Goal: Task Accomplishment & Management: Complete application form

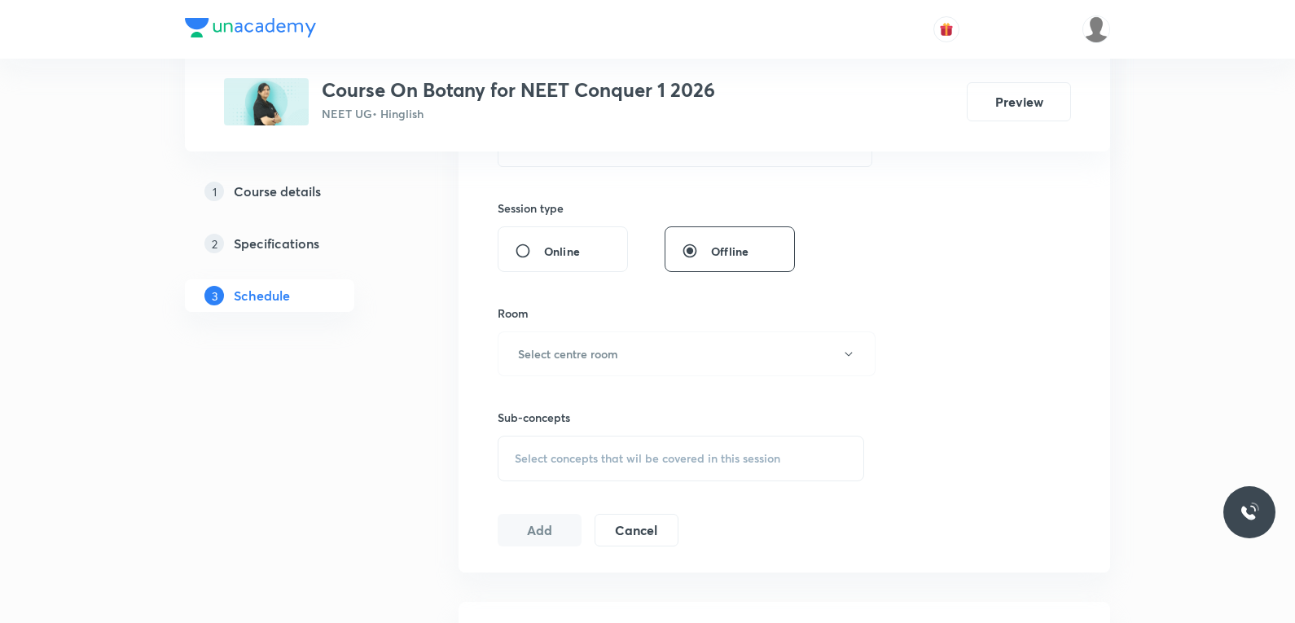
scroll to position [652, 0]
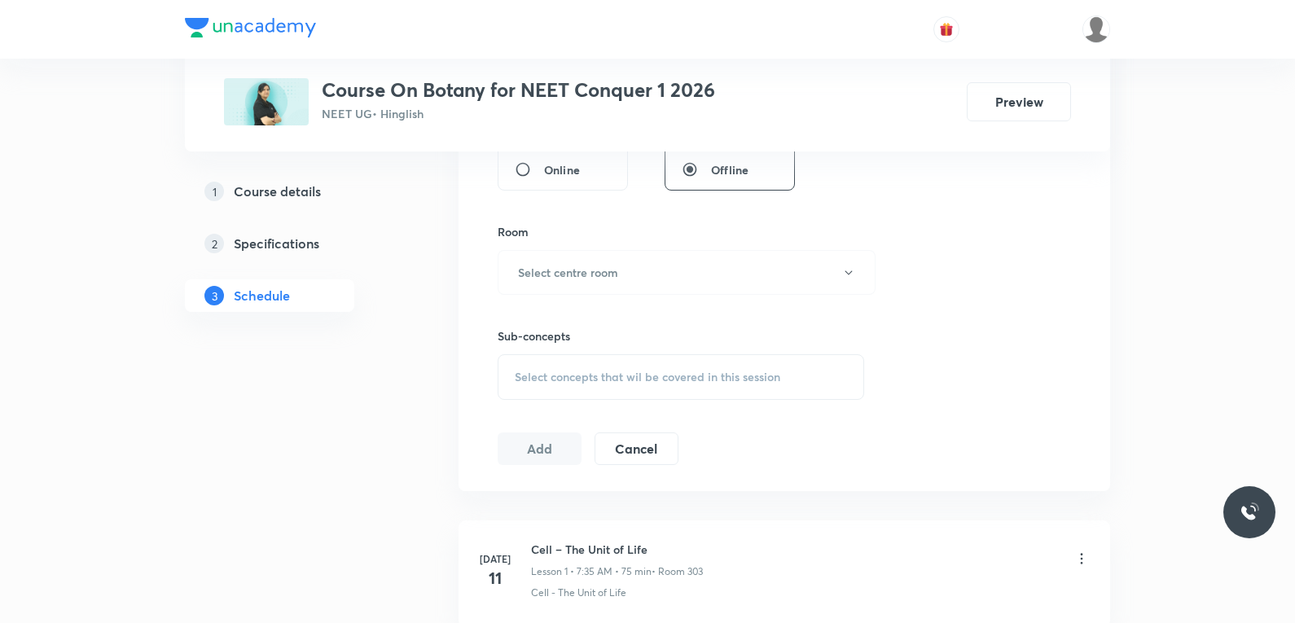
click at [728, 371] on span "Select concepts that wil be covered in this session" at bounding box center [648, 377] width 266 height 13
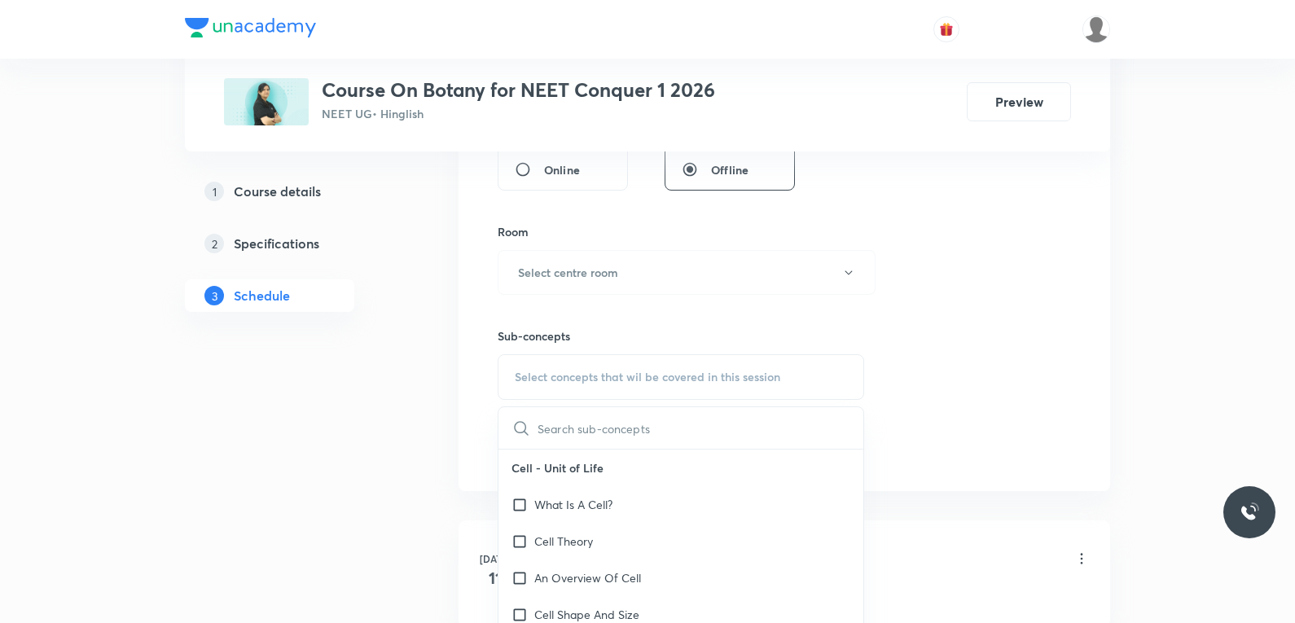
click at [973, 274] on div "Session 56 Live class Session title 0/99 ​ Schedule for Oct 4, 2025, 8:13 PM ​ …" at bounding box center [784, 82] width 573 height 765
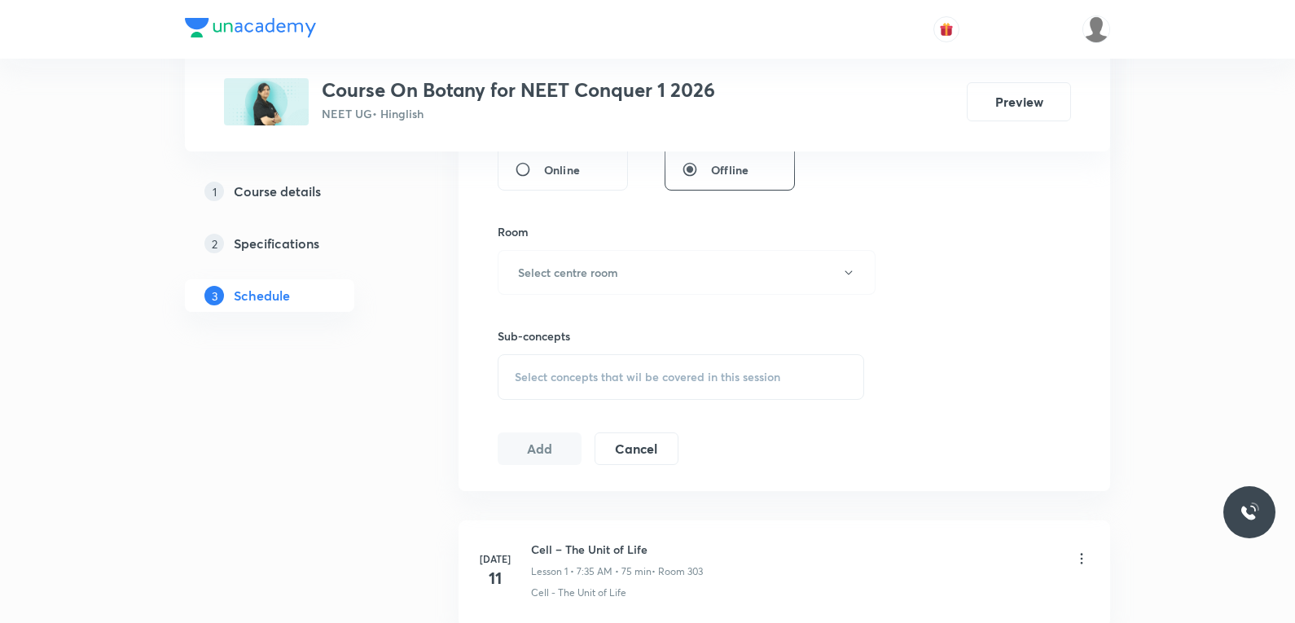
scroll to position [7626, 0]
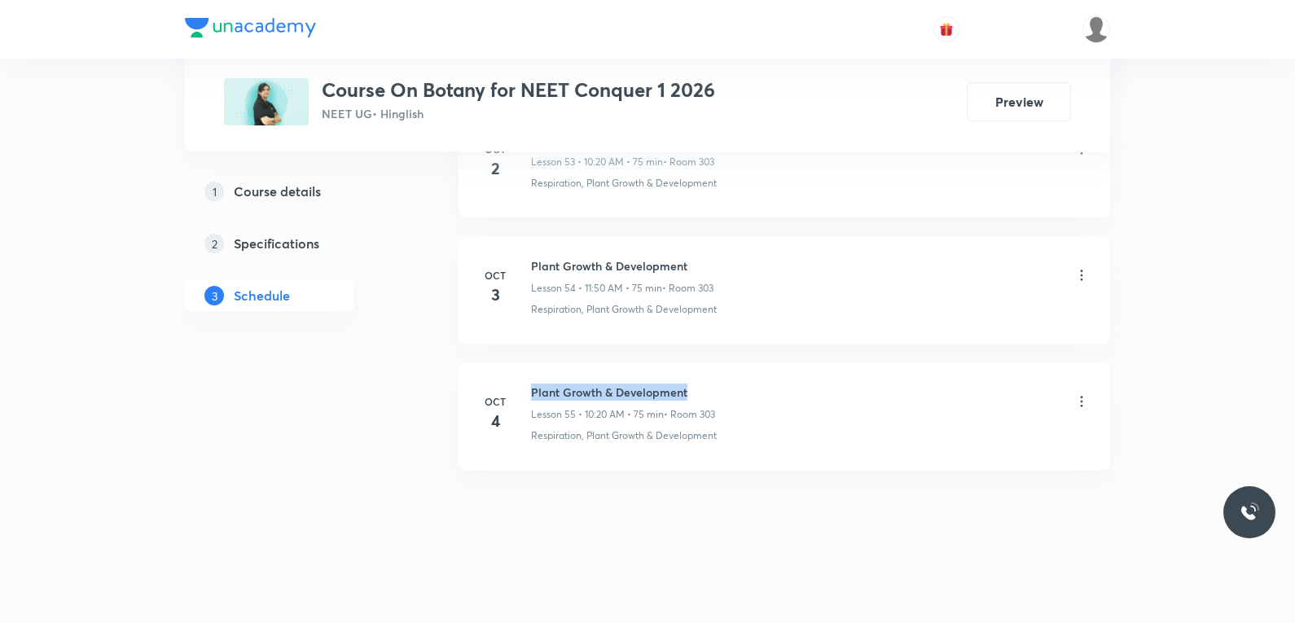
drag, startPoint x: 532, startPoint y: 392, endPoint x: 696, endPoint y: 389, distance: 163.7
click at [696, 389] on h6 "Plant Growth & Development" at bounding box center [623, 392] width 184 height 17
copy h6 "Plant Growth & Development"
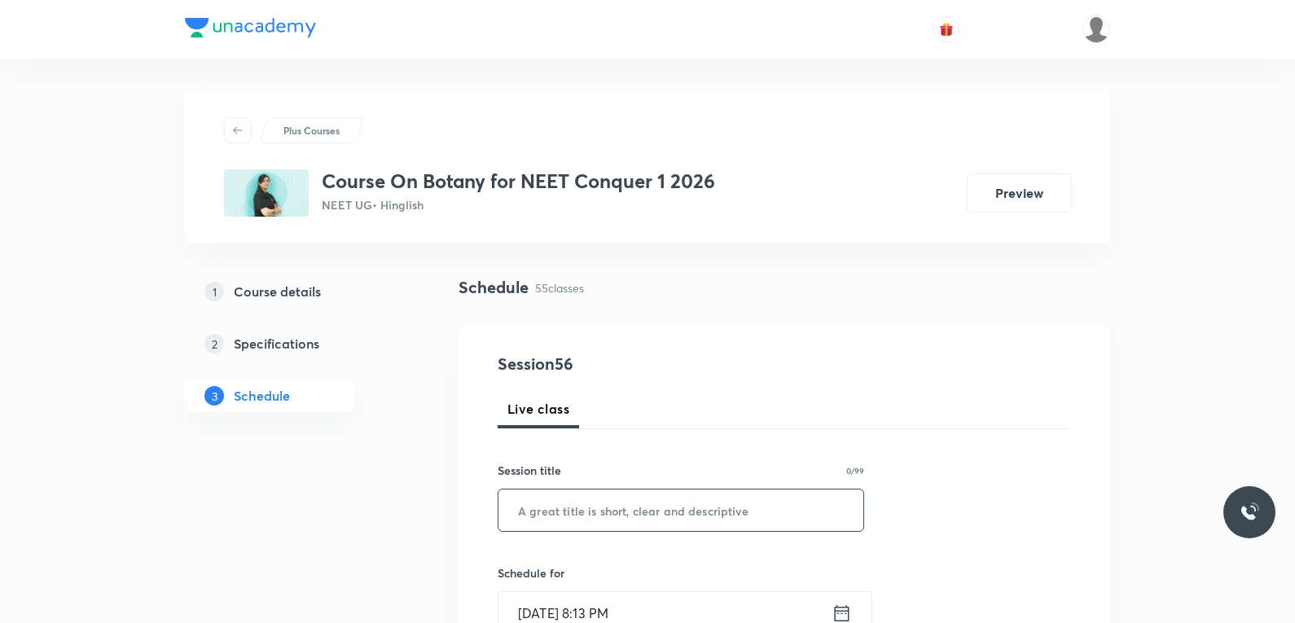
click at [697, 501] on input "text" at bounding box center [680, 511] width 365 height 42
paste input "Plant Growth & Development"
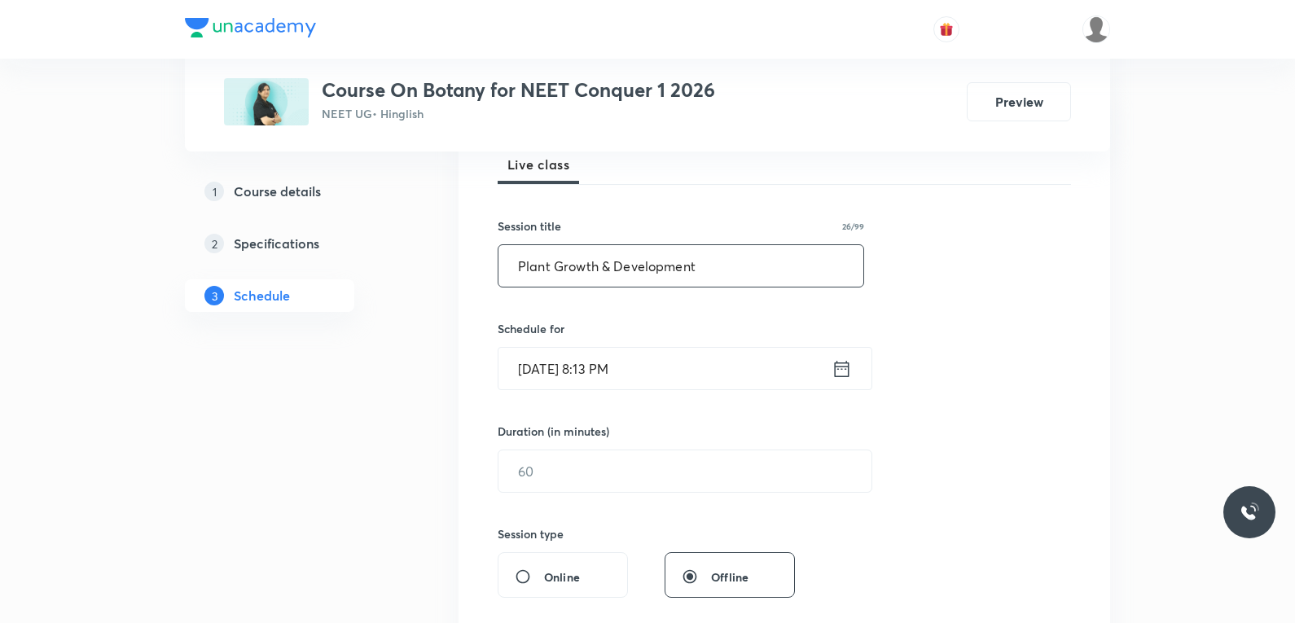
type input "Plant Growth & Development"
click at [598, 373] on input "[DATE] 8:13 PM" at bounding box center [664, 369] width 333 height 42
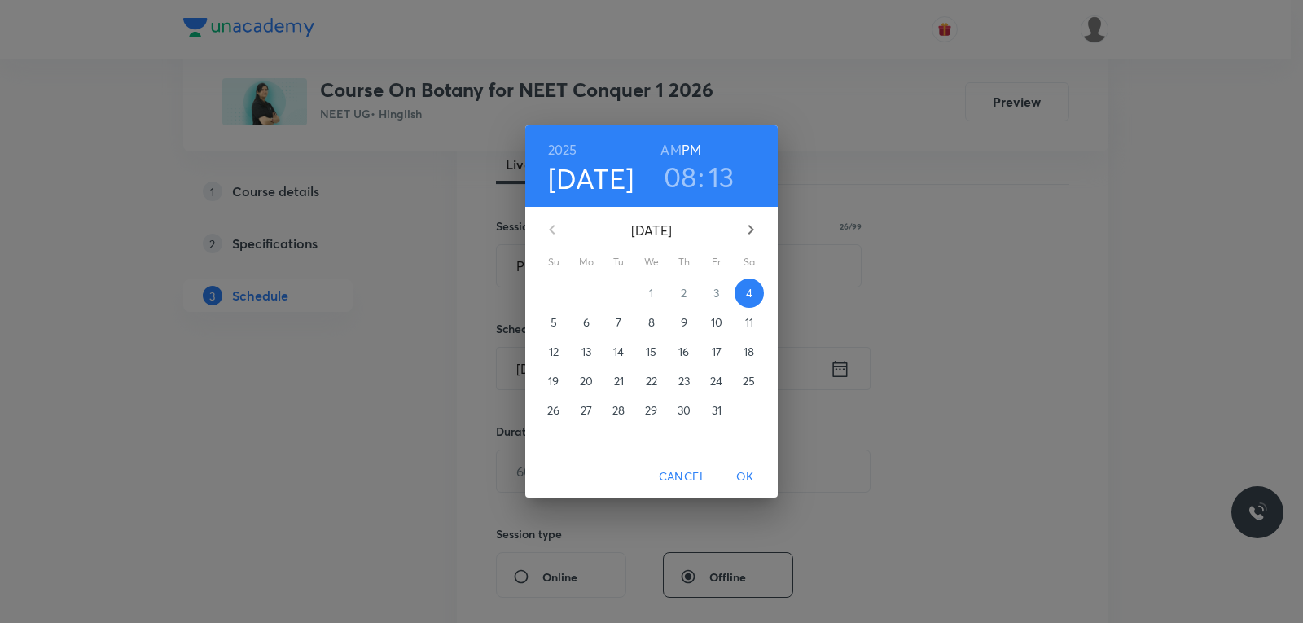
click at [587, 323] on p "6" at bounding box center [586, 322] width 7 height 16
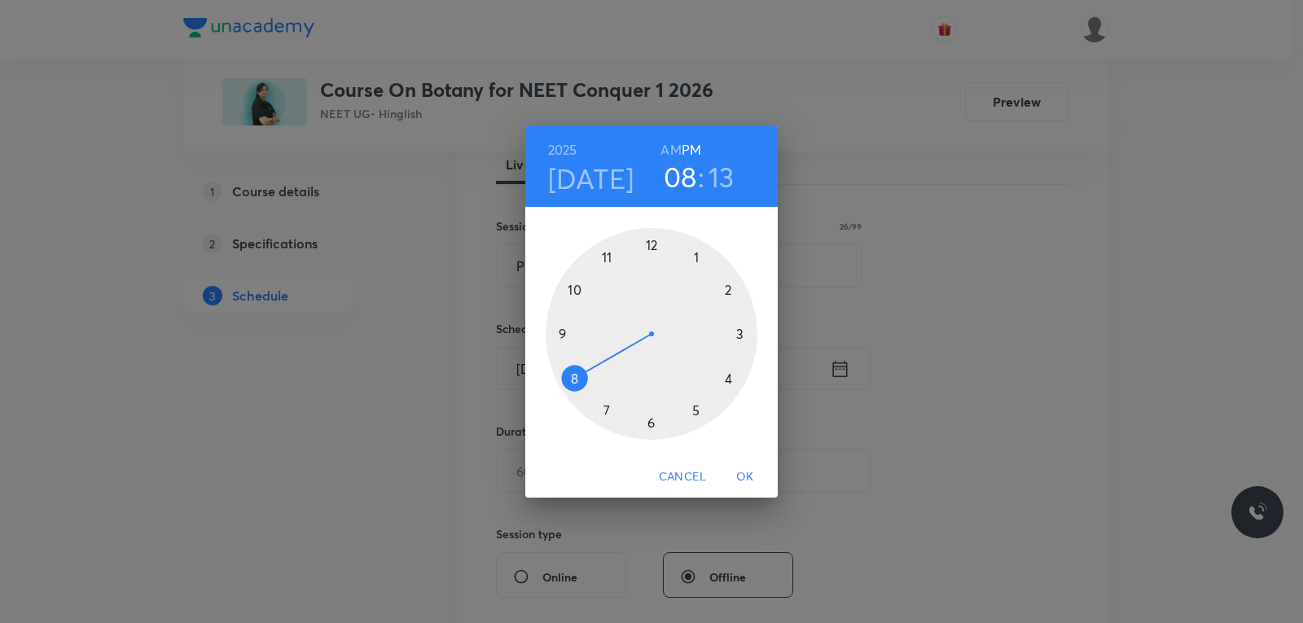
click at [667, 154] on h6 "AM" at bounding box center [671, 149] width 20 height 23
drag, startPoint x: 589, startPoint y: 400, endPoint x: 602, endPoint y: 414, distance: 19.0
click at [602, 414] on div at bounding box center [652, 334] width 212 height 212
drag, startPoint x: 743, startPoint y: 318, endPoint x: 648, endPoint y: 437, distance: 152.5
click at [648, 437] on div at bounding box center [652, 334] width 212 height 212
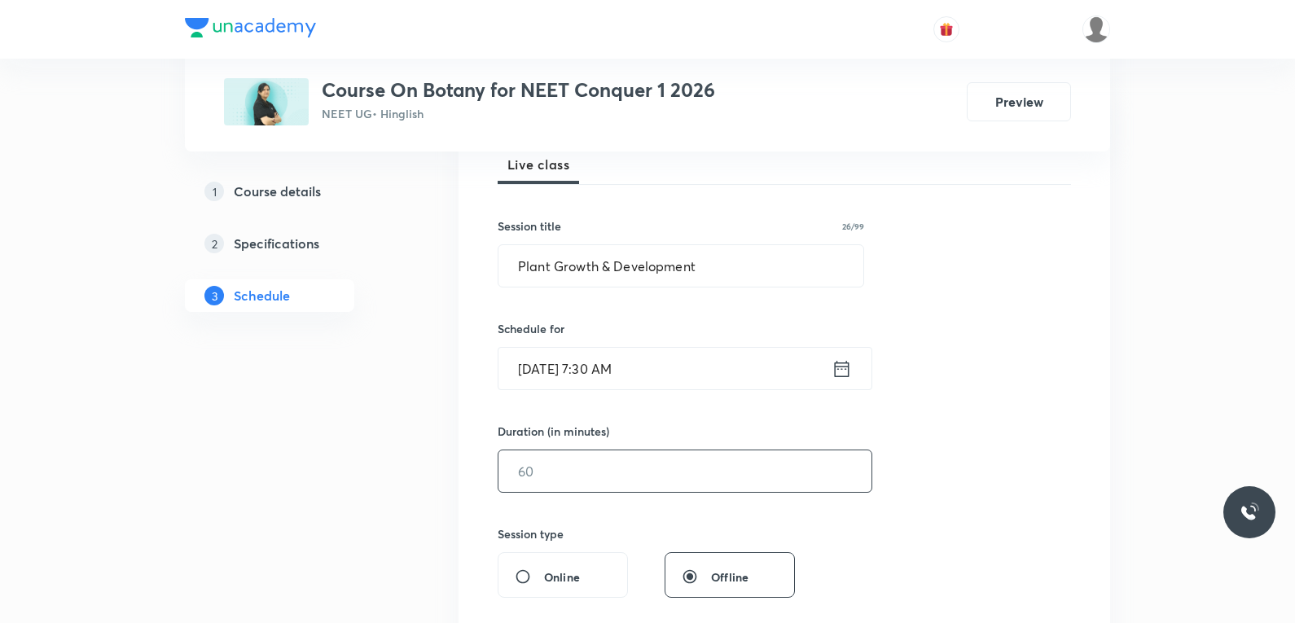
click at [617, 476] on input "text" at bounding box center [684, 471] width 373 height 42
type input "85"
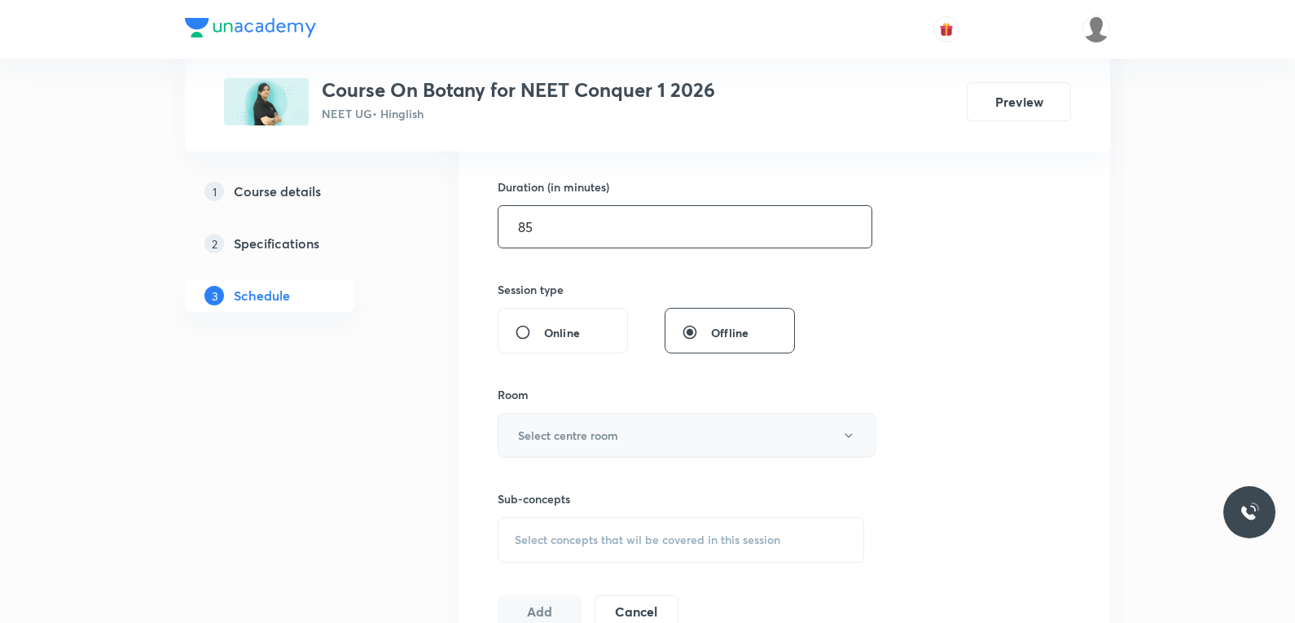
click at [618, 443] on h6 "Select centre room" at bounding box center [568, 435] width 100 height 17
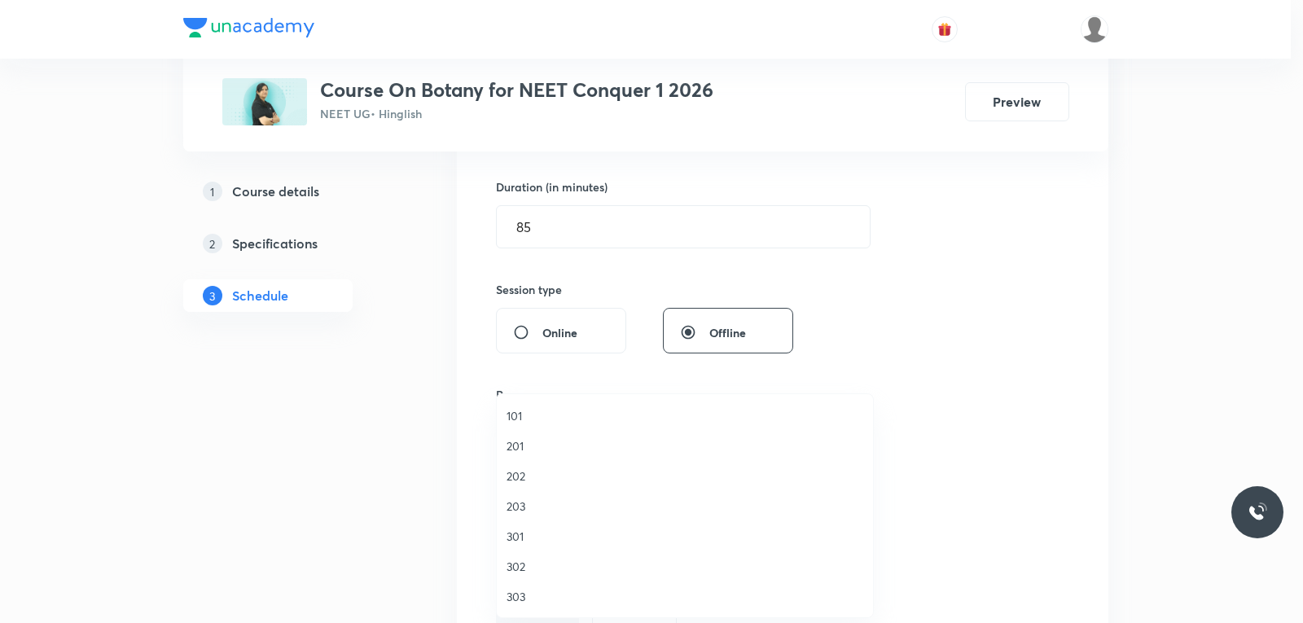
click at [534, 590] on span "303" at bounding box center [685, 596] width 357 height 17
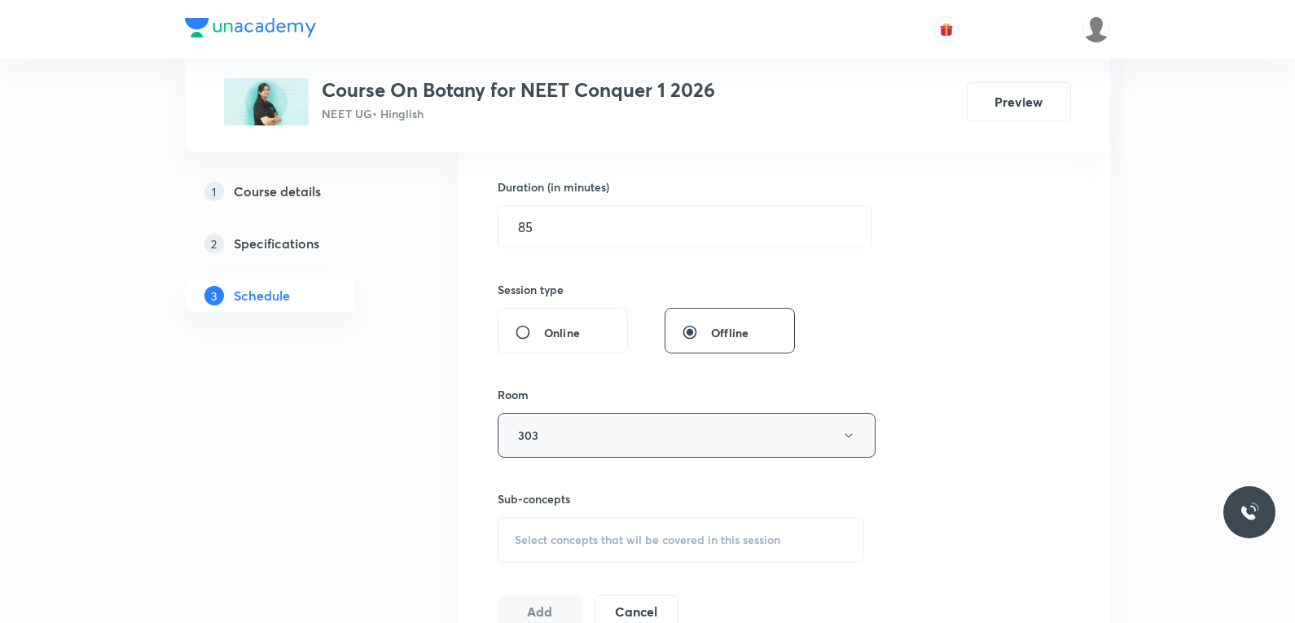
scroll to position [652, 0]
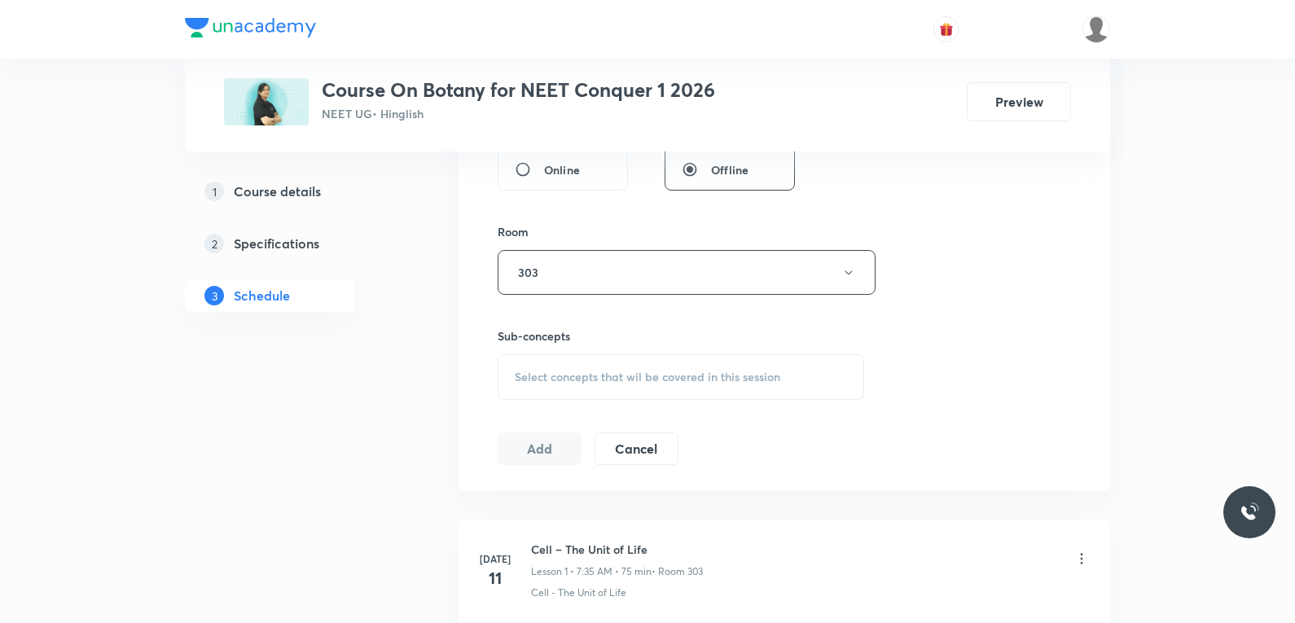
click at [634, 391] on div "Select concepts that wil be covered in this session" at bounding box center [681, 377] width 367 height 46
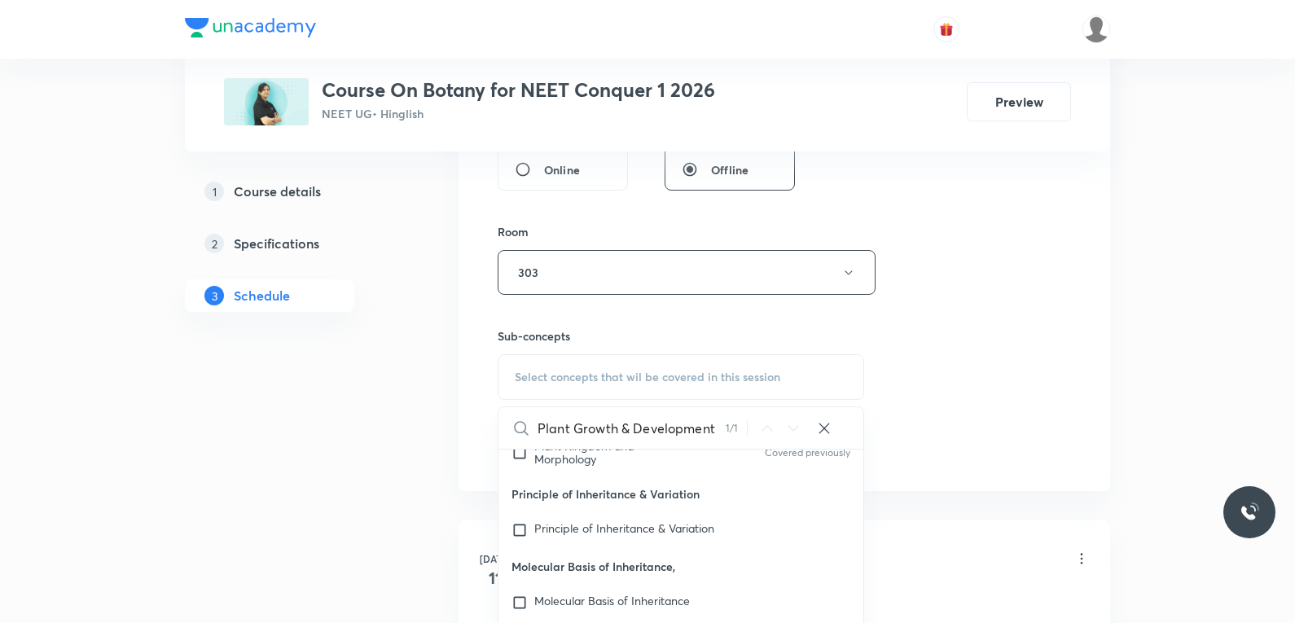
scroll to position [814, 0]
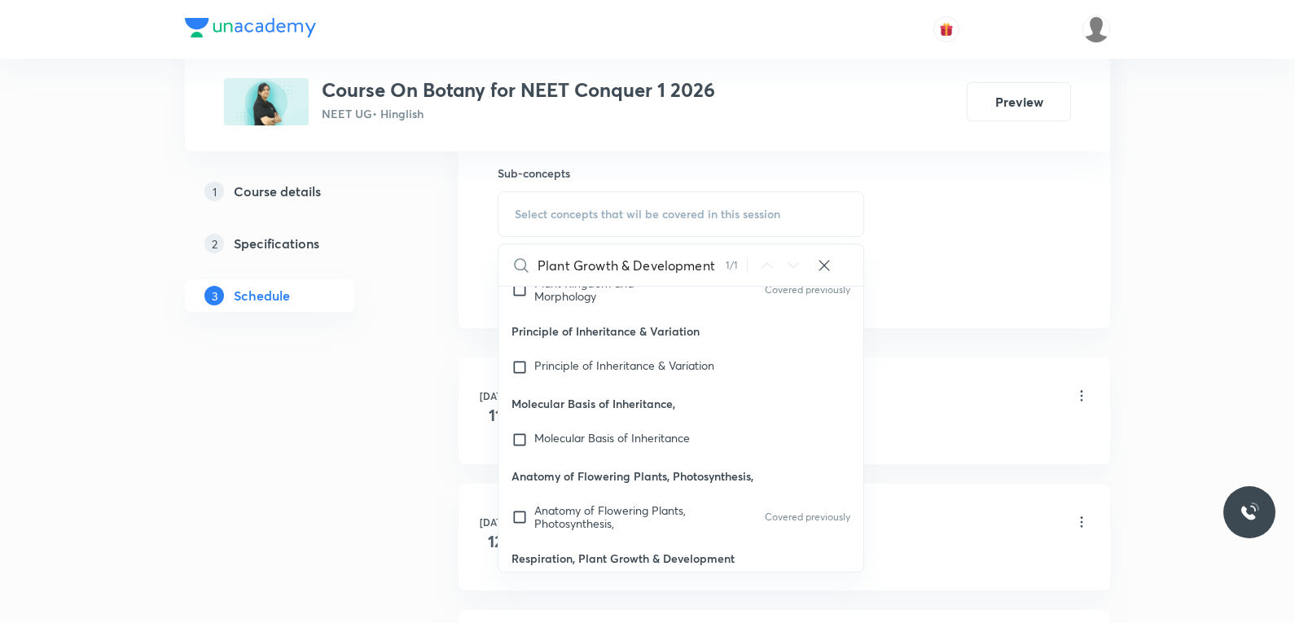
type input "Plant Growth & Development"
drag, startPoint x: 634, startPoint y: 482, endPoint x: 659, endPoint y: 480, distance: 24.6
click at [634, 577] on div "Respiration, Plant Growth & Development Covered previously" at bounding box center [680, 600] width 365 height 46
checkbox input "true"
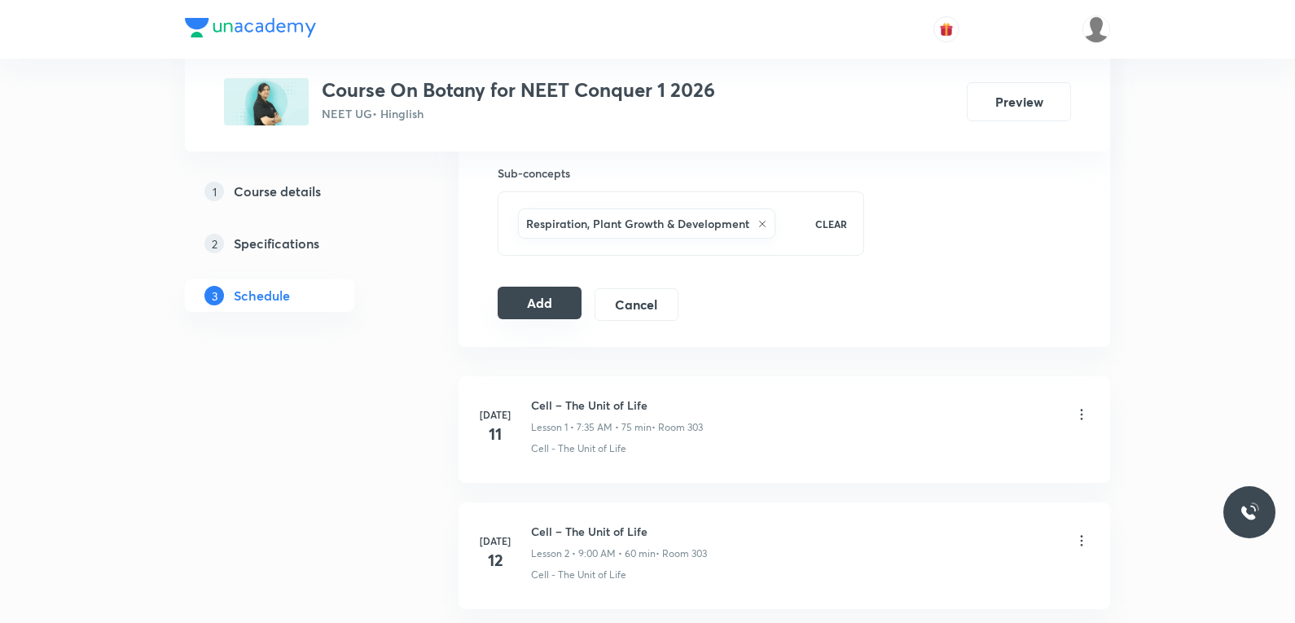
click at [550, 305] on button "Add" at bounding box center [540, 303] width 84 height 33
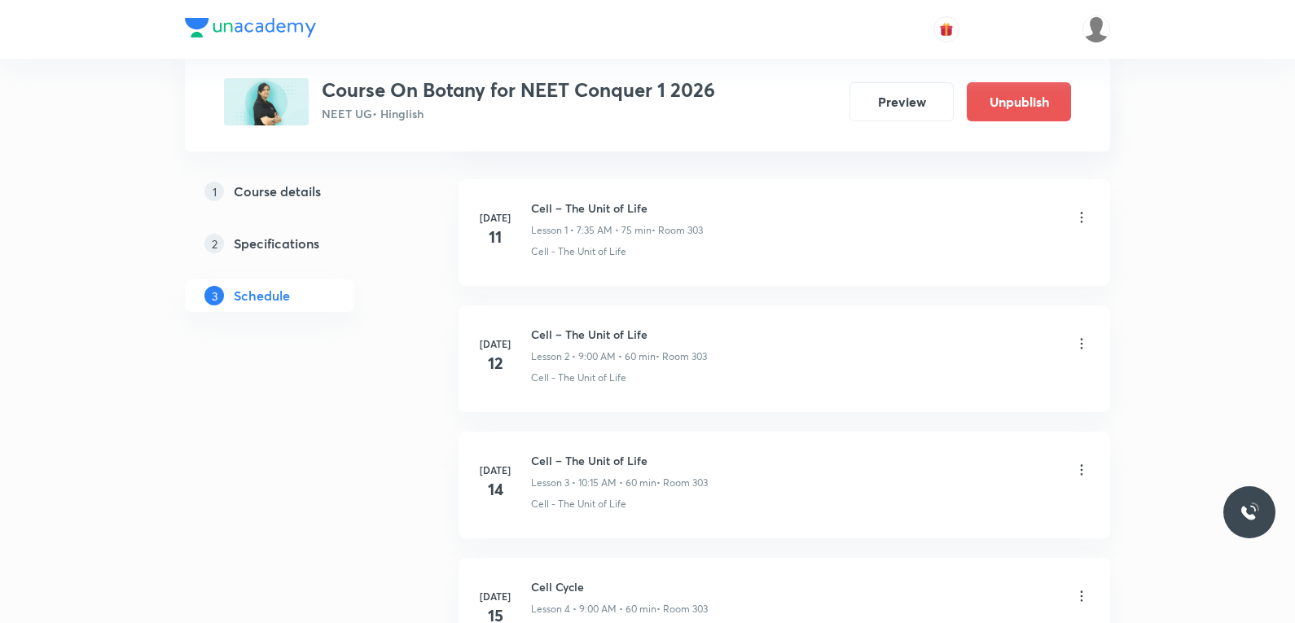
scroll to position [7004, 0]
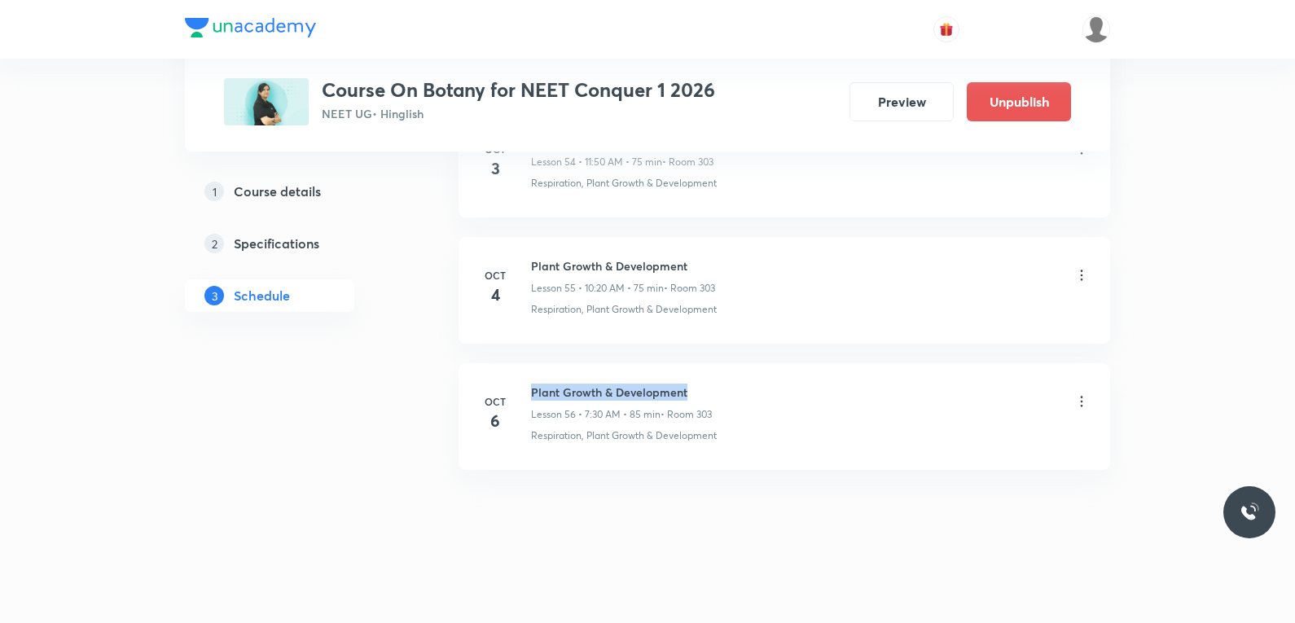
drag, startPoint x: 533, startPoint y: 393, endPoint x: 687, endPoint y: 390, distance: 154.0
click at [687, 390] on h6 "Plant Growth & Development" at bounding box center [621, 392] width 181 height 17
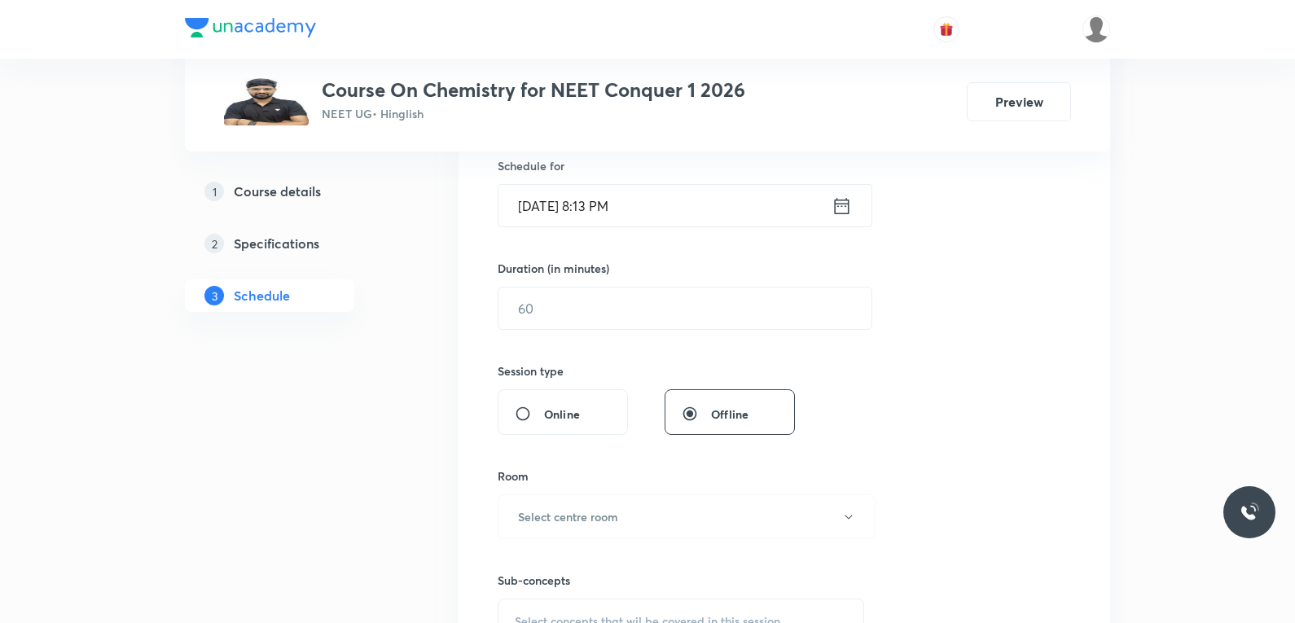
scroll to position [570, 0]
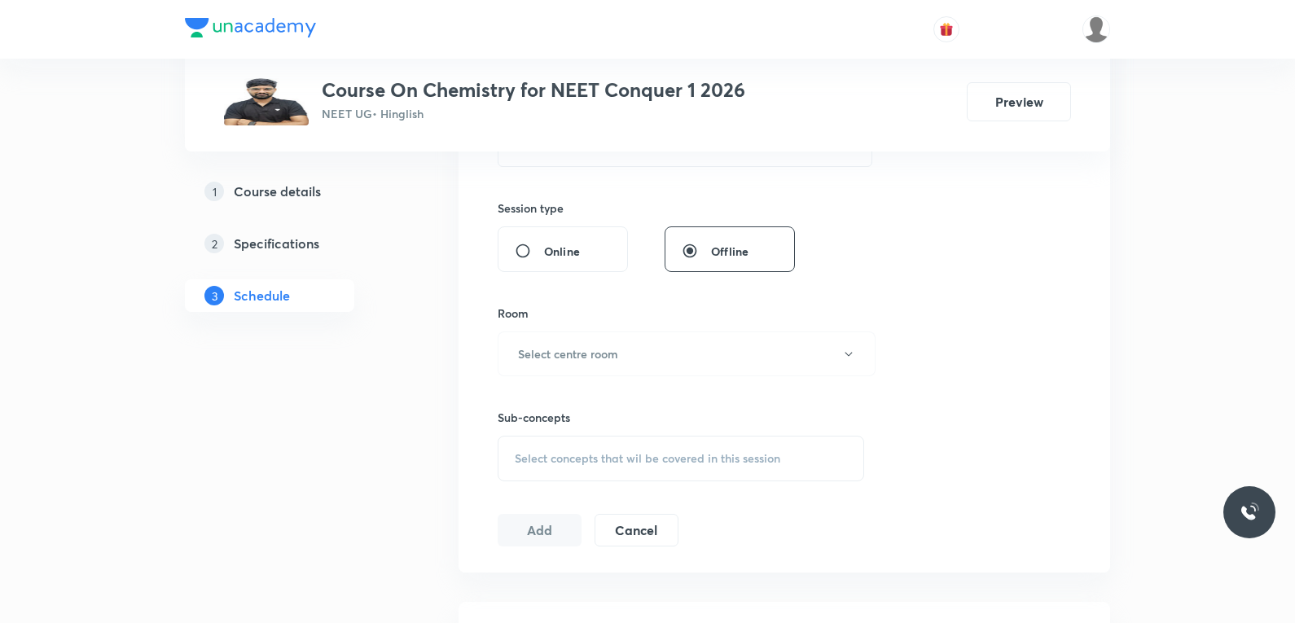
click at [618, 446] on div "Select concepts that wil be covered in this session" at bounding box center [681, 459] width 367 height 46
click at [907, 244] on div "Session 81 Live class Session title 0/99 ​ Schedule for Oct 4, 2025, 8:13 PM ​ …" at bounding box center [784, 164] width 573 height 765
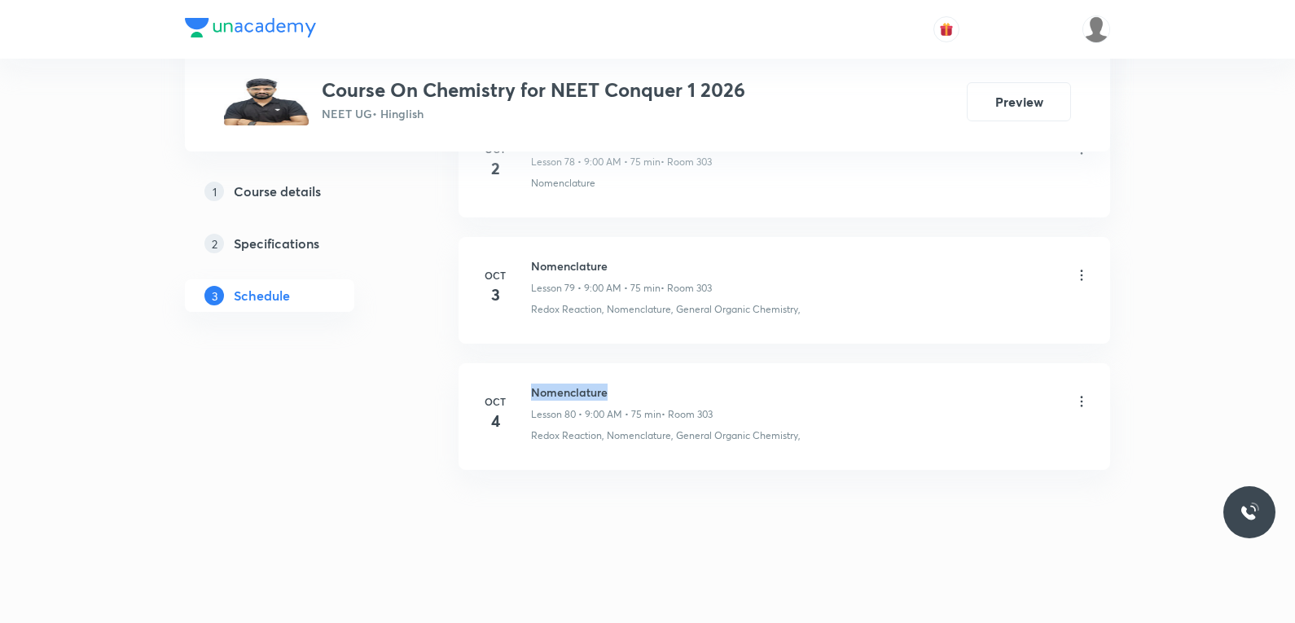
drag, startPoint x: 533, startPoint y: 392, endPoint x: 656, endPoint y: 388, distance: 123.1
click at [656, 388] on h6 "Nomenclature" at bounding box center [622, 392] width 182 height 17
copy h6 "Nomenclature"
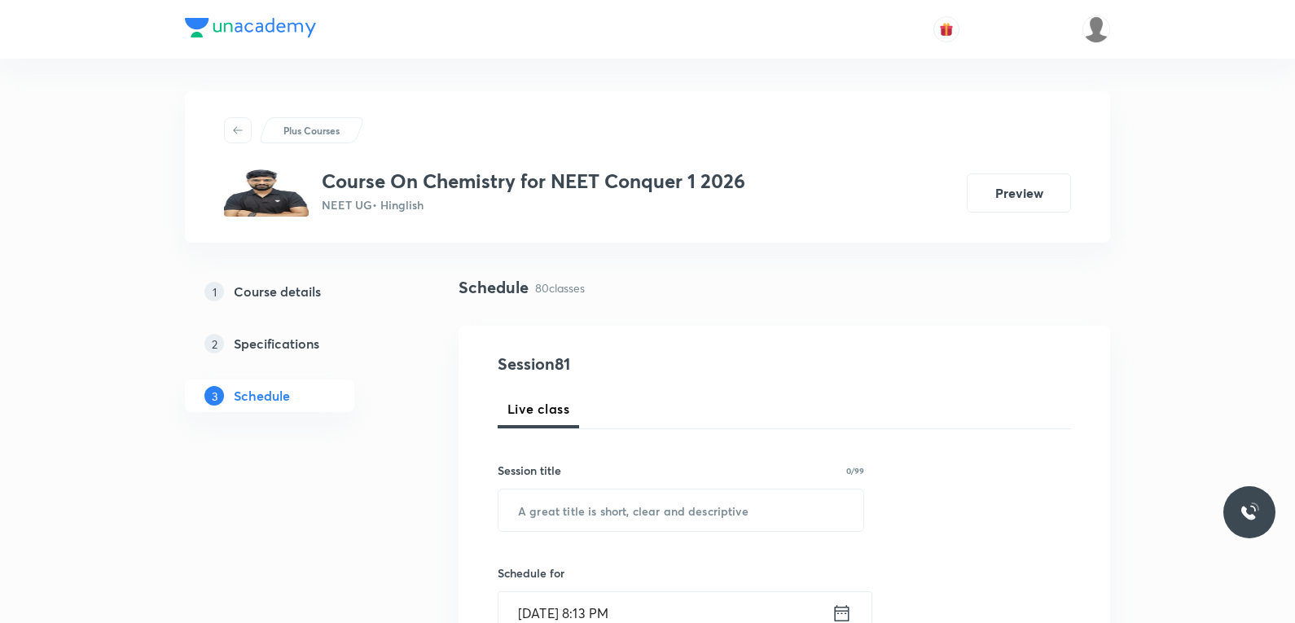
scroll to position [81, 0]
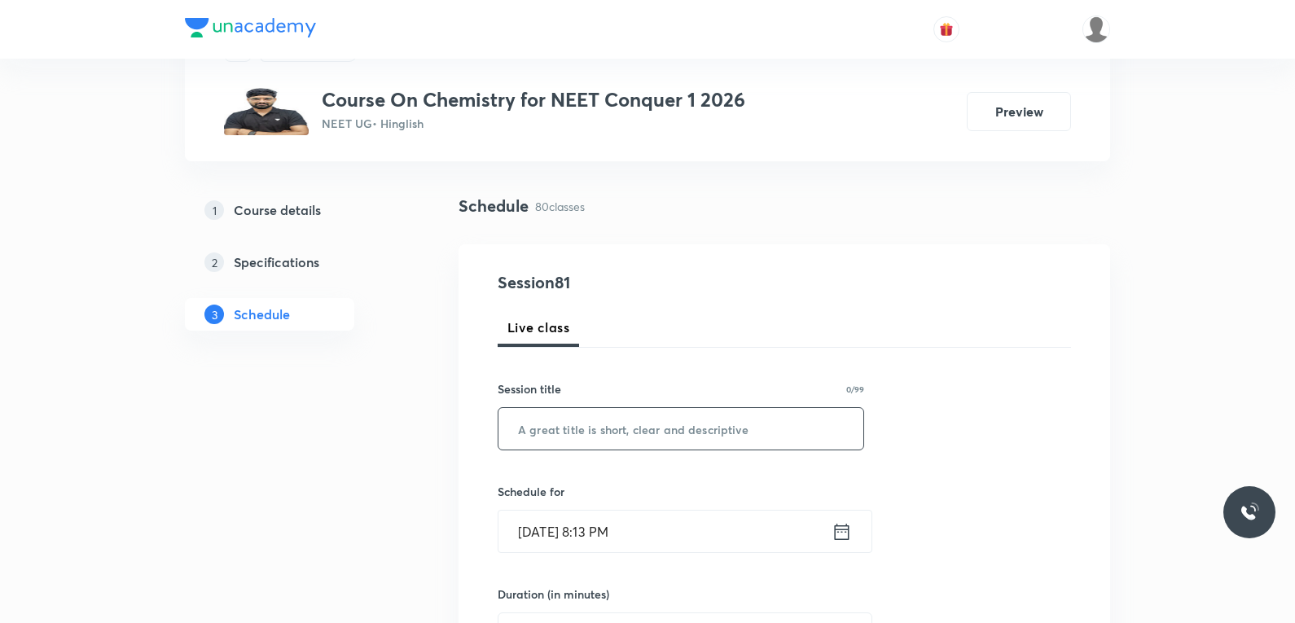
click at [652, 426] on input "text" at bounding box center [680, 429] width 365 height 42
paste input "Nomenclature"
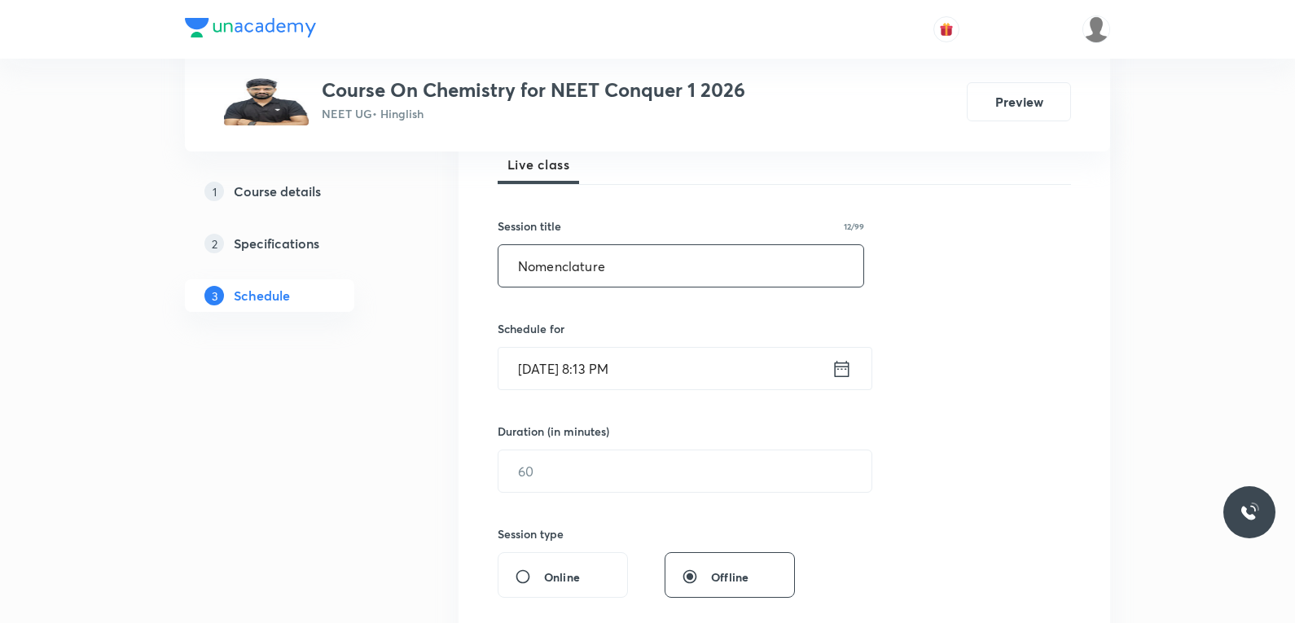
scroll to position [326, 0]
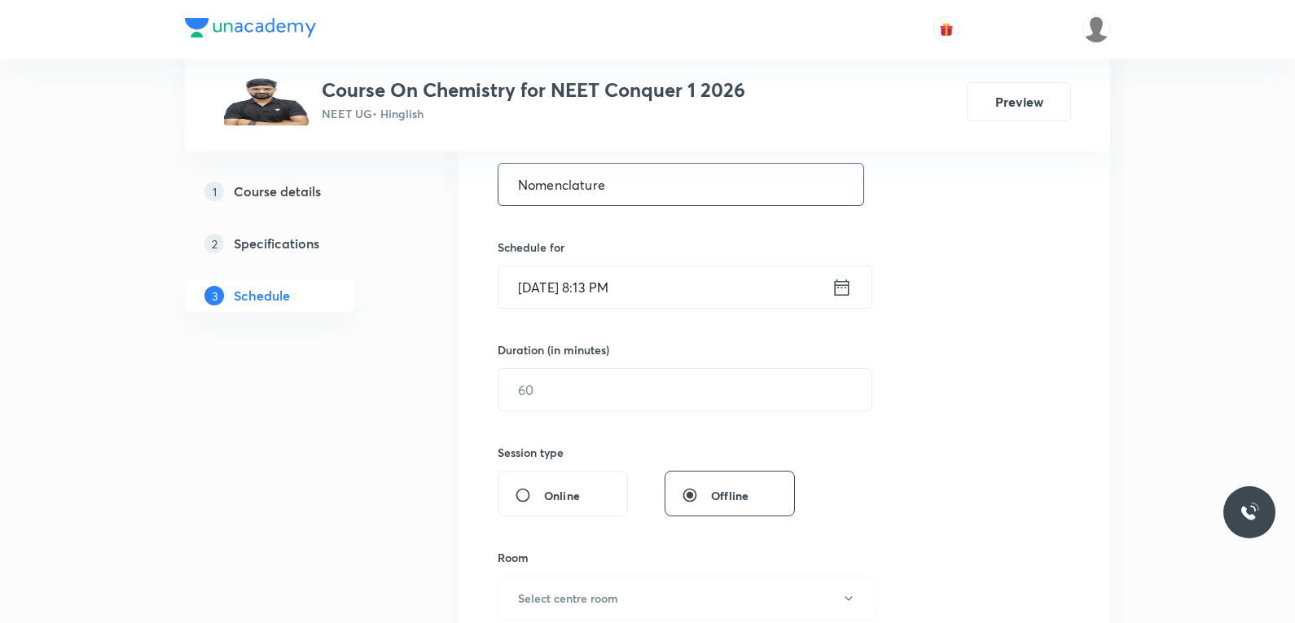
type input "Nomenclature"
click at [573, 283] on input "[DATE] 8:13 PM" at bounding box center [664, 287] width 333 height 42
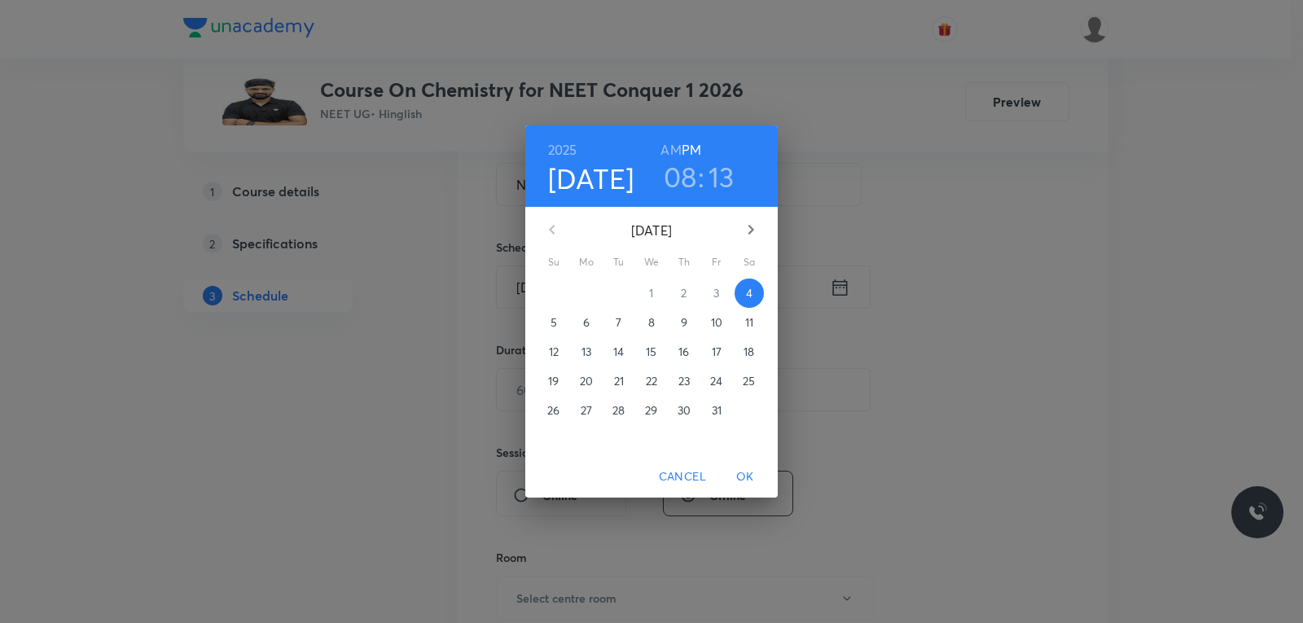
click at [586, 323] on p "6" at bounding box center [586, 322] width 7 height 16
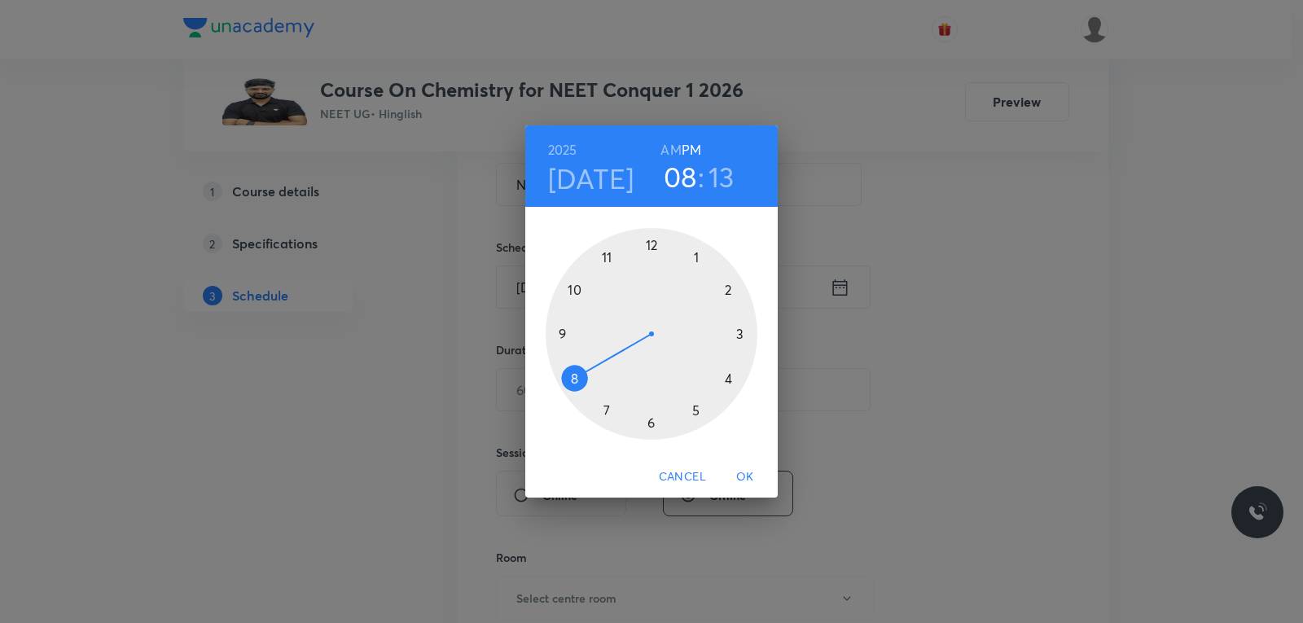
click at [677, 139] on h6 "AM" at bounding box center [671, 149] width 20 height 23
drag, startPoint x: 573, startPoint y: 358, endPoint x: 568, endPoint y: 344, distance: 14.7
click at [568, 344] on div at bounding box center [652, 334] width 212 height 212
drag, startPoint x: 695, startPoint y: 284, endPoint x: 652, endPoint y: 258, distance: 49.7
click at [652, 258] on div at bounding box center [652, 334] width 212 height 212
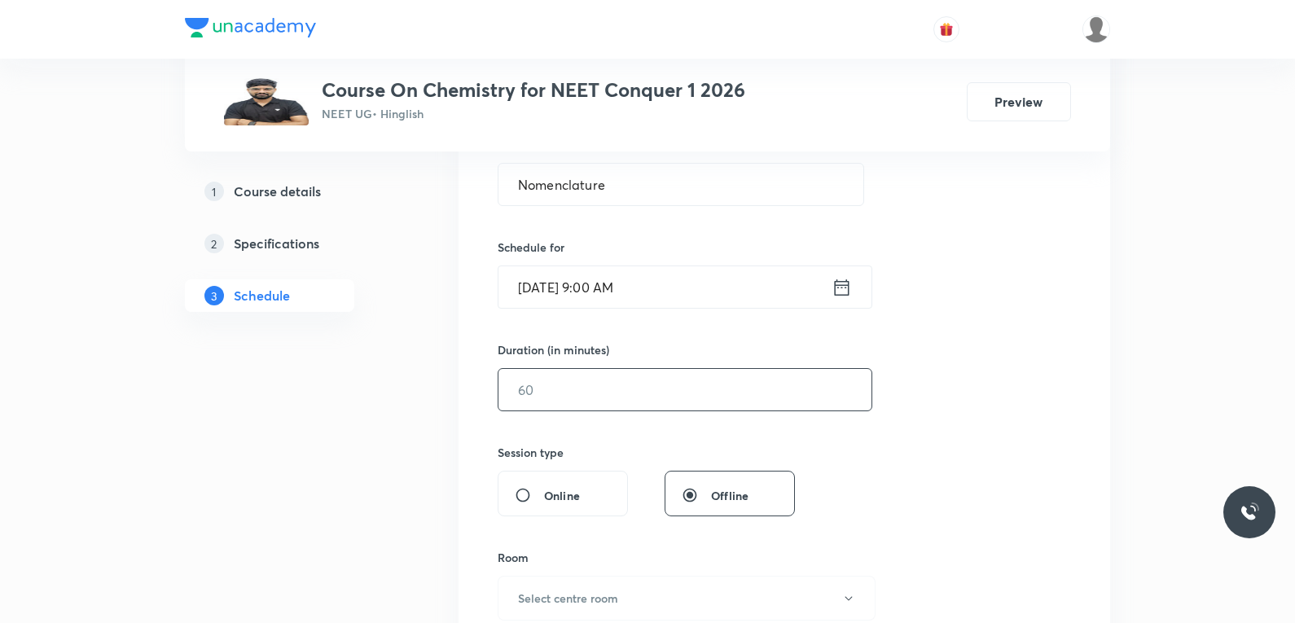
click at [593, 389] on input "text" at bounding box center [684, 390] width 373 height 42
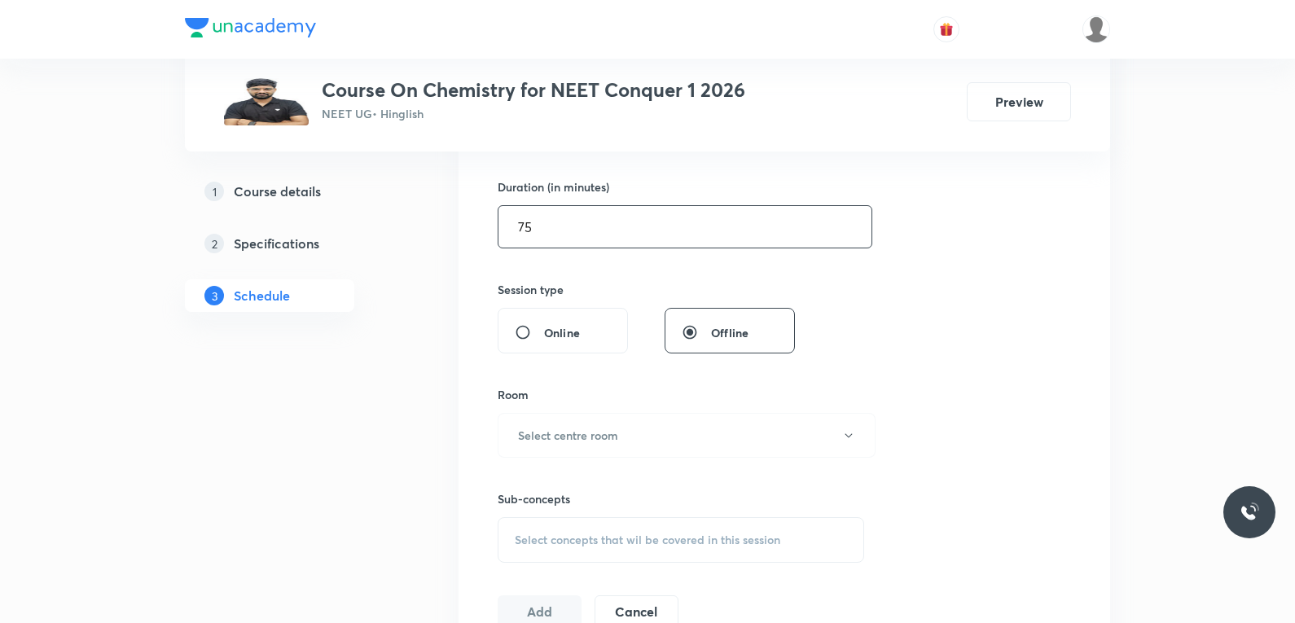
scroll to position [652, 0]
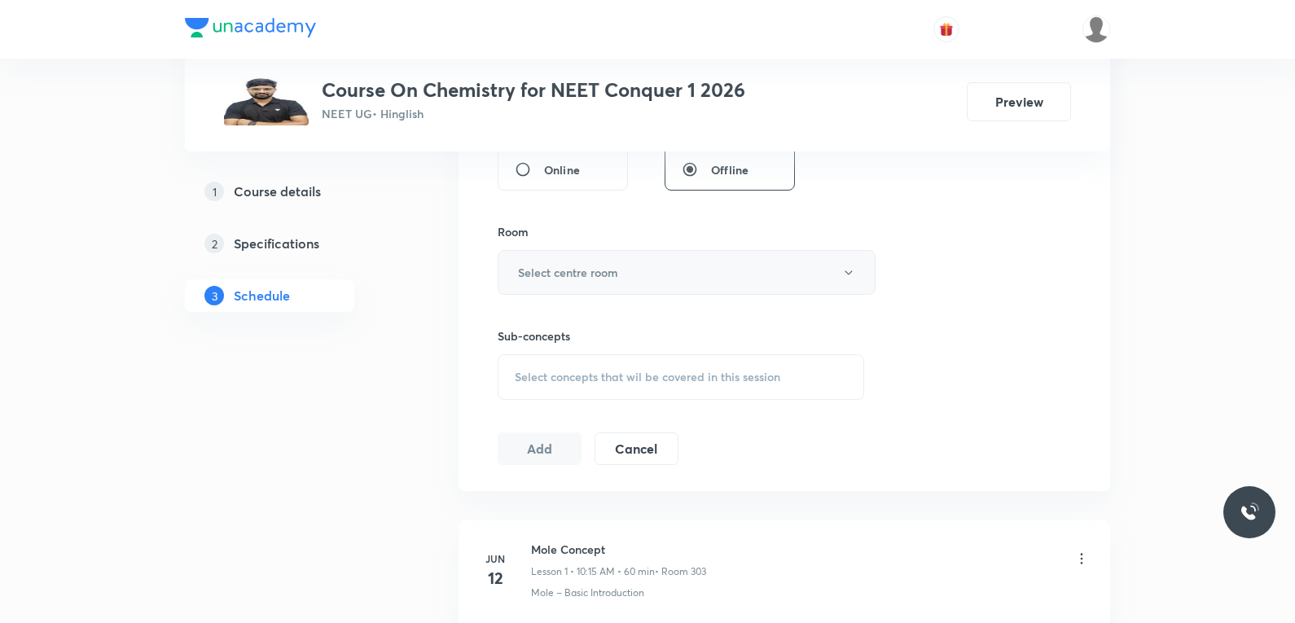
type input "75"
click at [641, 272] on button "Select centre room" at bounding box center [687, 272] width 378 height 45
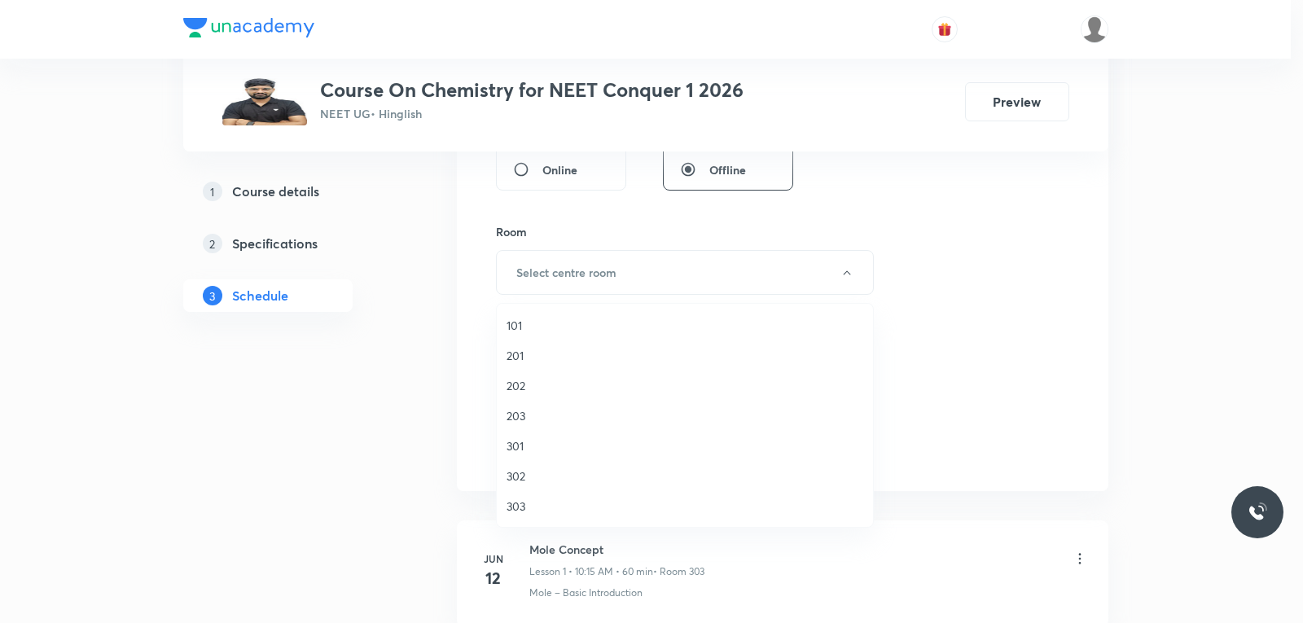
click at [531, 510] on span "303" at bounding box center [685, 506] width 357 height 17
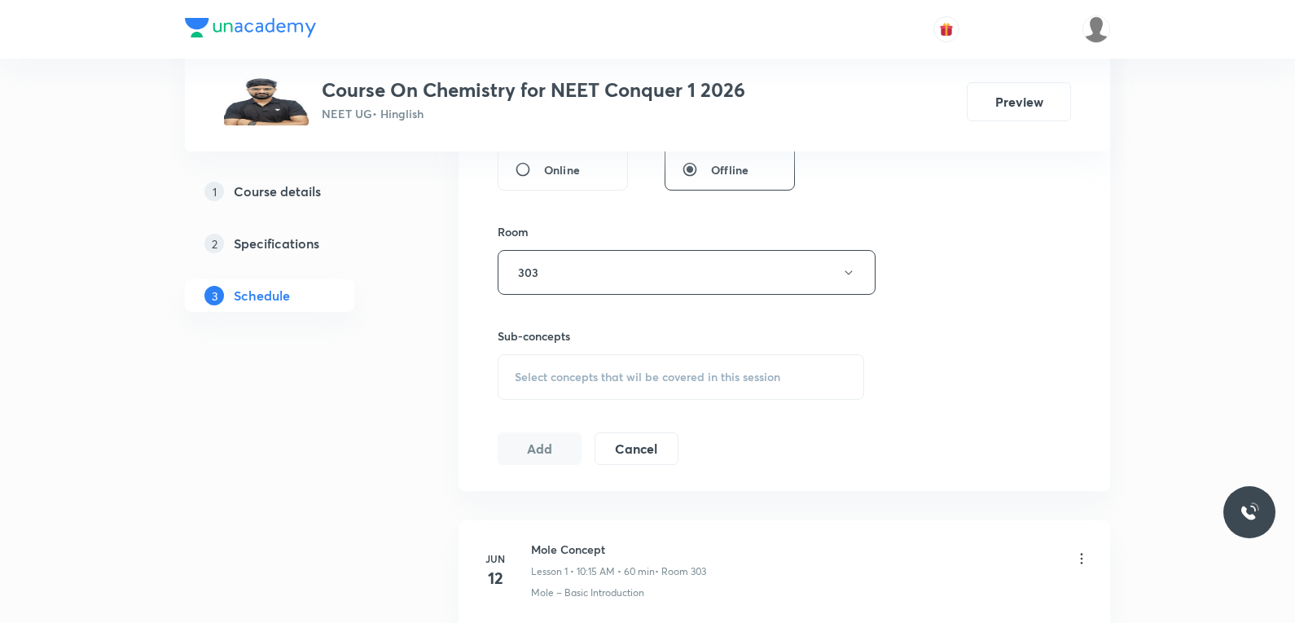
click at [977, 355] on div "Session 81 Live class Session title 12/99 Nomenclature ​ Schedule for Oct 6, 20…" at bounding box center [784, 82] width 573 height 765
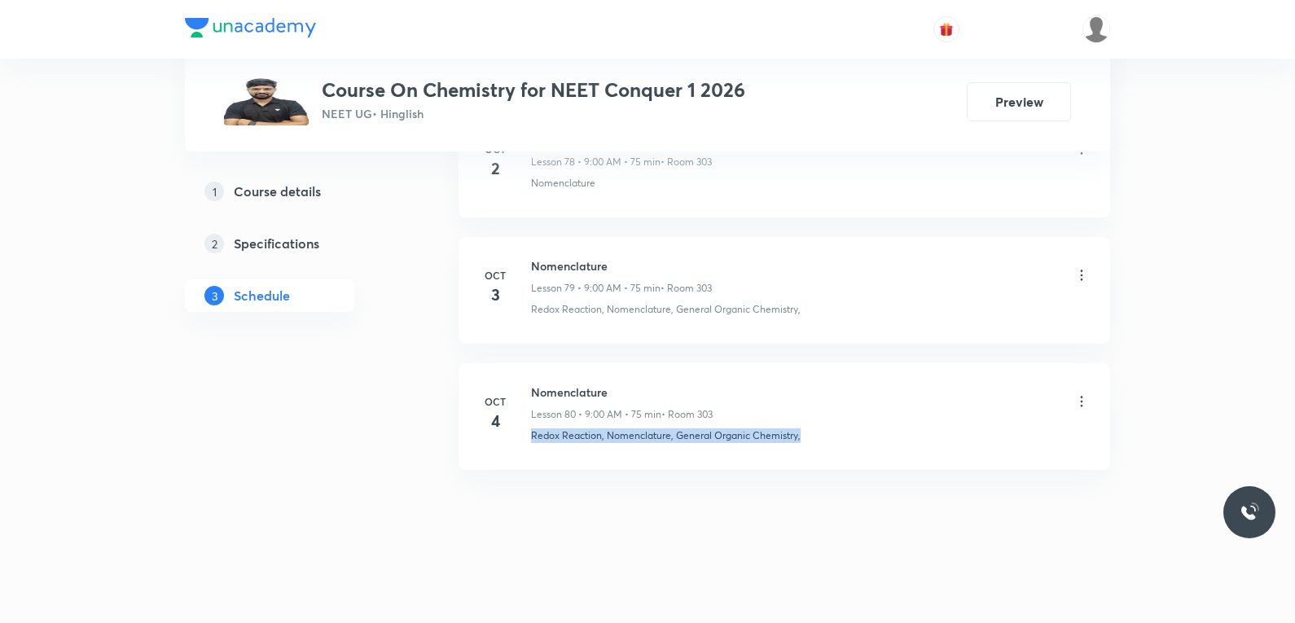
drag, startPoint x: 532, startPoint y: 437, endPoint x: 868, endPoint y: 459, distance: 337.2
click at [868, 459] on li "Oct 4 Nomenclature Lesson 80 • 9:00 AM • 75 min • Room 303 Redox Reaction, Nome…" at bounding box center [785, 416] width 652 height 107
copy p "Redox Reaction, Nomenclature, General Organic Chemistry,"
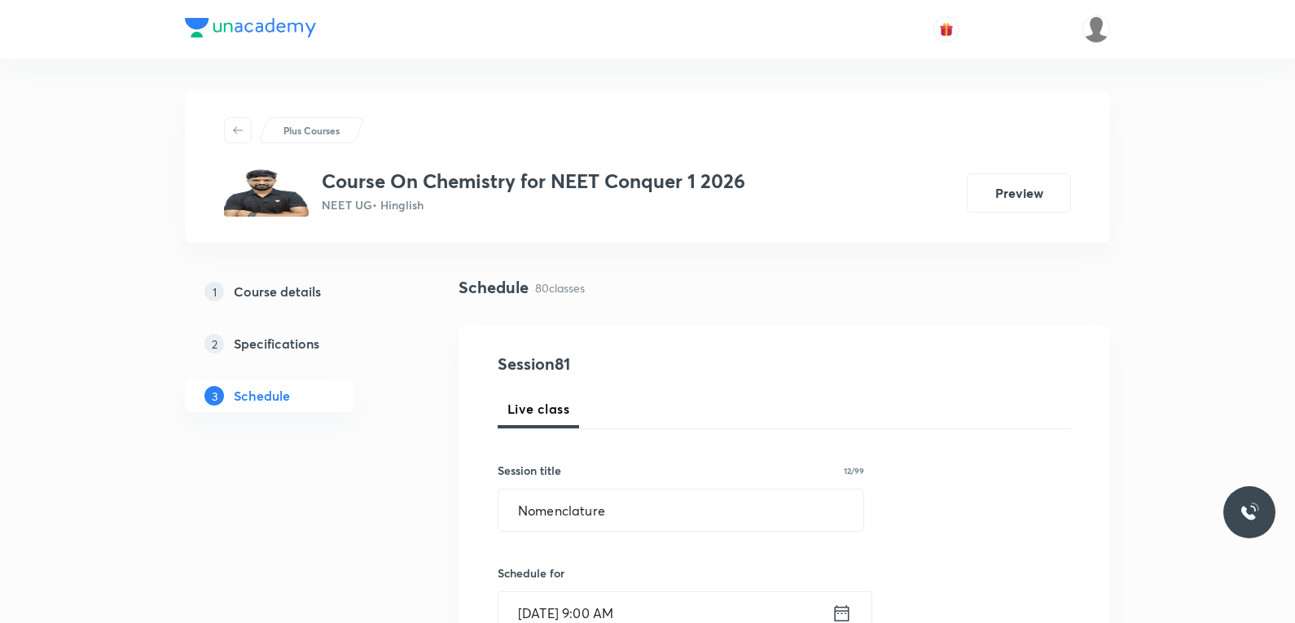
scroll to position [570, 0]
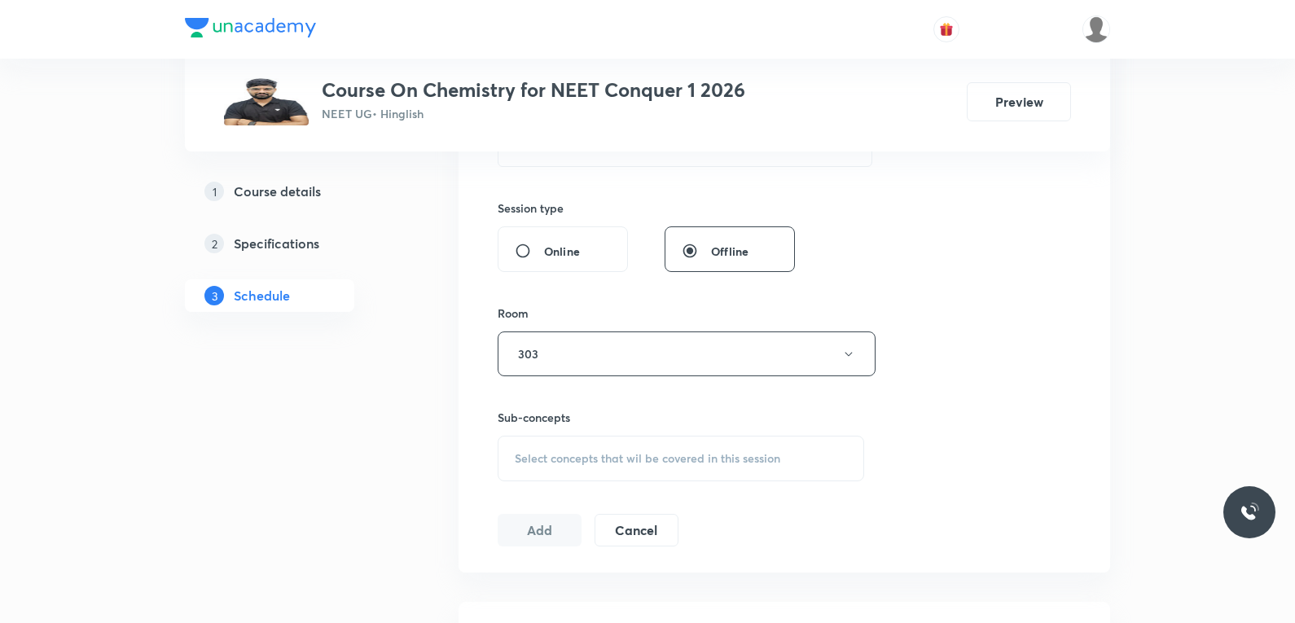
click at [726, 438] on div "Select concepts that wil be covered in this session" at bounding box center [681, 459] width 367 height 46
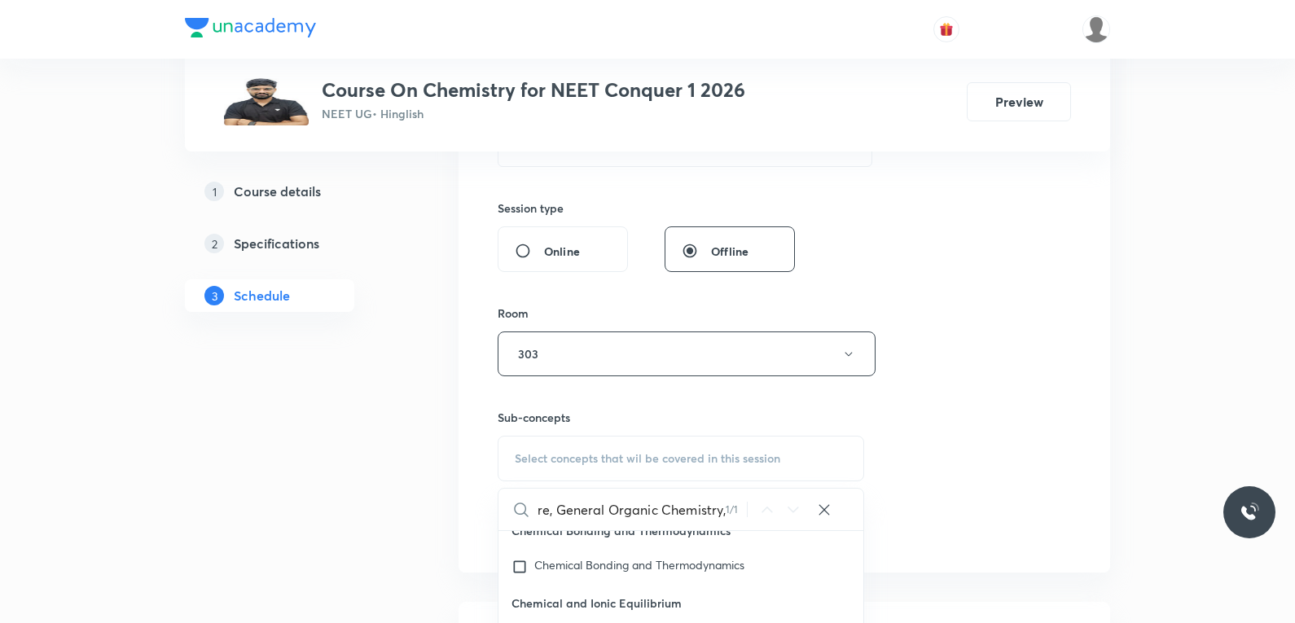
scroll to position [733, 0]
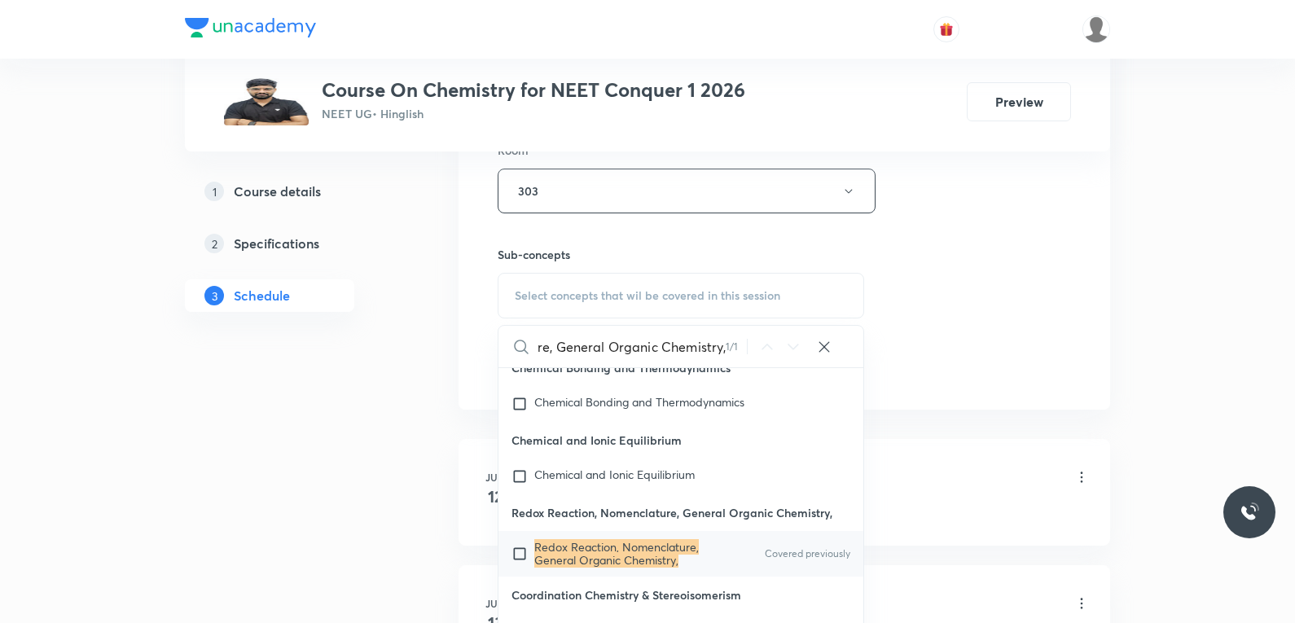
type input "Redox Reaction, Nomenclature, General Organic Chemistry,"
click at [643, 568] on mark "Redox Reaction, Nomenclature, General Organic Chemistry," at bounding box center [616, 553] width 165 height 29
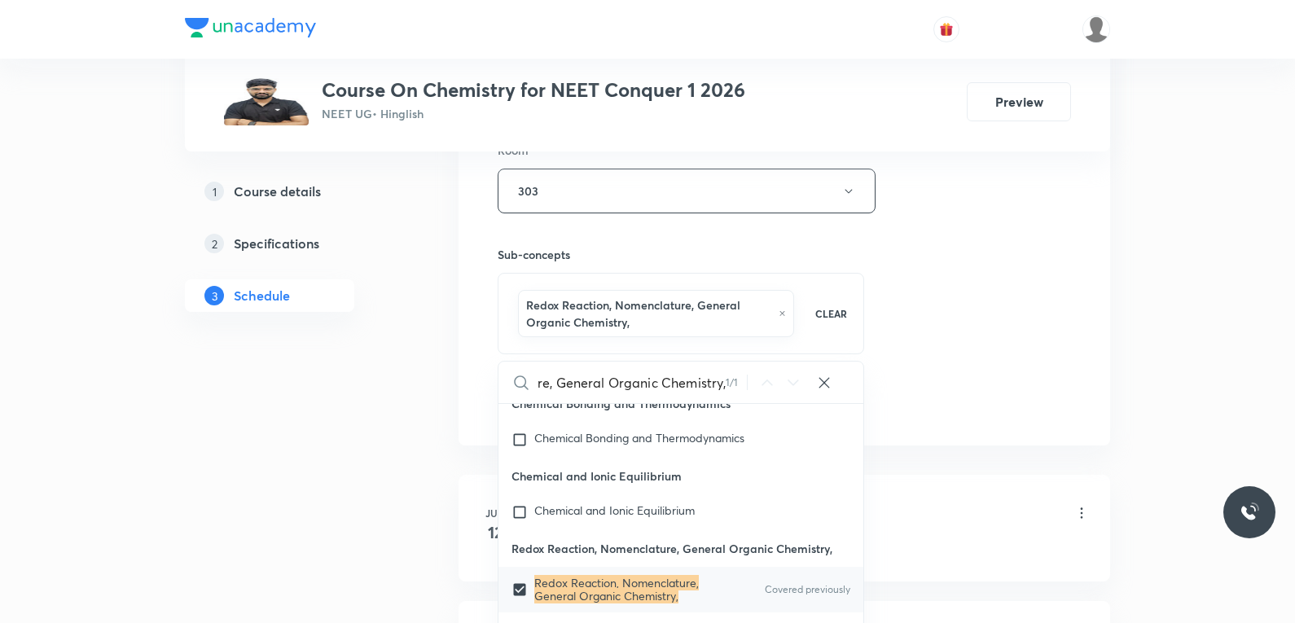
checkbox input "true"
click at [981, 322] on div "Session 81 Live class Session title 12/99 Nomenclature ​ Schedule for Oct 6, 20…" at bounding box center [784, 19] width 573 height 801
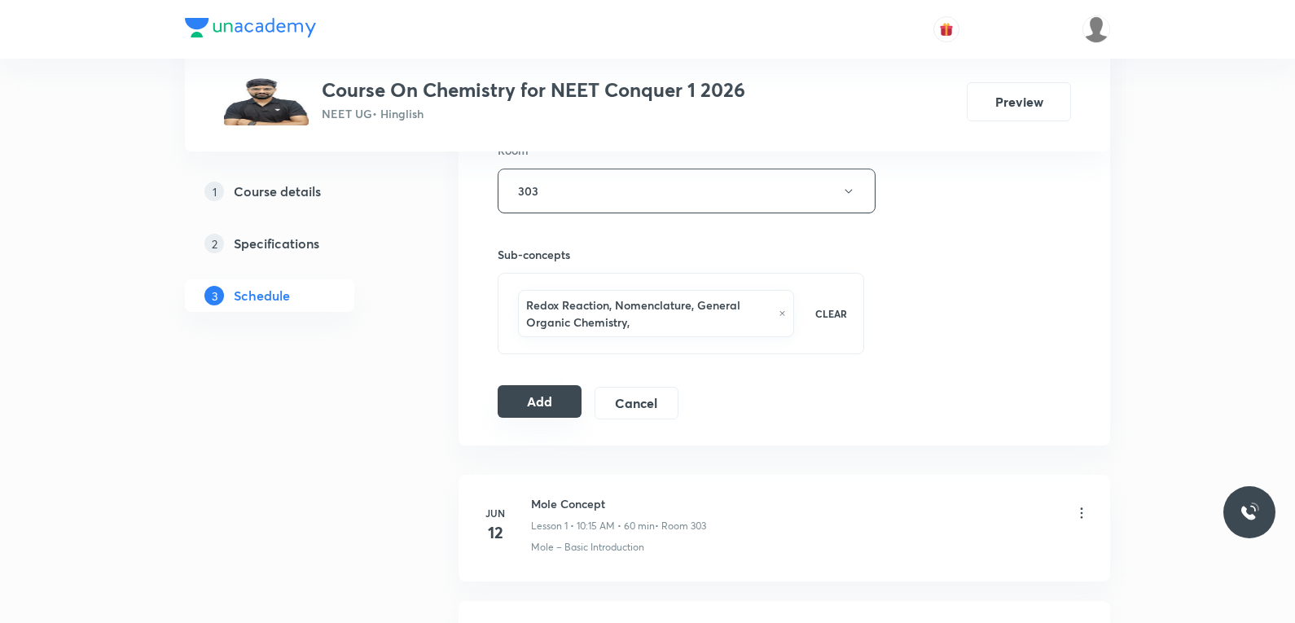
click at [526, 406] on button "Add" at bounding box center [540, 401] width 84 height 33
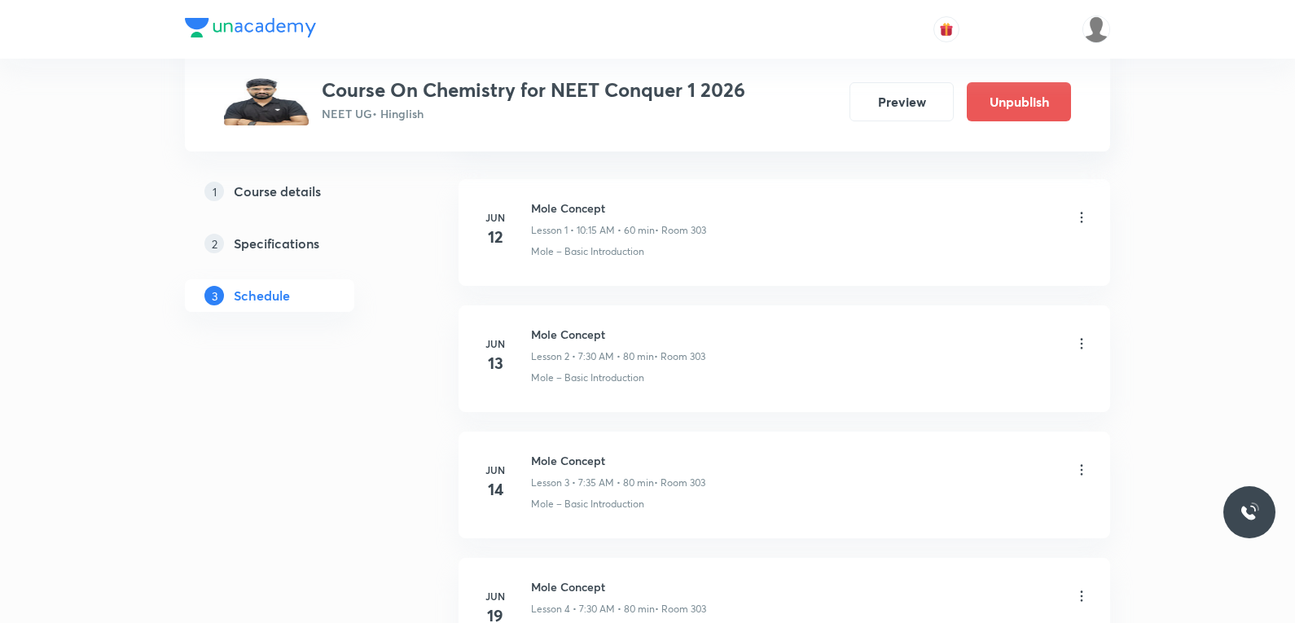
scroll to position [10160, 0]
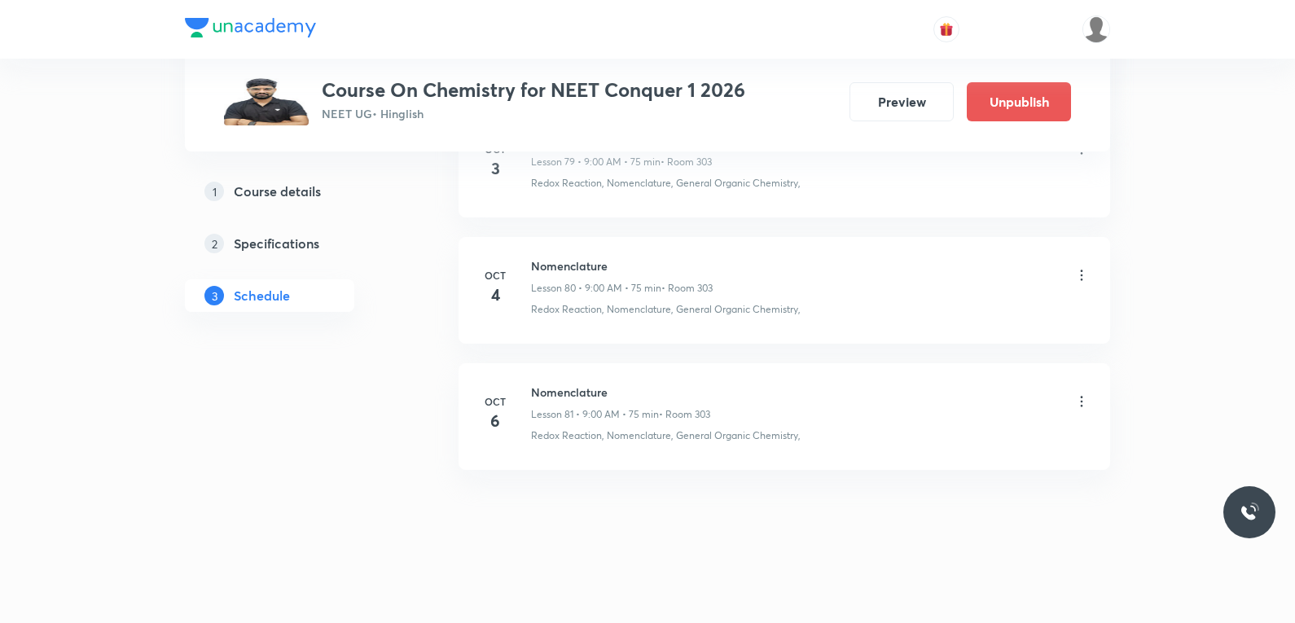
click at [879, 322] on li "Oct 4 Nomenclature Lesson 80 • 9:00 AM • 75 min • Room 303 Redox Reaction, Nome…" at bounding box center [785, 290] width 652 height 107
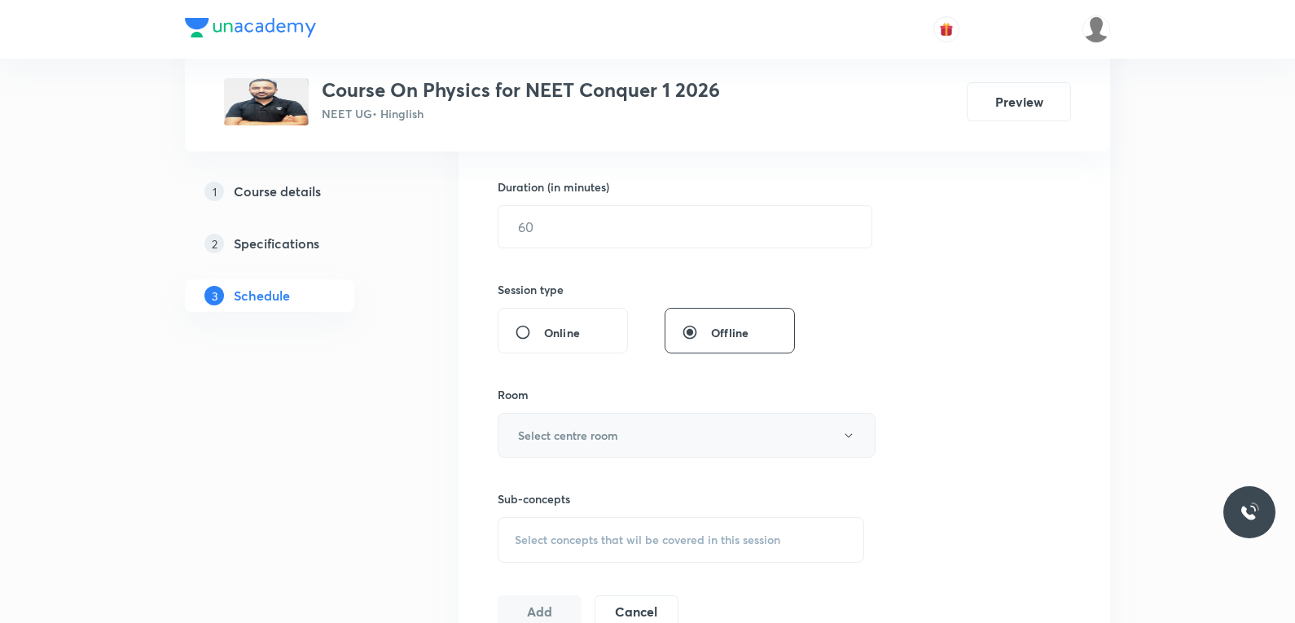
scroll to position [652, 0]
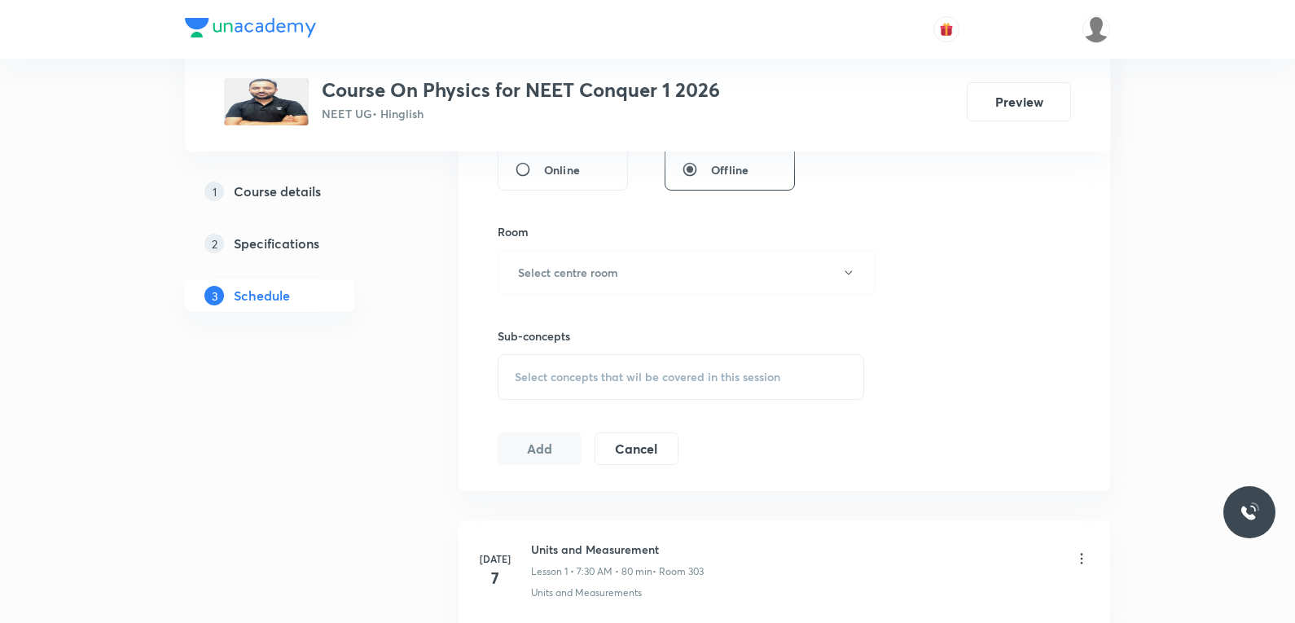
click at [636, 367] on div "Select concepts that wil be covered in this session" at bounding box center [681, 377] width 367 height 46
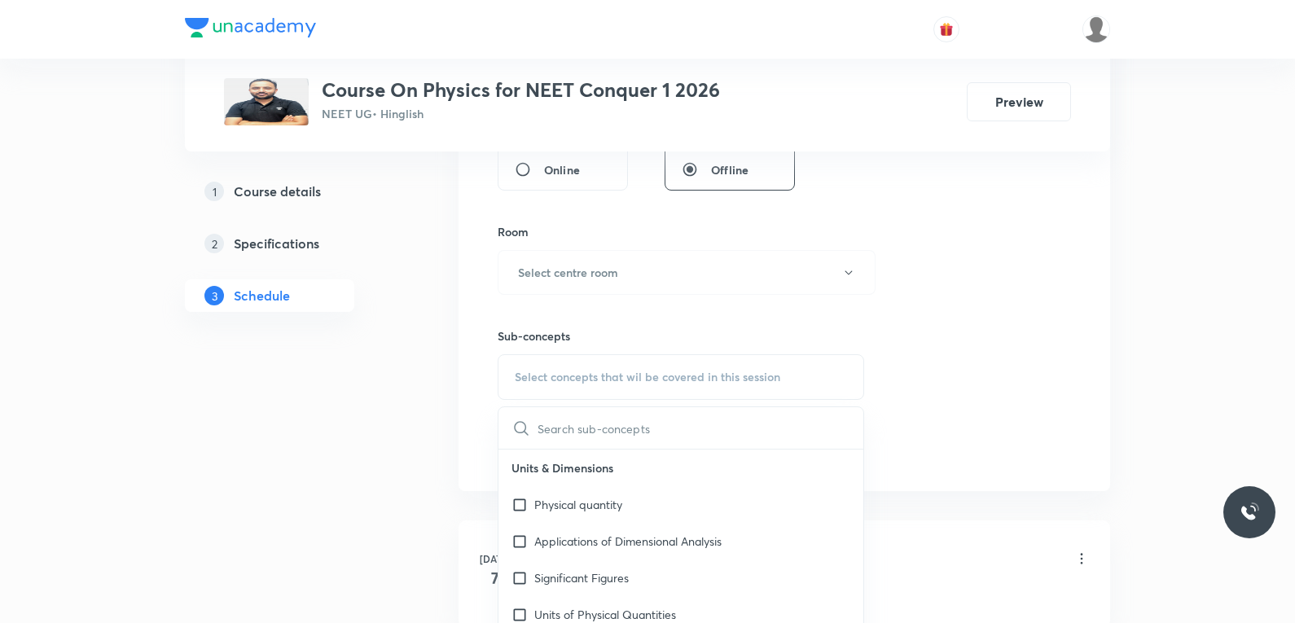
click at [907, 213] on div "Session 48 Live class Session title 0/99 ​ Schedule for Oct 4, 2025, 8:13 PM ​ …" at bounding box center [784, 82] width 573 height 765
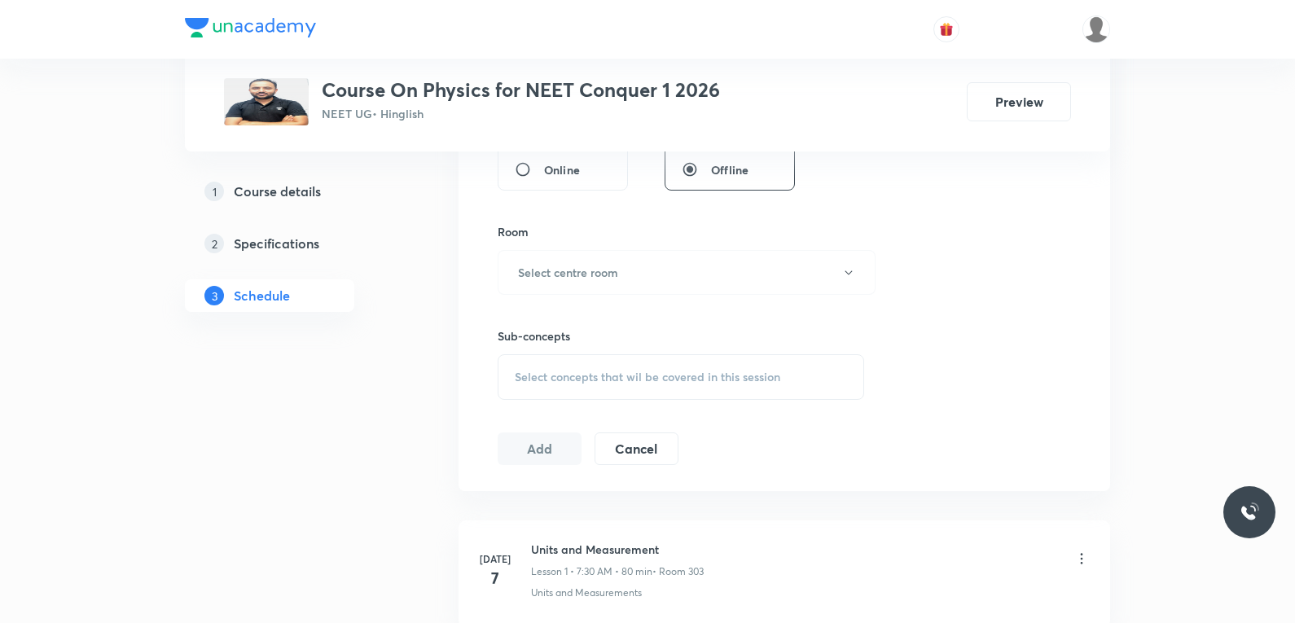
scroll to position [6616, 0]
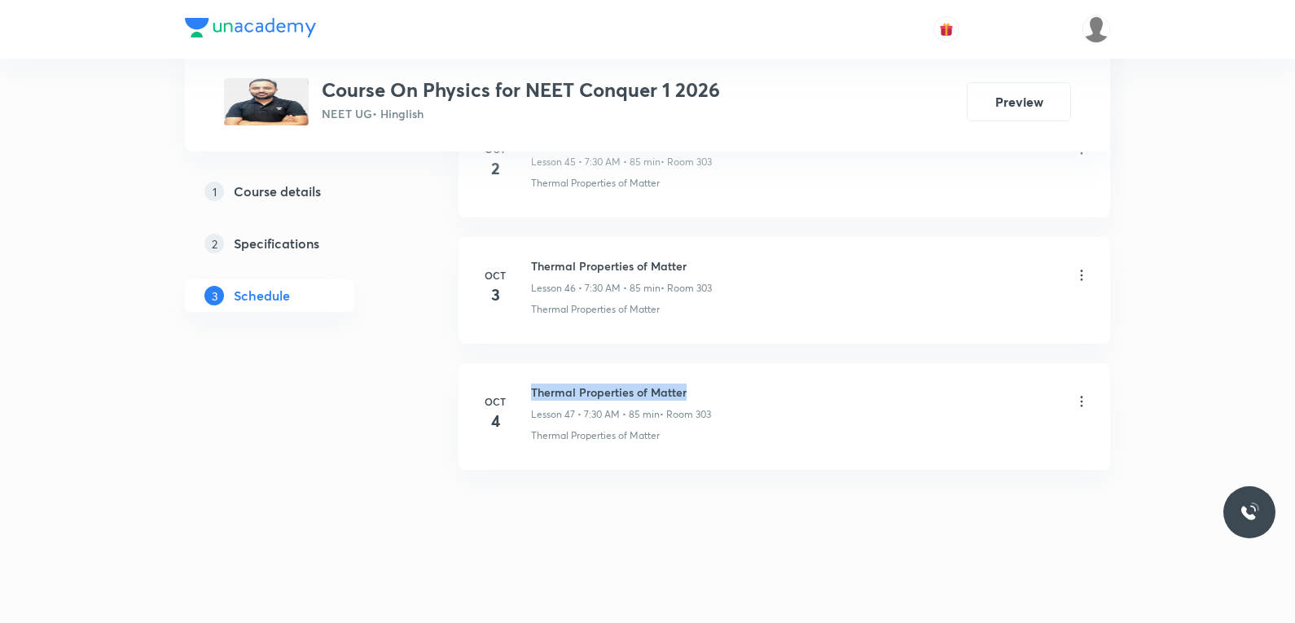
drag, startPoint x: 531, startPoint y: 390, endPoint x: 689, endPoint y: 389, distance: 158.0
click at [689, 389] on h6 "Thermal Properties of Matter" at bounding box center [621, 392] width 180 height 17
copy h6 "Thermal Properties of Matter"
click at [888, 320] on li "Oct 3 Thermal Properties of Matter Lesson 46 • 7:30 AM • 85 min • Room 303 Ther…" at bounding box center [785, 290] width 652 height 107
drag, startPoint x: 533, startPoint y: 389, endPoint x: 700, endPoint y: 375, distance: 168.4
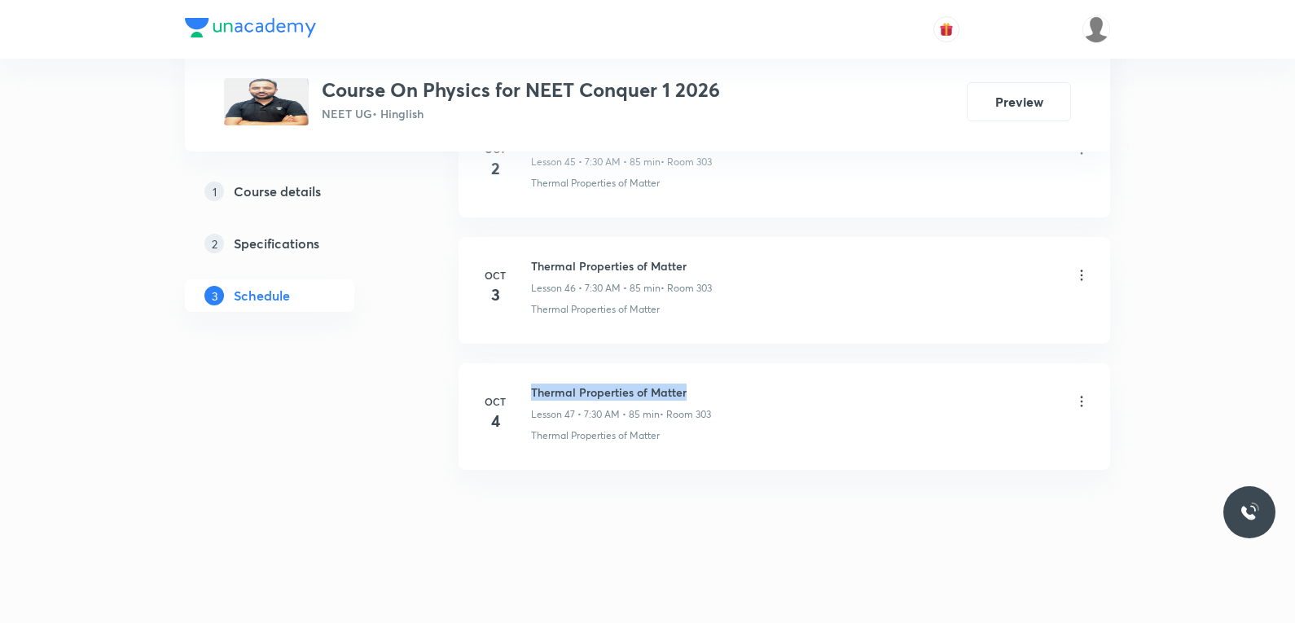
click at [700, 375] on li "Oct 4 Thermal Properties of Matter Lesson 47 • 7:30 AM • 85 min • Room 303 Ther…" at bounding box center [785, 416] width 652 height 107
copy h6 "Thermal Properties of Matter"
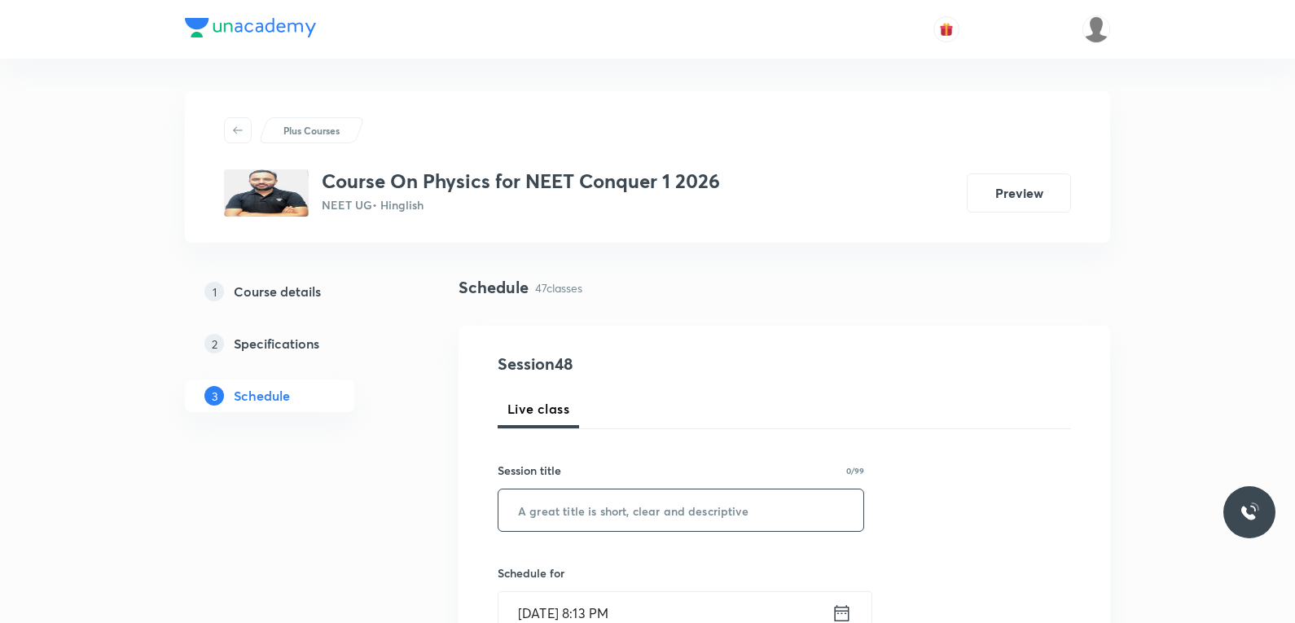
scroll to position [163, 0]
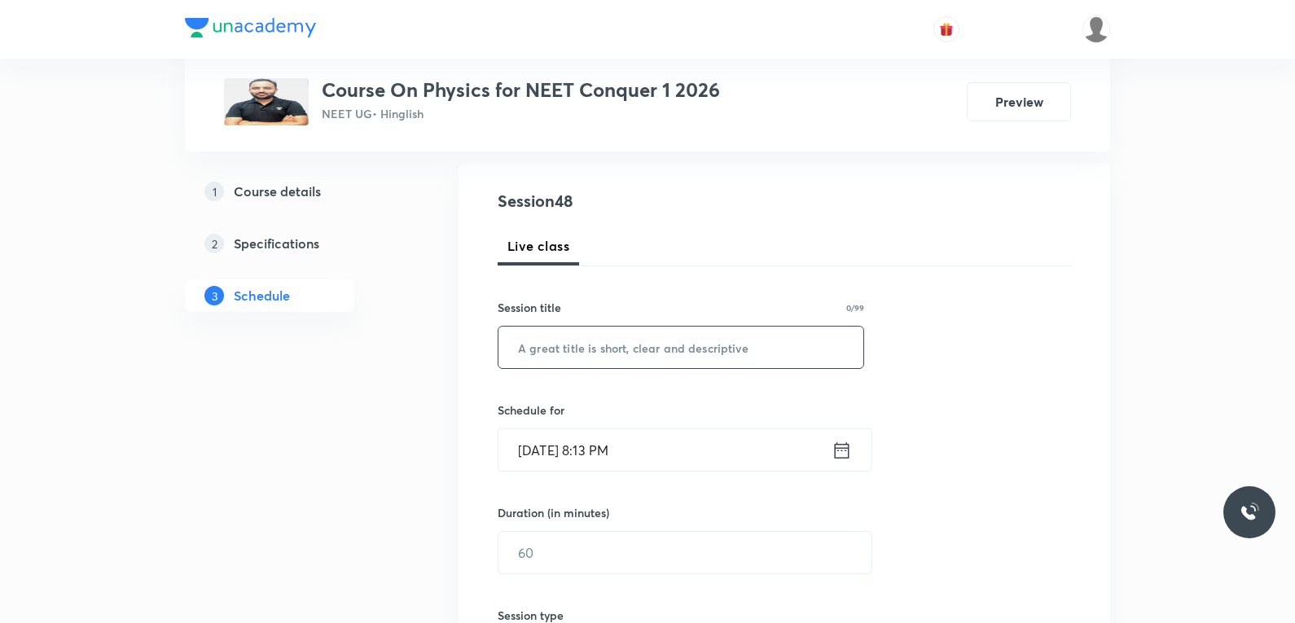
click at [716, 354] on input "text" at bounding box center [680, 348] width 365 height 42
paste input "Thermal Properties of Matter"
type input "Thermal Properties of Matter"
click at [727, 353] on input "Thermal Properties of Matter" at bounding box center [680, 348] width 365 height 42
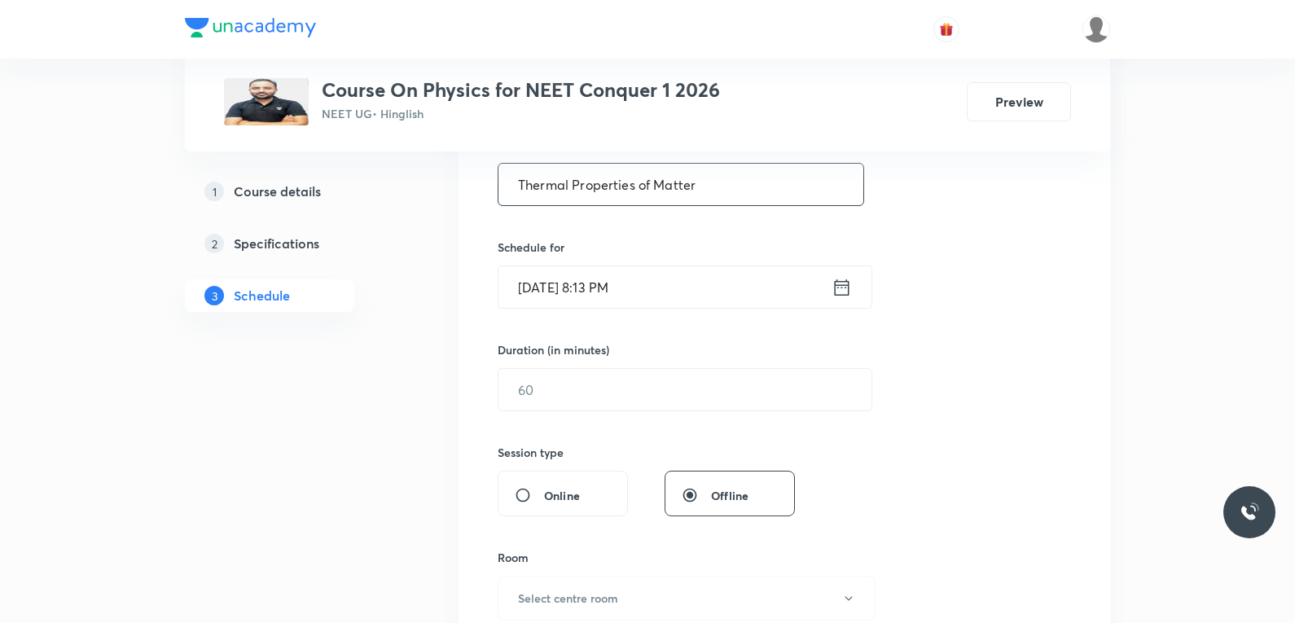
click at [539, 284] on input "[DATE] 8:13 PM" at bounding box center [664, 287] width 333 height 42
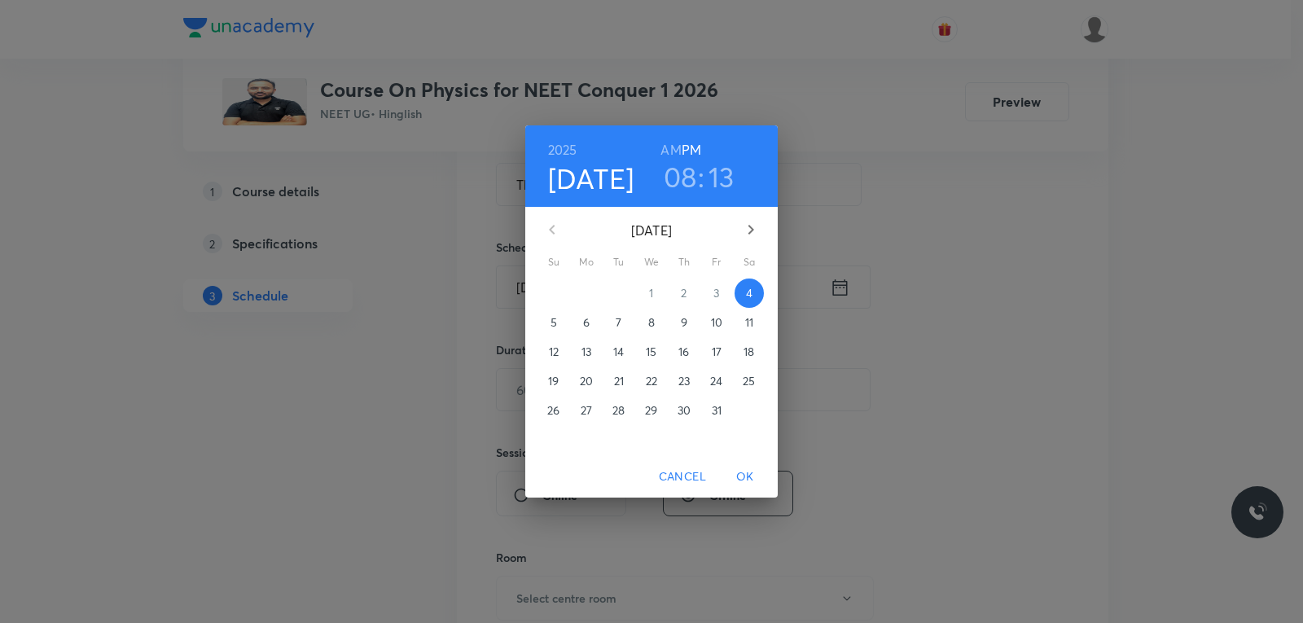
click at [586, 323] on p "6" at bounding box center [586, 322] width 7 height 16
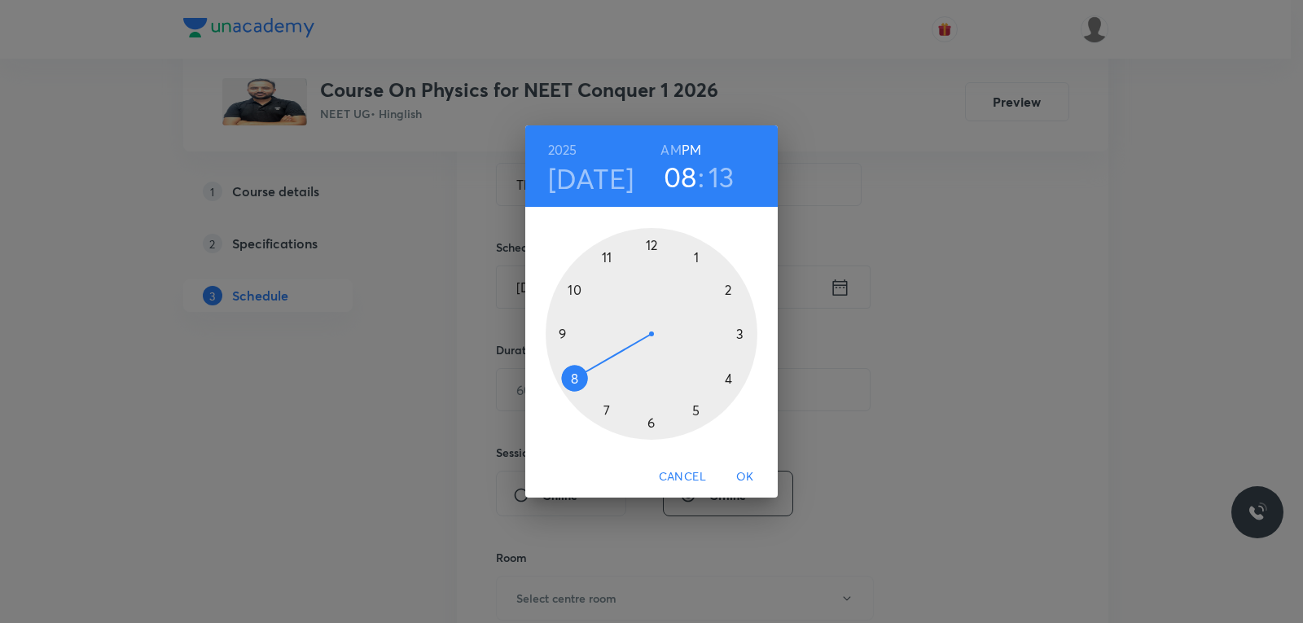
click at [665, 143] on h6 "AM" at bounding box center [671, 149] width 20 height 23
drag, startPoint x: 576, startPoint y: 374, endPoint x: 587, endPoint y: 312, distance: 62.9
click at [587, 312] on div at bounding box center [652, 334] width 212 height 212
drag, startPoint x: 735, startPoint y: 321, endPoint x: 735, endPoint y: 382, distance: 61.1
click at [735, 382] on div at bounding box center [652, 334] width 212 height 212
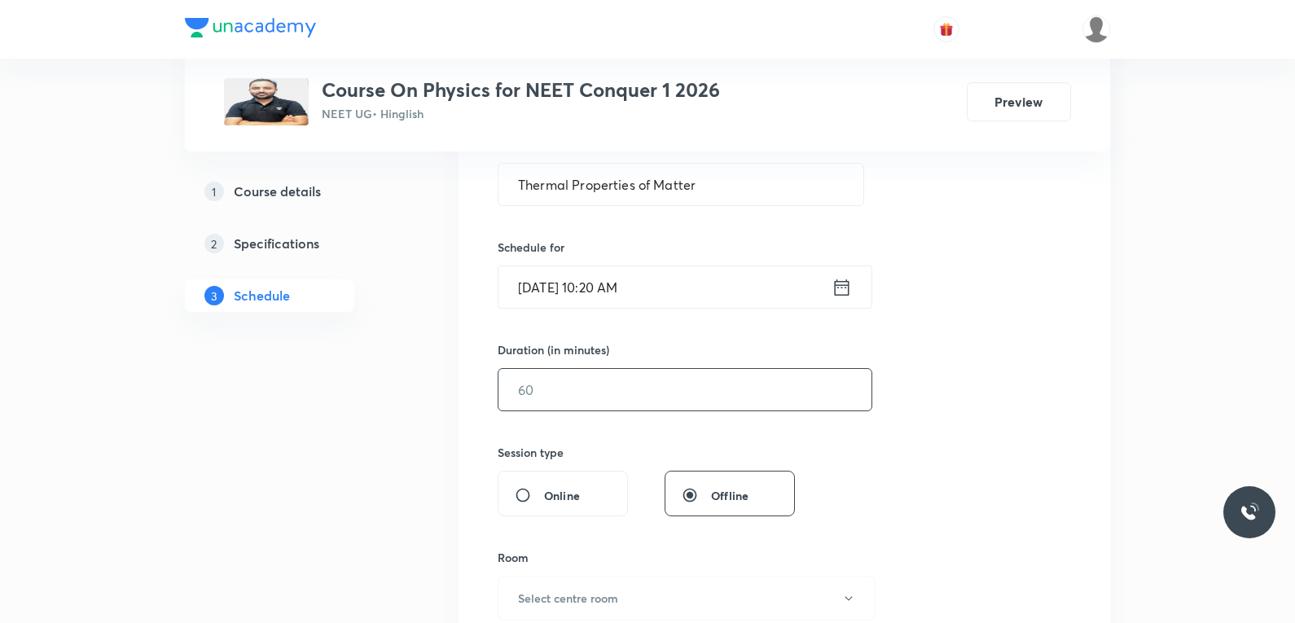
drag, startPoint x: 546, startPoint y: 387, endPoint x: 715, endPoint y: 391, distance: 169.5
click at [545, 387] on input "text" at bounding box center [684, 390] width 373 height 42
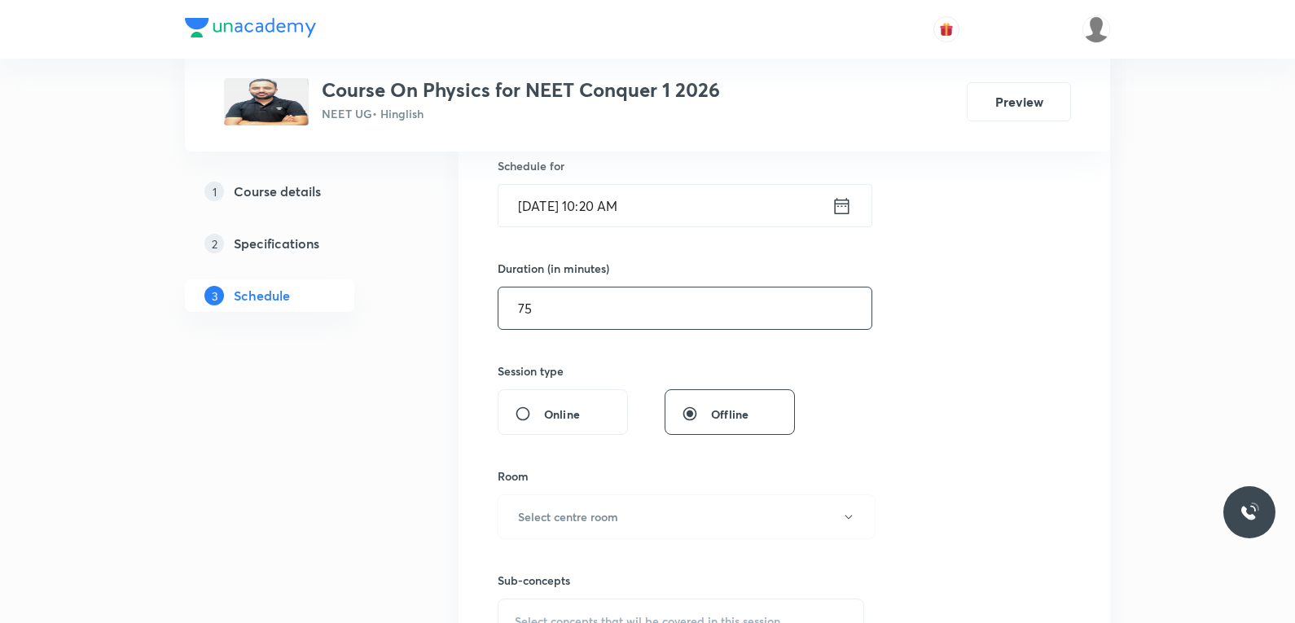
scroll to position [570, 0]
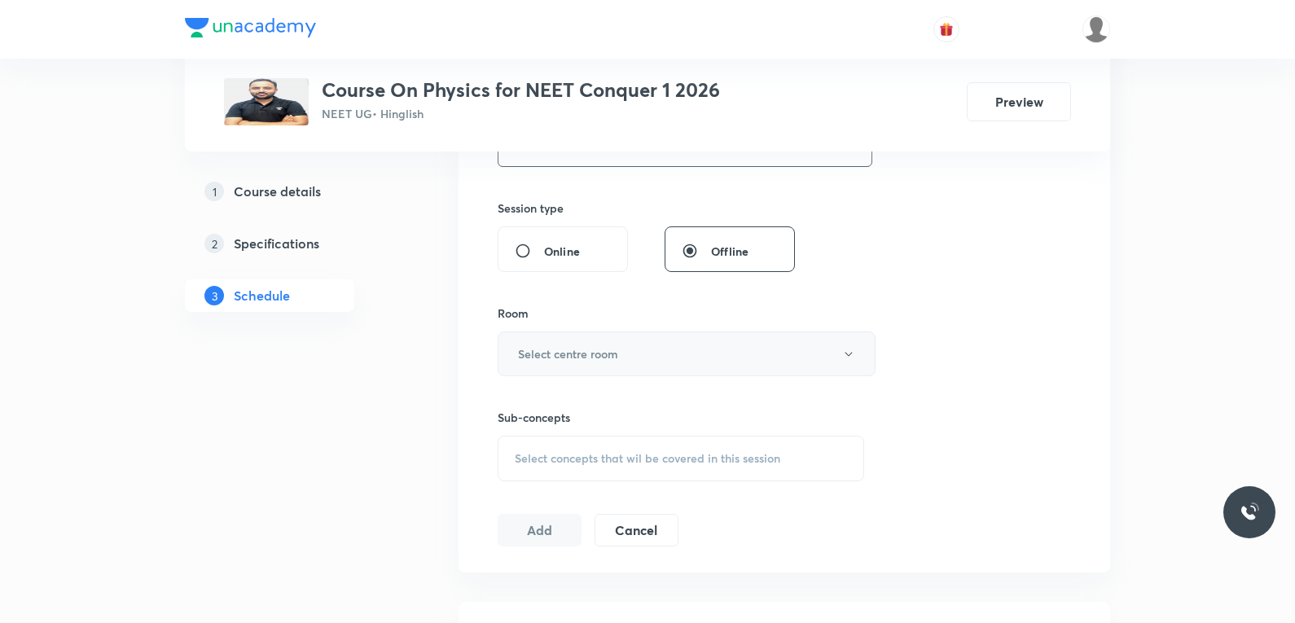
type input "75"
click at [700, 362] on button "Select centre room" at bounding box center [687, 354] width 378 height 45
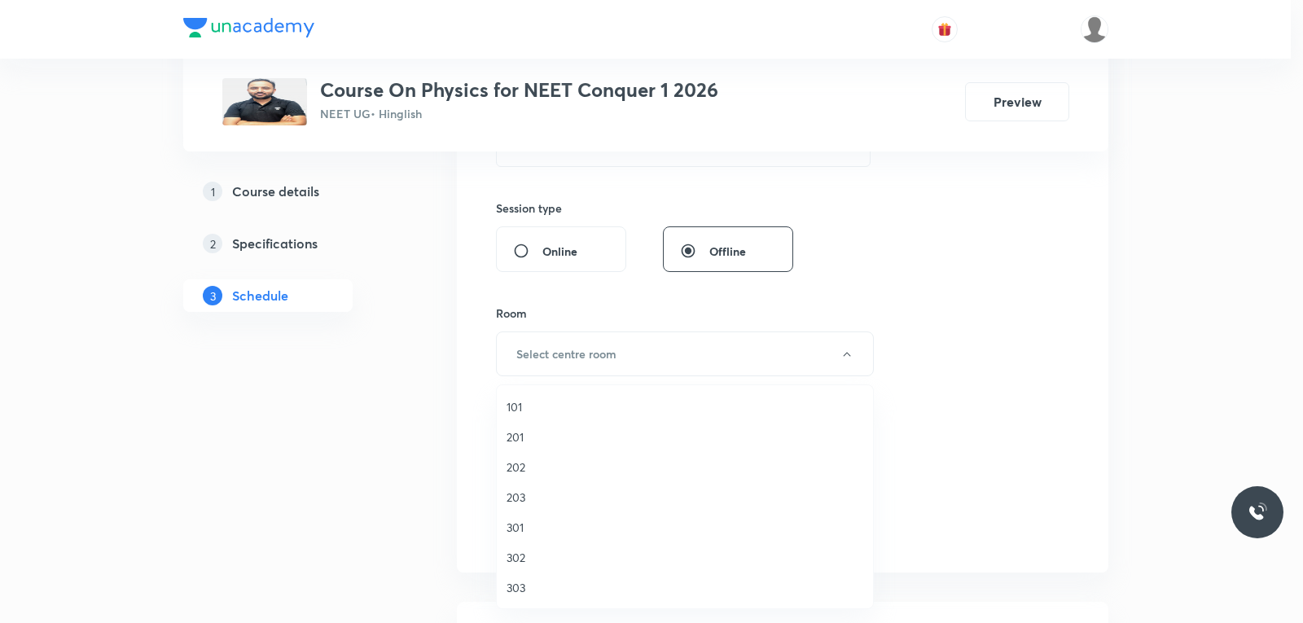
click at [532, 592] on span "303" at bounding box center [685, 587] width 357 height 17
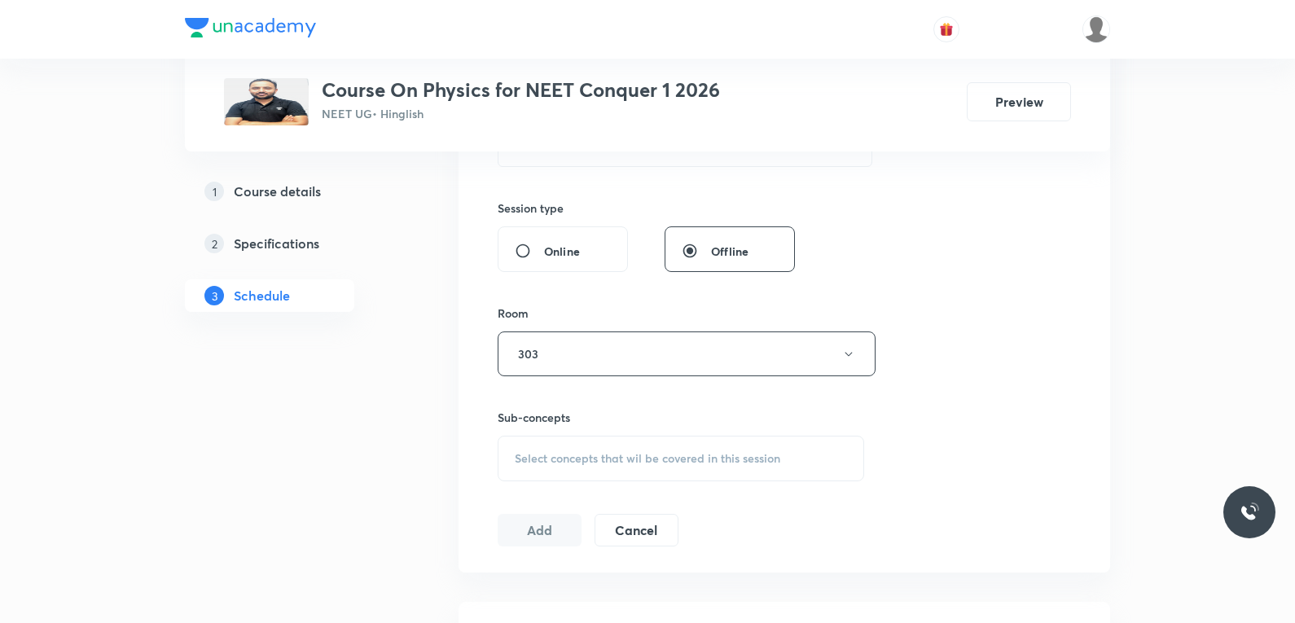
click at [687, 463] on span "Select concepts that wil be covered in this session" at bounding box center [648, 458] width 266 height 13
click at [985, 375] on div "Session 48 Live class Session title 28/99 Thermal Properties of Matter ​ Schedu…" at bounding box center [784, 164] width 573 height 765
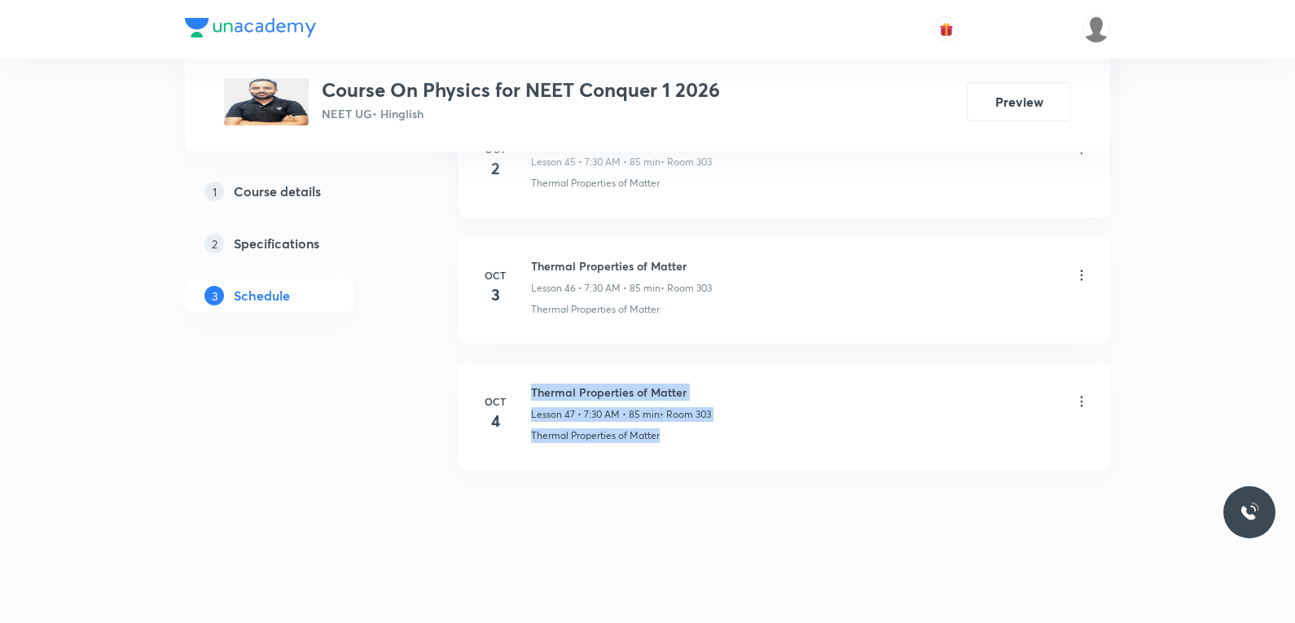
drag, startPoint x: 527, startPoint y: 436, endPoint x: 700, endPoint y: 449, distance: 173.2
click at [700, 449] on li "Oct 4 Thermal Properties of Matter Lesson 47 • 7:30 AM • 85 min • Room 303 Ther…" at bounding box center [785, 416] width 652 height 107
click at [651, 453] on li "Oct 4 Thermal Properties of Matter Lesson 47 • 7:30 AM • 85 min • Room 303 Ther…" at bounding box center [785, 416] width 652 height 107
drag, startPoint x: 529, startPoint y: 441, endPoint x: 666, endPoint y: 434, distance: 137.0
click at [666, 434] on div "Oct 4 Thermal Properties of Matter Lesson 47 • 7:30 AM • 85 min • Room 303 Ther…" at bounding box center [784, 413] width 611 height 59
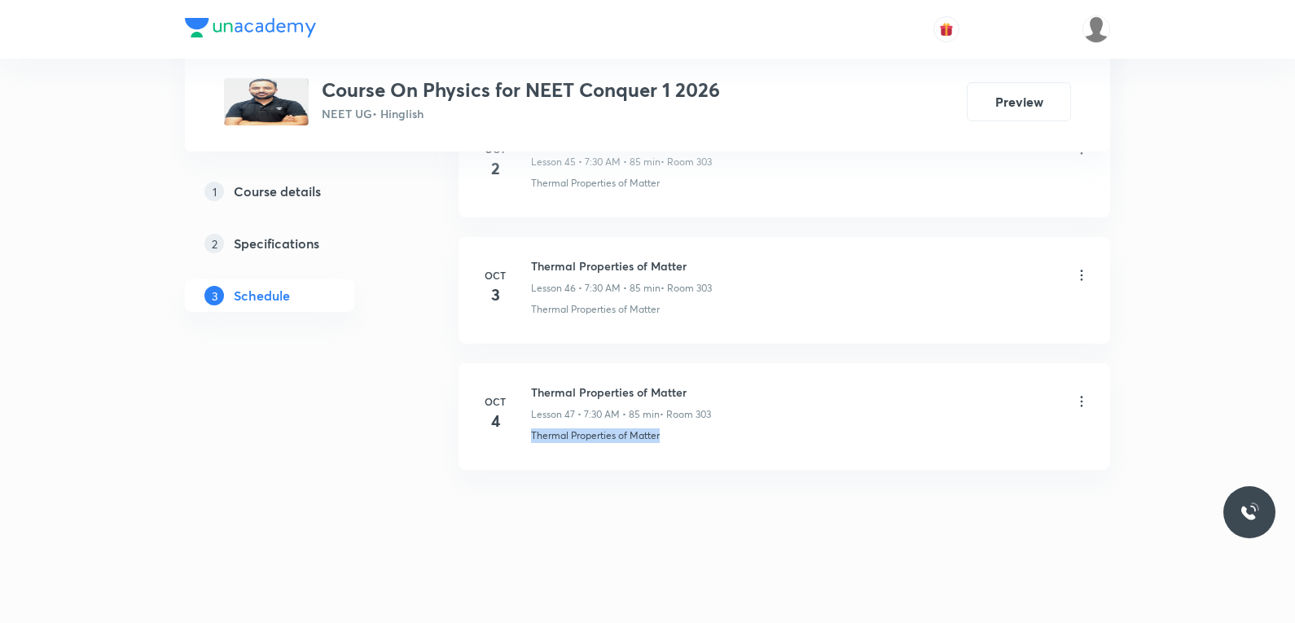
copy p "Thermal Properties of Matter"
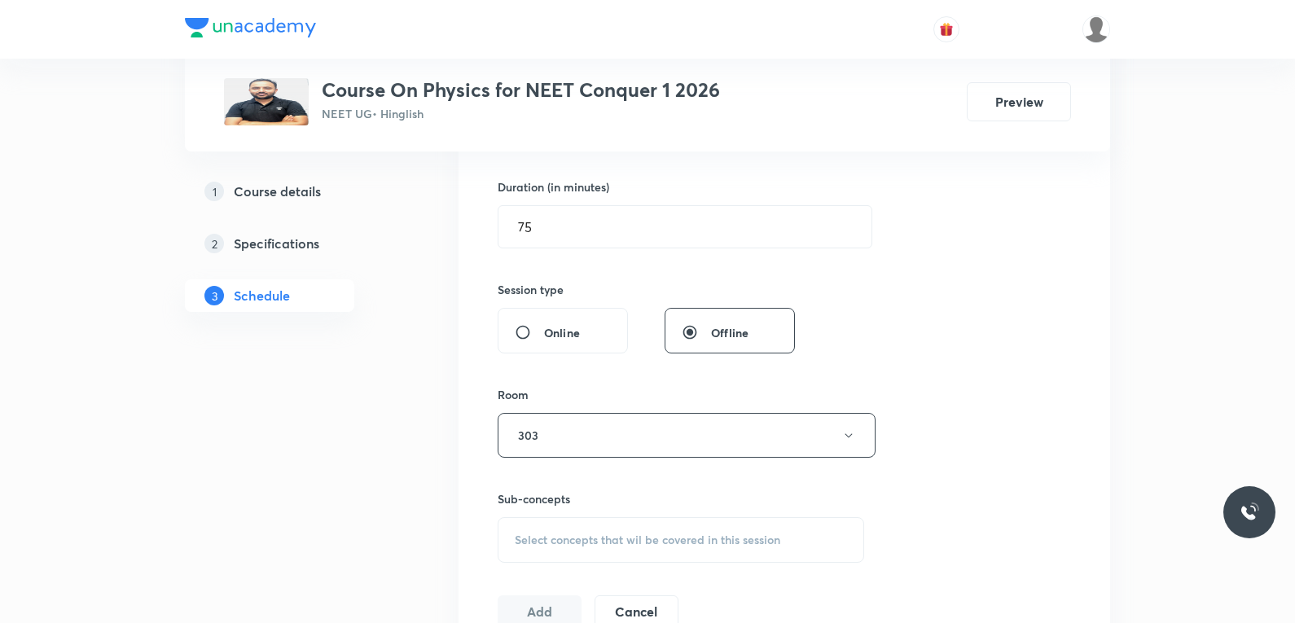
scroll to position [733, 0]
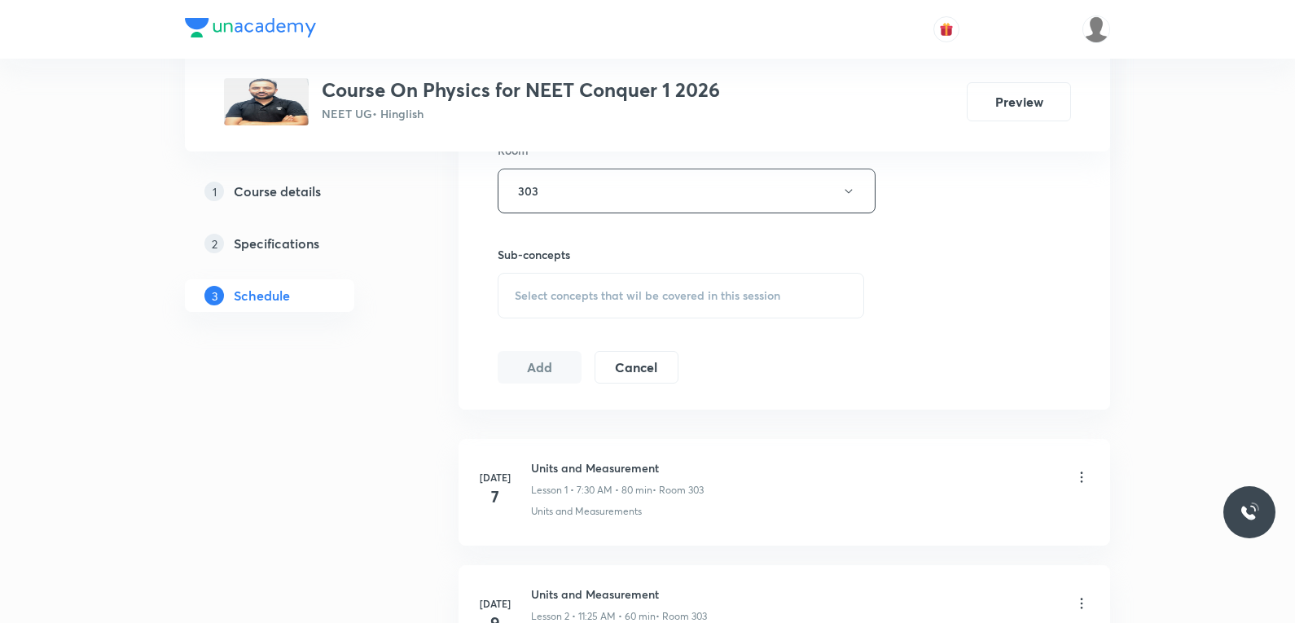
click at [716, 293] on span "Select concepts that wil be covered in this session" at bounding box center [648, 295] width 266 height 13
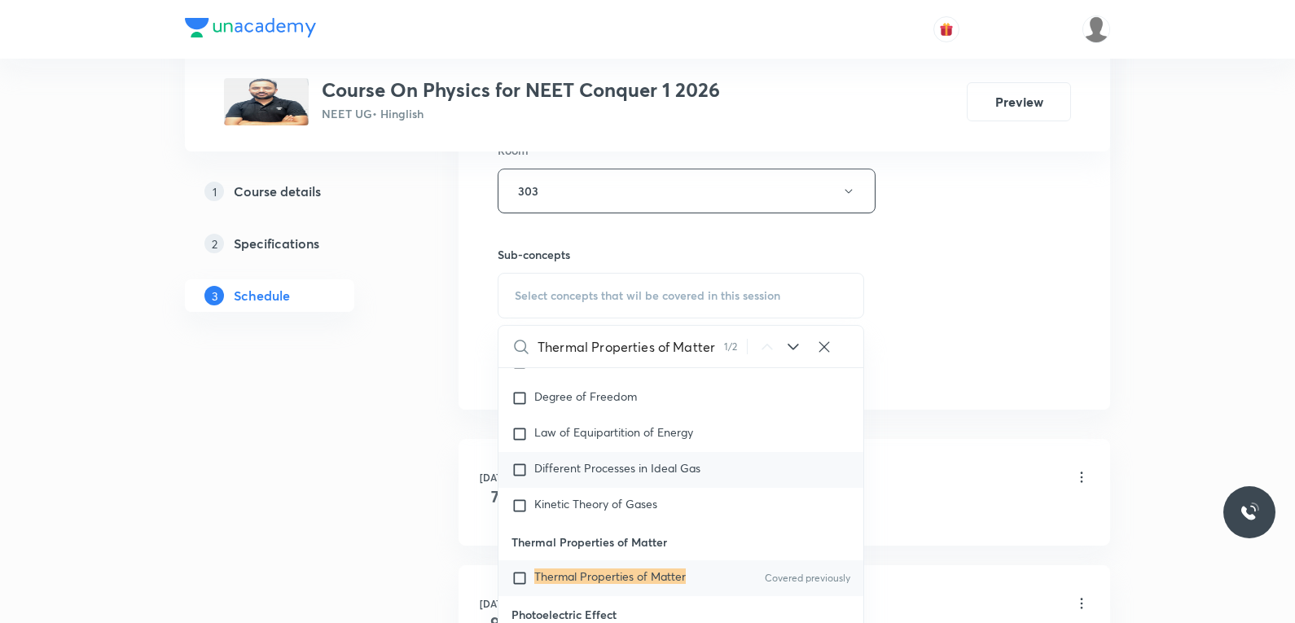
scroll to position [896, 0]
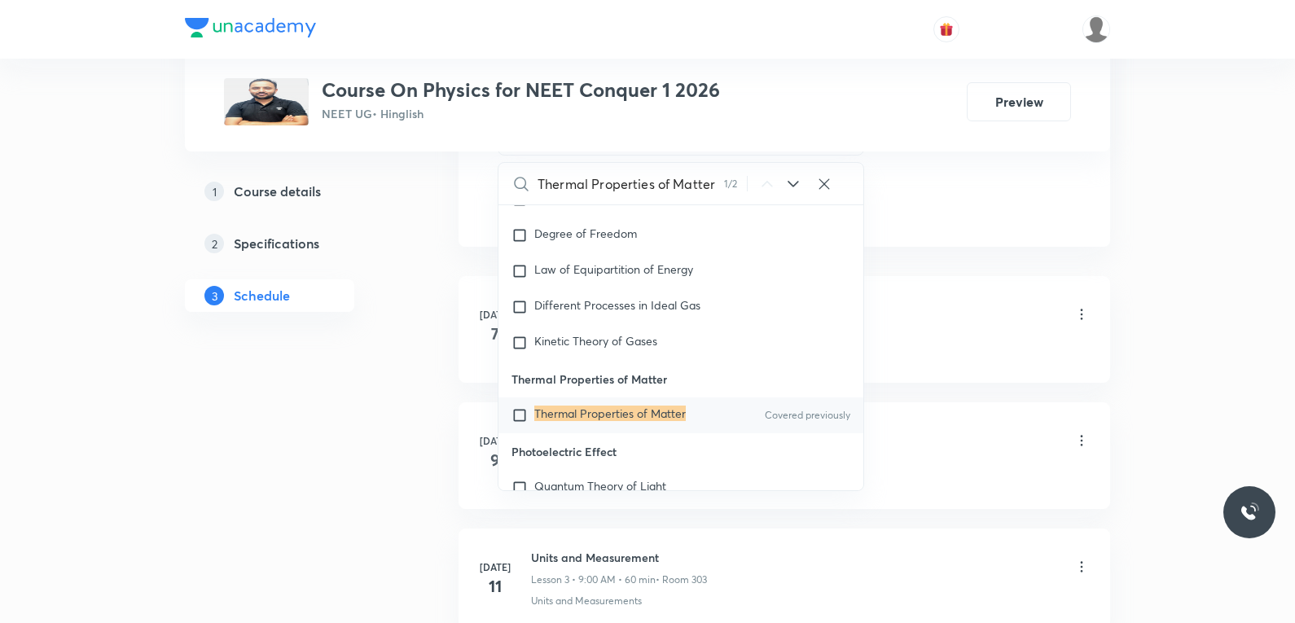
type input "Thermal Properties of Matter"
click at [645, 411] on mark "Thermal Properties of Matter" at bounding box center [609, 413] width 151 height 15
checkbox input "true"
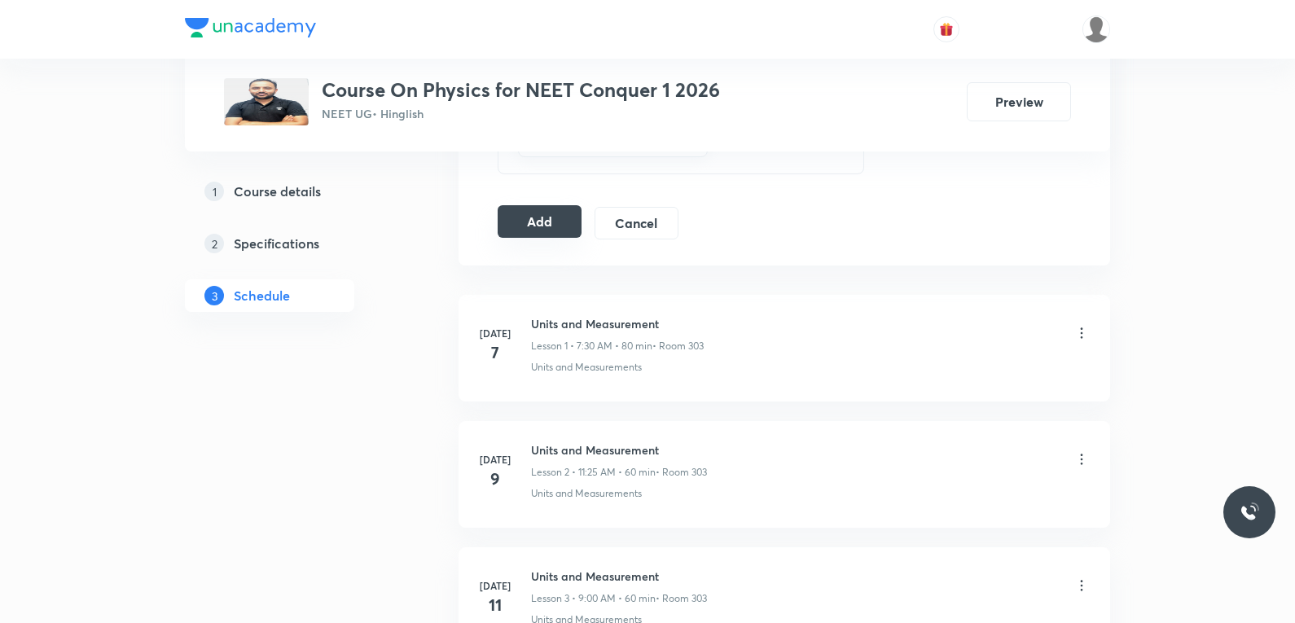
click at [507, 223] on button "Add" at bounding box center [540, 221] width 84 height 33
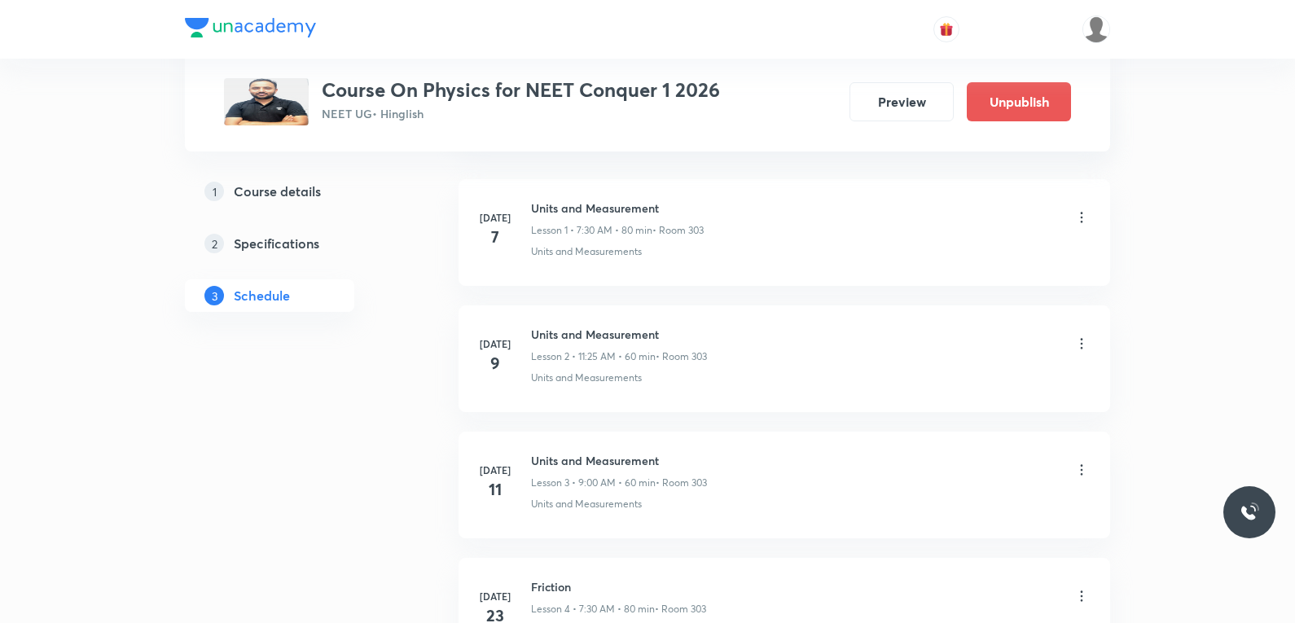
scroll to position [5994, 0]
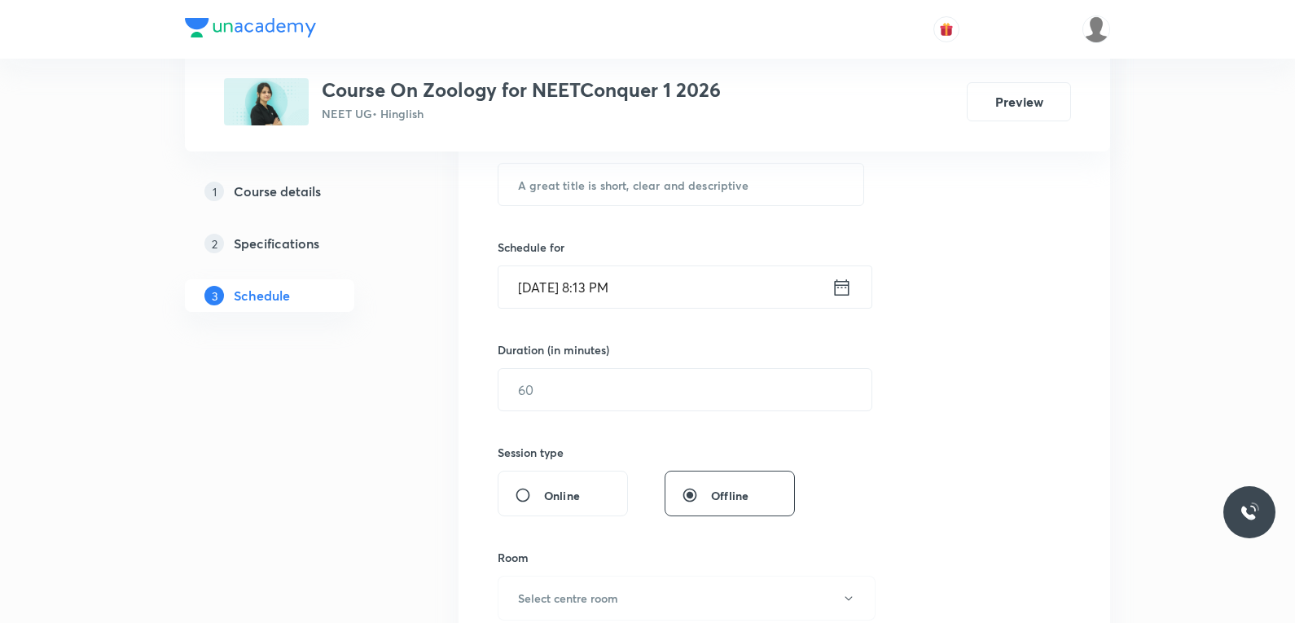
scroll to position [570, 0]
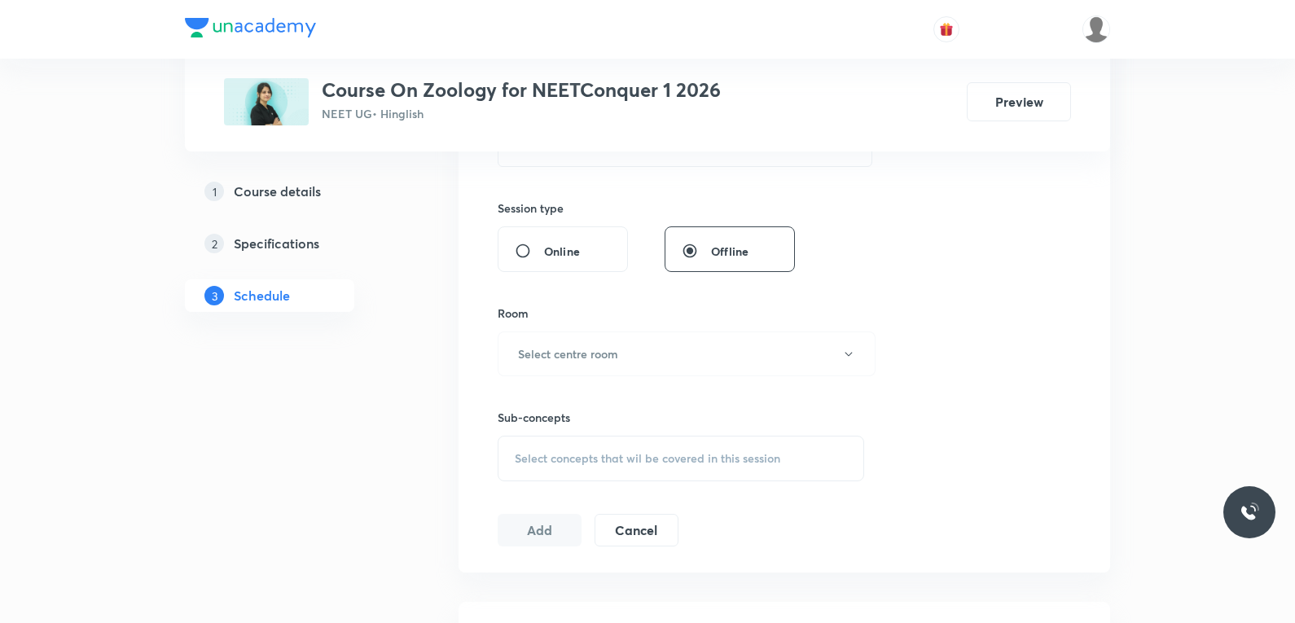
click at [652, 453] on span "Select concepts that wil be covered in this session" at bounding box center [648, 458] width 266 height 13
click at [916, 288] on div "Session 53 Live class Session title 0/99 ​ Schedule for [DATE] 8:13 PM ​ Durati…" at bounding box center [784, 164] width 573 height 765
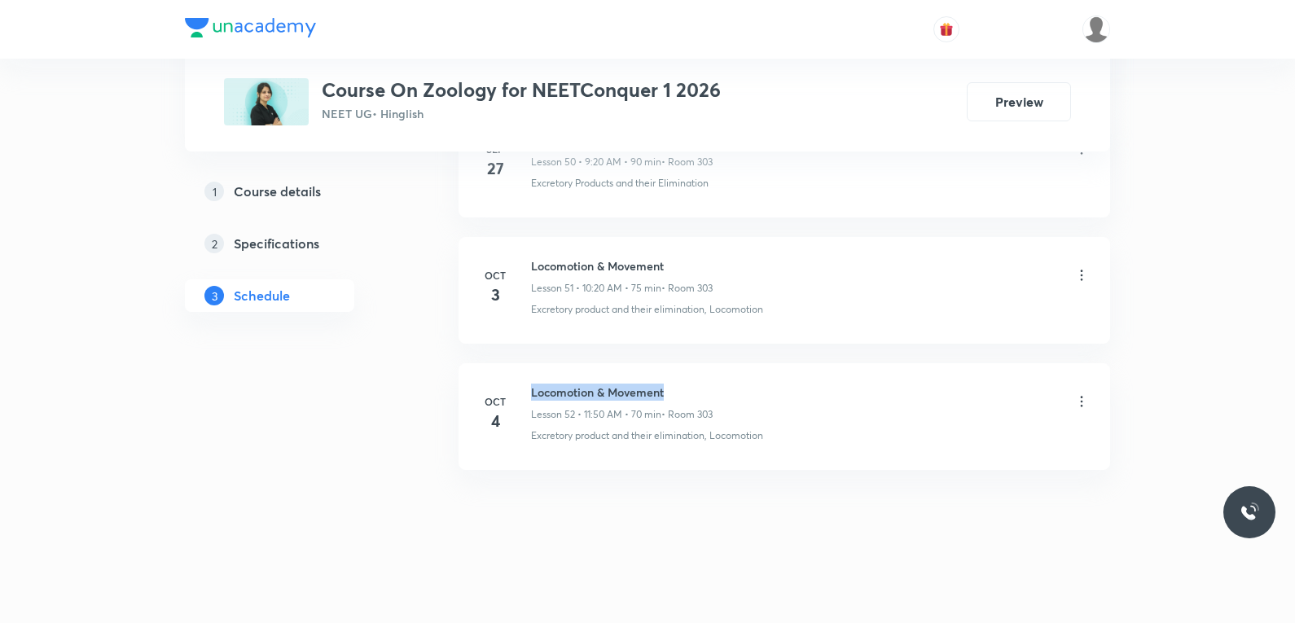
drag, startPoint x: 532, startPoint y: 393, endPoint x: 680, endPoint y: 381, distance: 148.7
click at [680, 381] on li "[DATE] Locomotion & Movement Lesson 52 • 11:50 AM • 70 min • Room 303 Excretory…" at bounding box center [785, 416] width 652 height 107
copy h6 "Locomotion & Movement"
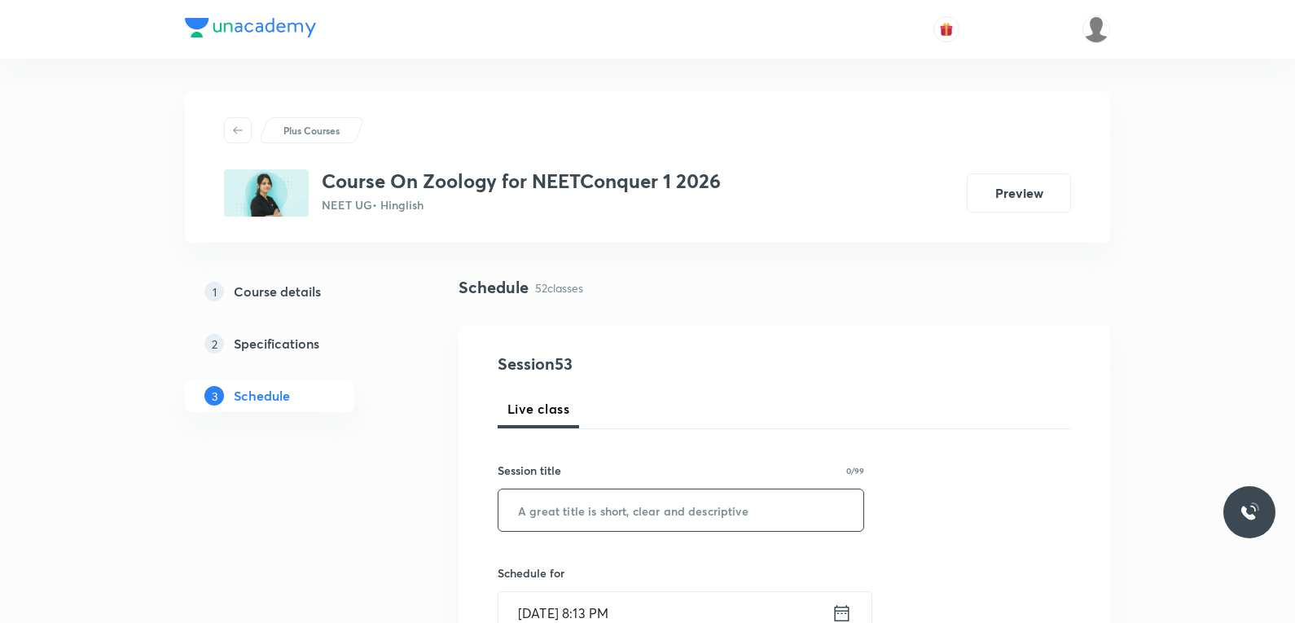
click at [683, 512] on input "text" at bounding box center [680, 511] width 365 height 42
paste input "Locomotion & Movement"
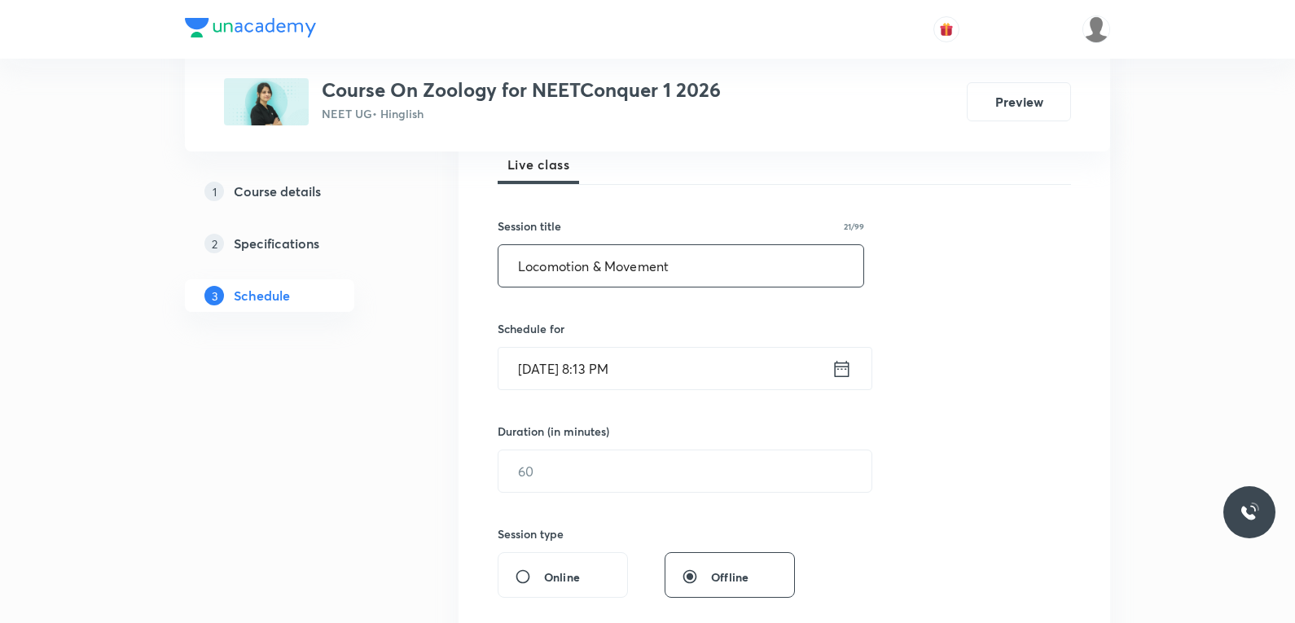
type input "Locomotion & Movement"
click at [599, 358] on input "[DATE] 8:13 PM" at bounding box center [664, 369] width 333 height 42
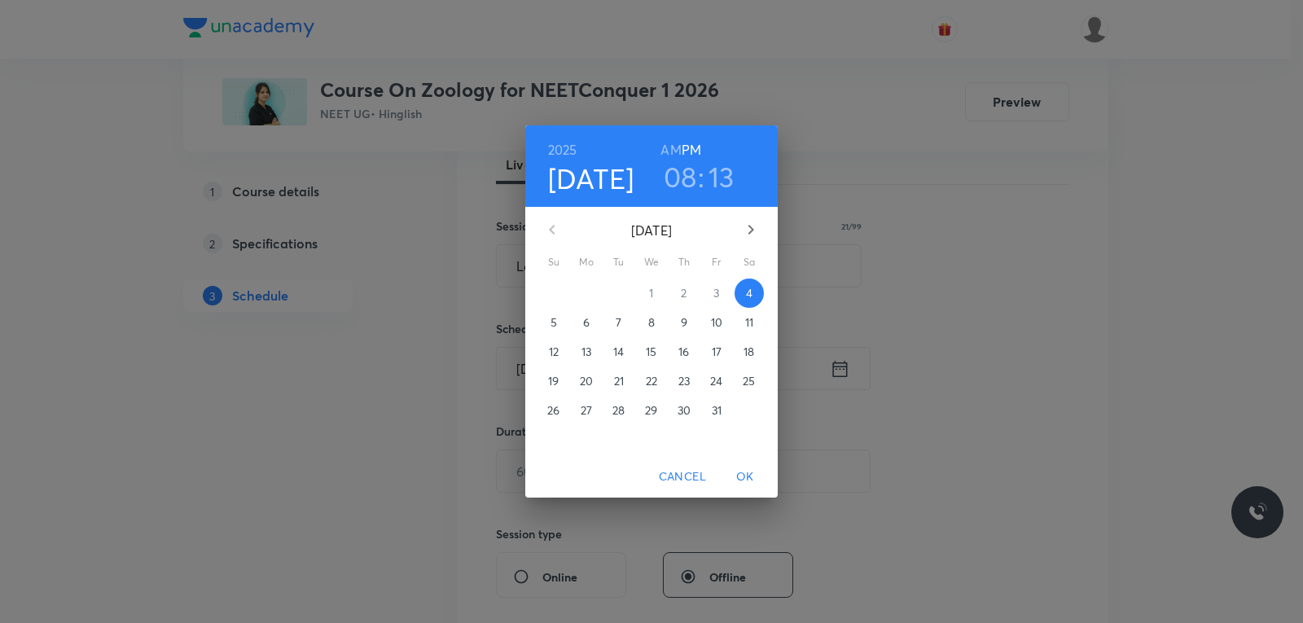
click at [583, 323] on p "6" at bounding box center [586, 322] width 7 height 16
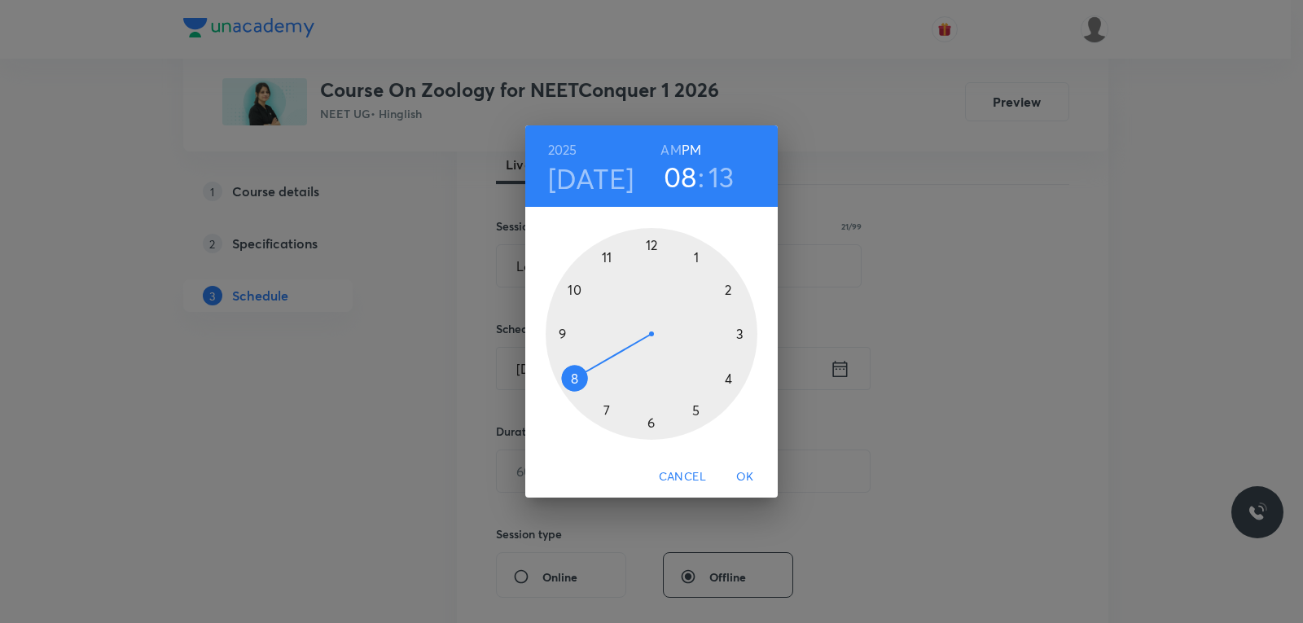
click at [674, 151] on h6 "AM" at bounding box center [671, 149] width 20 height 23
drag, startPoint x: 594, startPoint y: 366, endPoint x: 615, endPoint y: 276, distance: 92.1
click at [615, 276] on div at bounding box center [652, 334] width 212 height 212
drag, startPoint x: 742, startPoint y: 307, endPoint x: 588, endPoint y: 297, distance: 154.3
click at [588, 297] on div at bounding box center [652, 334] width 212 height 212
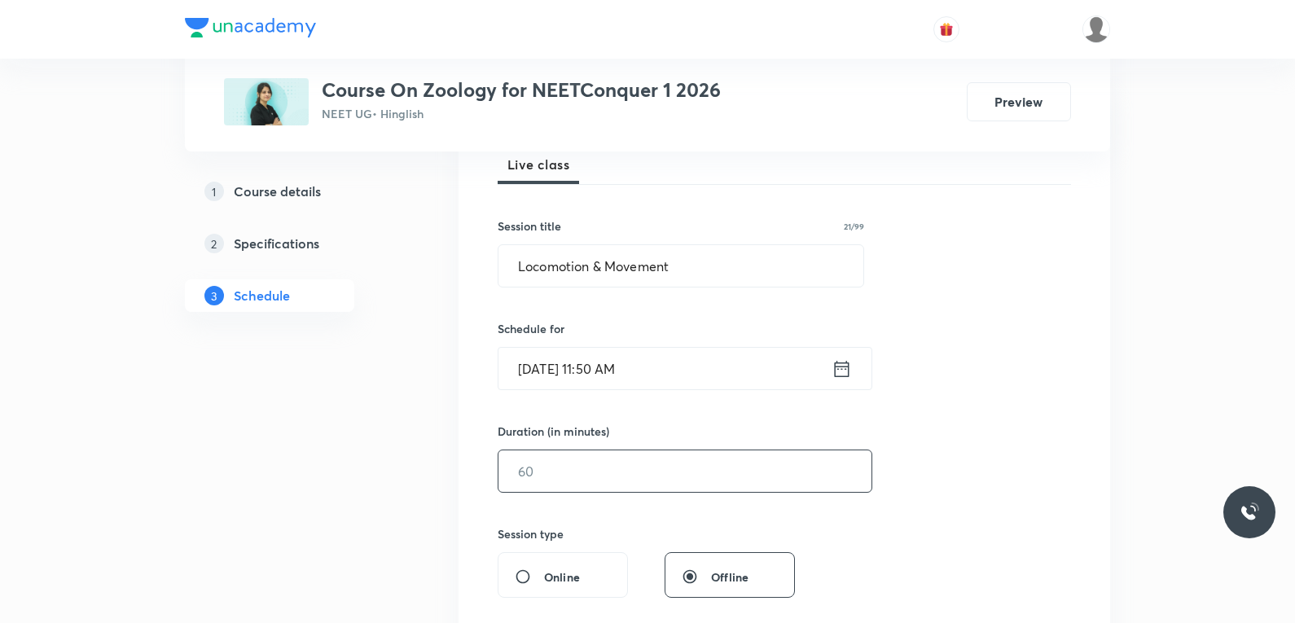
click at [550, 485] on input "text" at bounding box center [684, 471] width 373 height 42
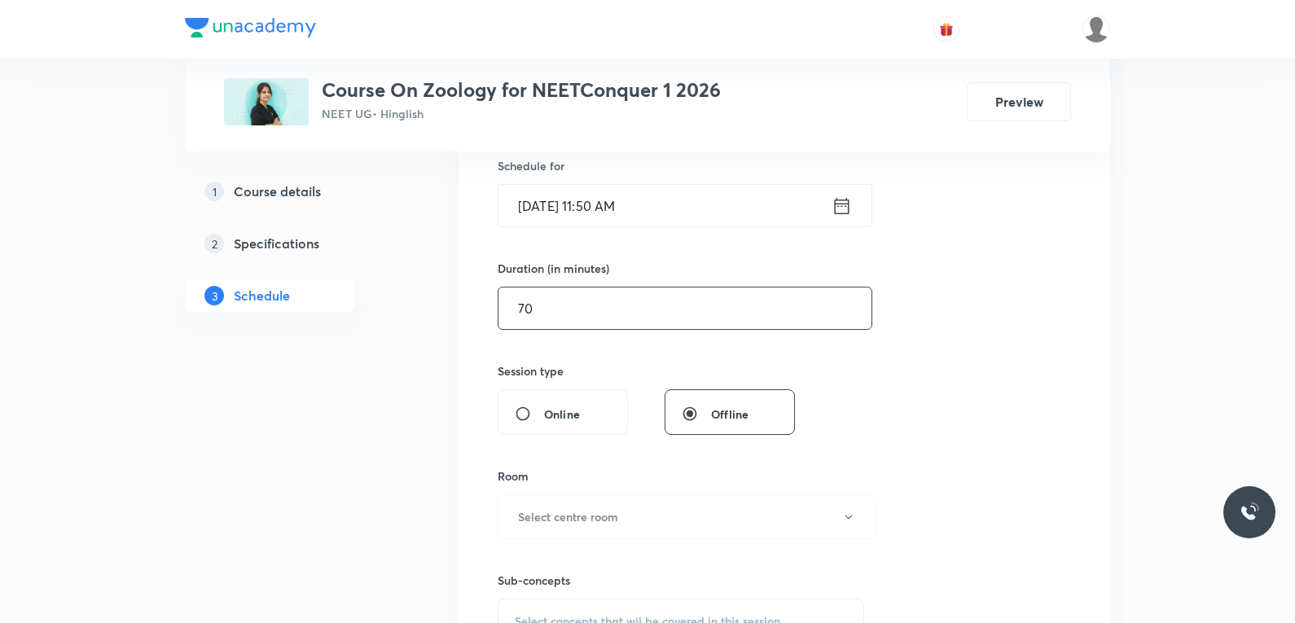
scroll to position [570, 0]
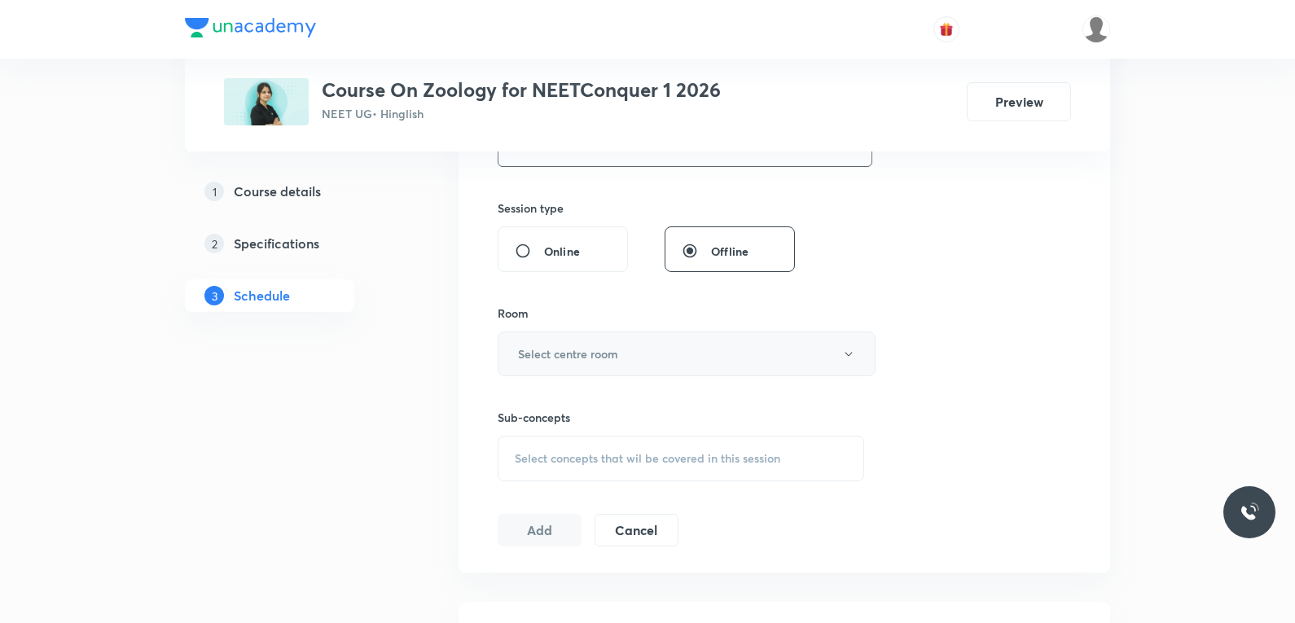
type input "70"
click at [667, 347] on button "Select centre room" at bounding box center [687, 354] width 378 height 45
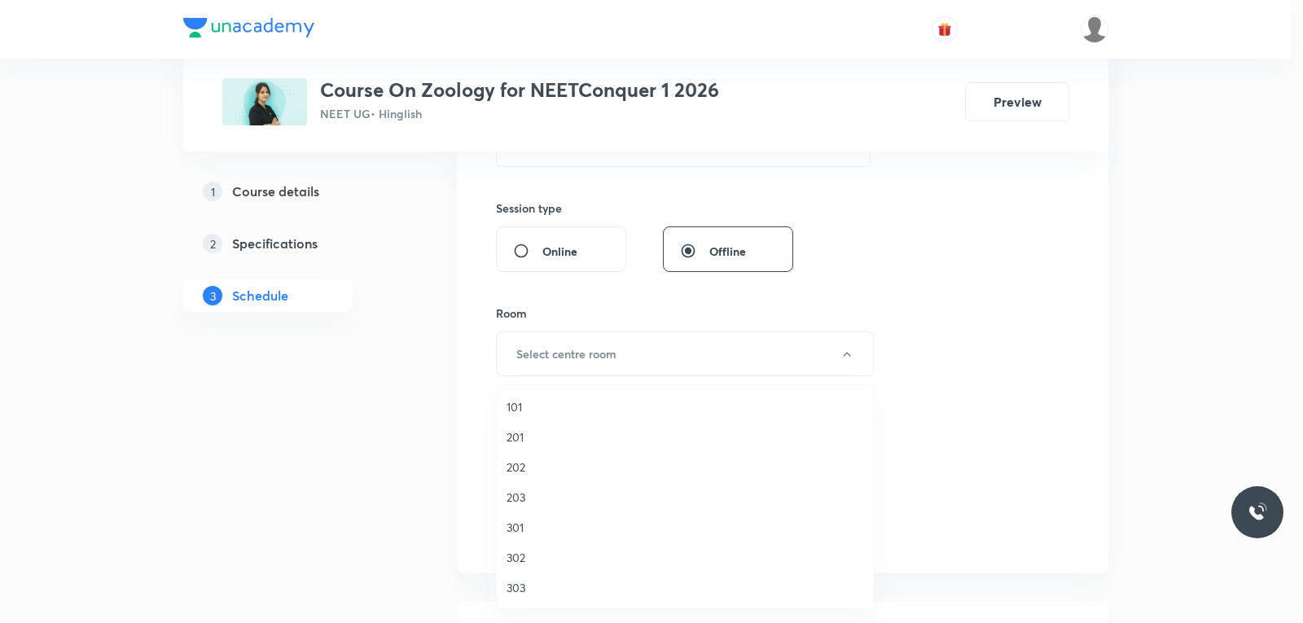
click at [511, 599] on li "303" at bounding box center [685, 588] width 376 height 30
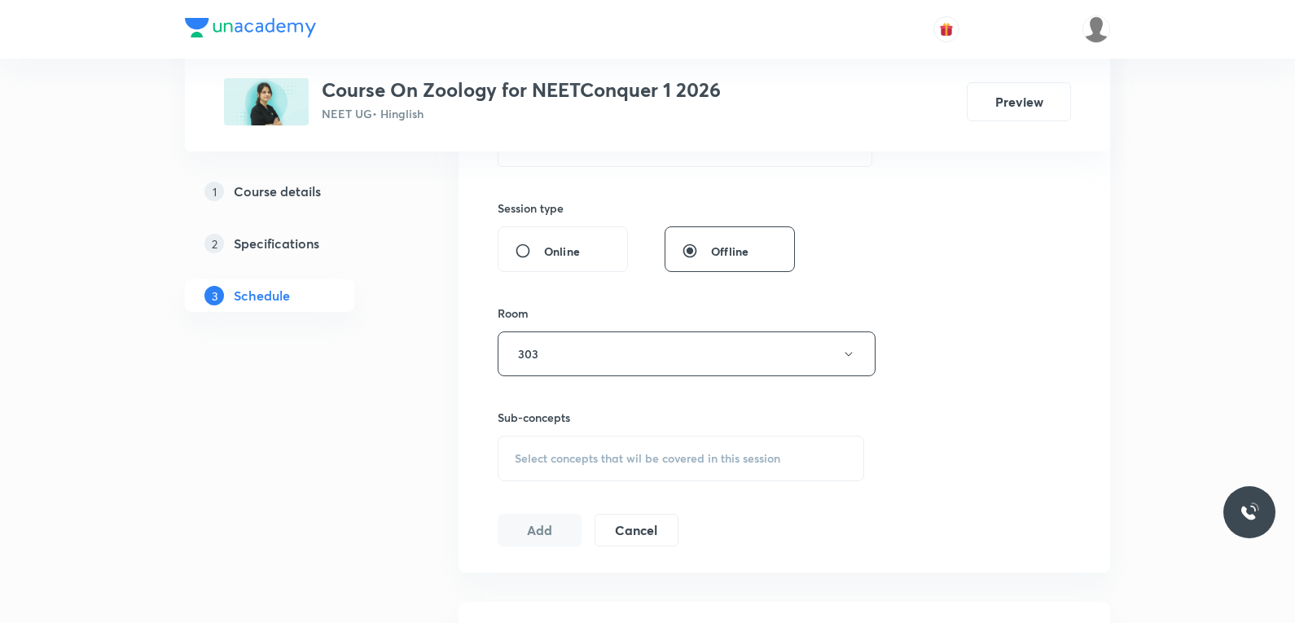
click at [971, 279] on div "Session 53 Live class Session title 21/99 Locomotion & Movement ​ Schedule for …" at bounding box center [784, 164] width 573 height 765
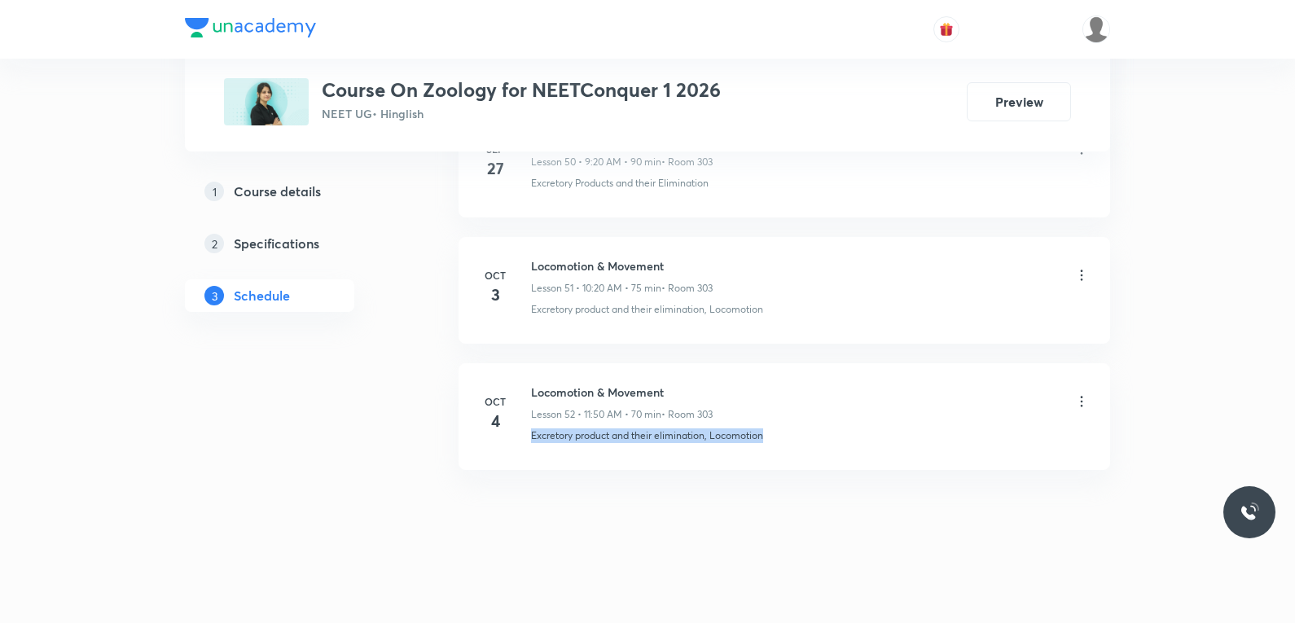
drag, startPoint x: 531, startPoint y: 445, endPoint x: 765, endPoint y: 455, distance: 234.0
click at [765, 455] on li "Oct 4 Locomotion & Movement Lesson 52 • 11:50 AM • 70 min • Room 303 Excretory …" at bounding box center [785, 416] width 652 height 107
copy p "Excretory product and their elimination, Locomotion"
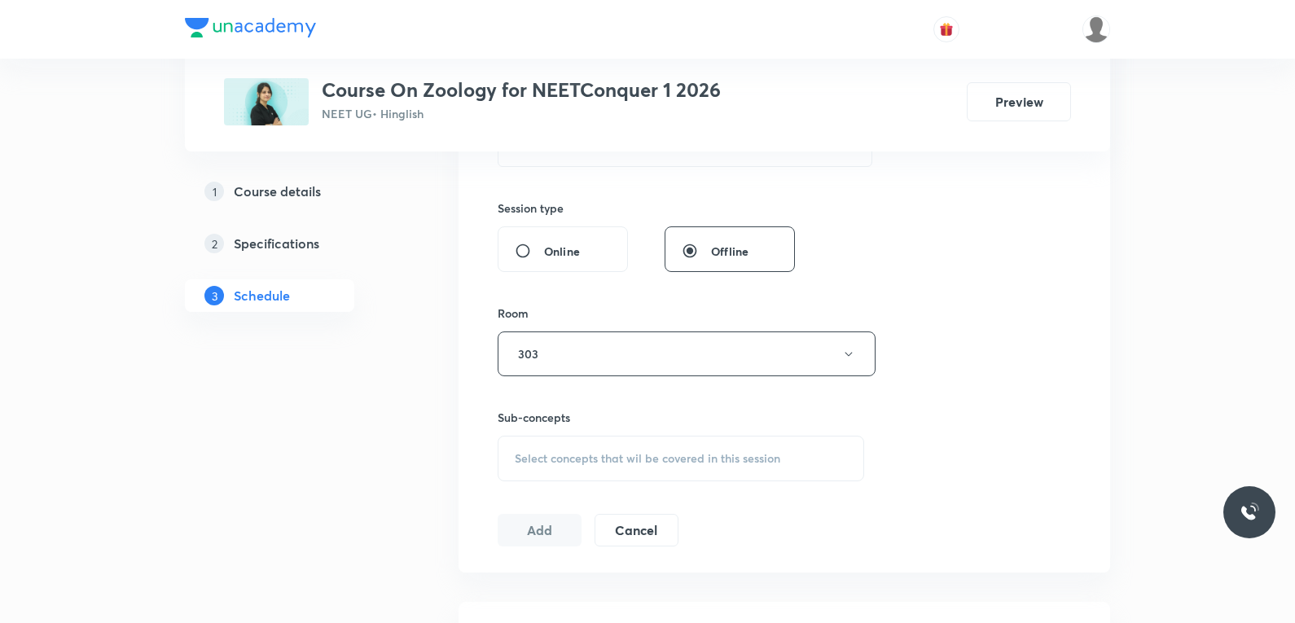
scroll to position [733, 0]
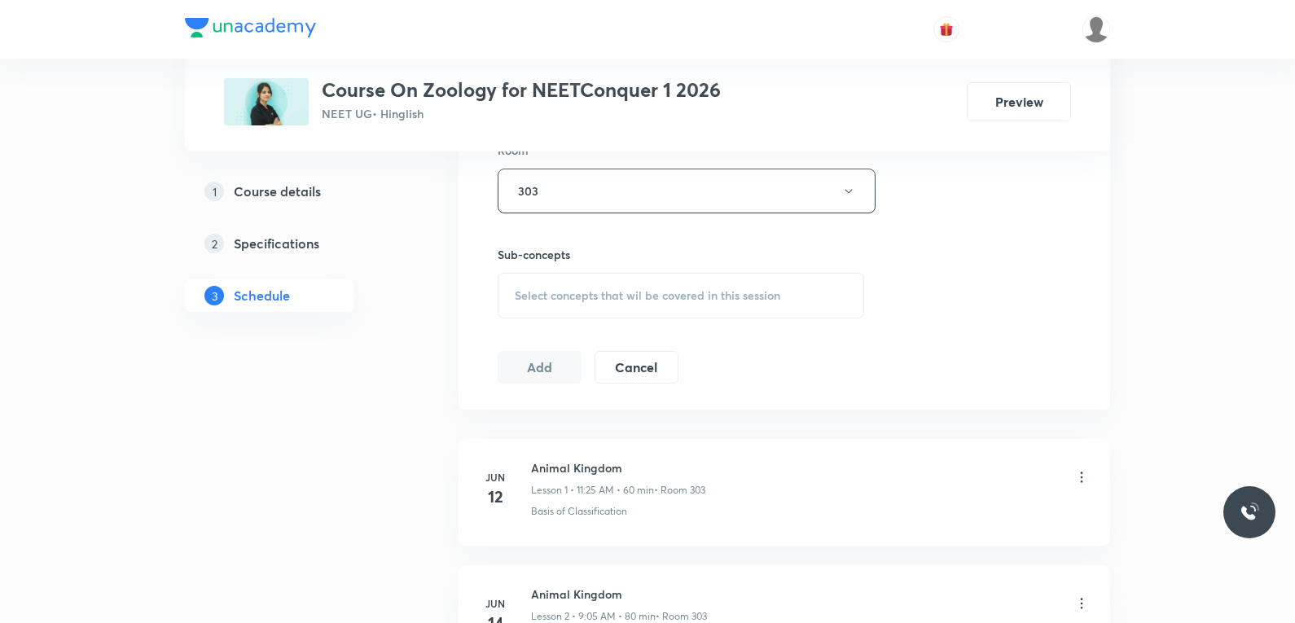
click at [737, 303] on div "Select concepts that wil be covered in this session" at bounding box center [681, 296] width 367 height 46
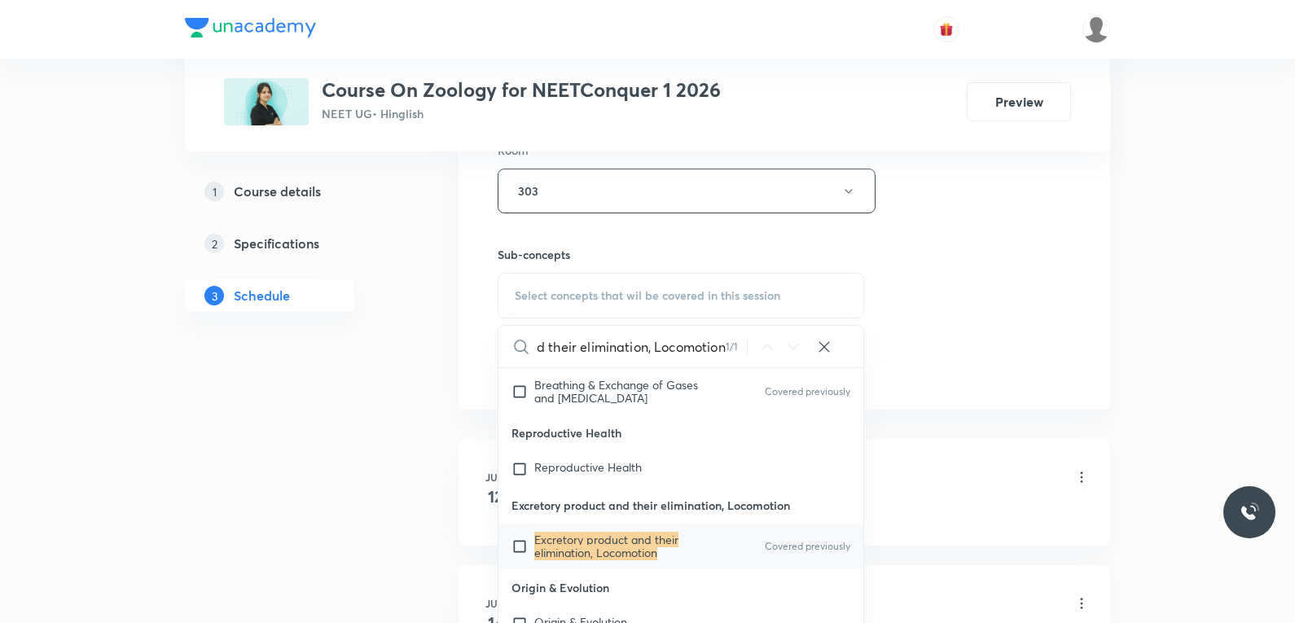
scroll to position [896, 0]
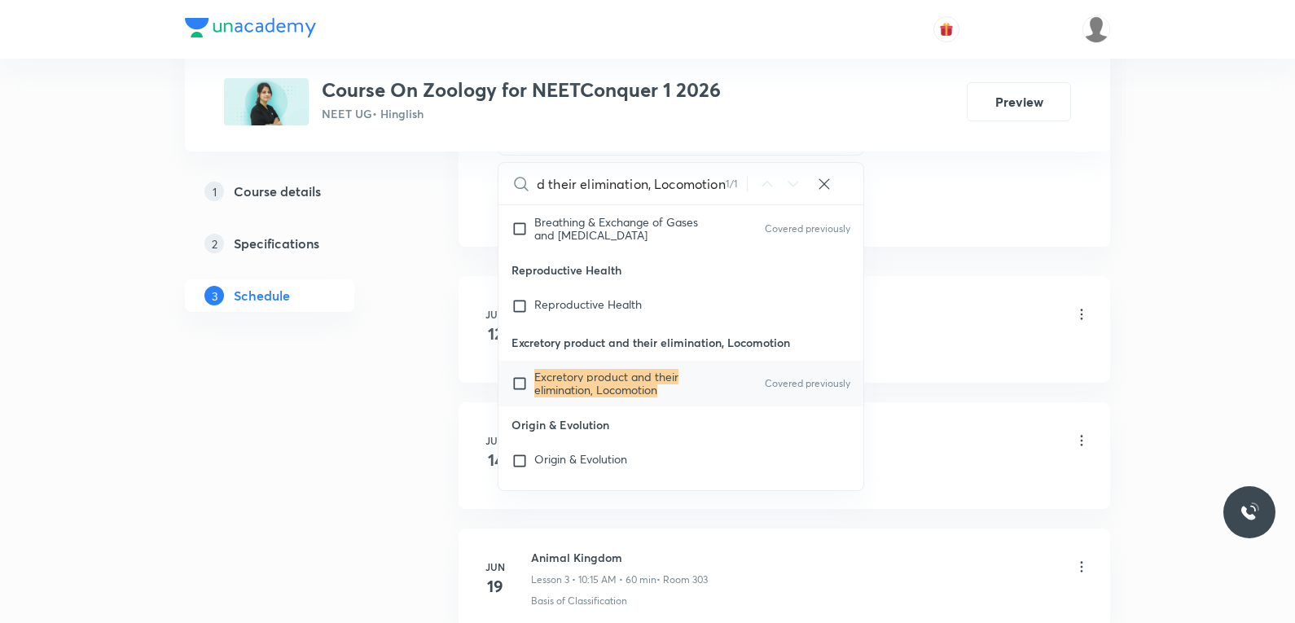
type input "Excretory product and their elimination, Locomotion"
click at [601, 397] on mark "Excretory product and their elimination, Locomotion" at bounding box center [606, 383] width 144 height 29
checkbox input "true"
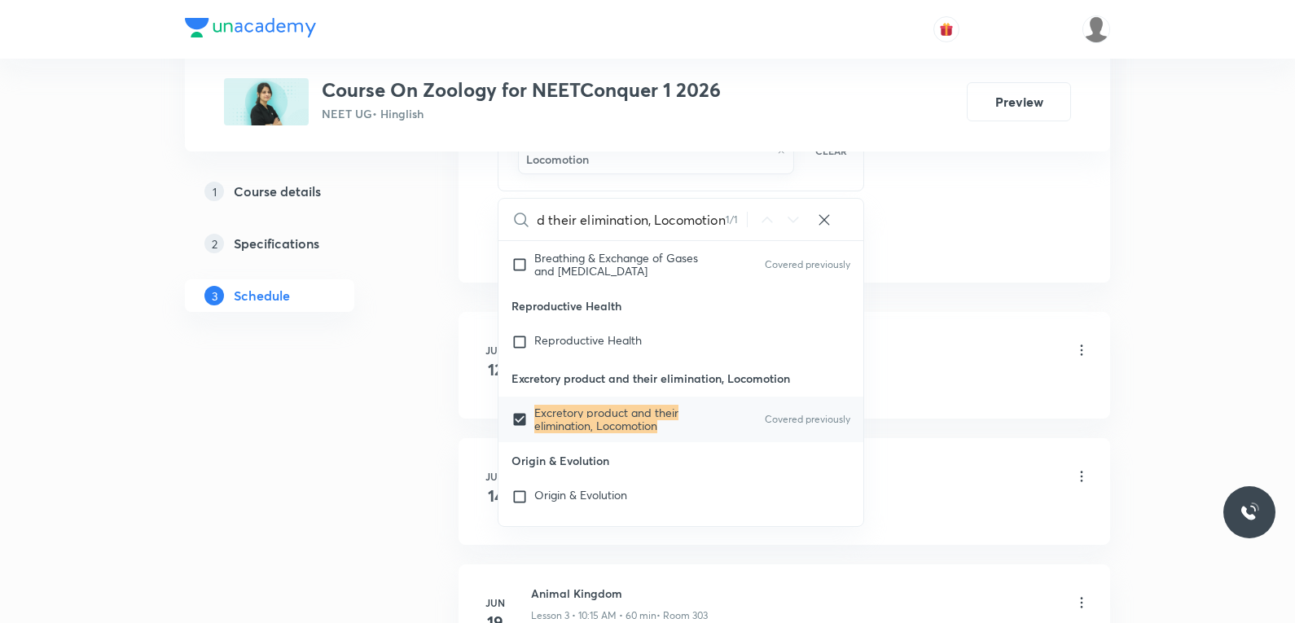
scroll to position [0, 0]
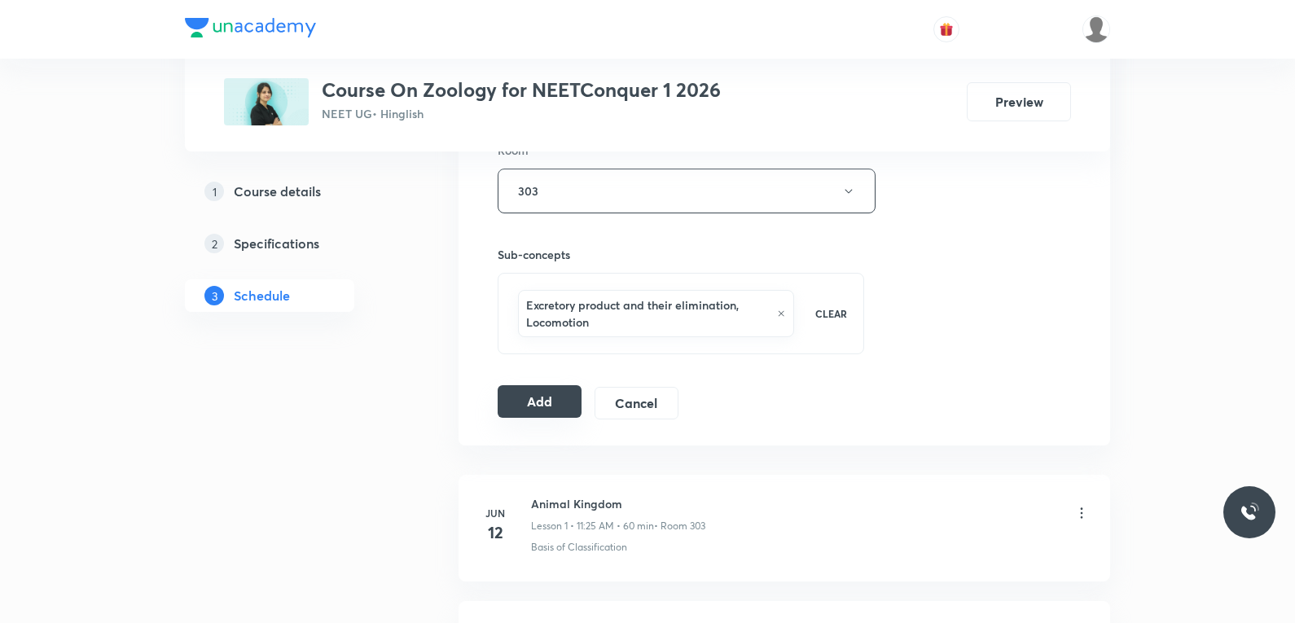
click at [530, 396] on button "Add" at bounding box center [540, 401] width 84 height 33
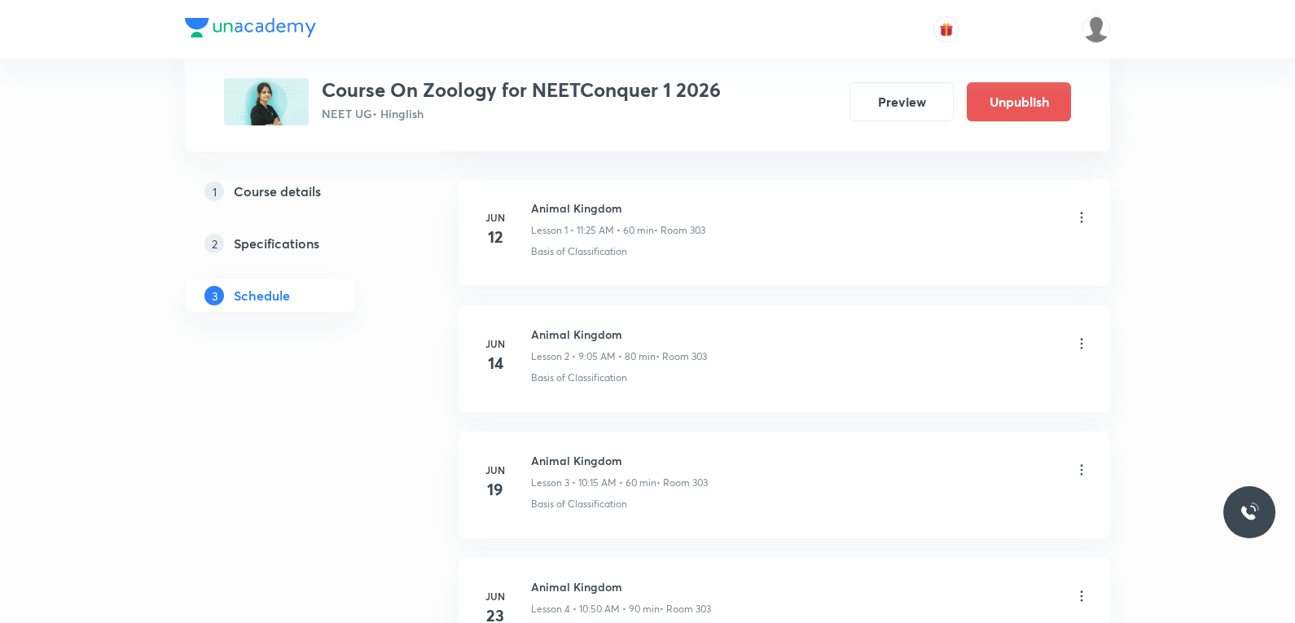
scroll to position [6625, 0]
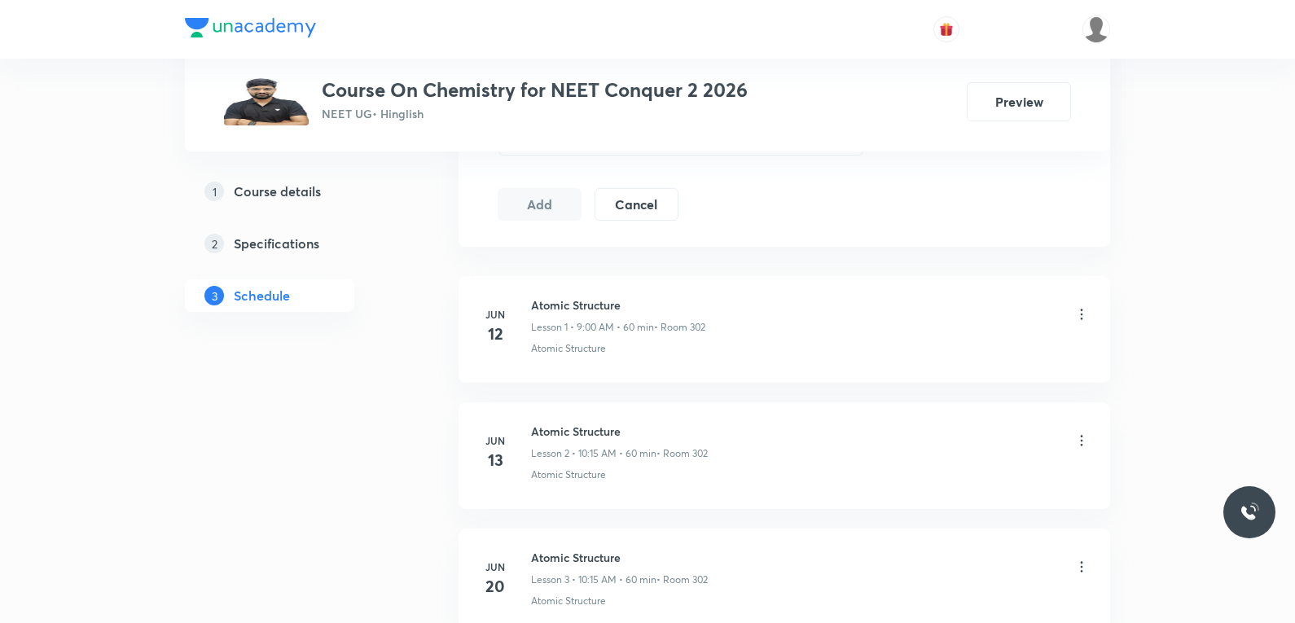
scroll to position [489, 0]
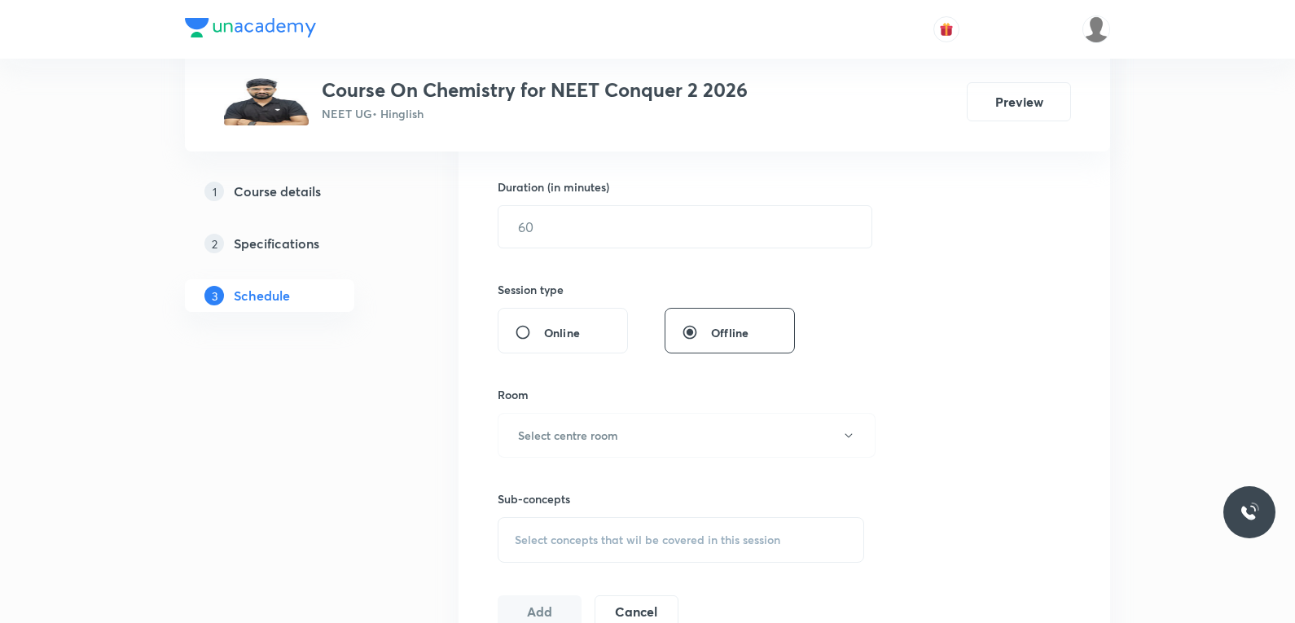
click at [637, 533] on span "Select concepts that wil be covered in this session" at bounding box center [648, 539] width 266 height 13
click at [952, 273] on div "Session 75 Live class Session title 0/99 ​ Schedule for Oct 4, 2025, 8:55 PM ​ …" at bounding box center [784, 245] width 573 height 765
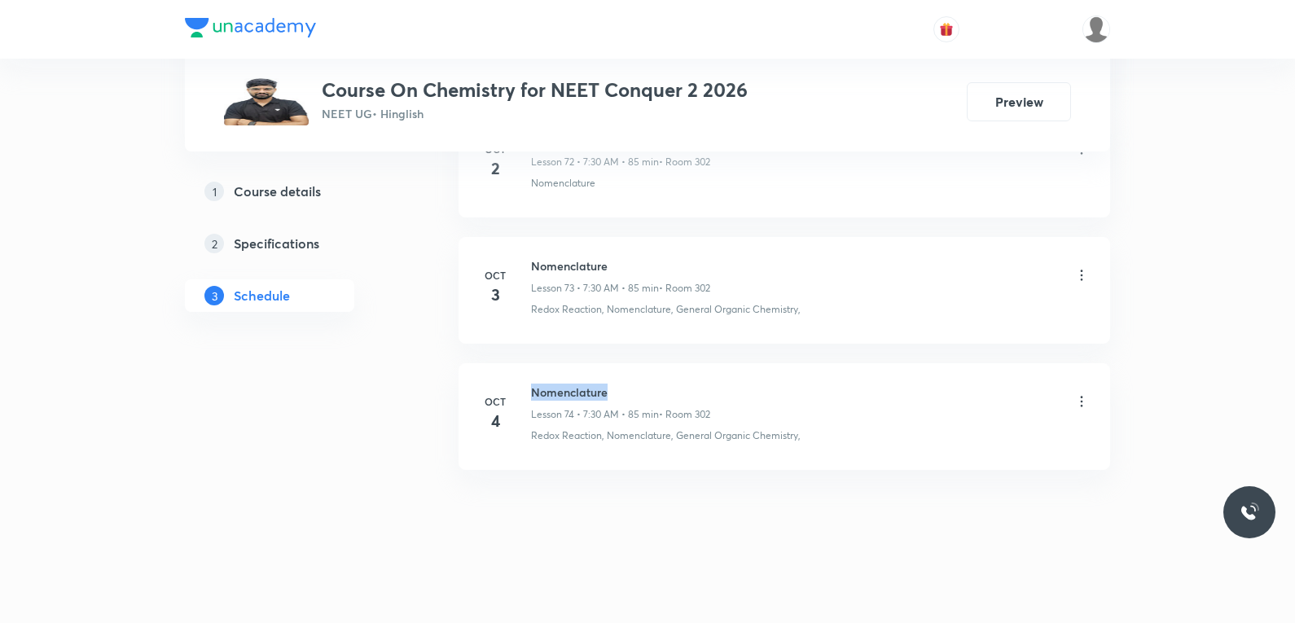
drag, startPoint x: 530, startPoint y: 389, endPoint x: 616, endPoint y: 381, distance: 85.9
click at [616, 381] on li "Oct 4 Nomenclature Lesson 74 • 7:30 AM • 85 min • Room 302 Redox Reaction, Nome…" at bounding box center [785, 416] width 652 height 107
copy h6 "Nomenclature"
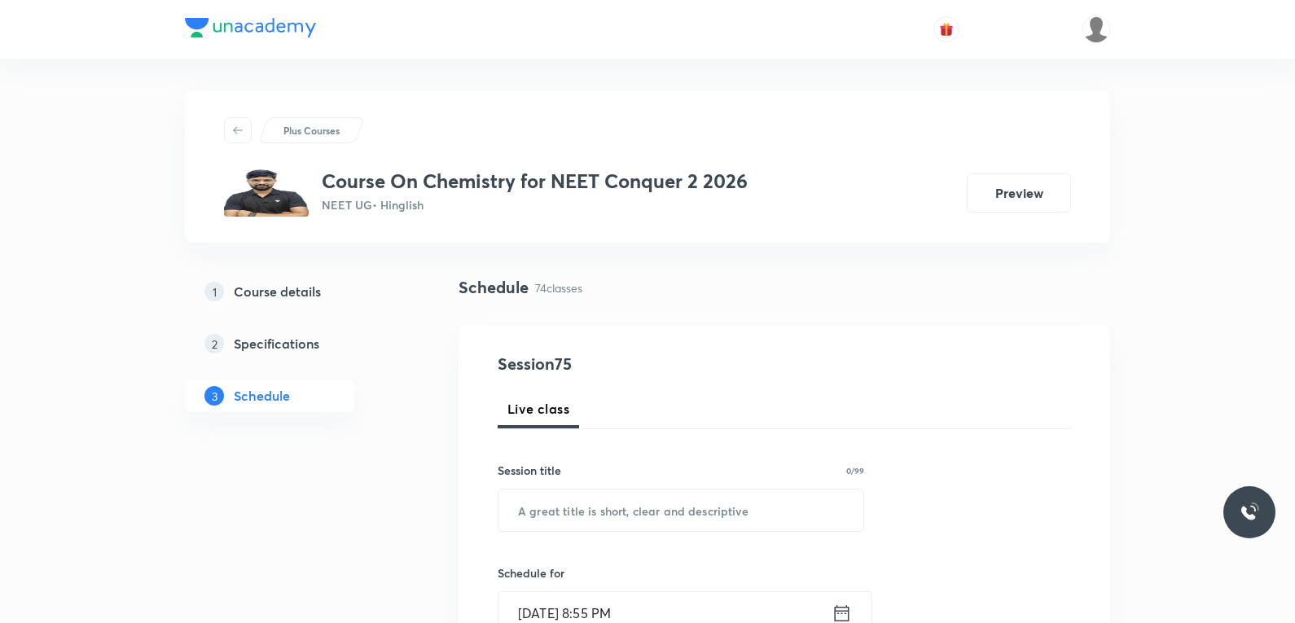
scroll to position [244, 0]
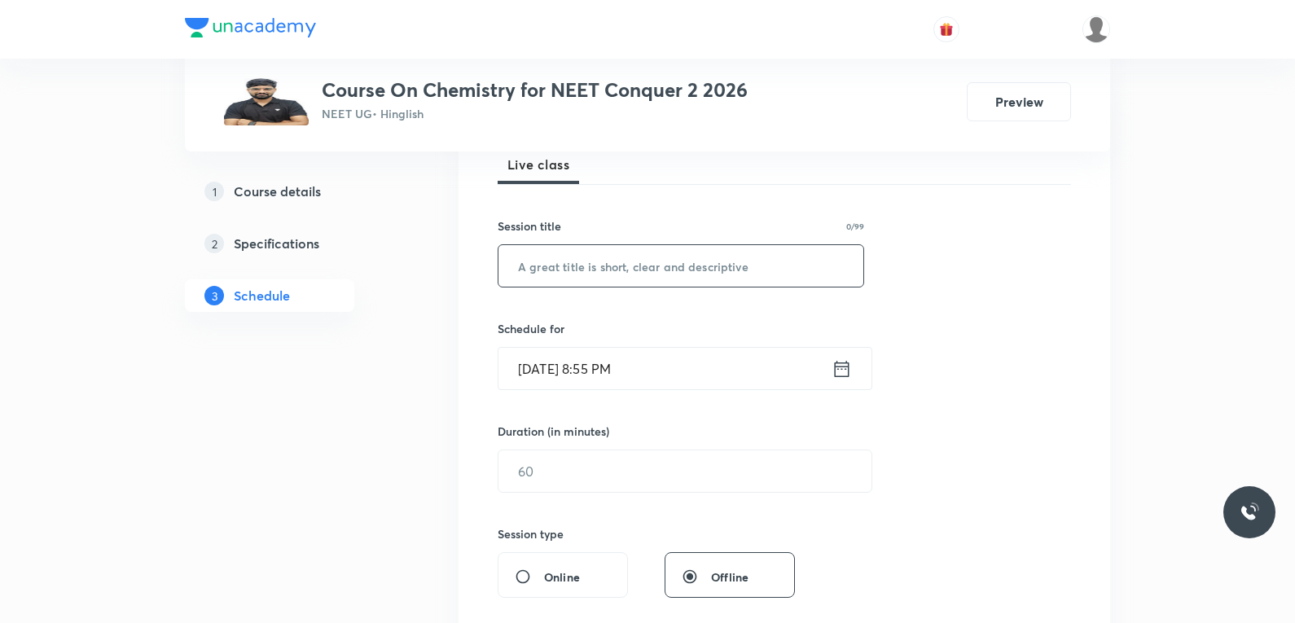
click at [692, 275] on input "text" at bounding box center [680, 266] width 365 height 42
paste input "Nomenclature"
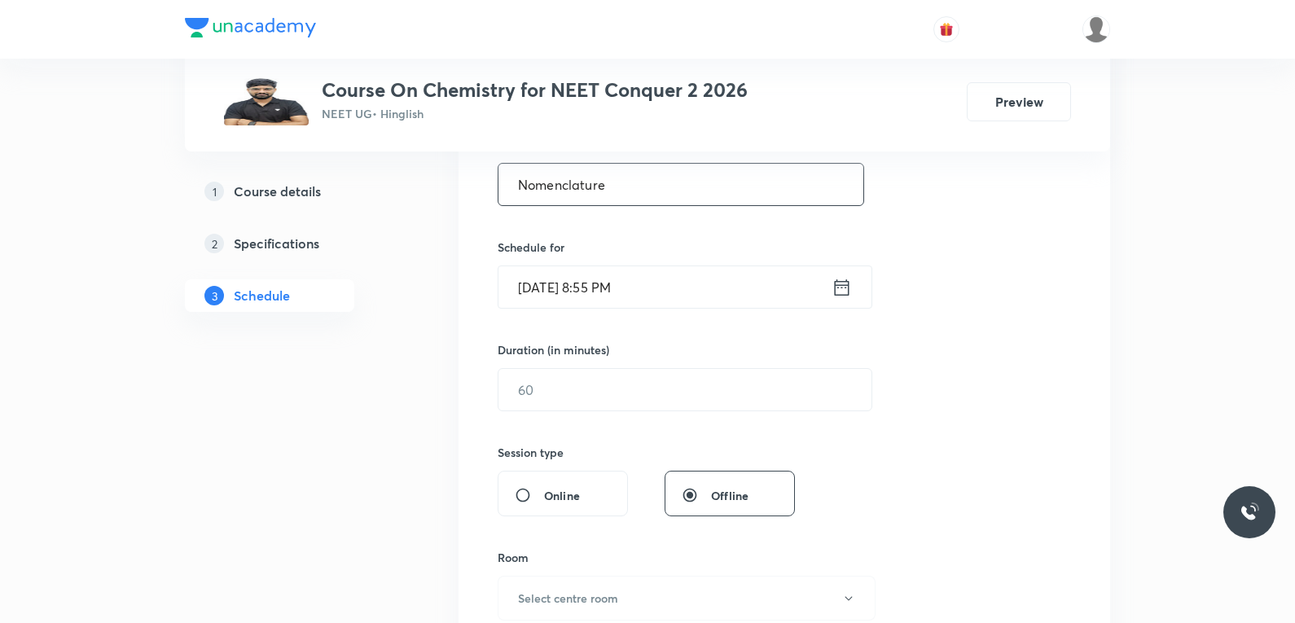
type input "Nomenclature"
click at [917, 186] on div "Session 75 Live class Session title 12/99 Nomenclature ​ Schedule for Oct 4, 20…" at bounding box center [784, 408] width 573 height 765
click at [572, 287] on input "[DATE] 8:55 PM" at bounding box center [664, 287] width 333 height 42
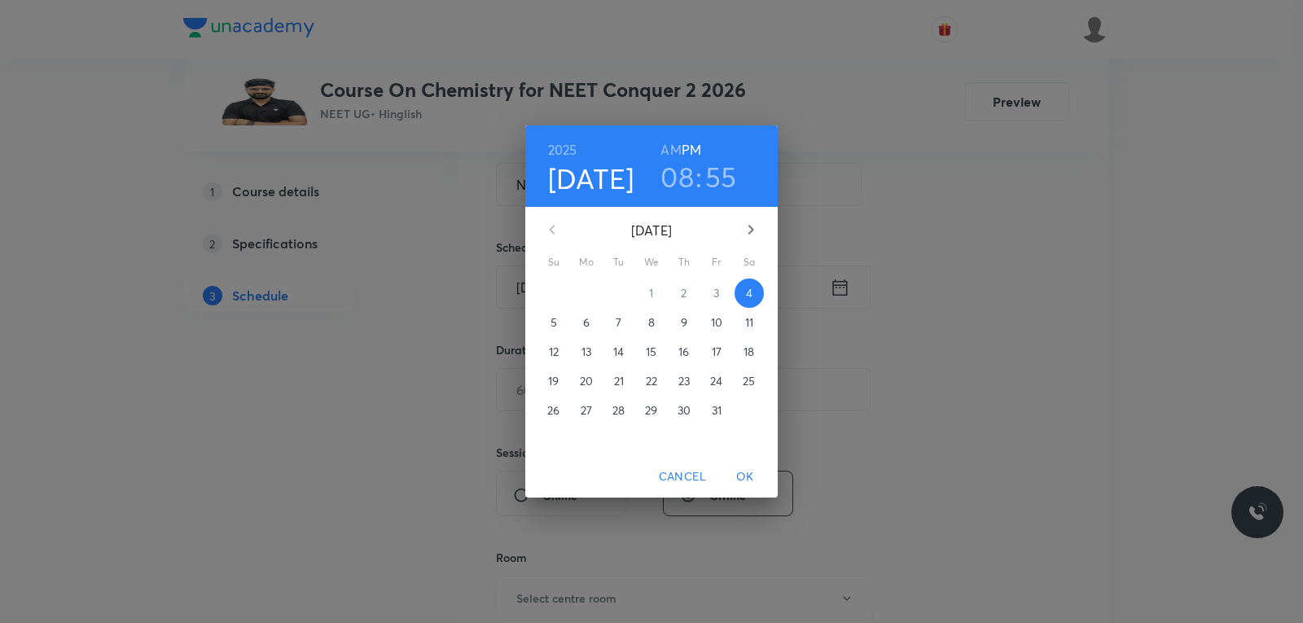
click at [588, 324] on p "6" at bounding box center [586, 322] width 7 height 16
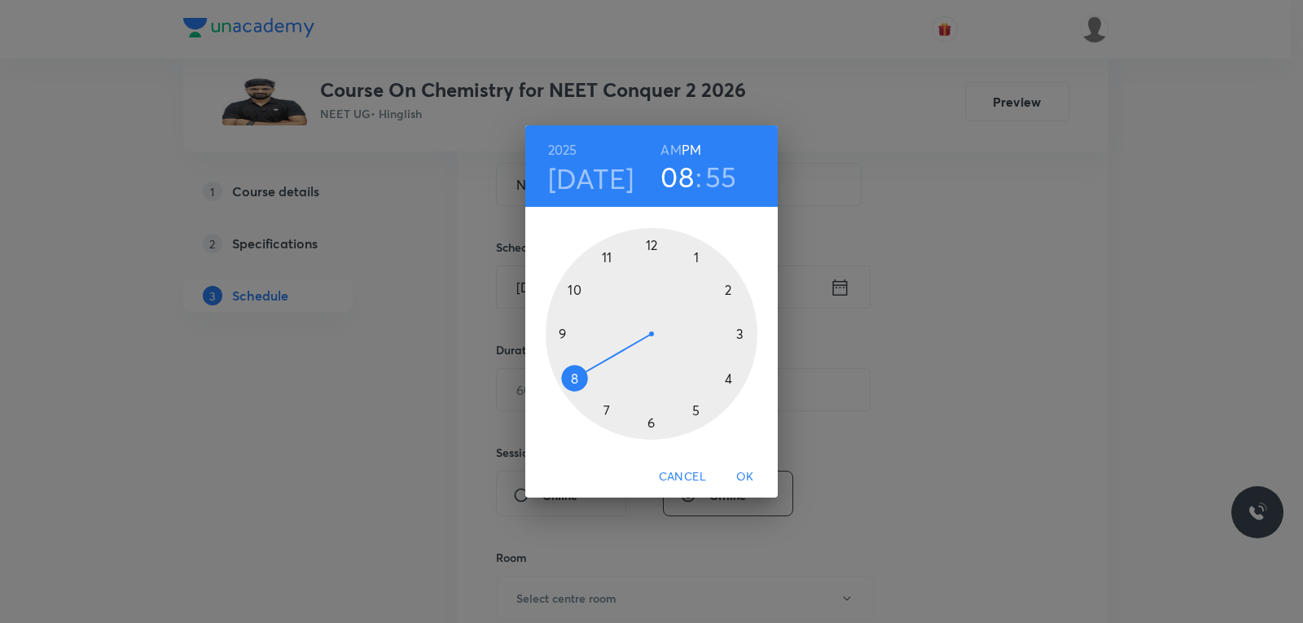
click at [670, 148] on h6 "AM" at bounding box center [671, 149] width 20 height 23
drag, startPoint x: 582, startPoint y: 374, endPoint x: 597, endPoint y: 402, distance: 32.4
click at [597, 402] on div at bounding box center [652, 334] width 212 height 212
drag, startPoint x: 629, startPoint y: 333, endPoint x: 653, endPoint y: 406, distance: 76.5
click at [653, 406] on div at bounding box center [652, 334] width 212 height 212
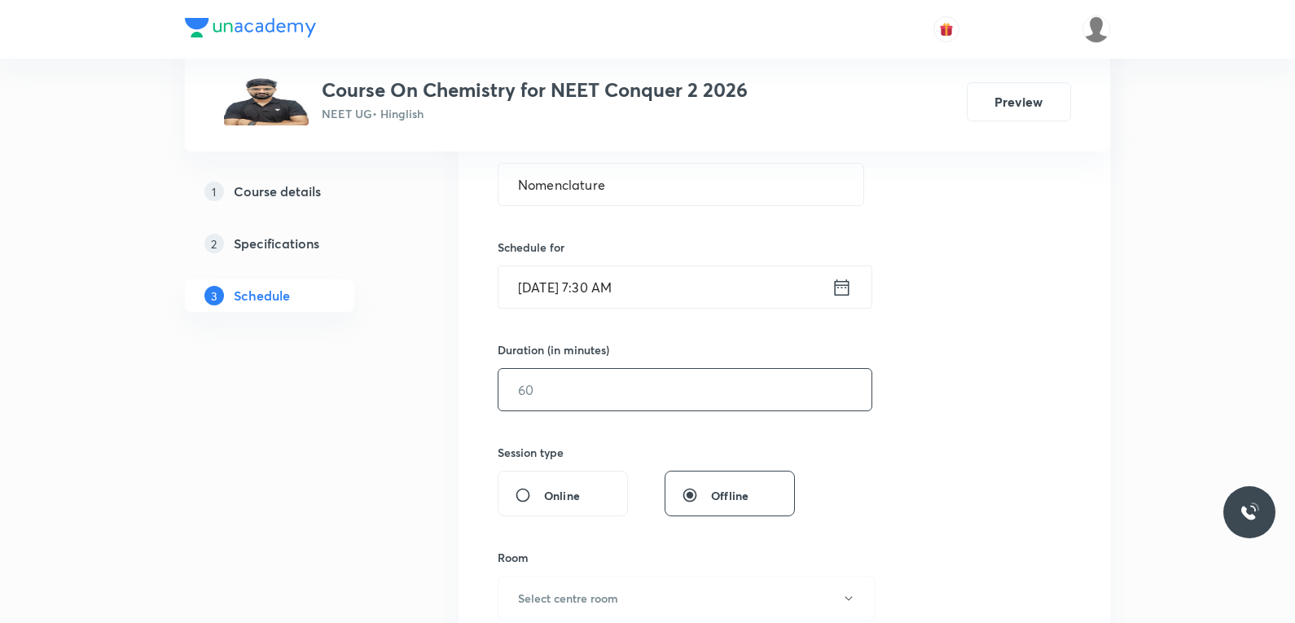
click at [648, 397] on input "text" at bounding box center [684, 390] width 373 height 42
type input "85"
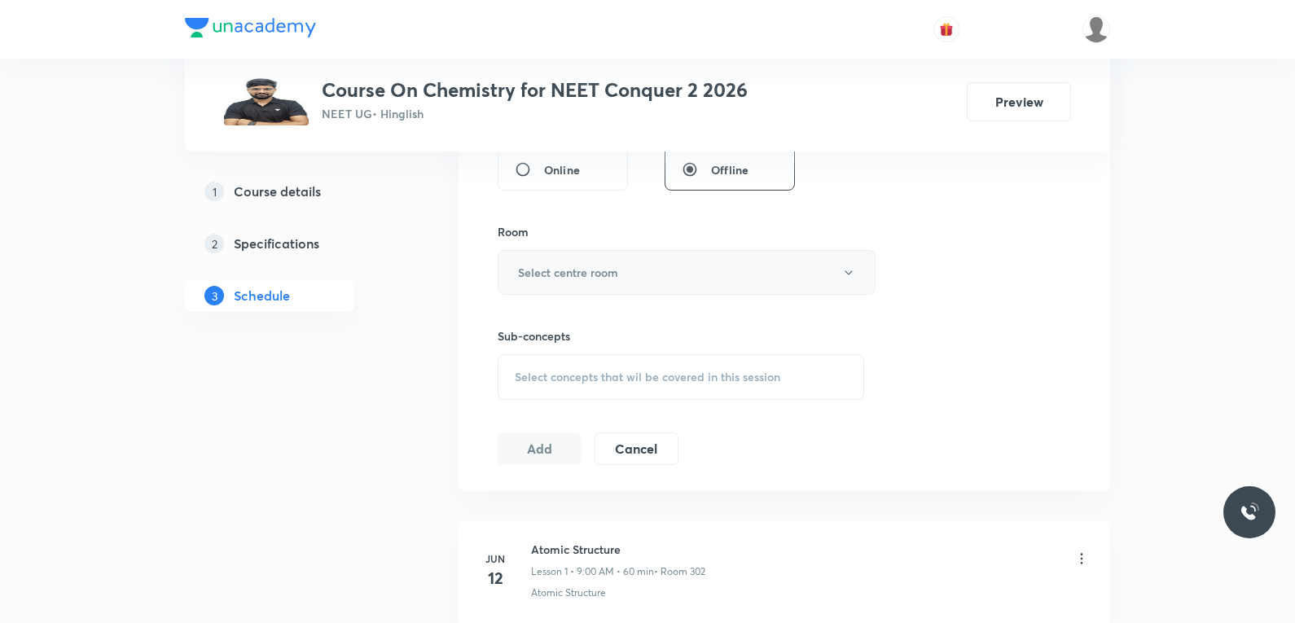
click at [652, 270] on button "Select centre room" at bounding box center [687, 272] width 378 height 45
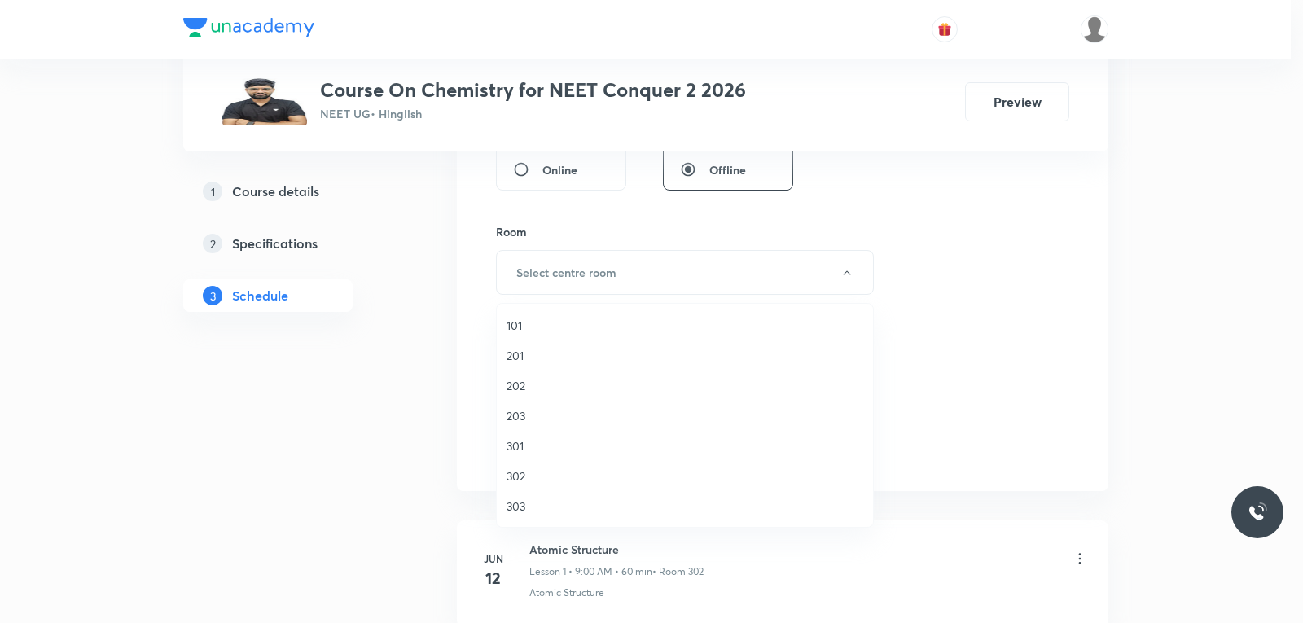
click at [559, 476] on span "302" at bounding box center [685, 476] width 357 height 17
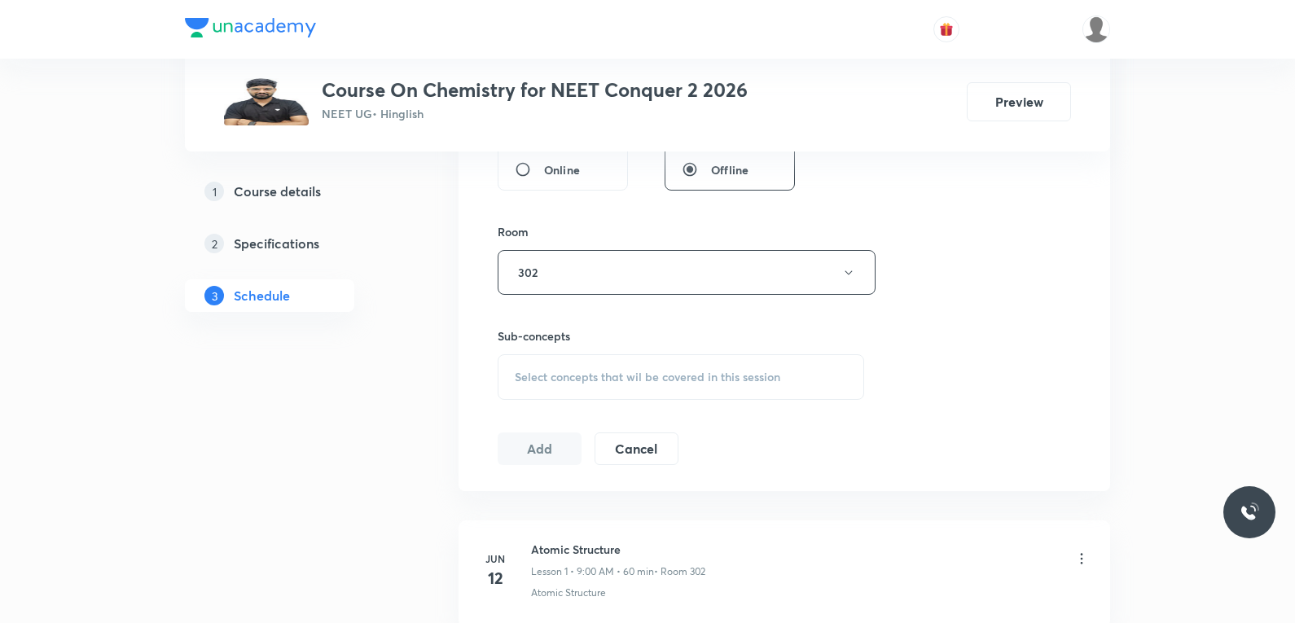
click at [953, 352] on div "Session 75 Live class Session title 12/99 Nomenclature ​ Schedule for Oct 6, 20…" at bounding box center [784, 82] width 573 height 765
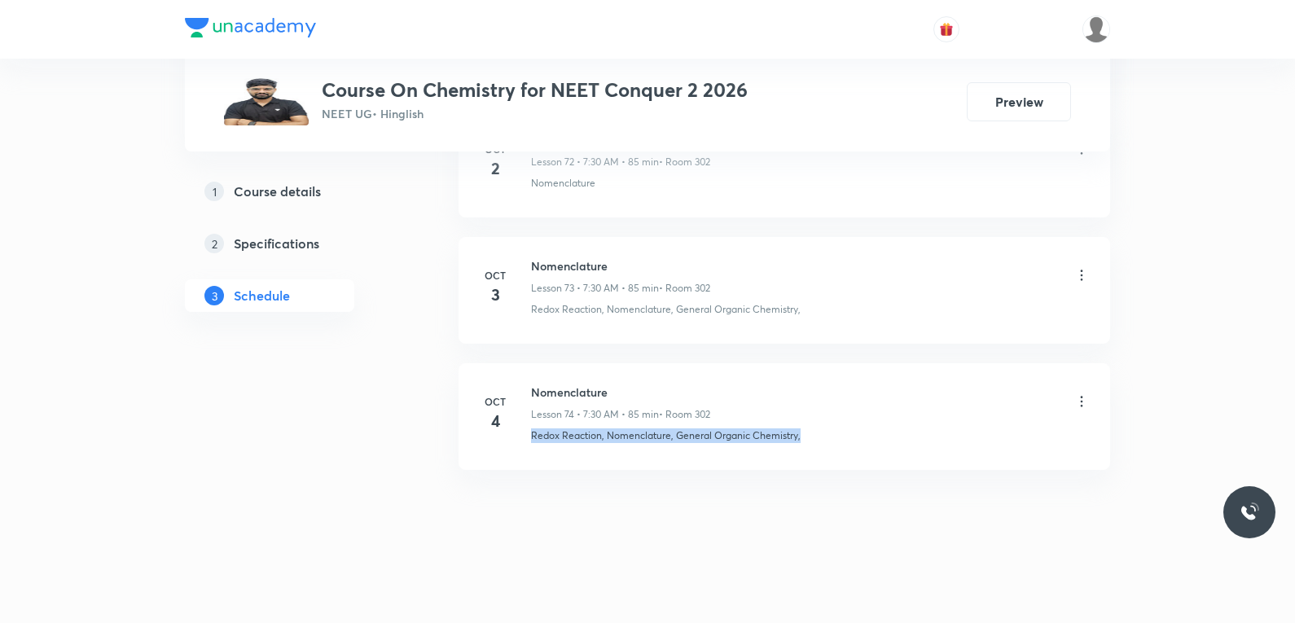
drag, startPoint x: 532, startPoint y: 441, endPoint x: 824, endPoint y: 436, distance: 292.4
click at [824, 436] on div "Redox Reaction, Nomenclature, General Organic Chemistry," at bounding box center [810, 435] width 559 height 15
copy p "Redox Reaction, Nomenclature, General Organic Chemistry,"
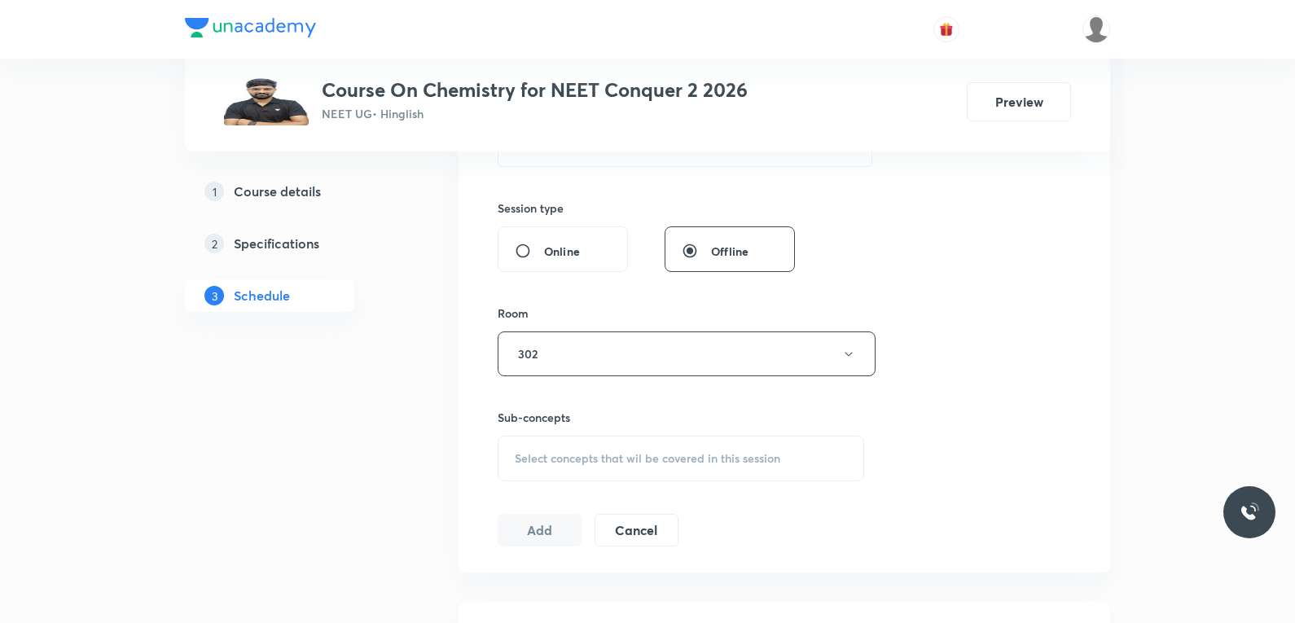
scroll to position [652, 0]
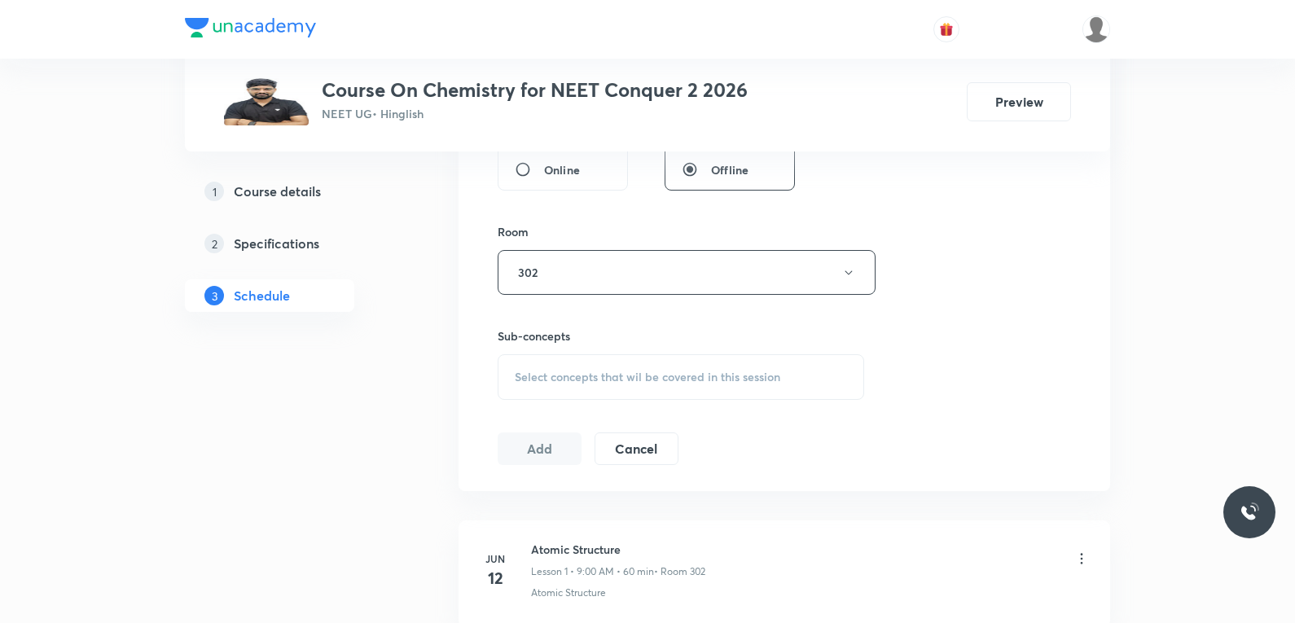
click at [788, 398] on div "Select concepts that wil be covered in this session" at bounding box center [681, 377] width 367 height 46
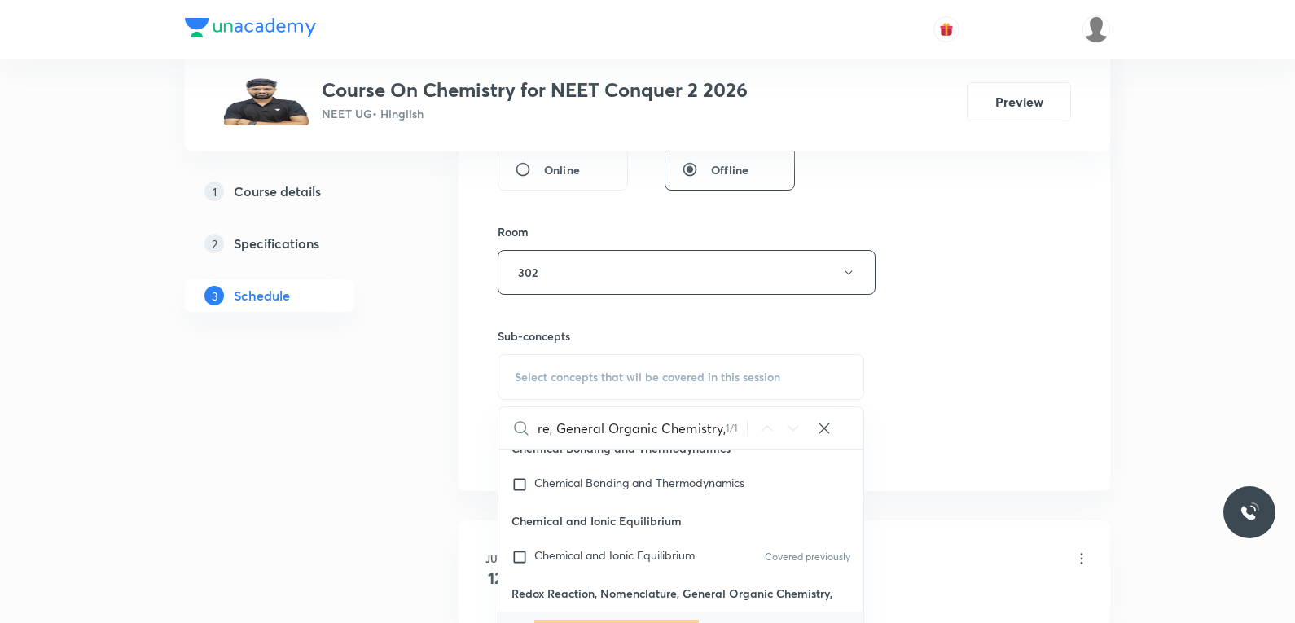
scroll to position [814, 0]
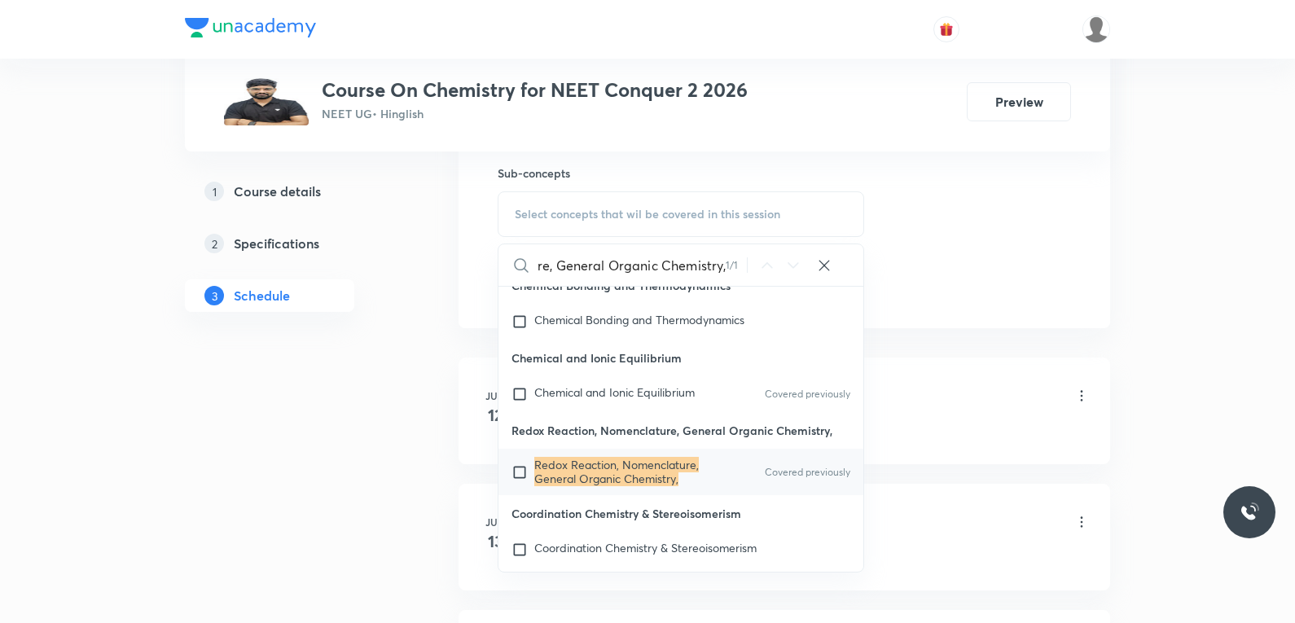
type input "Redox Reaction, Nomenclature, General Organic Chemistry,"
click at [649, 485] on mark "Redox Reaction, Nomenclature, General Organic Chemistry," at bounding box center [616, 471] width 165 height 29
checkbox input "true"
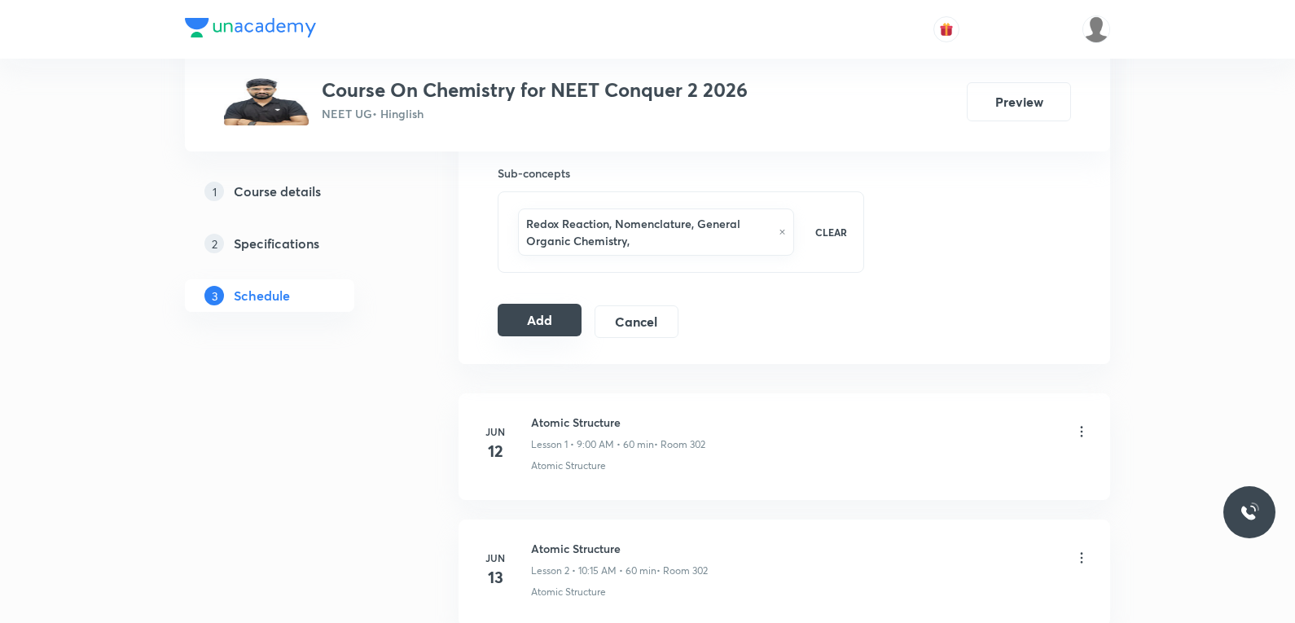
click at [521, 322] on button "Add" at bounding box center [540, 320] width 84 height 33
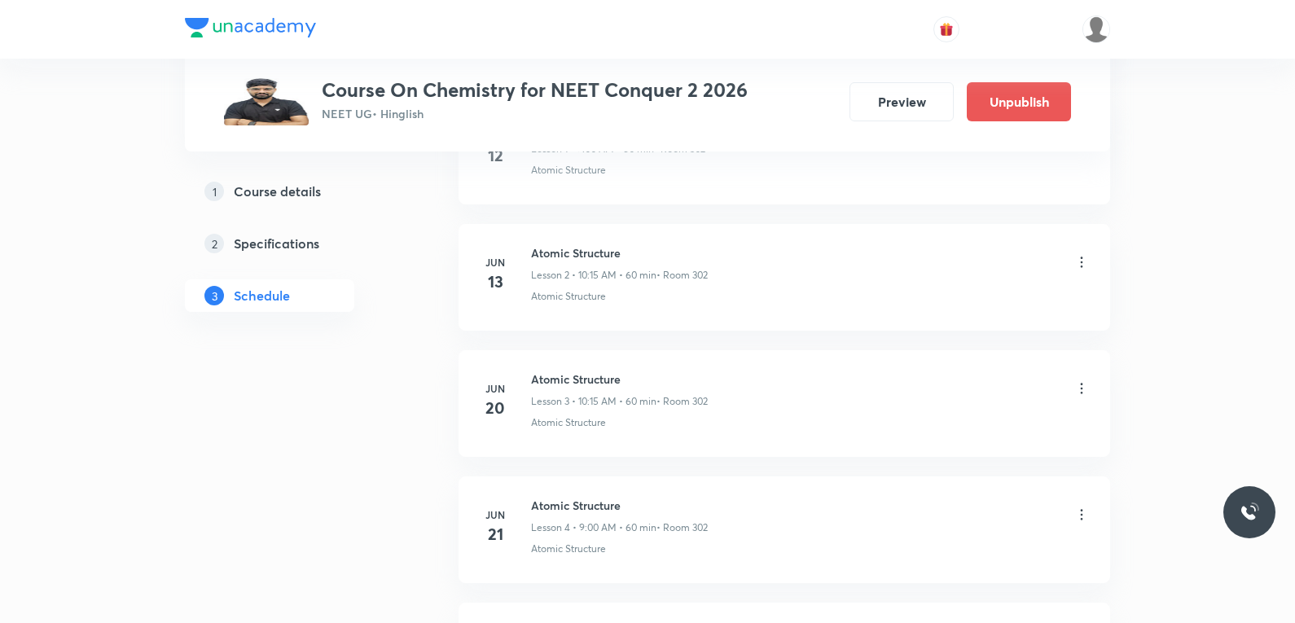
scroll to position [9403, 0]
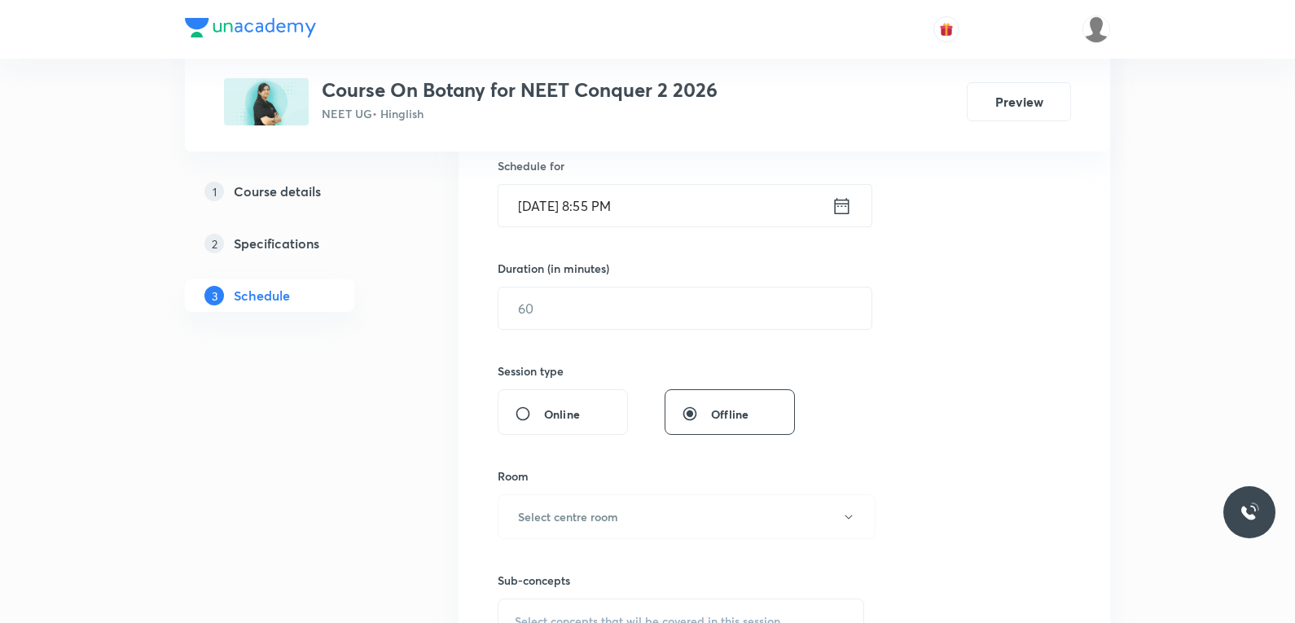
scroll to position [733, 0]
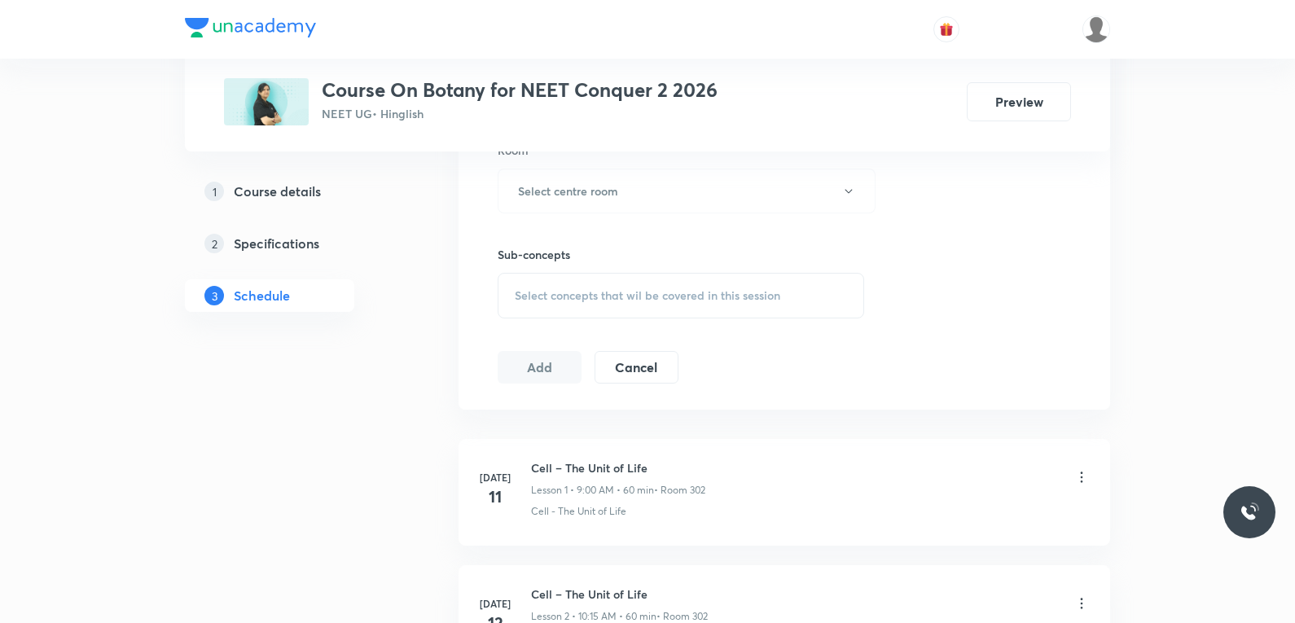
click at [709, 299] on span "Select concepts that wil be covered in this session" at bounding box center [648, 295] width 266 height 13
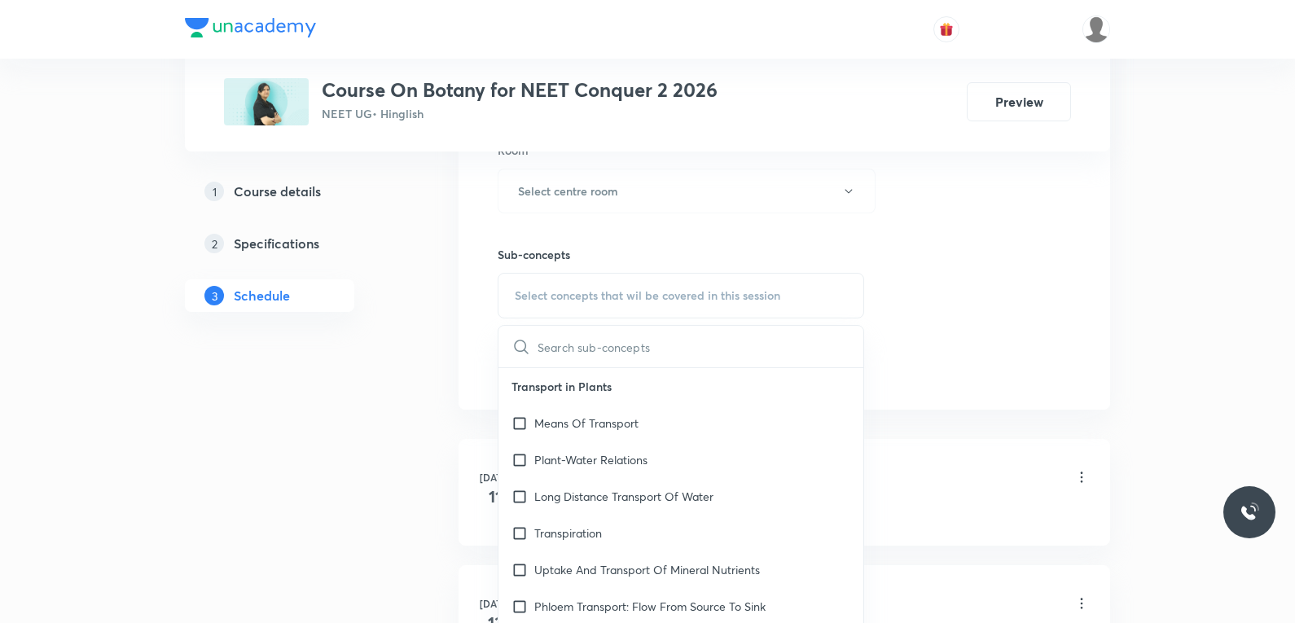
click at [952, 213] on div "Session 53 Live class Session title 0/99 ​ Schedule for Oct 4, 2025, 8:55 PM ​ …" at bounding box center [784, 1] width 573 height 765
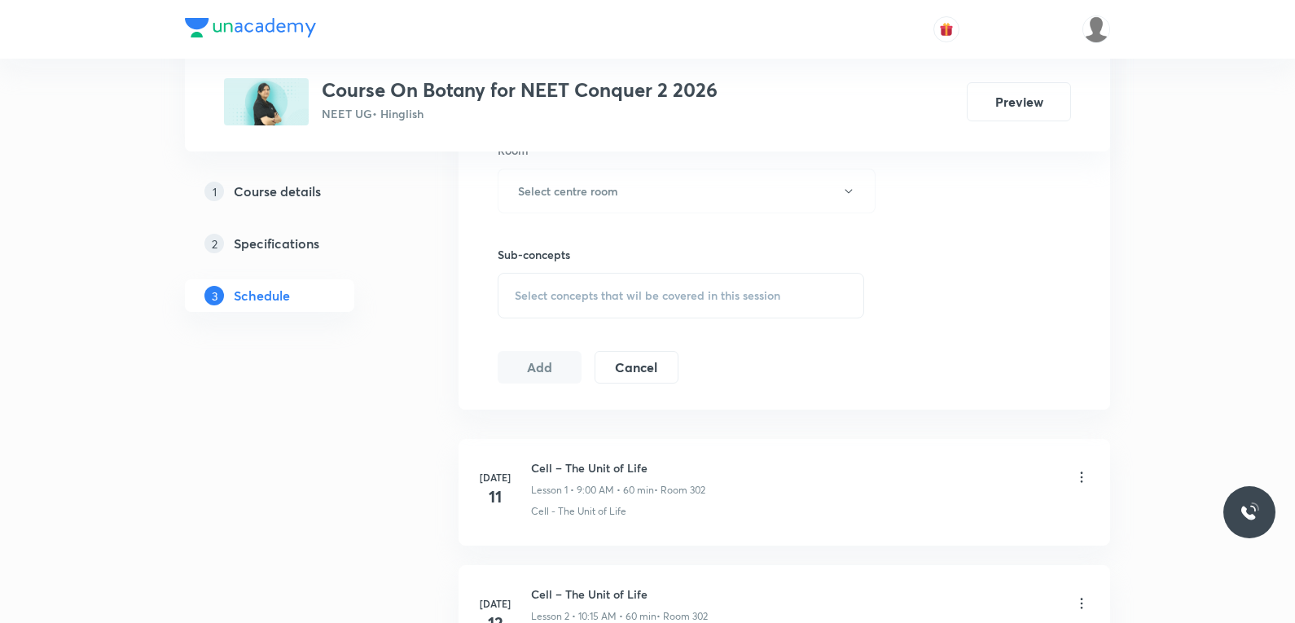
scroll to position [7247, 0]
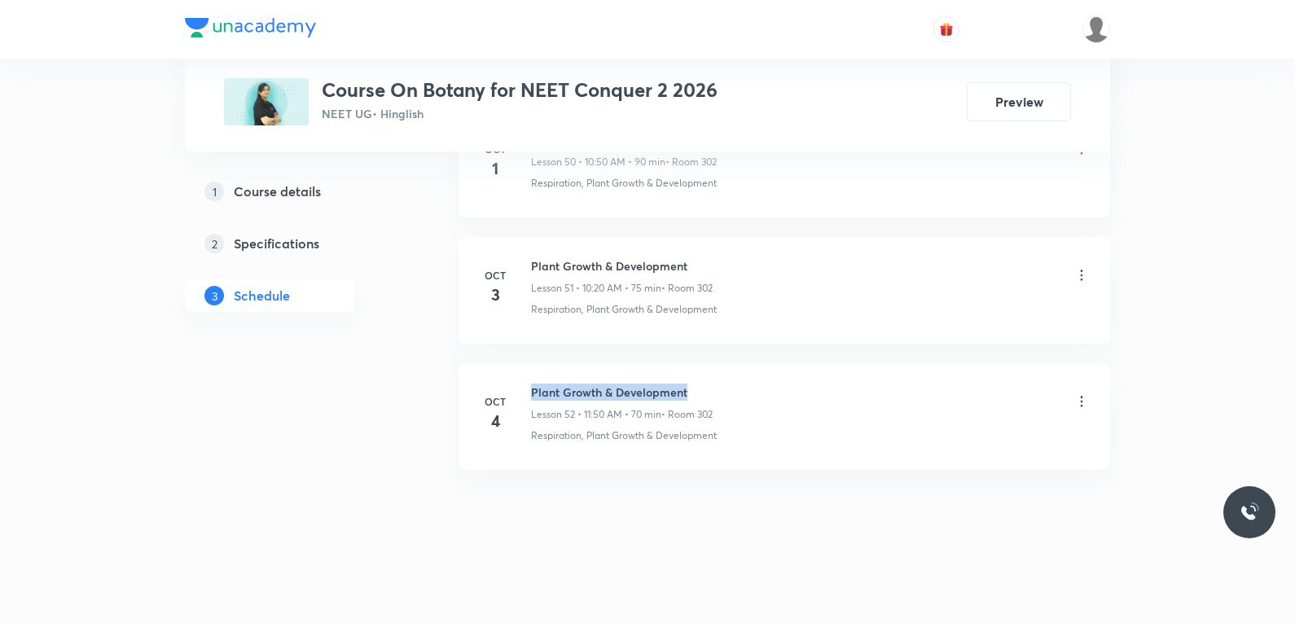
drag, startPoint x: 532, startPoint y: 393, endPoint x: 699, endPoint y: 386, distance: 167.1
click at [699, 386] on h6 "Plant Growth & Development" at bounding box center [622, 392] width 182 height 17
copy h6 "Plant Growth & Development"
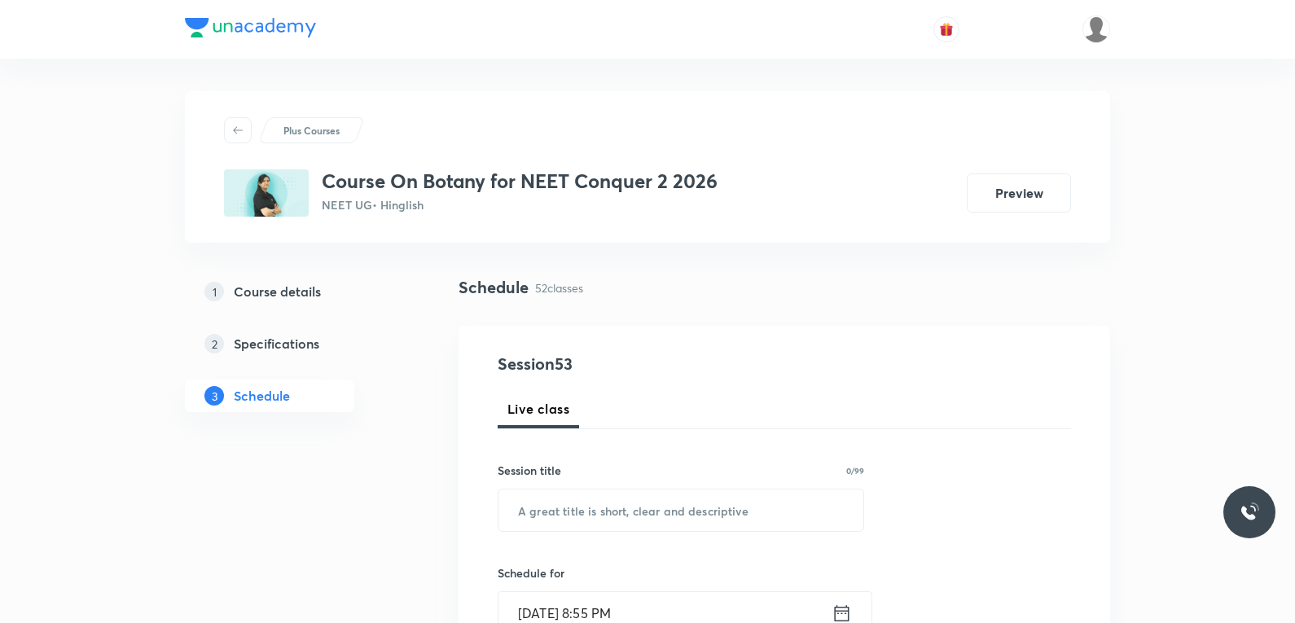
click at [710, 517] on input "text" at bounding box center [680, 511] width 365 height 42
paste input "Plant Growth & Development"
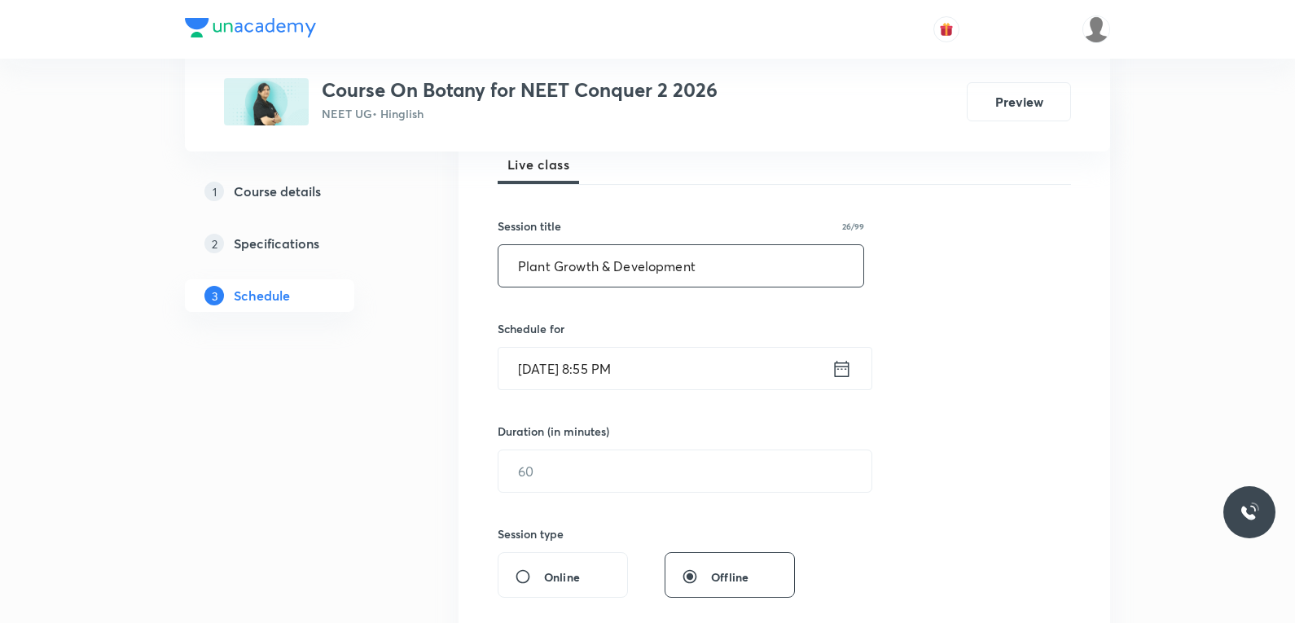
type input "Plant Growth & Development"
click at [606, 364] on input "[DATE] 8:55 PM" at bounding box center [664, 369] width 333 height 42
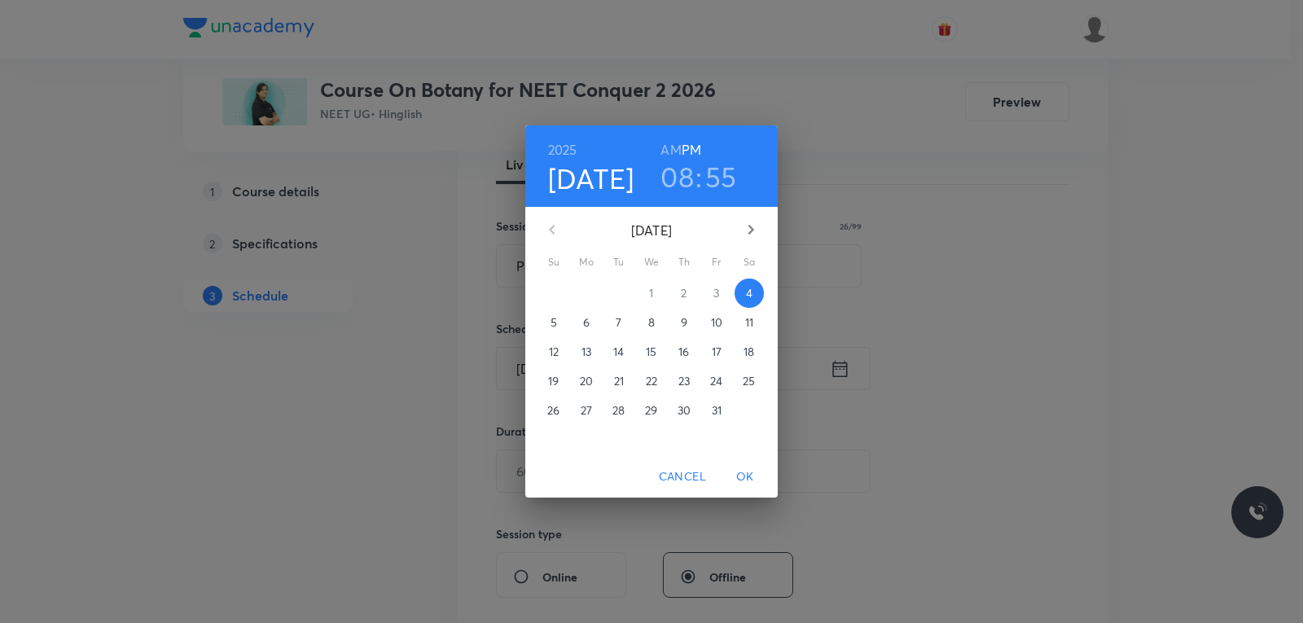
click at [583, 325] on p "6" at bounding box center [586, 322] width 7 height 16
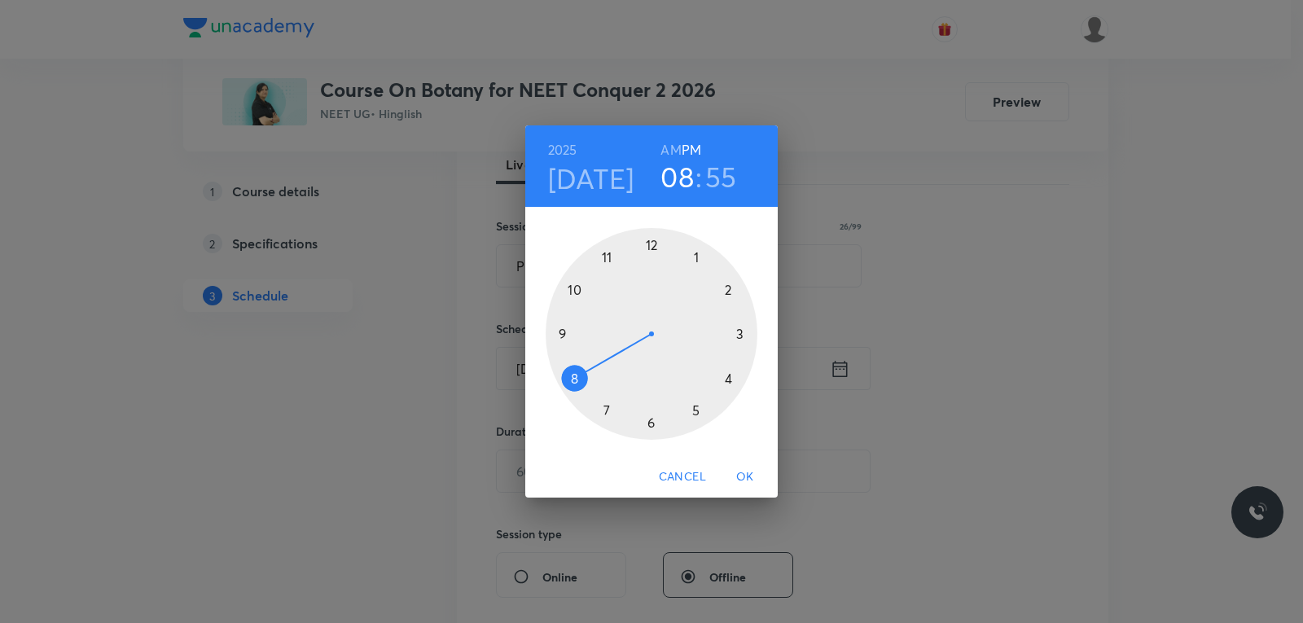
click at [678, 151] on h6 "AM" at bounding box center [671, 149] width 20 height 23
drag, startPoint x: 573, startPoint y: 367, endPoint x: 564, endPoint y: 335, distance: 32.8
click at [564, 335] on div at bounding box center [652, 334] width 212 height 212
drag, startPoint x: 617, startPoint y: 254, endPoint x: 649, endPoint y: 249, distance: 32.1
click at [649, 249] on div at bounding box center [652, 334] width 212 height 212
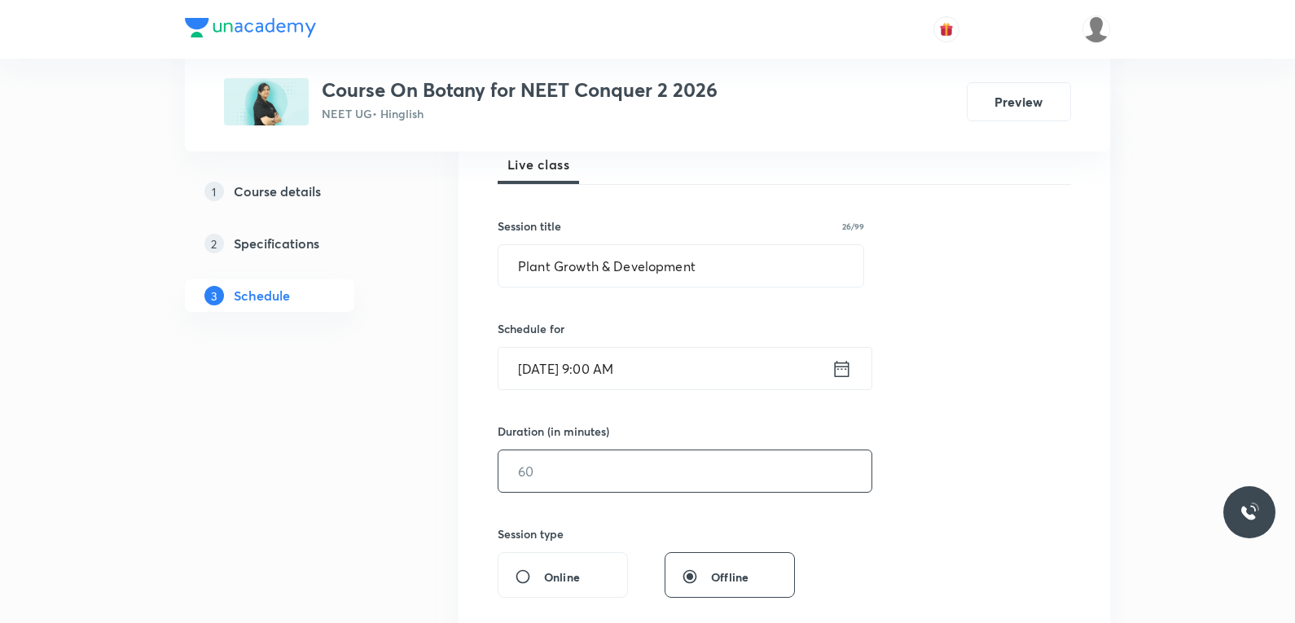
click at [567, 461] on input "text" at bounding box center [684, 471] width 373 height 42
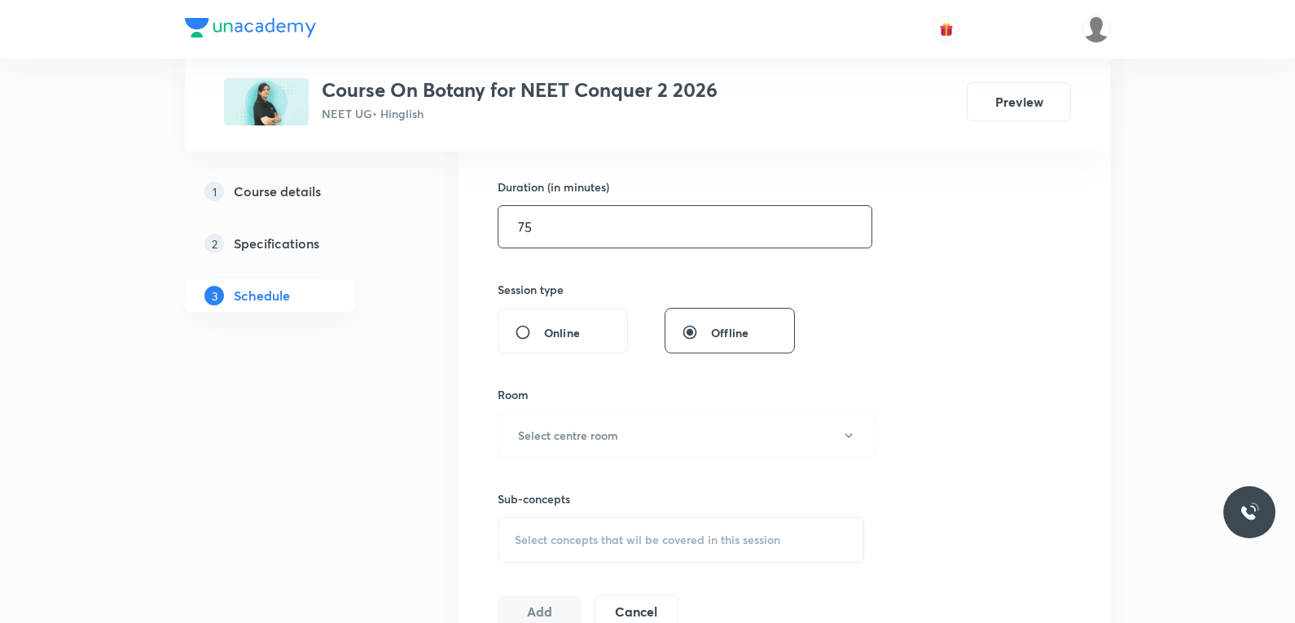
scroll to position [570, 0]
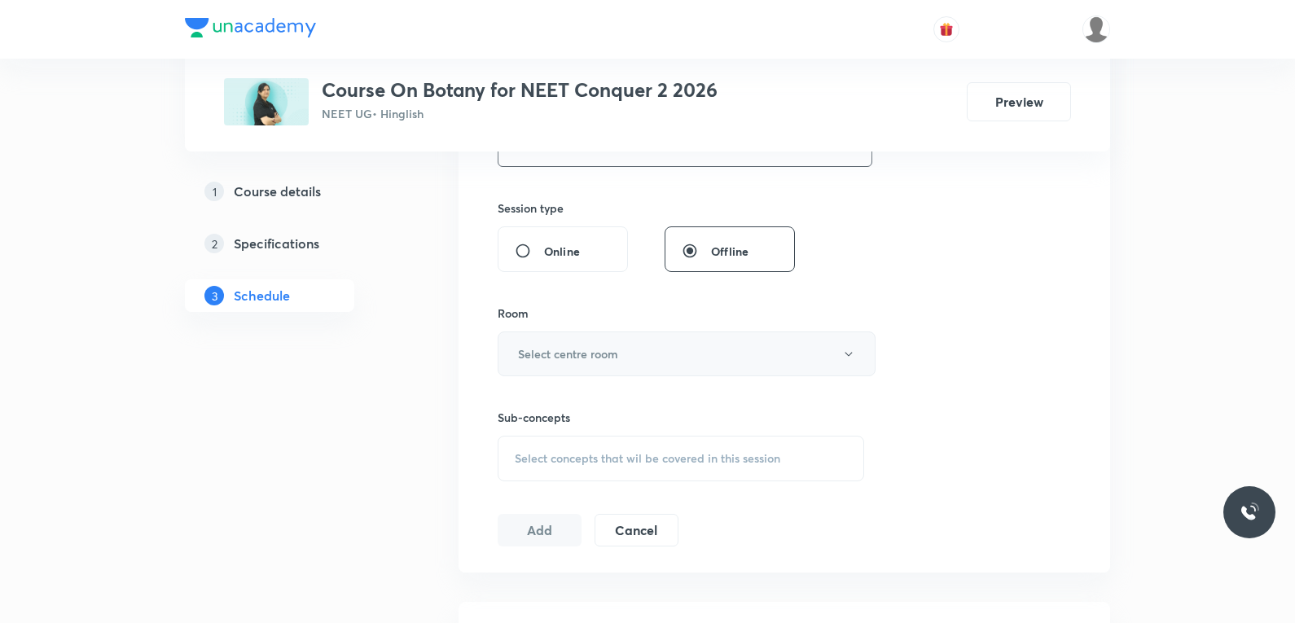
type input "75"
click at [712, 374] on button "Select centre room" at bounding box center [687, 354] width 378 height 45
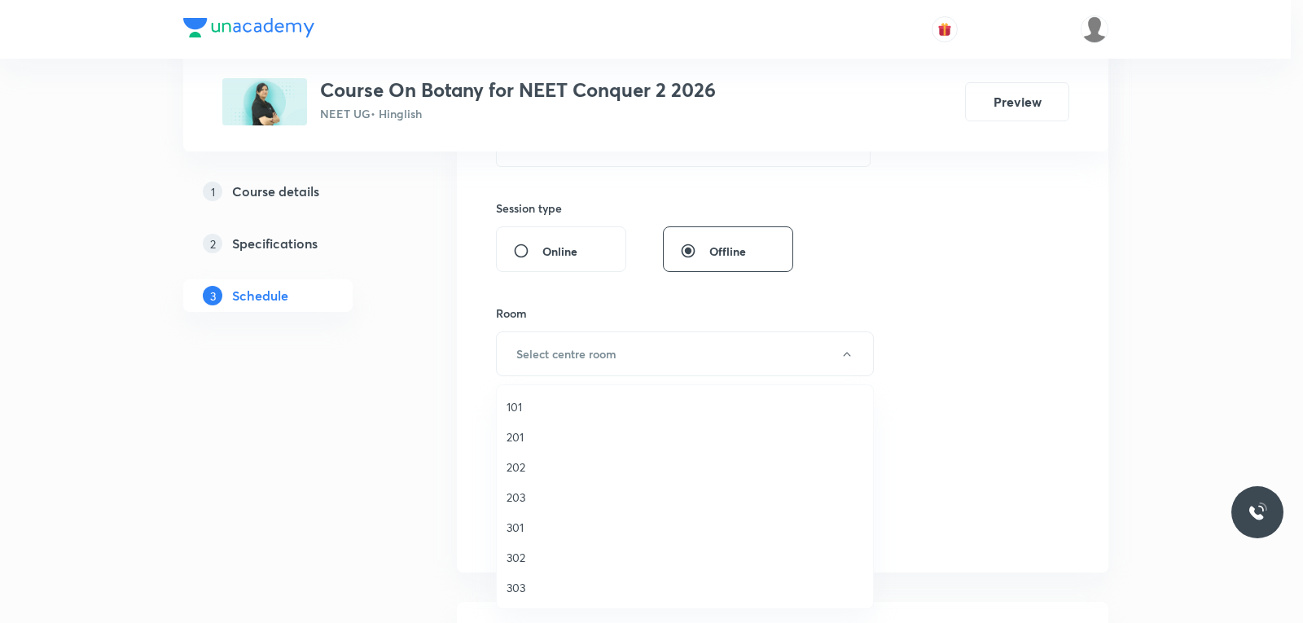
click at [587, 555] on span "302" at bounding box center [685, 557] width 357 height 17
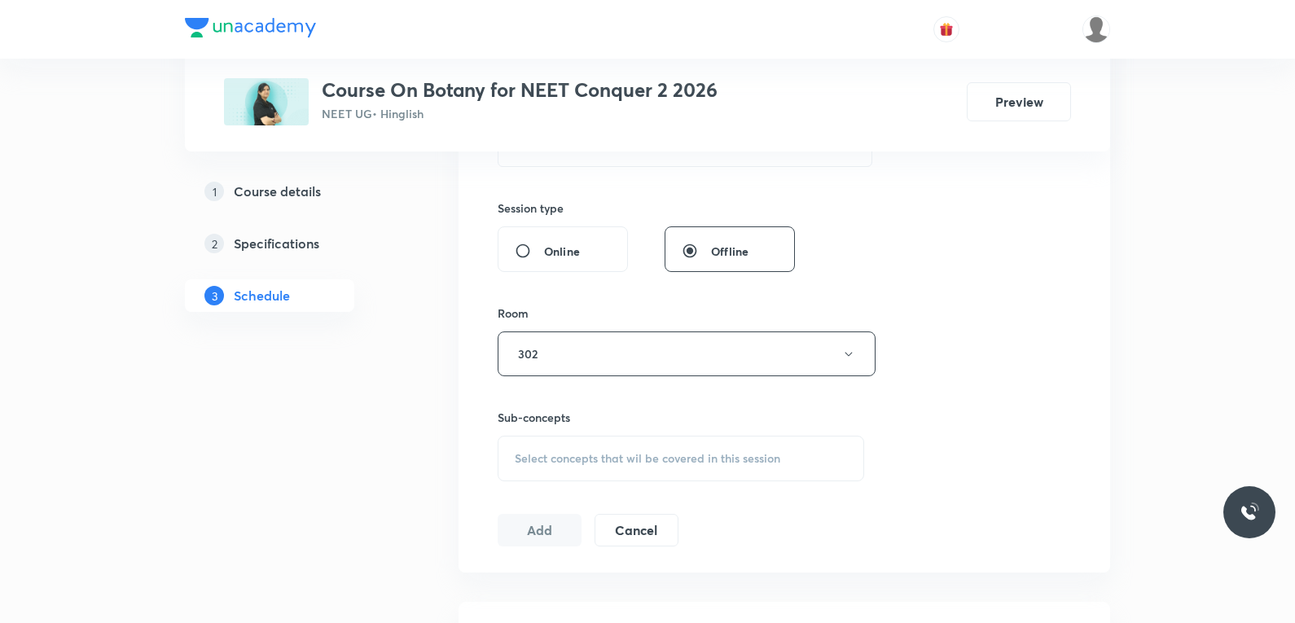
scroll to position [814, 0]
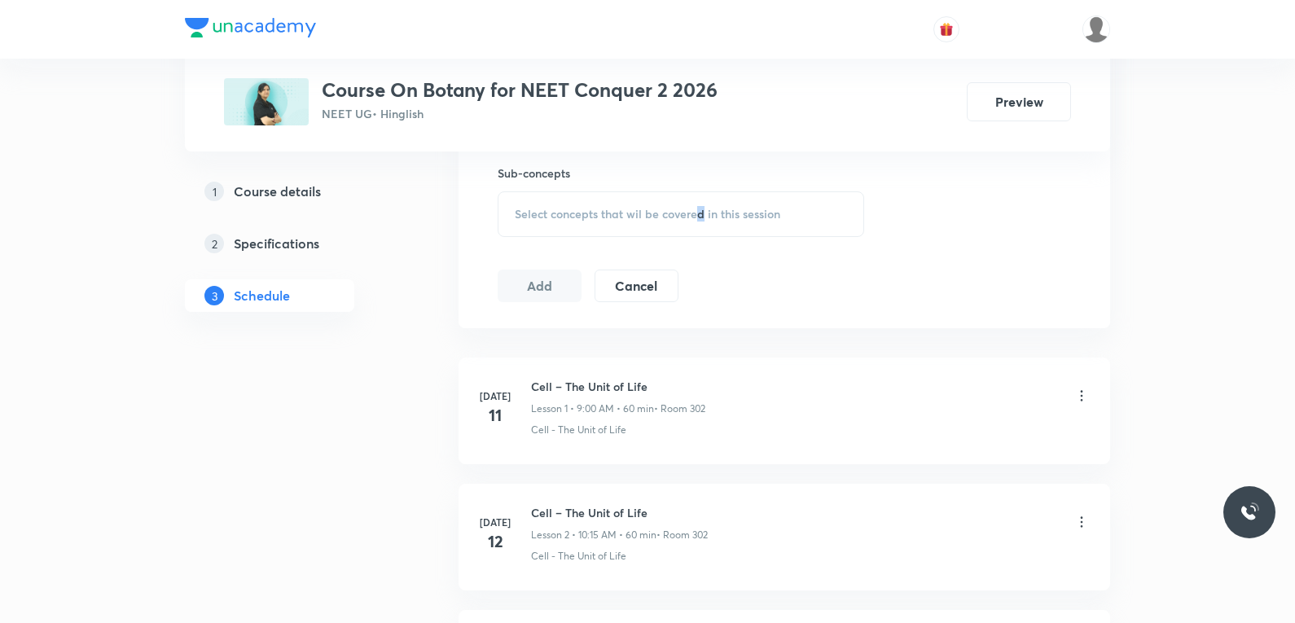
drag, startPoint x: 699, startPoint y: 226, endPoint x: 707, endPoint y: 220, distance: 9.9
click at [701, 225] on div "Select concepts that wil be covered in this session" at bounding box center [681, 214] width 367 height 46
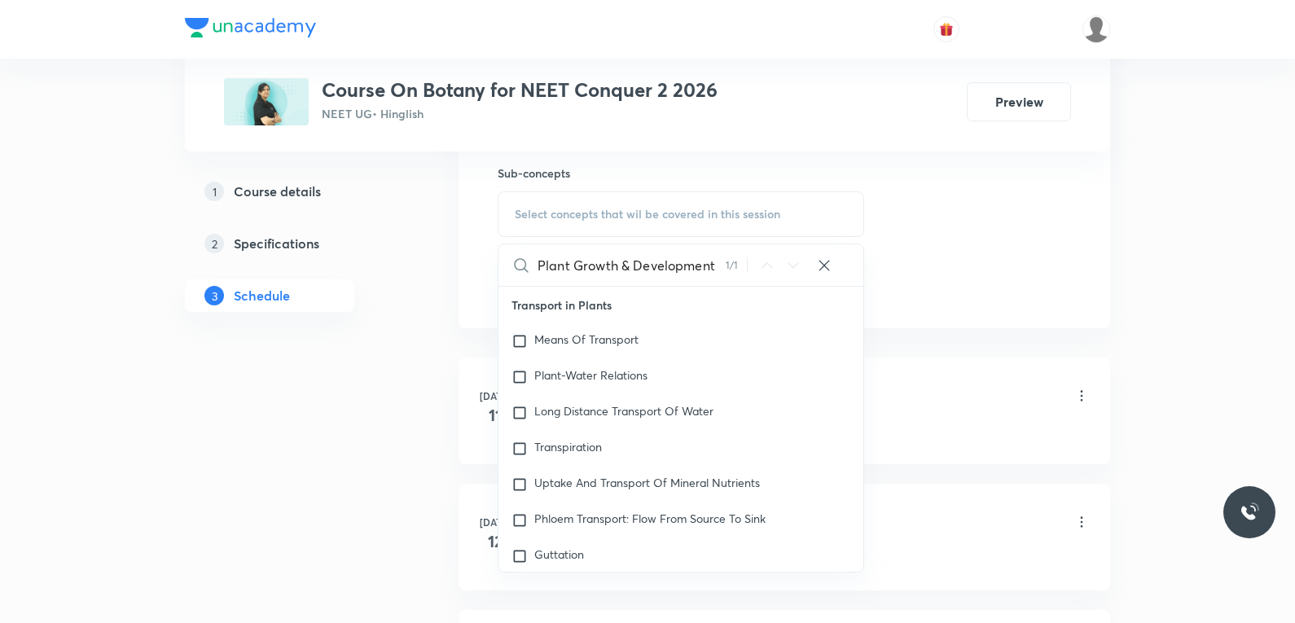
scroll to position [30198, 0]
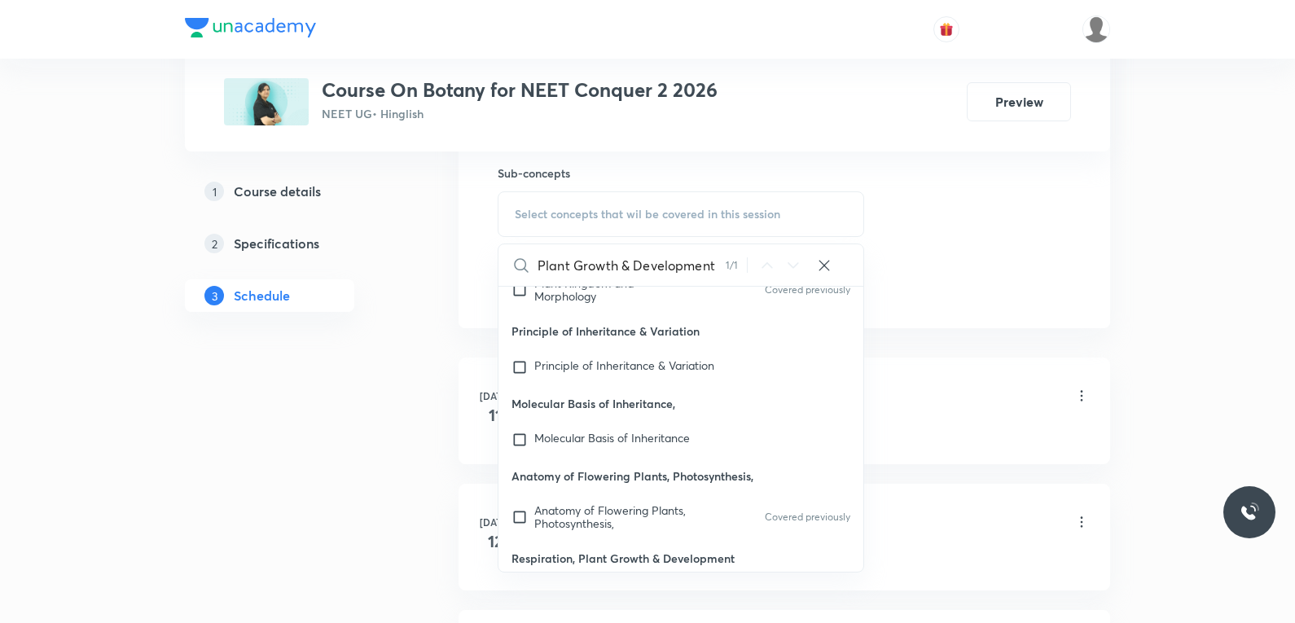
type input "Plant Growth & Development"
click at [595, 585] on mark "Plant Growth & Development" at bounding box center [604, 599] width 141 height 29
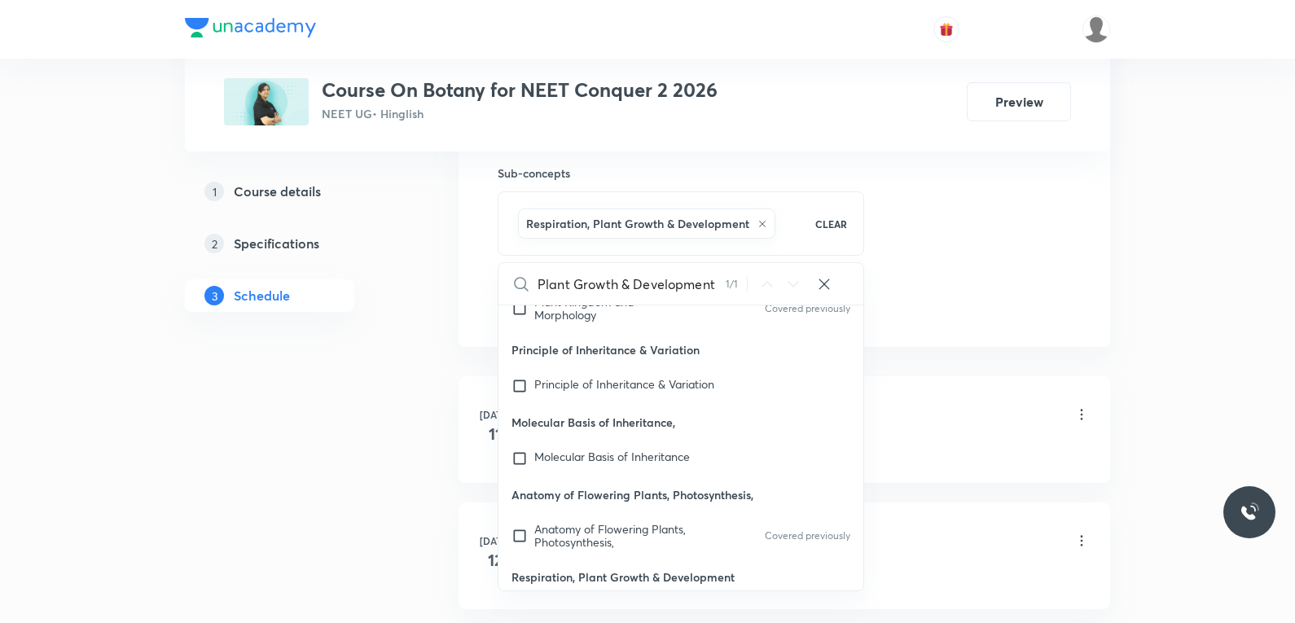
checkbox input "true"
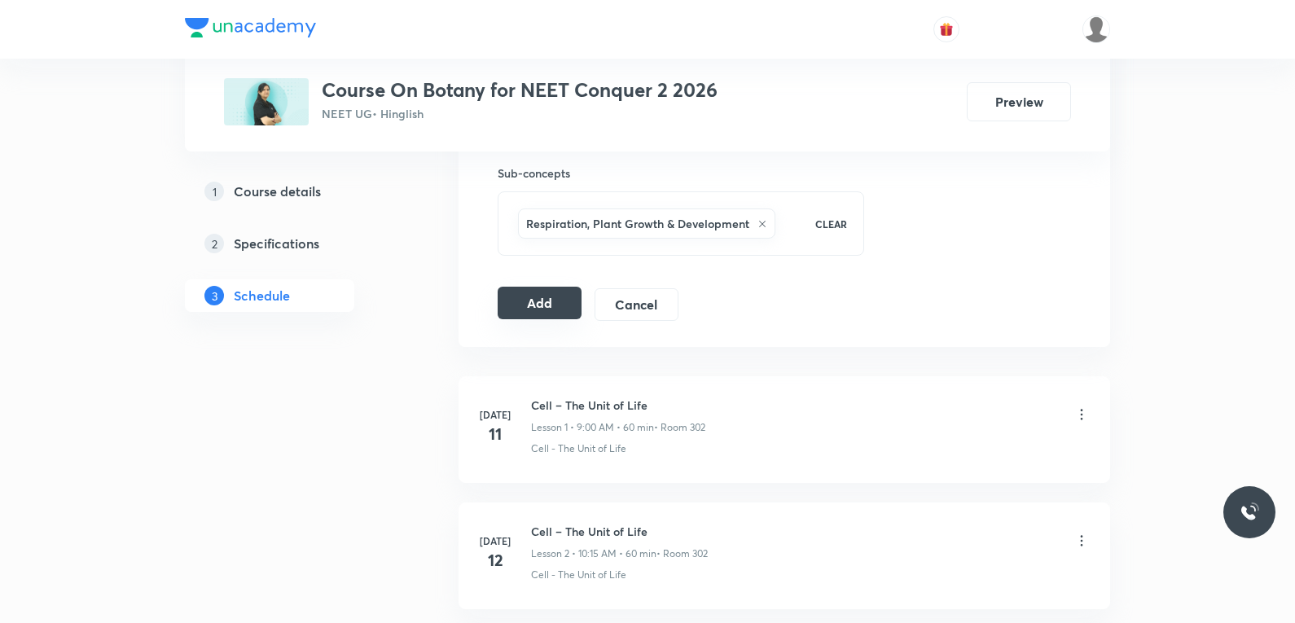
click at [570, 309] on button "Add" at bounding box center [540, 303] width 84 height 33
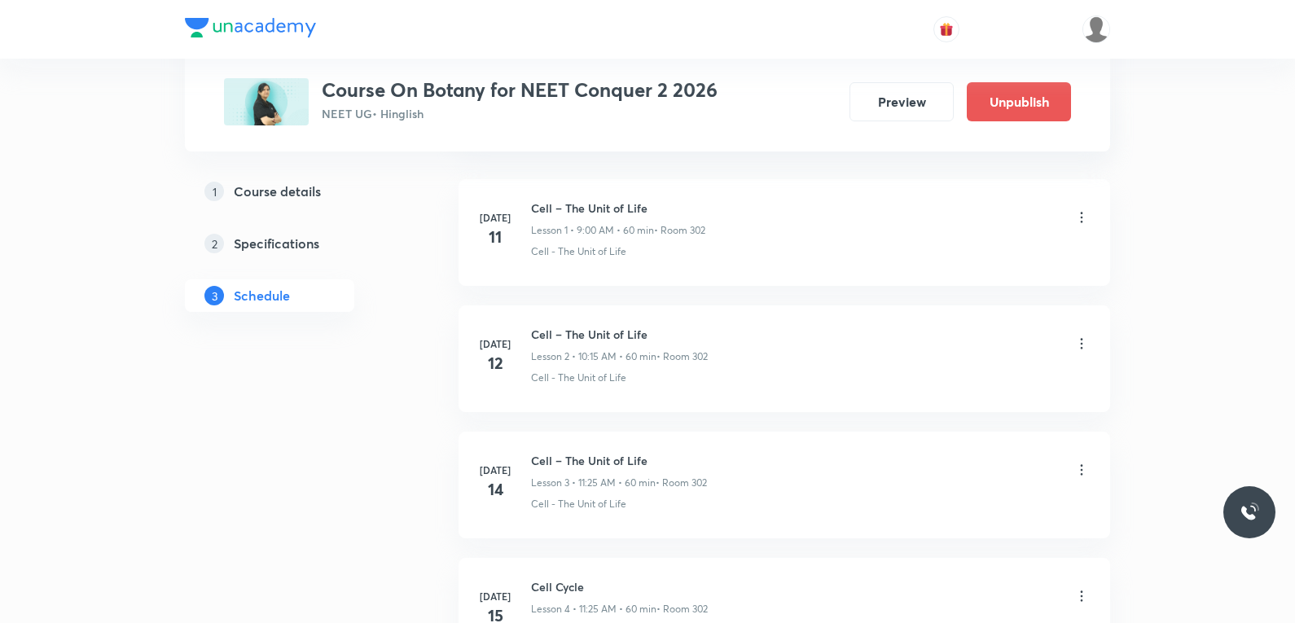
scroll to position [6625, 0]
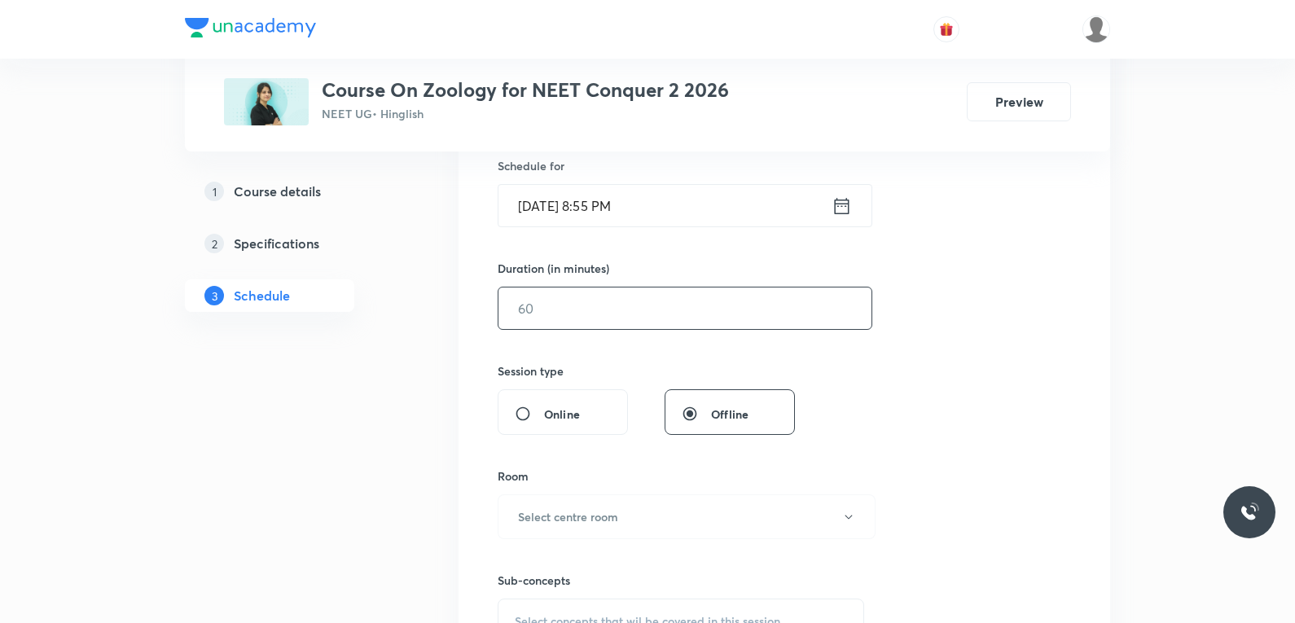
scroll to position [652, 0]
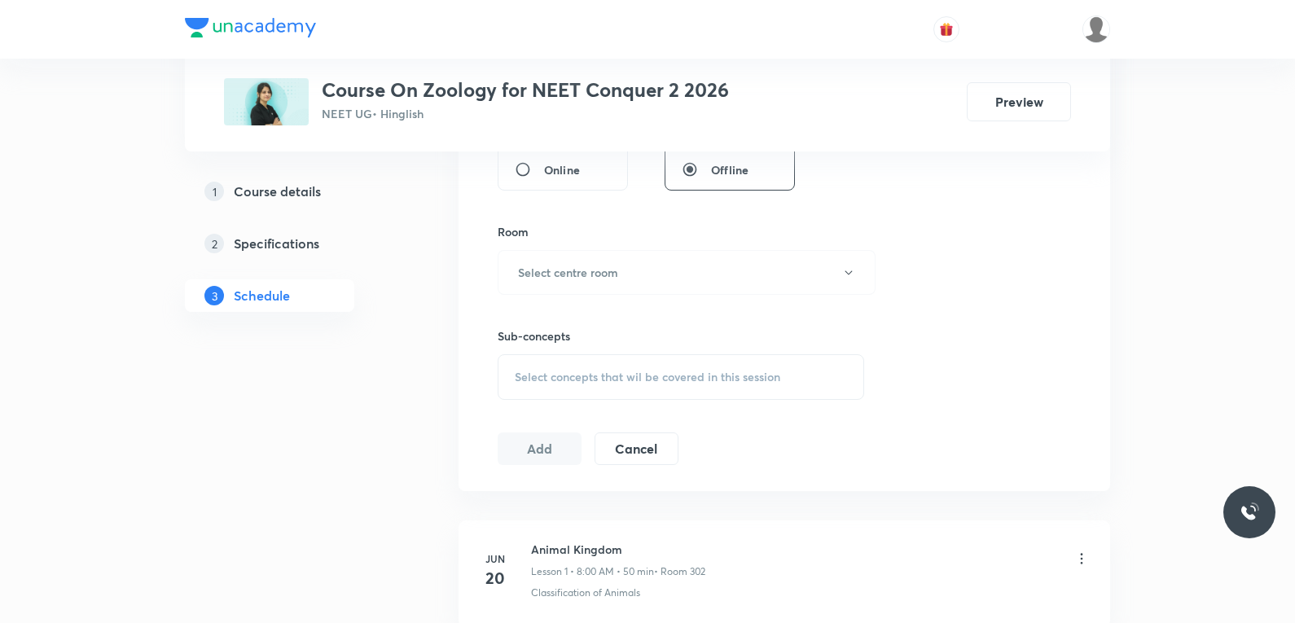
click at [644, 358] on div "Select concepts that wil be covered in this session" at bounding box center [681, 377] width 367 height 46
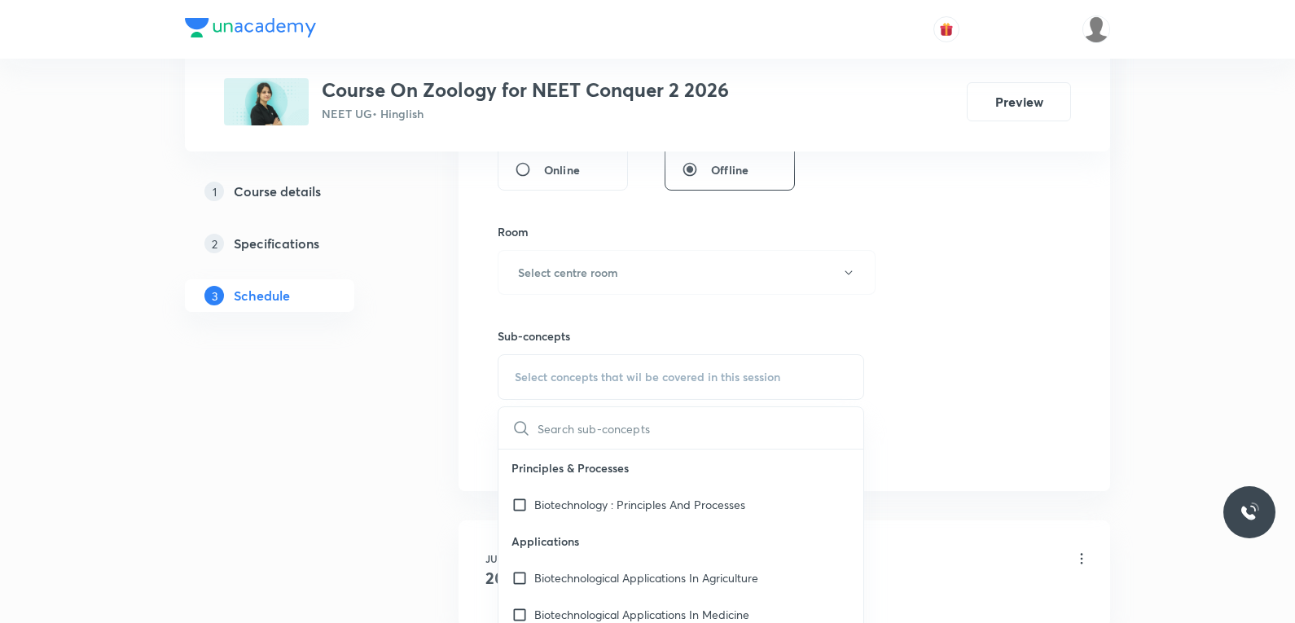
click at [1028, 253] on div "Session 58 Live class Session title 0/99 ​ Schedule for Oct 4, 2025, 8:55 PM ​ …" at bounding box center [784, 82] width 573 height 765
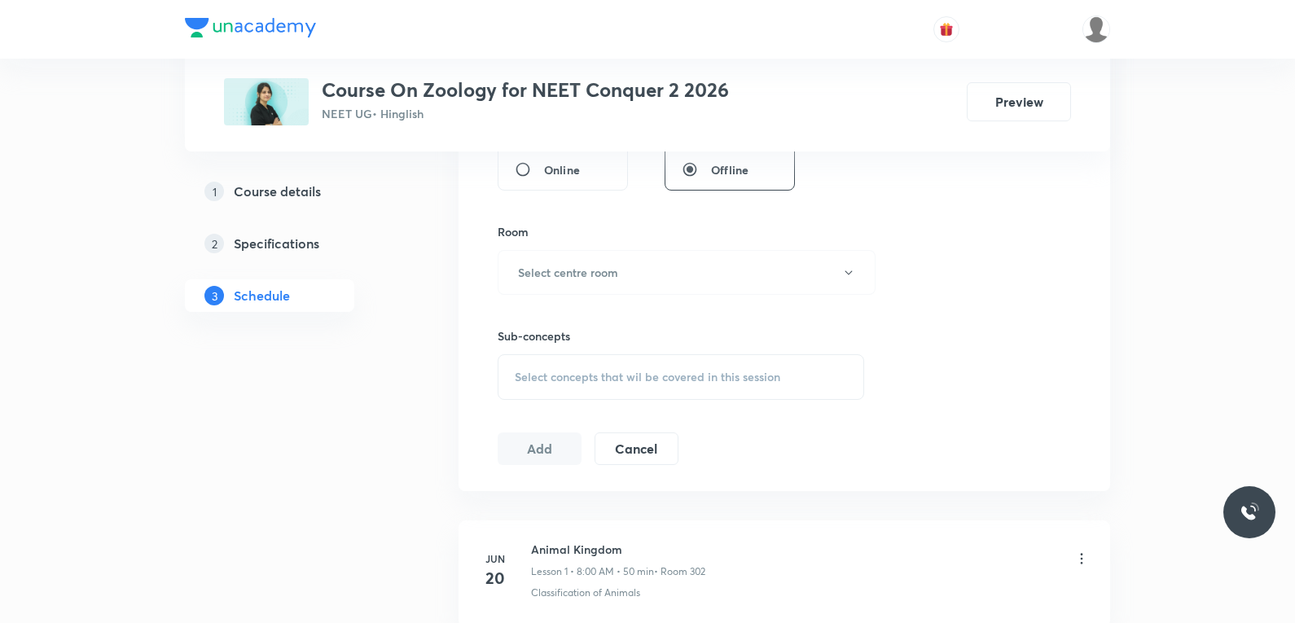
scroll to position [7879, 0]
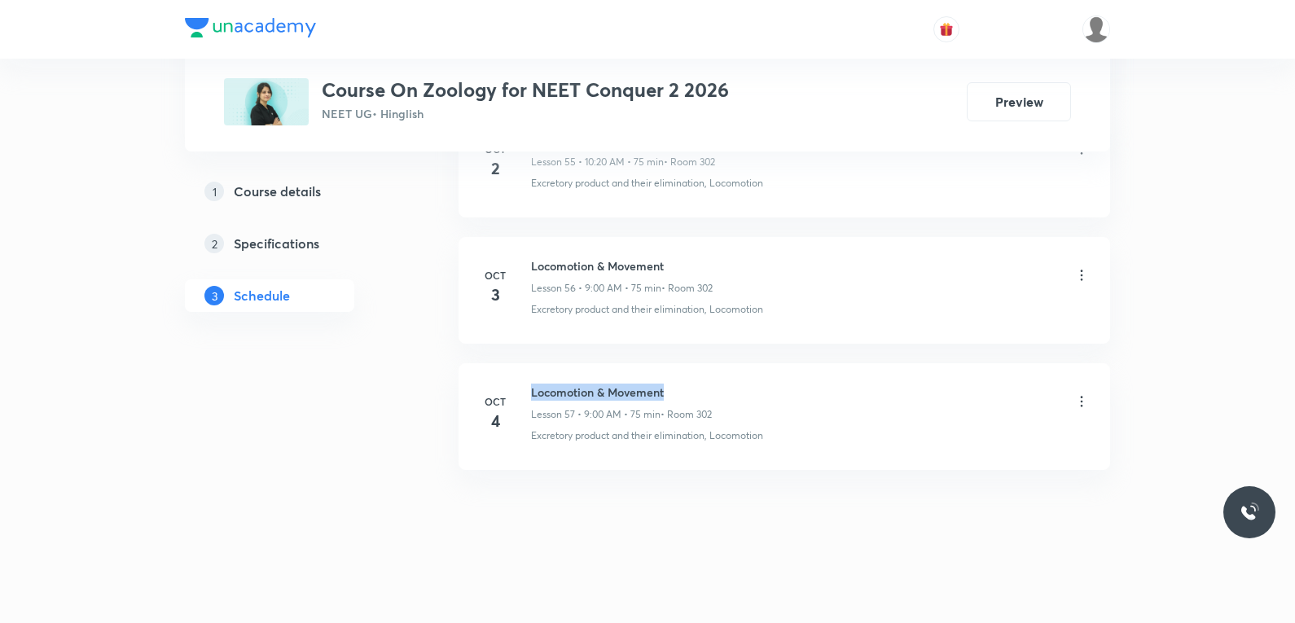
drag, startPoint x: 532, startPoint y: 393, endPoint x: 708, endPoint y: 398, distance: 176.0
click at [708, 398] on h6 "Locomotion & Movement" at bounding box center [621, 392] width 181 height 17
copy h6 "Locomotion & Movement"
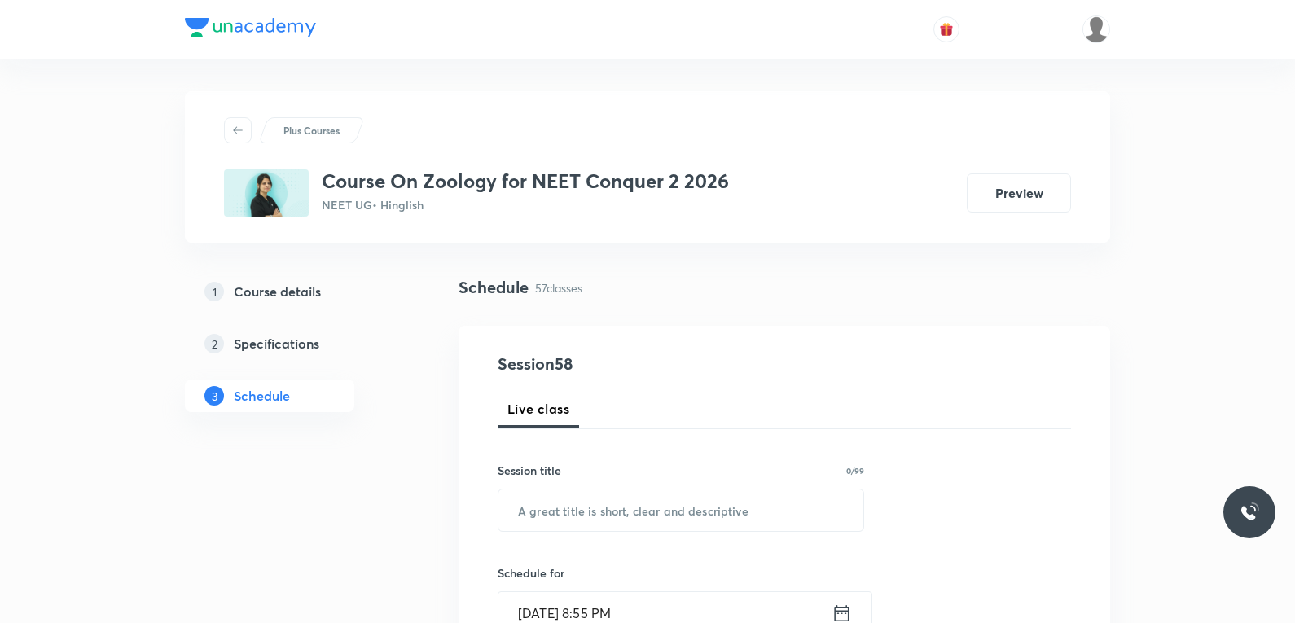
scroll to position [163, 0]
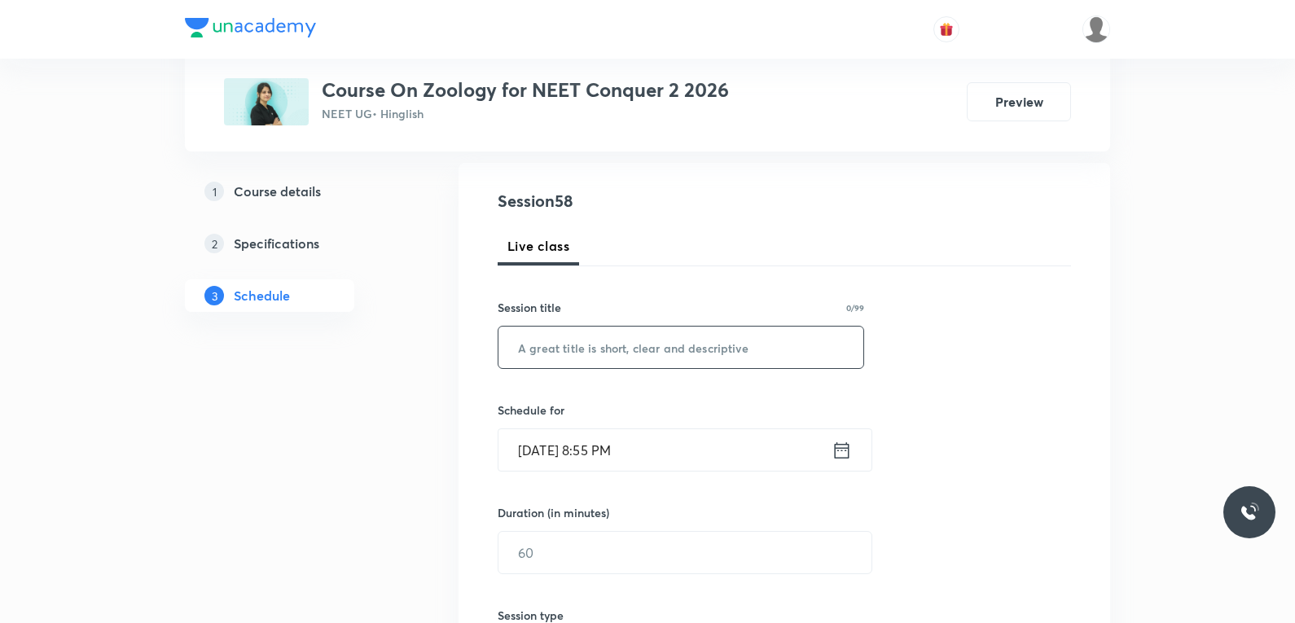
click at [714, 353] on input "text" at bounding box center [680, 348] width 365 height 42
paste input "Locomotion & Movement"
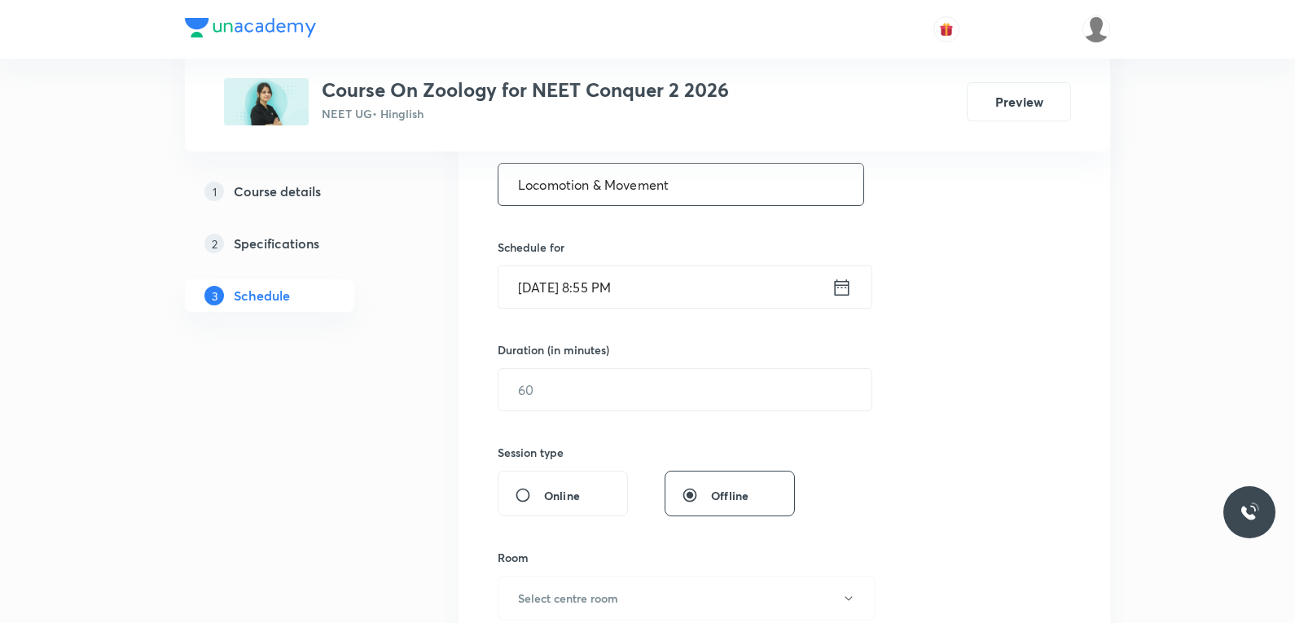
type input "Locomotion & Movement"
click at [621, 288] on input "[DATE] 8:55 PM" at bounding box center [664, 287] width 333 height 42
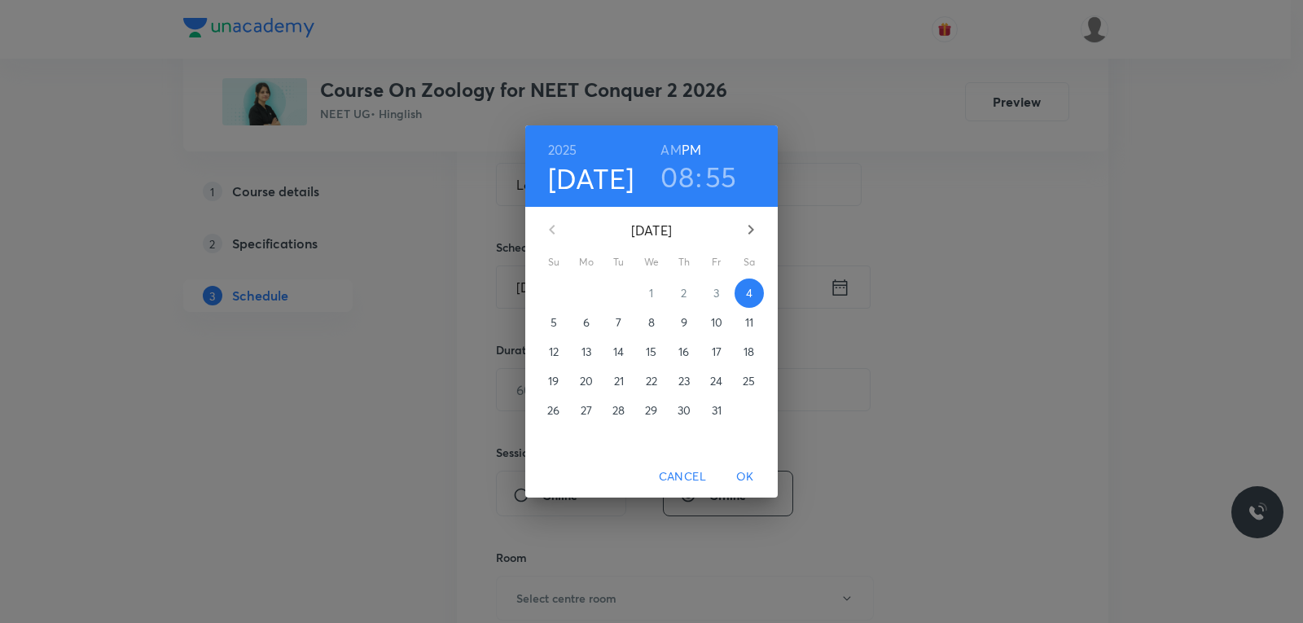
click at [580, 323] on span "6" at bounding box center [586, 322] width 29 height 16
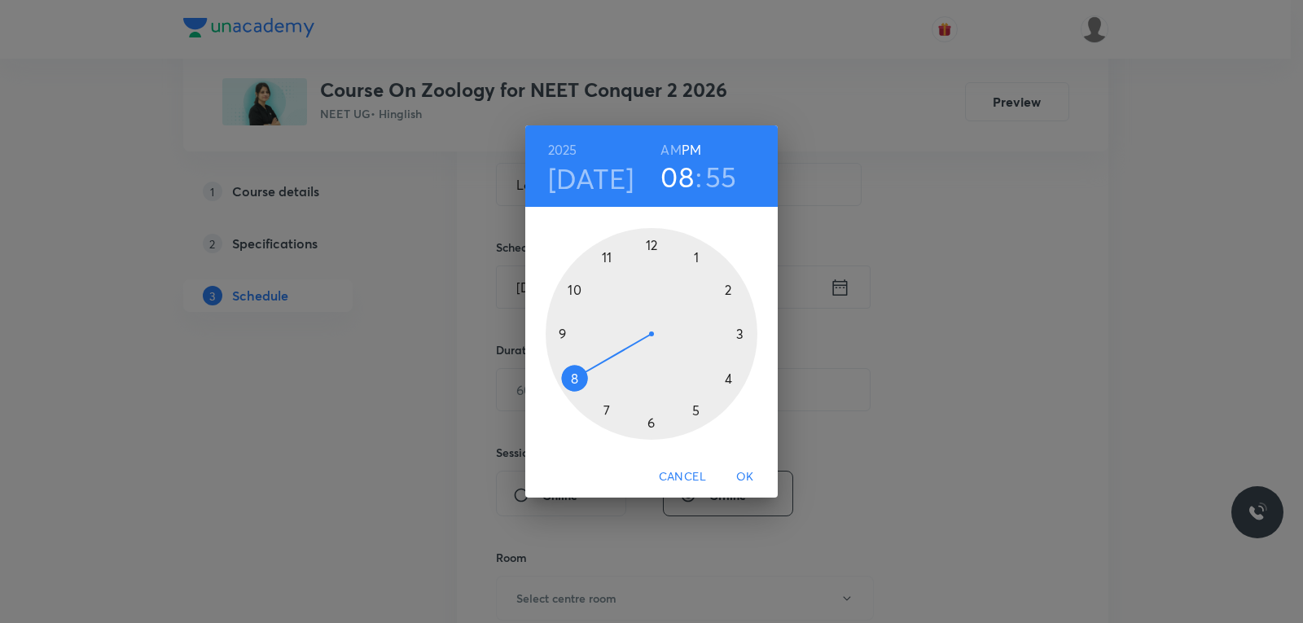
click at [678, 156] on h6 "AM" at bounding box center [671, 149] width 20 height 23
drag, startPoint x: 583, startPoint y: 367, endPoint x: 589, endPoint y: 297, distance: 70.3
click at [589, 297] on div at bounding box center [652, 334] width 212 height 212
drag, startPoint x: 618, startPoint y: 263, endPoint x: 709, endPoint y: 369, distance: 139.2
click at [709, 369] on div at bounding box center [652, 334] width 212 height 212
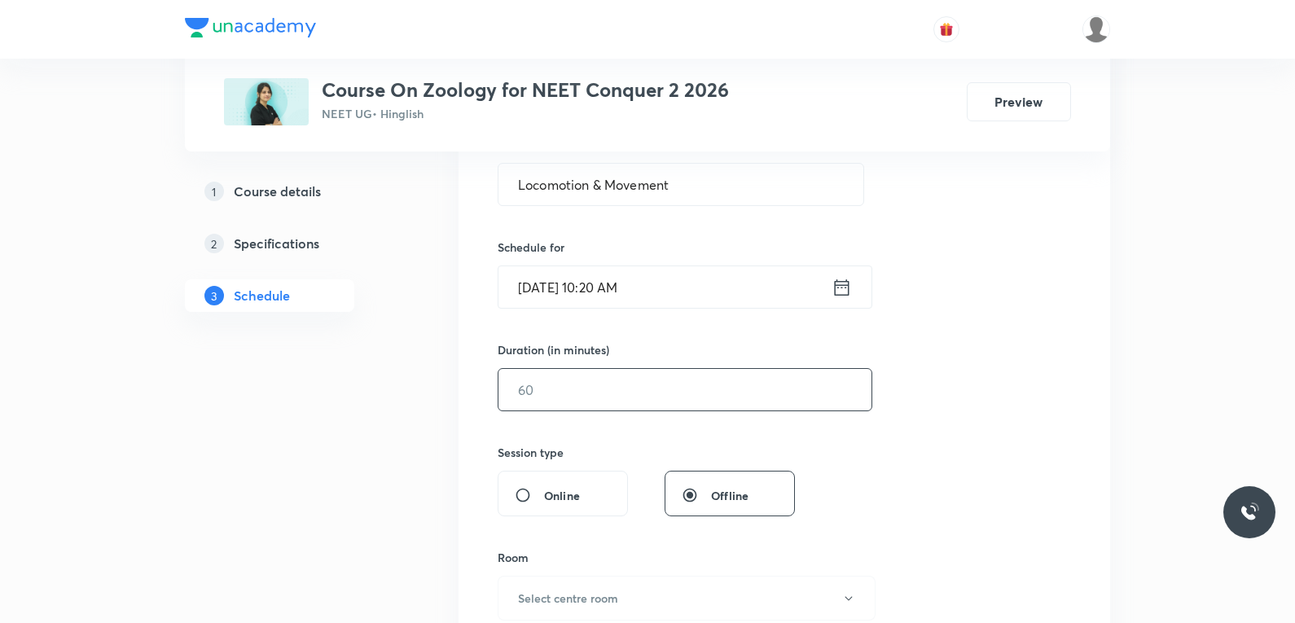
click at [613, 394] on input "text" at bounding box center [684, 390] width 373 height 42
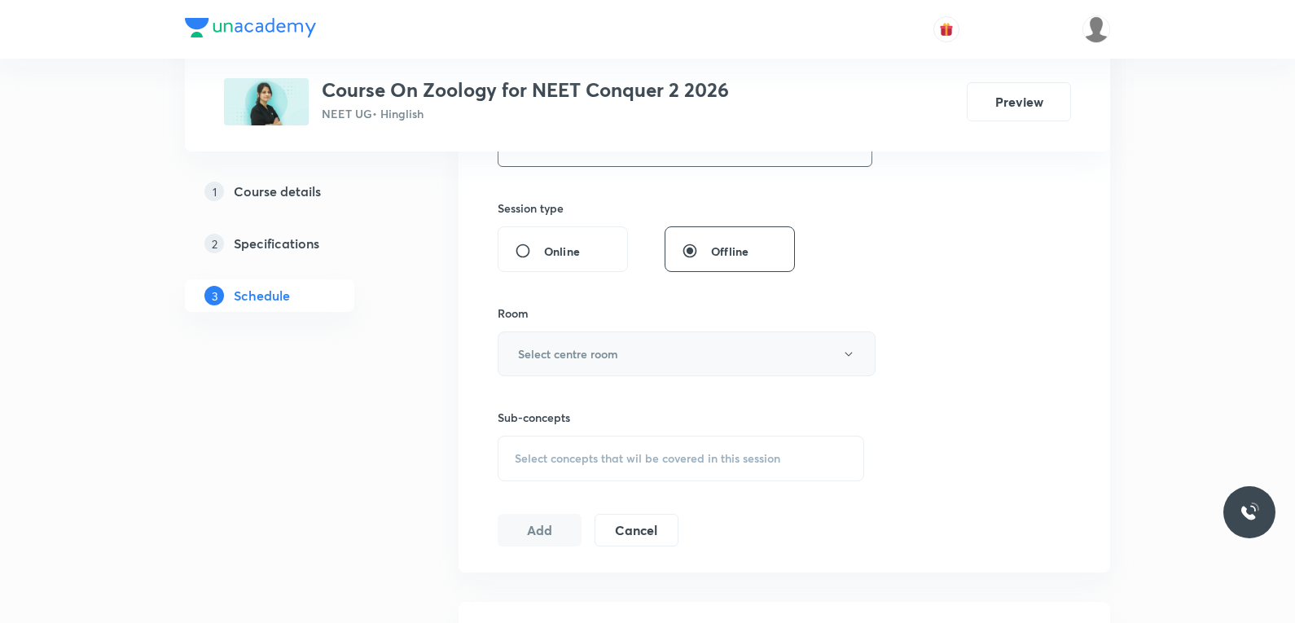
type input "70"
click at [649, 358] on button "Select centre room" at bounding box center [687, 354] width 378 height 45
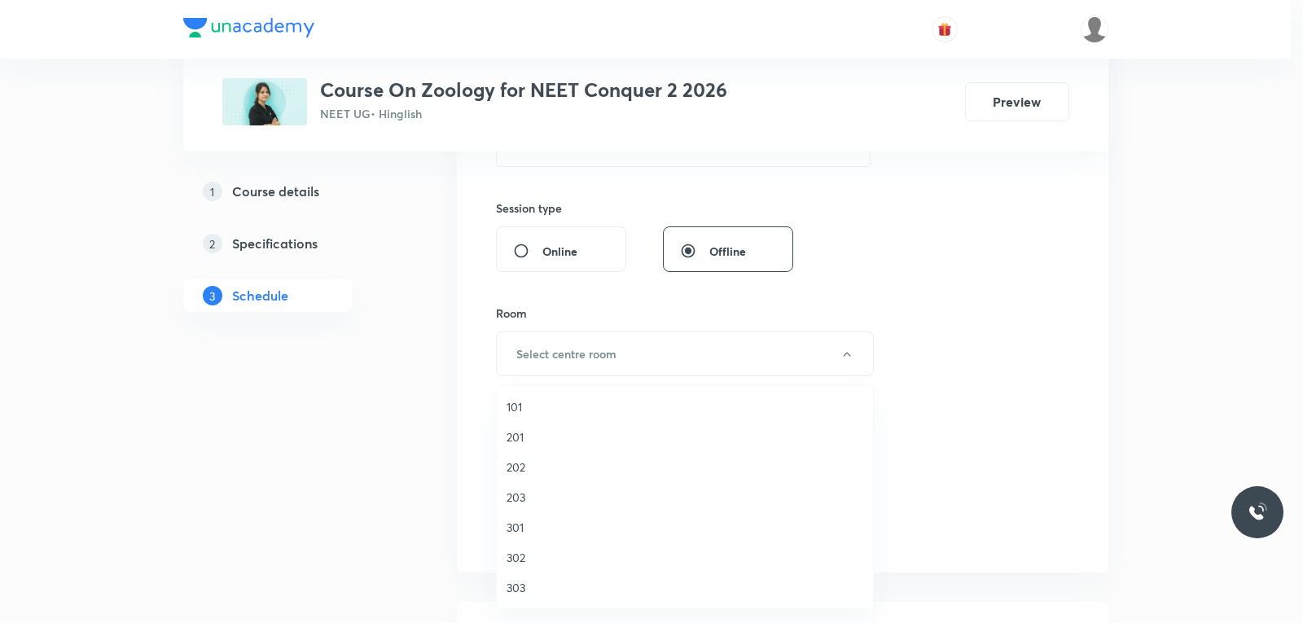
drag, startPoint x: 536, startPoint y: 555, endPoint x: 570, endPoint y: 552, distance: 34.4
click at [536, 556] on span "302" at bounding box center [685, 557] width 357 height 17
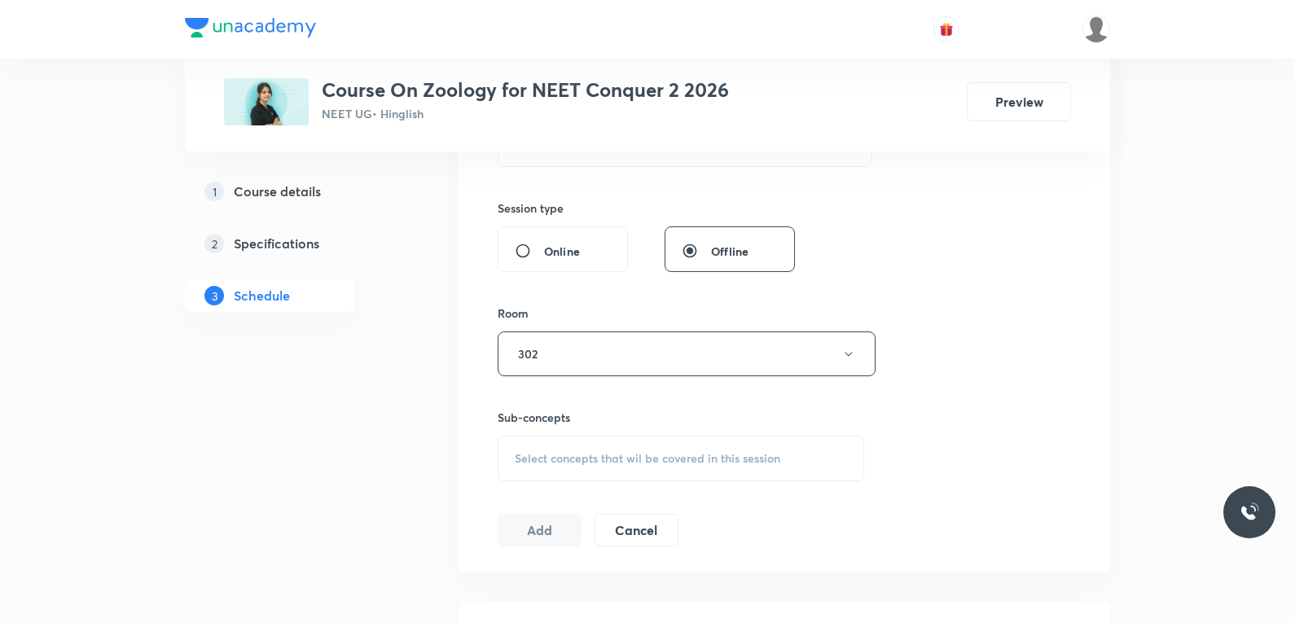
click at [644, 458] on span "Select concepts that wil be covered in this session" at bounding box center [648, 458] width 266 height 13
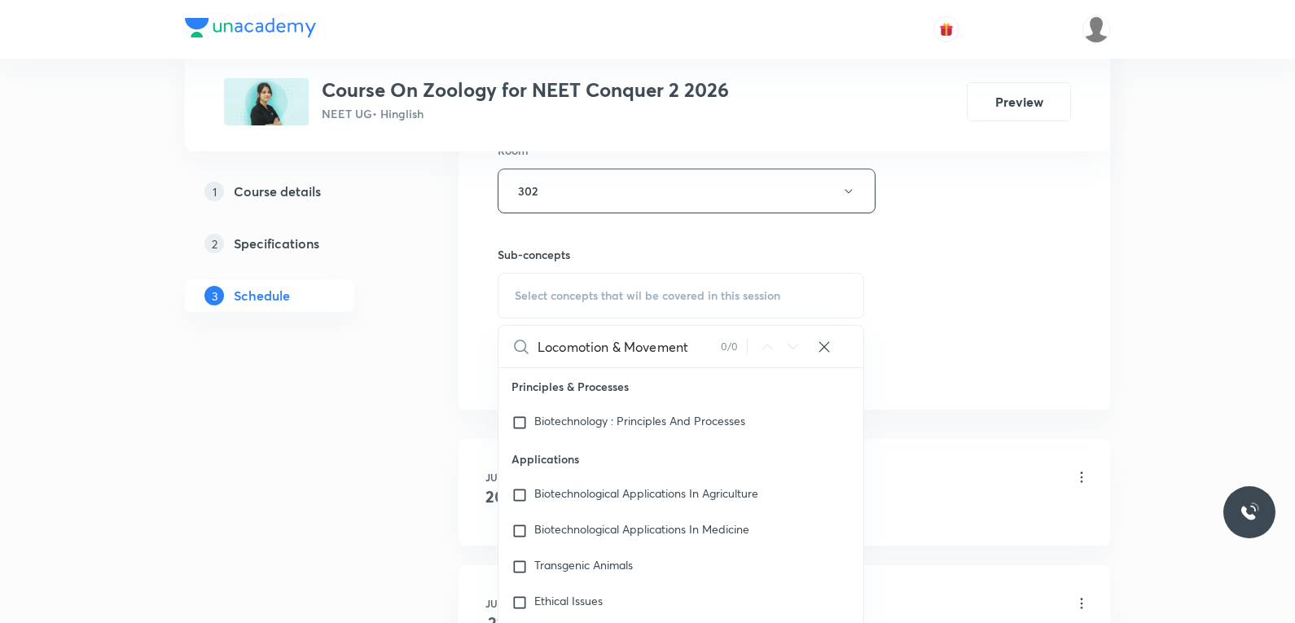
type input "Locomotion & Movement"
click at [972, 289] on div "Session 58 Live class Session title 21/99 Locomotion & Movement ​ Schedule for …" at bounding box center [784, 1] width 573 height 765
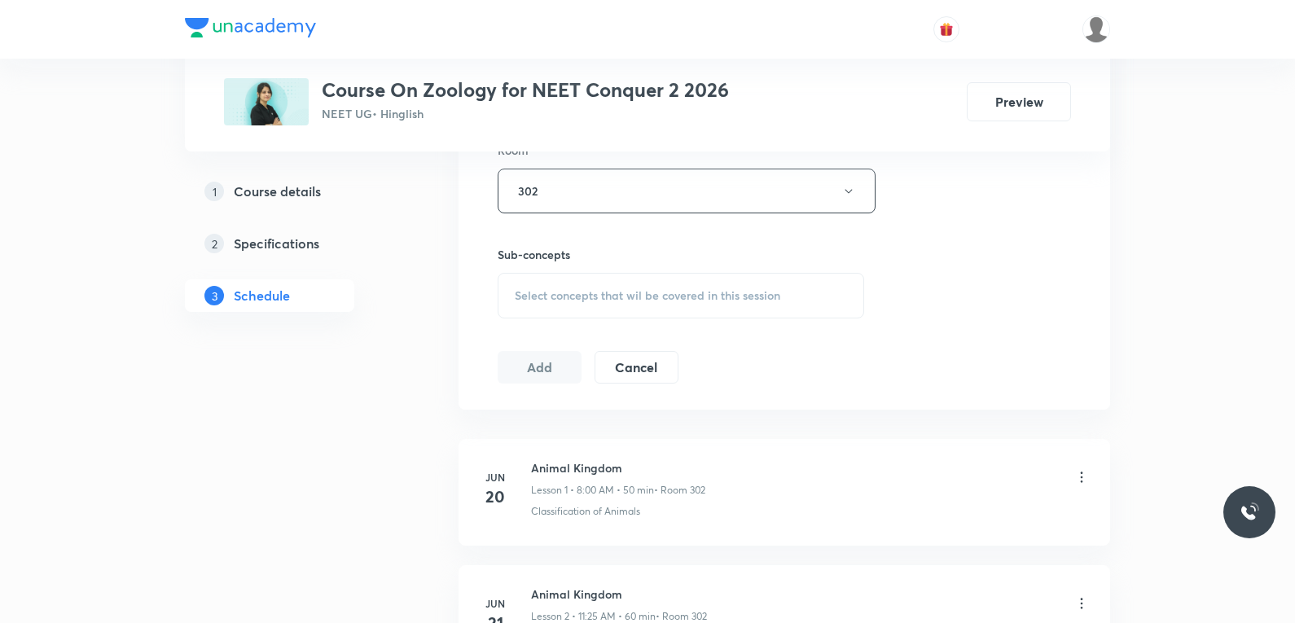
scroll to position [7879, 0]
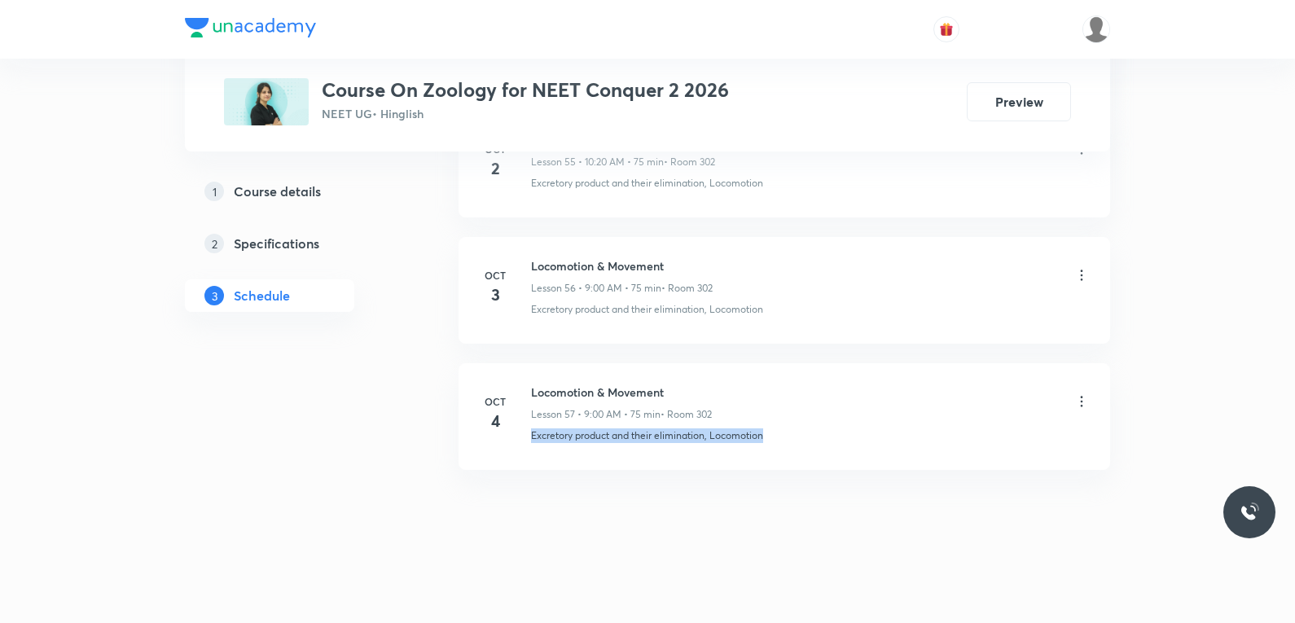
drag, startPoint x: 530, startPoint y: 443, endPoint x: 981, endPoint y: 459, distance: 450.7
click at [981, 459] on li "Oct 4 Locomotion & Movement Lesson 57 • 9:00 AM • 75 min • Room 302 Excretory p…" at bounding box center [785, 416] width 652 height 107
copy p "Excretory product and their elimination, Locomotion"
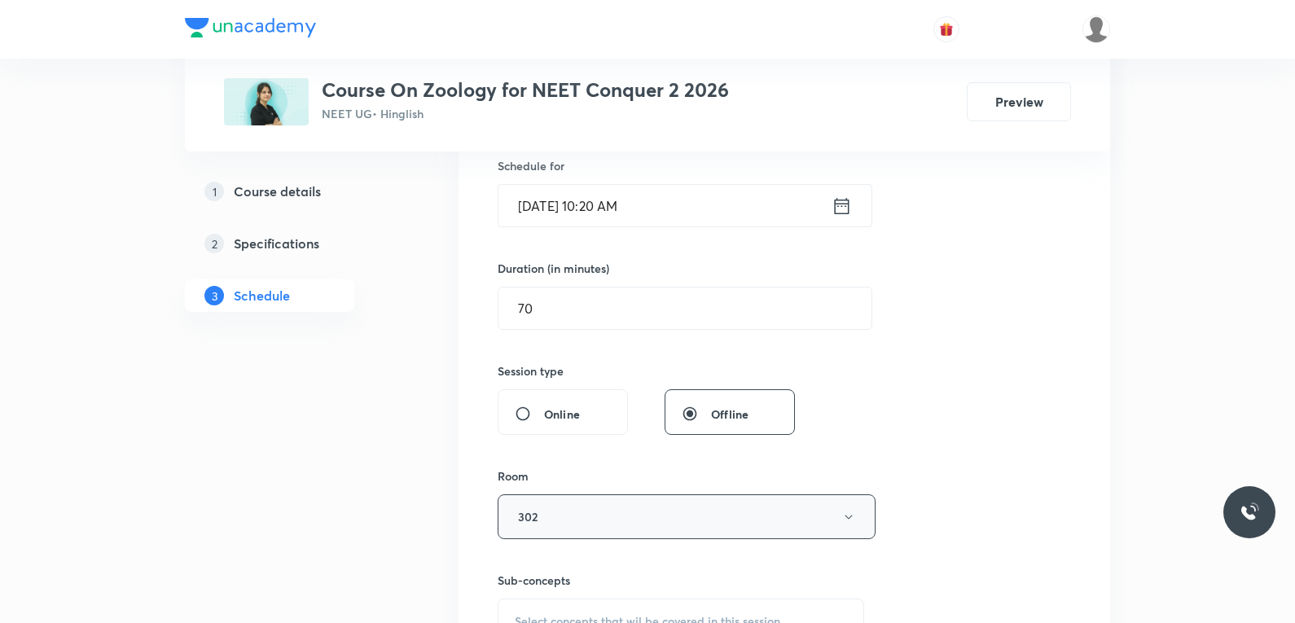
scroll to position [570, 0]
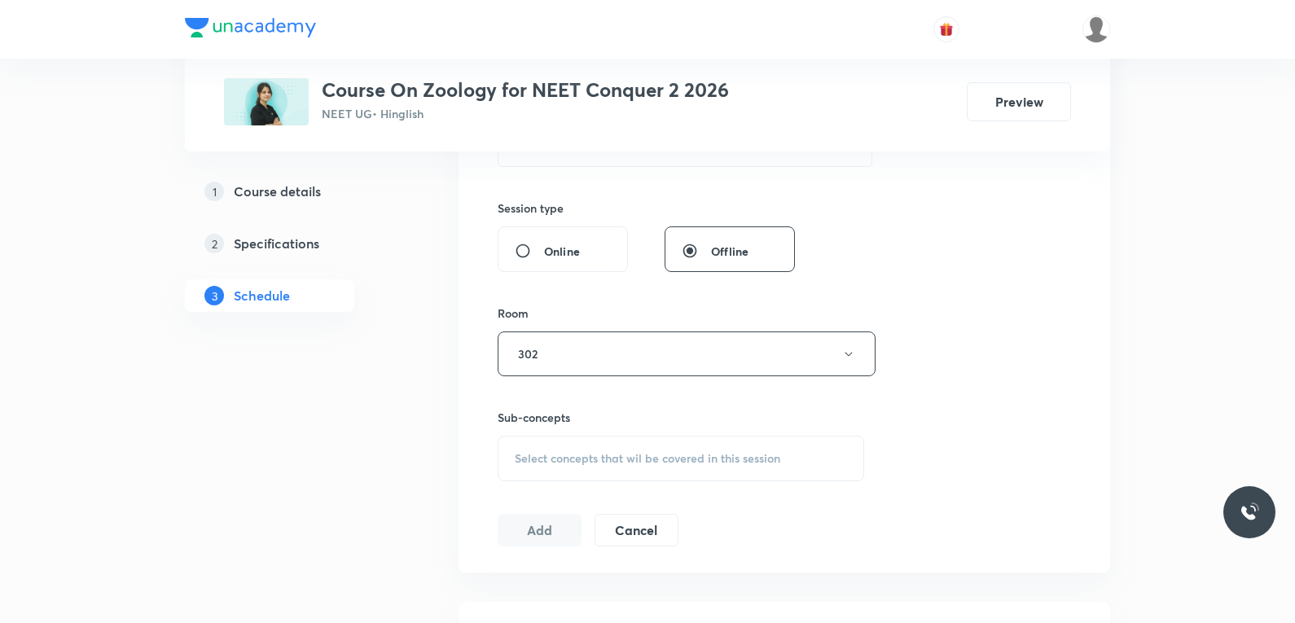
click at [666, 461] on span "Select concepts that wil be covered in this session" at bounding box center [648, 458] width 266 height 13
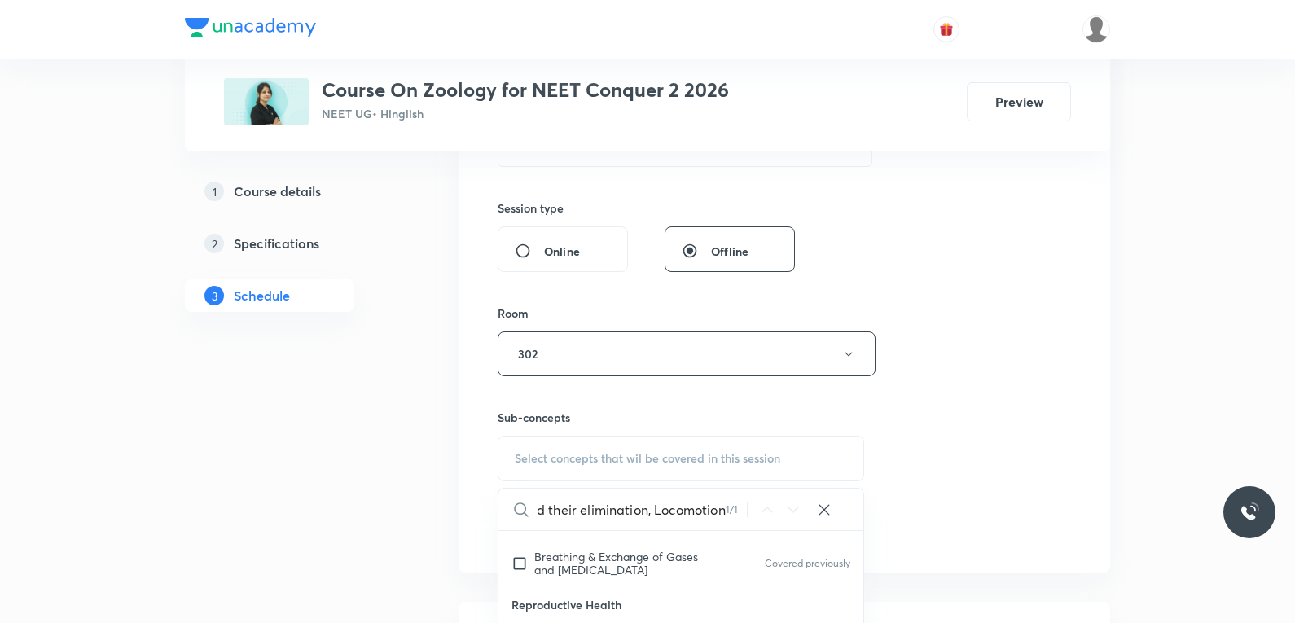
scroll to position [814, 0]
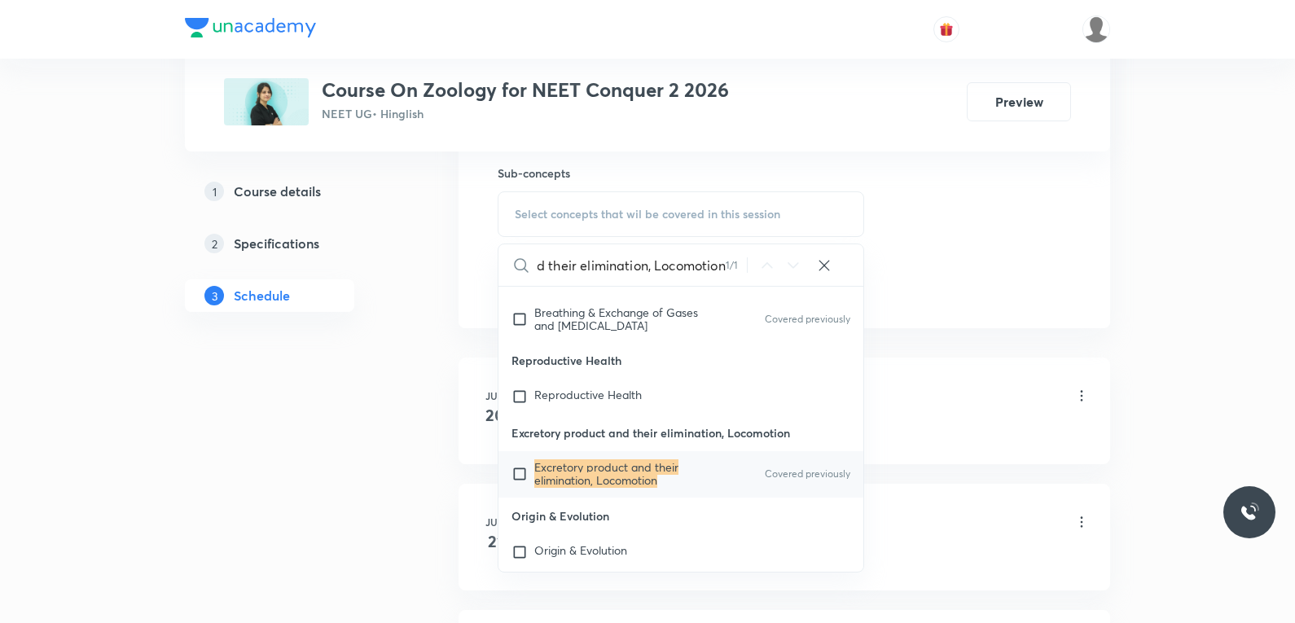
type input "Excretory product and their elimination, Locomotion"
drag, startPoint x: 627, startPoint y: 498, endPoint x: 663, endPoint y: 475, distance: 42.9
click at [626, 488] on mark "Excretory product and their elimination, Locomotion" at bounding box center [606, 473] width 144 height 29
checkbox input "true"
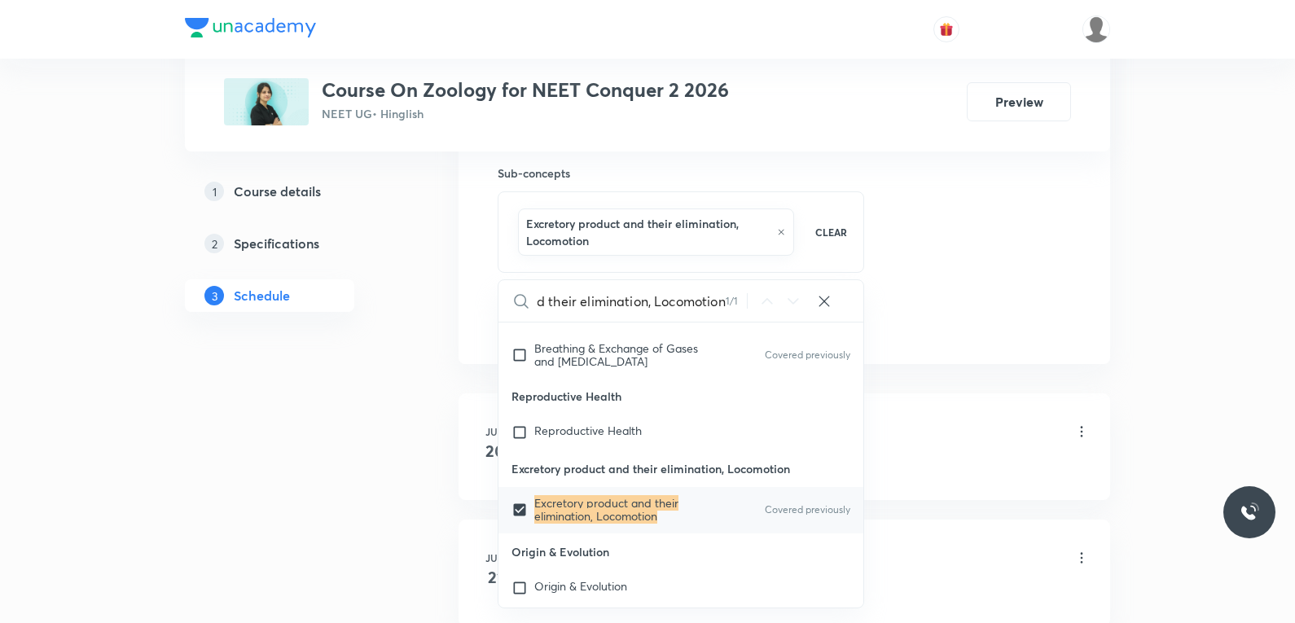
scroll to position [0, 0]
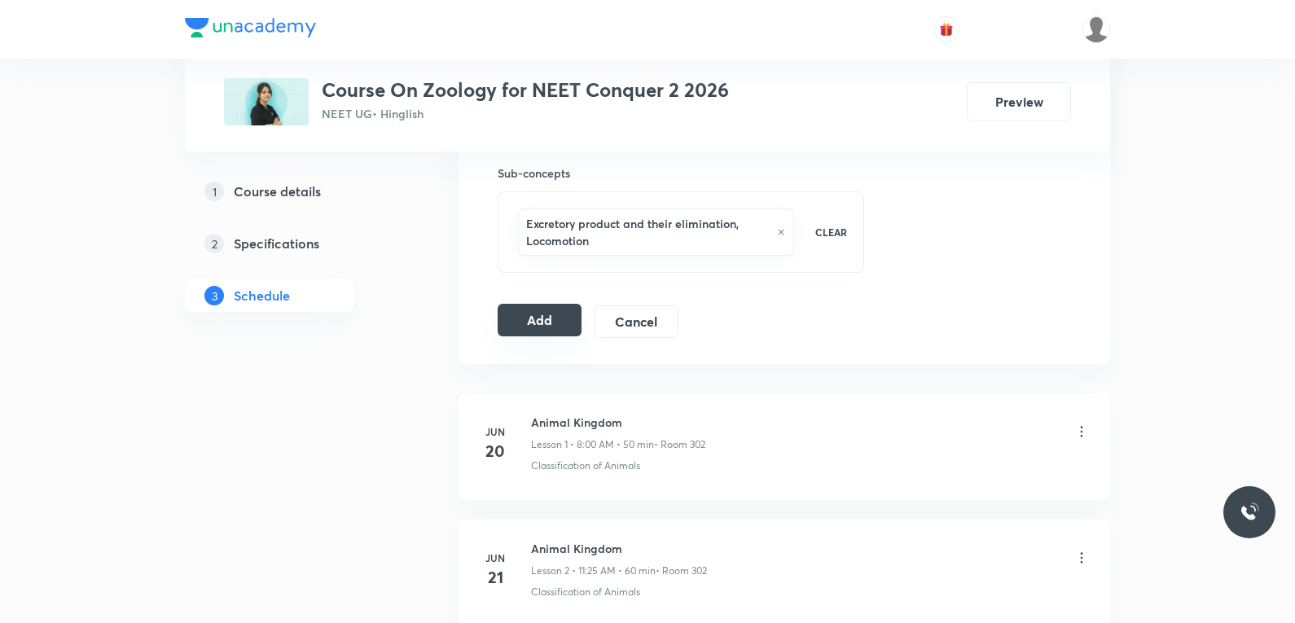
click at [550, 328] on button "Add" at bounding box center [540, 320] width 84 height 33
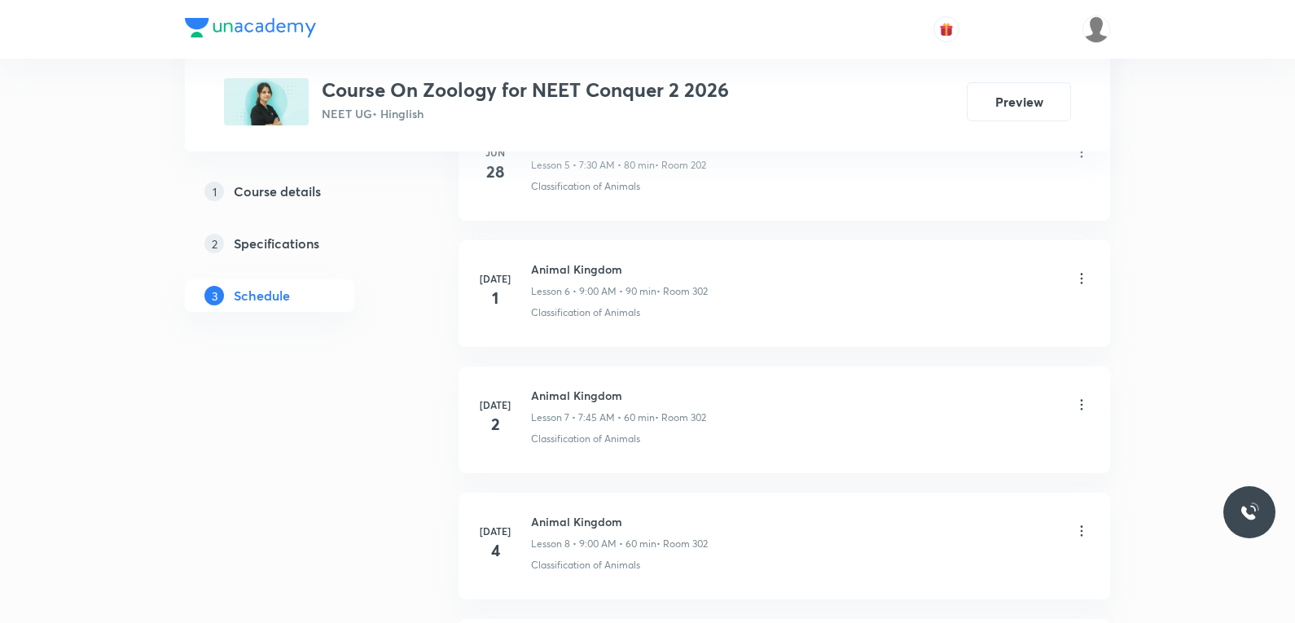
scroll to position [7130, 0]
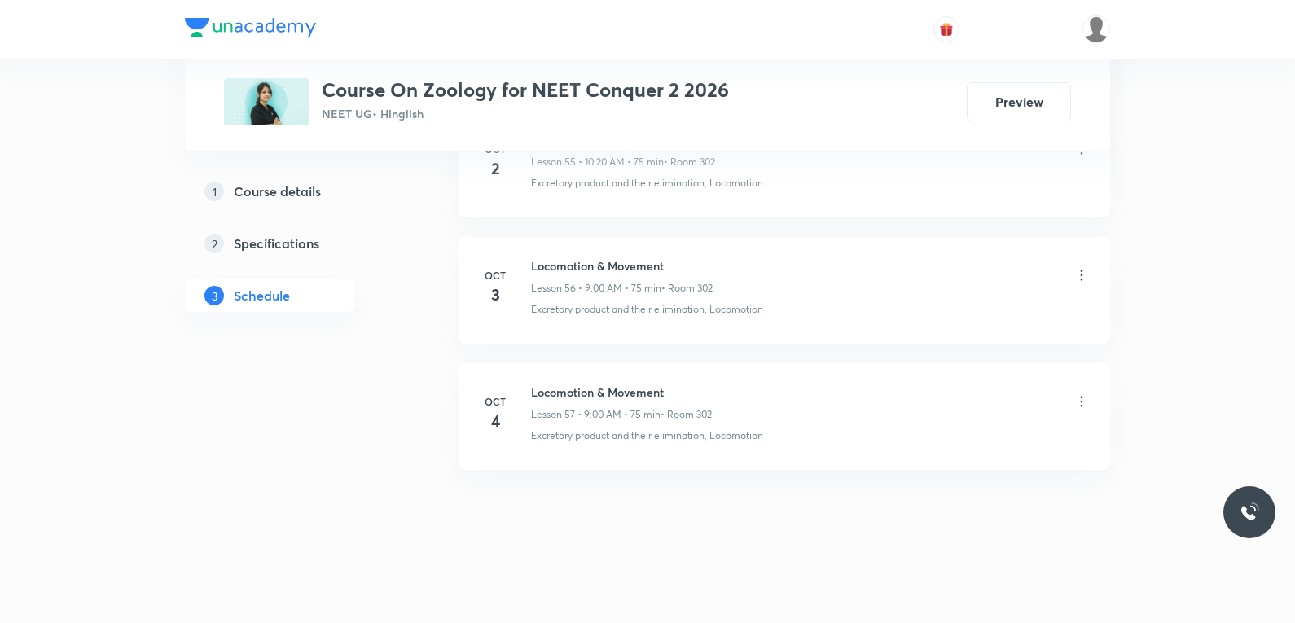
click at [1078, 397] on icon at bounding box center [1082, 401] width 16 height 16
click at [936, 441] on p "Edit" at bounding box center [932, 442] width 20 height 17
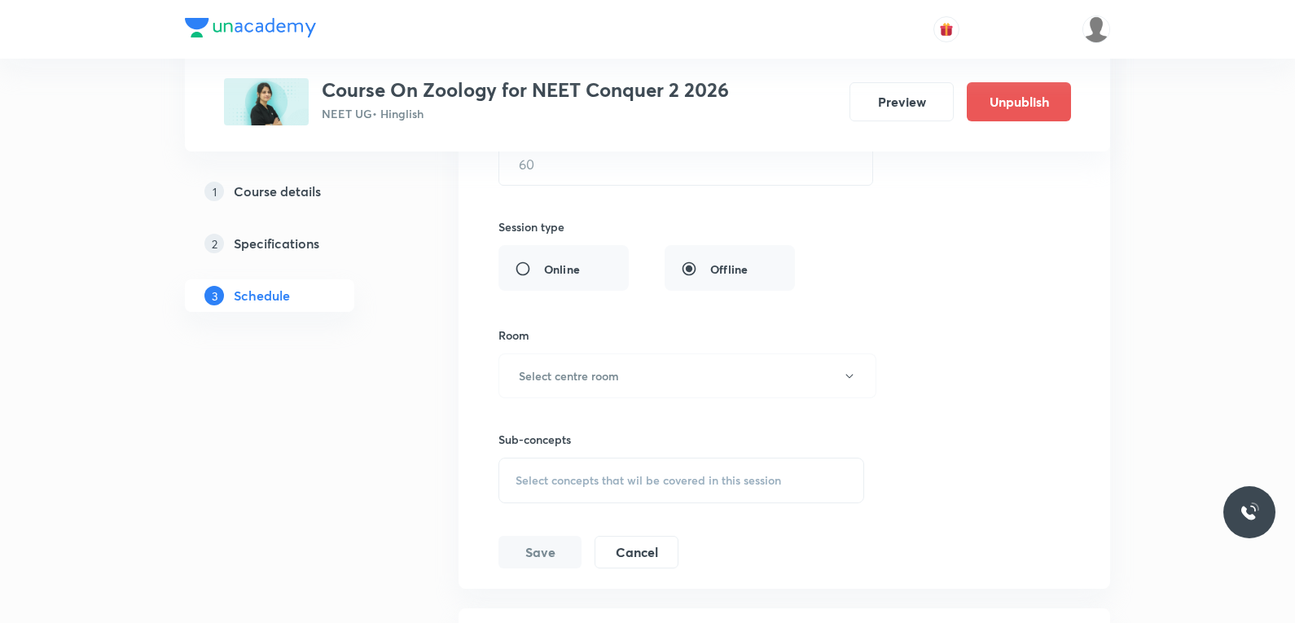
scroll to position [7863, 0]
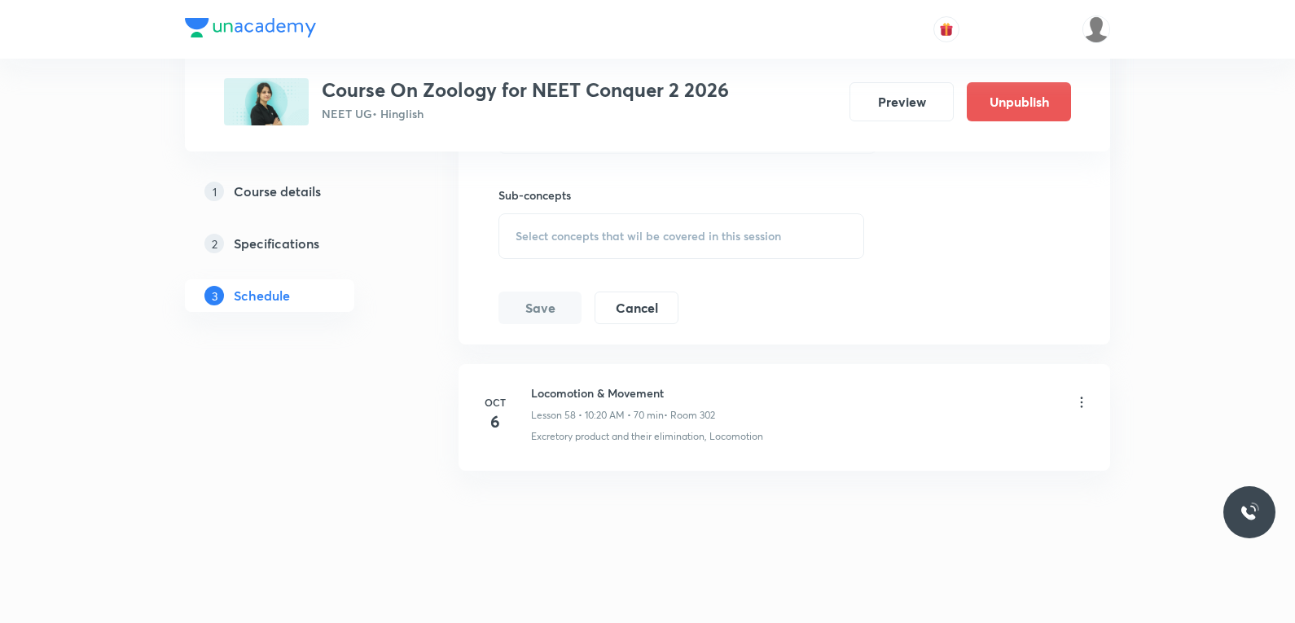
click at [1088, 398] on icon at bounding box center [1082, 401] width 16 height 16
click at [1081, 402] on icon at bounding box center [1082, 401] width 16 height 16
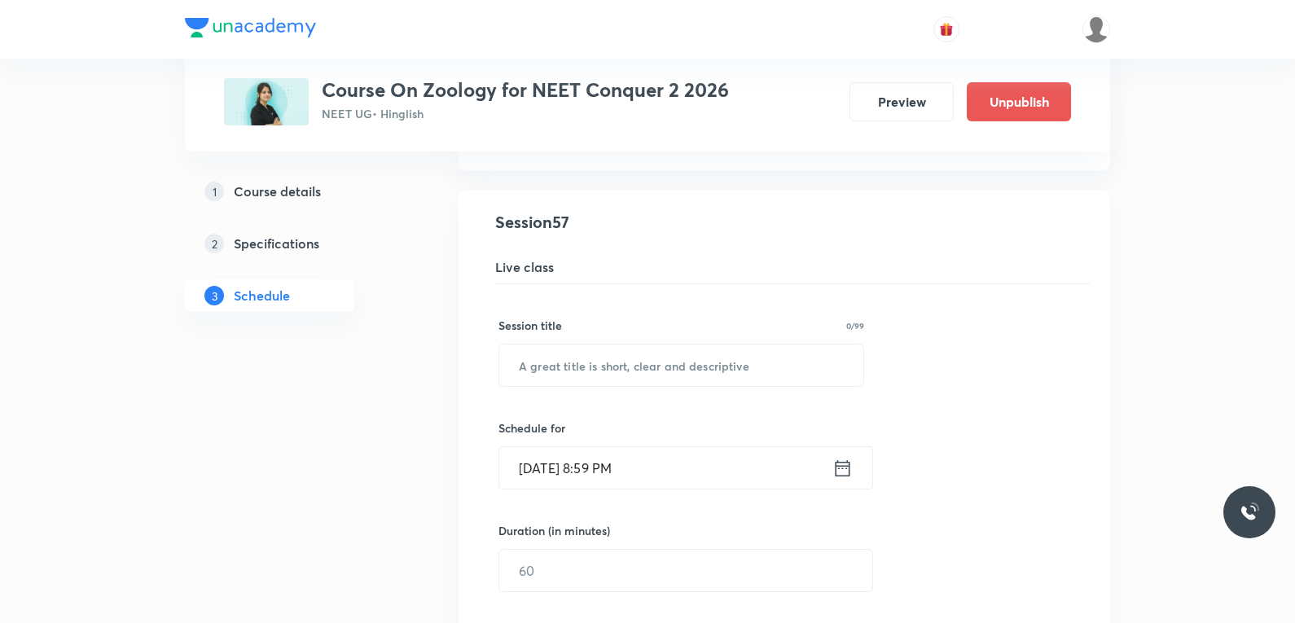
scroll to position [7049, 0]
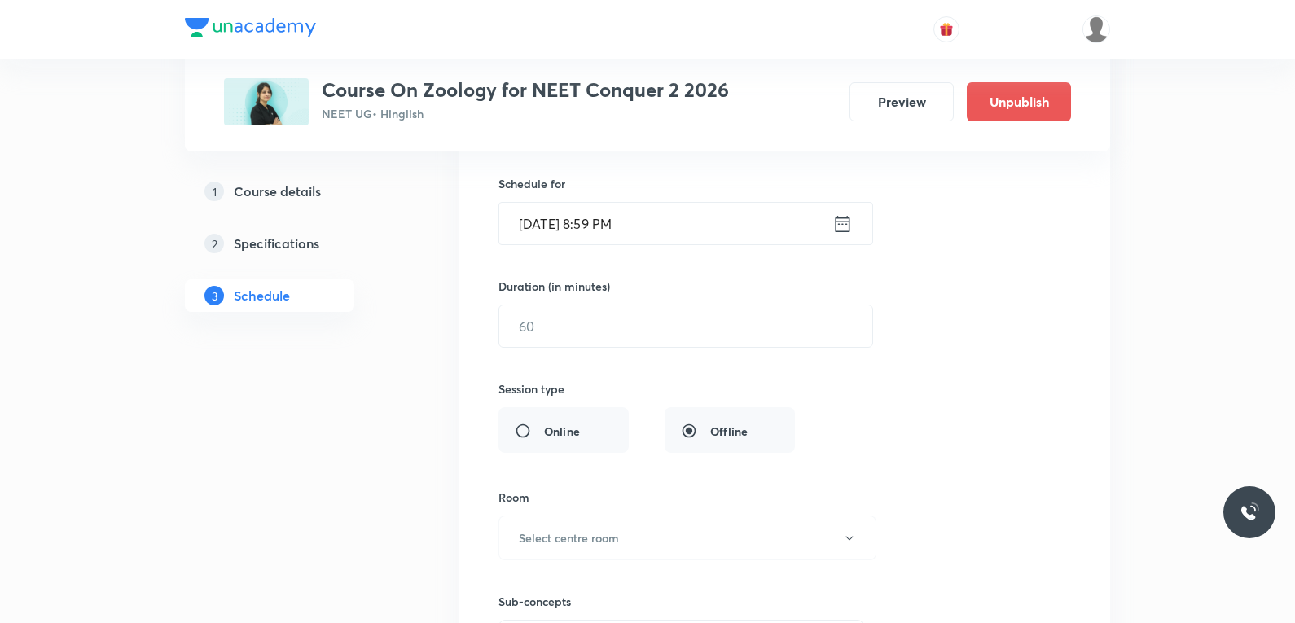
scroll to position [7864, 0]
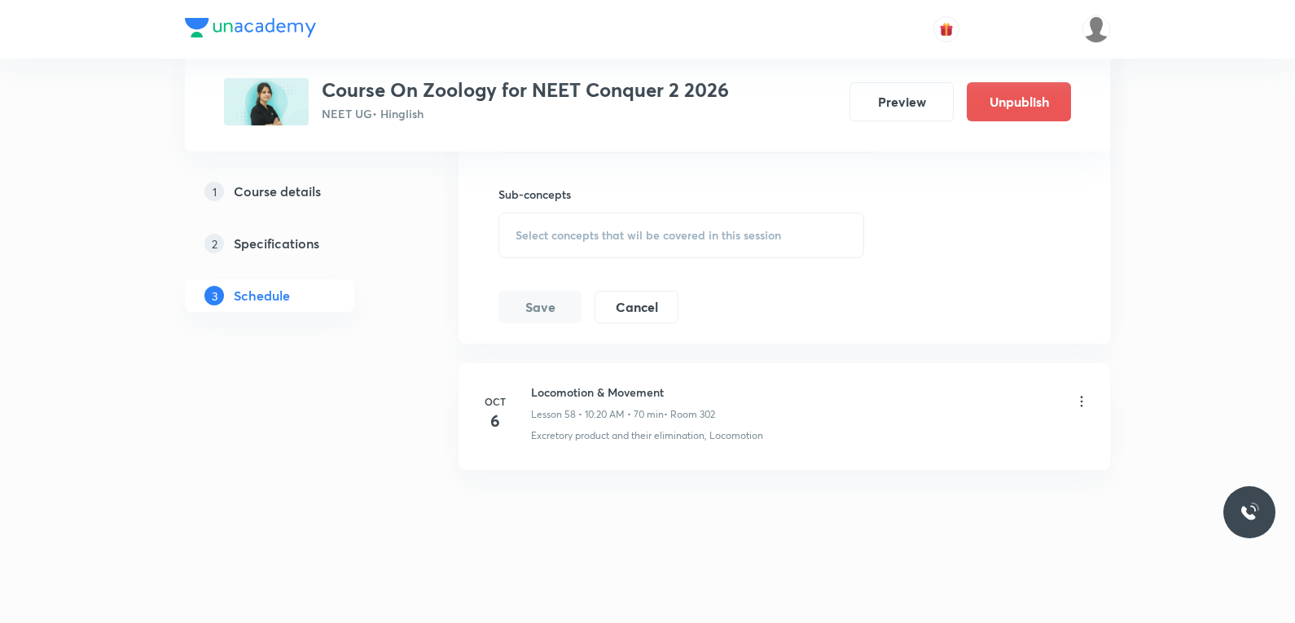
click at [602, 432] on p "Excretory product and their elimination, Locomotion" at bounding box center [647, 435] width 232 height 15
click at [1081, 401] on icon at bounding box center [1082, 401] width 2 height 11
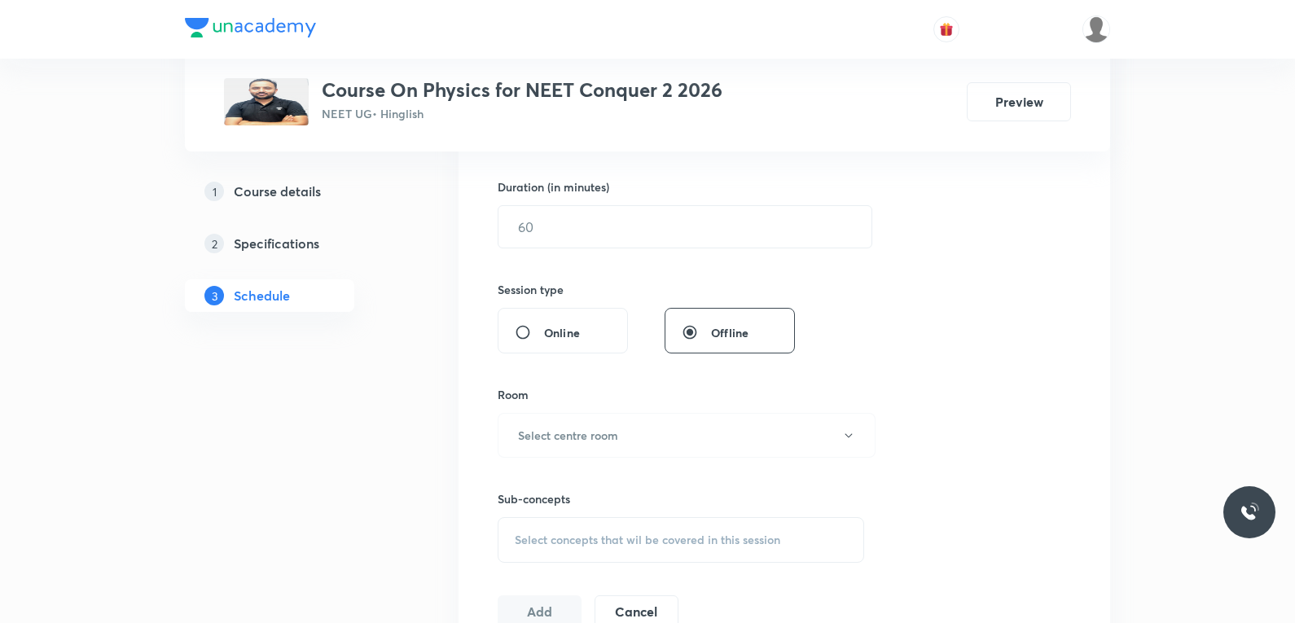
scroll to position [733, 0]
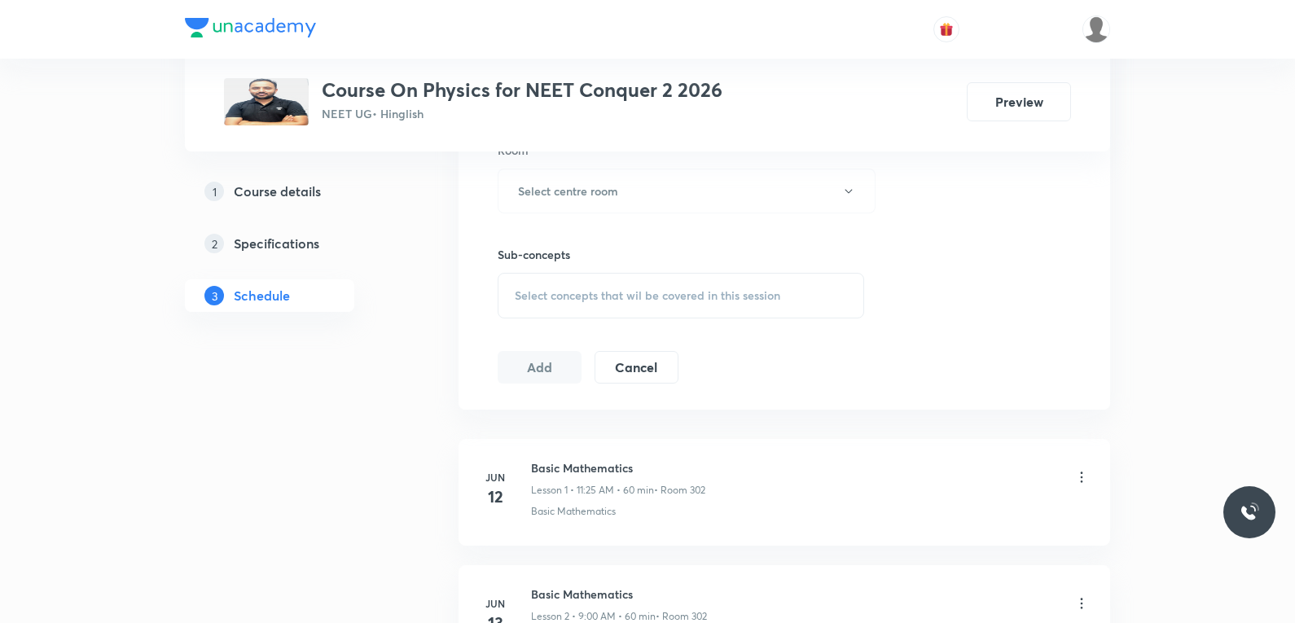
click at [695, 279] on div "Select concepts that wil be covered in this session" at bounding box center [681, 296] width 367 height 46
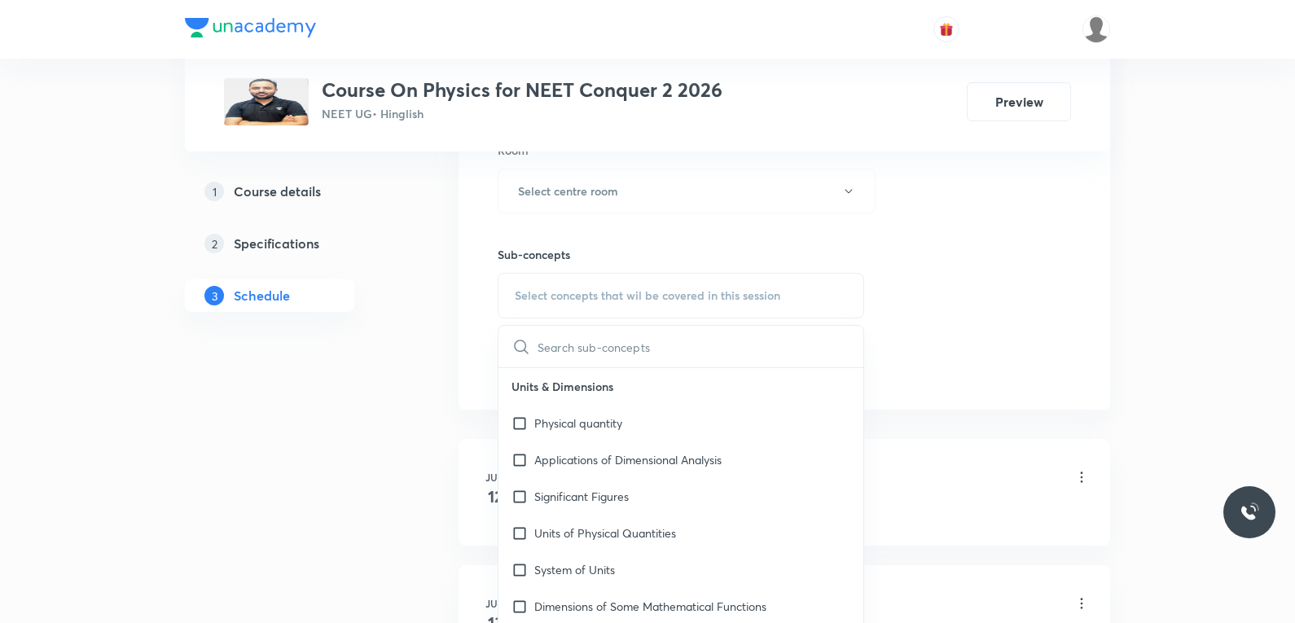
click at [959, 252] on div "Session 52 Live class Session title 0/99 ​ Schedule for [DATE] 8:55 PM ​ Durati…" at bounding box center [784, 1] width 573 height 765
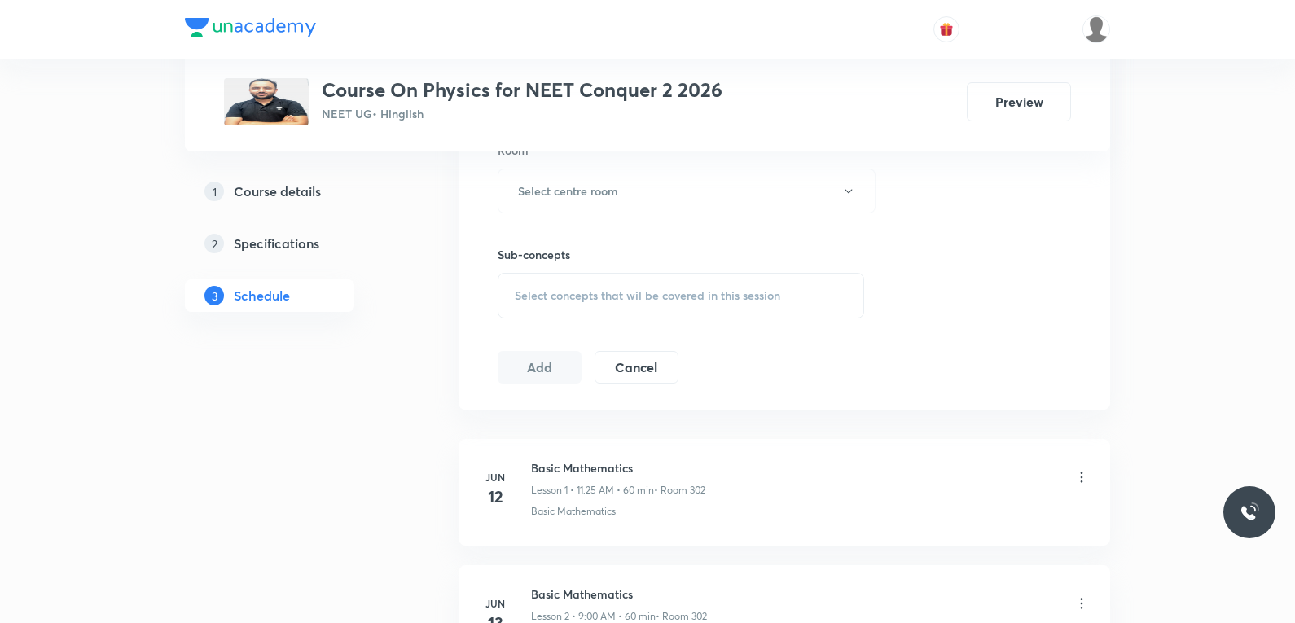
scroll to position [7121, 0]
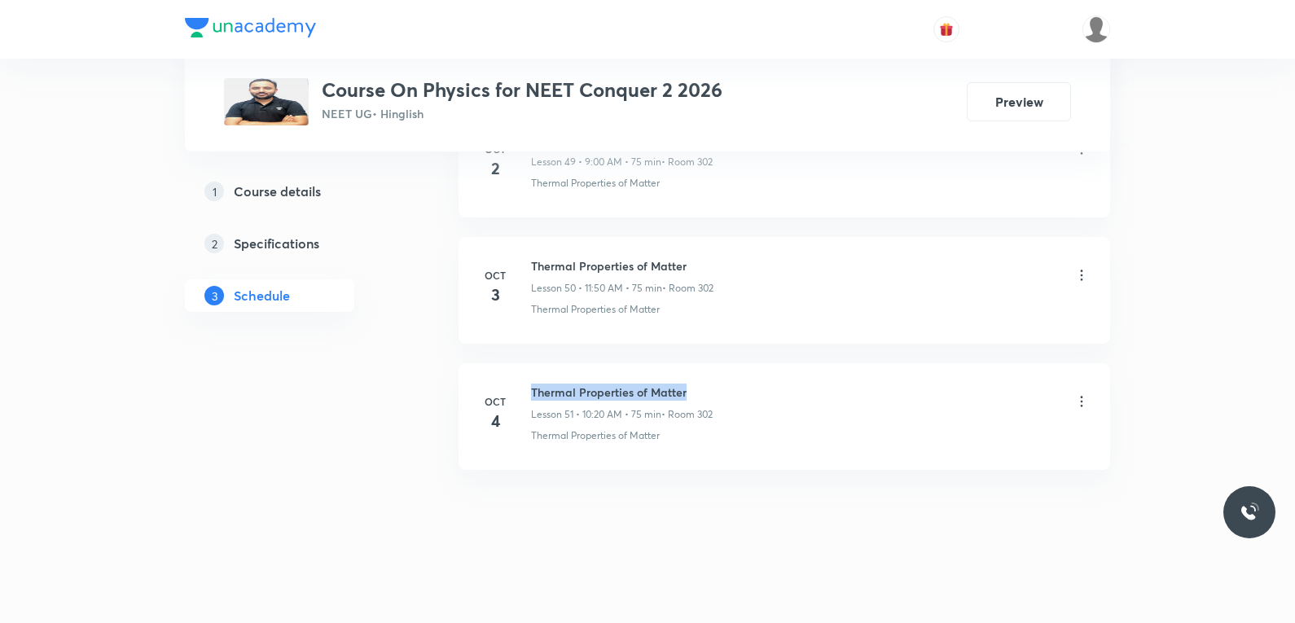
drag, startPoint x: 533, startPoint y: 391, endPoint x: 685, endPoint y: 393, distance: 151.5
click at [685, 393] on h6 "Thermal Properties of Matter" at bounding box center [622, 392] width 182 height 17
copy h6 "Thermal Properties of Matter"
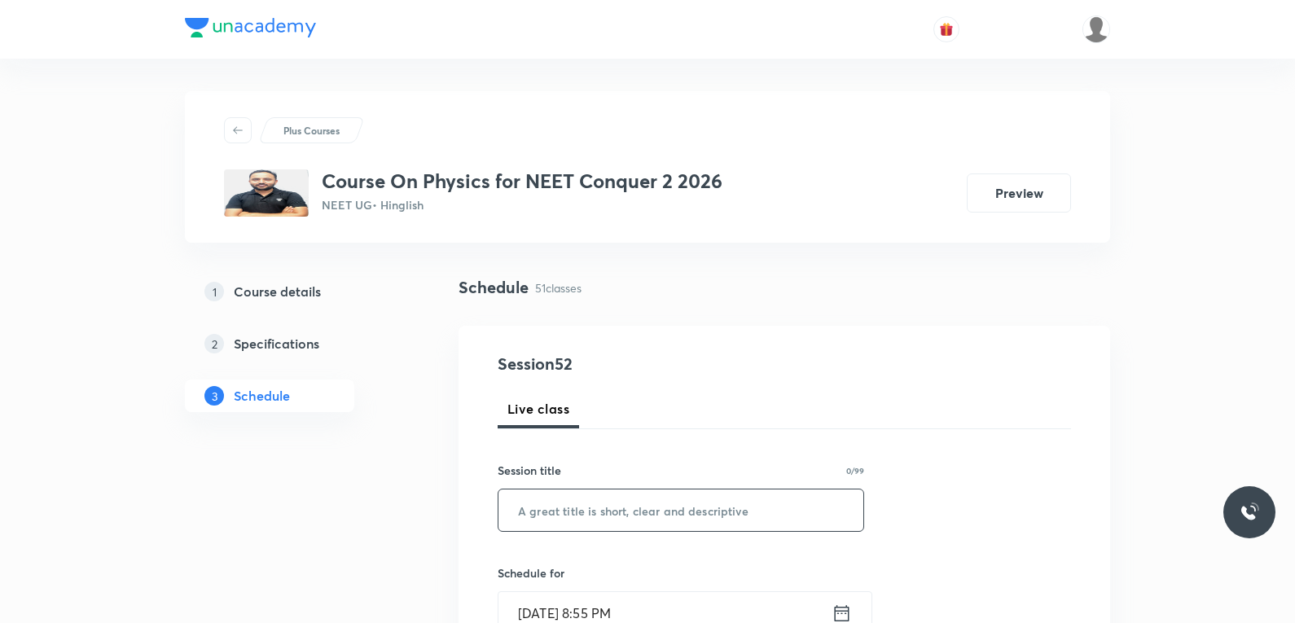
click at [695, 497] on input "text" at bounding box center [680, 511] width 365 height 42
paste input "Thermal Properties of Matter"
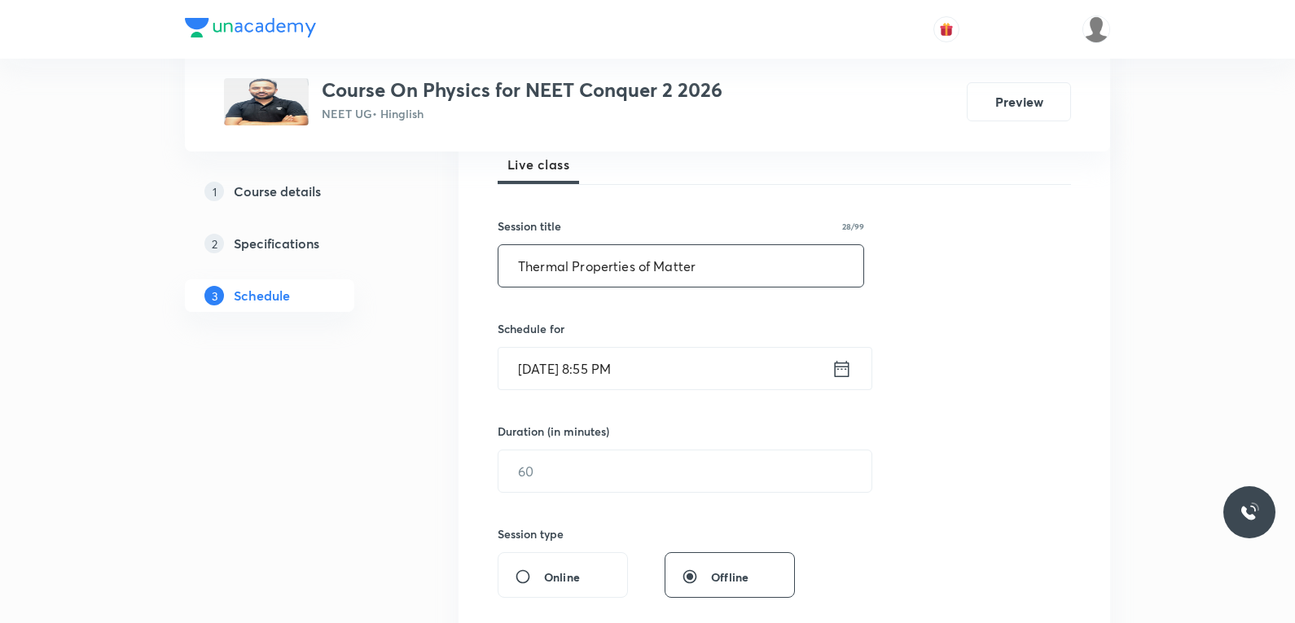
type input "Thermal Properties of Matter"
click at [556, 381] on input "[DATE] 8:55 PM" at bounding box center [664, 369] width 333 height 42
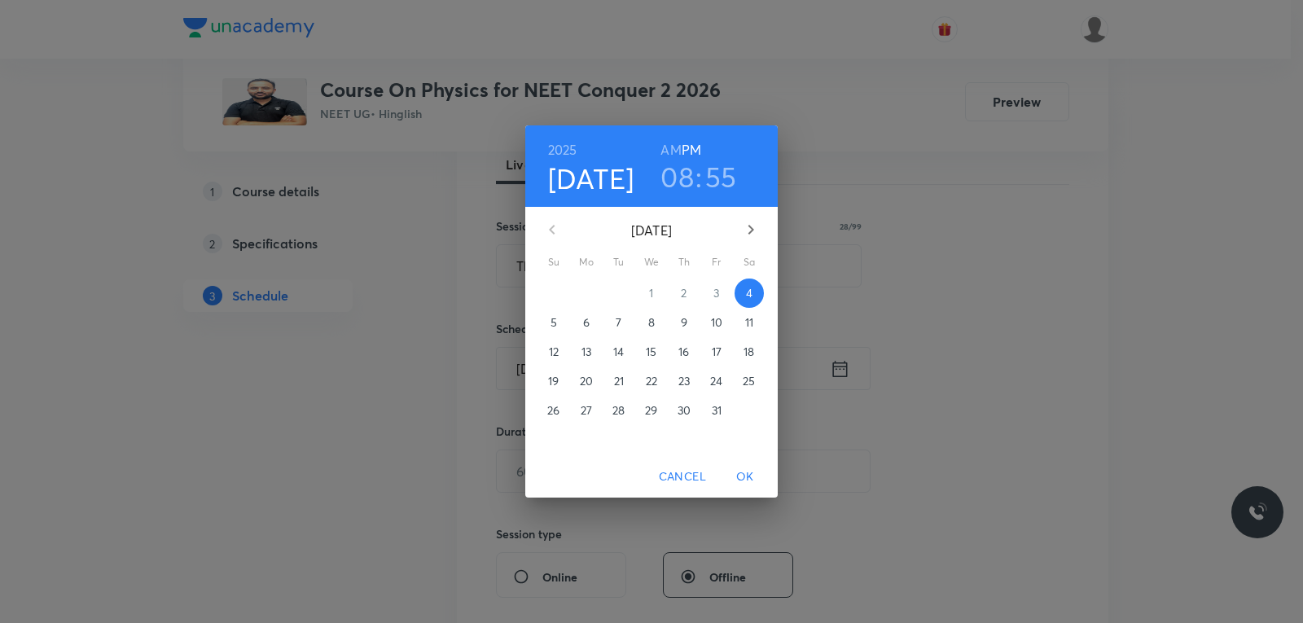
click at [588, 329] on p "6" at bounding box center [586, 322] width 7 height 16
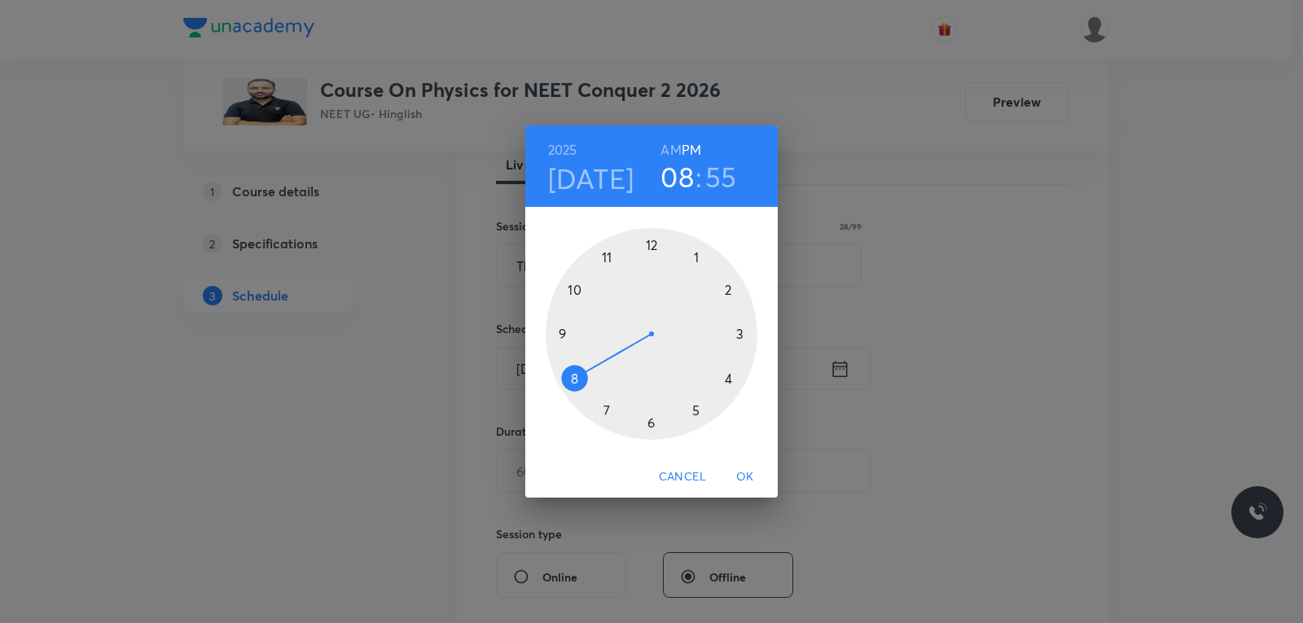
click at [672, 150] on h6 "AM" at bounding box center [671, 149] width 20 height 23
drag, startPoint x: 577, startPoint y: 376, endPoint x: 621, endPoint y: 274, distance: 112.0
click at [621, 274] on div at bounding box center [652, 334] width 212 height 212
drag, startPoint x: 605, startPoint y: 258, endPoint x: 573, endPoint y: 286, distance: 42.8
click at [573, 286] on div at bounding box center [652, 334] width 212 height 212
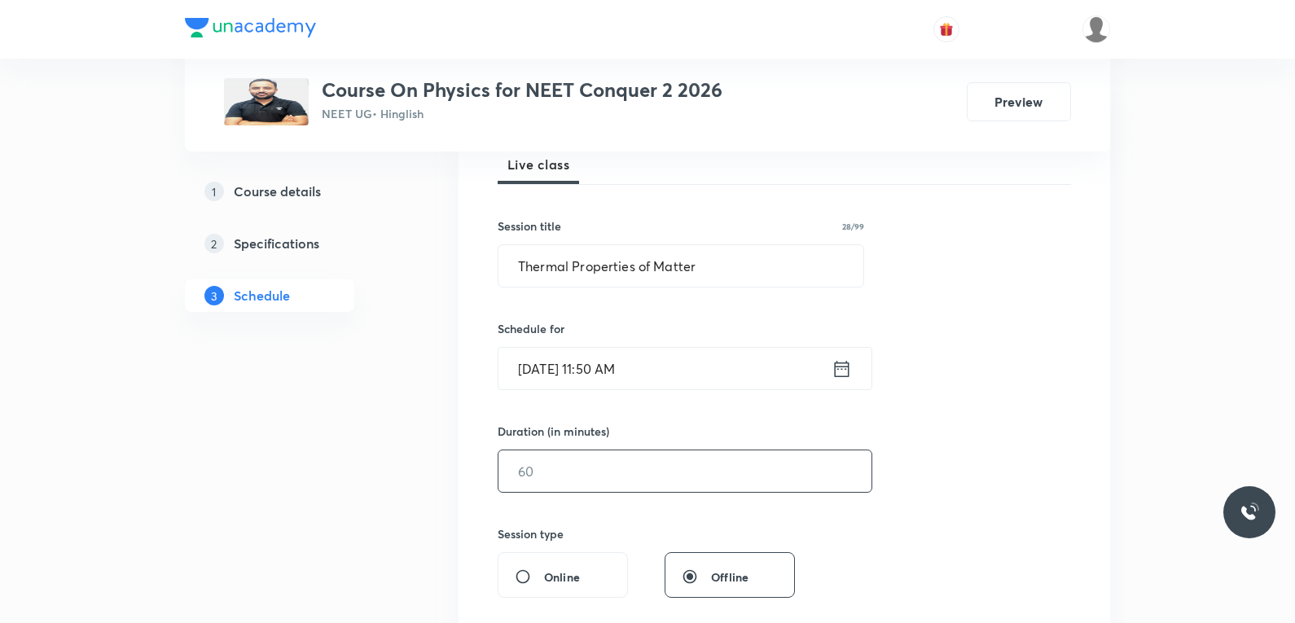
click at [566, 472] on input "text" at bounding box center [684, 471] width 373 height 42
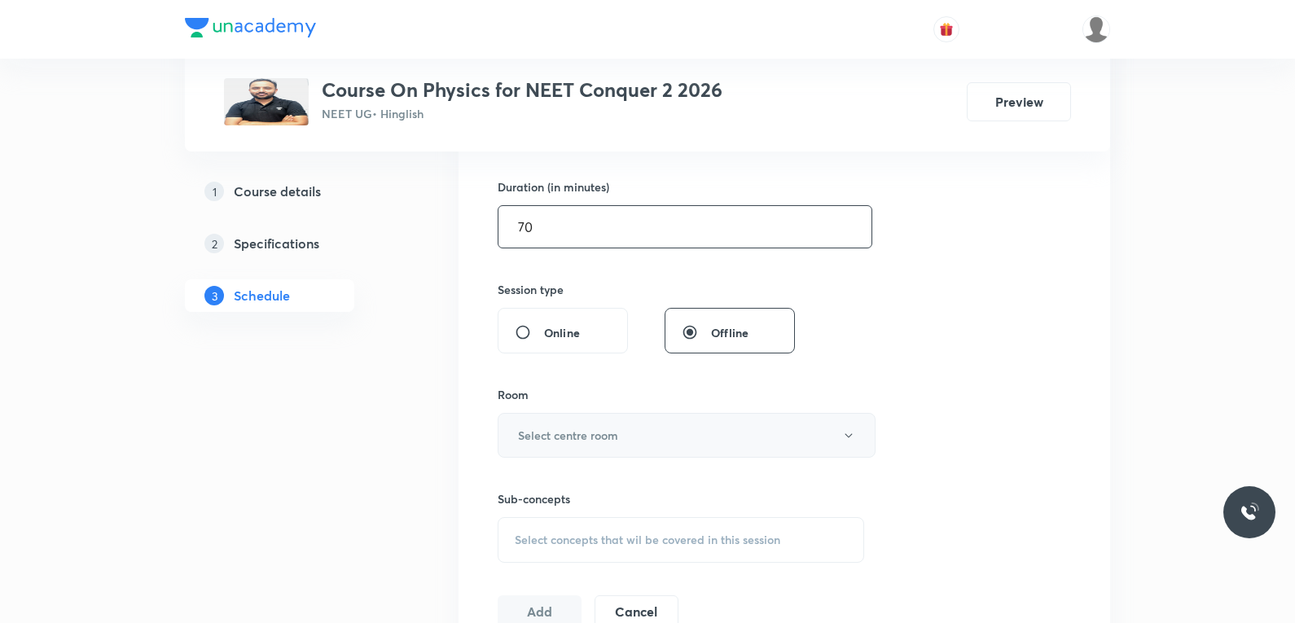
type input "70"
click at [621, 426] on button "Select centre room" at bounding box center [687, 435] width 378 height 45
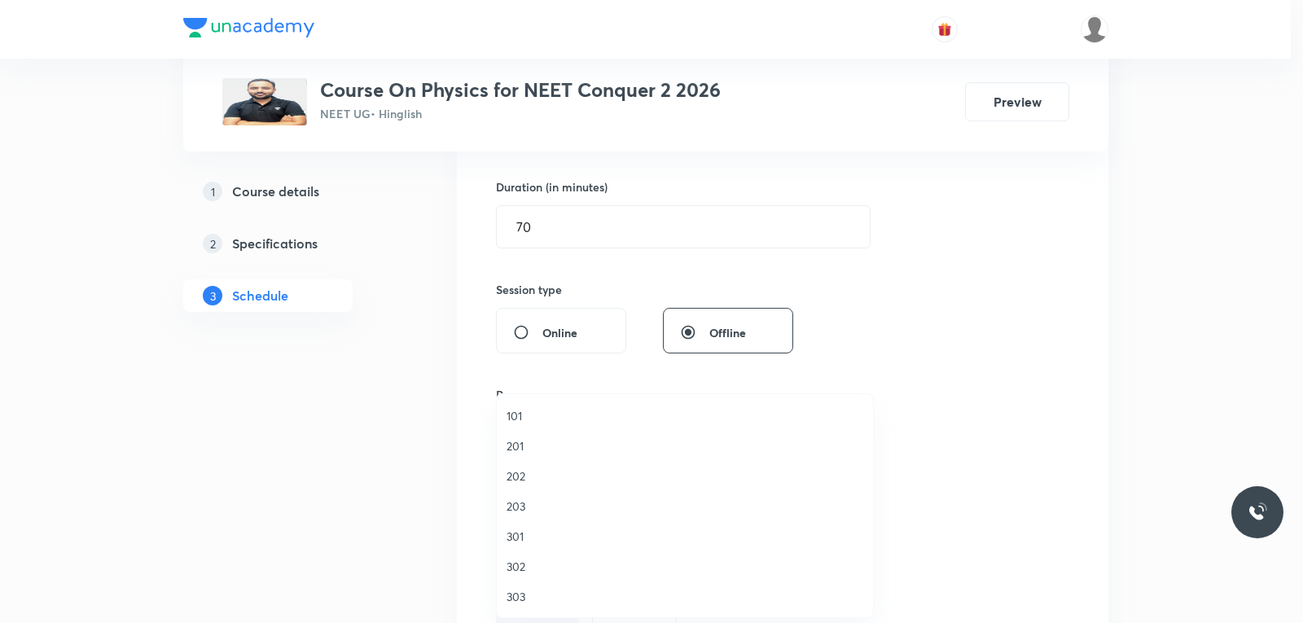
click at [550, 560] on span "302" at bounding box center [685, 566] width 357 height 17
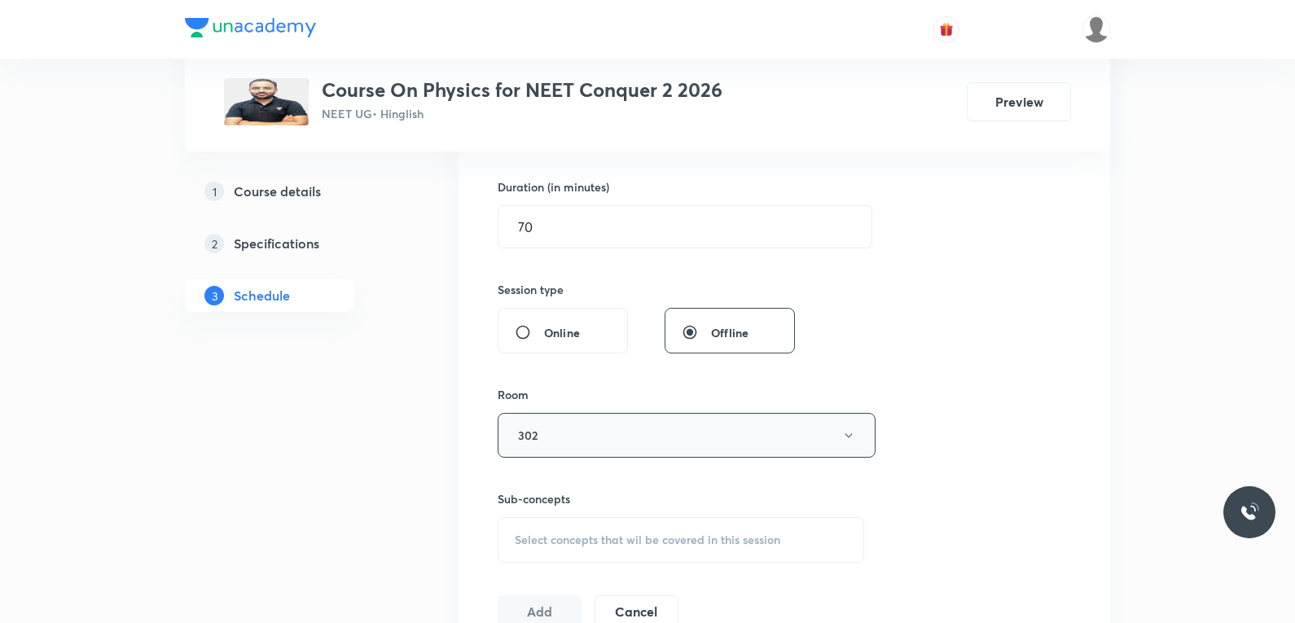
scroll to position [652, 0]
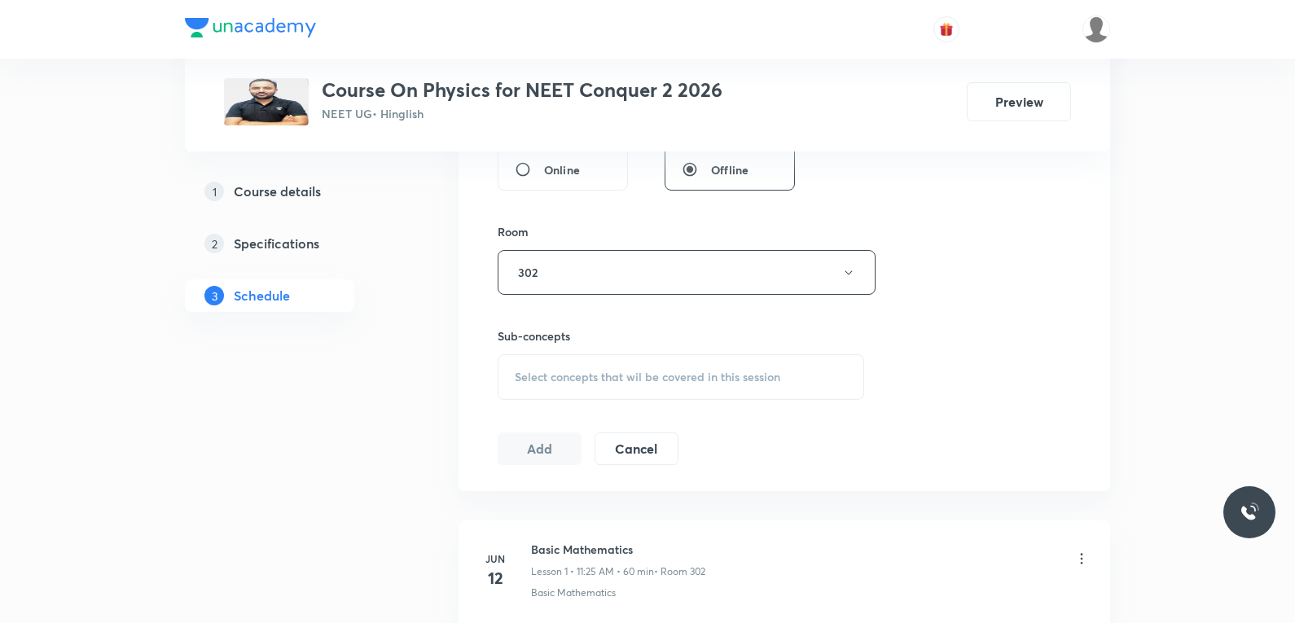
click at [651, 371] on span "Select concepts that wil be covered in this session" at bounding box center [648, 377] width 266 height 13
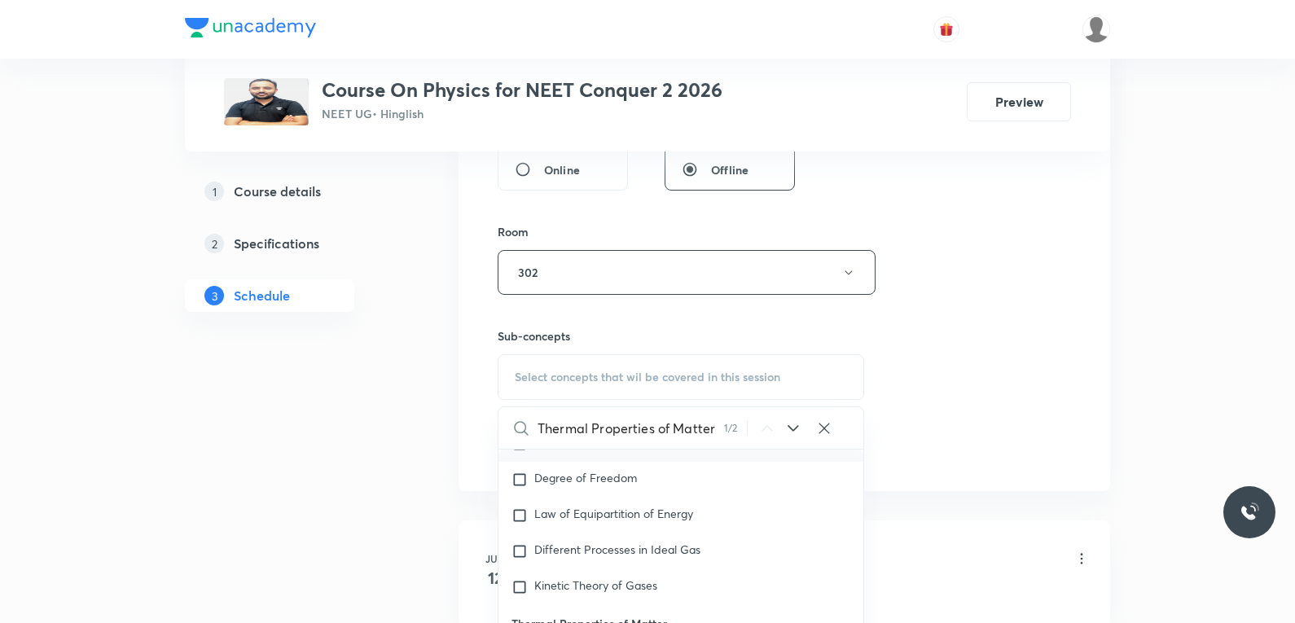
scroll to position [814, 0]
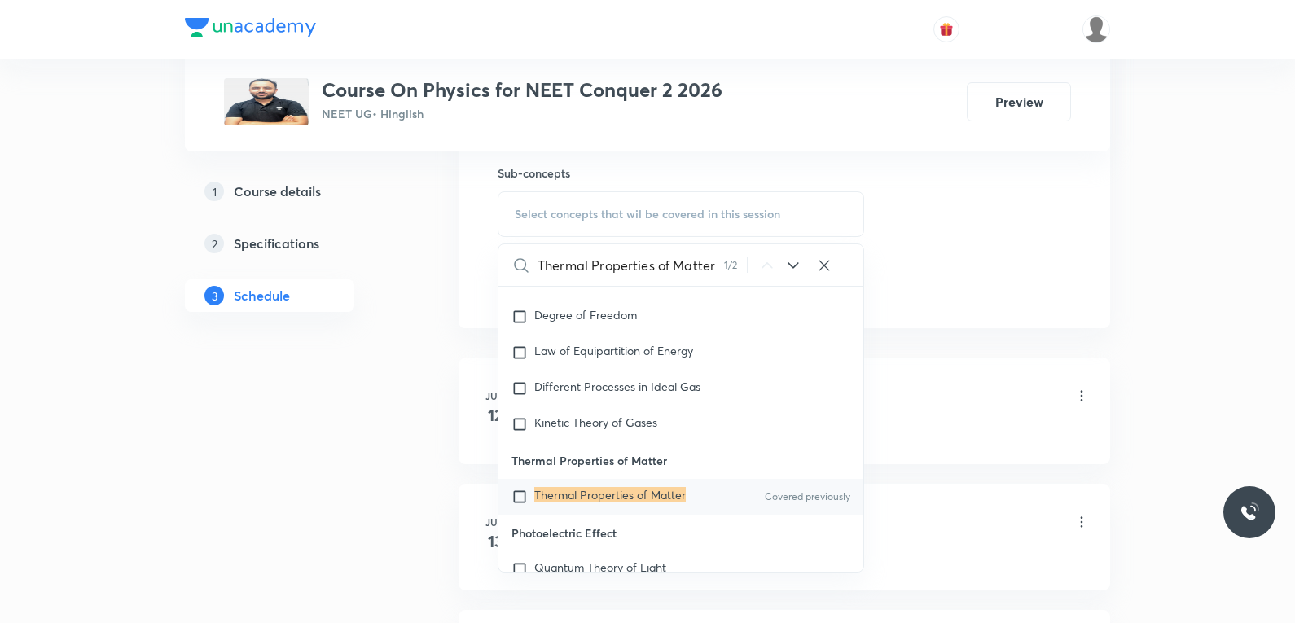
type input "Thermal Properties of Matter"
click at [609, 488] on mark "Thermal Properties of Matter" at bounding box center [609, 494] width 151 height 15
checkbox input "true"
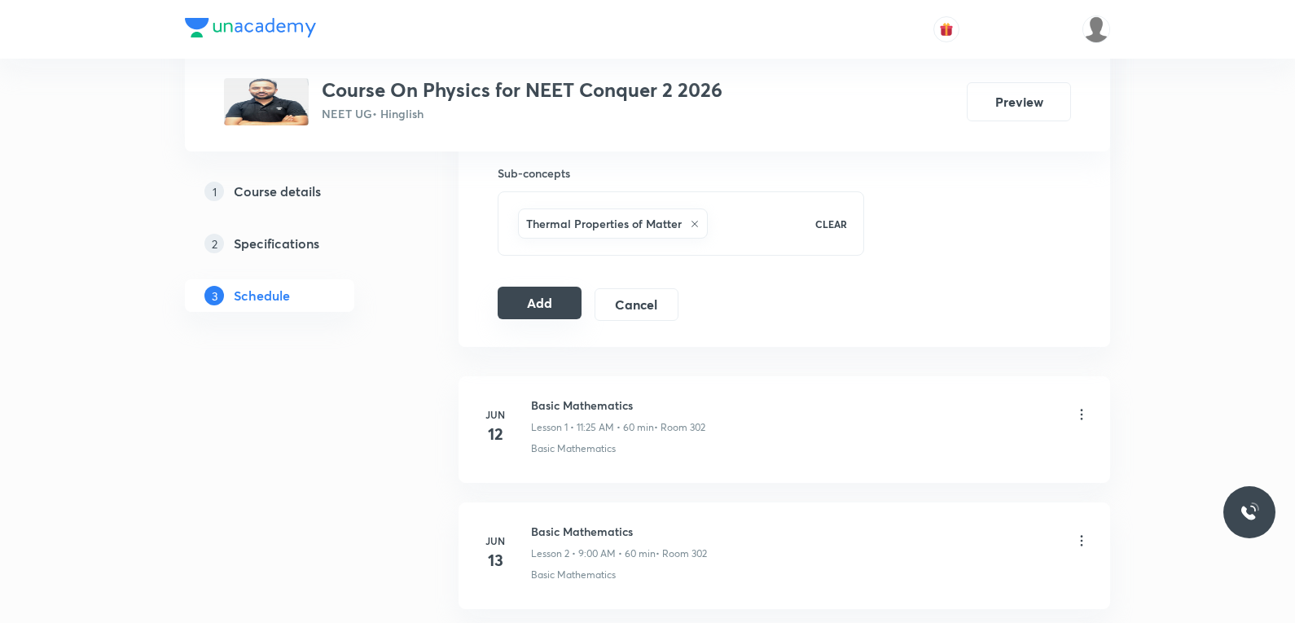
click at [547, 297] on button "Add" at bounding box center [540, 303] width 84 height 33
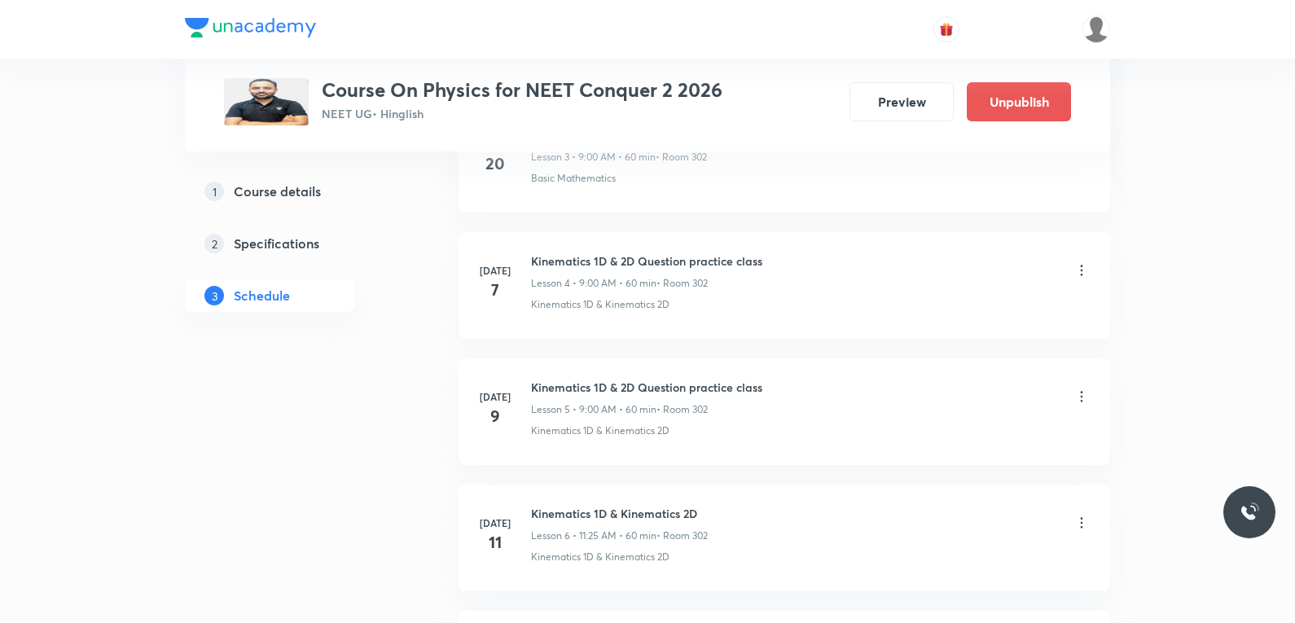
scroll to position [6499, 0]
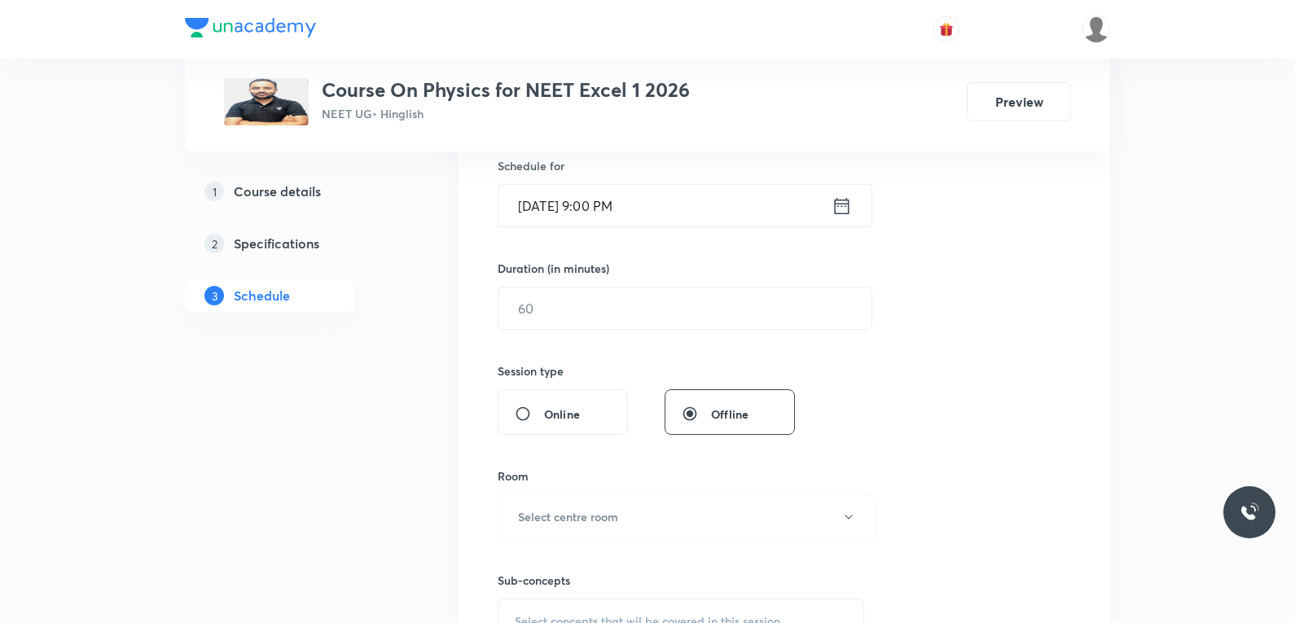
scroll to position [733, 0]
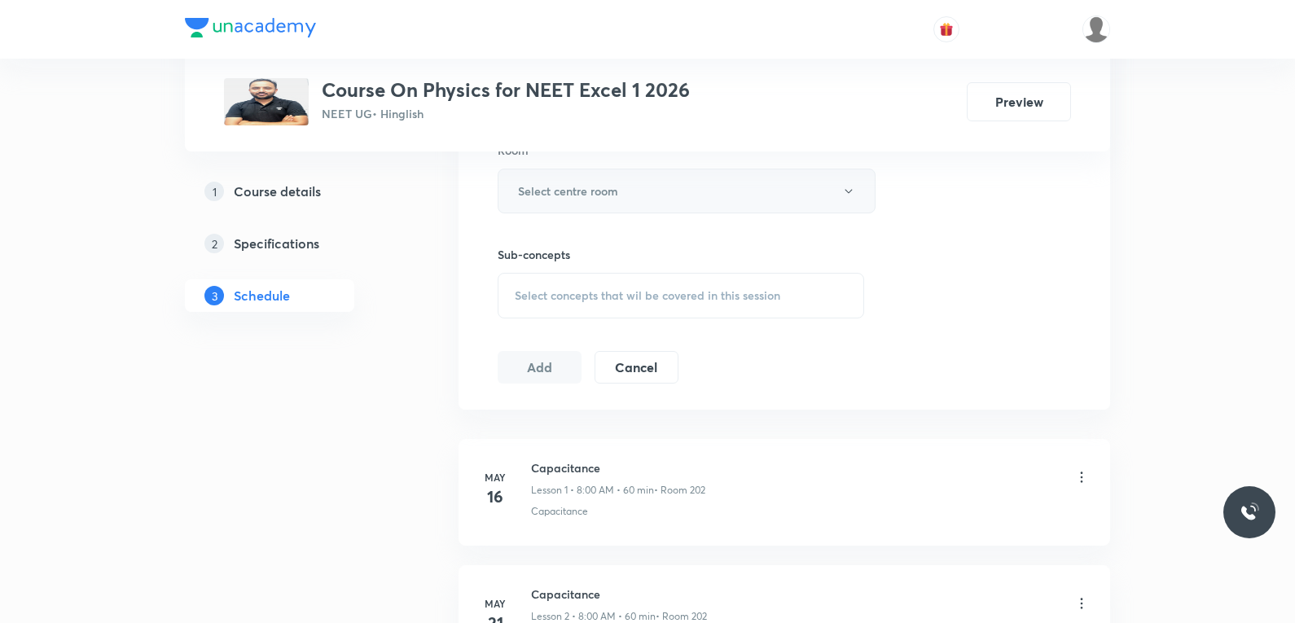
drag, startPoint x: 686, startPoint y: 292, endPoint x: 766, endPoint y: 198, distance: 123.7
click at [686, 294] on span "Select concepts that wil be covered in this session" at bounding box center [648, 295] width 266 height 13
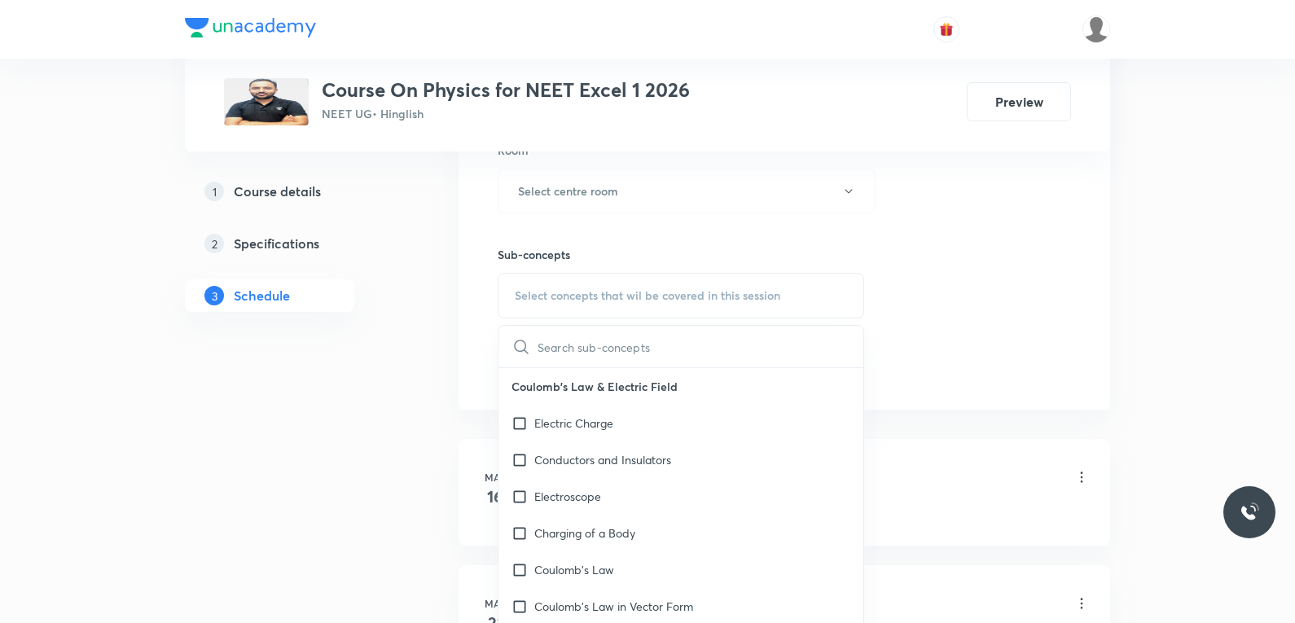
click at [977, 196] on div "Session 57 Live class Session title 0/99 ​ Schedule for [DATE] 9:00 PM ​ Durati…" at bounding box center [784, 1] width 573 height 765
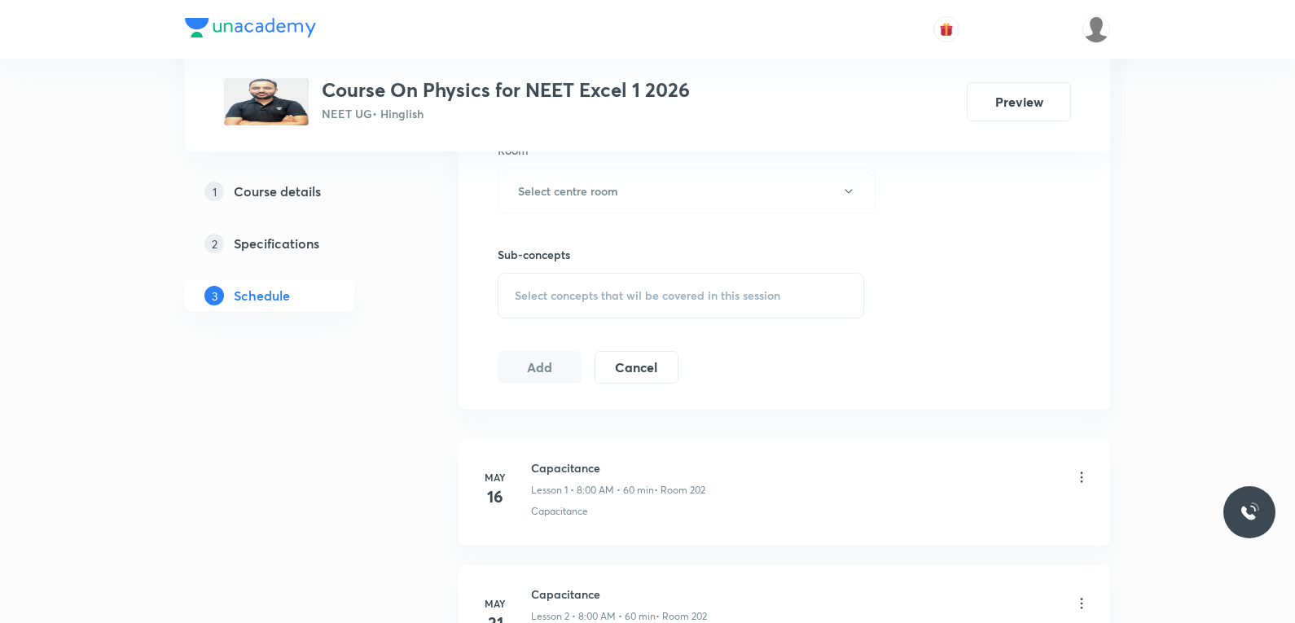
scroll to position [7752, 0]
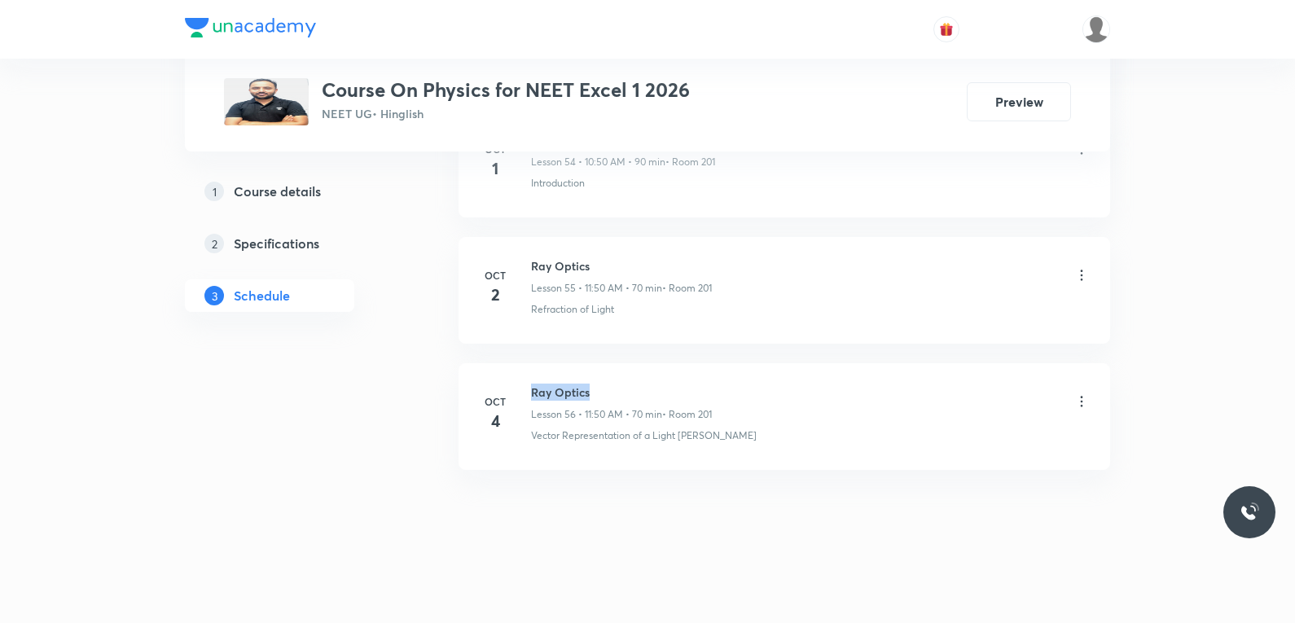
drag, startPoint x: 533, startPoint y: 389, endPoint x: 657, endPoint y: 390, distance: 124.6
click at [657, 390] on h6 "Ray Optics" at bounding box center [621, 392] width 181 height 17
copy h6 "Ray Optics"
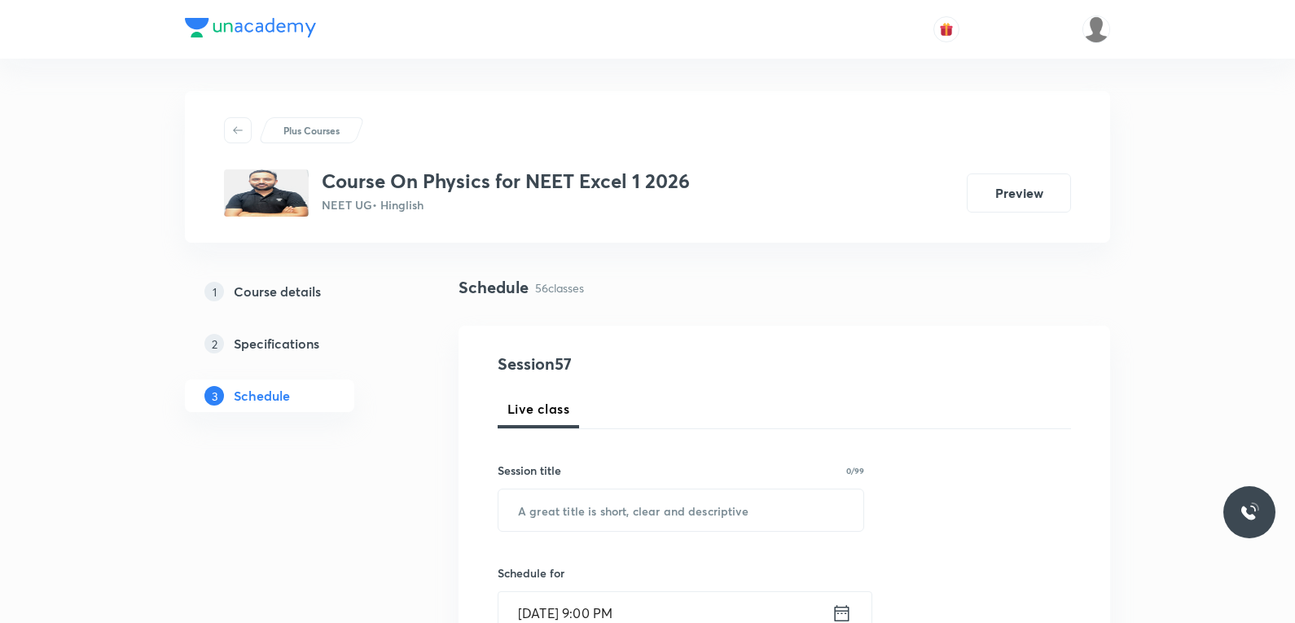
scroll to position [244, 0]
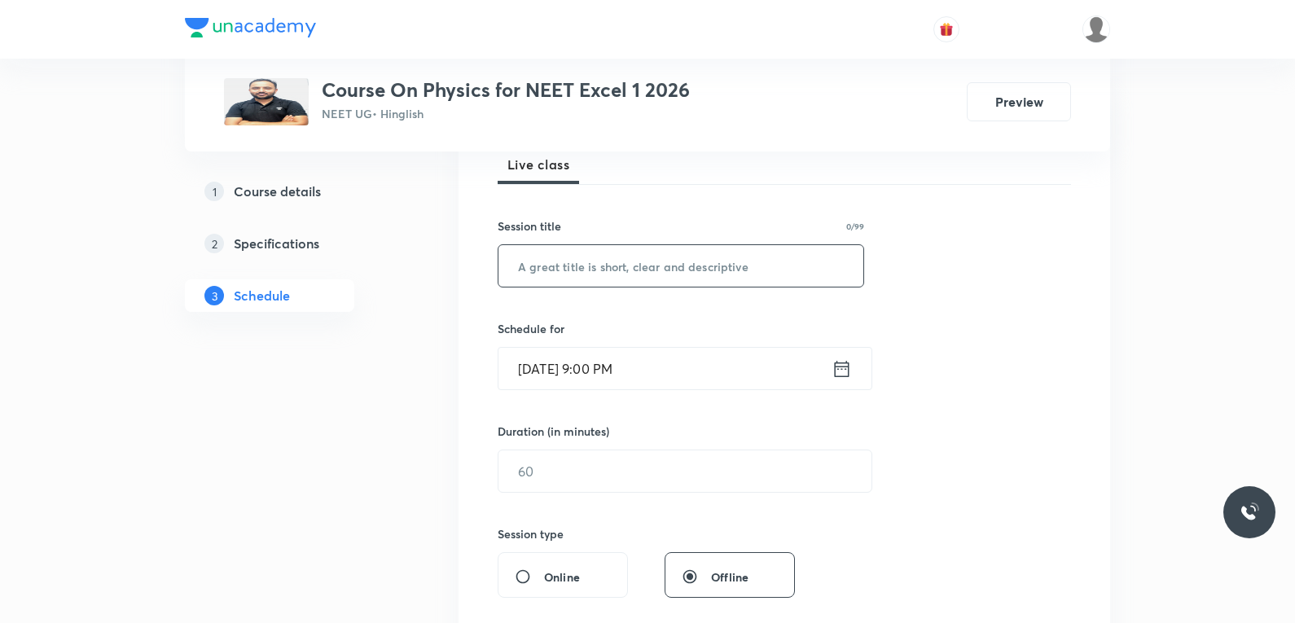
click at [697, 247] on input "text" at bounding box center [680, 266] width 365 height 42
paste input "Ray Optics"
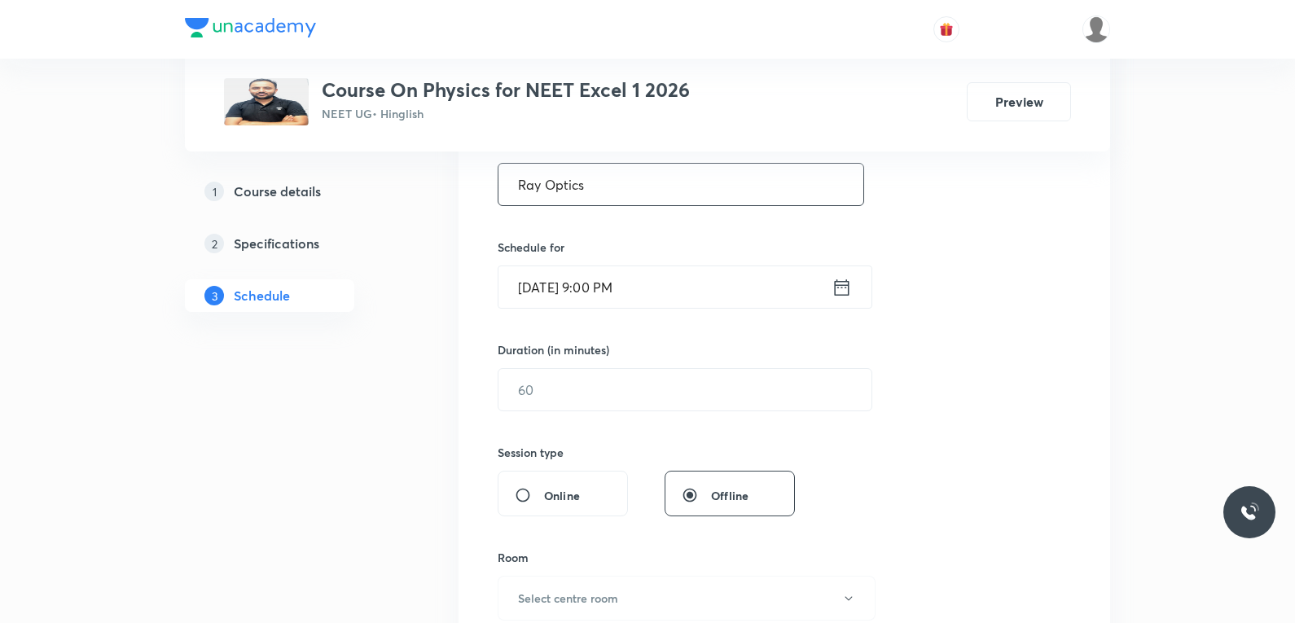
type input "Ray Optics"
click at [586, 289] on input "[DATE] 9:00 PM" at bounding box center [664, 287] width 333 height 42
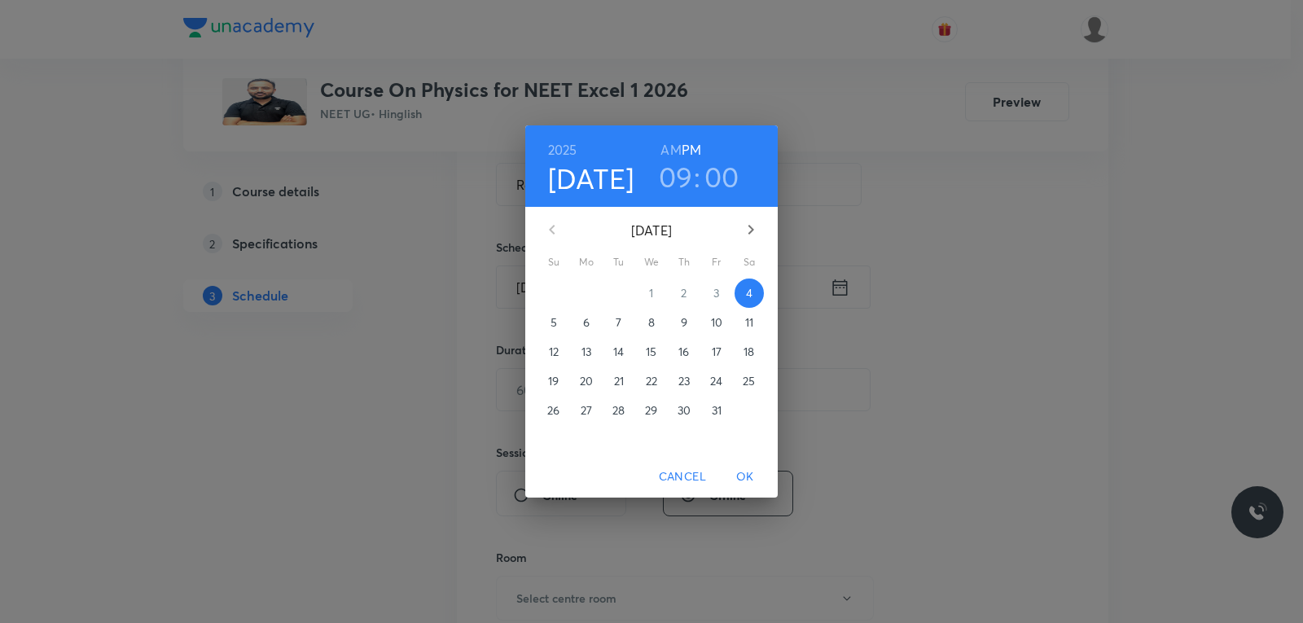
click at [583, 327] on p "6" at bounding box center [586, 322] width 7 height 16
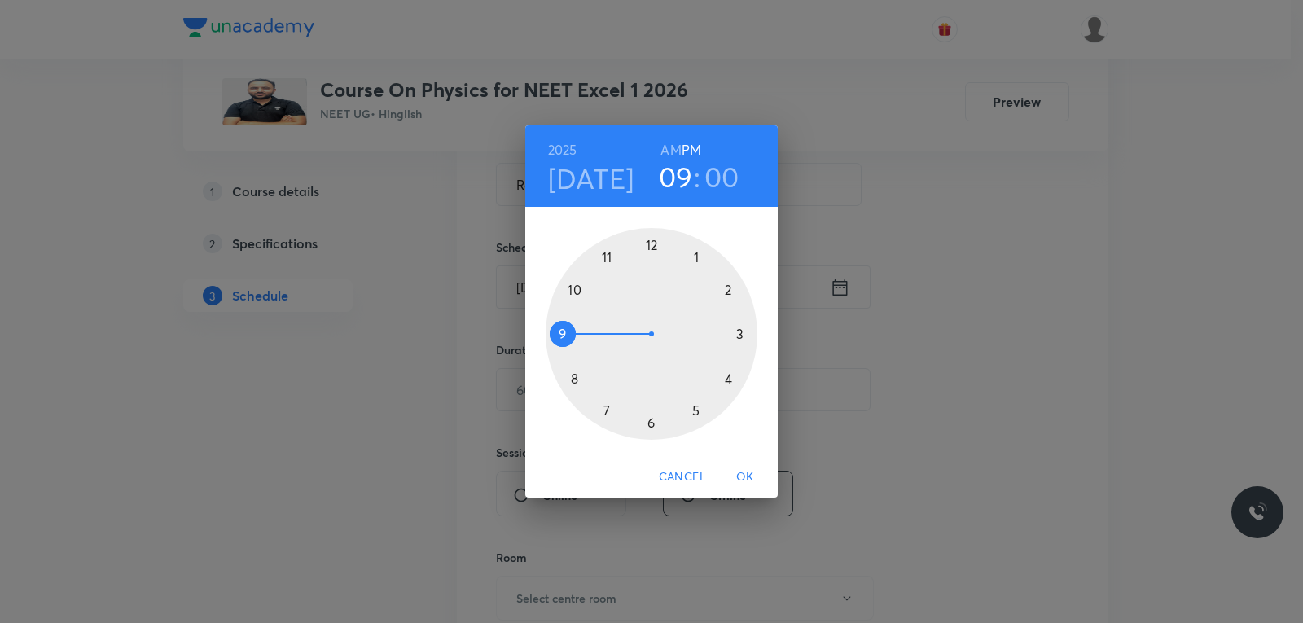
click at [671, 149] on h6 "AM" at bounding box center [671, 149] width 20 height 23
click at [580, 327] on div at bounding box center [652, 334] width 212 height 212
click at [749, 471] on span "OK" at bounding box center [745, 477] width 39 height 20
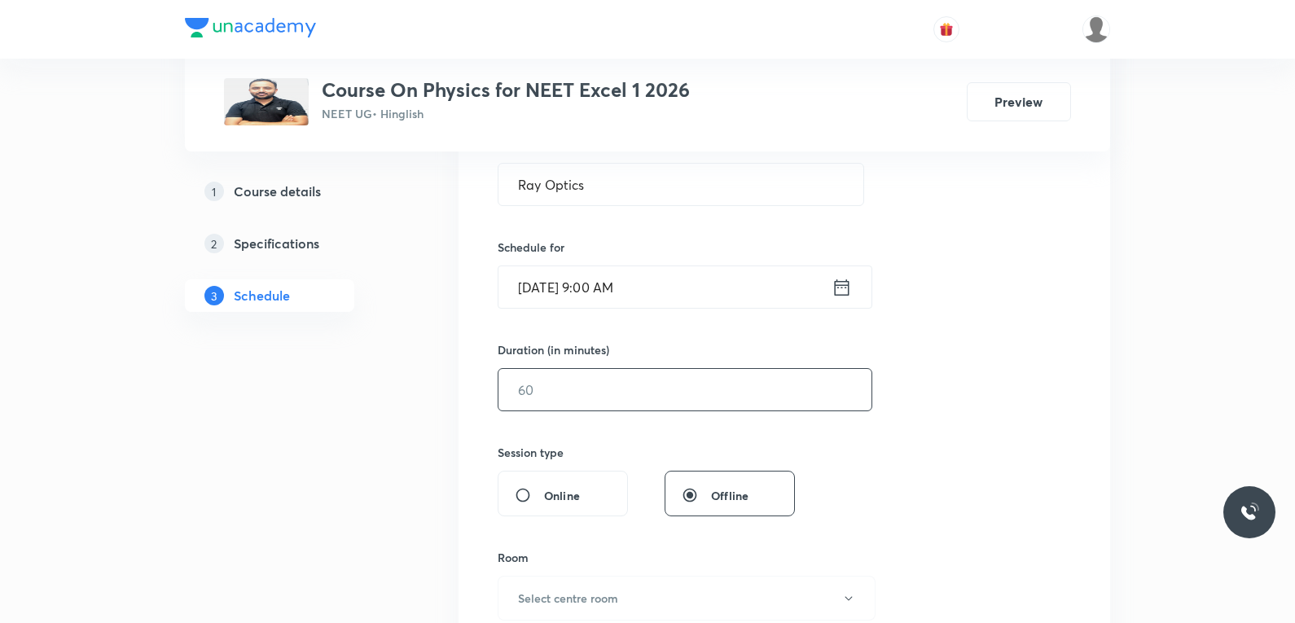
drag, startPoint x: 588, startPoint y: 408, endPoint x: 630, endPoint y: 387, distance: 46.6
click at [595, 405] on input "text" at bounding box center [684, 390] width 373 height 42
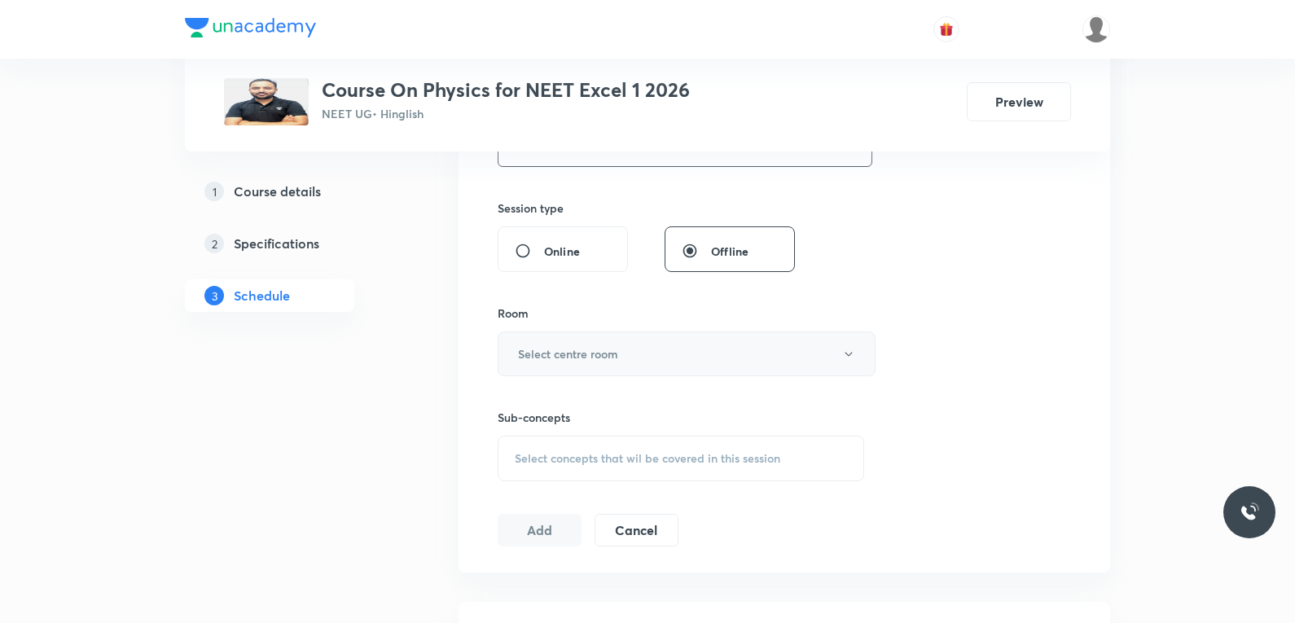
type input "75"
click at [600, 354] on h6 "Select centre room" at bounding box center [568, 353] width 100 height 17
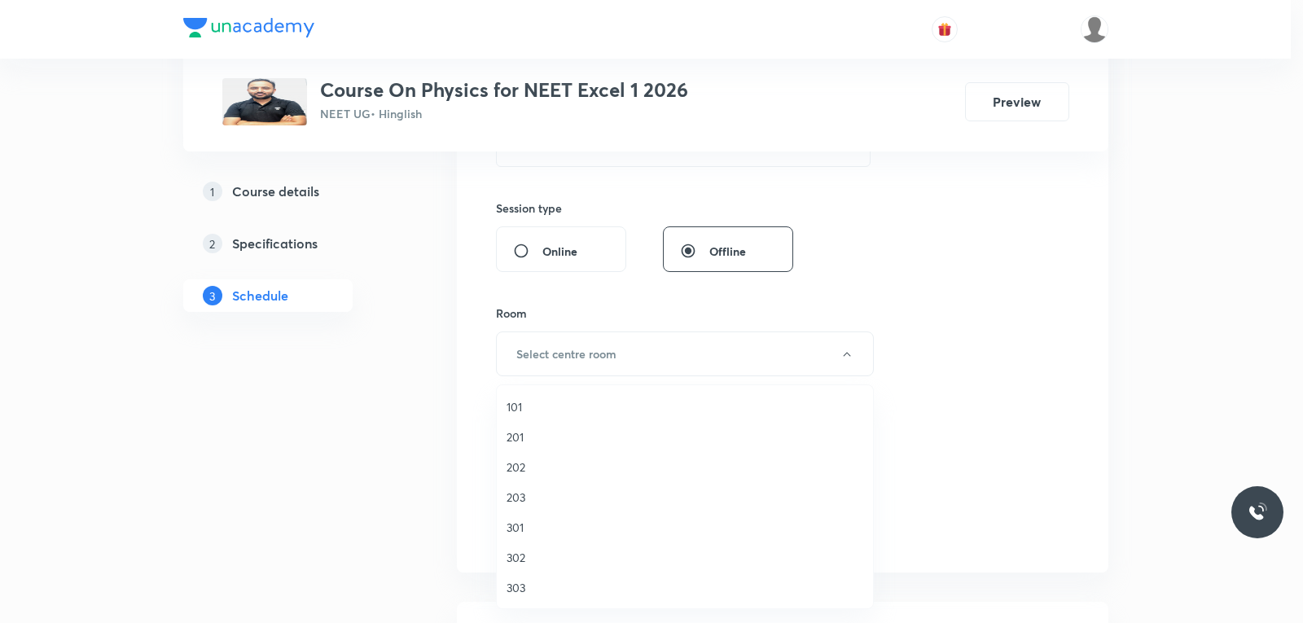
click at [536, 441] on span "201" at bounding box center [685, 436] width 357 height 17
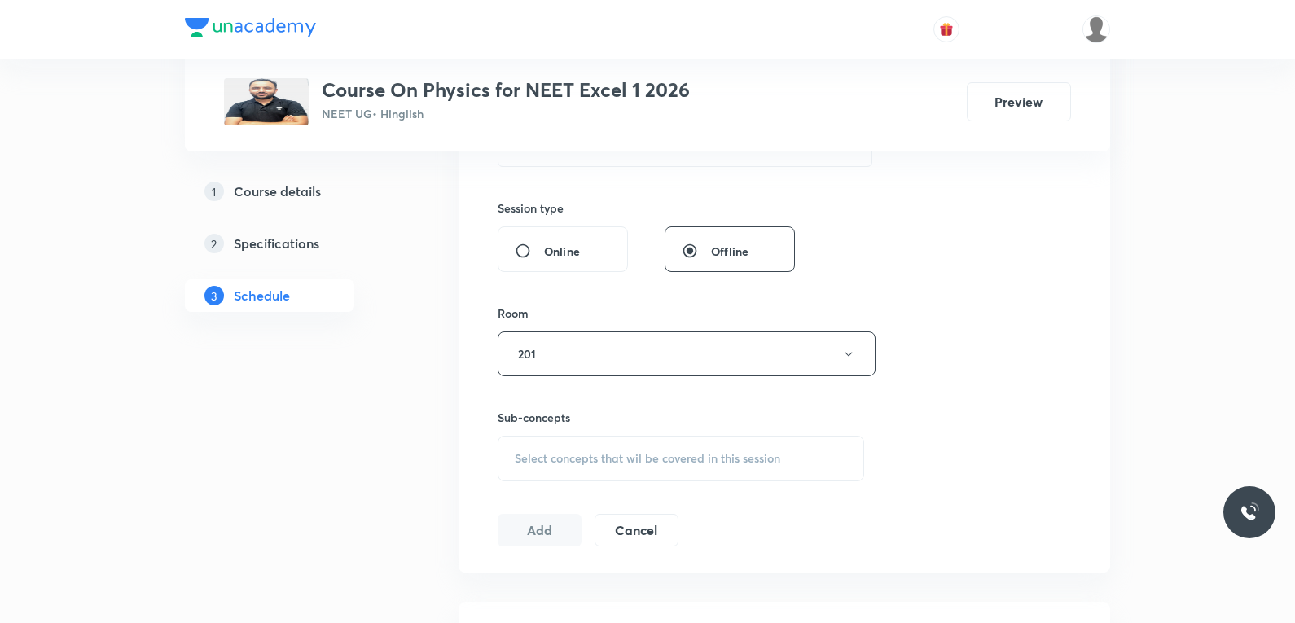
click at [944, 263] on div "Session 57 Live class Session title 10/99 Ray Optics ​ Schedule for [DATE] 9:00…" at bounding box center [784, 164] width 573 height 765
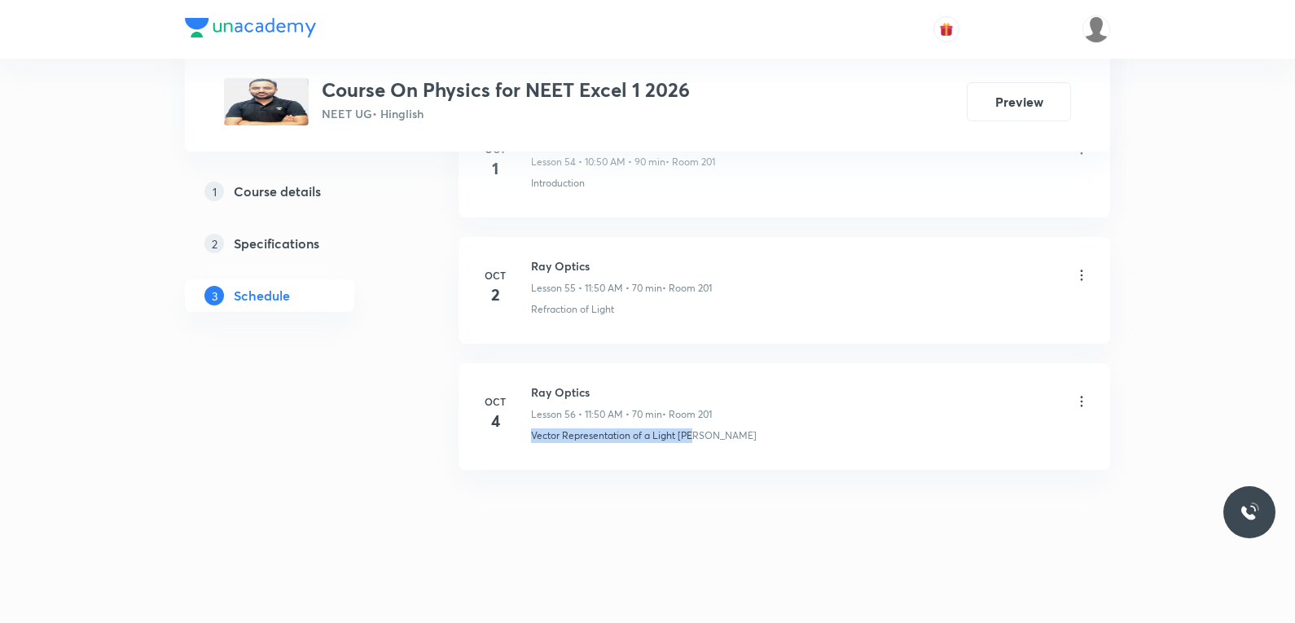
drag, startPoint x: 528, startPoint y: 437, endPoint x: 774, endPoint y: 441, distance: 246.0
click at [774, 441] on div "[DATE] Ray Optics Lesson 56 • 11:50 AM • 70 min • Room 201 Vector Representatio…" at bounding box center [784, 413] width 611 height 59
copy p "Vector Representation of a Light [PERSON_NAME]"
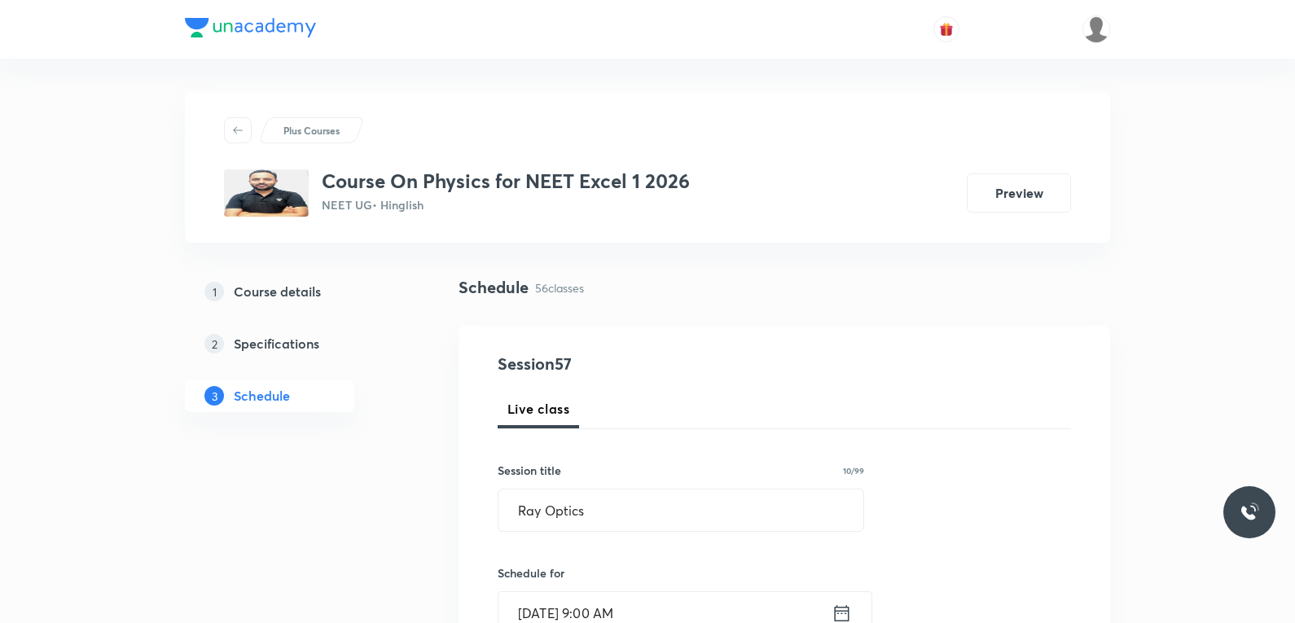
scroll to position [570, 0]
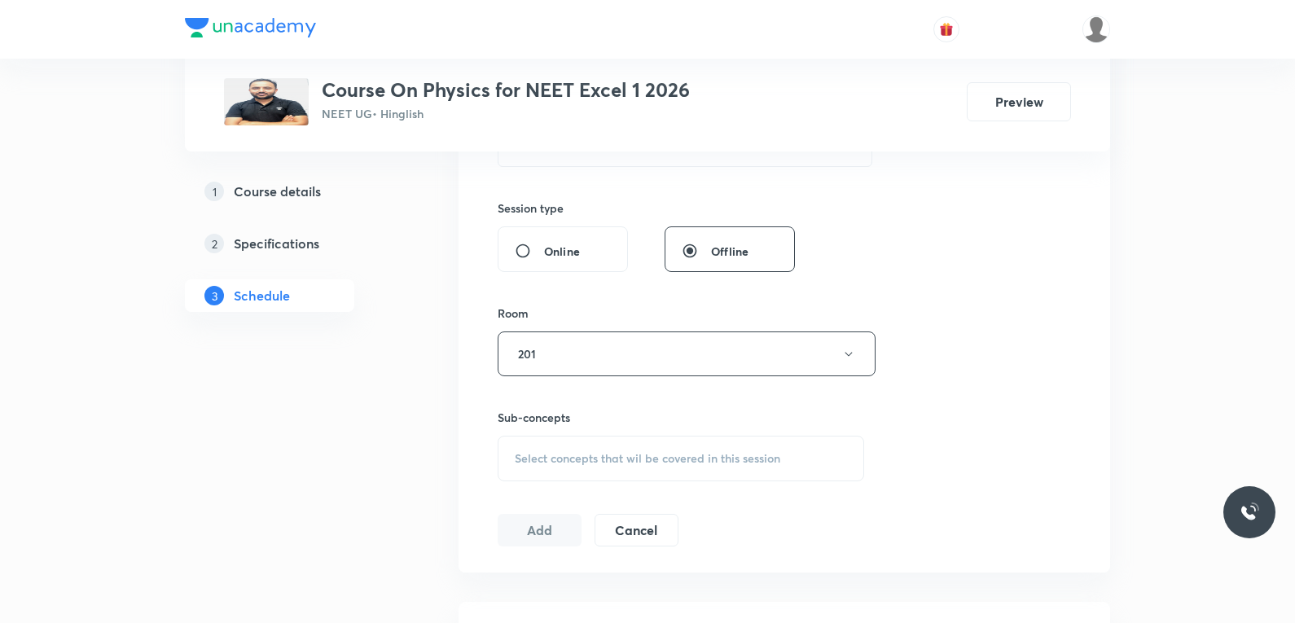
click at [694, 452] on span "Select concepts that wil be covered in this session" at bounding box center [648, 458] width 266 height 13
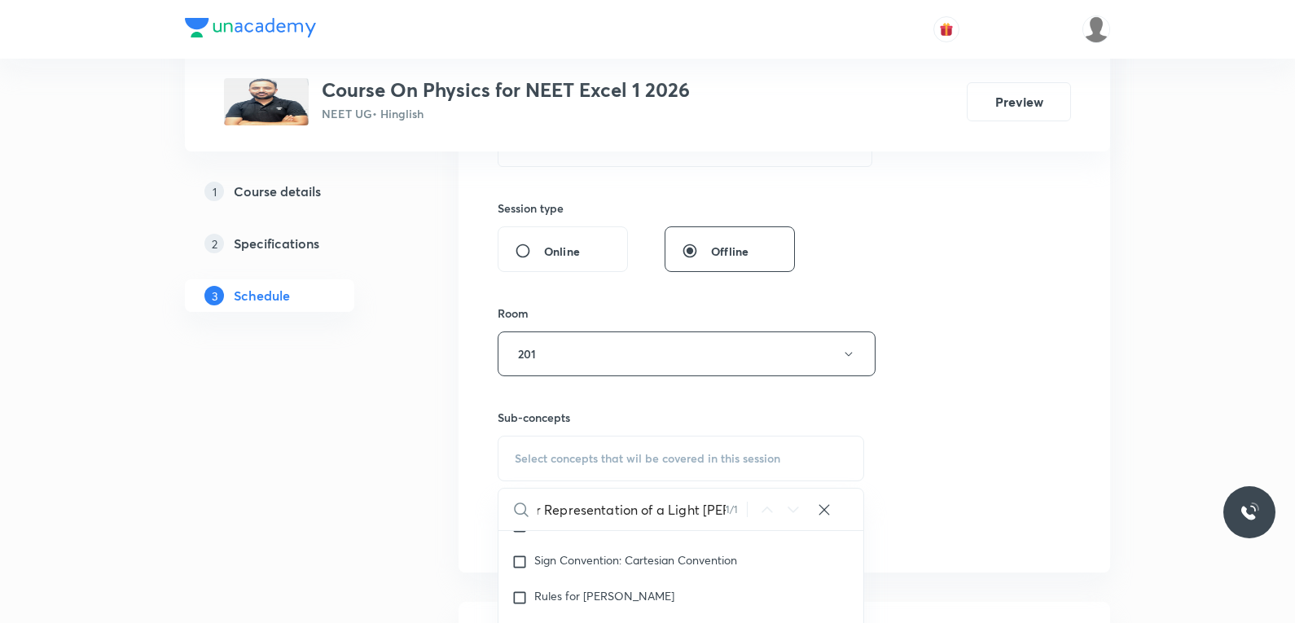
scroll to position [814, 0]
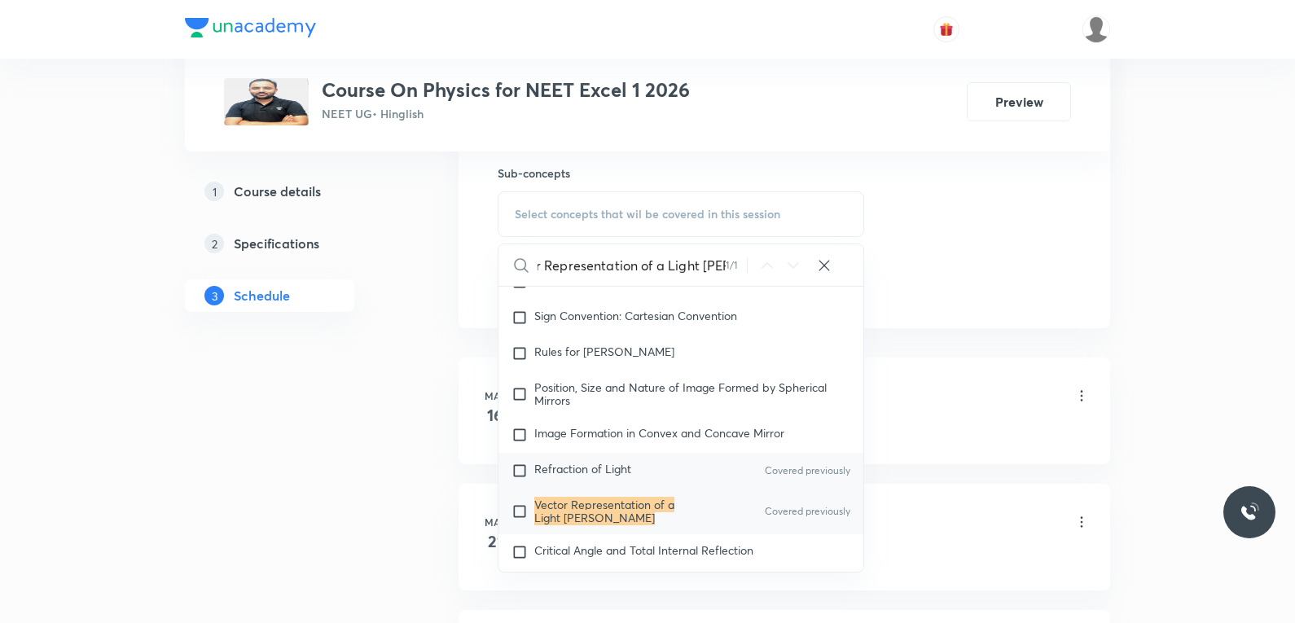
type input "Vector Representation of a Light Ray"
click at [604, 497] on mark "Vector Representation of a Light Ray" at bounding box center [604, 511] width 140 height 29
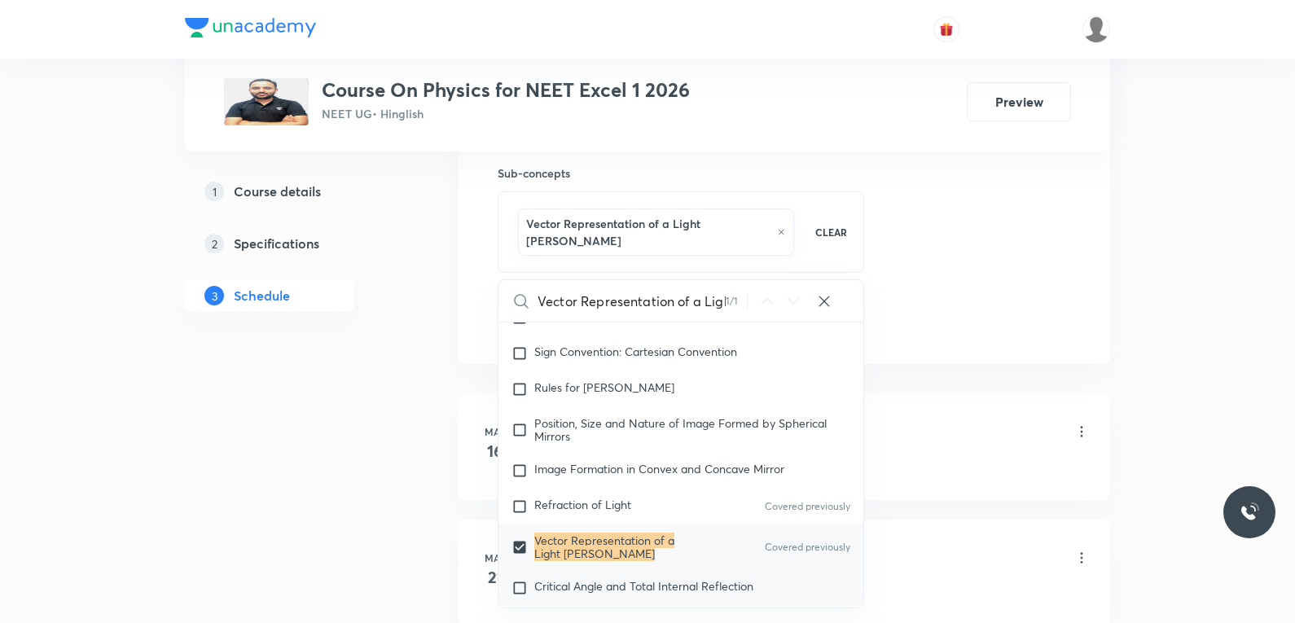
click at [601, 578] on span "Critical Angle and Total Internal Reflection" at bounding box center [643, 585] width 219 height 15
checkbox input "true"
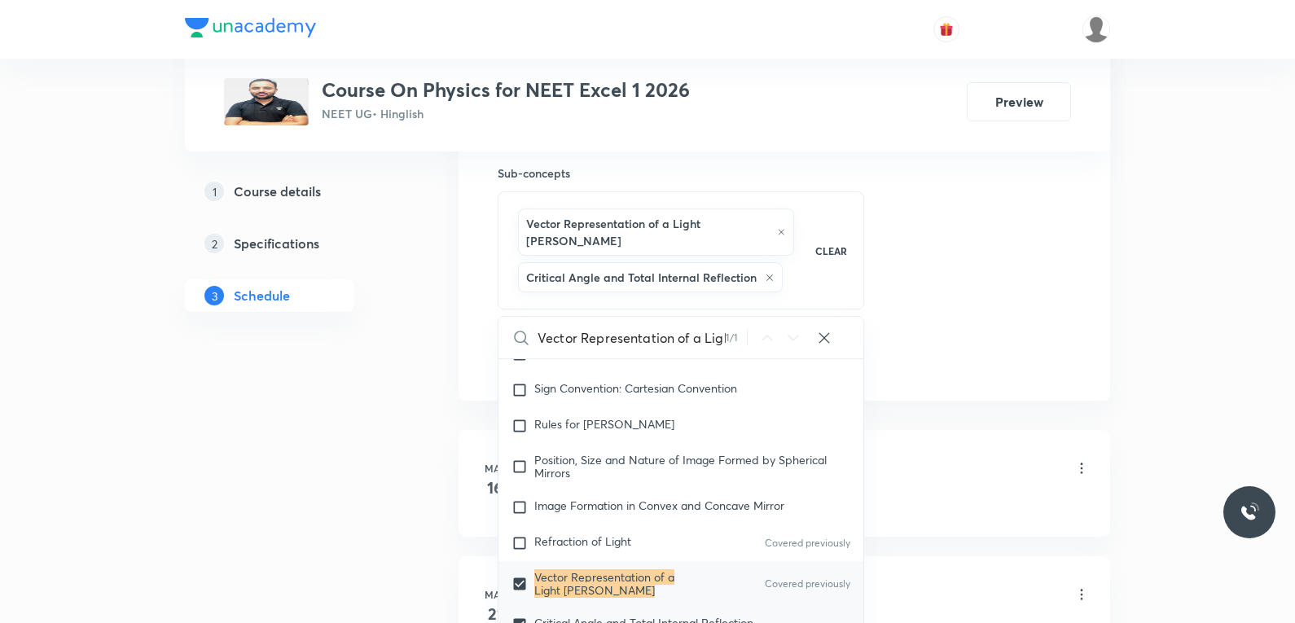
click at [596, 569] on mark "Vector Representation of a Light Ray" at bounding box center [604, 583] width 140 height 29
checkbox input "false"
checkbox input "true"
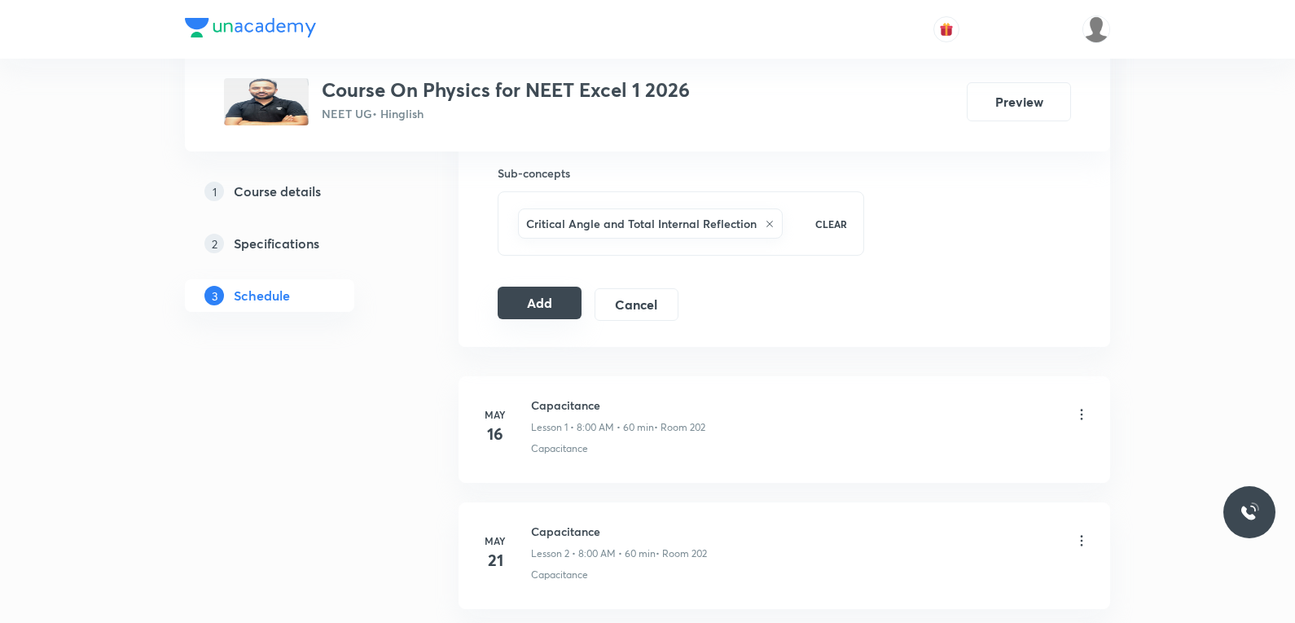
click at [552, 302] on button "Add" at bounding box center [540, 303] width 84 height 33
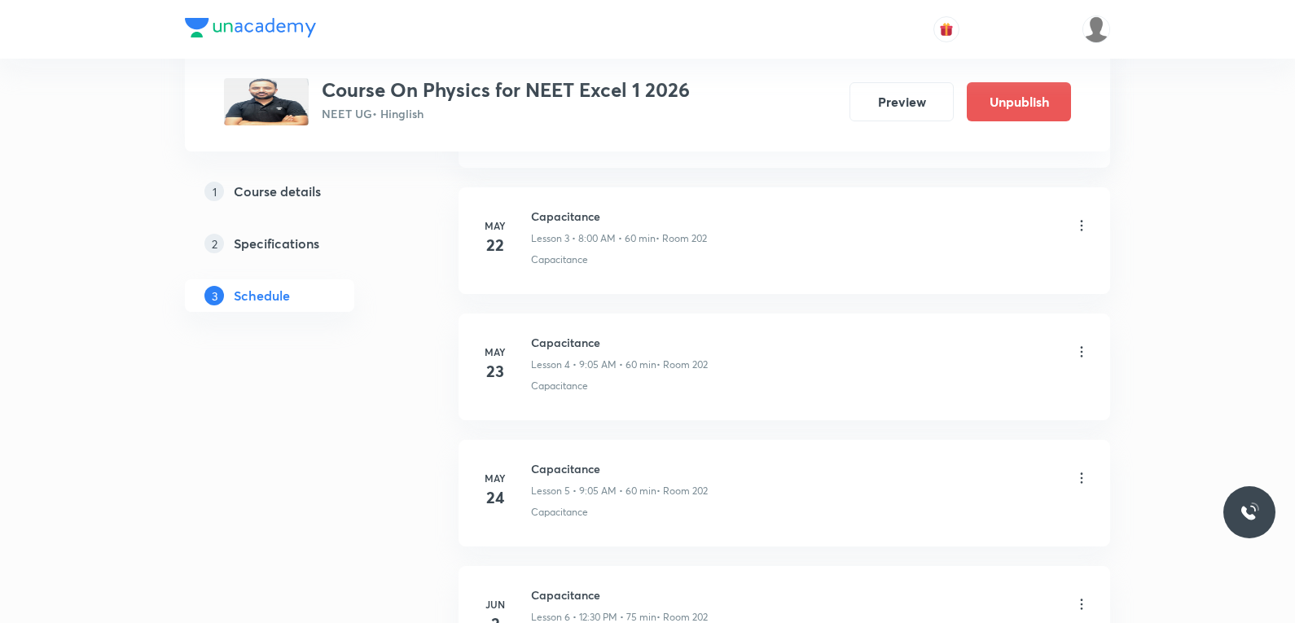
scroll to position [7130, 0]
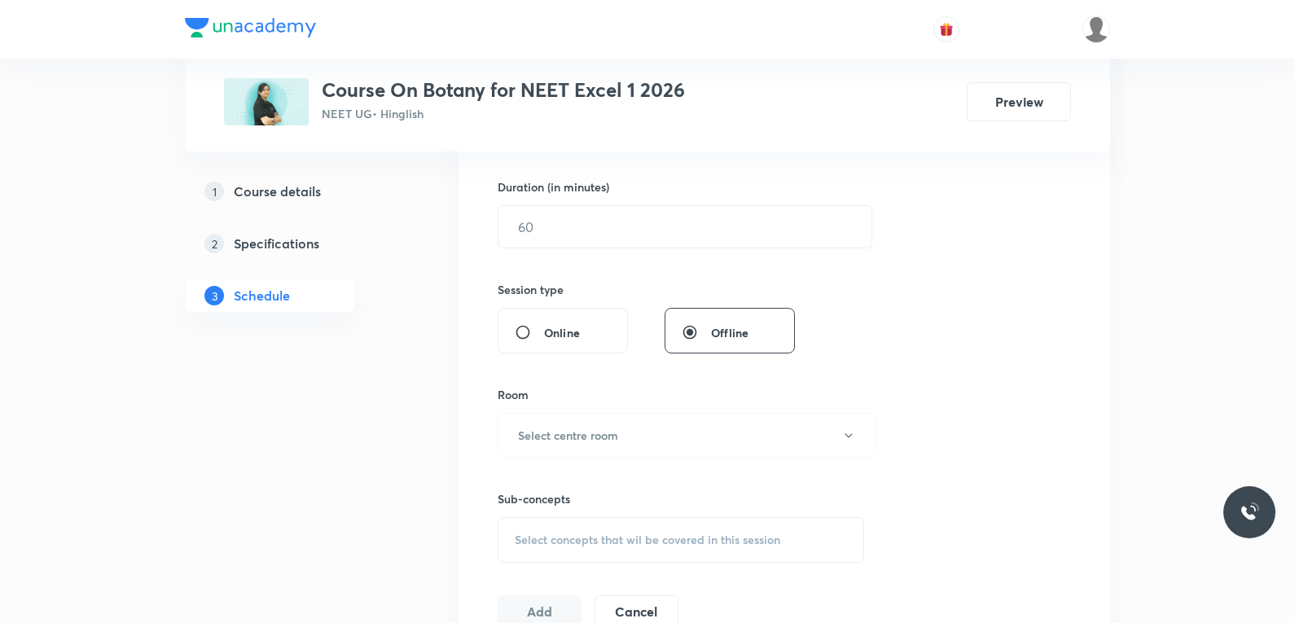
scroll to position [733, 0]
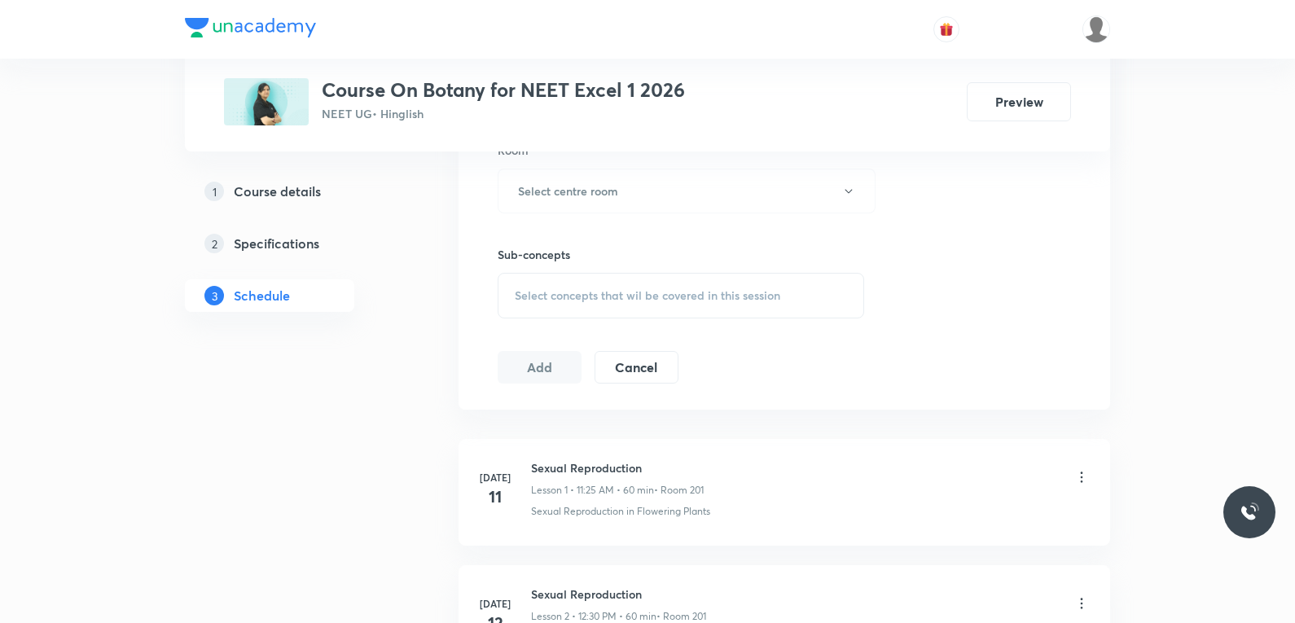
click at [683, 283] on div "Select concepts that wil be covered in this session" at bounding box center [681, 296] width 367 height 46
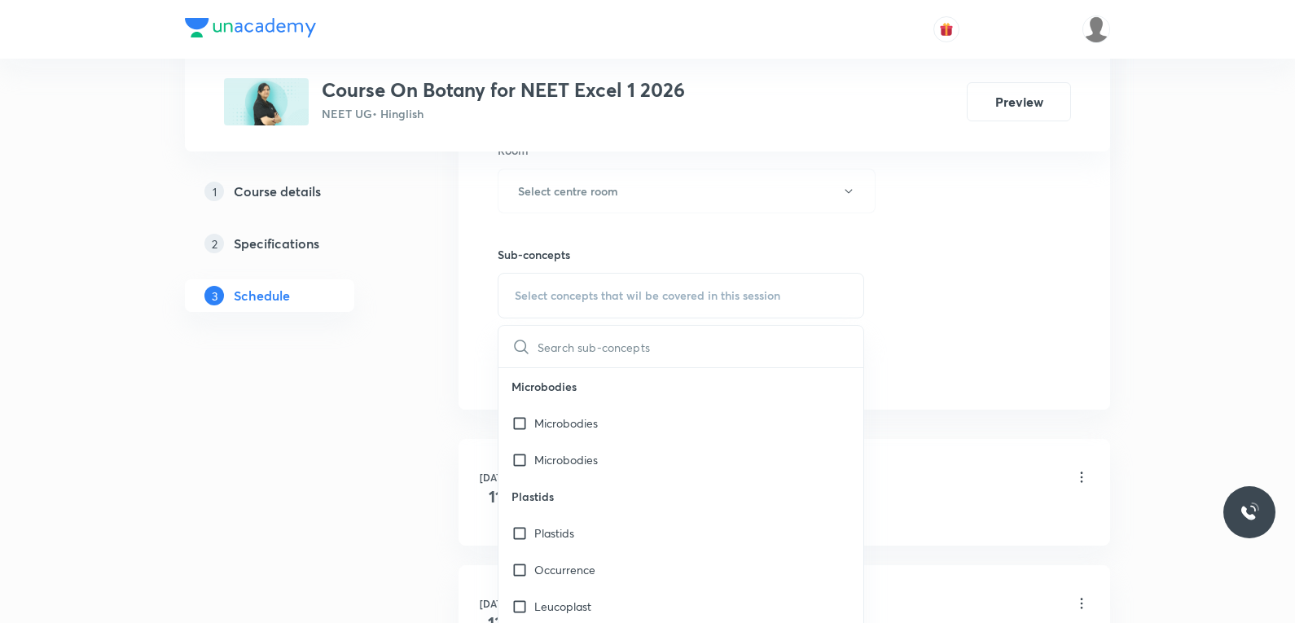
click at [971, 282] on div "Session 38 Live class Session title 0/99 ​ Schedule for [DATE] 9:00 PM ​ Durati…" at bounding box center [784, 1] width 573 height 765
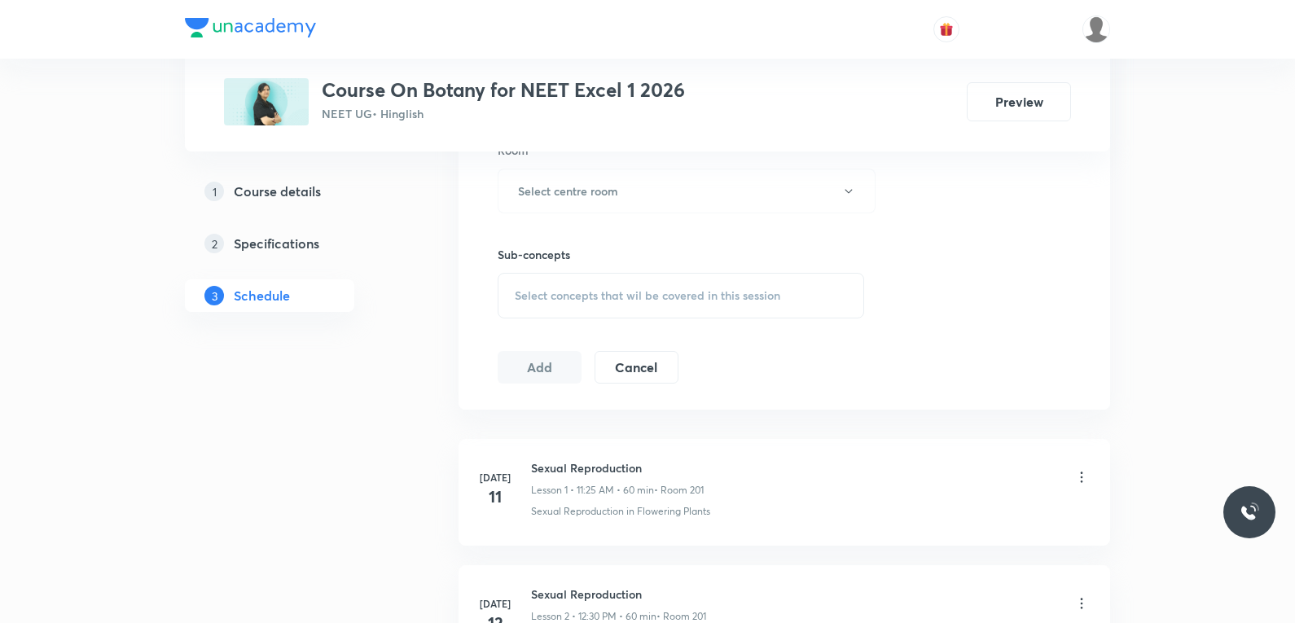
scroll to position [5354, 0]
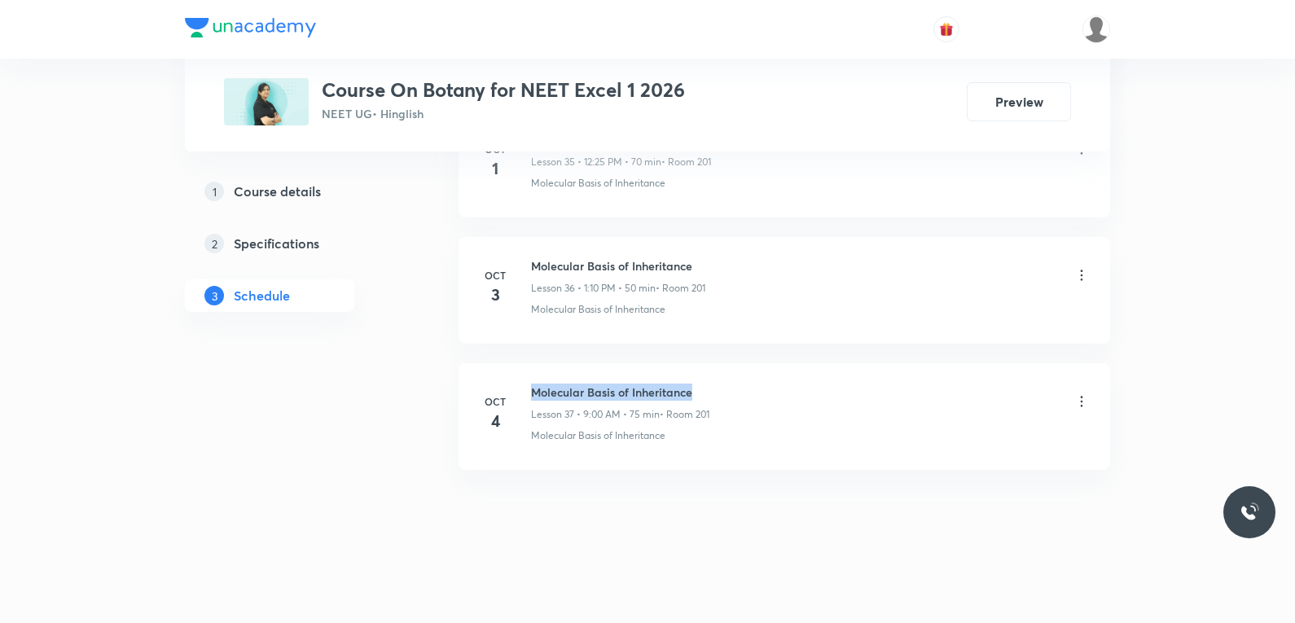
drag, startPoint x: 533, startPoint y: 387, endPoint x: 793, endPoint y: 388, distance: 259.8
click at [793, 388] on div "Molecular Basis of Inheritance Lesson 37 • 9:00 AM • 75 min • Room 201" at bounding box center [810, 403] width 559 height 38
copy h6 "Molecular Basis of Inheritance"
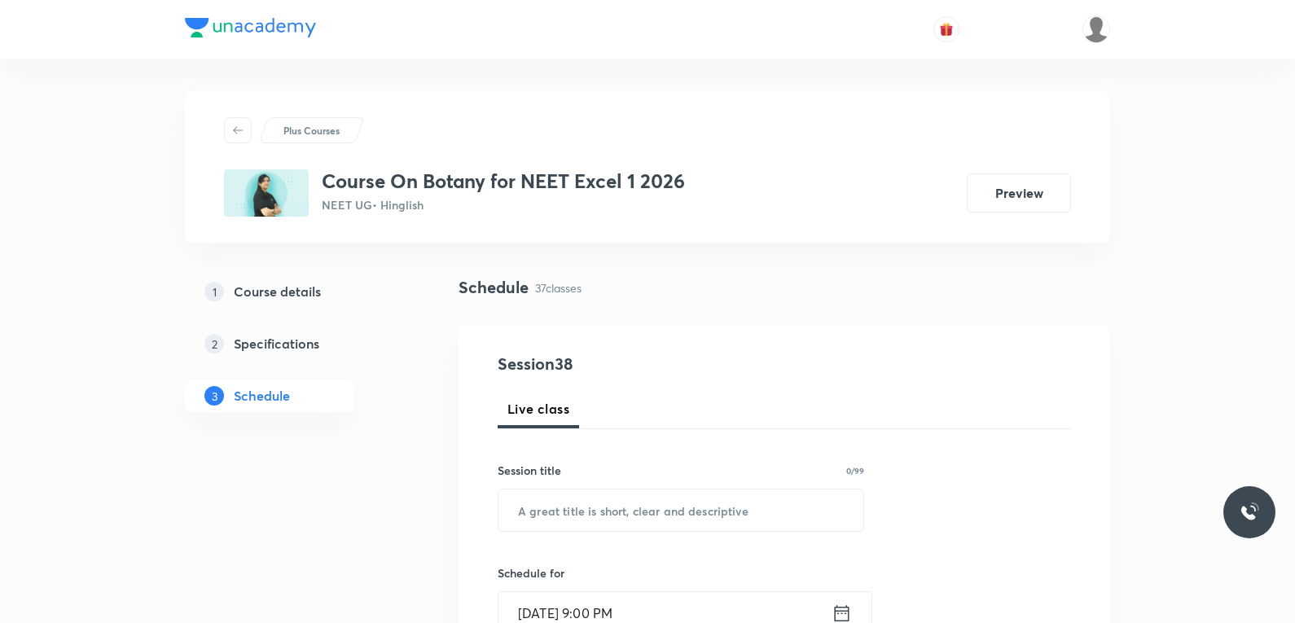
scroll to position [326, 0]
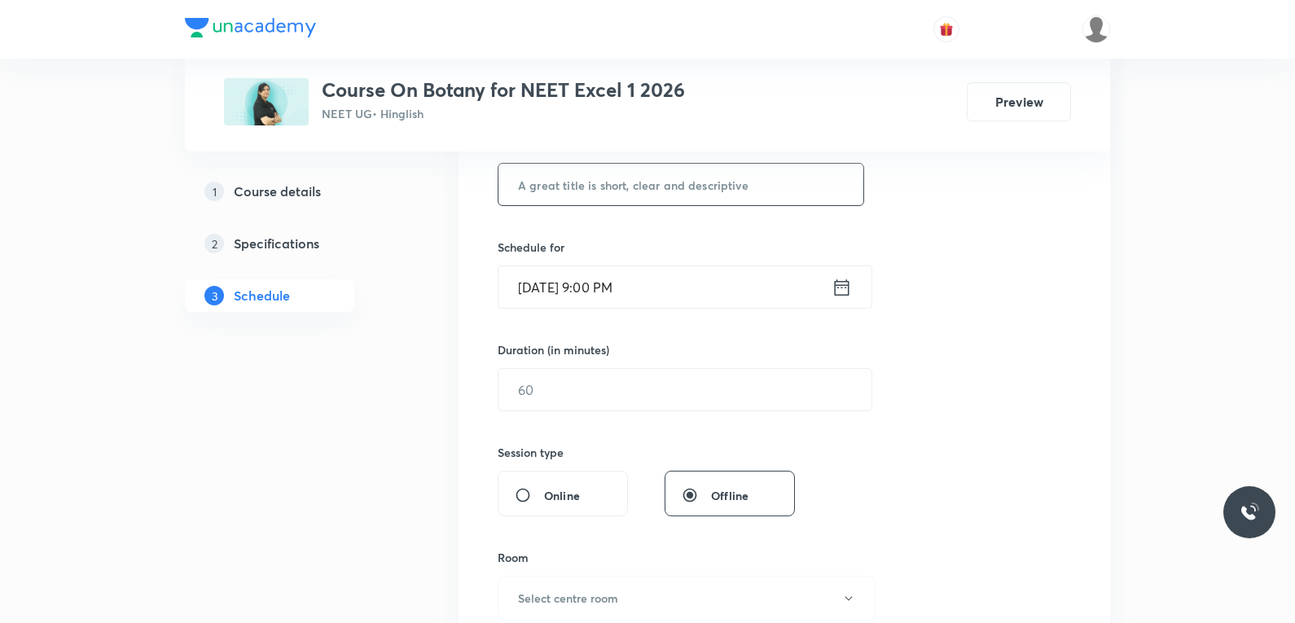
click at [727, 191] on input "text" at bounding box center [680, 185] width 365 height 42
paste input "Molecular Basis of Inheritance"
type input "Molecular Basis of Inheritance"
click at [568, 286] on input "[DATE] 9:00 PM" at bounding box center [664, 287] width 333 height 42
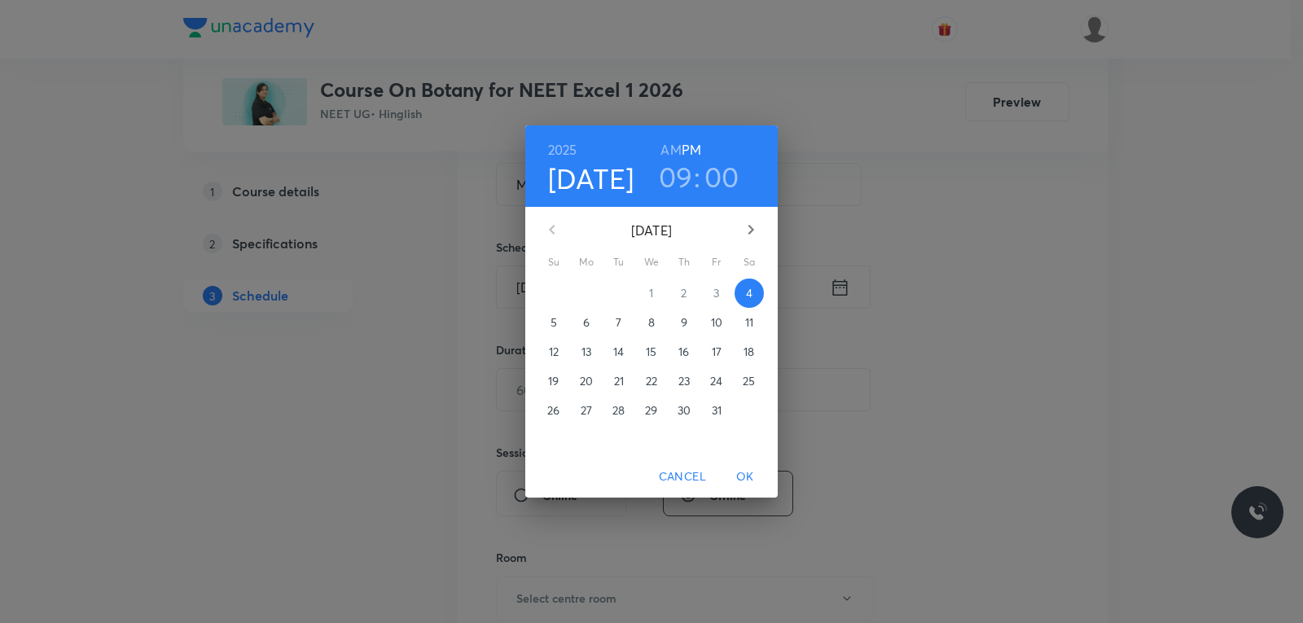
click at [586, 323] on p "6" at bounding box center [586, 322] width 7 height 16
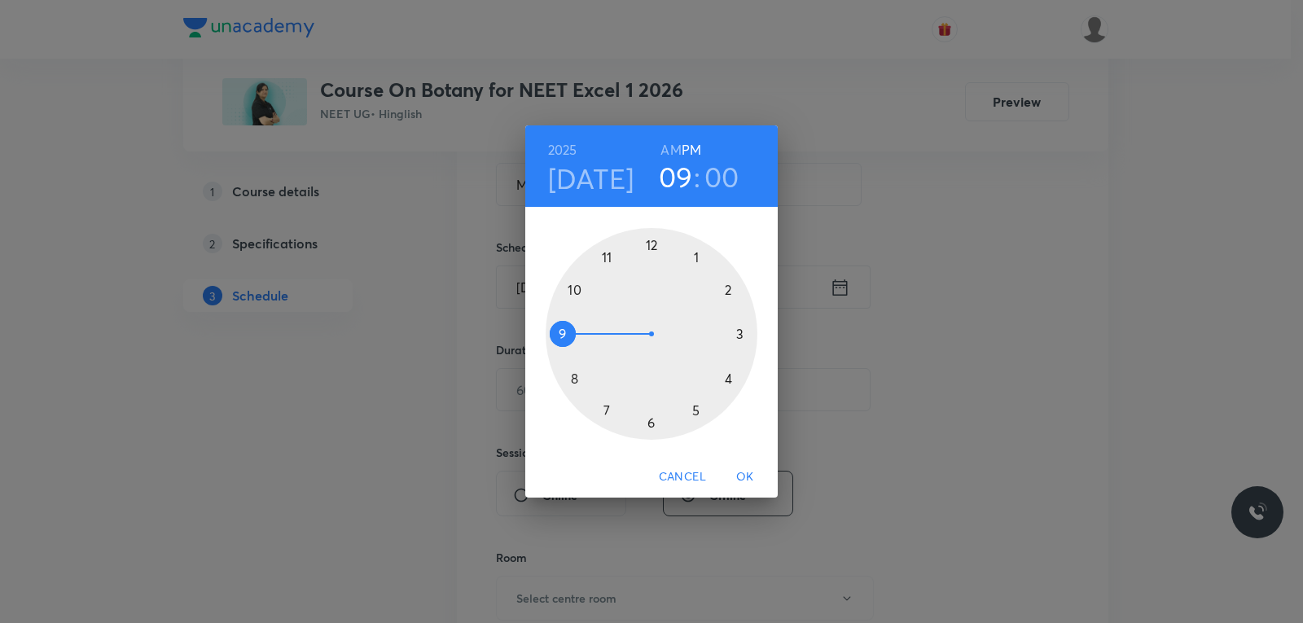
click at [668, 153] on h6 "AM" at bounding box center [671, 149] width 20 height 23
drag, startPoint x: 577, startPoint y: 323, endPoint x: 588, endPoint y: 295, distance: 30.7
click at [588, 295] on div at bounding box center [652, 334] width 212 height 212
drag, startPoint x: 652, startPoint y: 243, endPoint x: 735, endPoint y: 382, distance: 162.6
click at [735, 382] on div at bounding box center [652, 334] width 212 height 212
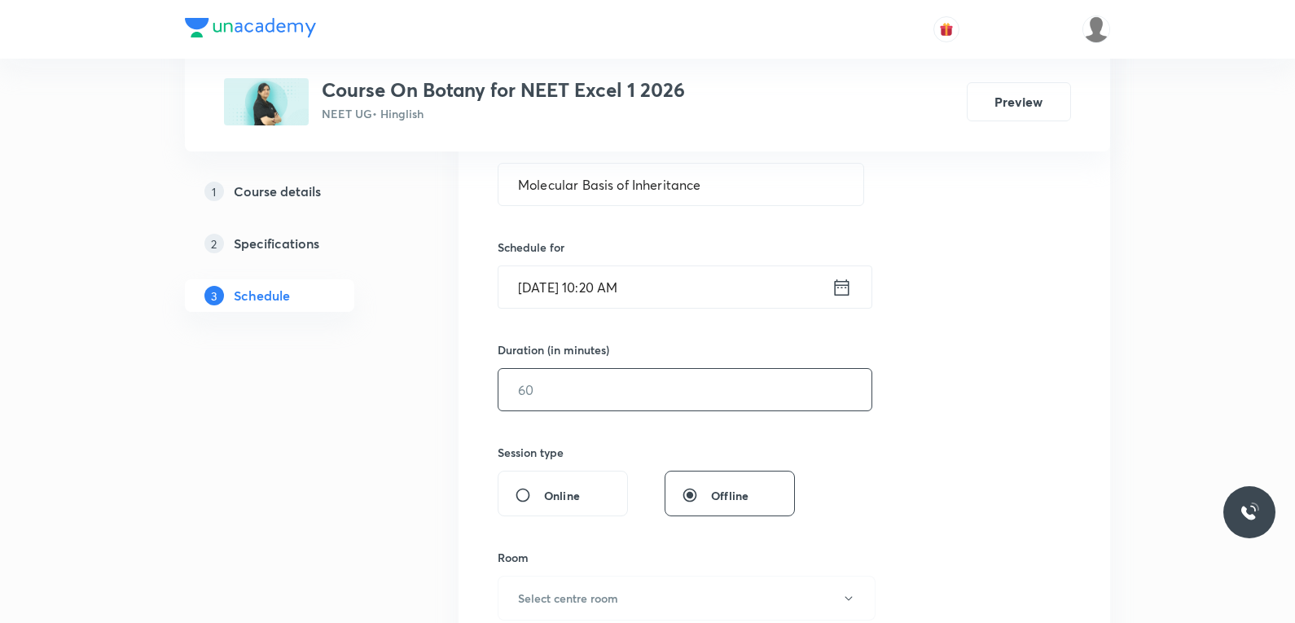
click at [590, 397] on input "text" at bounding box center [684, 390] width 373 height 42
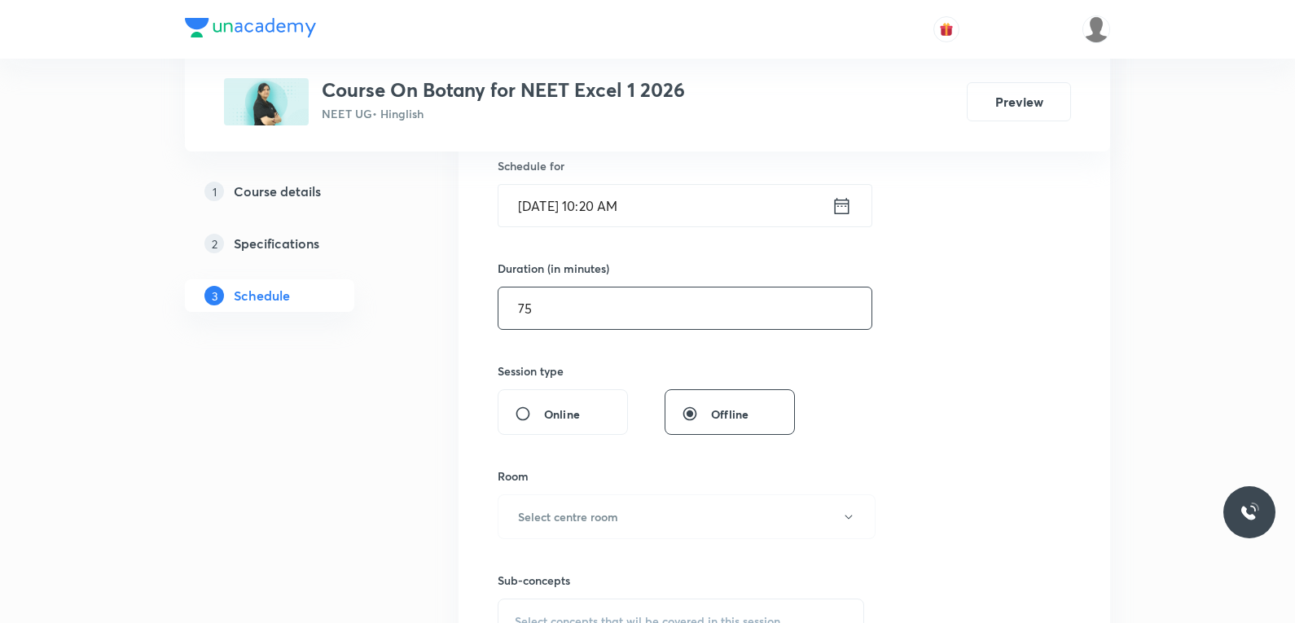
scroll to position [570, 0]
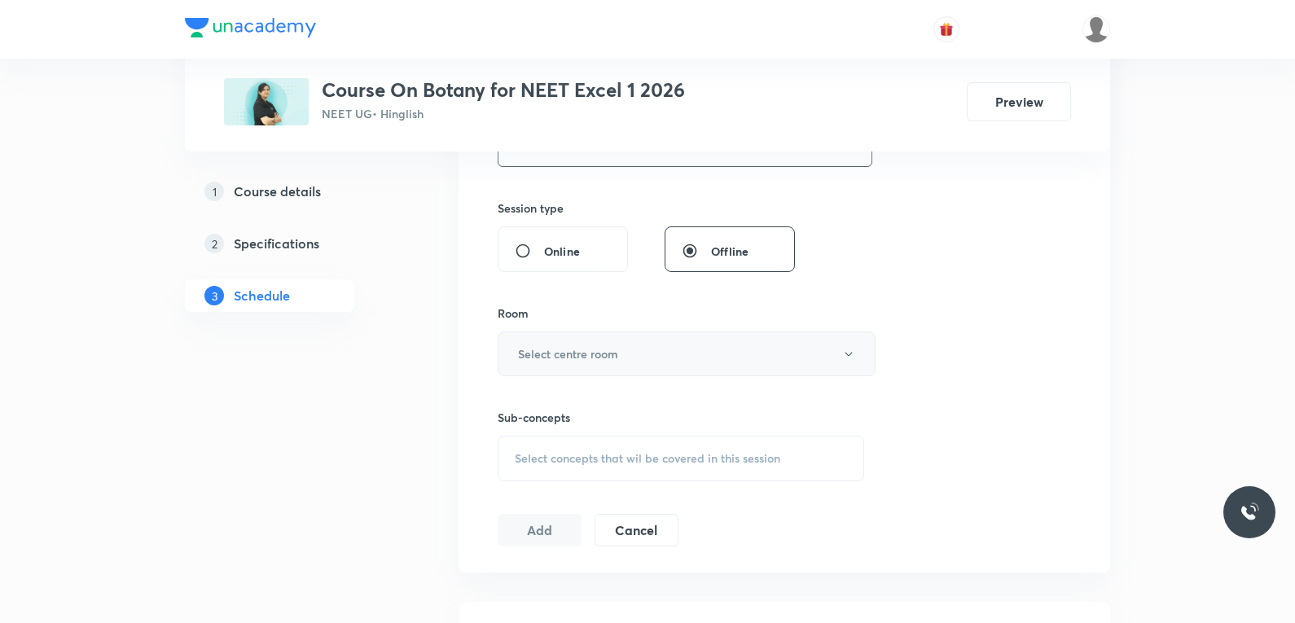
type input "75"
click at [680, 361] on button "Select centre room" at bounding box center [687, 354] width 378 height 45
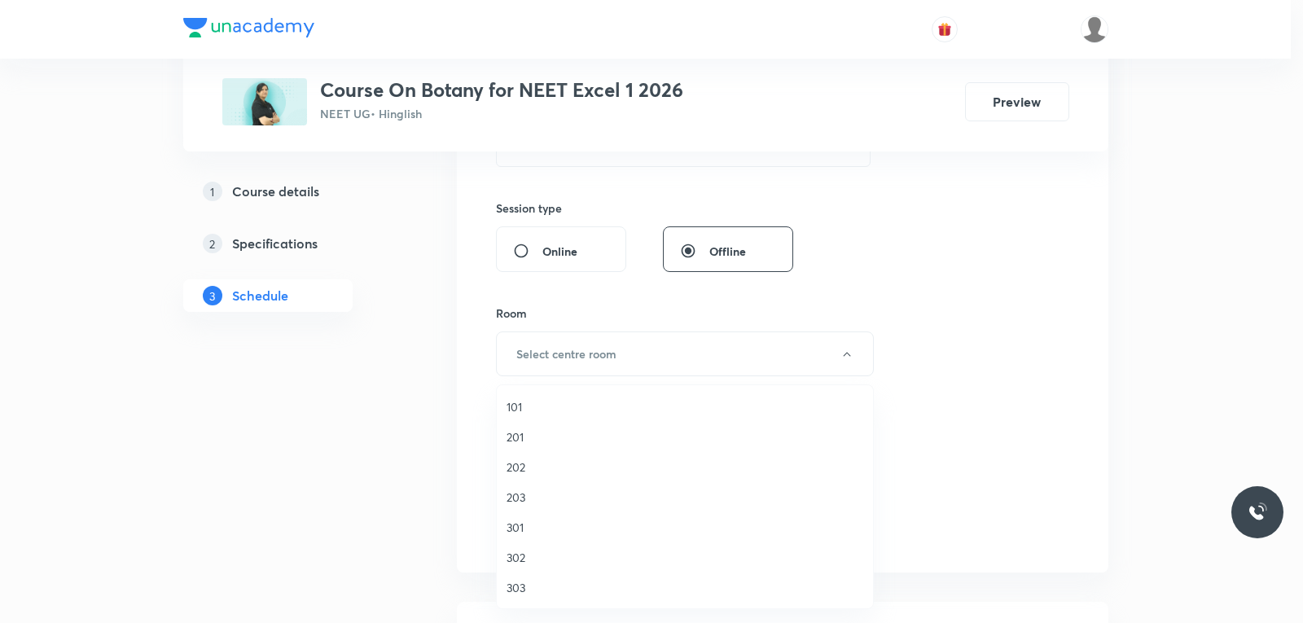
click at [520, 437] on span "201" at bounding box center [685, 436] width 357 height 17
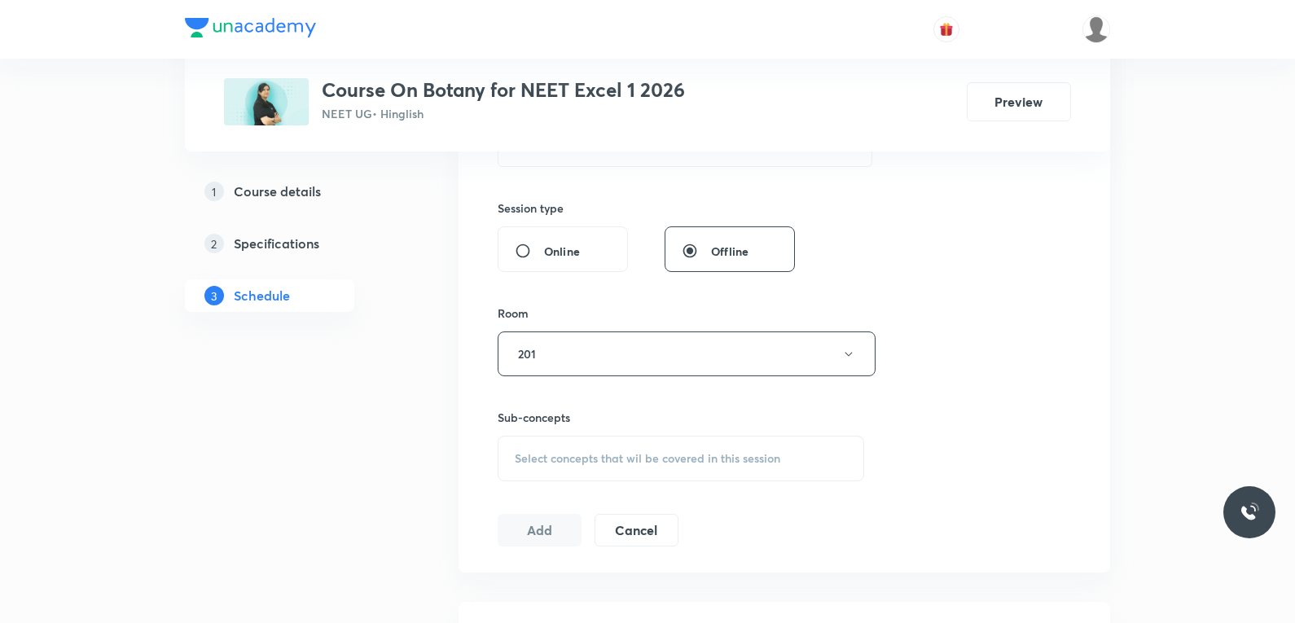
click at [614, 463] on span "Select concepts that wil be covered in this session" at bounding box center [648, 458] width 266 height 13
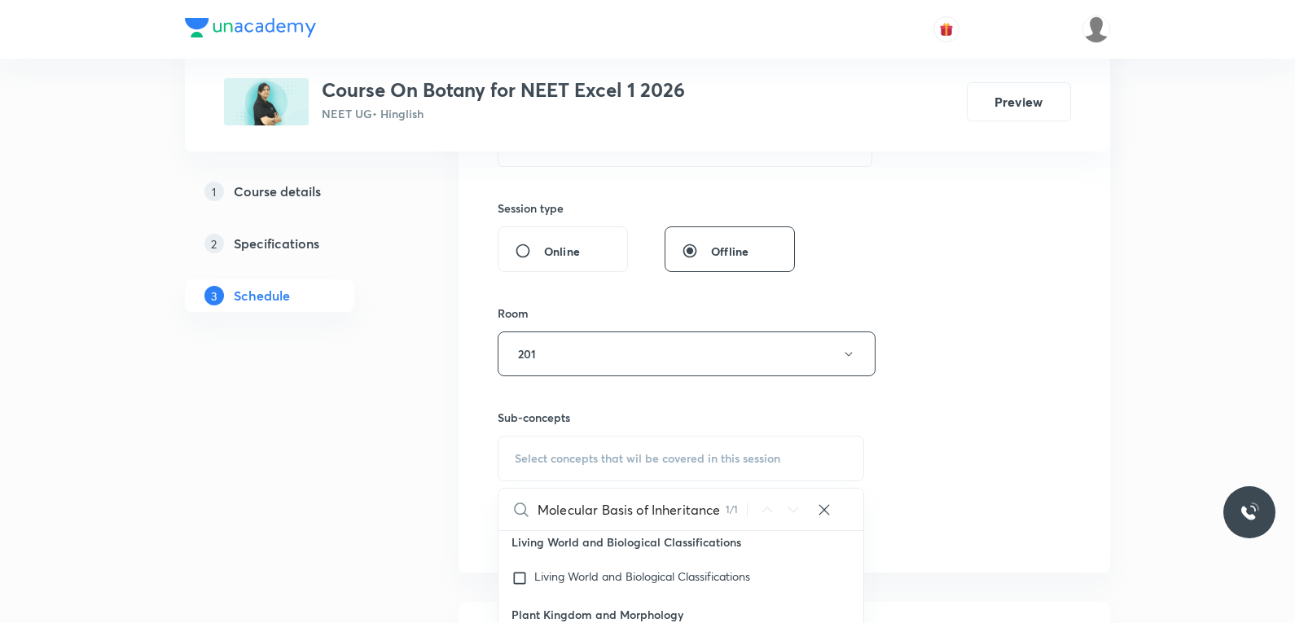
scroll to position [733, 0]
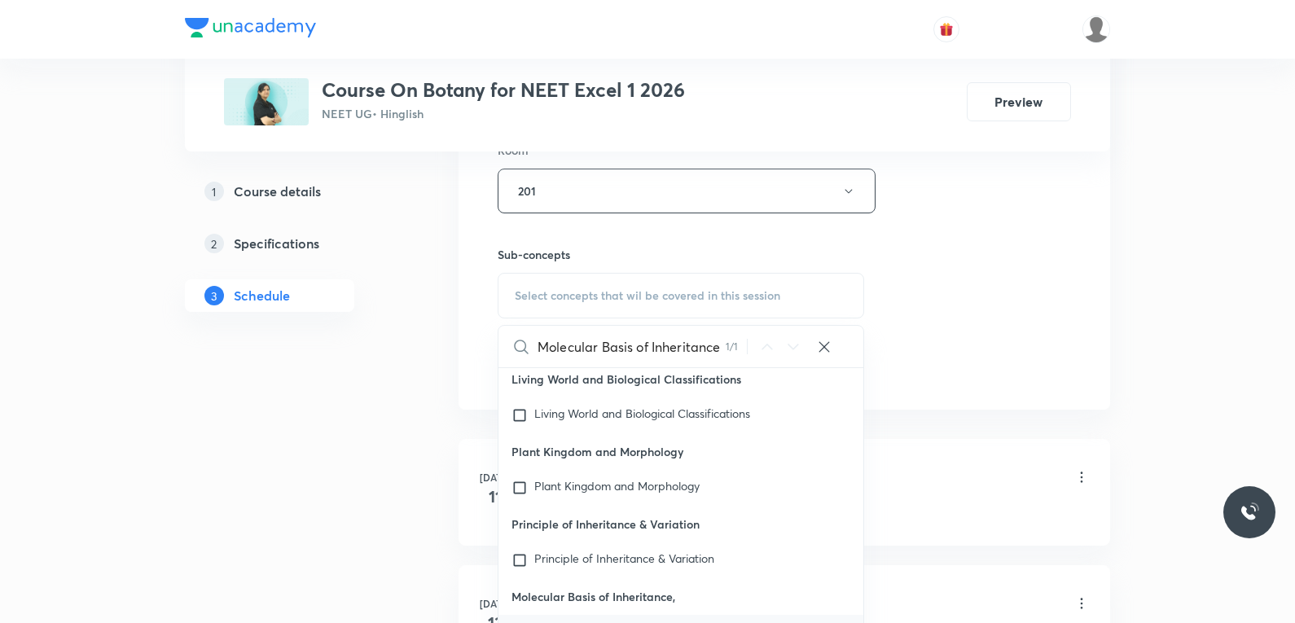
type input "Molecular Basis of Inheritance"
click at [621, 622] on mark "Molecular Basis of Inheritance" at bounding box center [612, 630] width 156 height 15
checkbox input "true"
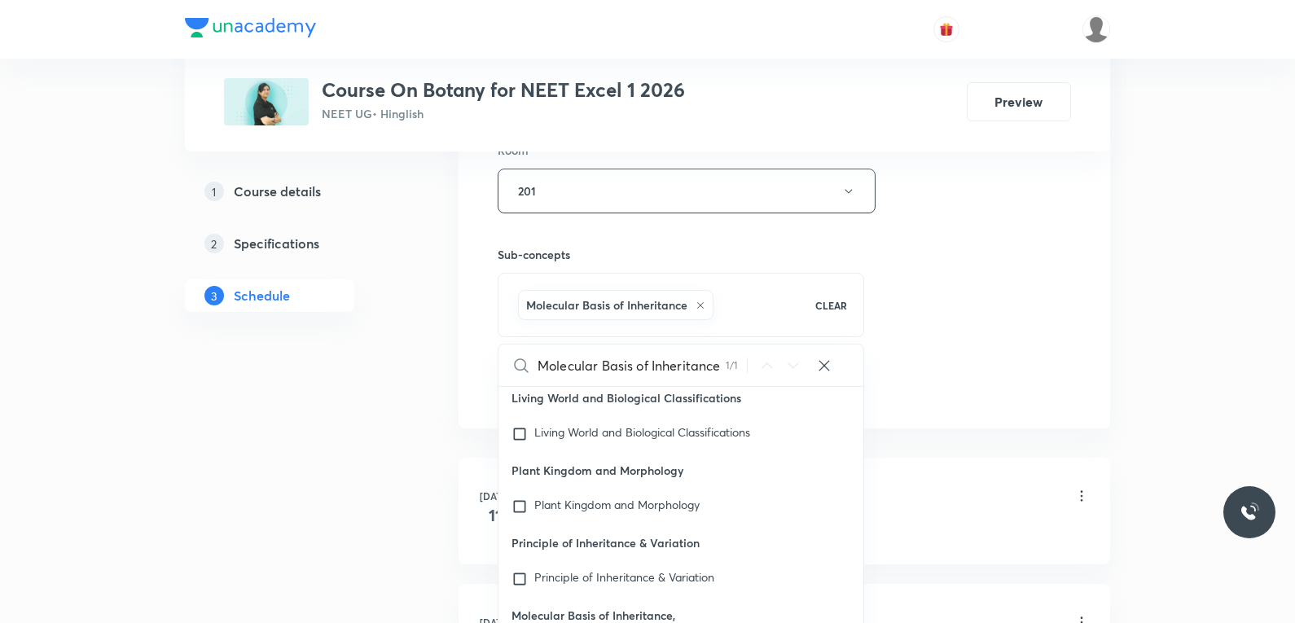
click at [1058, 292] on div "Session 38 Live class Session title 30/99 Molecular Basis of Inheritance ​ Sche…" at bounding box center [784, 11] width 573 height 784
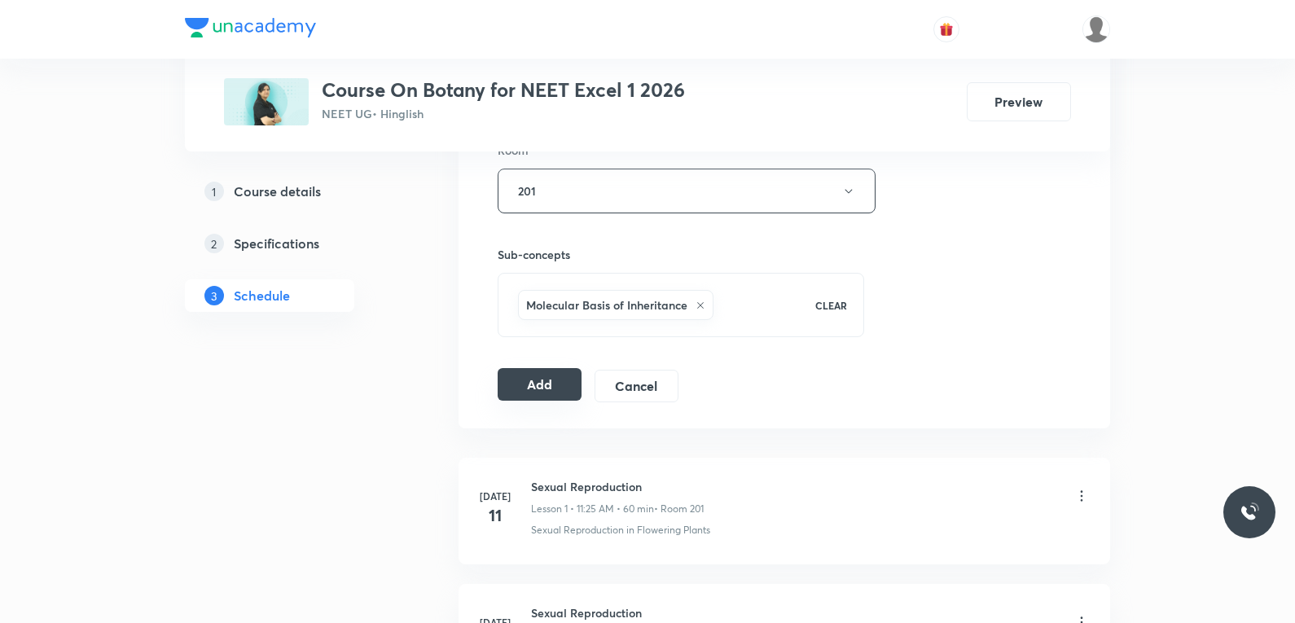
click at [567, 391] on button "Add" at bounding box center [540, 384] width 84 height 33
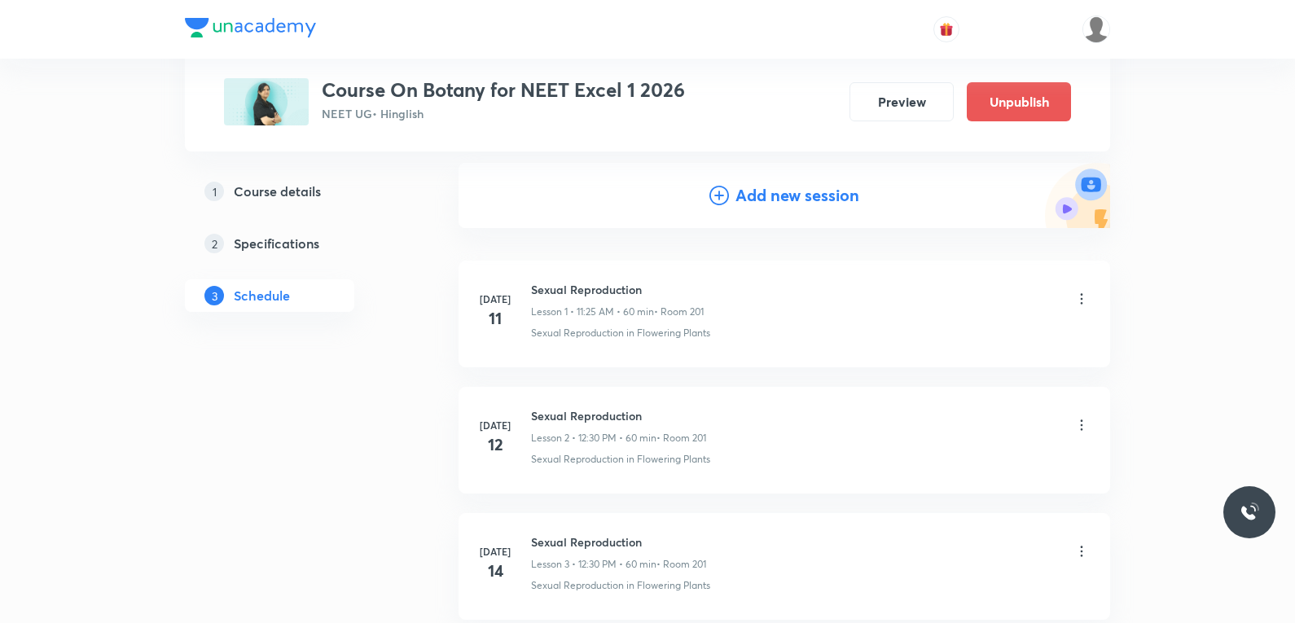
scroll to position [4731, 0]
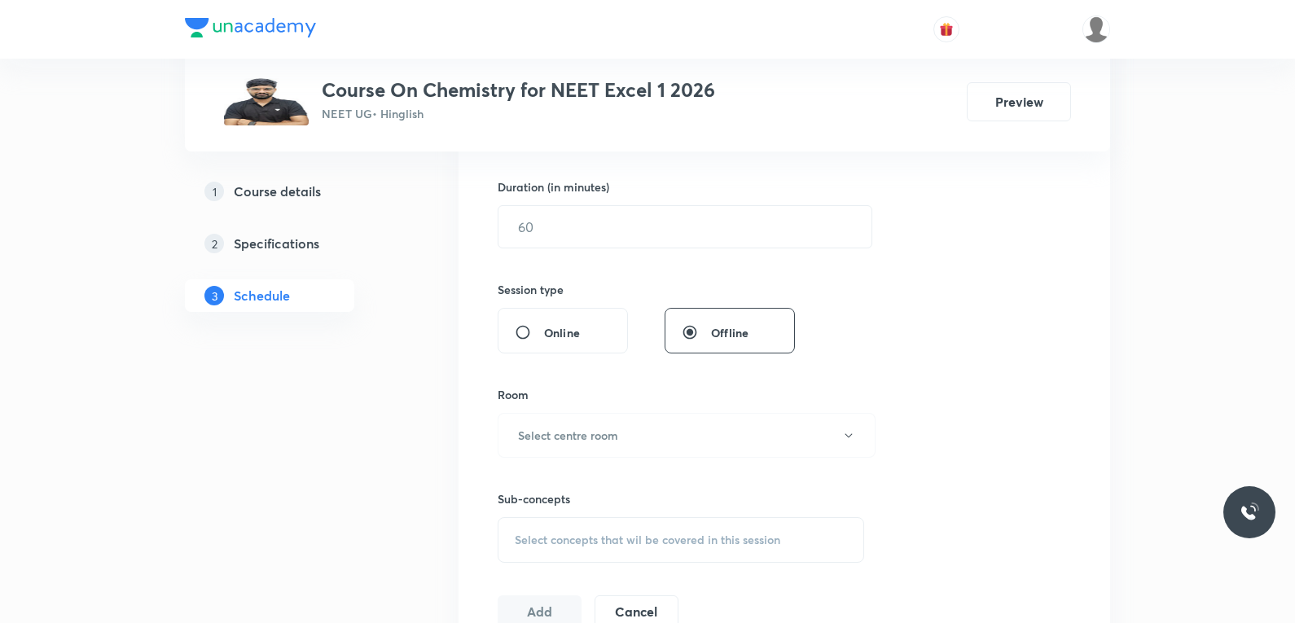
scroll to position [652, 0]
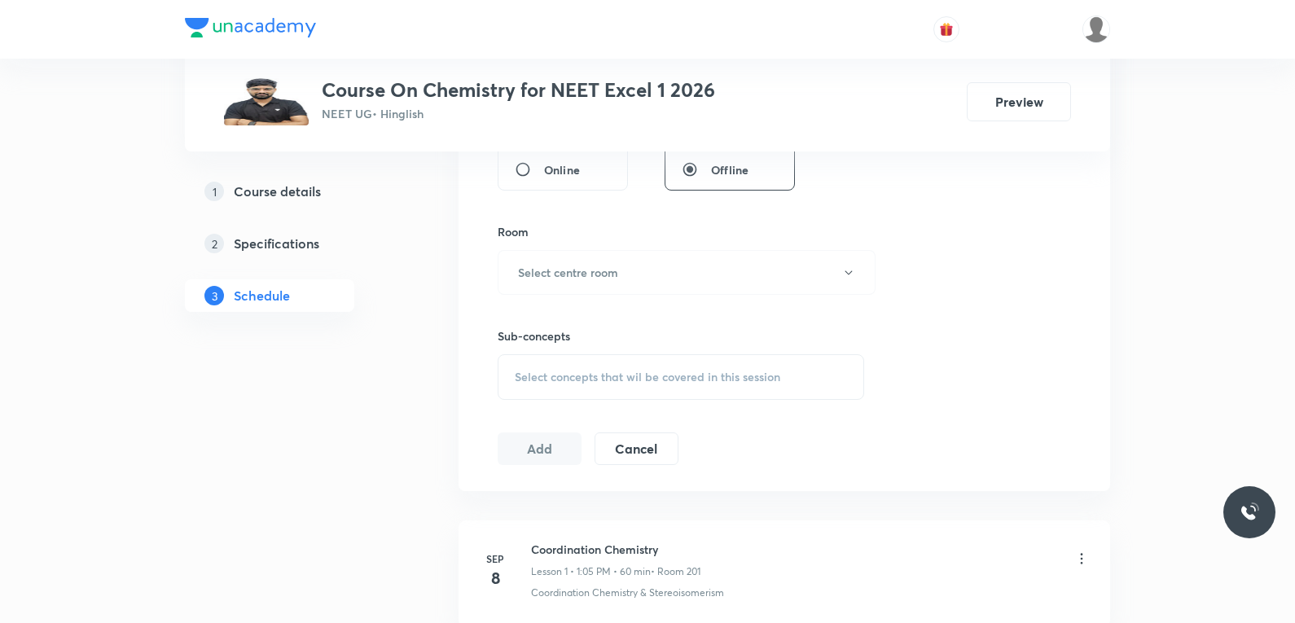
click at [682, 371] on span "Select concepts that wil be covered in this session" at bounding box center [648, 377] width 266 height 13
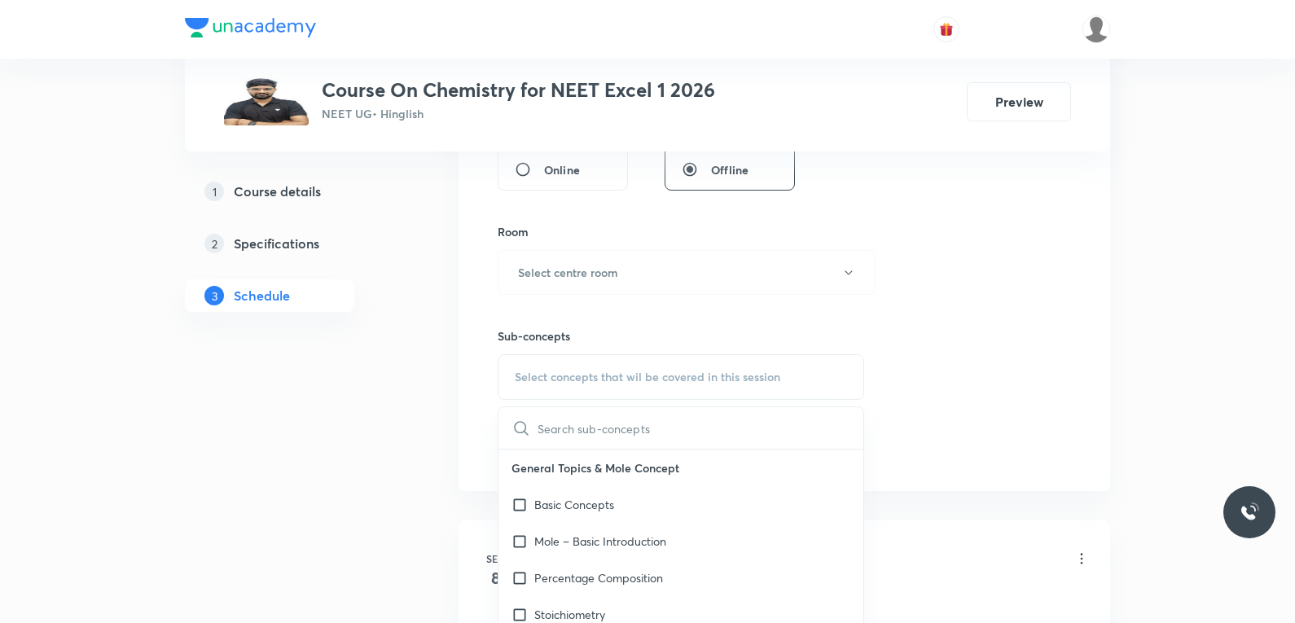
click at [937, 248] on div "Session 19 Live class Session title 0/99 ​ Schedule for [DATE] 9:00 PM ​ Durati…" at bounding box center [784, 82] width 573 height 765
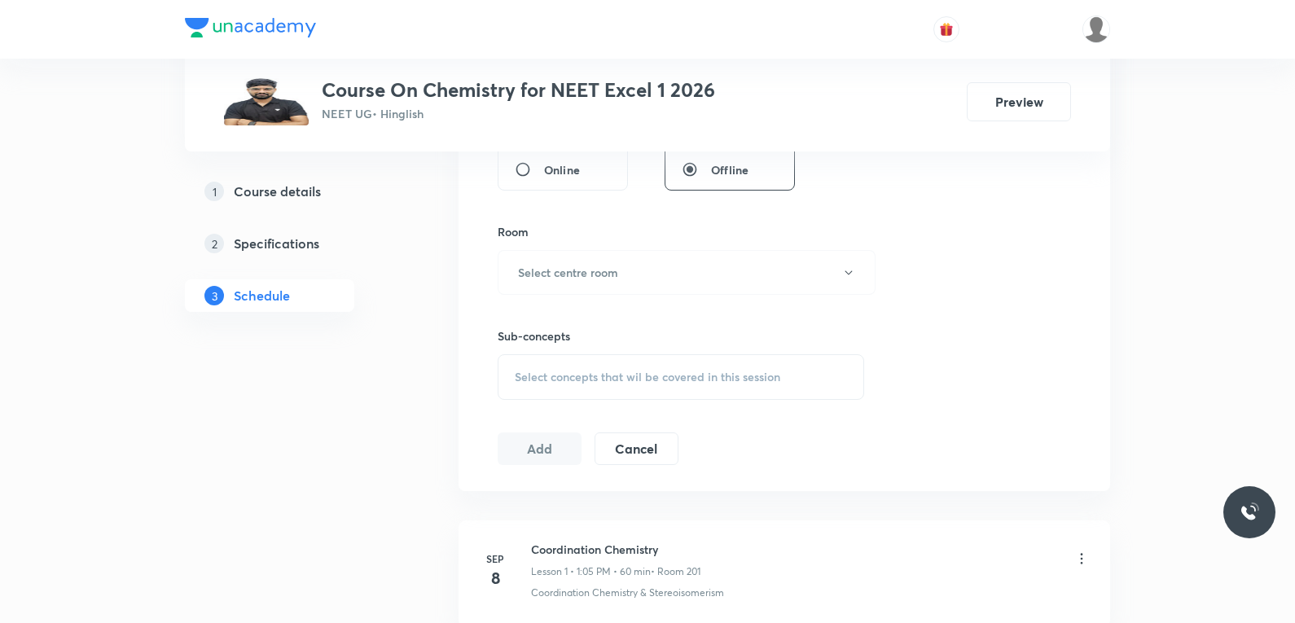
scroll to position [2955, 0]
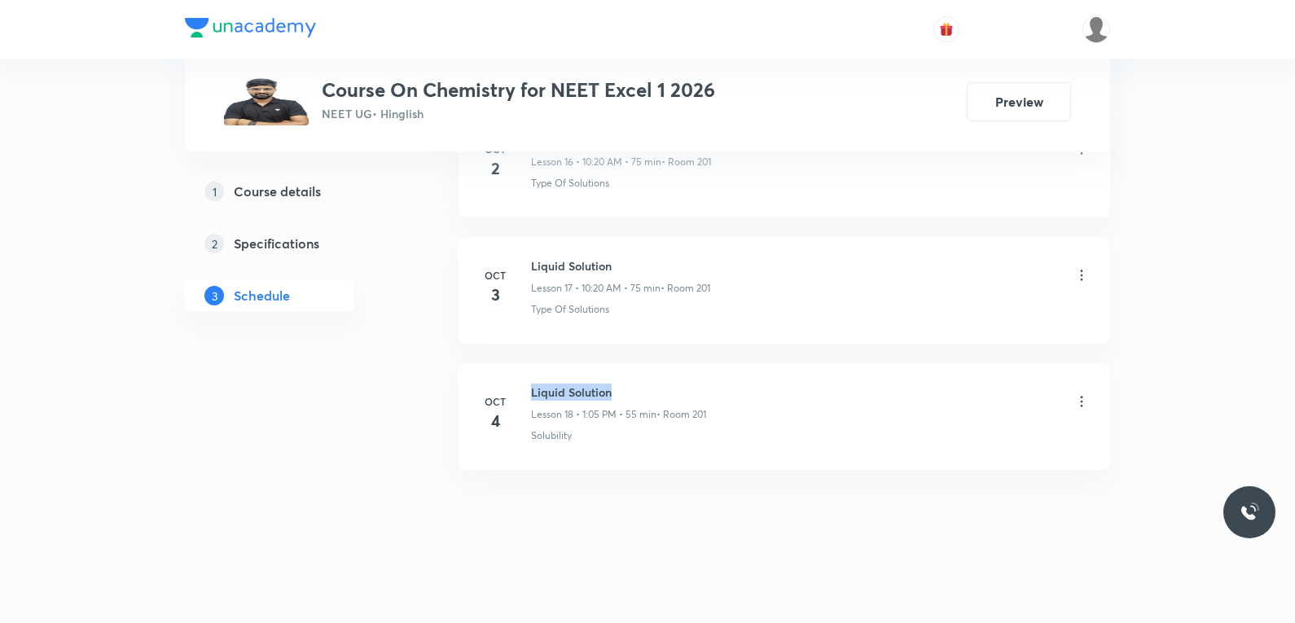
drag, startPoint x: 532, startPoint y: 395, endPoint x: 726, endPoint y: 391, distance: 193.9
click at [726, 391] on div "Liquid Solution Lesson 18 • 1:05 PM • 55 min • Room 201" at bounding box center [810, 403] width 559 height 38
copy h6 "Liquid Solution"
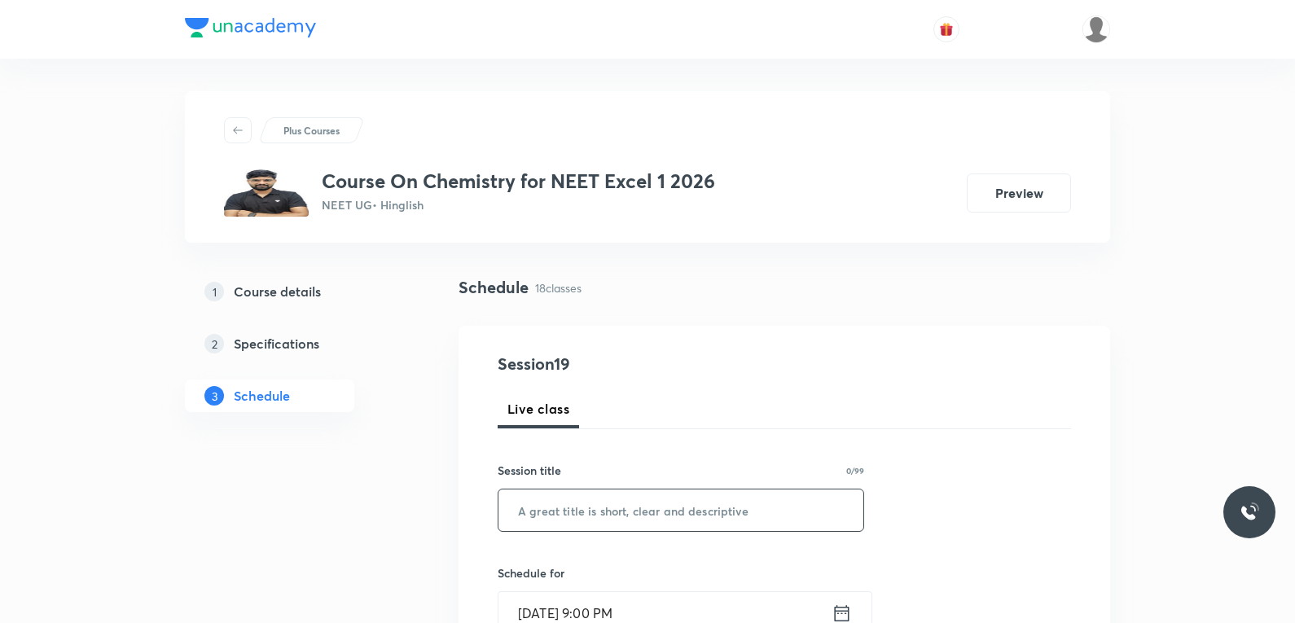
click at [678, 512] on input "text" at bounding box center [680, 511] width 365 height 42
paste input "Liquid Solution"
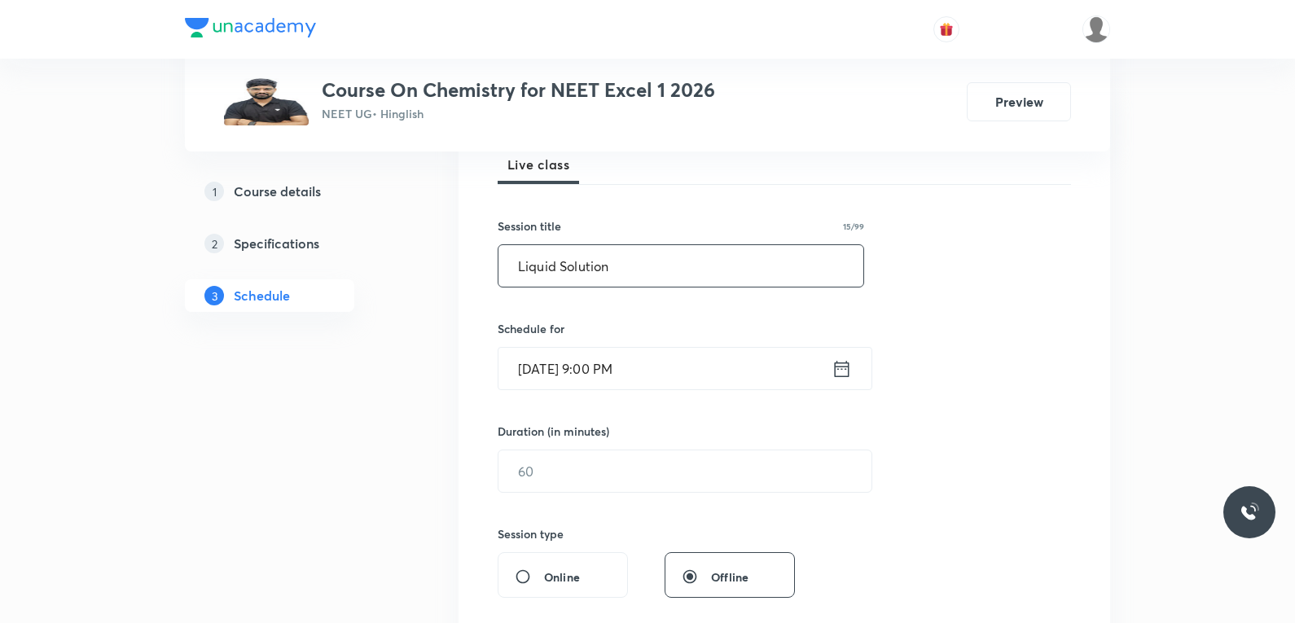
type input "Liquid Solution"
click at [602, 368] on input "[DATE] 9:00 PM" at bounding box center [664, 369] width 333 height 42
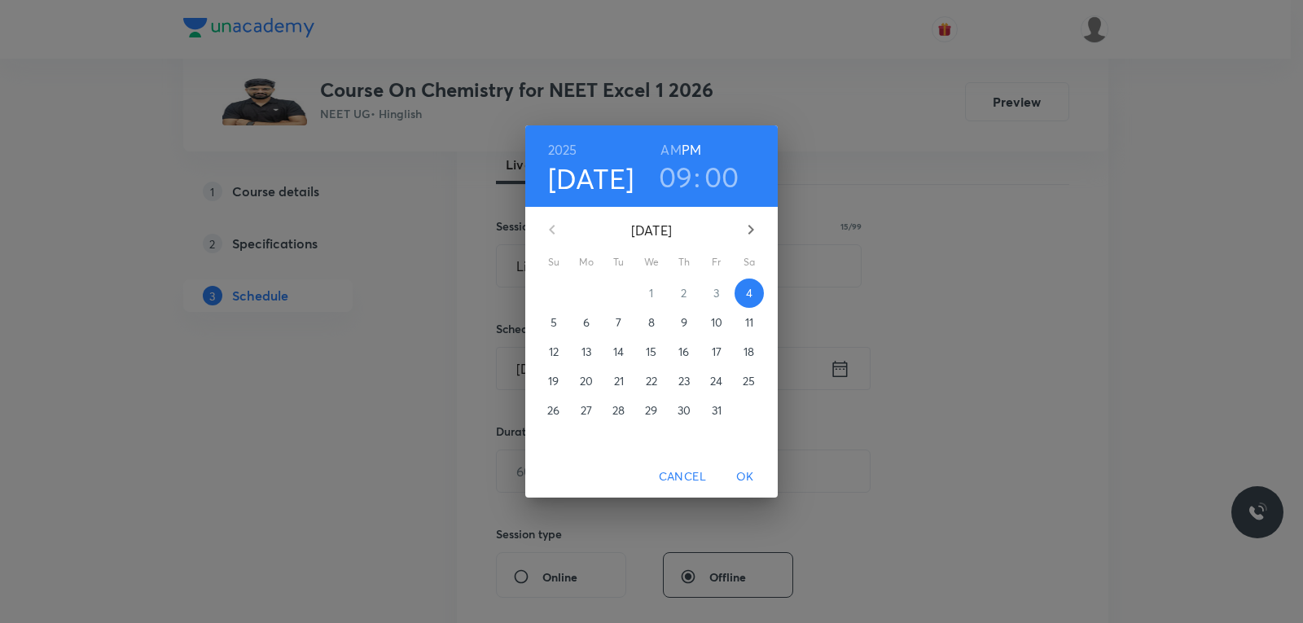
click at [583, 325] on p "6" at bounding box center [586, 322] width 7 height 16
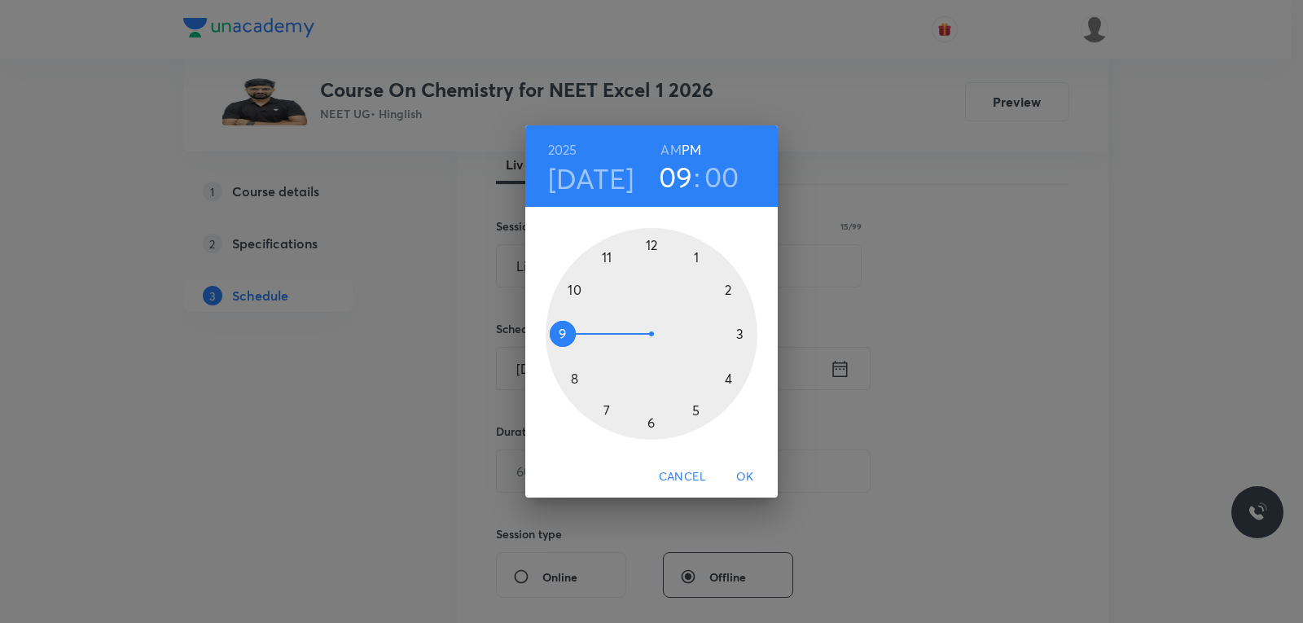
click at [673, 148] on h6 "AM" at bounding box center [671, 149] width 20 height 23
drag, startPoint x: 558, startPoint y: 326, endPoint x: 599, endPoint y: 280, distance: 61.1
click at [599, 280] on div at bounding box center [652, 334] width 212 height 212
drag, startPoint x: 643, startPoint y: 236, endPoint x: 575, endPoint y: 292, distance: 88.0
click at [575, 292] on div at bounding box center [652, 334] width 212 height 212
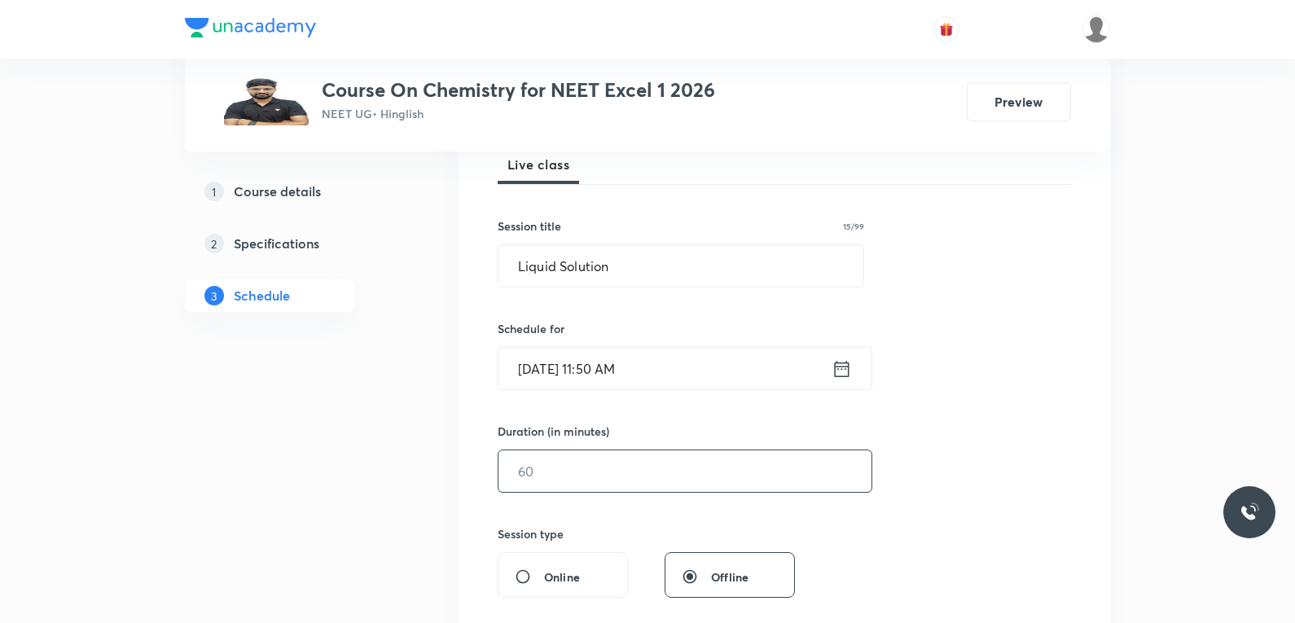
click at [556, 490] on input "text" at bounding box center [684, 471] width 373 height 42
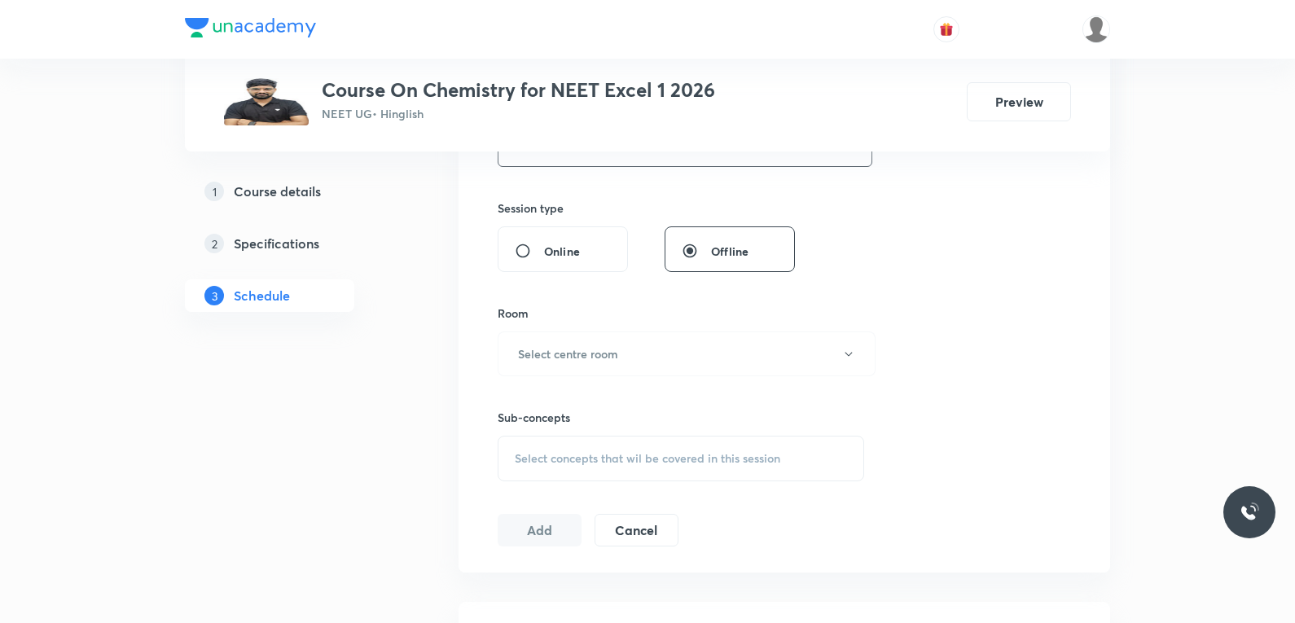
type input "70"
click at [700, 385] on div "Sub-concepts Select concepts that wil be covered in this session" at bounding box center [681, 428] width 367 height 105
click at [702, 373] on button "Select centre room" at bounding box center [687, 354] width 378 height 45
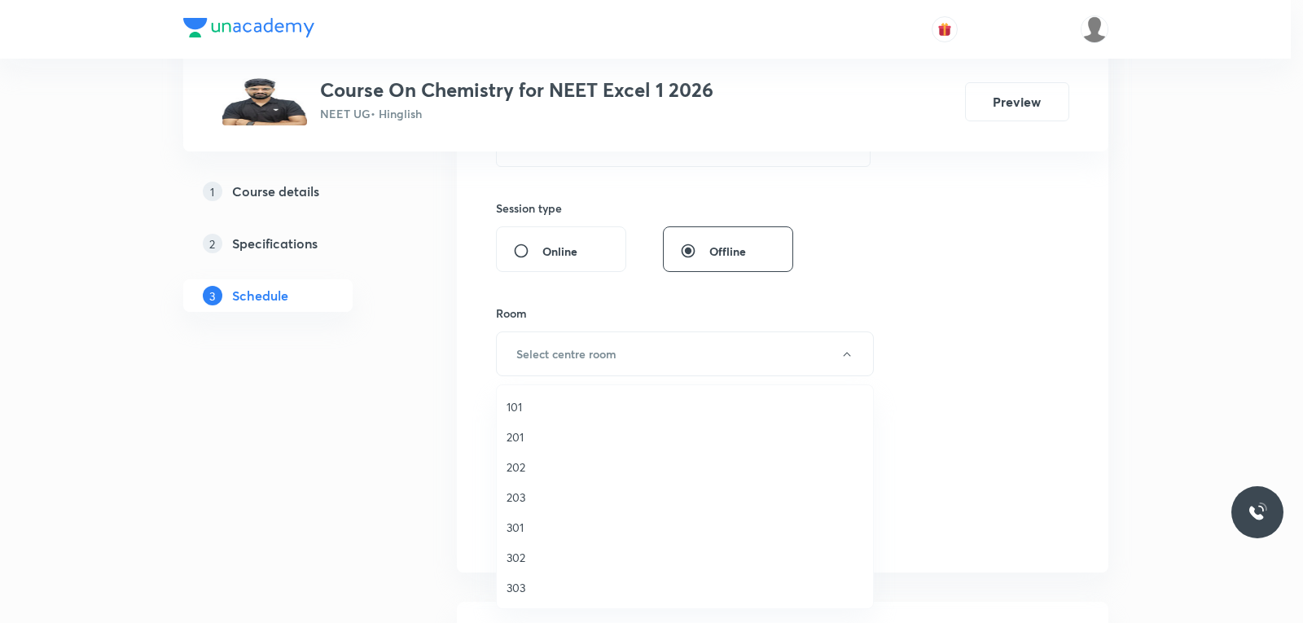
click at [544, 435] on span "201" at bounding box center [685, 436] width 357 height 17
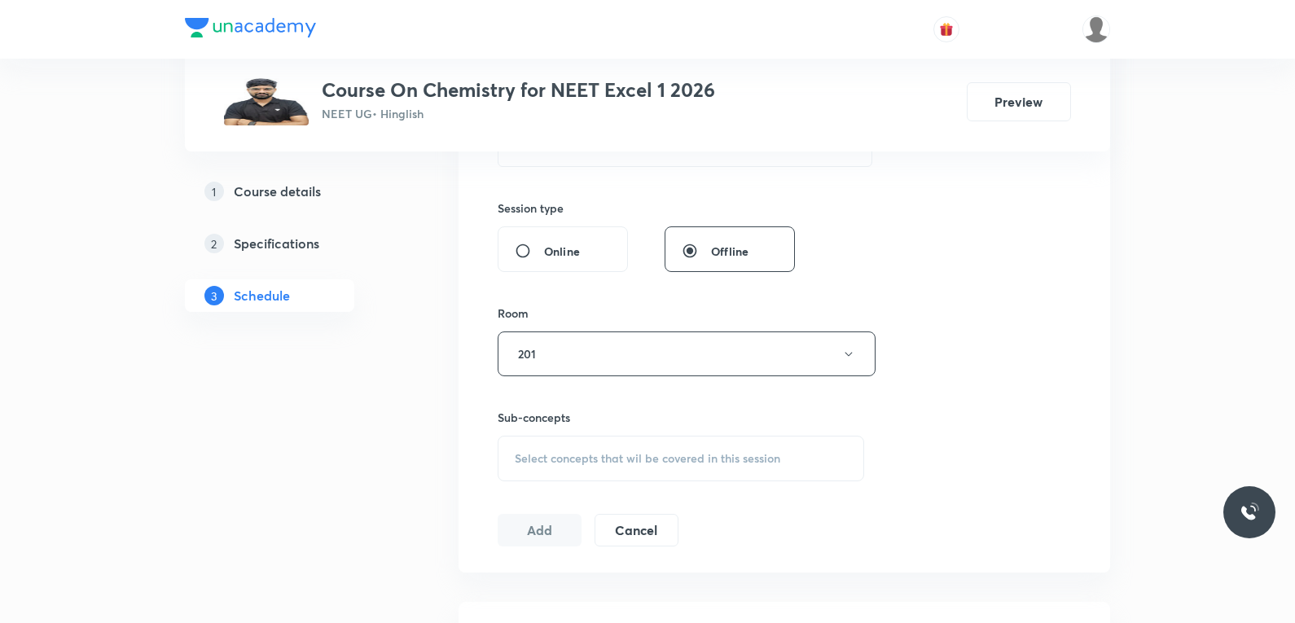
click at [946, 263] on div "Session 19 Live class Session title 15/99 Liquid Solution ​ Schedule for Oct 6,…" at bounding box center [784, 164] width 573 height 765
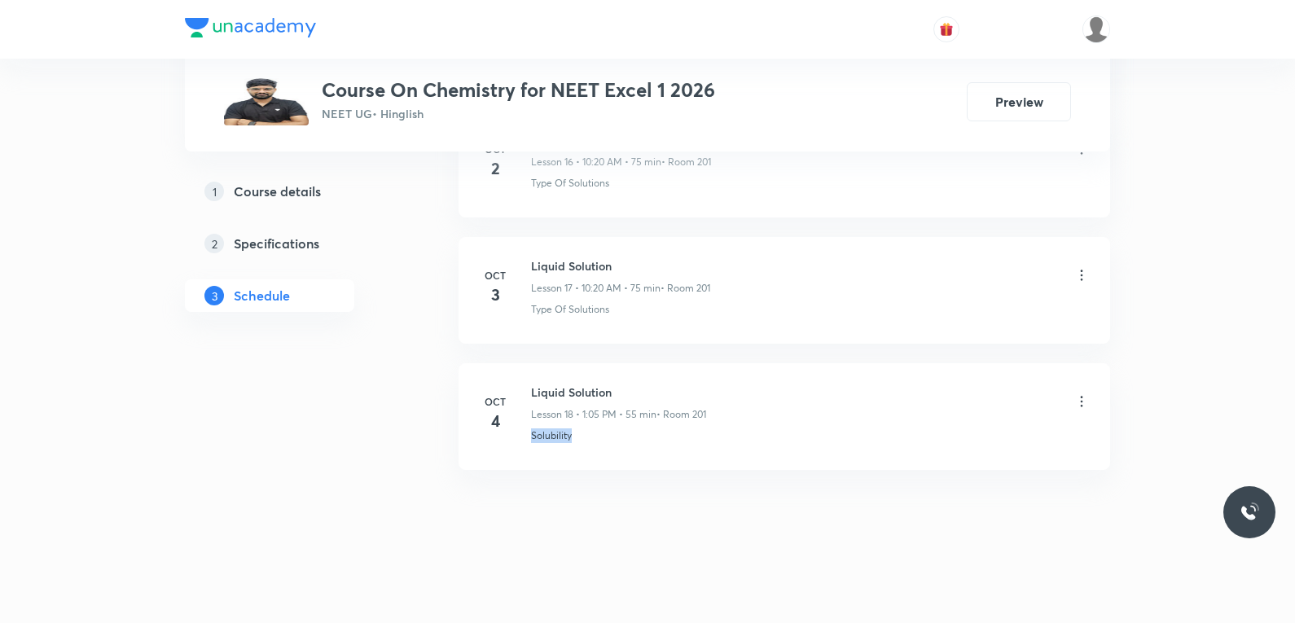
drag, startPoint x: 524, startPoint y: 447, endPoint x: 608, endPoint y: 446, distance: 83.9
click at [608, 446] on li "Oct 4 Liquid Solution Lesson 18 • 1:05 PM • 55 min • Room 201 Solubility" at bounding box center [785, 416] width 652 height 107
copy p "Solubility"
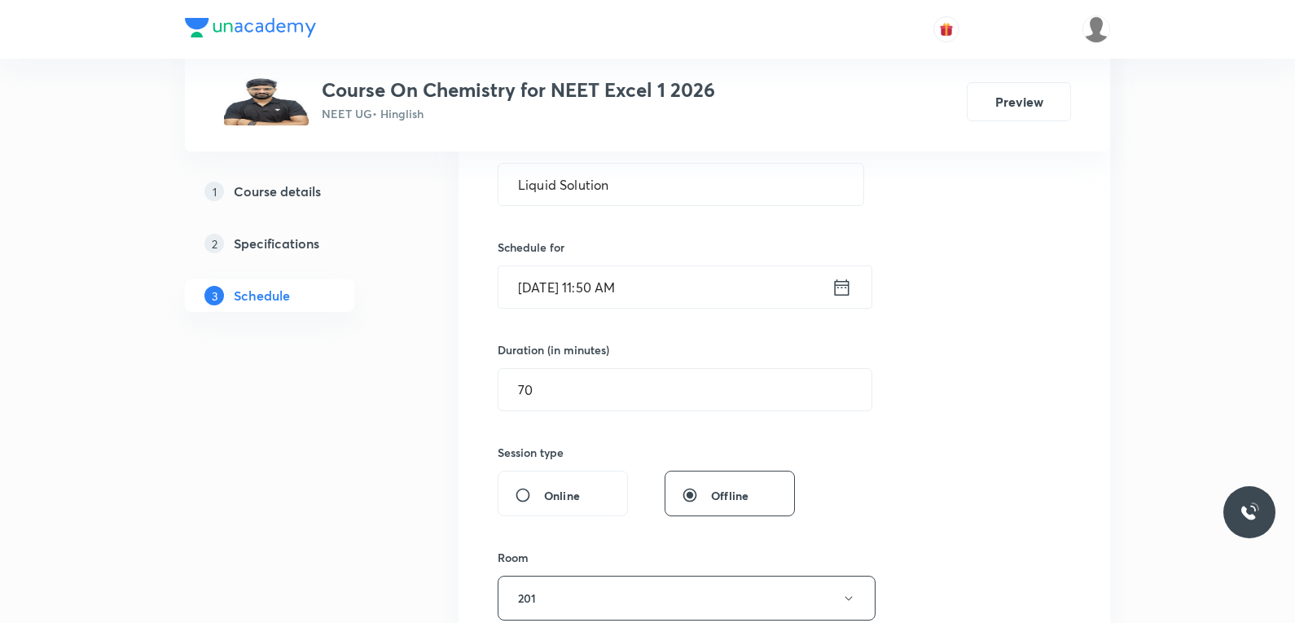
scroll to position [652, 0]
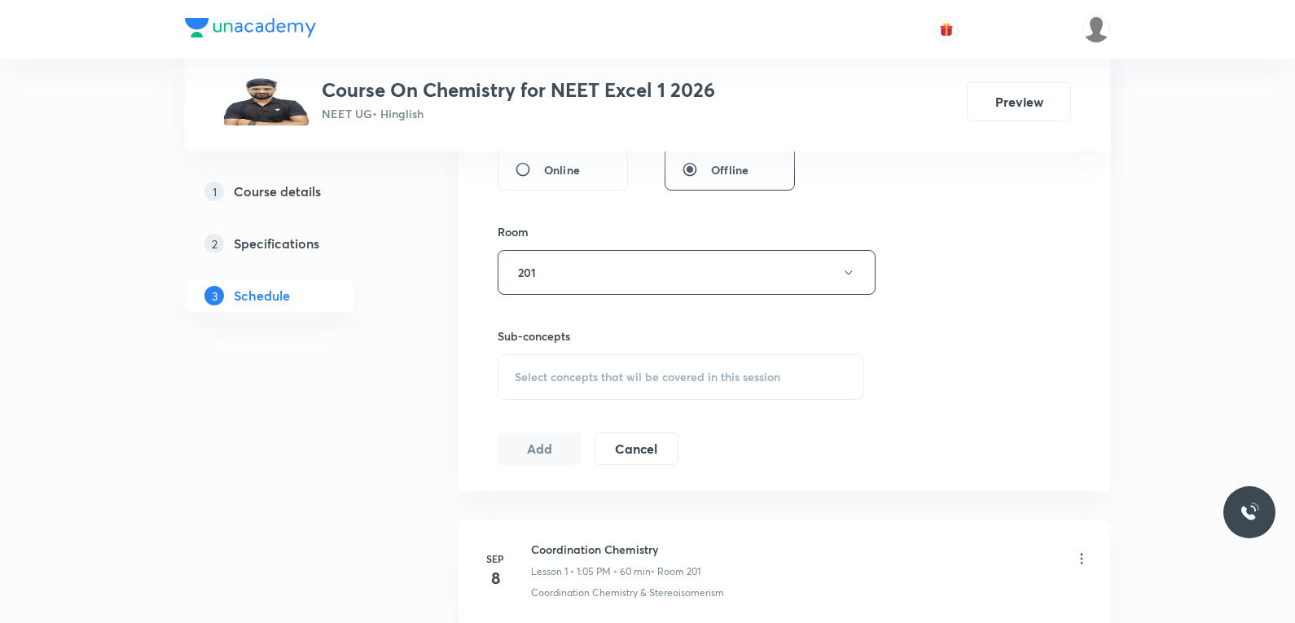
click at [673, 380] on span "Select concepts that wil be covered in this session" at bounding box center [648, 377] width 266 height 13
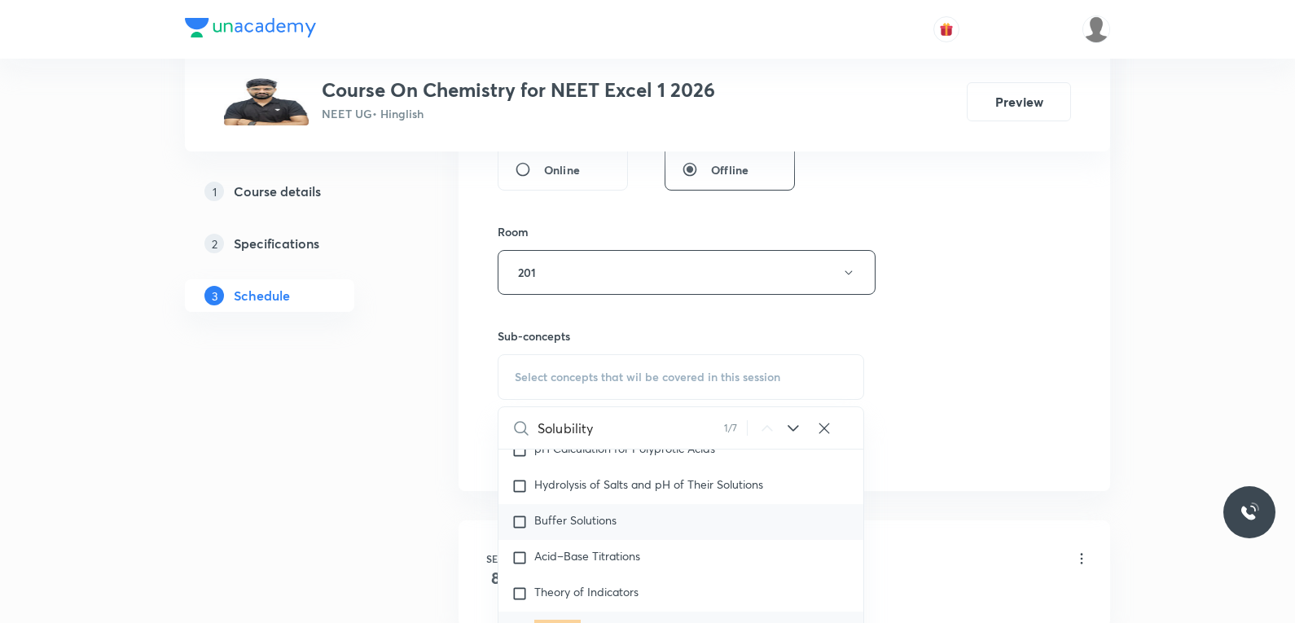
scroll to position [814, 0]
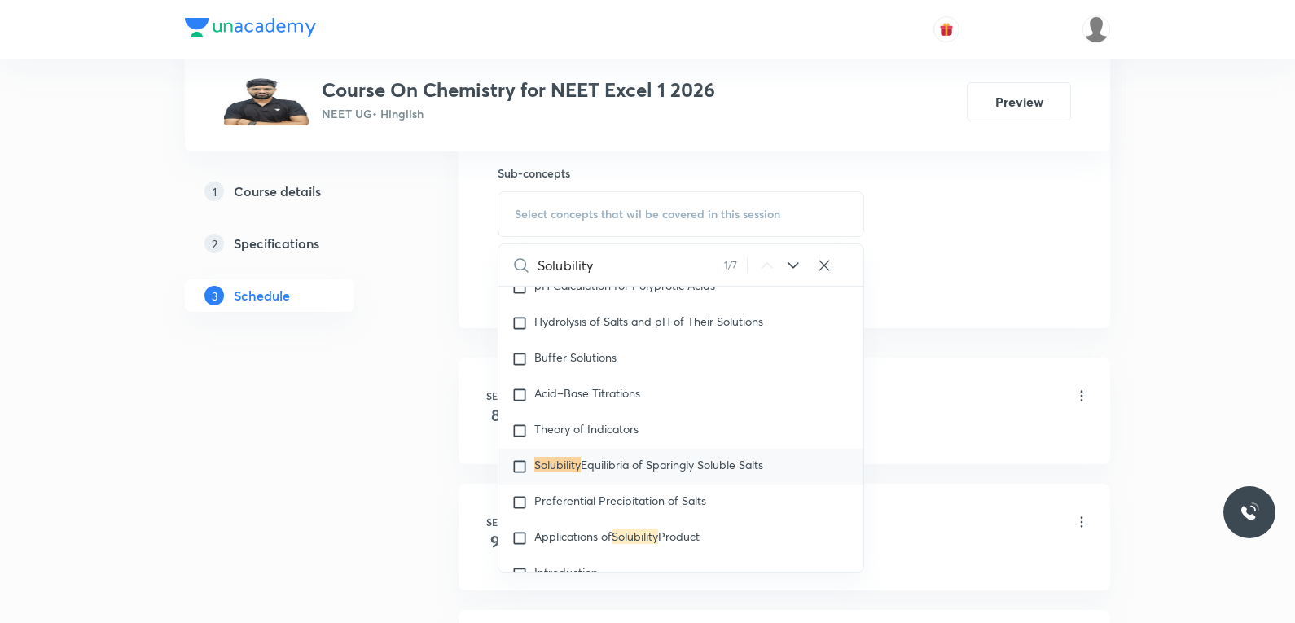
type input "Solubility"
click at [584, 472] on span "Equilibria of Sparingly Soluble Salts" at bounding box center [672, 464] width 182 height 15
checkbox input "true"
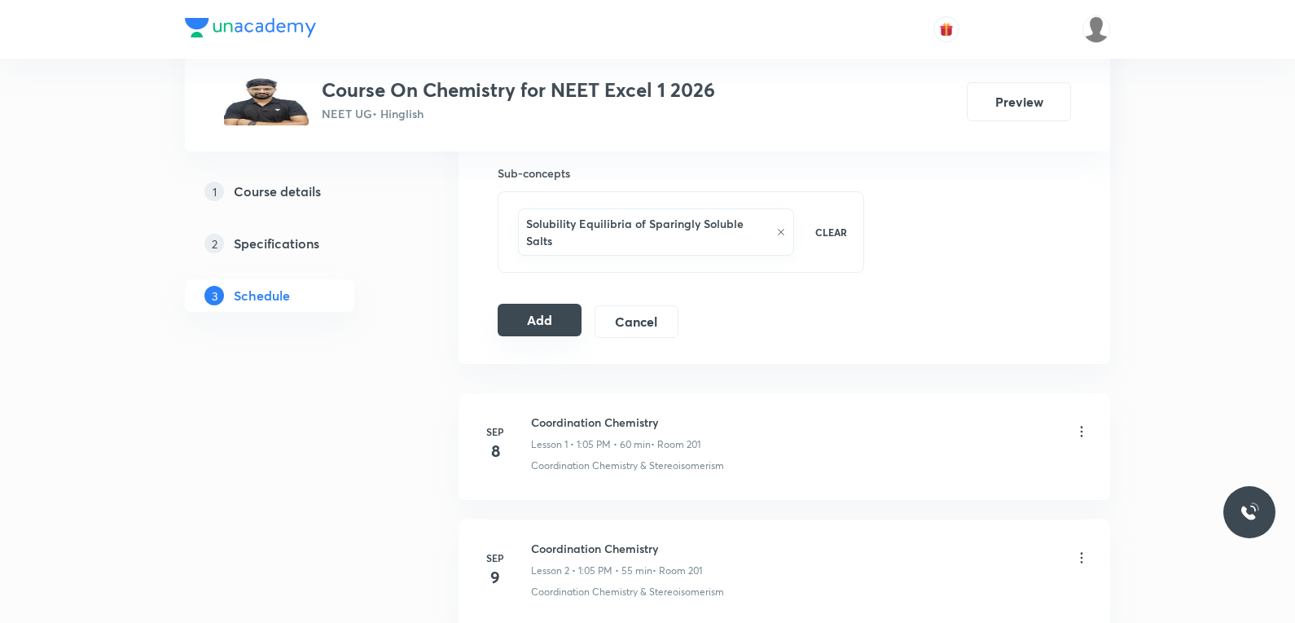
click at [525, 323] on button "Add" at bounding box center [540, 320] width 84 height 33
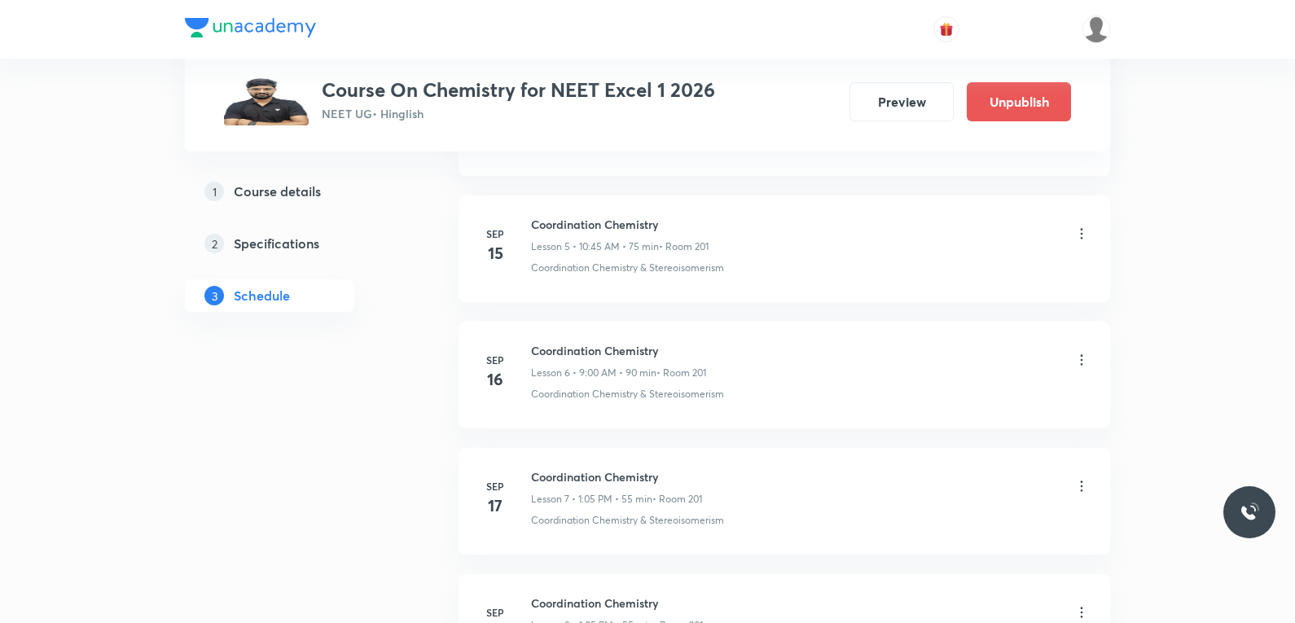
scroll to position [2333, 0]
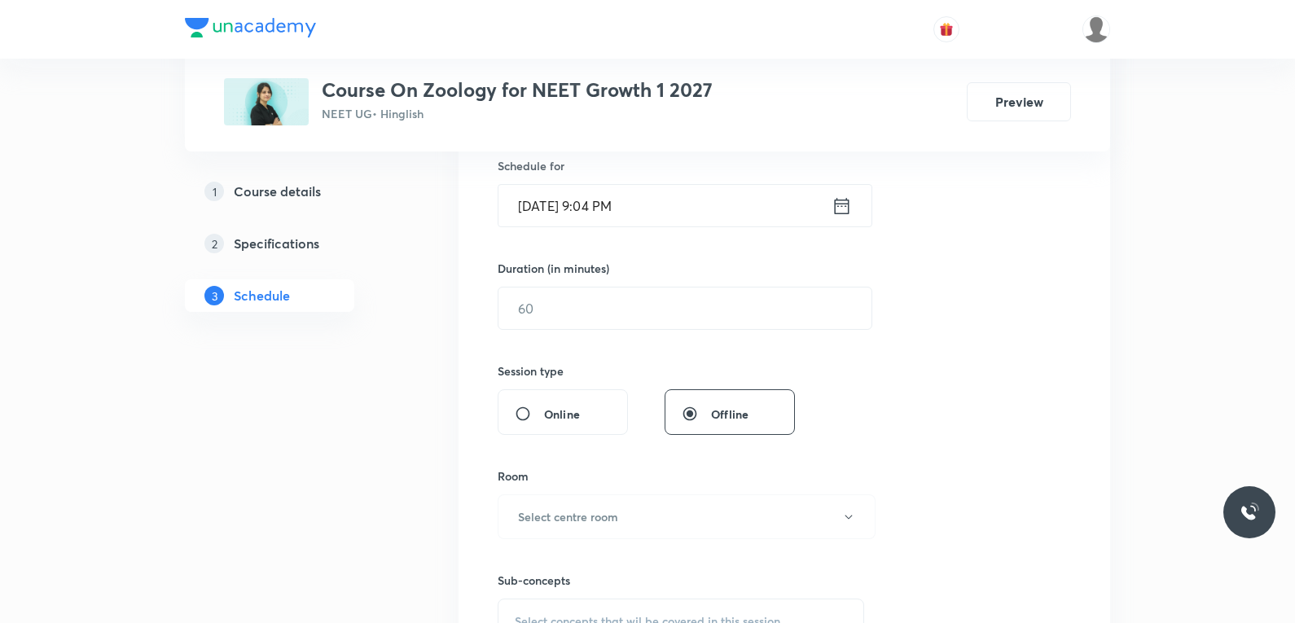
scroll to position [652, 0]
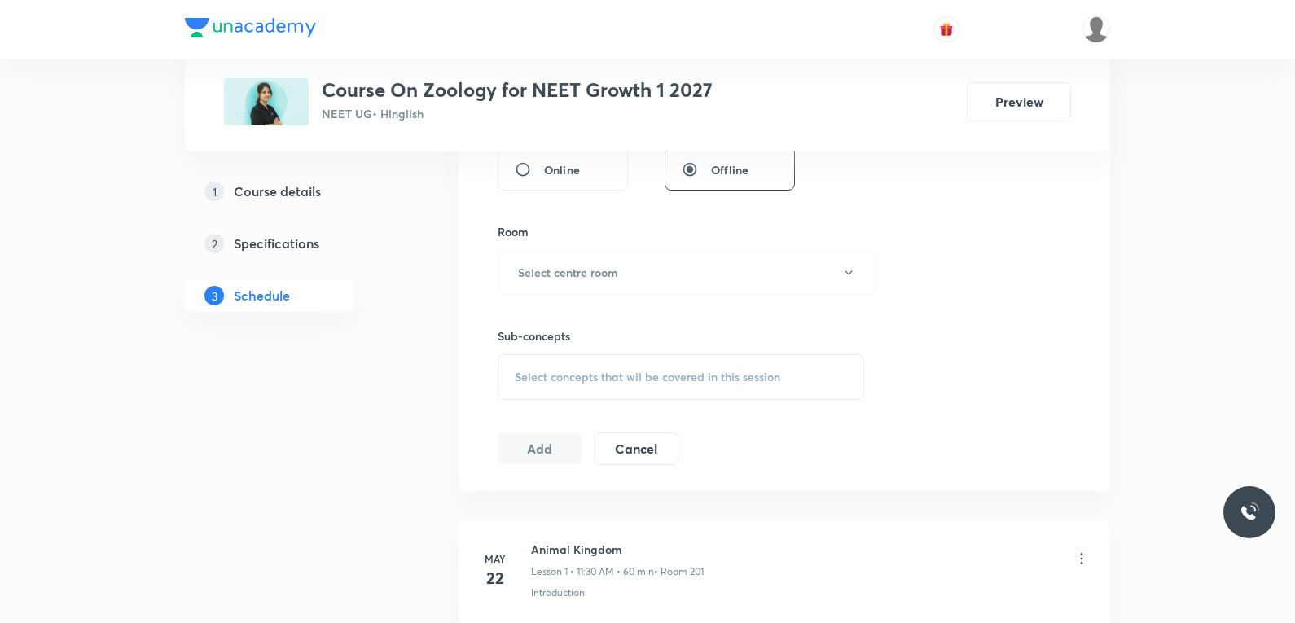
click at [626, 389] on div "Select concepts that wil be covered in this session" at bounding box center [681, 377] width 367 height 46
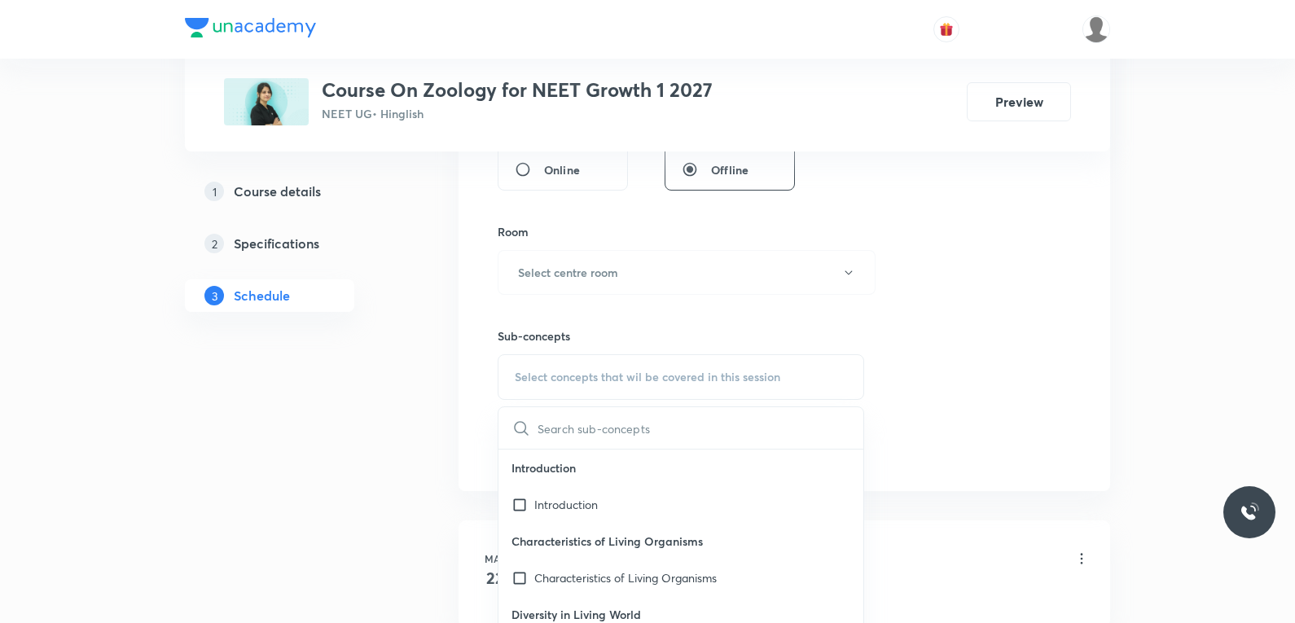
click at [969, 266] on div "Session 66 Live class Session title 0/99 ​ Schedule for [DATE] 9:04 PM ​ Durati…" at bounding box center [784, 82] width 573 height 765
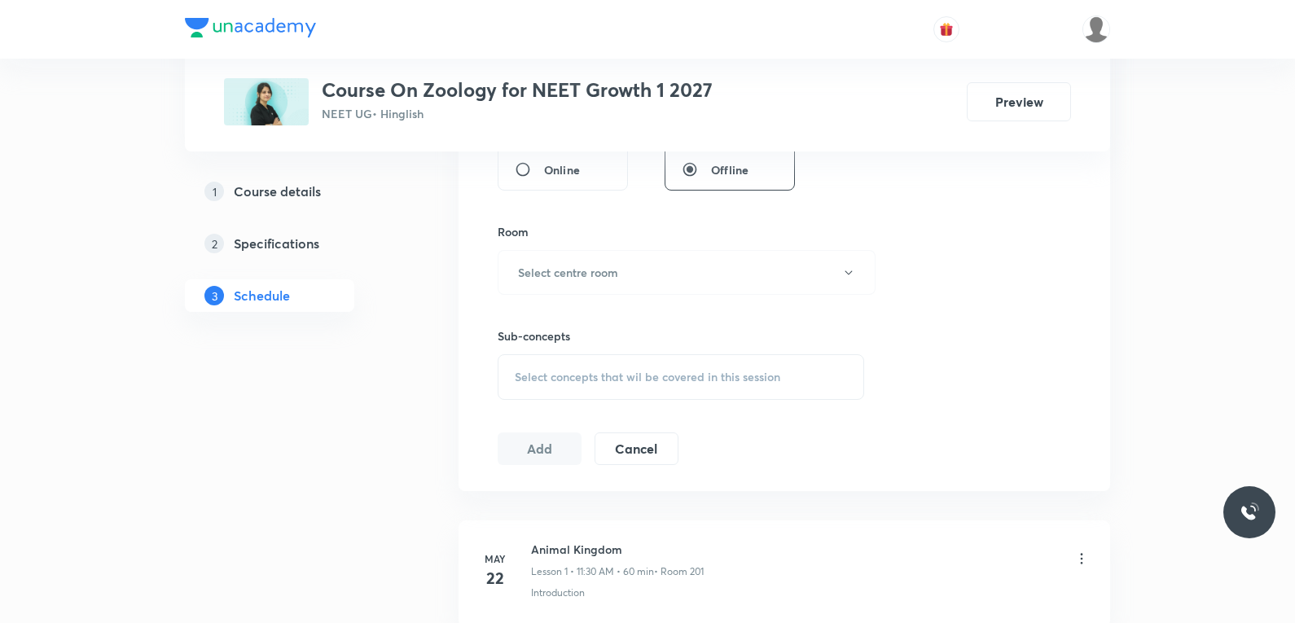
scroll to position [8889, 0]
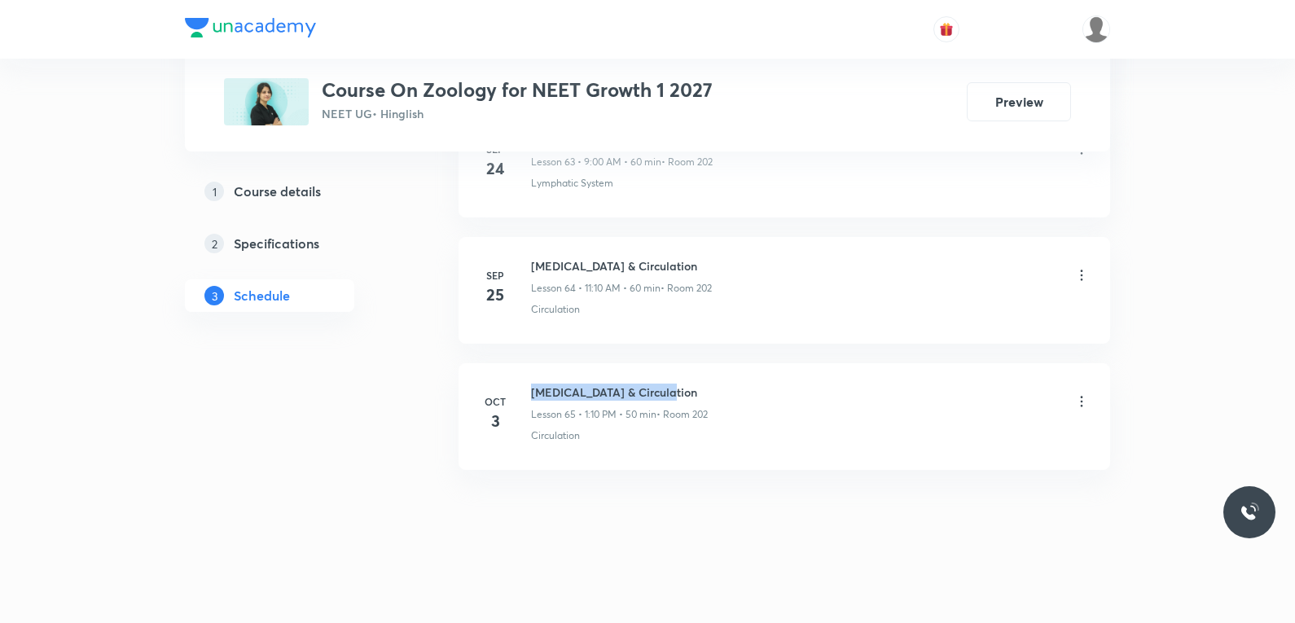
drag, startPoint x: 533, startPoint y: 390, endPoint x: 701, endPoint y: 389, distance: 167.8
click at [701, 389] on h6 "[MEDICAL_DATA] & Circulation" at bounding box center [619, 392] width 177 height 17
copy h6 "[MEDICAL_DATA] & Circulation"
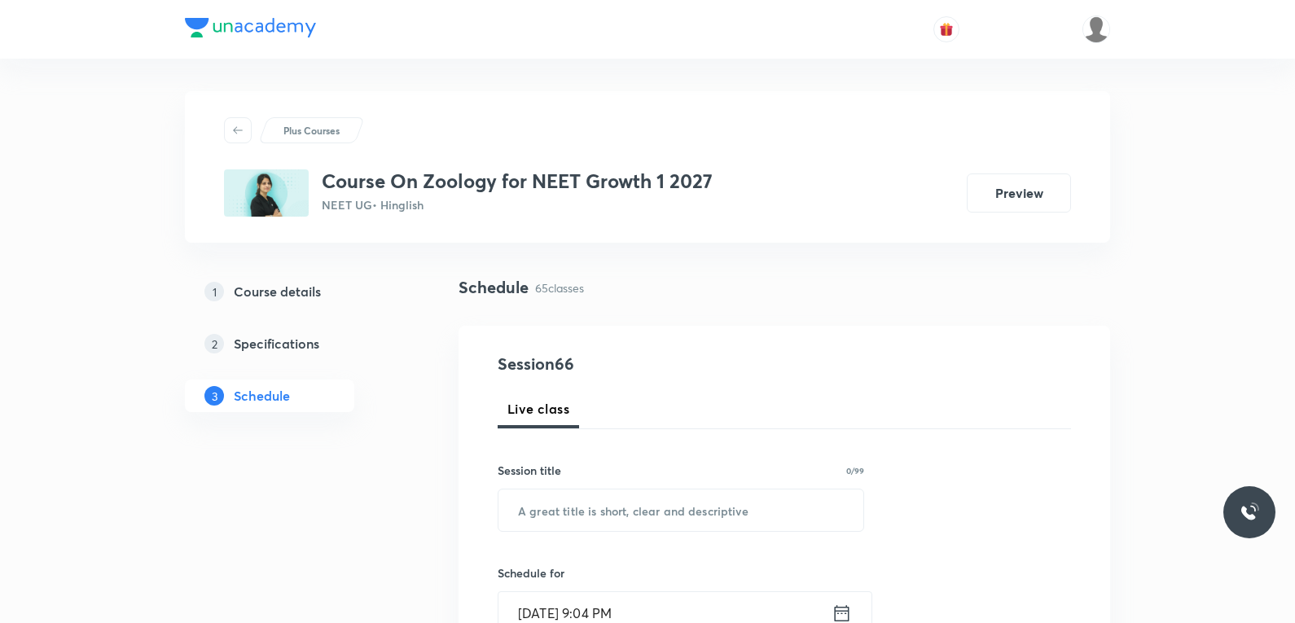
scroll to position [244, 0]
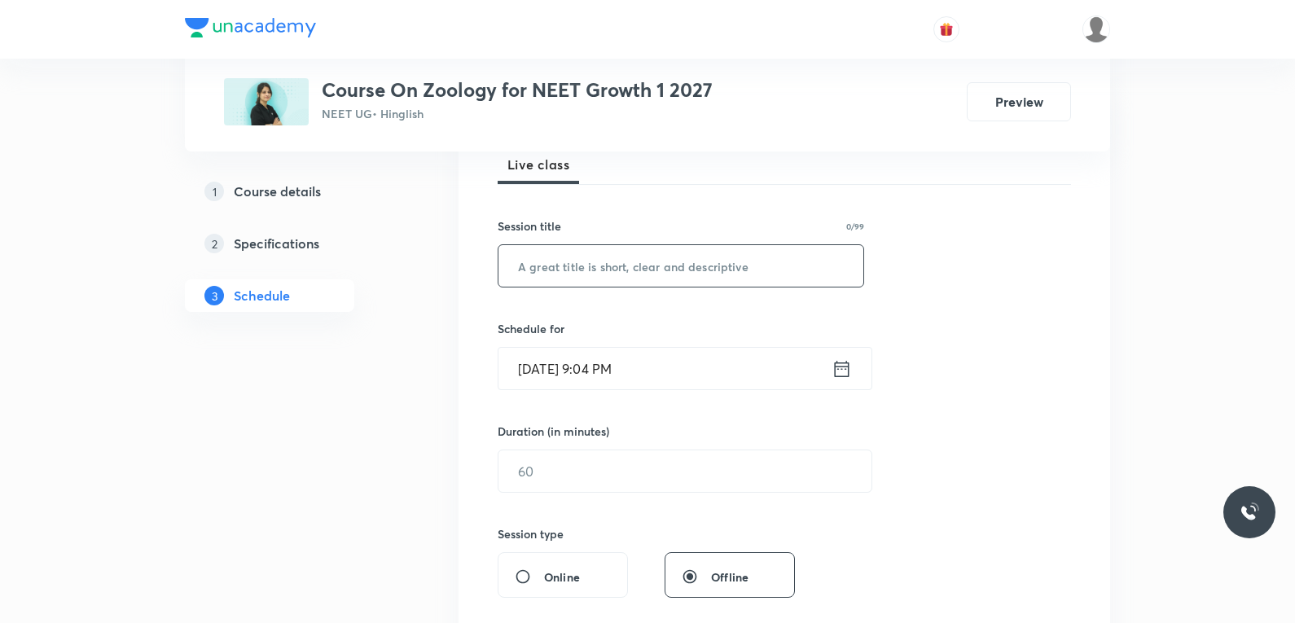
click at [710, 280] on input "text" at bounding box center [680, 266] width 365 height 42
paste input "[MEDICAL_DATA] & Circulation"
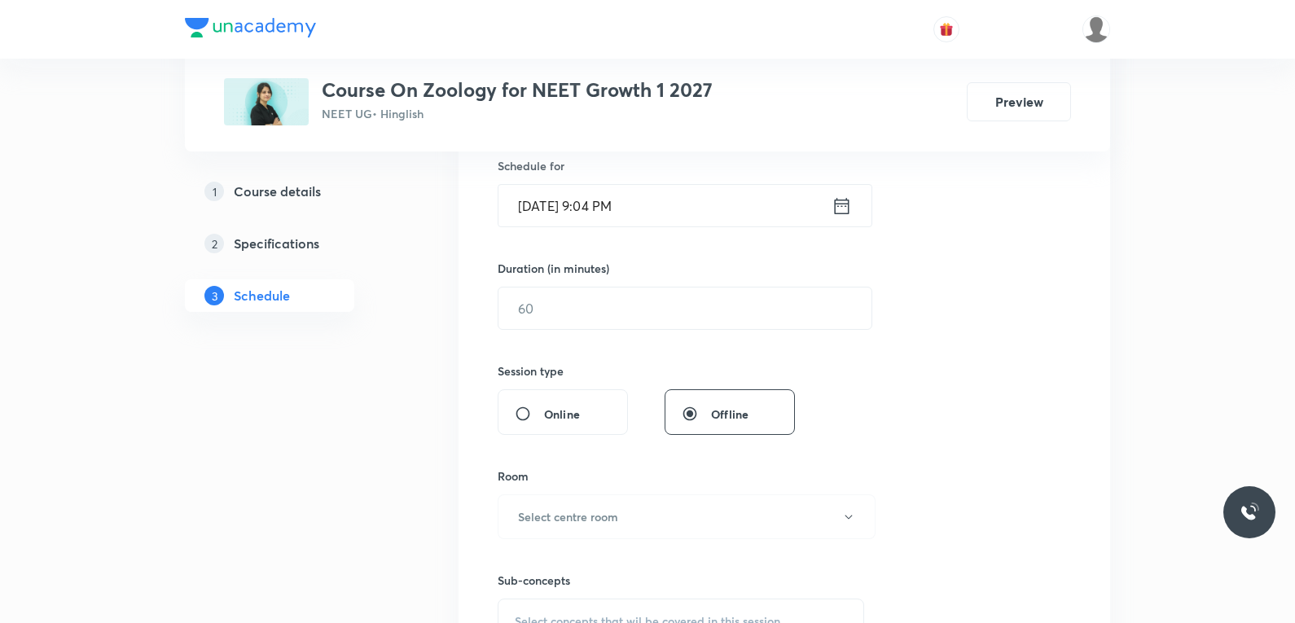
type input "[MEDICAL_DATA] & Circulation"
click at [555, 206] on input "[DATE] 9:04 PM" at bounding box center [664, 206] width 333 height 42
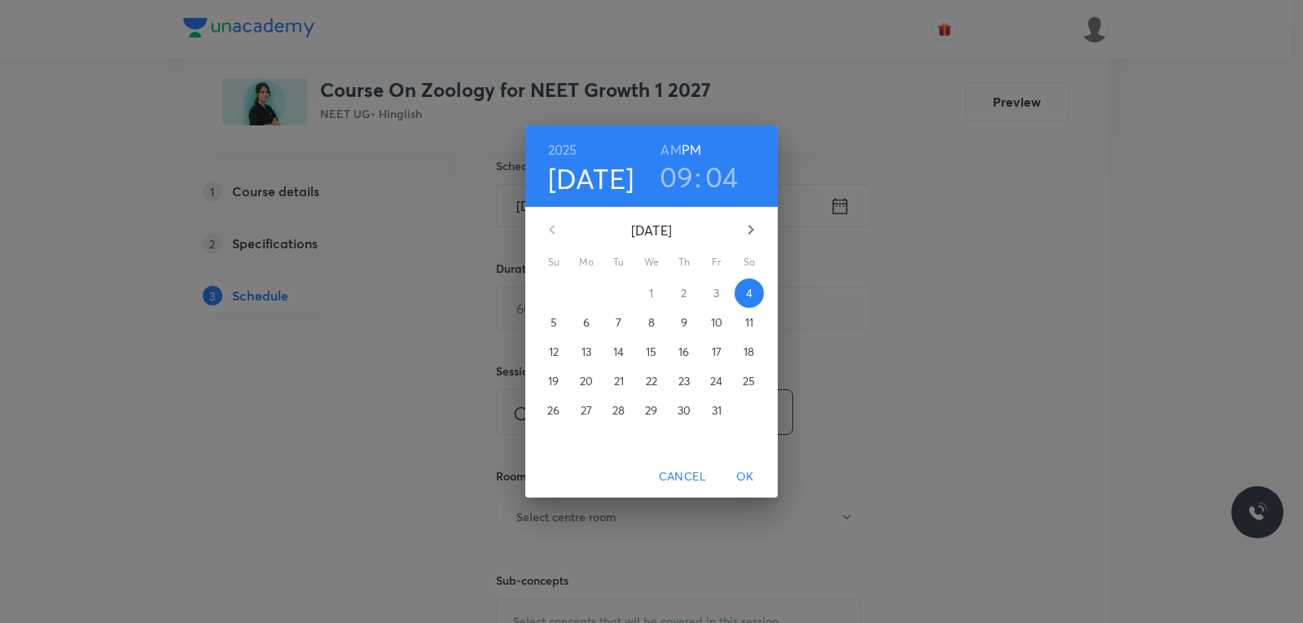
click at [589, 322] on p "6" at bounding box center [586, 322] width 7 height 16
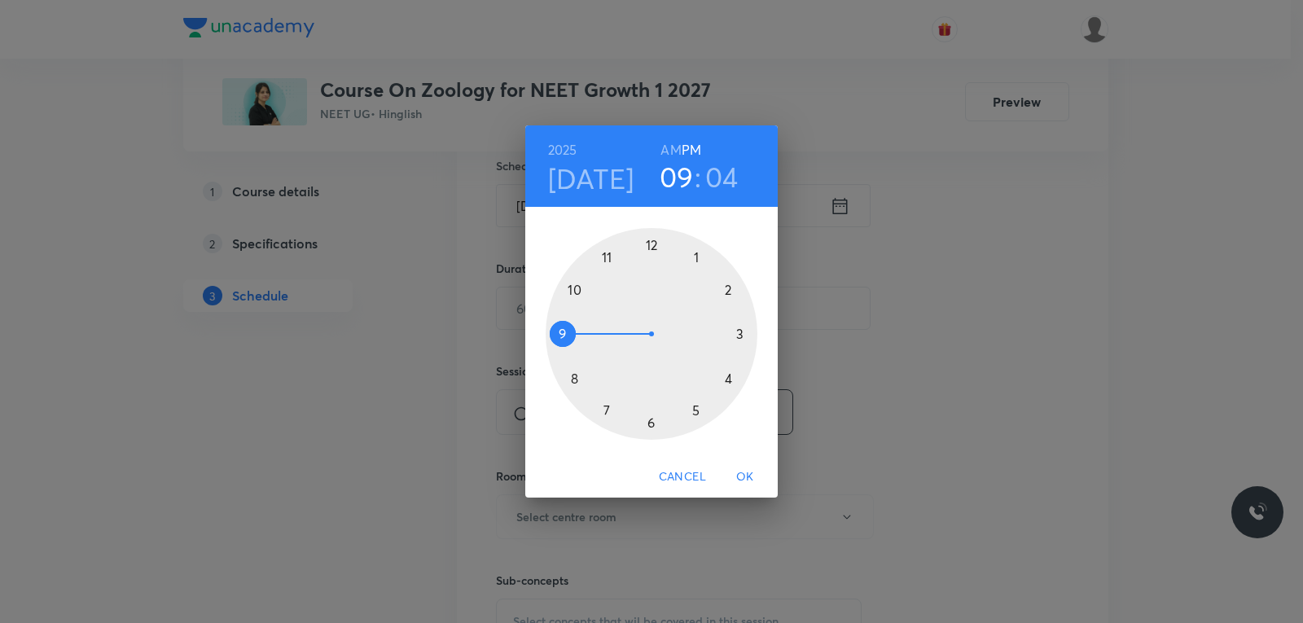
click at [671, 141] on h6 "AM" at bounding box center [671, 149] width 20 height 23
click at [718, 181] on h3 "04" at bounding box center [721, 177] width 33 height 34
drag, startPoint x: 687, startPoint y: 254, endPoint x: 649, endPoint y: 246, distance: 39.1
click at [649, 246] on div at bounding box center [652, 334] width 212 height 212
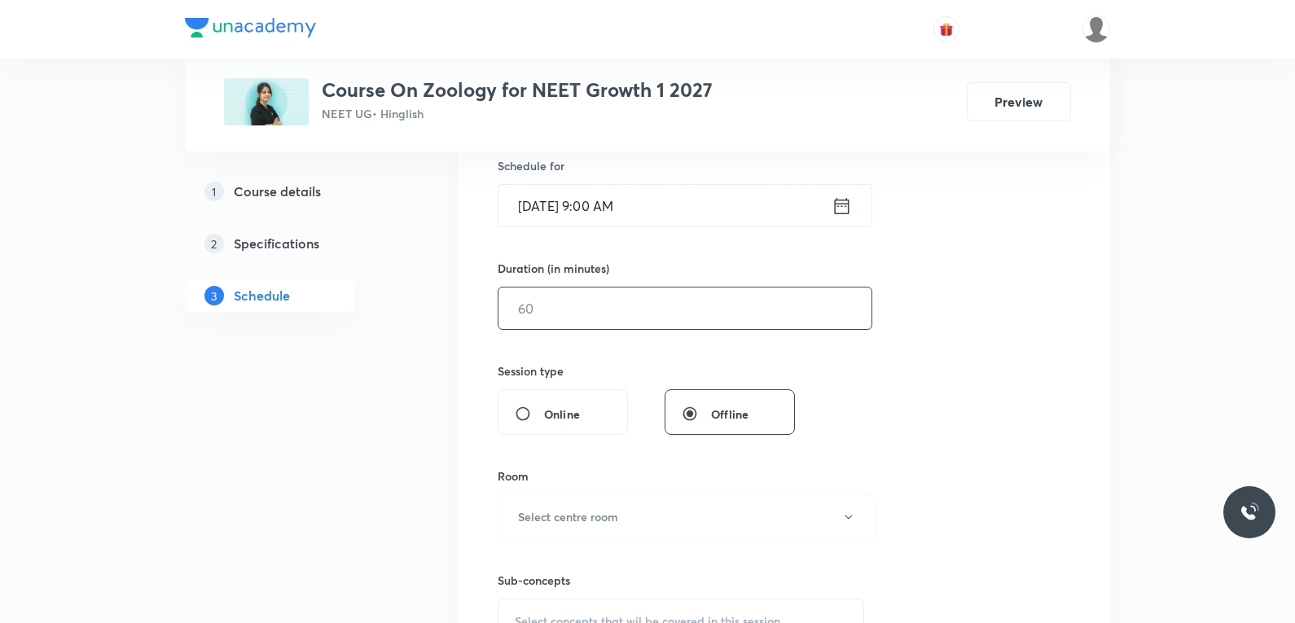
click at [591, 301] on input "text" at bounding box center [684, 309] width 373 height 42
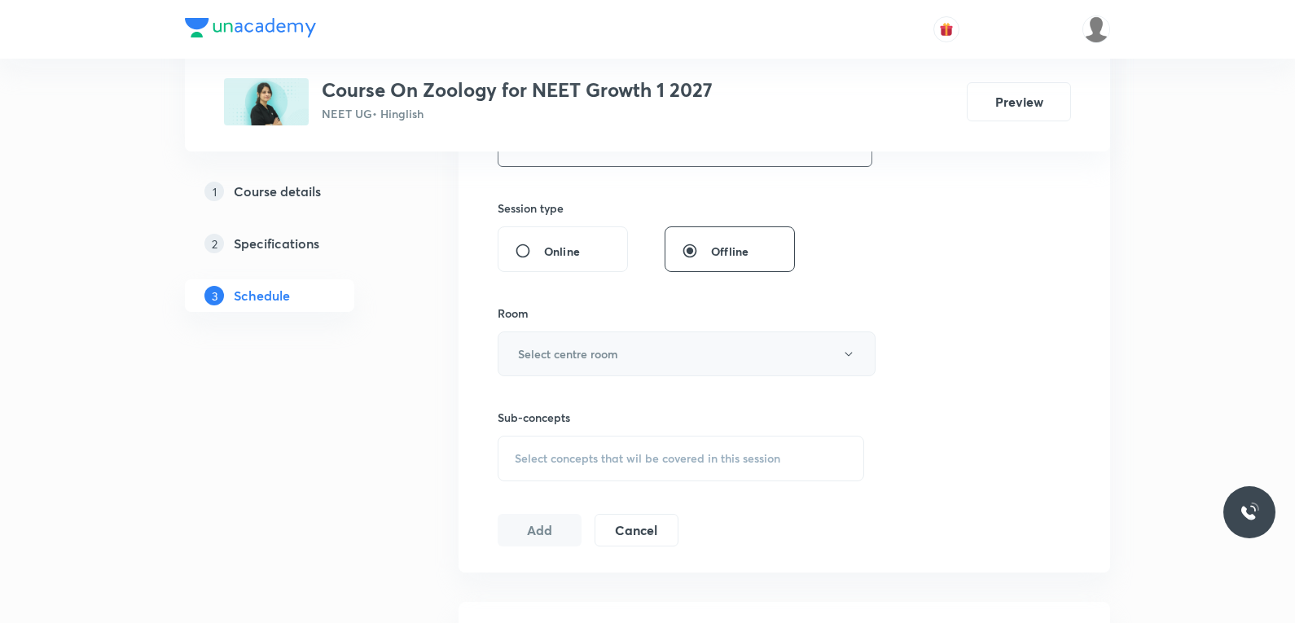
type input "75"
click at [601, 375] on button "Select centre room" at bounding box center [687, 354] width 378 height 45
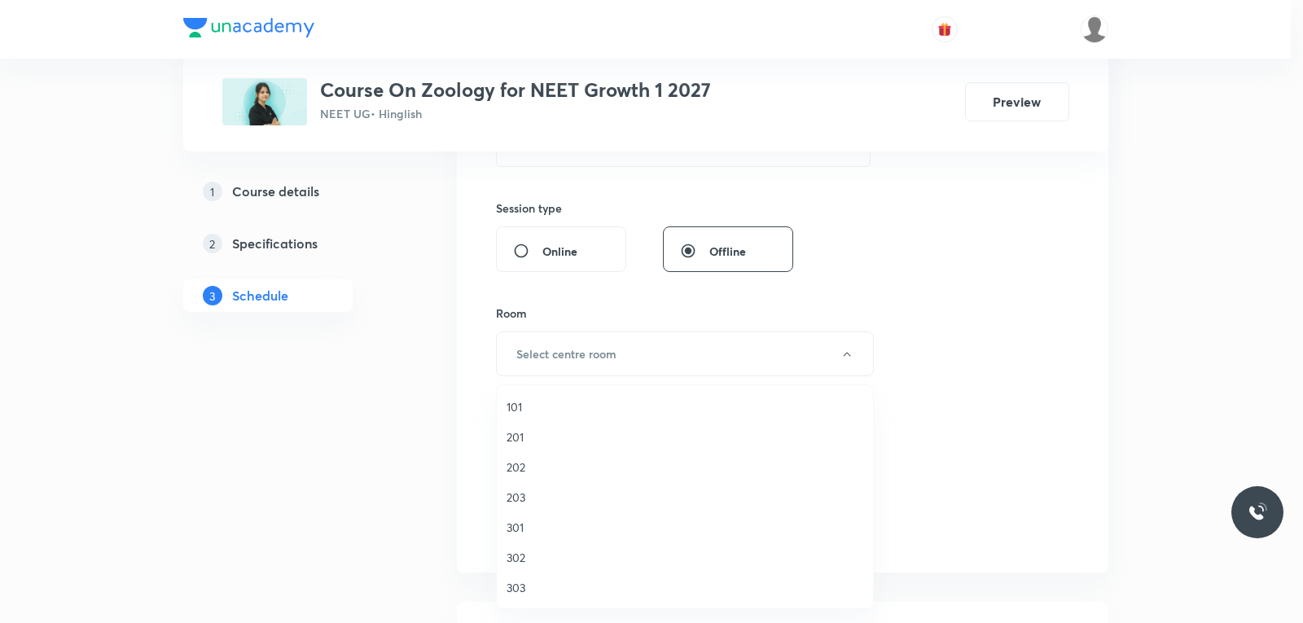
click at [544, 473] on span "202" at bounding box center [685, 467] width 357 height 17
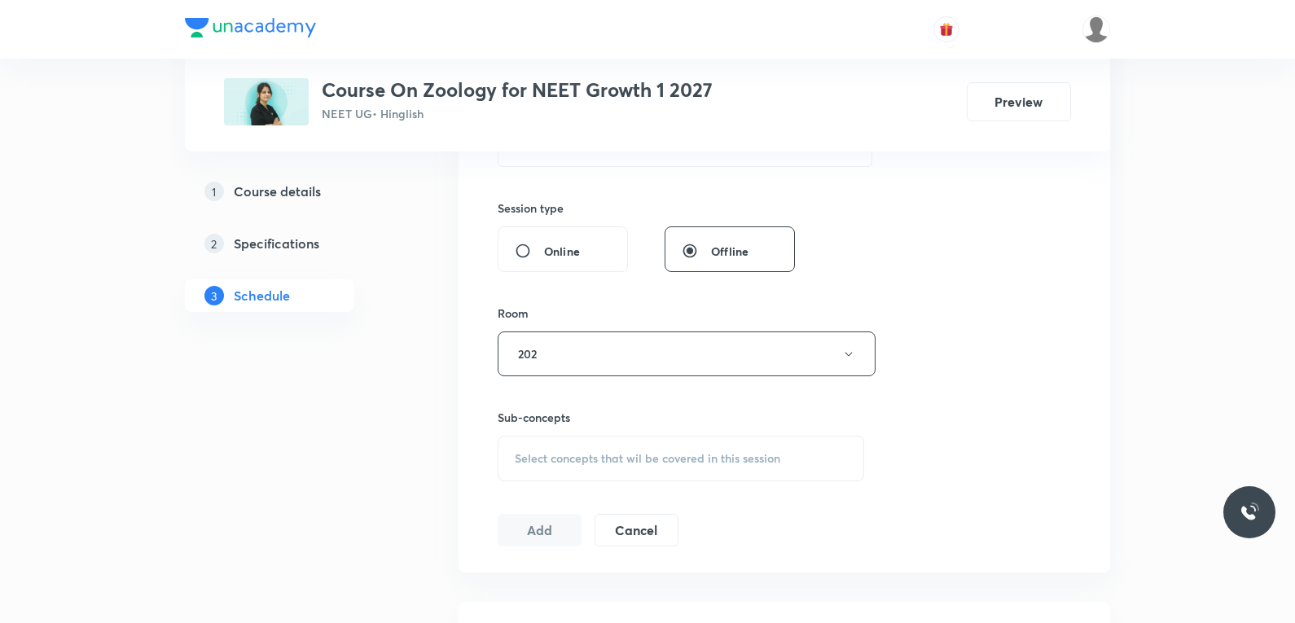
click at [629, 452] on span "Select concepts that wil be covered in this session" at bounding box center [648, 458] width 266 height 13
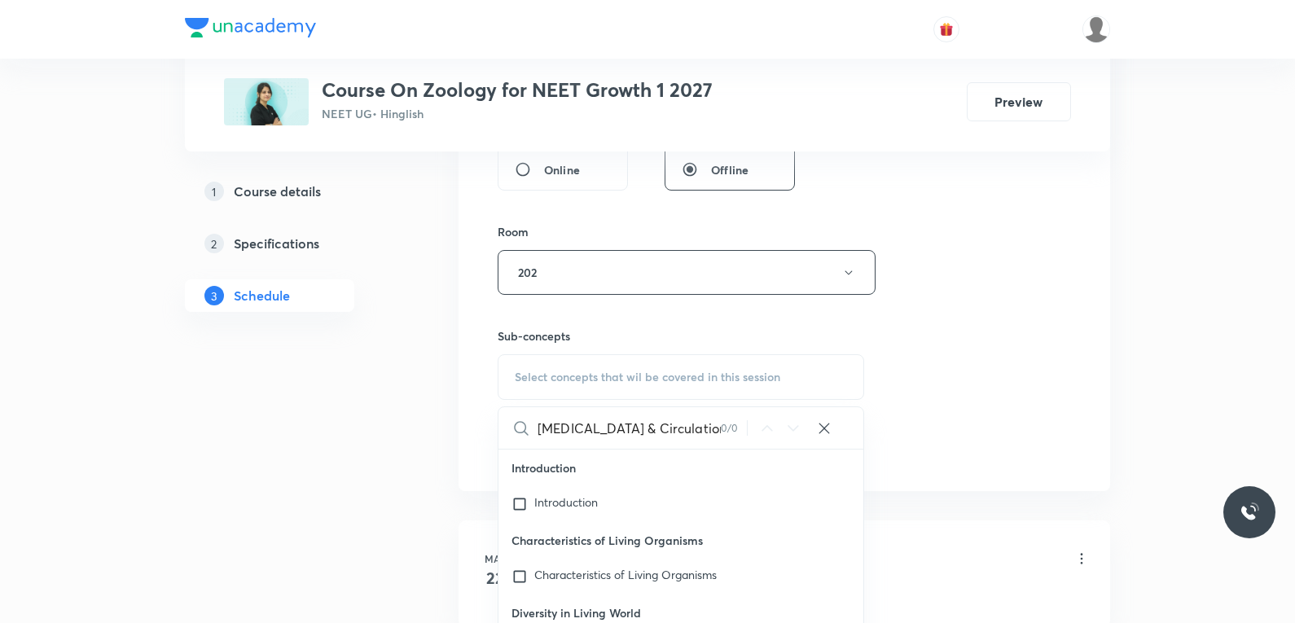
type input "[MEDICAL_DATA] & Circulation"
click at [963, 296] on div "Session 66 Live class Session title 24/99 [MEDICAL_DATA] & Circulation ​ Schedu…" at bounding box center [784, 82] width 573 height 765
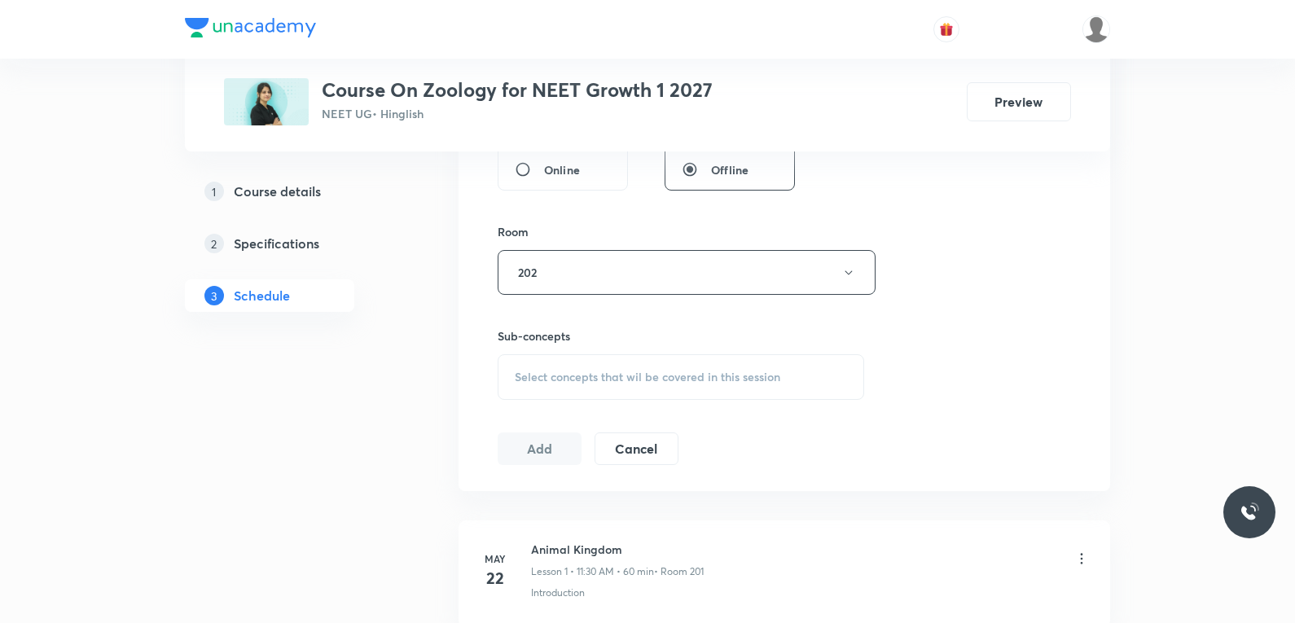
scroll to position [8889, 0]
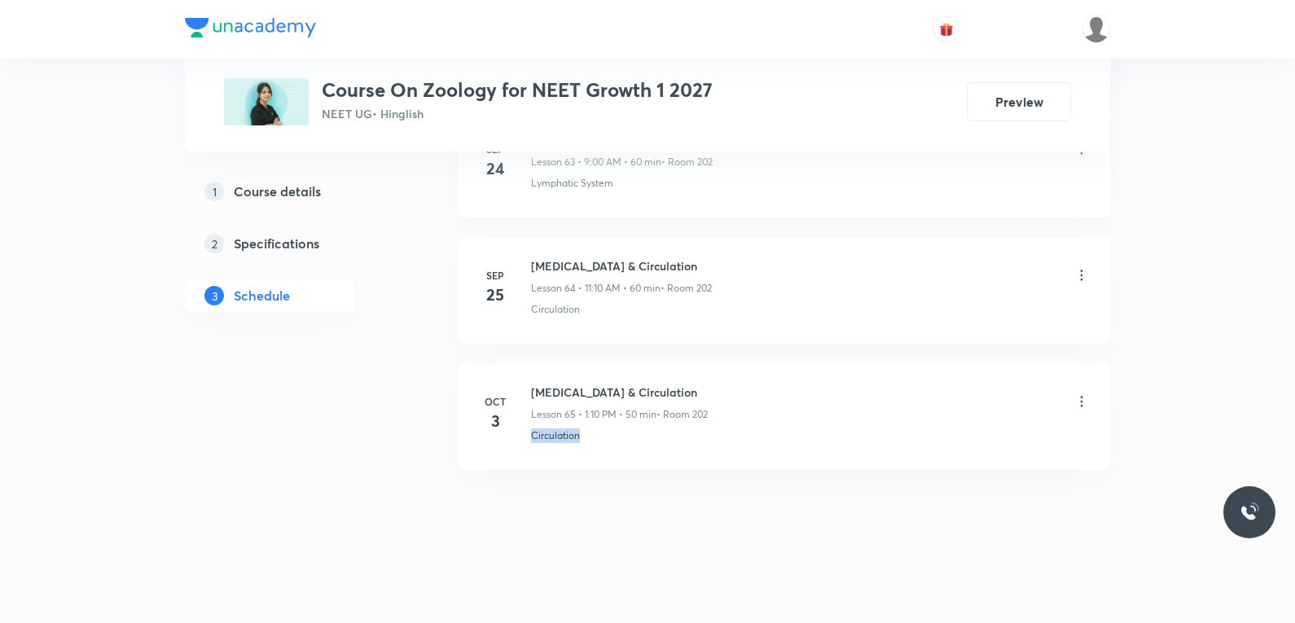
drag, startPoint x: 525, startPoint y: 441, endPoint x: 655, endPoint y: 449, distance: 129.8
click at [655, 449] on li "[DATE] [MEDICAL_DATA] & Circulation Lesson 65 • 1:10 PM • 50 min • Room 202 Cir…" at bounding box center [785, 416] width 652 height 107
copy p "Circulation"
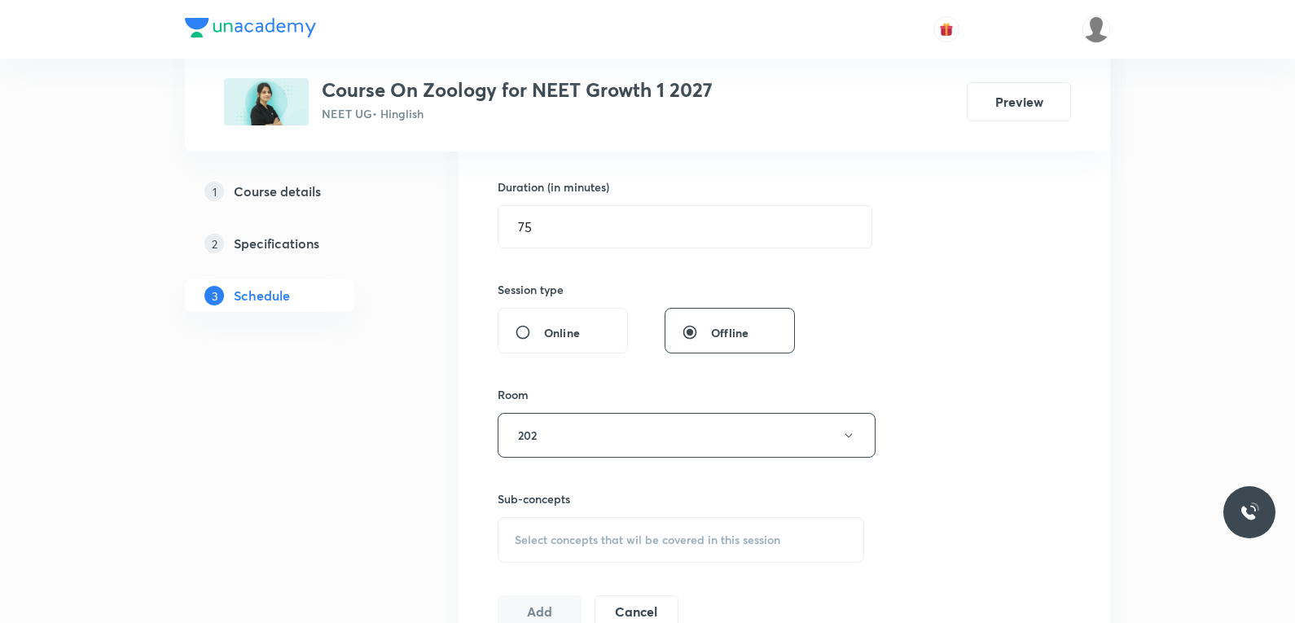
scroll to position [733, 0]
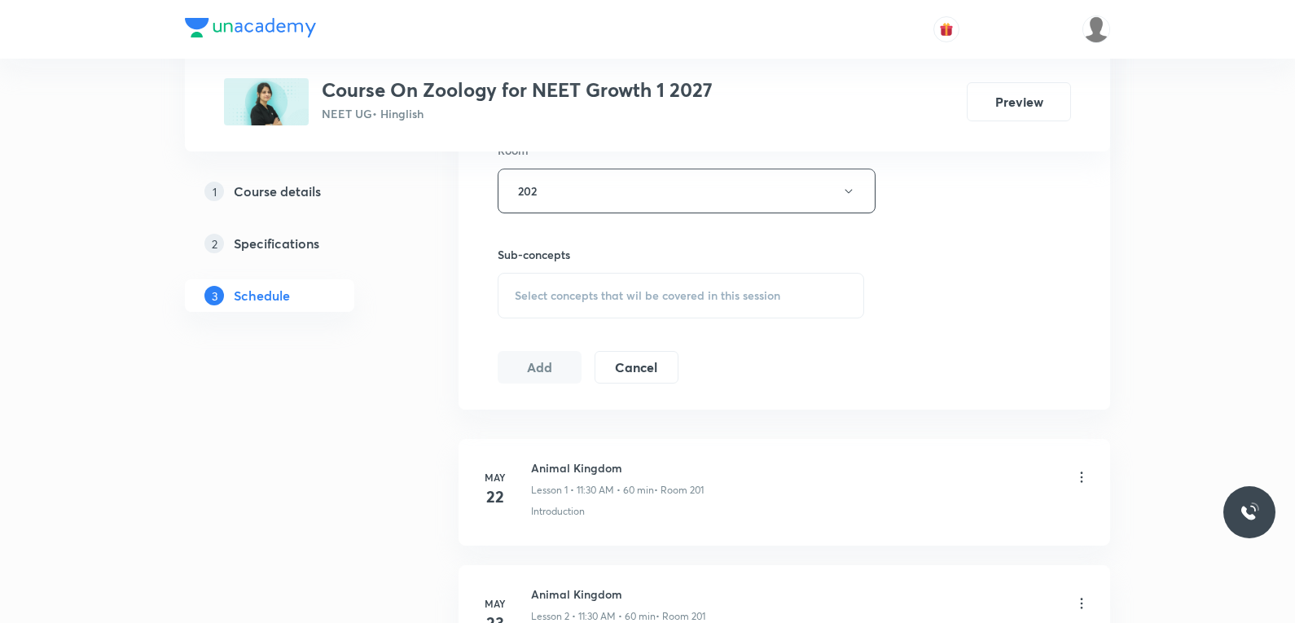
click at [696, 298] on span "Select concepts that wil be covered in this session" at bounding box center [648, 295] width 266 height 13
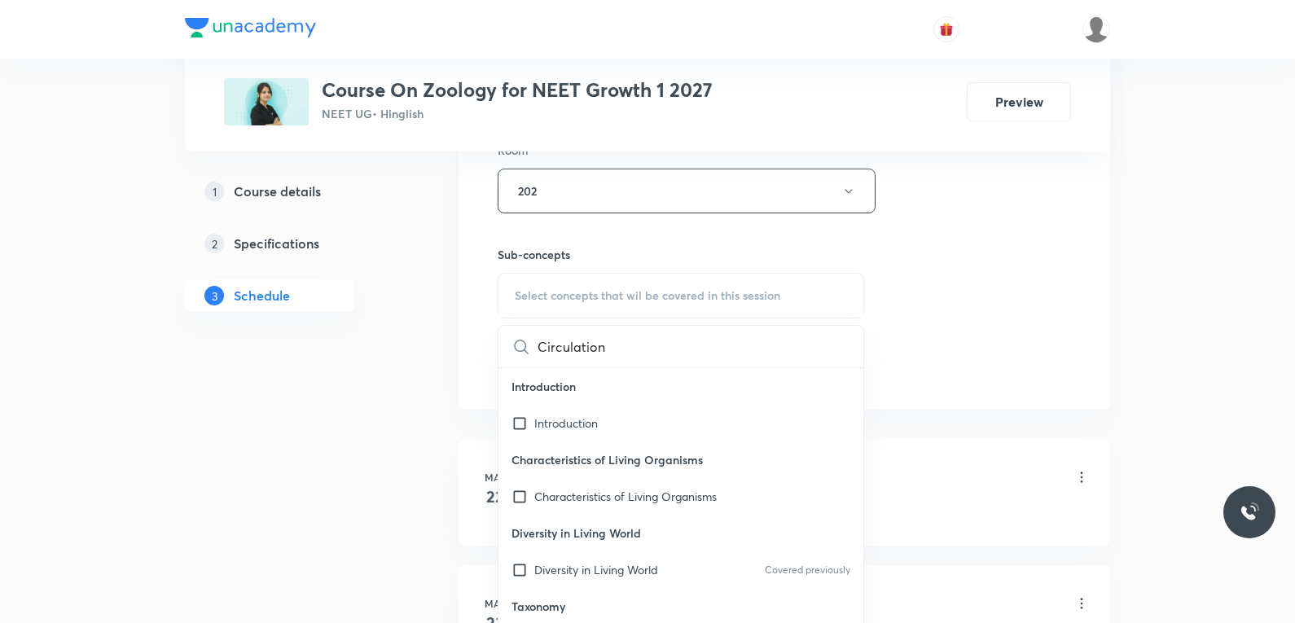
scroll to position [11642, 0]
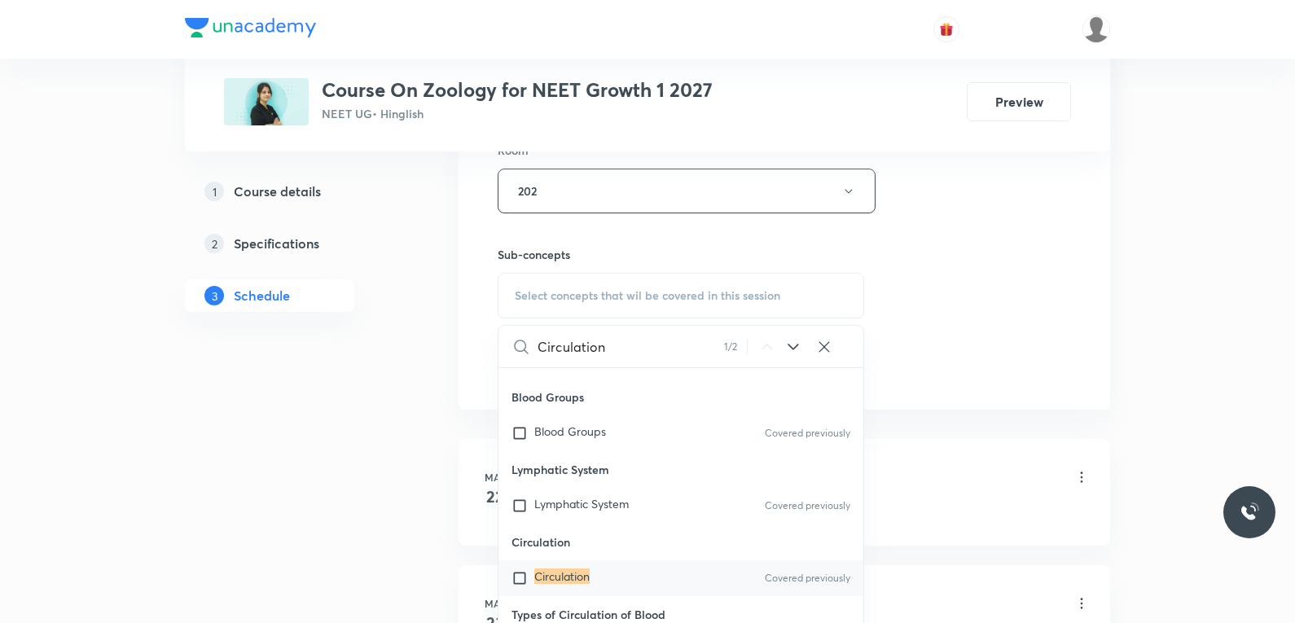
type input "Circulation"
click at [555, 569] on mark "Circulation" at bounding box center [561, 576] width 55 height 15
checkbox input "true"
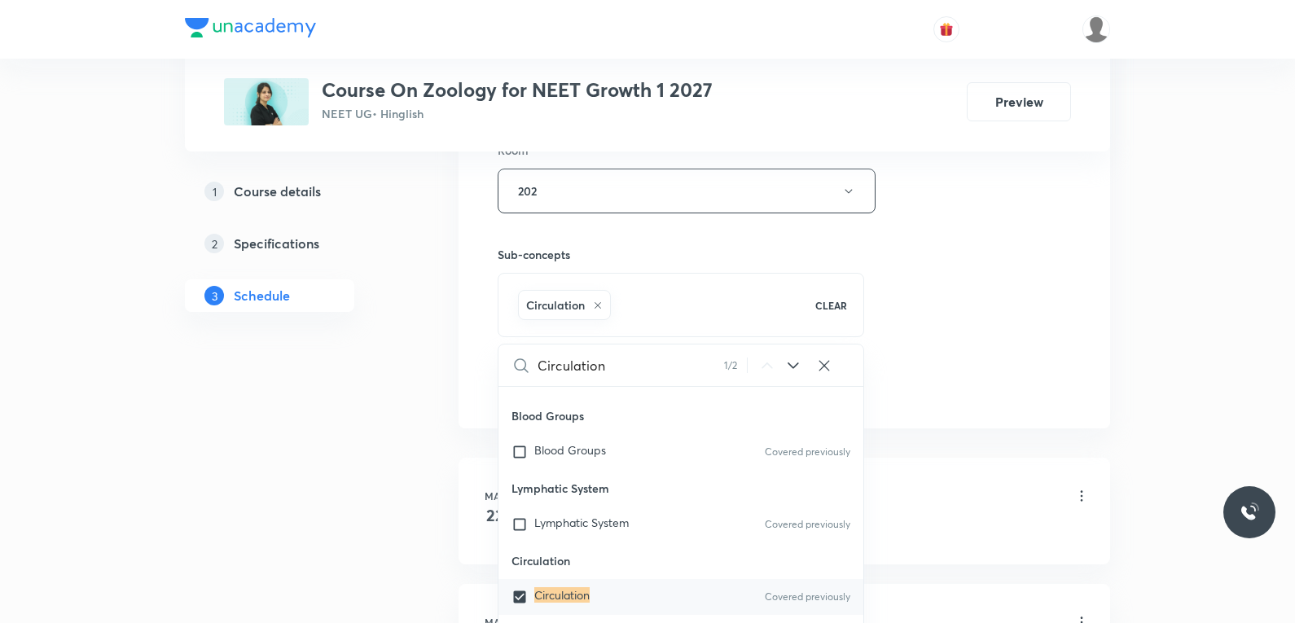
click at [916, 198] on div "Session 66 Live class Session title 24/99 Body Fluid & Circulation ​ Schedule f…" at bounding box center [784, 11] width 573 height 784
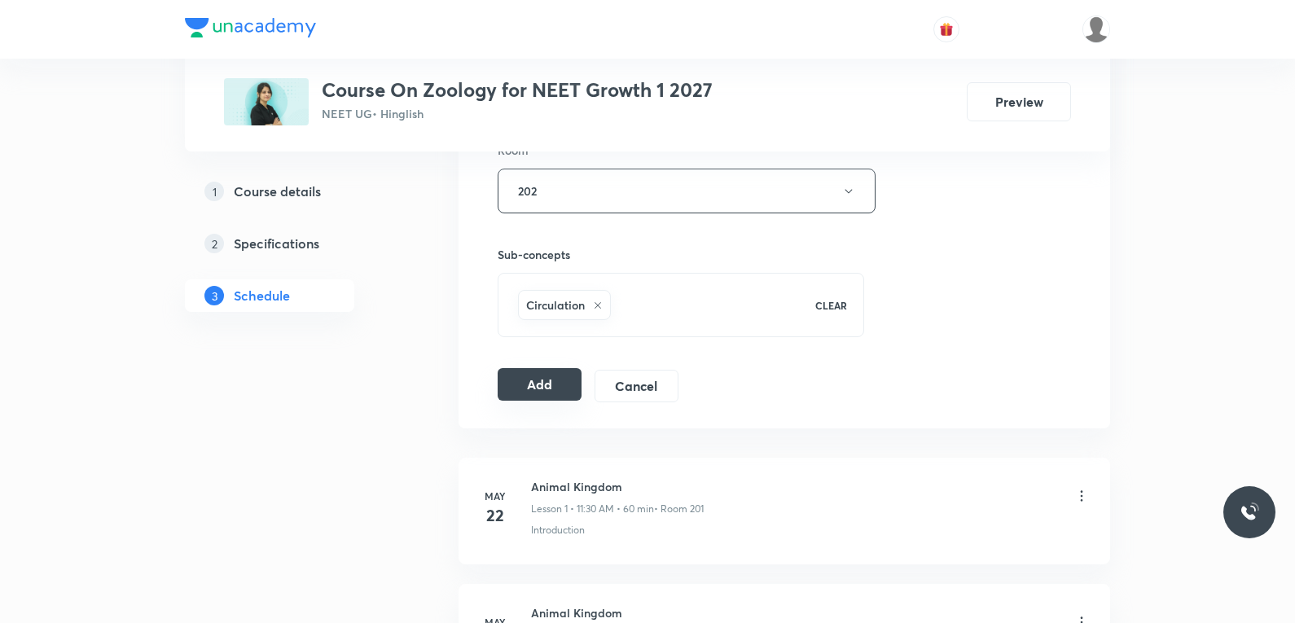
click at [541, 389] on button "Add" at bounding box center [540, 384] width 84 height 33
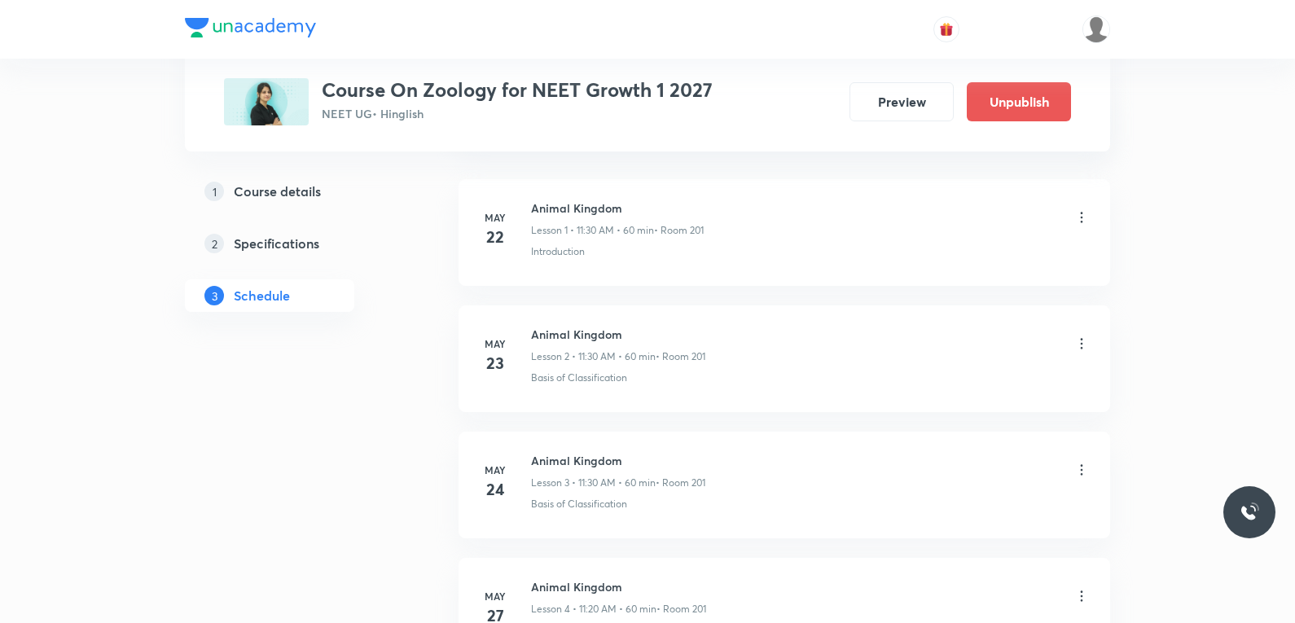
scroll to position [8266, 0]
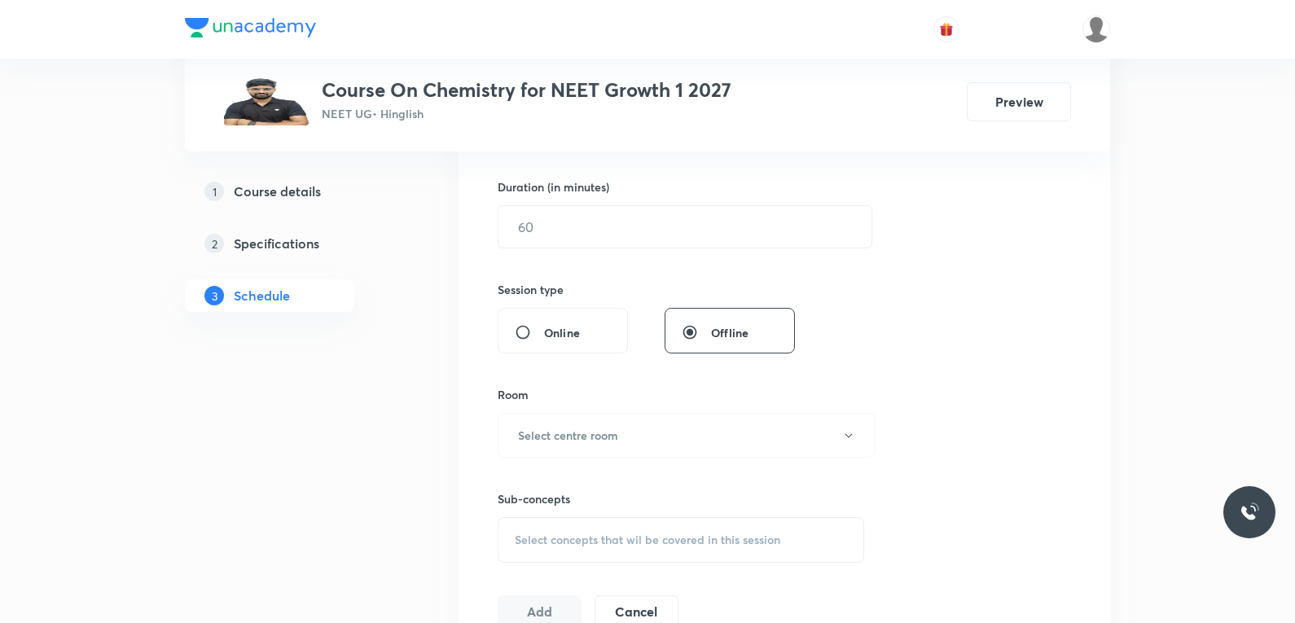
scroll to position [652, 0]
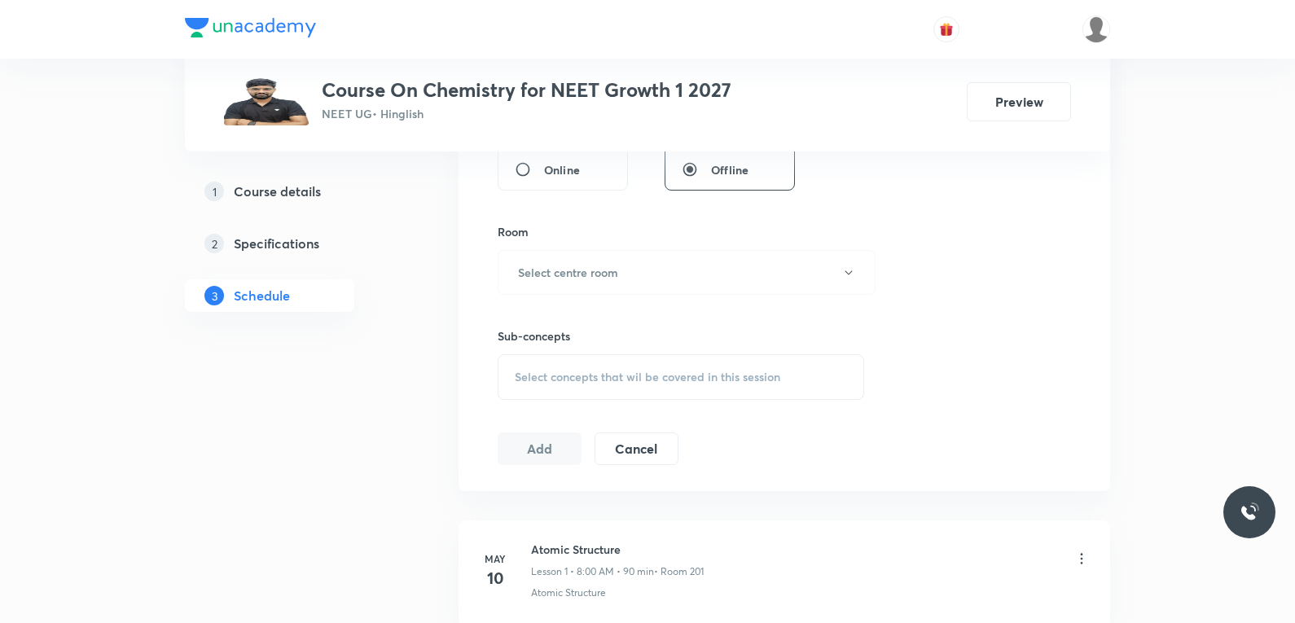
click at [629, 380] on span "Select concepts that wil be covered in this session" at bounding box center [648, 377] width 266 height 13
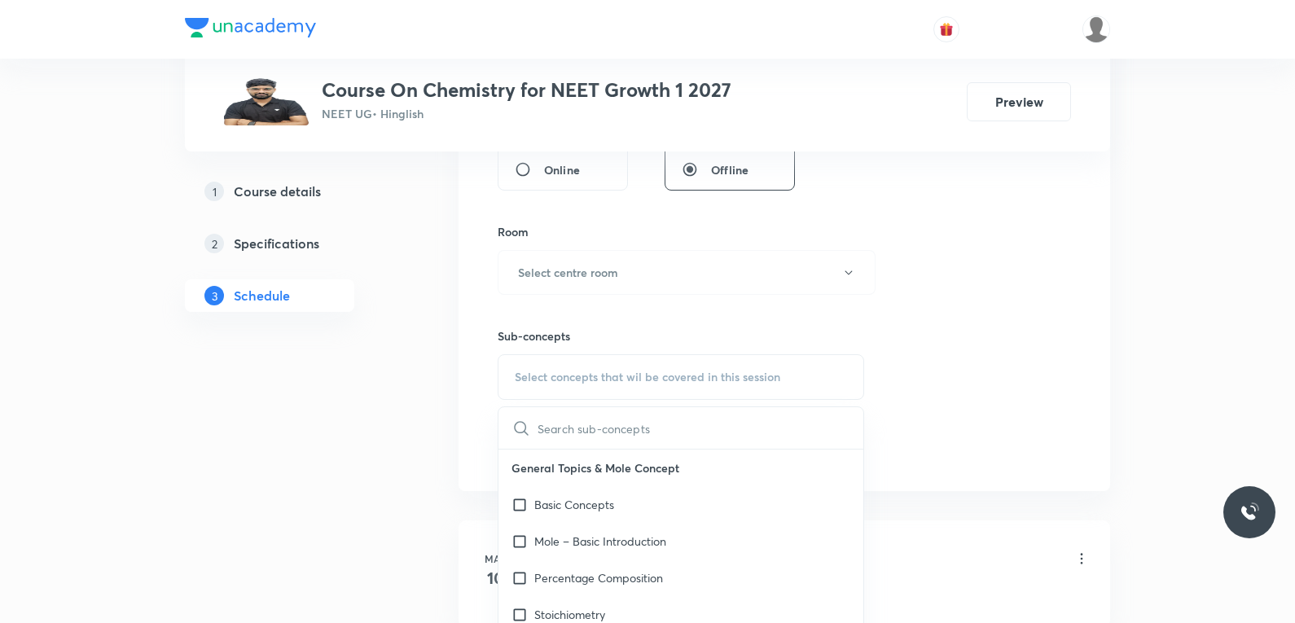
click at [993, 257] on div "Session 82 Live class Session title 0/99 ​ Schedule for Oct 4, 2025, 9:04 PM ​ …" at bounding box center [784, 82] width 573 height 765
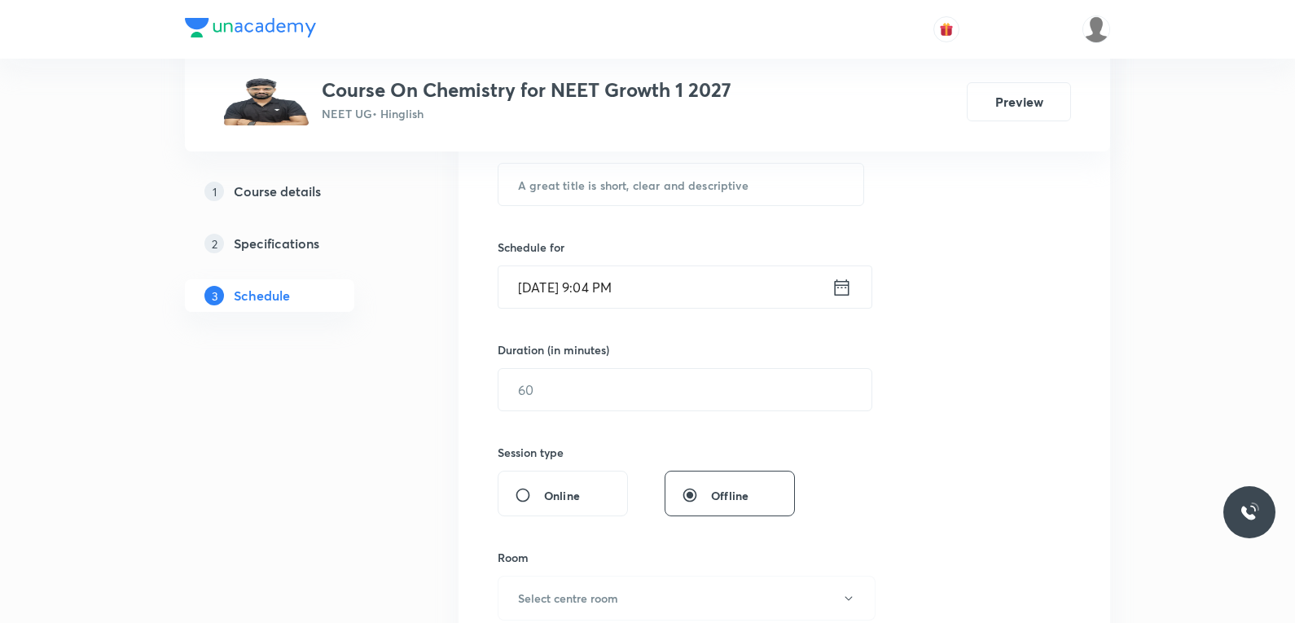
scroll to position [163, 0]
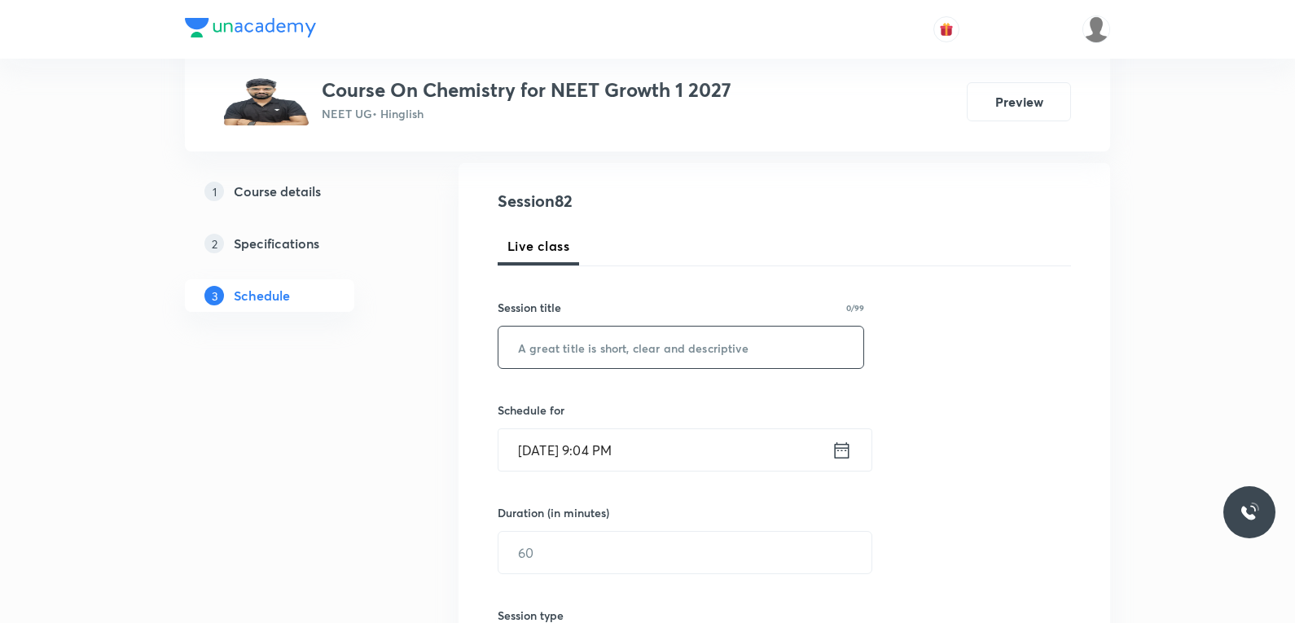
click at [630, 338] on input "text" at bounding box center [680, 348] width 365 height 42
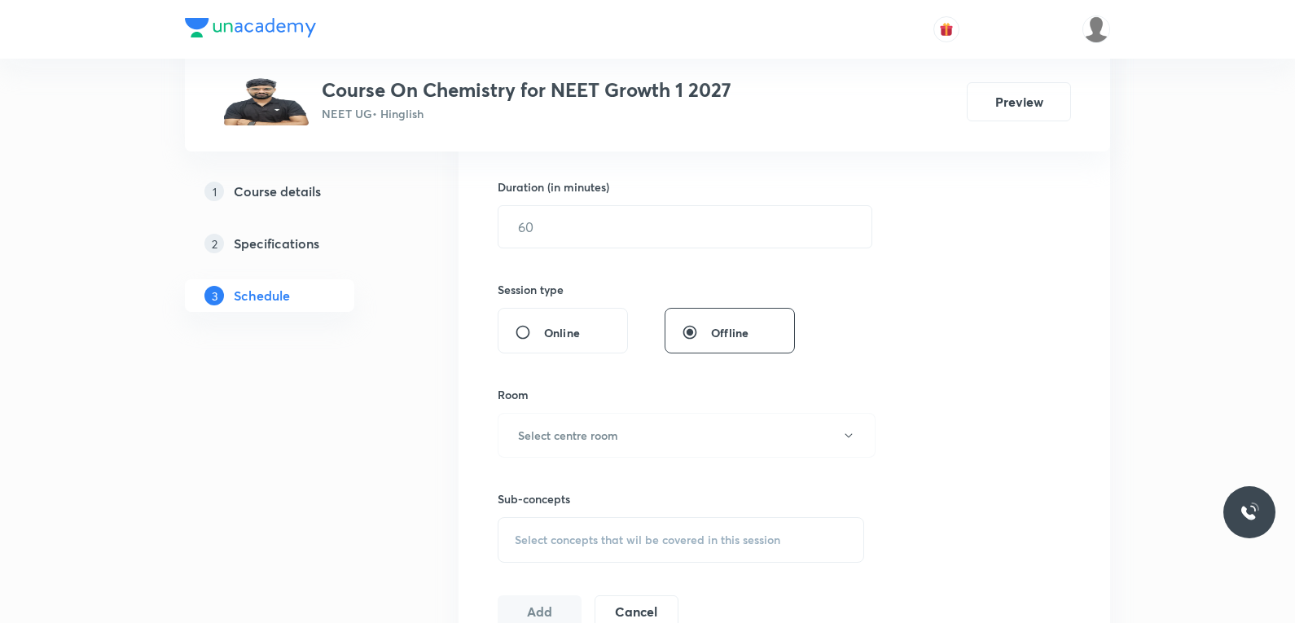
scroll to position [733, 0]
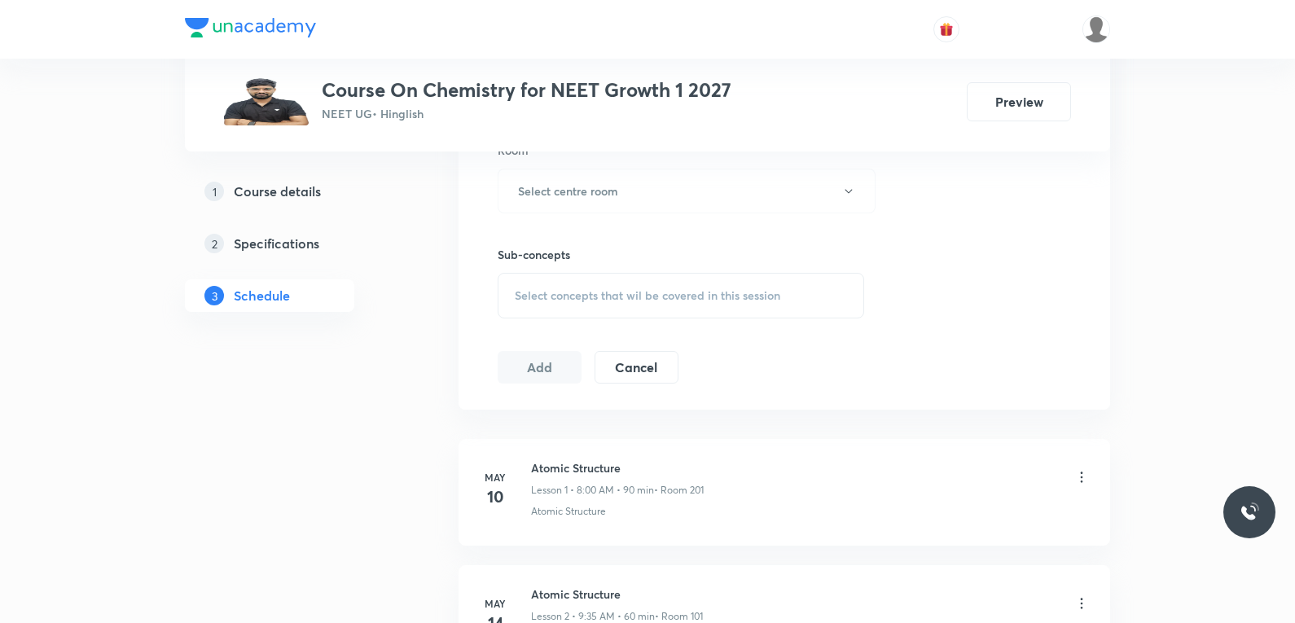
type input "Chemical Equilibrium"
click at [692, 272] on div "Sub-concepts Select concepts that wil be covered in this session" at bounding box center [681, 282] width 367 height 72
click at [687, 280] on div "Select concepts that wil be covered in this session" at bounding box center [681, 296] width 367 height 46
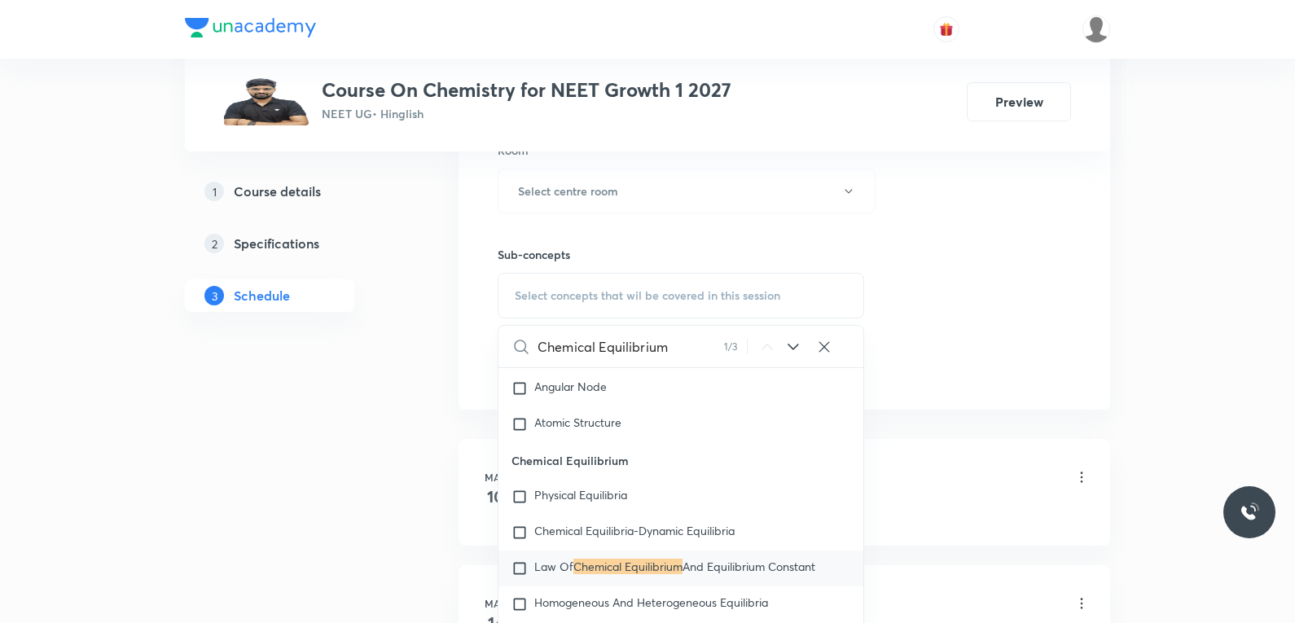
scroll to position [2492, 0]
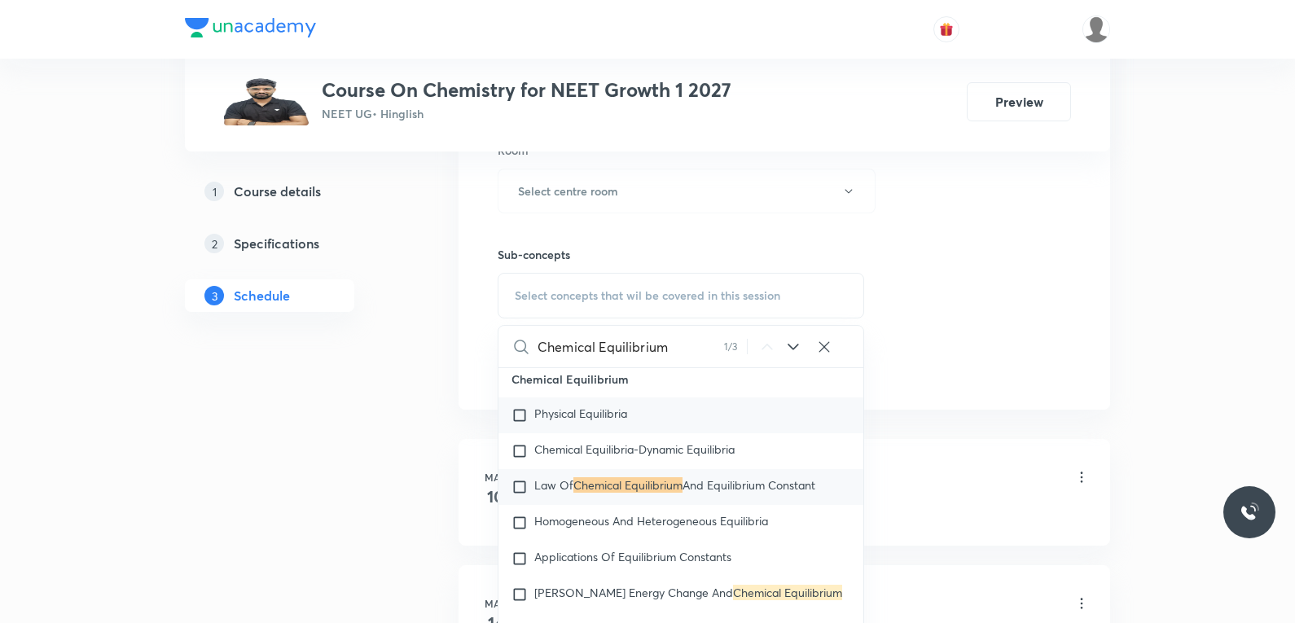
type input "Chemical Equilibrium"
click at [604, 419] on span "Physical Equilibria" at bounding box center [580, 413] width 93 height 15
checkbox input "true"
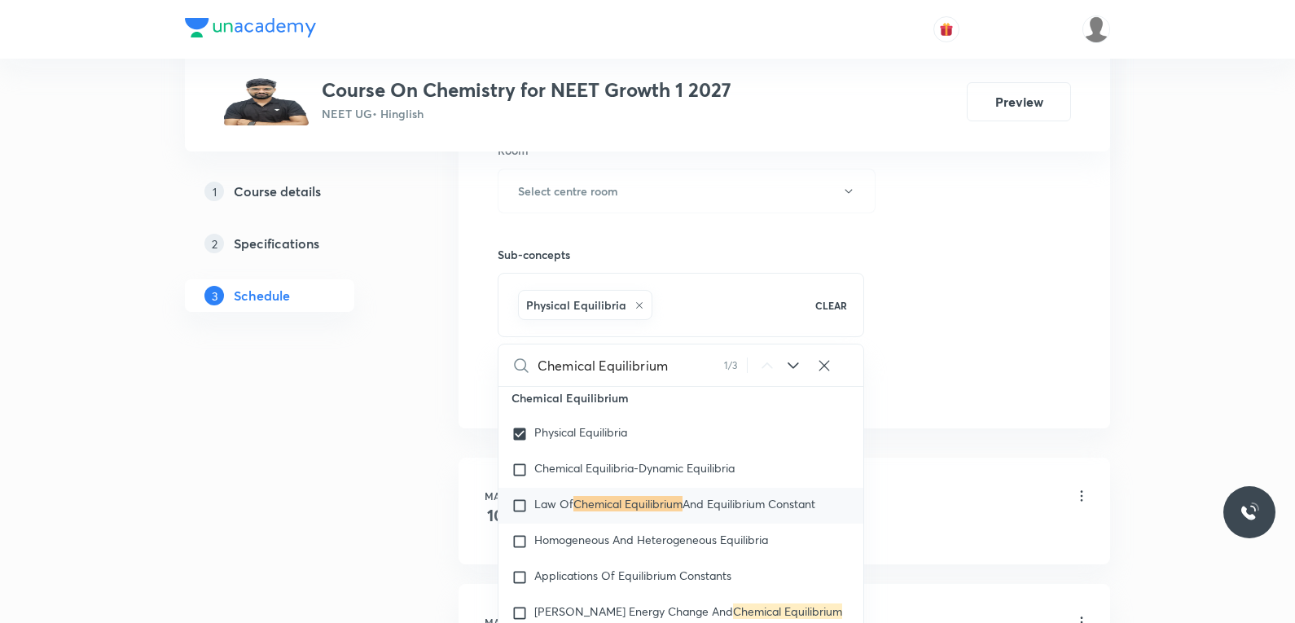
click at [975, 243] on div "Session 82 Live class Session title 21/99 Chemical Equilibrium ​ Schedule for O…" at bounding box center [784, 11] width 573 height 784
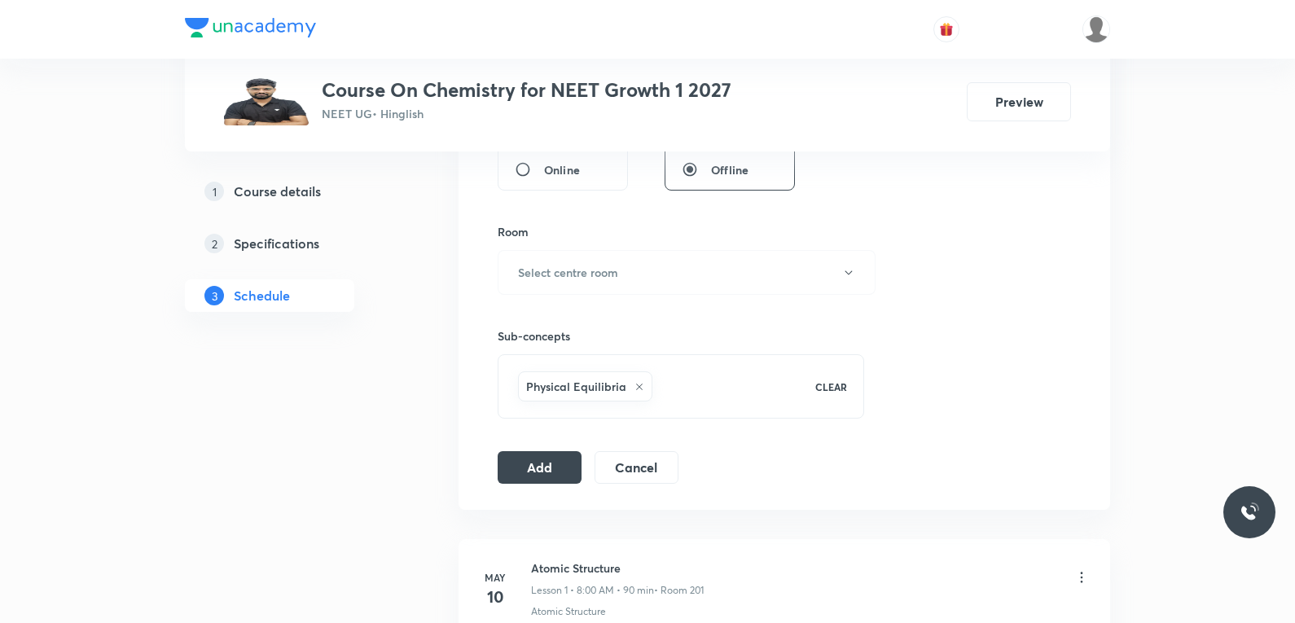
scroll to position [489, 0]
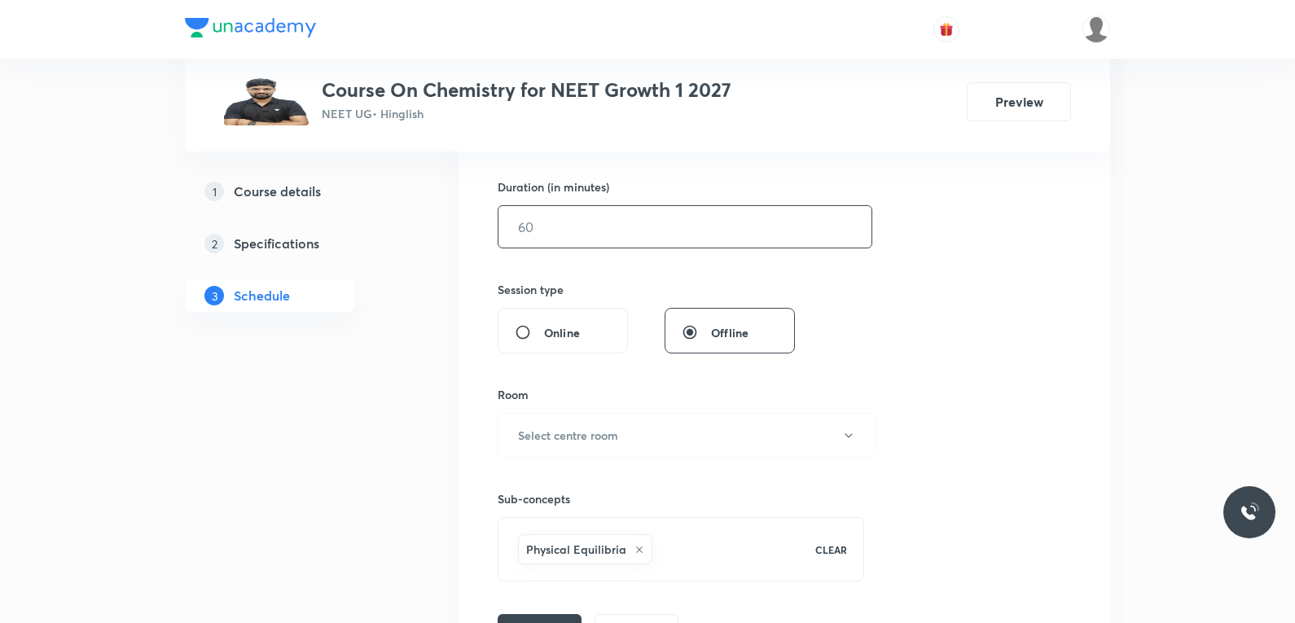
click at [619, 226] on input "text" at bounding box center [684, 227] width 373 height 42
type input "75"
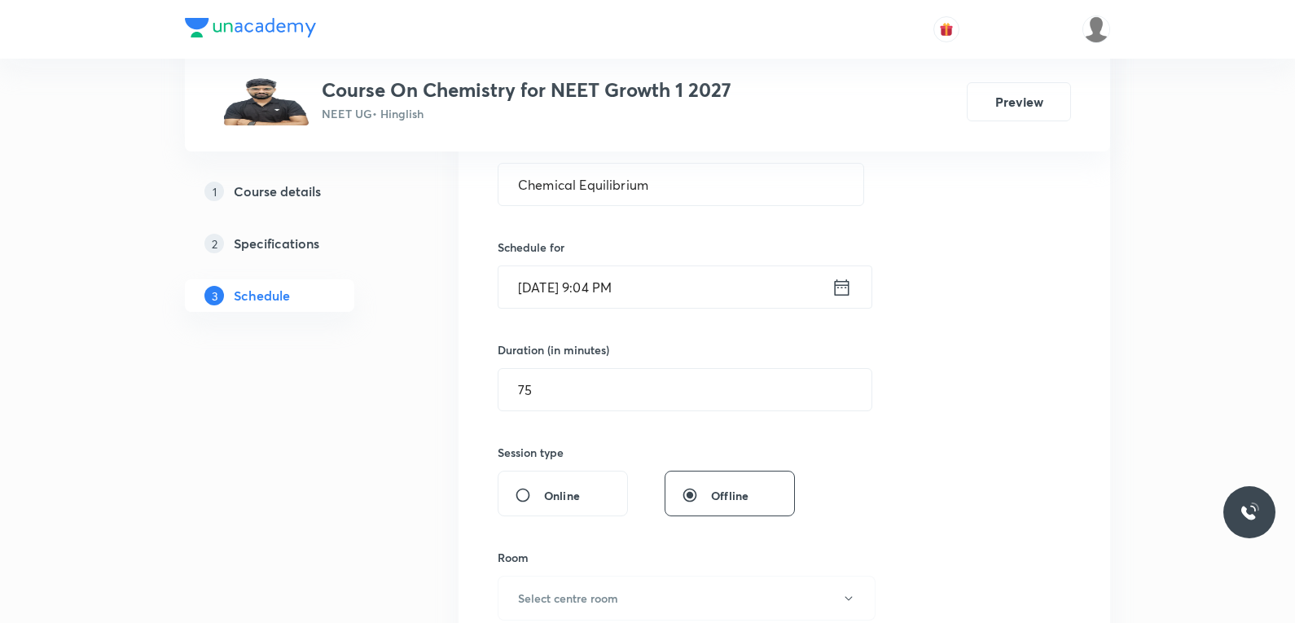
click at [540, 300] on input "Oct 4, 2025, 9:04 PM" at bounding box center [664, 287] width 333 height 42
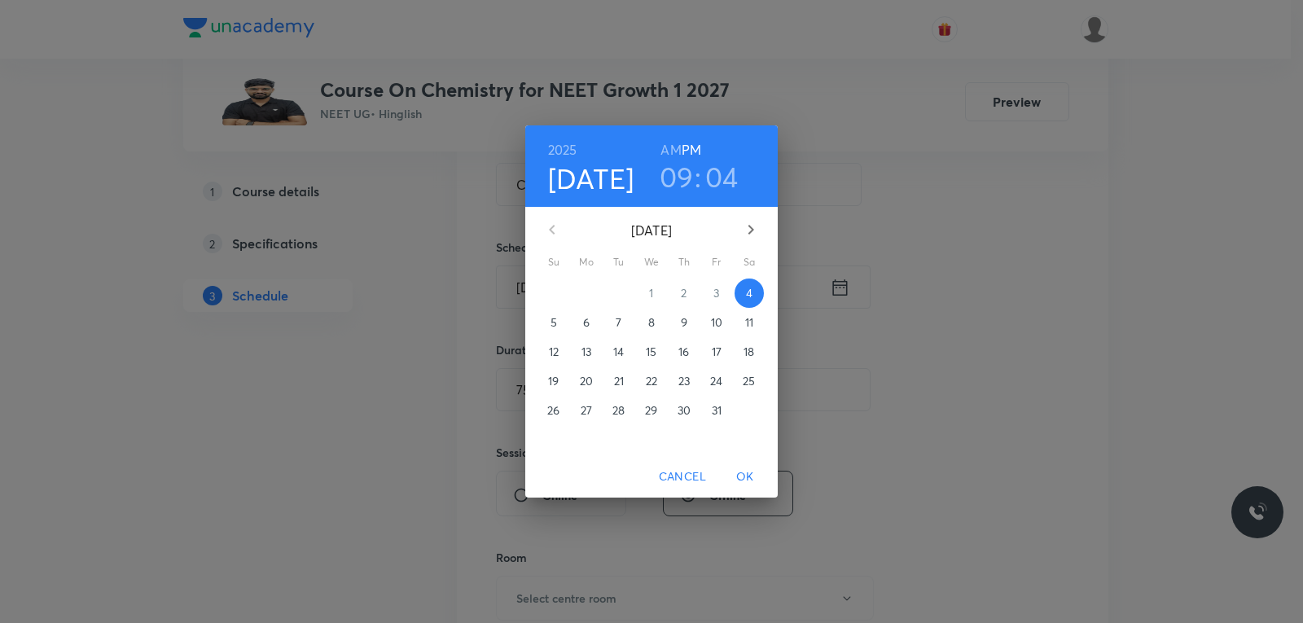
click at [587, 323] on p "6" at bounding box center [586, 322] width 7 height 16
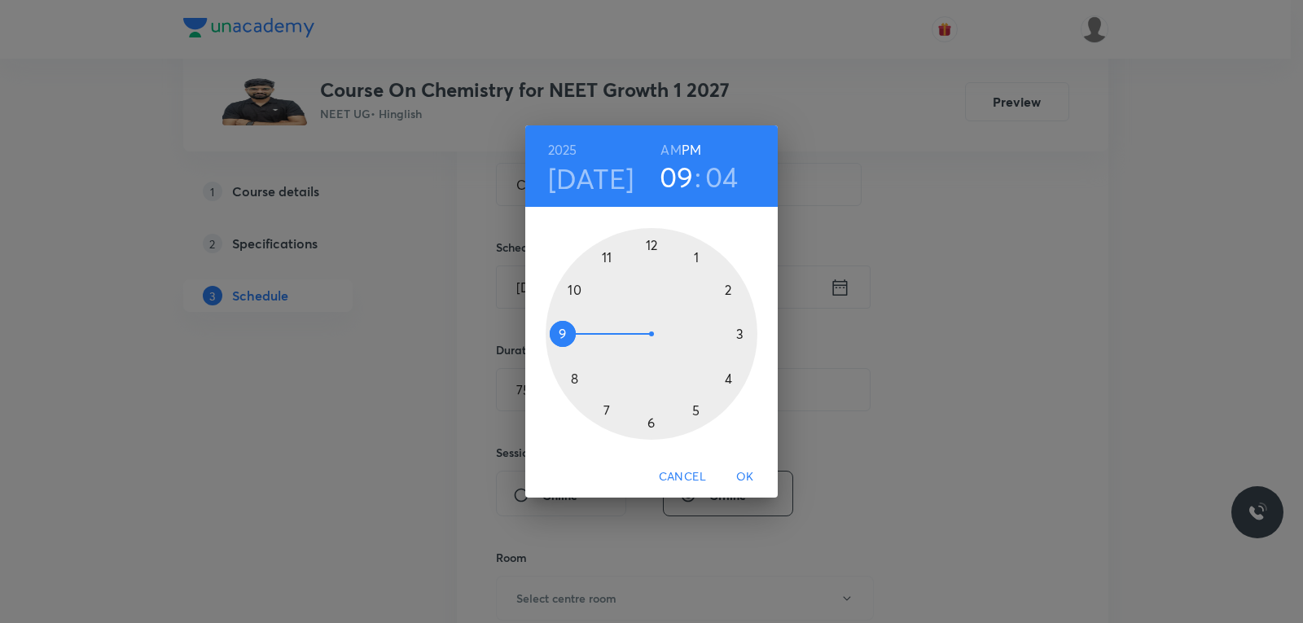
click at [670, 150] on h6 "AM" at bounding box center [671, 149] width 20 height 23
drag, startPoint x: 564, startPoint y: 326, endPoint x: 584, endPoint y: 286, distance: 44.4
click at [584, 286] on div at bounding box center [652, 334] width 212 height 212
drag, startPoint x: 704, startPoint y: 285, endPoint x: 731, endPoint y: 382, distance: 100.8
click at [731, 382] on div at bounding box center [652, 334] width 212 height 212
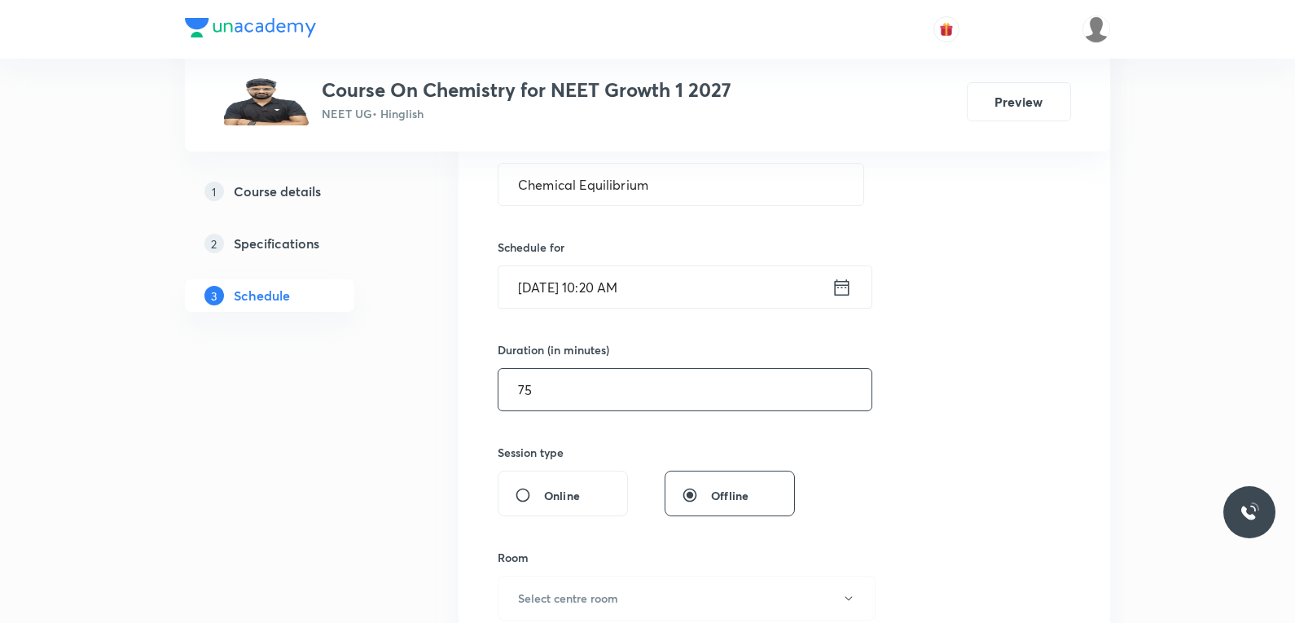
click at [560, 402] on input "75" at bounding box center [684, 390] width 373 height 42
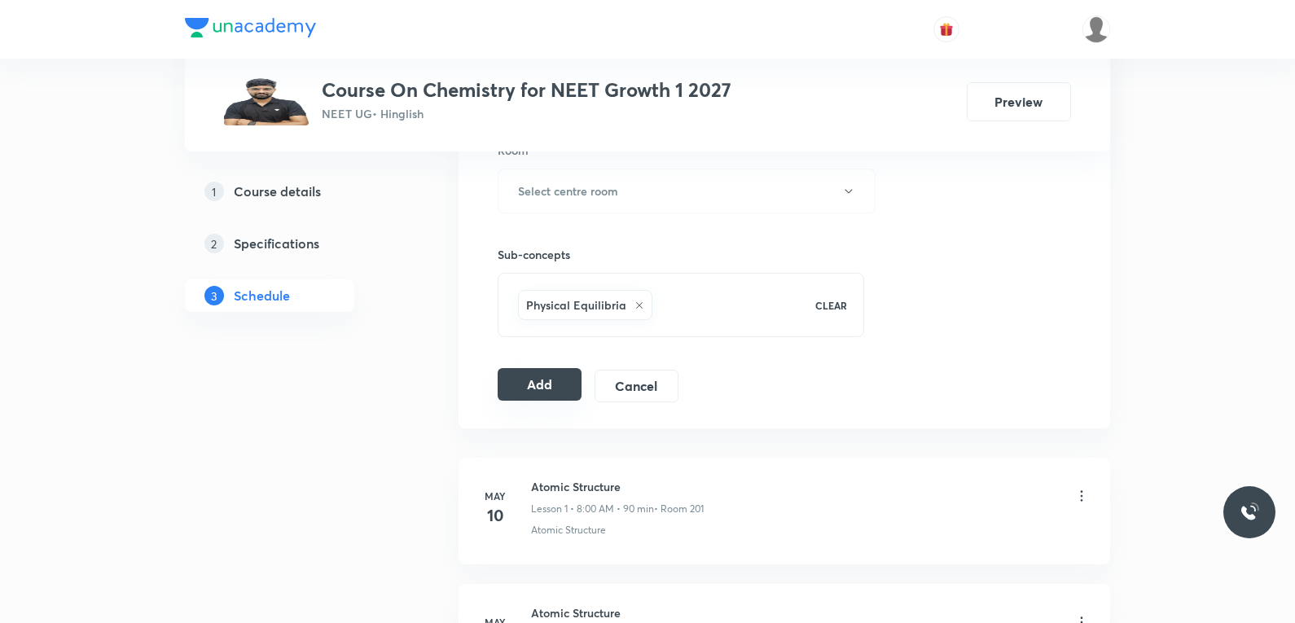
click at [546, 388] on button "Add" at bounding box center [540, 384] width 84 height 33
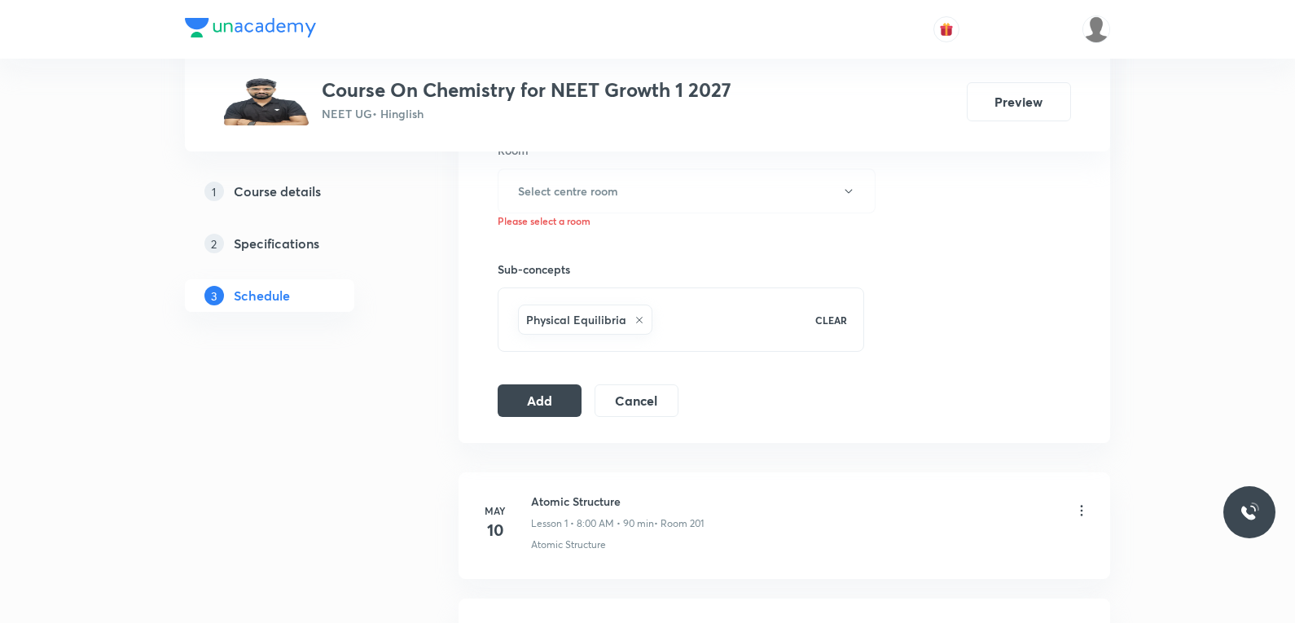
scroll to position [570, 0]
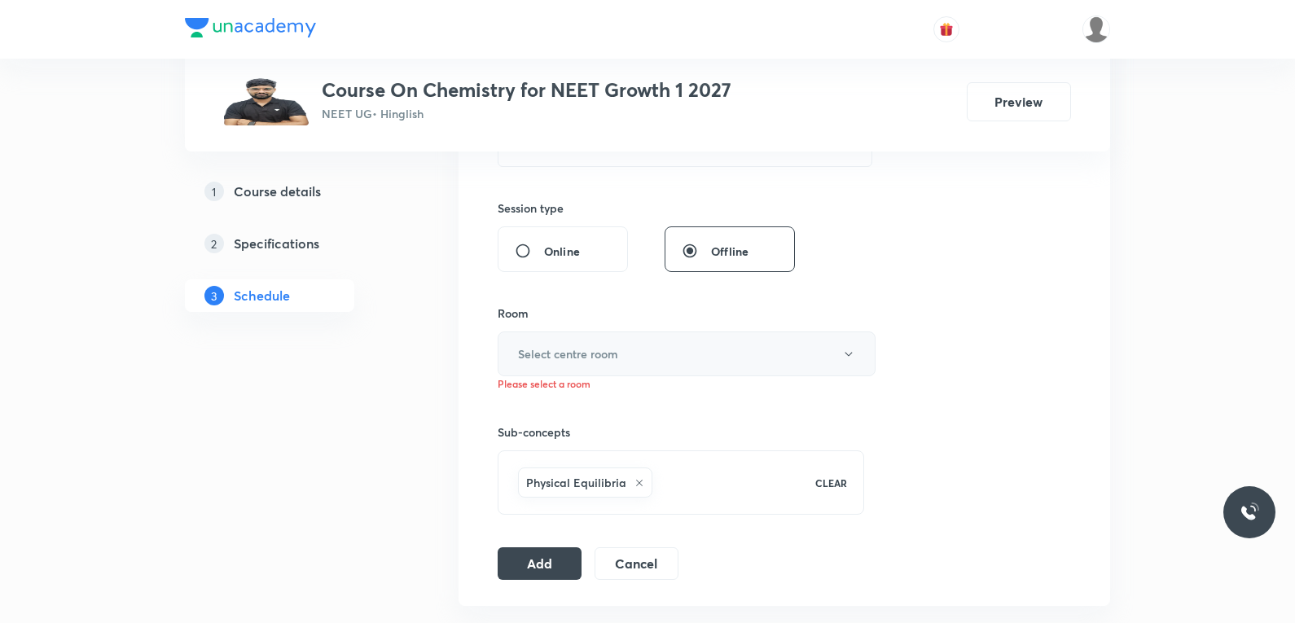
click at [593, 371] on button "Select centre room" at bounding box center [687, 354] width 378 height 45
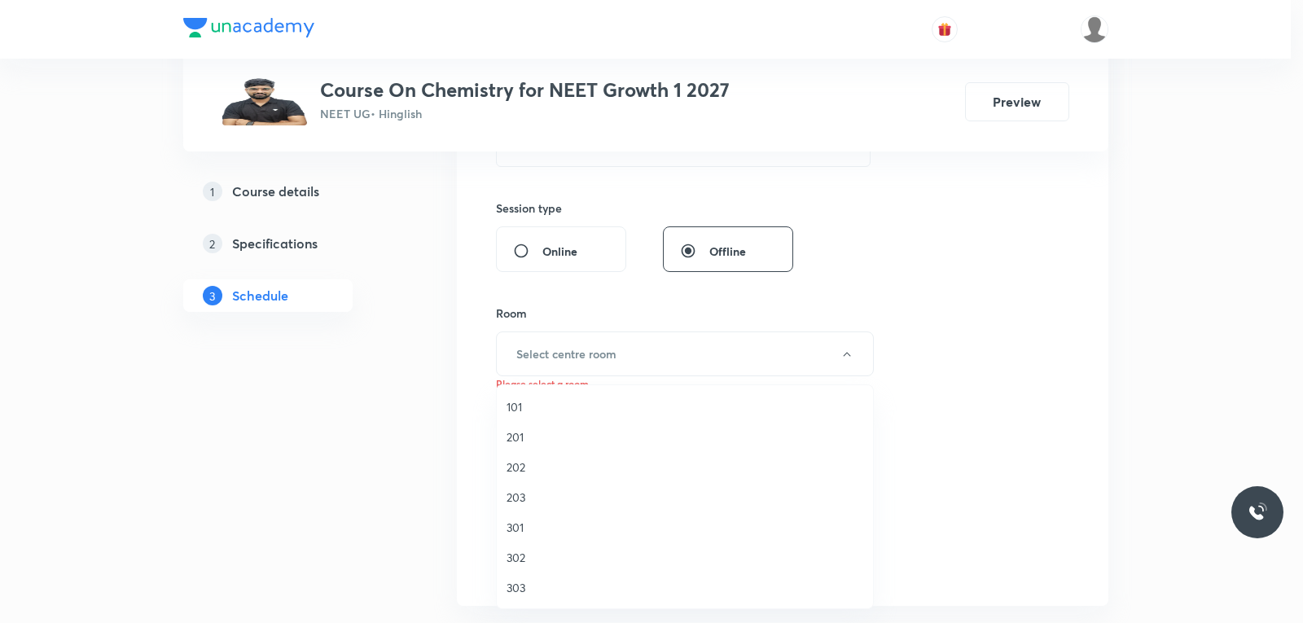
click at [517, 466] on span "202" at bounding box center [685, 467] width 357 height 17
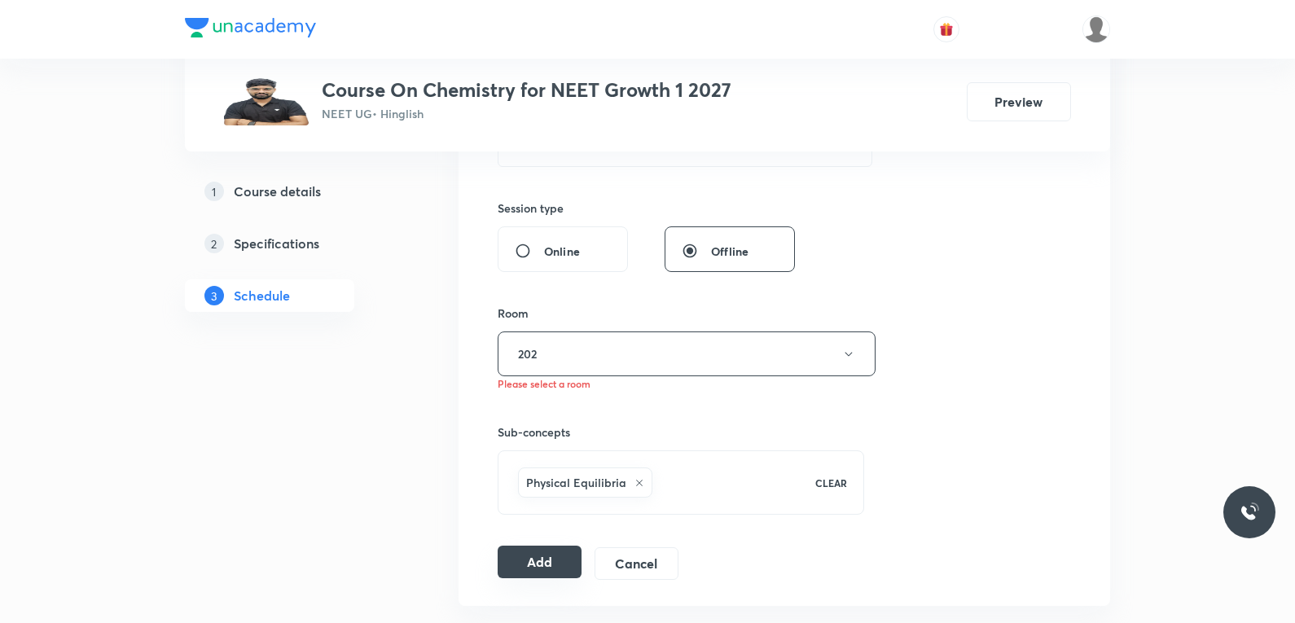
click at [535, 564] on button "Add" at bounding box center [540, 562] width 84 height 33
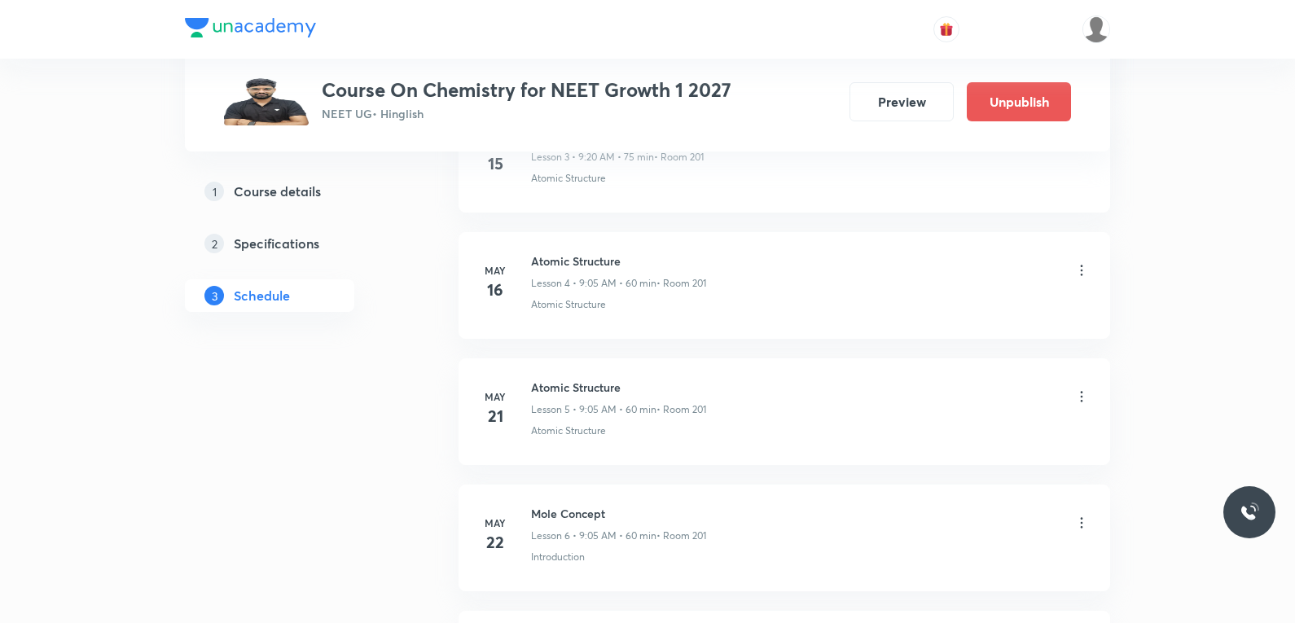
scroll to position [10286, 0]
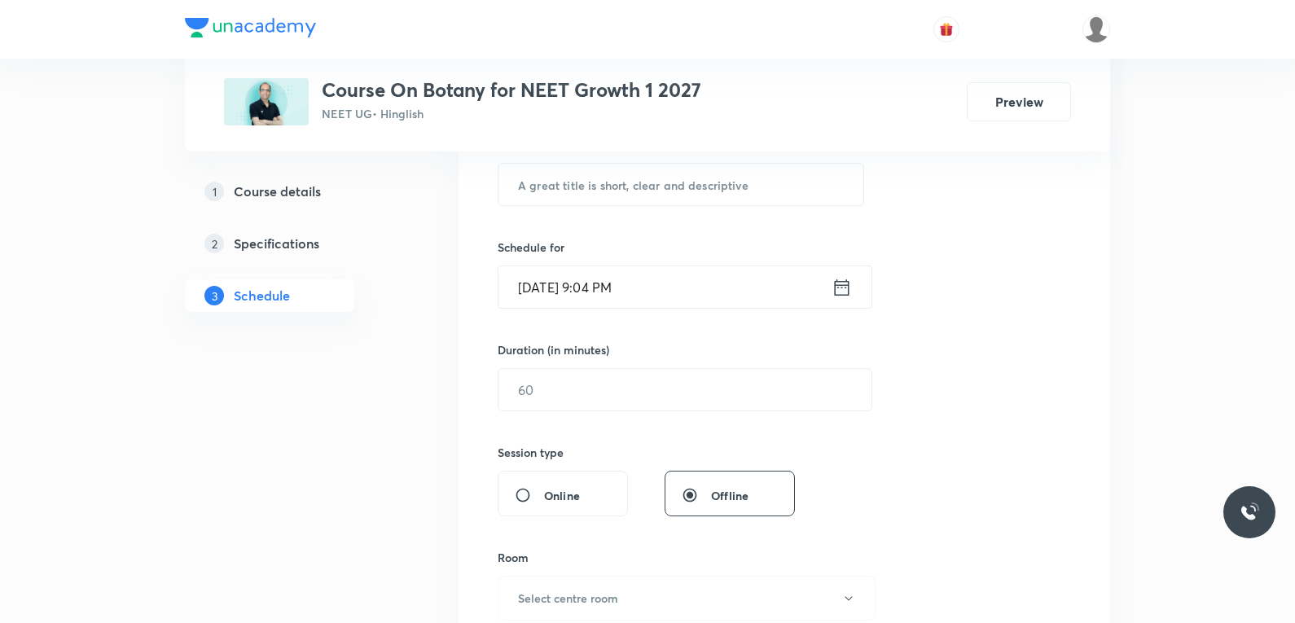
scroll to position [570, 0]
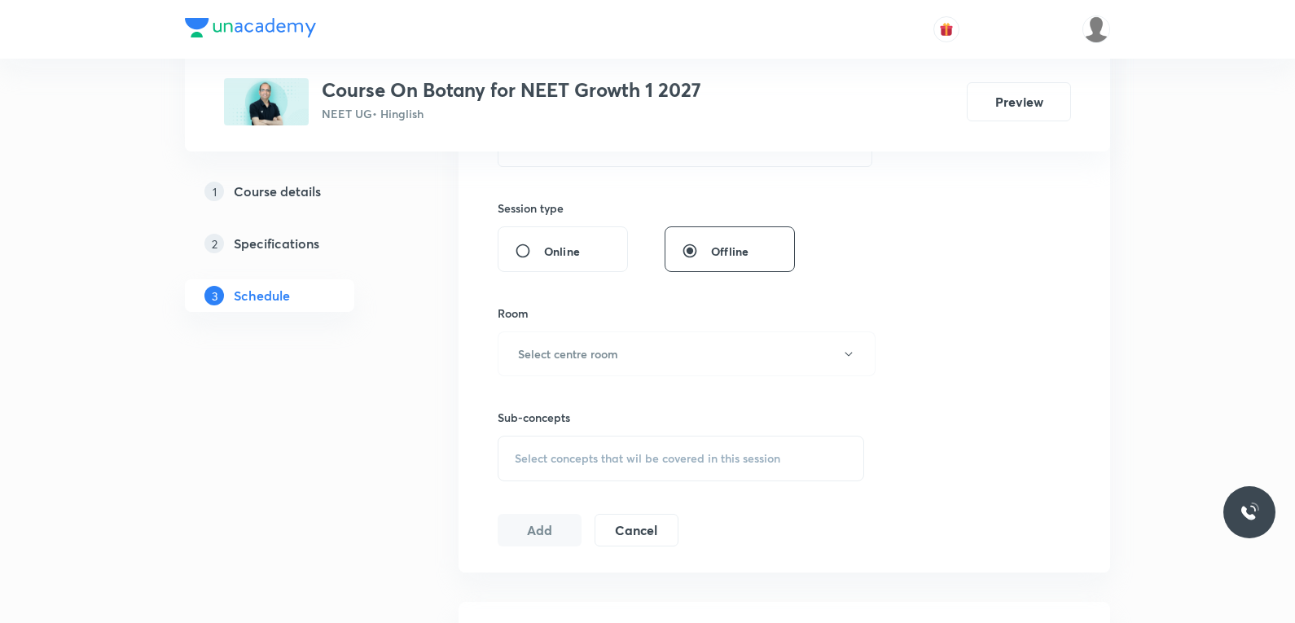
click at [626, 449] on div "Select concepts that wil be covered in this session" at bounding box center [681, 459] width 367 height 46
click at [961, 297] on div "Session 16 Live class Session title 0/99 ​ Schedule for [DATE] 9:04 PM ​ Durati…" at bounding box center [784, 164] width 573 height 765
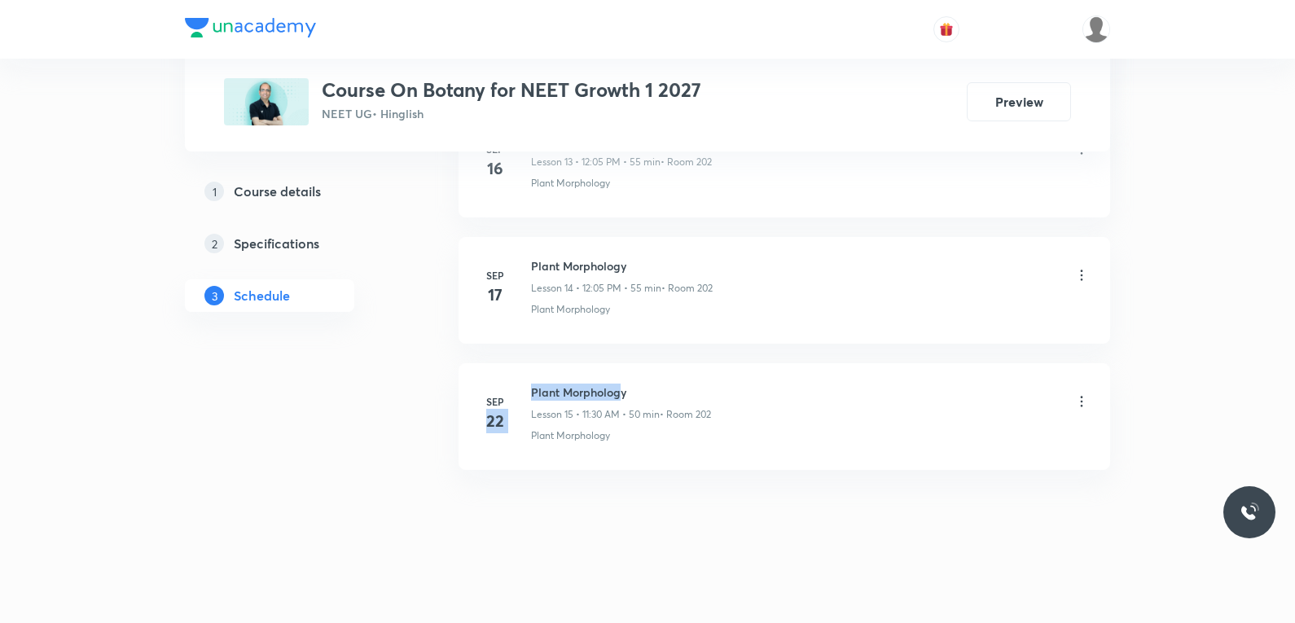
drag, startPoint x: 530, startPoint y: 395, endPoint x: 621, endPoint y: 392, distance: 91.3
click at [621, 392] on div "Sep 22 Plant Morphology Lesson 15 • 11:30 AM • 50 min • Room 202 Plant Morpholo…" at bounding box center [784, 413] width 611 height 59
click at [588, 392] on h6 "Plant Morphology" at bounding box center [621, 392] width 180 height 17
drag, startPoint x: 532, startPoint y: 392, endPoint x: 648, endPoint y: 392, distance: 115.7
click at [648, 392] on h6 "Plant Morphology" at bounding box center [621, 392] width 180 height 17
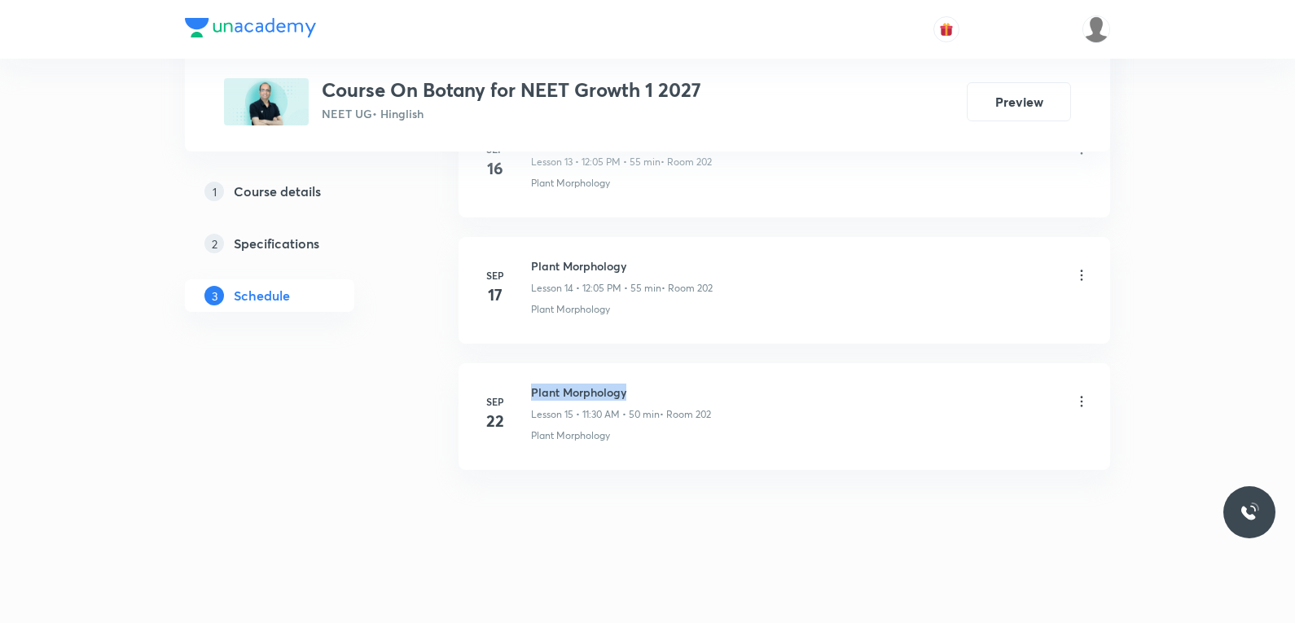
copy h6 "Plant Morphology"
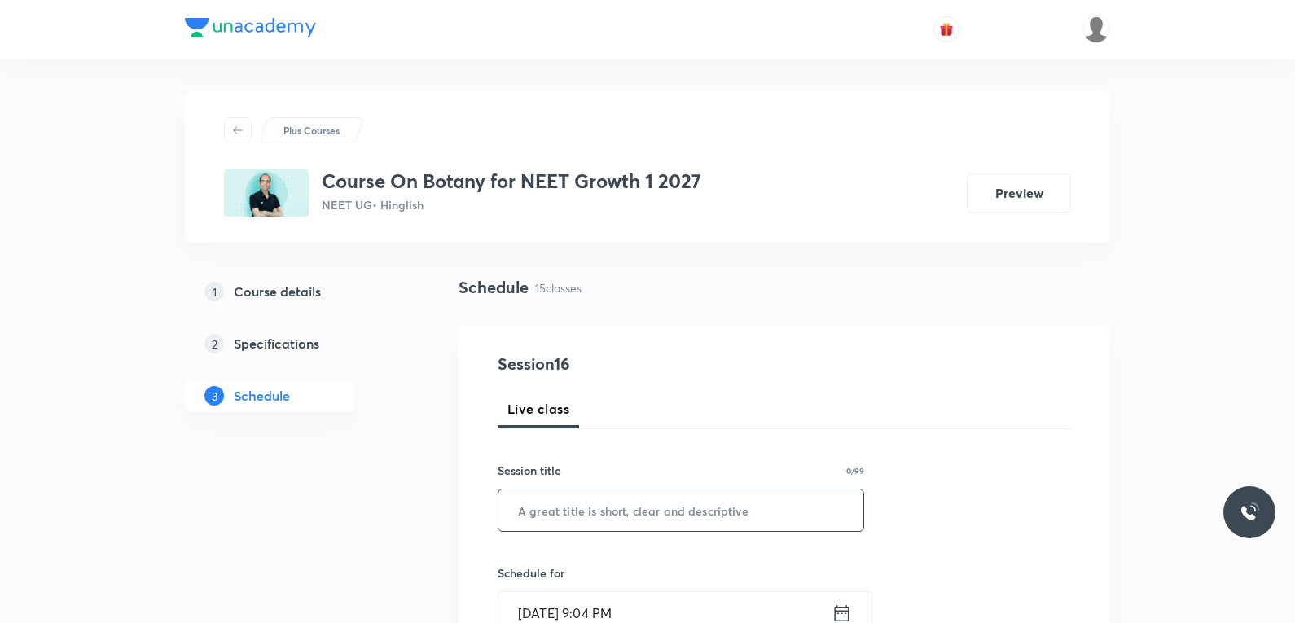
click at [631, 512] on input "text" at bounding box center [680, 511] width 365 height 42
paste input "Plant Morphology"
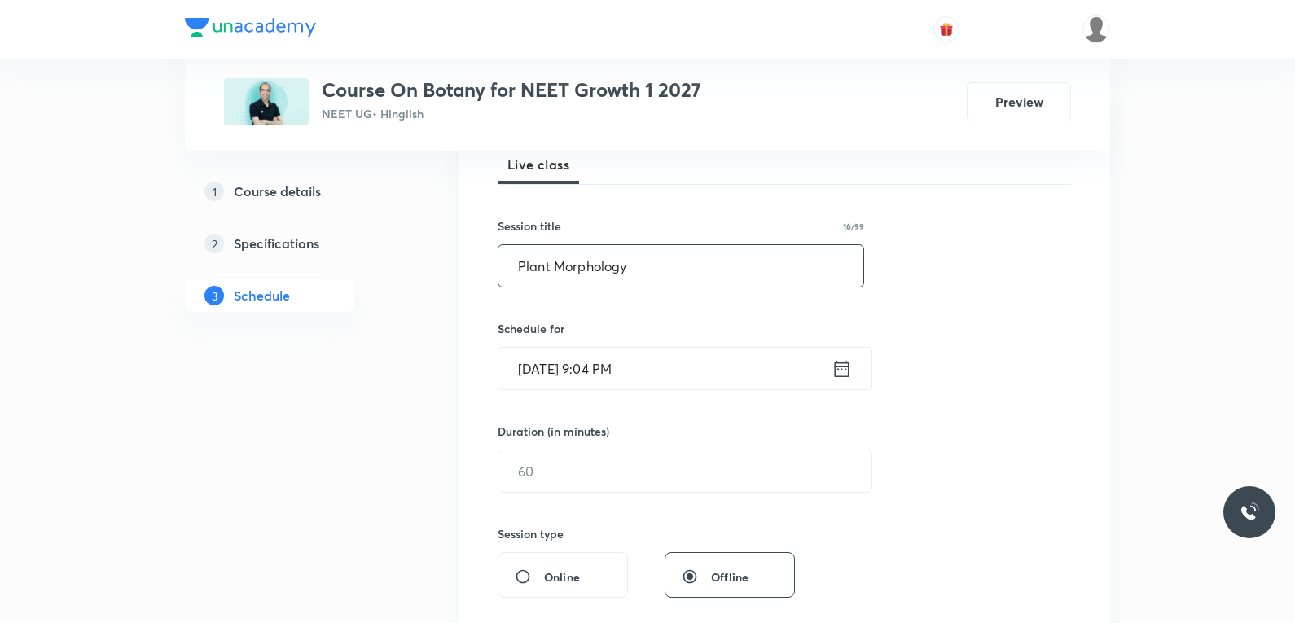
type input "Plant Morphology"
click at [580, 378] on input "[DATE] 9:04 PM" at bounding box center [664, 369] width 333 height 42
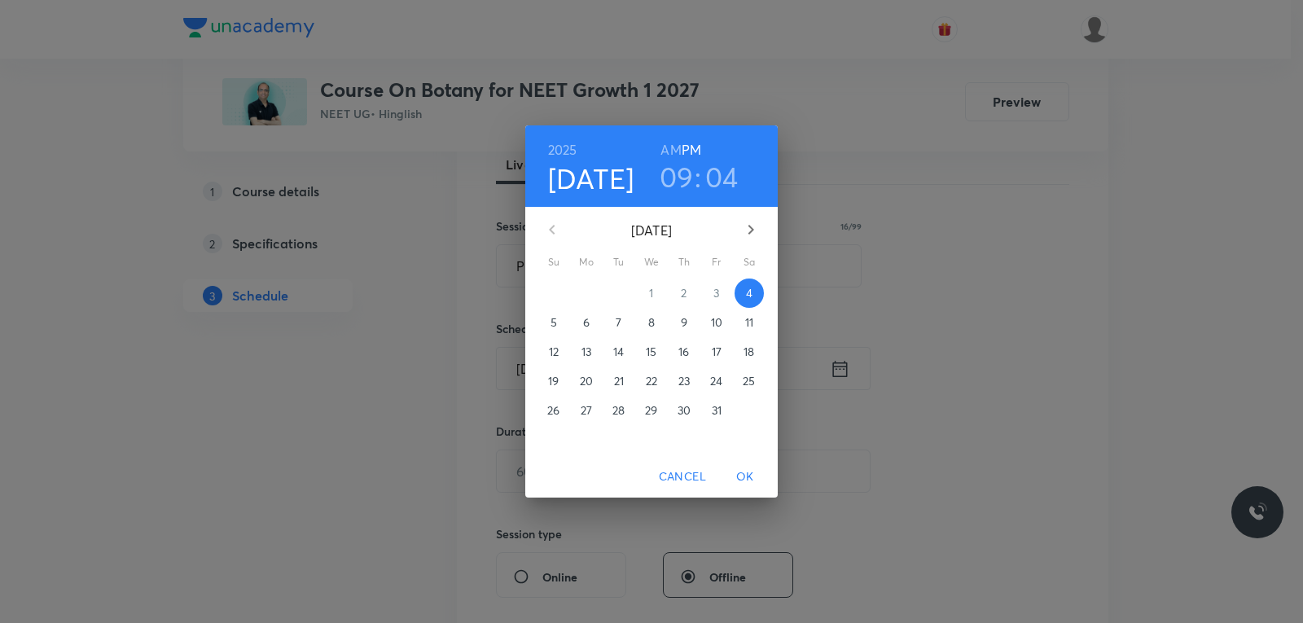
click at [586, 321] on p "6" at bounding box center [586, 322] width 7 height 16
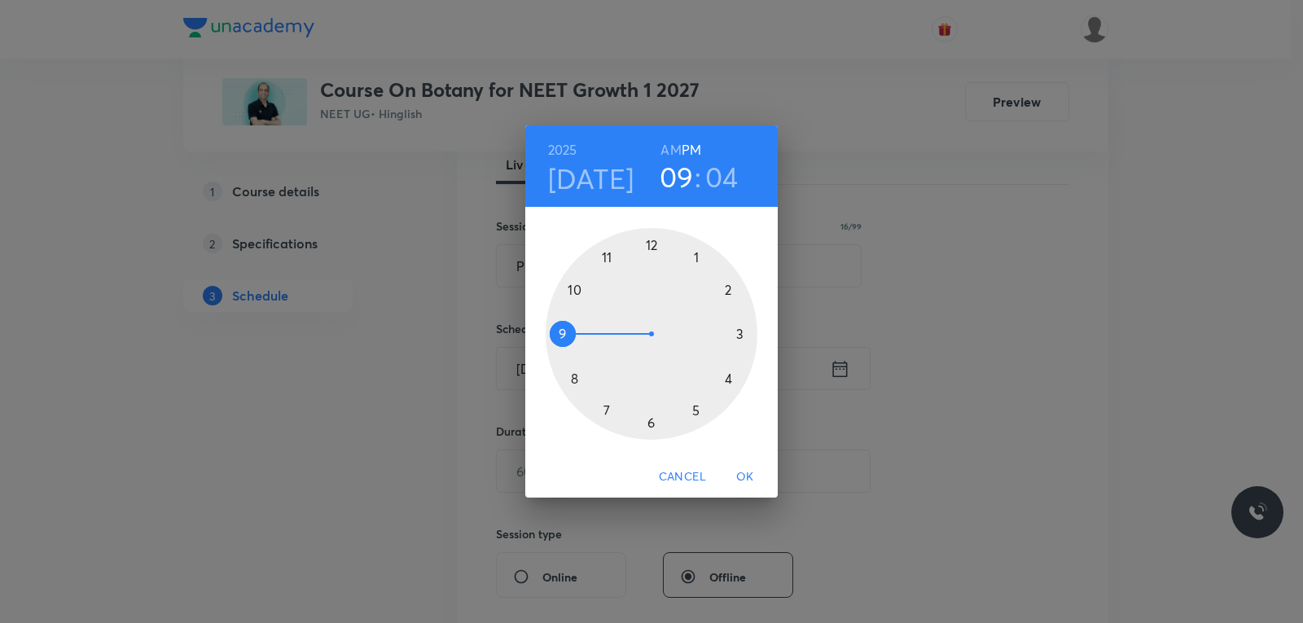
click at [672, 147] on h6 "AM" at bounding box center [671, 149] width 20 height 23
drag, startPoint x: 582, startPoint y: 314, endPoint x: 608, endPoint y: 274, distance: 47.7
click at [608, 274] on div at bounding box center [652, 334] width 212 height 212
drag, startPoint x: 678, startPoint y: 247, endPoint x: 572, endPoint y: 291, distance: 115.4
click at [572, 291] on div at bounding box center [652, 334] width 212 height 212
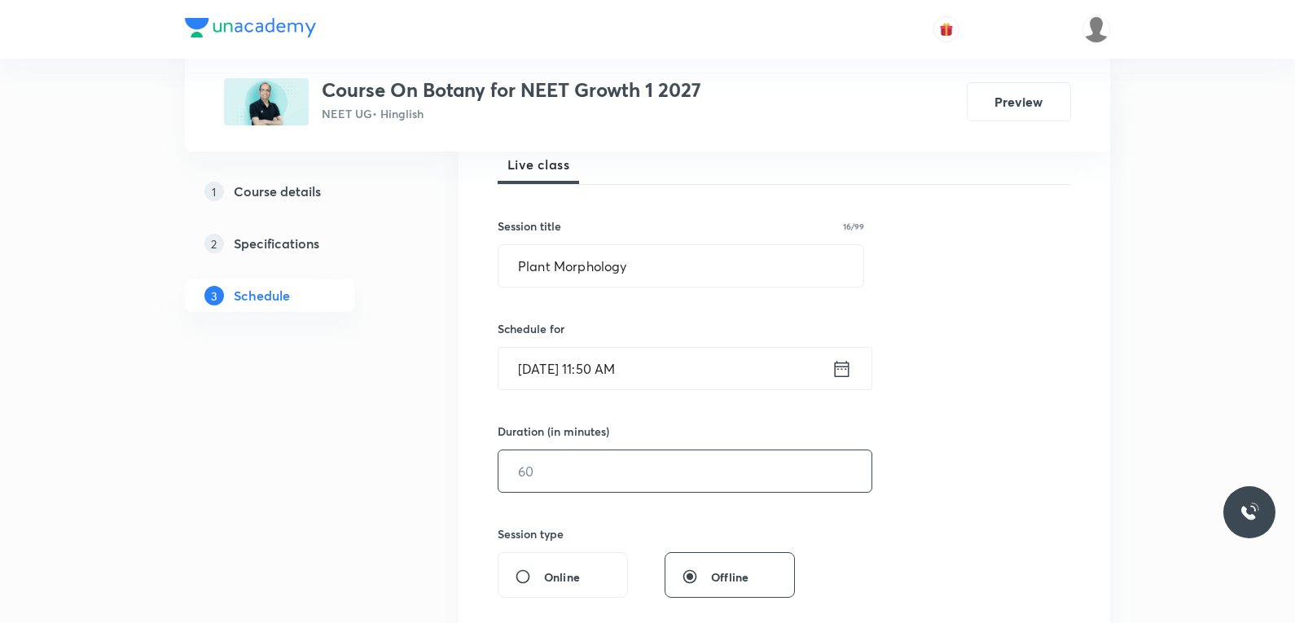
drag, startPoint x: 542, startPoint y: 458, endPoint x: 604, endPoint y: 456, distance: 61.1
click at [542, 461] on input "text" at bounding box center [684, 471] width 373 height 42
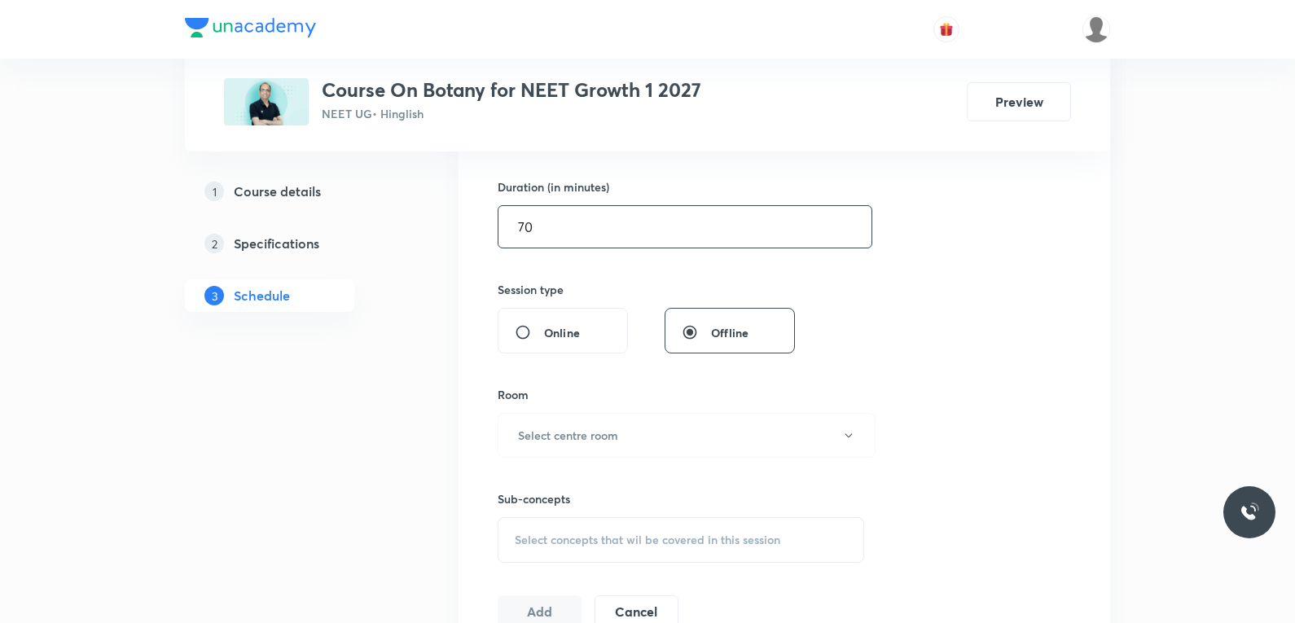
scroll to position [570, 0]
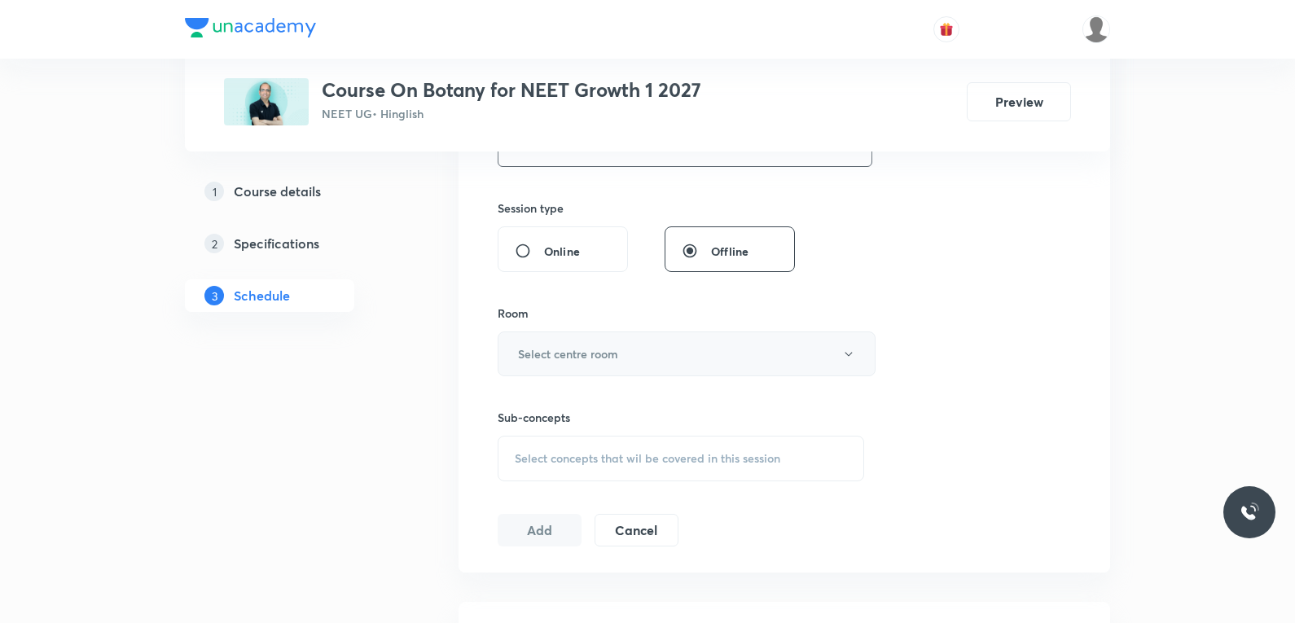
type input "70"
click at [689, 345] on button "Select centre room" at bounding box center [687, 354] width 378 height 45
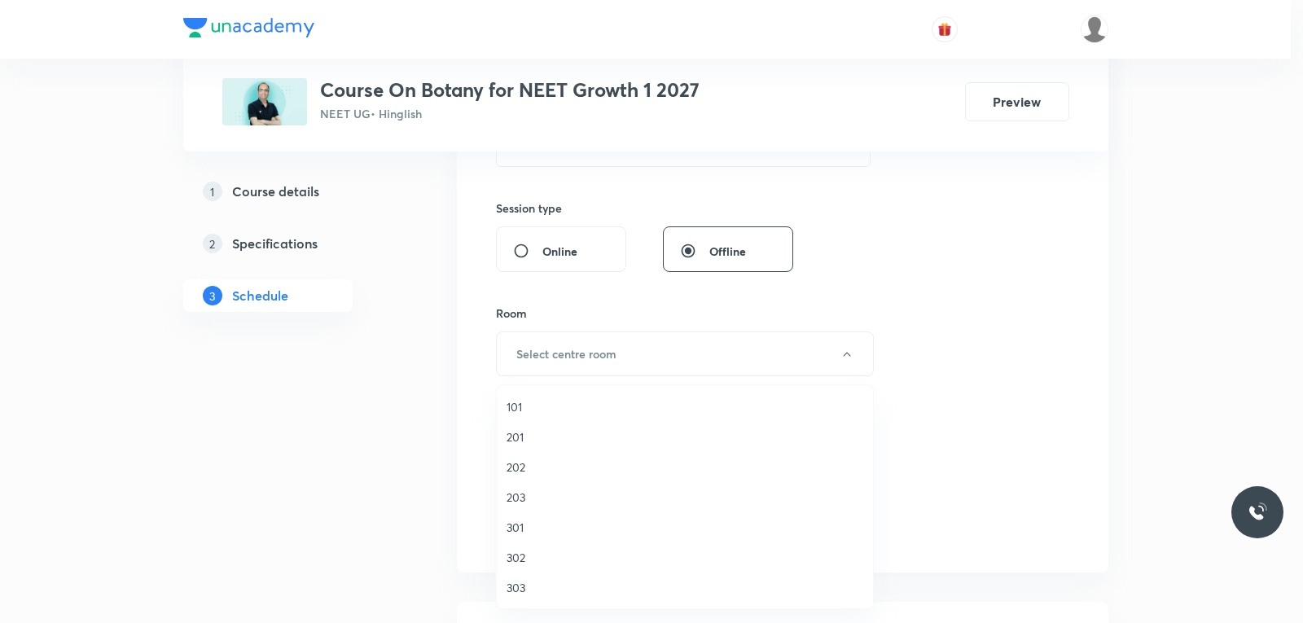
click at [537, 464] on span "202" at bounding box center [685, 467] width 357 height 17
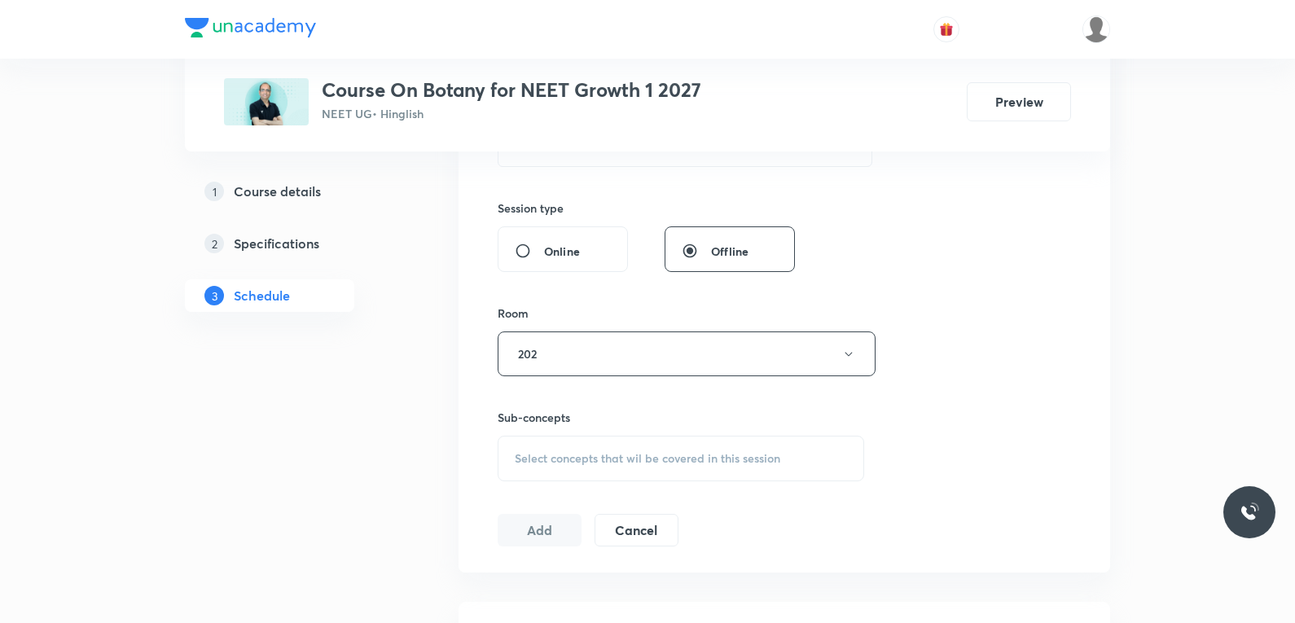
click at [663, 455] on span "Select concepts that wil be covered in this session" at bounding box center [648, 458] width 266 height 13
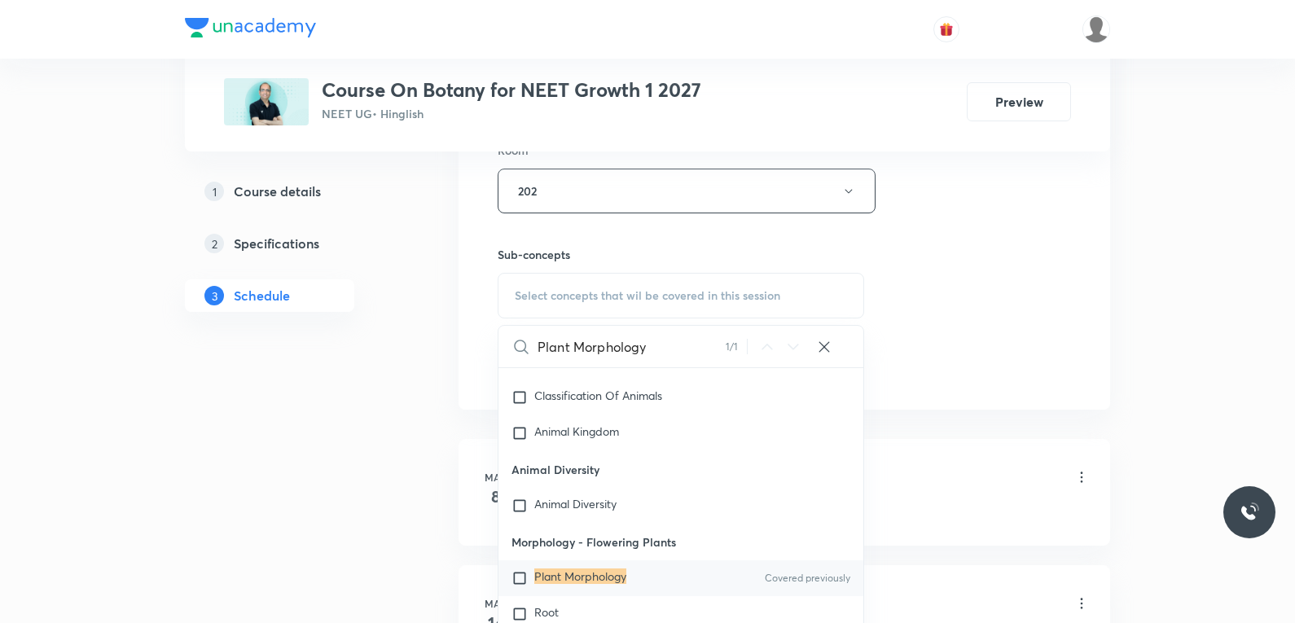
type input "Plant Morphology"
click at [605, 580] on mark "Plant Morphology" at bounding box center [580, 576] width 92 height 15
checkbox input "true"
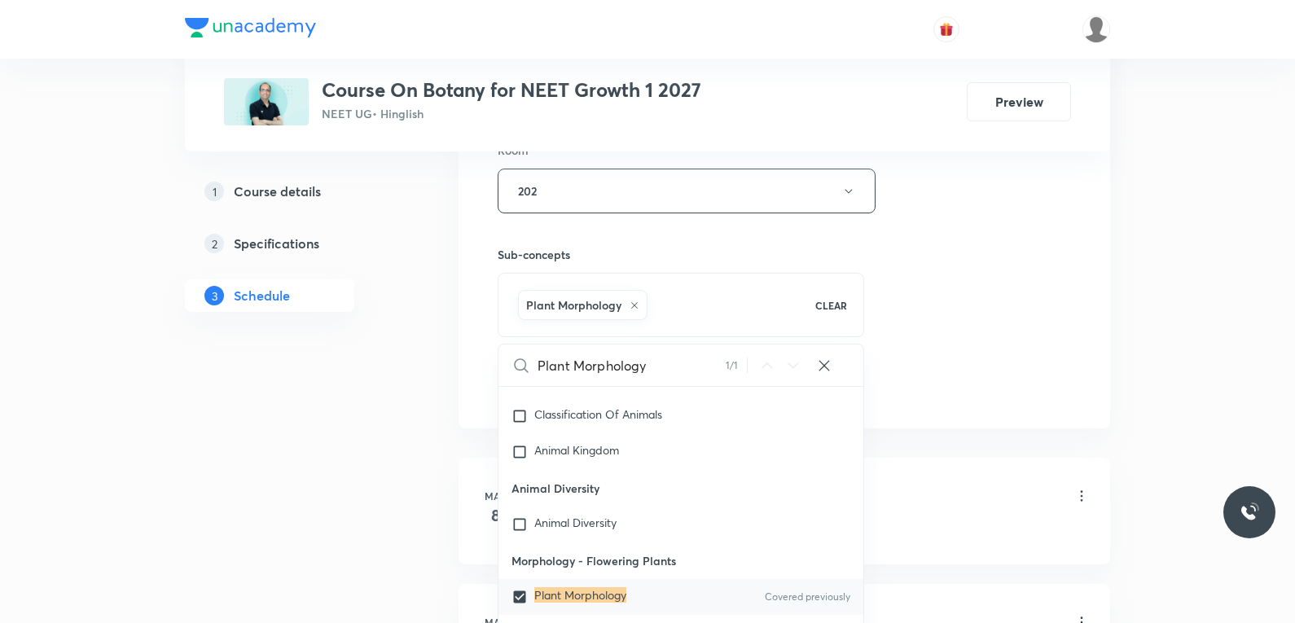
click at [937, 301] on div "Session 16 Live class Session title 16/99 Plant Morphology ​ Schedule for Oct 6…" at bounding box center [784, 11] width 573 height 784
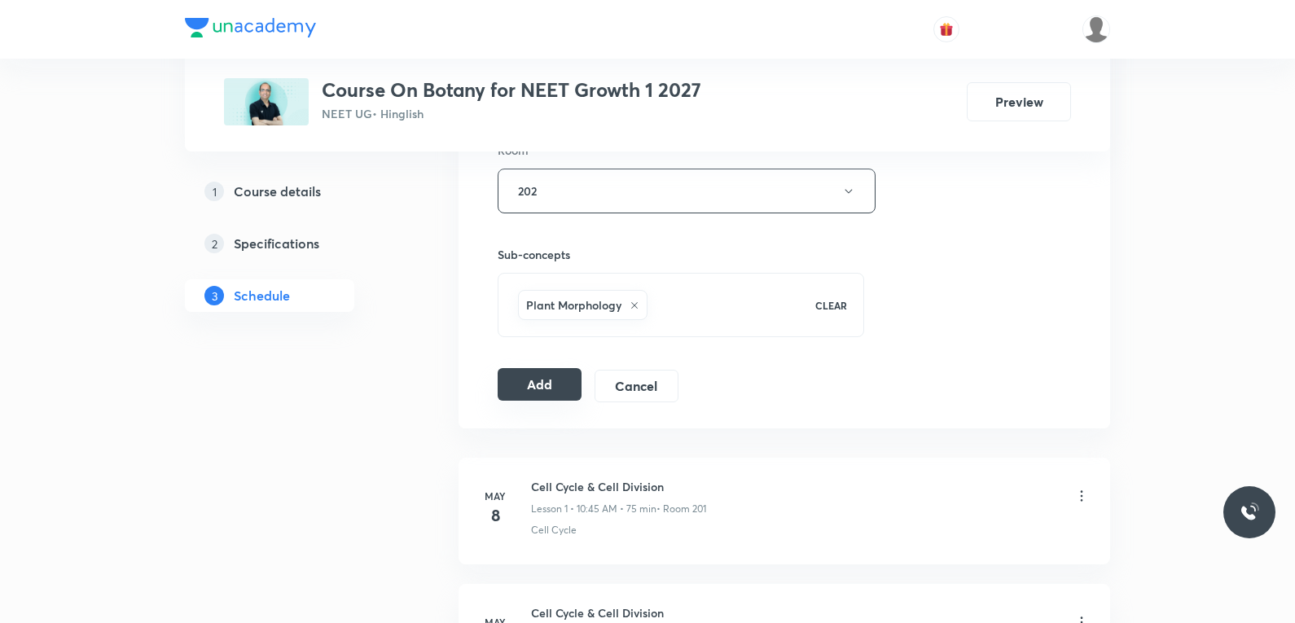
click at [536, 397] on button "Add" at bounding box center [540, 384] width 84 height 33
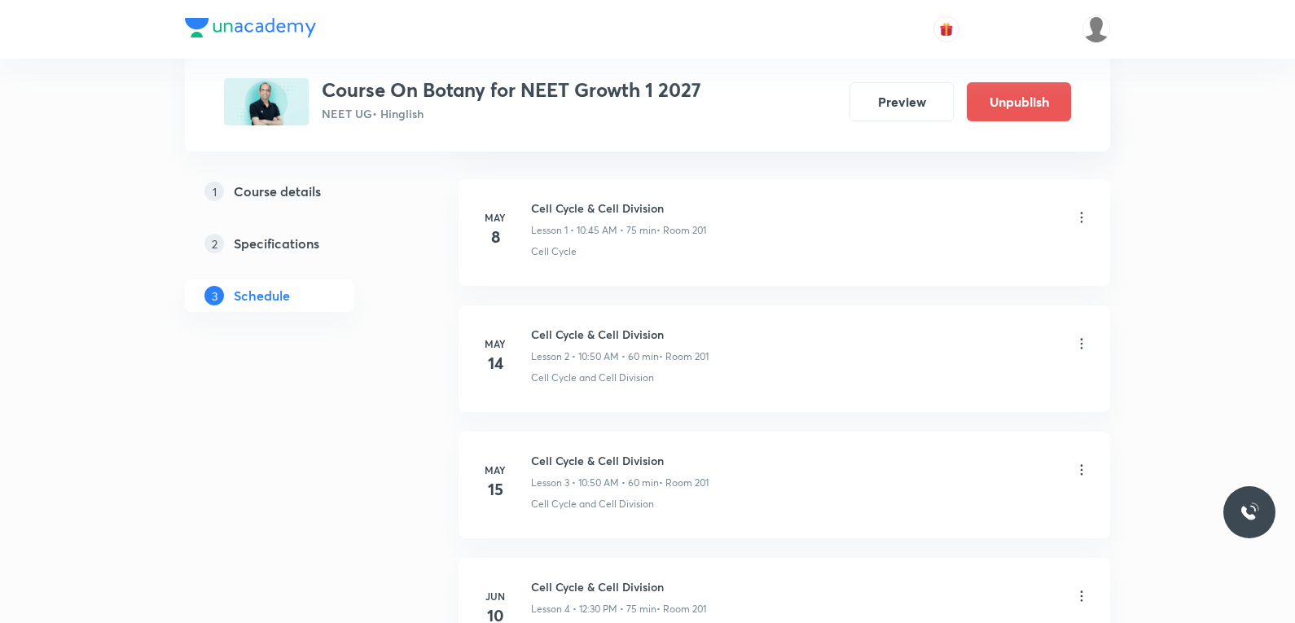
scroll to position [1954, 0]
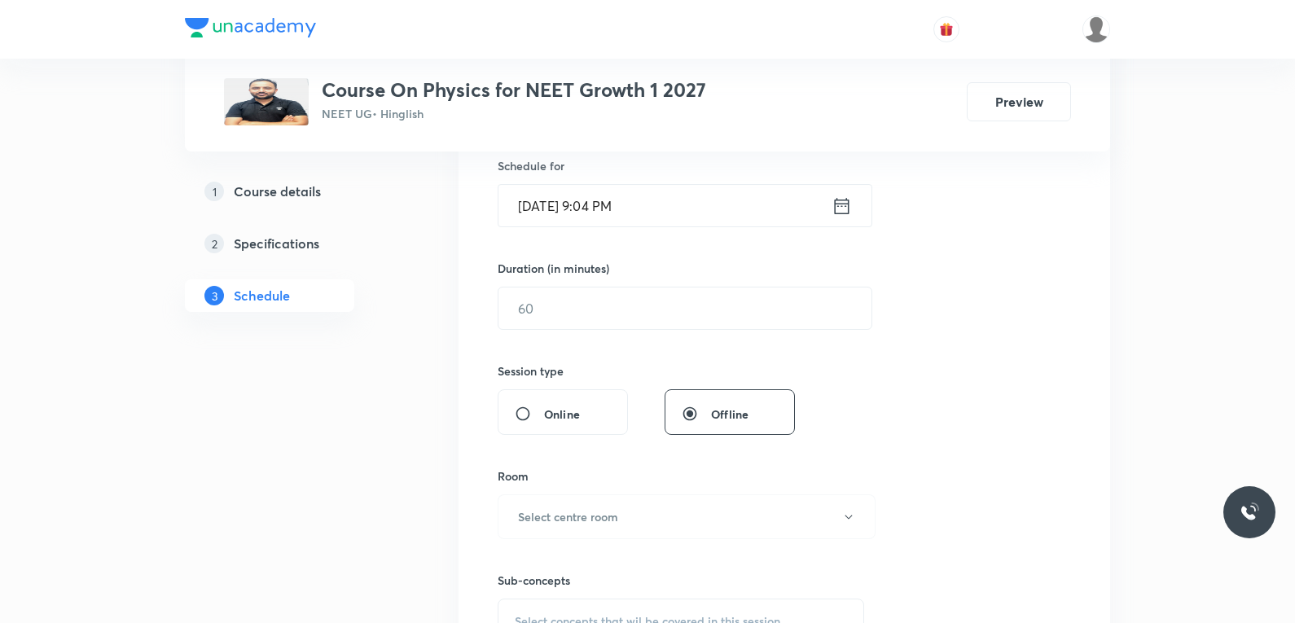
scroll to position [652, 0]
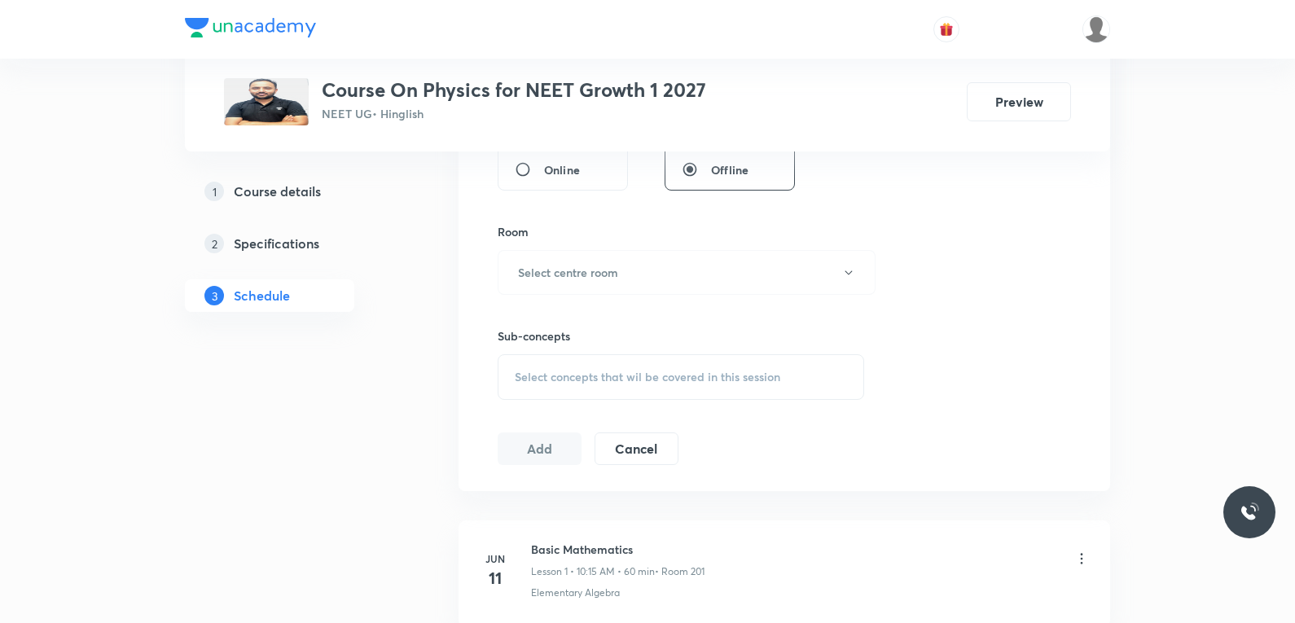
click at [665, 372] on span "Select concepts that wil be covered in this session" at bounding box center [648, 377] width 266 height 13
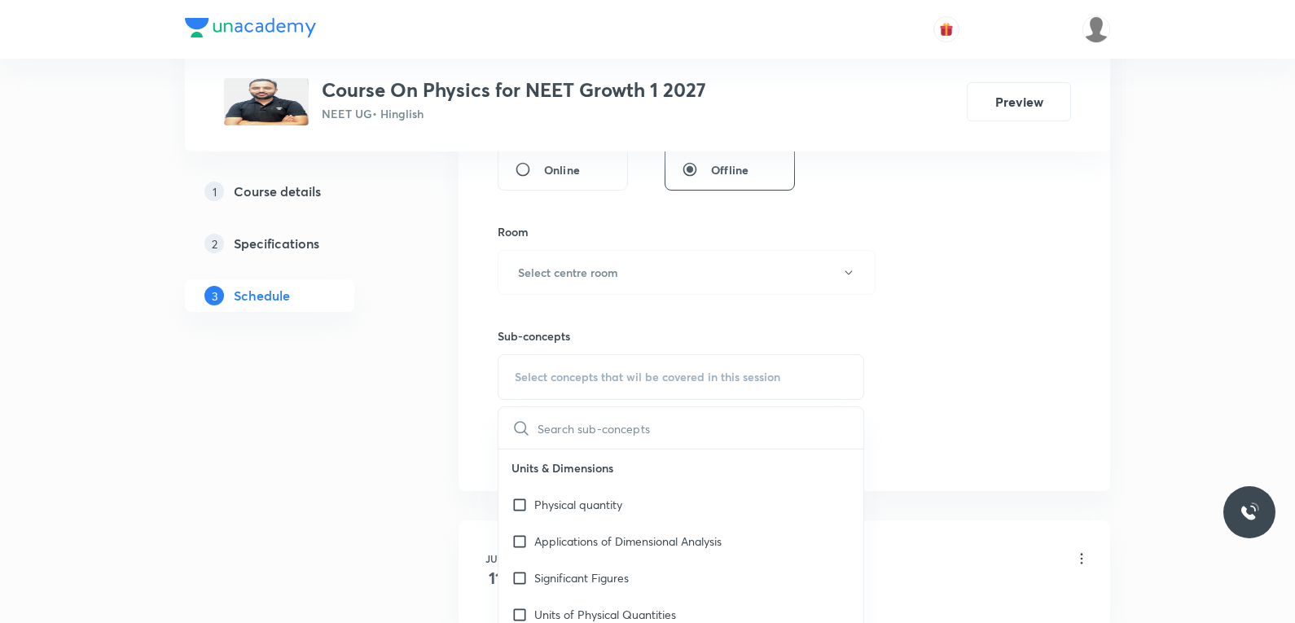
click at [930, 195] on div "Session 62 Live class Session title 0/99 ​ Schedule for Oct 4, 2025, 9:04 PM ​ …" at bounding box center [784, 82] width 573 height 765
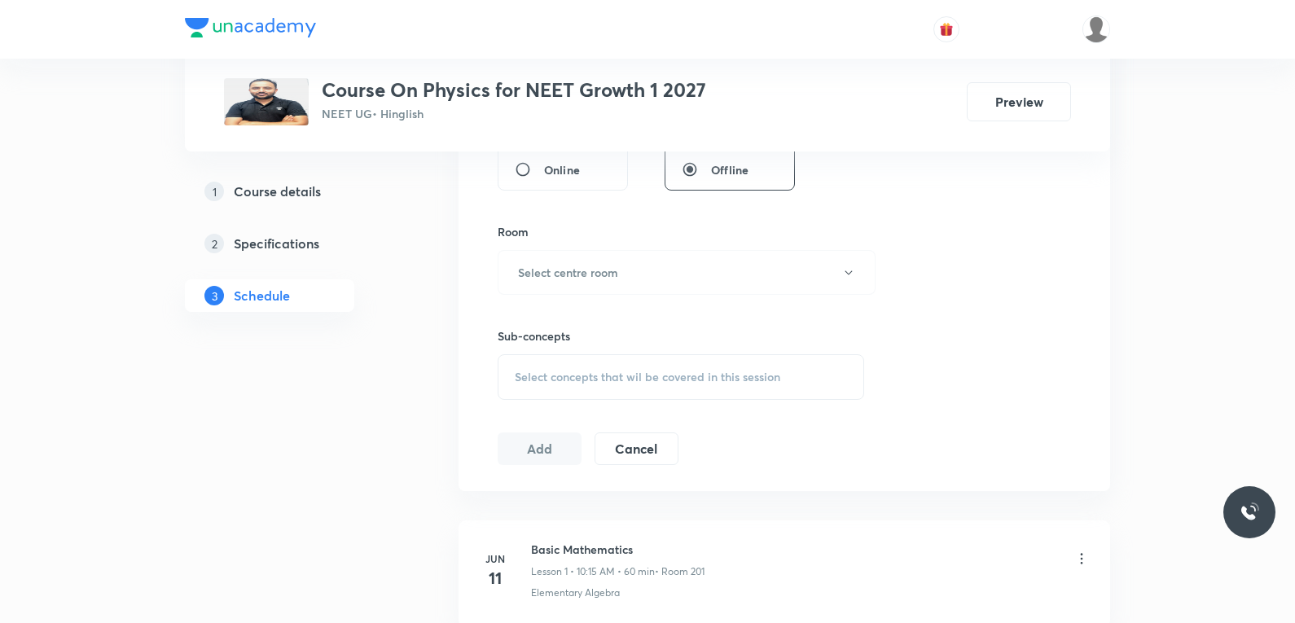
scroll to position [8384, 0]
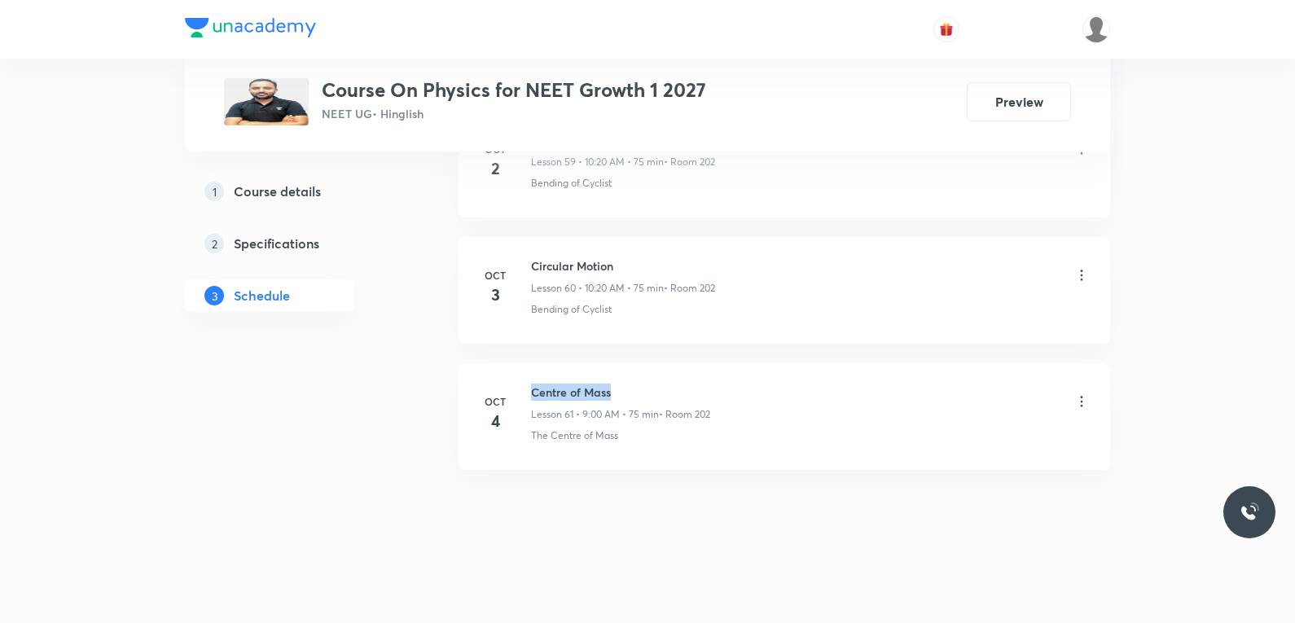
drag, startPoint x: 532, startPoint y: 393, endPoint x: 641, endPoint y: 390, distance: 109.2
click at [641, 390] on h6 "Centre of Mass" at bounding box center [620, 392] width 179 height 17
copy h6 "Centre of Mass"
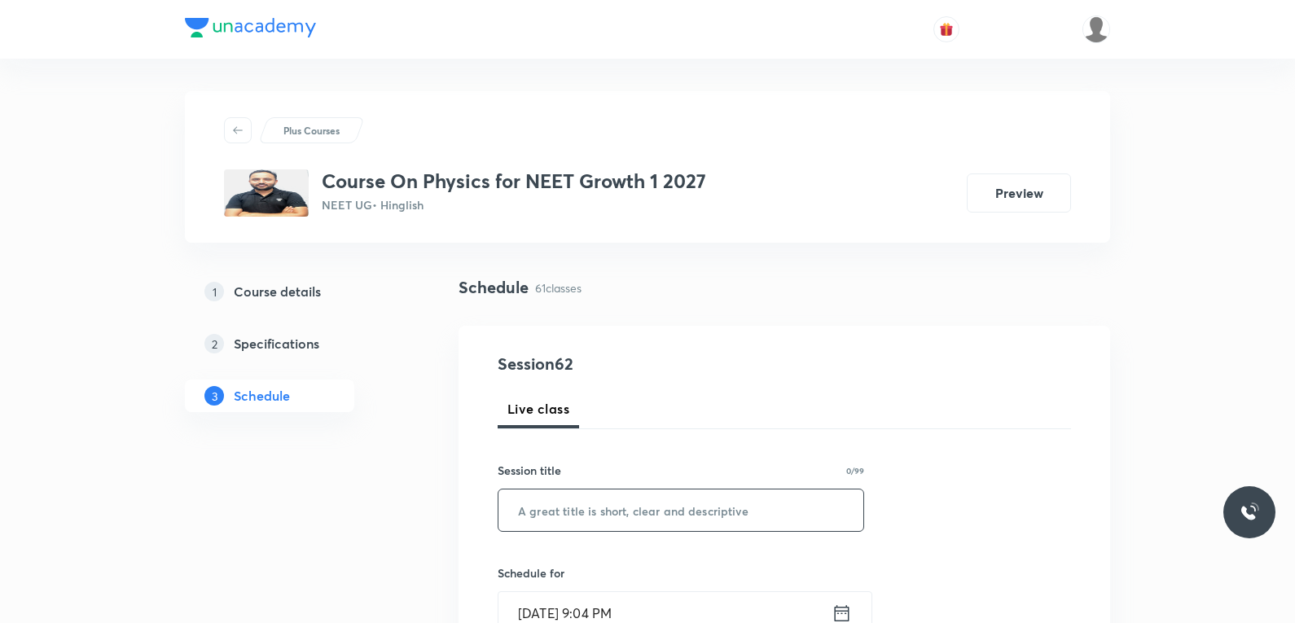
click at [722, 505] on input "text" at bounding box center [680, 511] width 365 height 42
paste input "Centre of Mass"
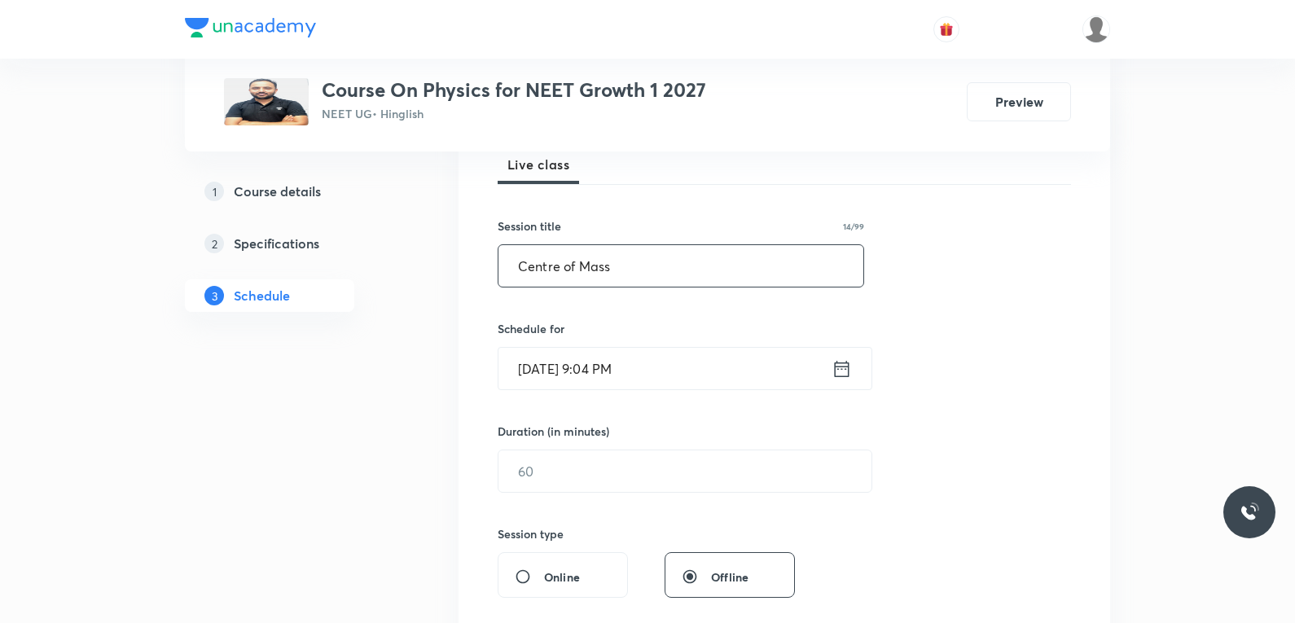
type input "Centre of Mass"
click at [586, 366] on input "Oct 4, 2025, 9:04 PM" at bounding box center [664, 369] width 333 height 42
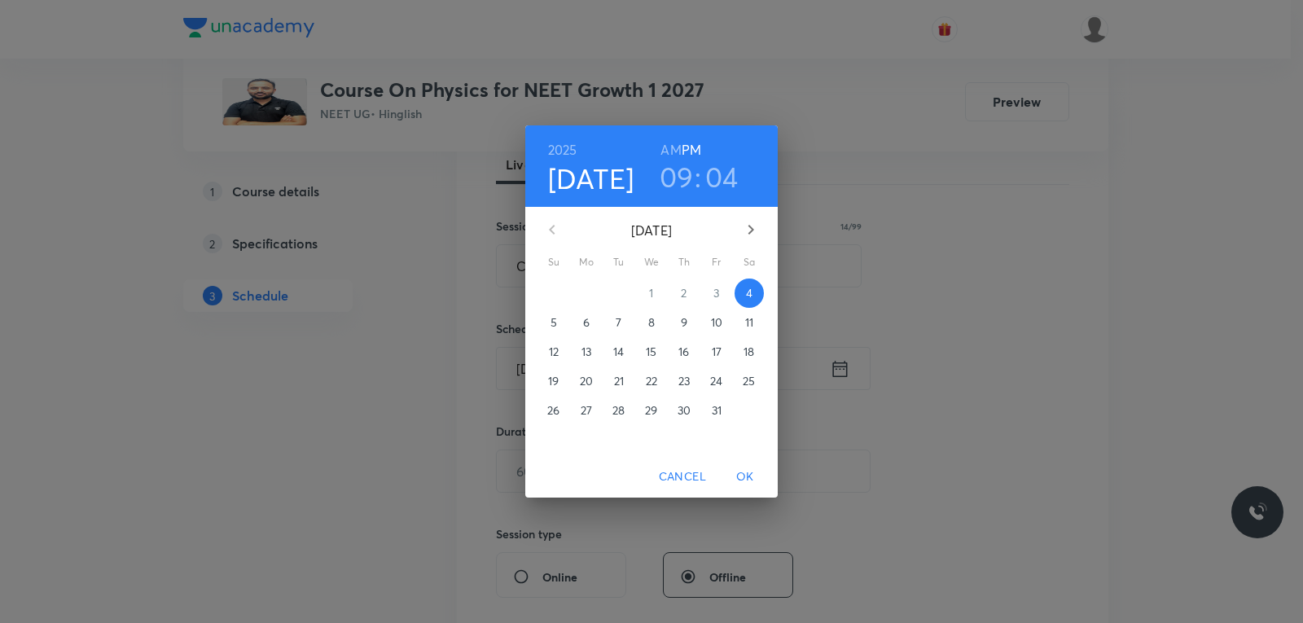
click at [588, 320] on p "6" at bounding box center [586, 322] width 7 height 16
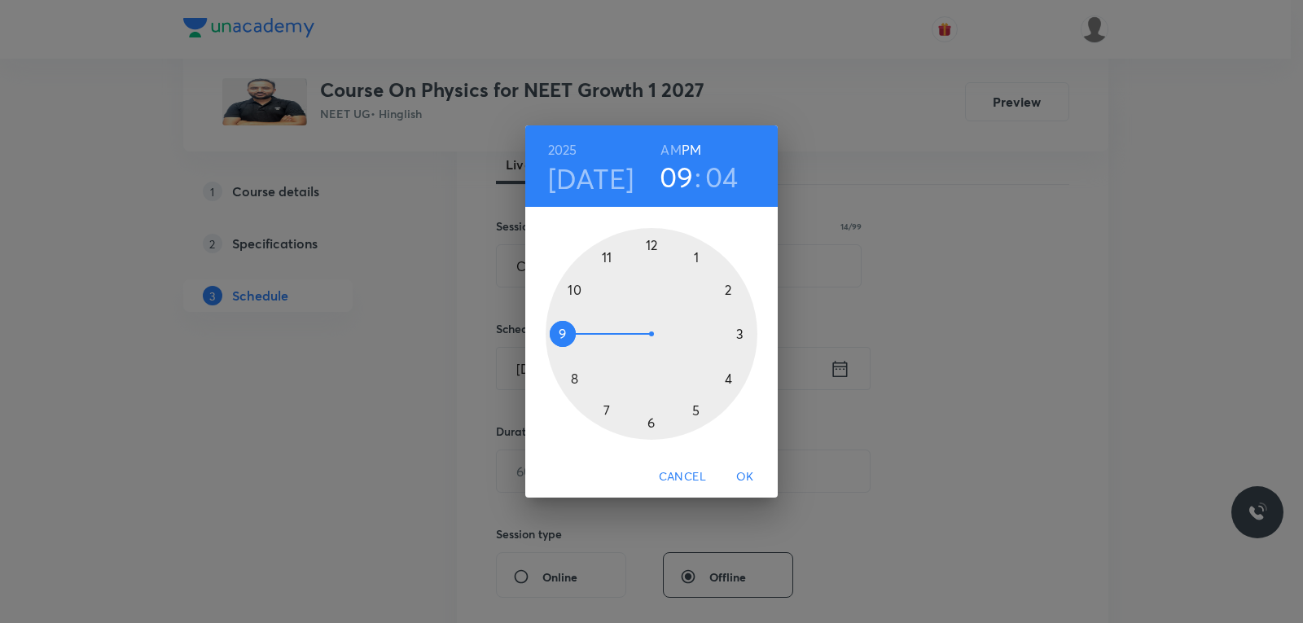
click at [678, 150] on h6 "AM" at bounding box center [671, 149] width 20 height 23
click at [694, 151] on h6 "PM" at bounding box center [692, 149] width 20 height 23
drag, startPoint x: 565, startPoint y: 334, endPoint x: 680, endPoint y: 280, distance: 126.8
click at [680, 280] on div at bounding box center [652, 334] width 212 height 212
click at [695, 255] on div at bounding box center [652, 334] width 212 height 212
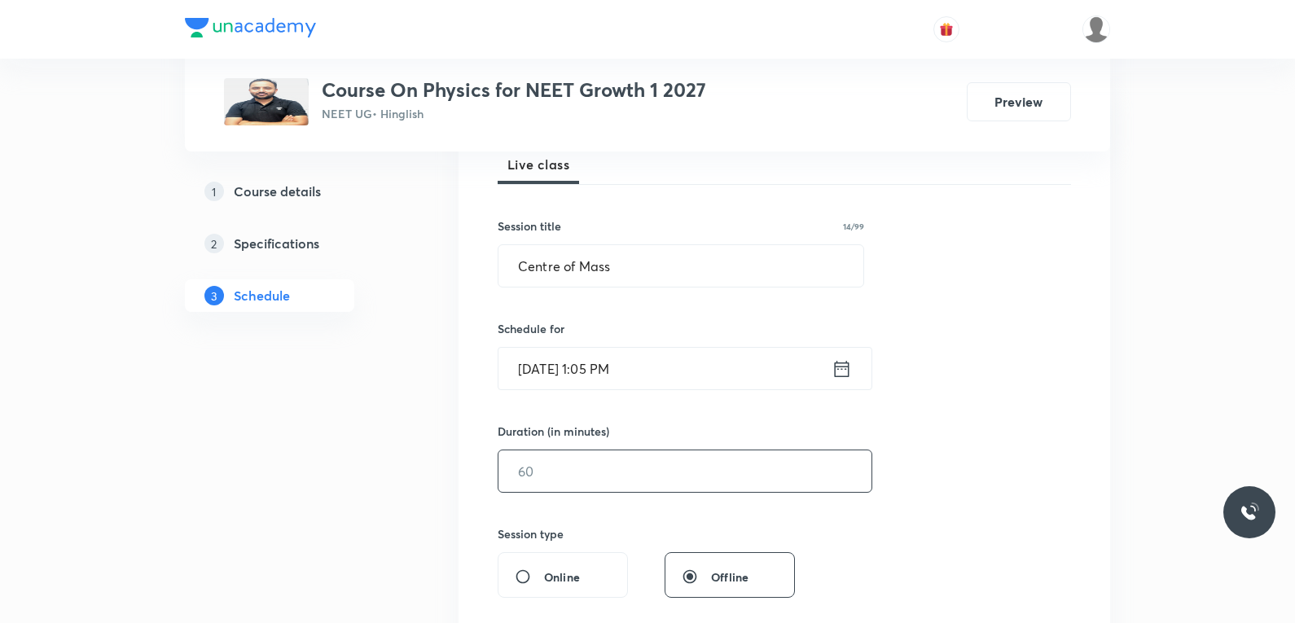
click at [531, 489] on input "text" at bounding box center [684, 471] width 373 height 42
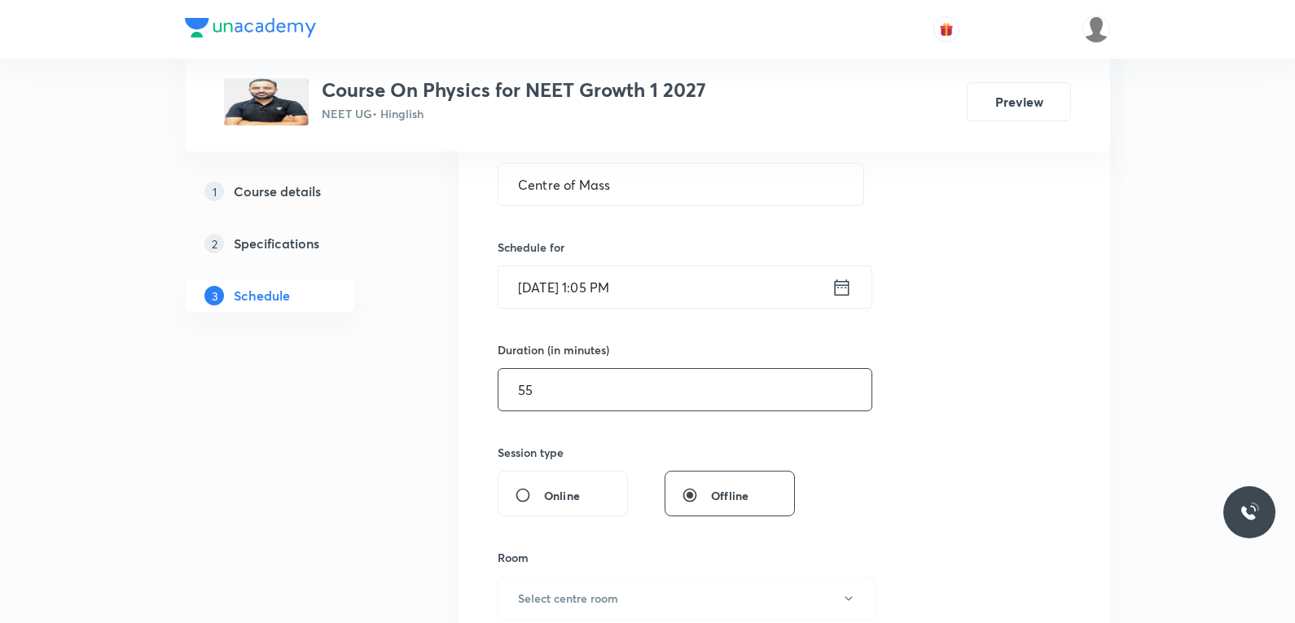
scroll to position [489, 0]
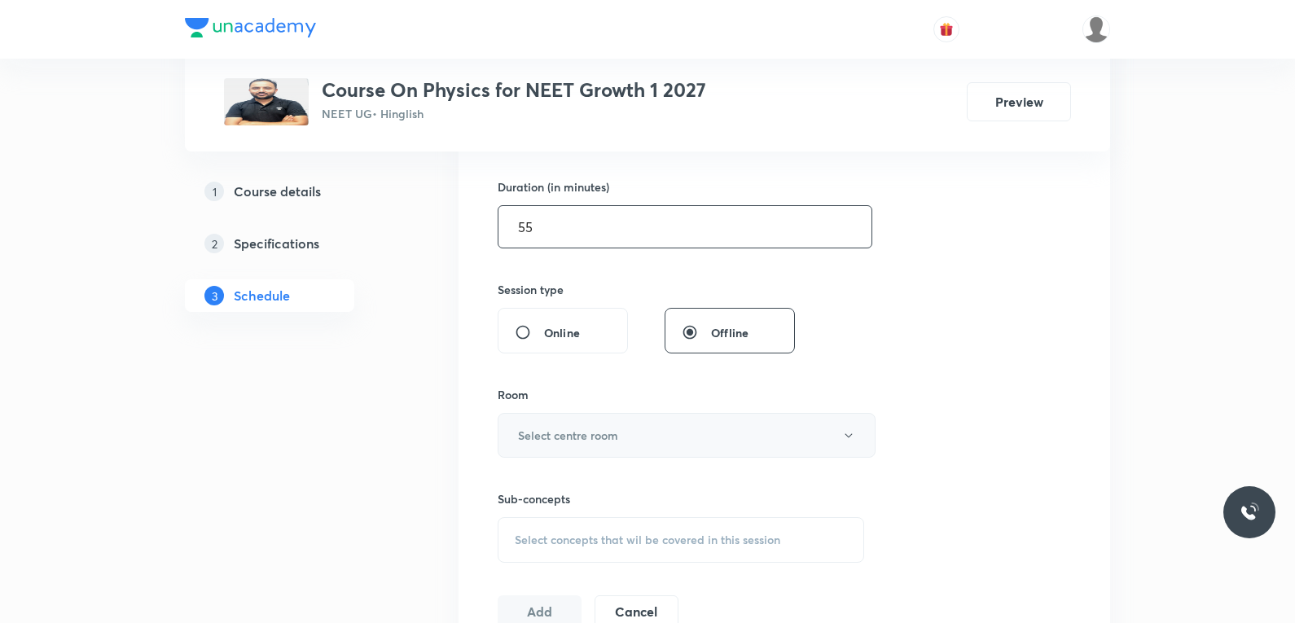
type input "55"
click at [610, 438] on h6 "Select centre room" at bounding box center [568, 435] width 100 height 17
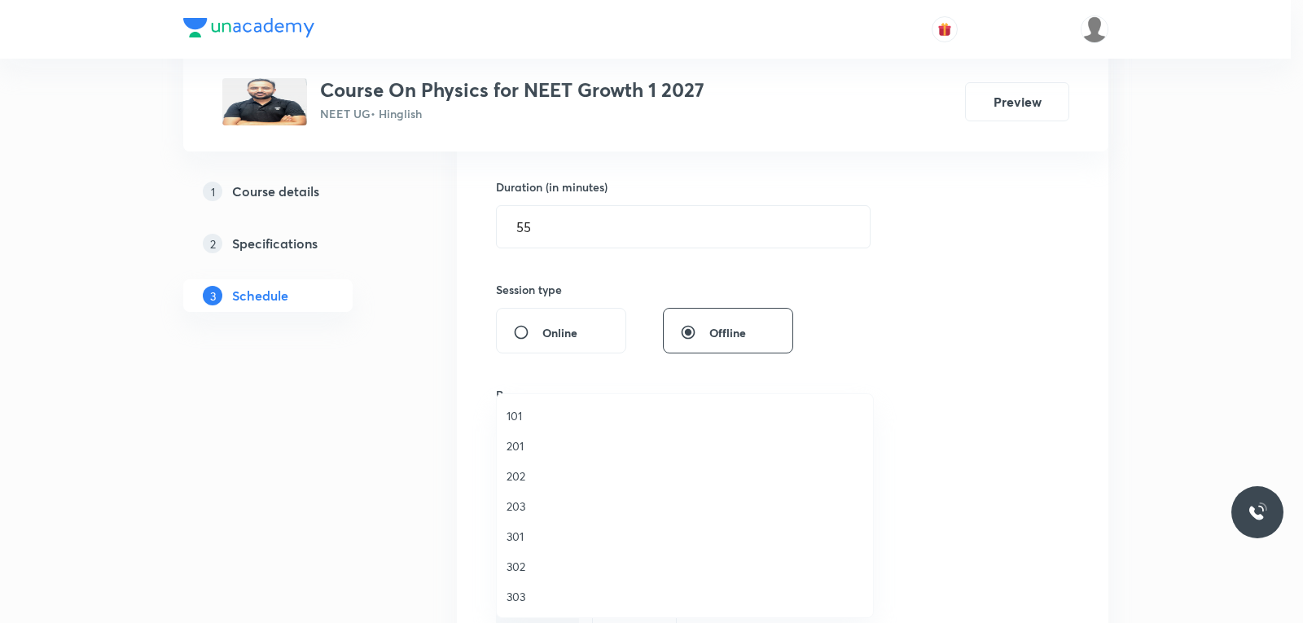
click at [535, 476] on span "202" at bounding box center [685, 476] width 357 height 17
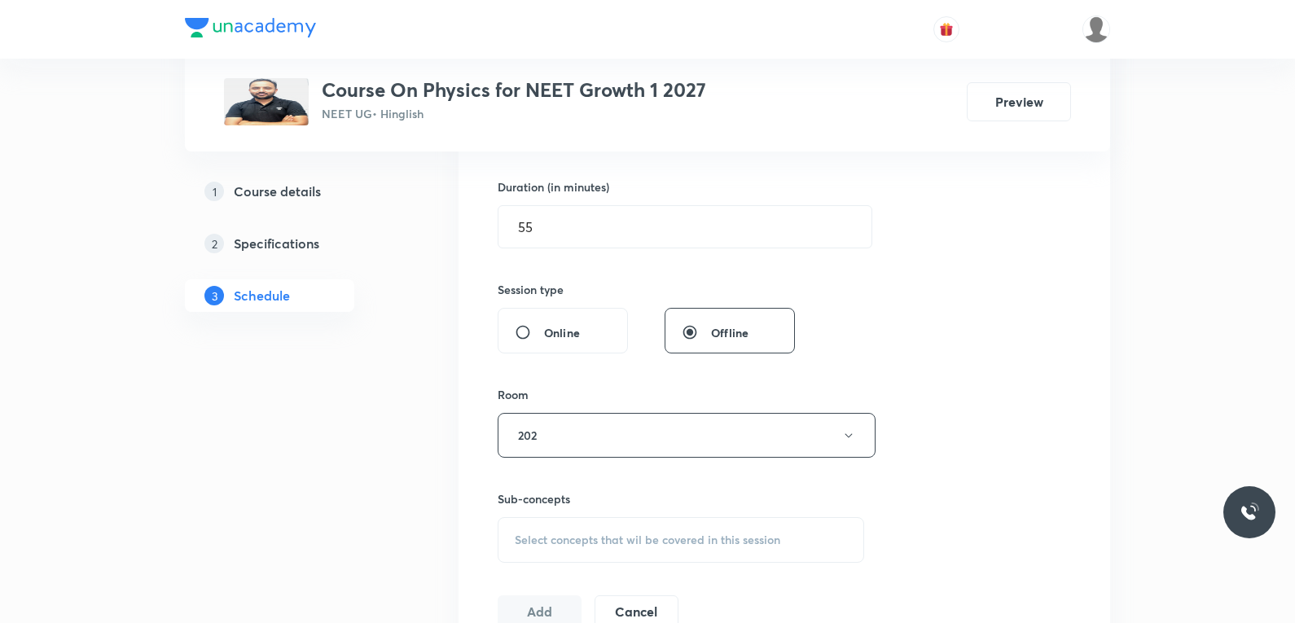
click at [664, 516] on div "Sub-concepts Select concepts that wil be covered in this session" at bounding box center [681, 526] width 367 height 72
click at [1047, 314] on div "Session 62 Live class Session title 14/99 Centre of Mass ​ Schedule for Oct 6, …" at bounding box center [784, 245] width 573 height 765
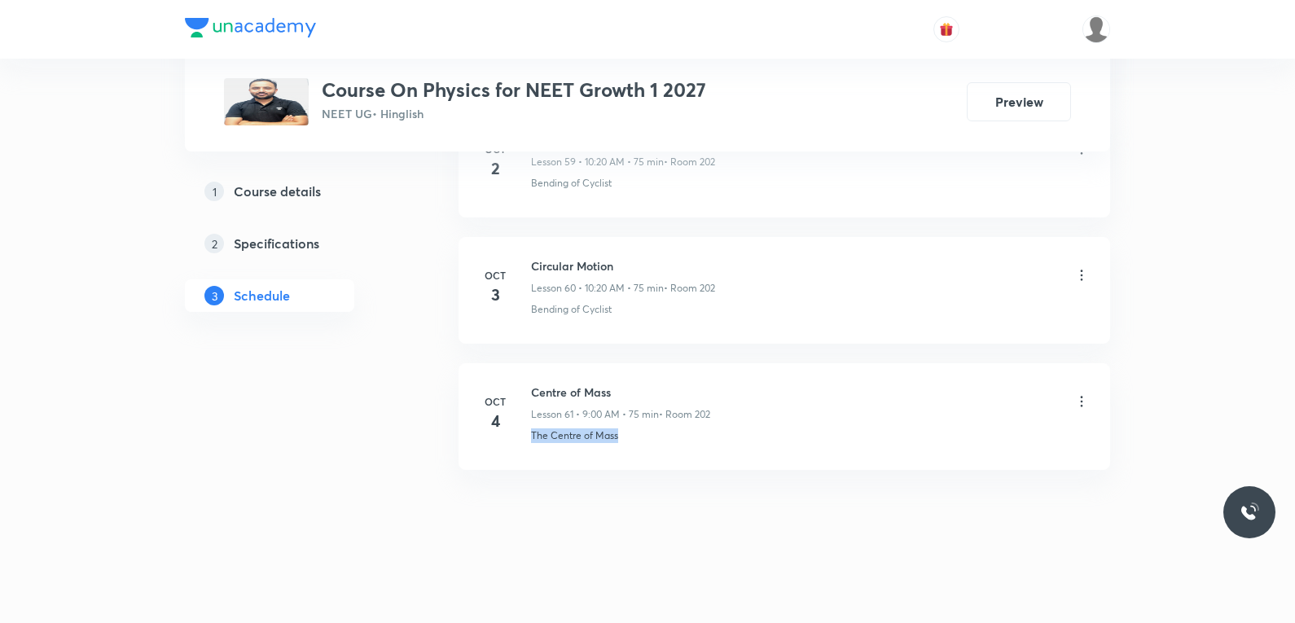
drag, startPoint x: 530, startPoint y: 441, endPoint x: 655, endPoint y: 447, distance: 124.8
click at [655, 447] on li "Oct 4 Centre of Mass Lesson 61 • 9:00 AM • 75 min • Room 202 The Centre of Mass" at bounding box center [785, 416] width 652 height 107
copy p "The Centre of Mass"
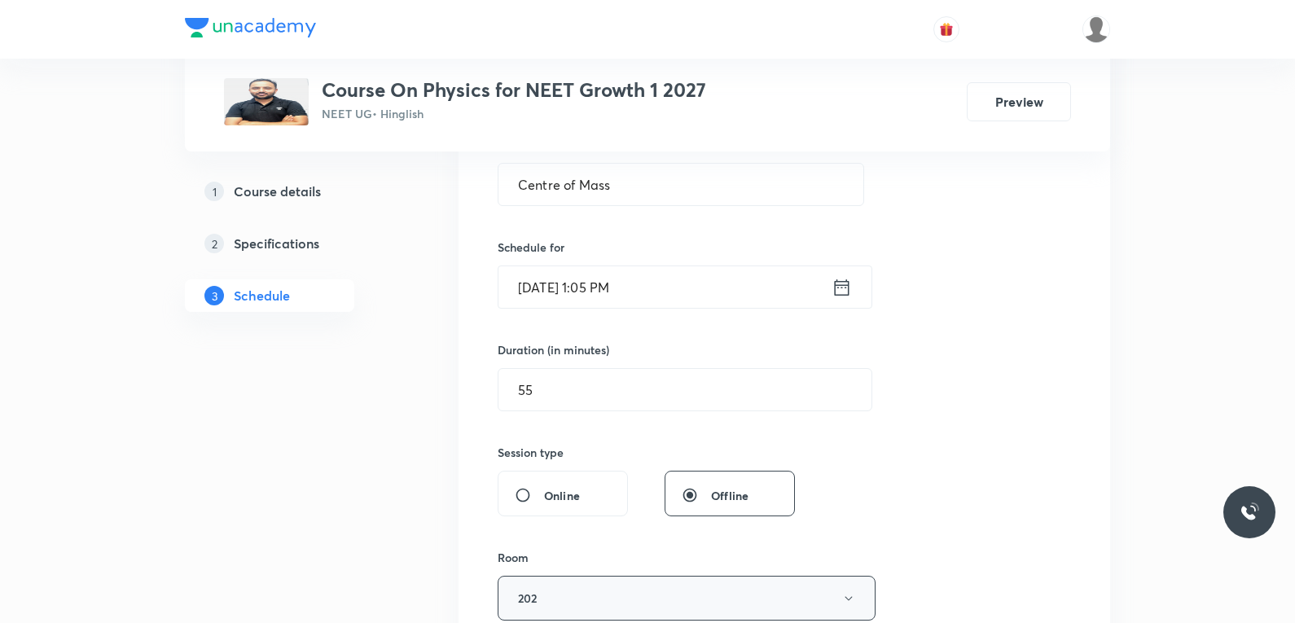
scroll to position [570, 0]
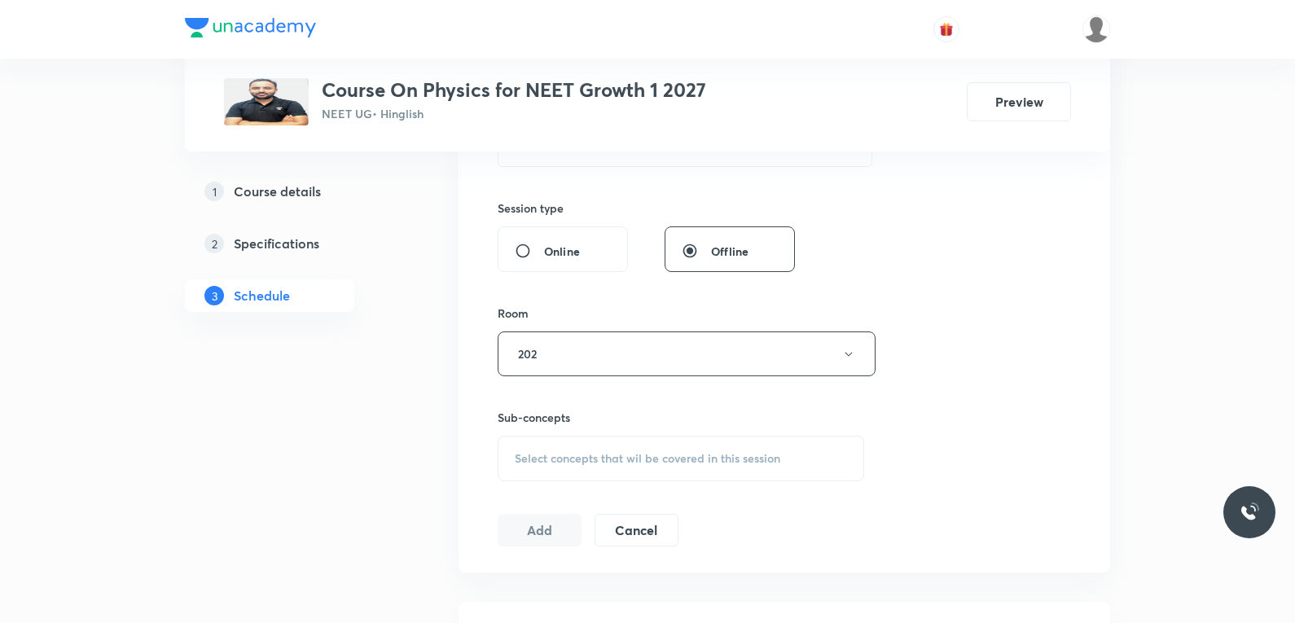
click at [653, 459] on span "Select concepts that wil be covered in this session" at bounding box center [648, 458] width 266 height 13
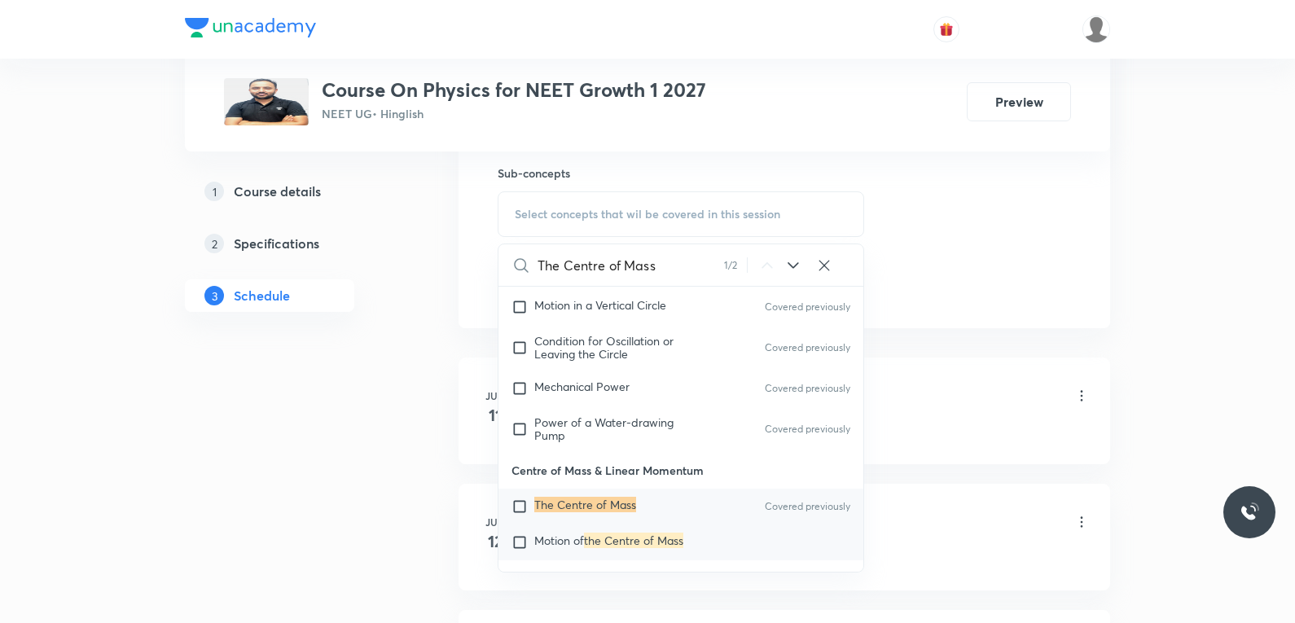
type input "The Centre of Mass"
click at [574, 533] on span "Motion of" at bounding box center [559, 540] width 50 height 15
checkbox input "true"
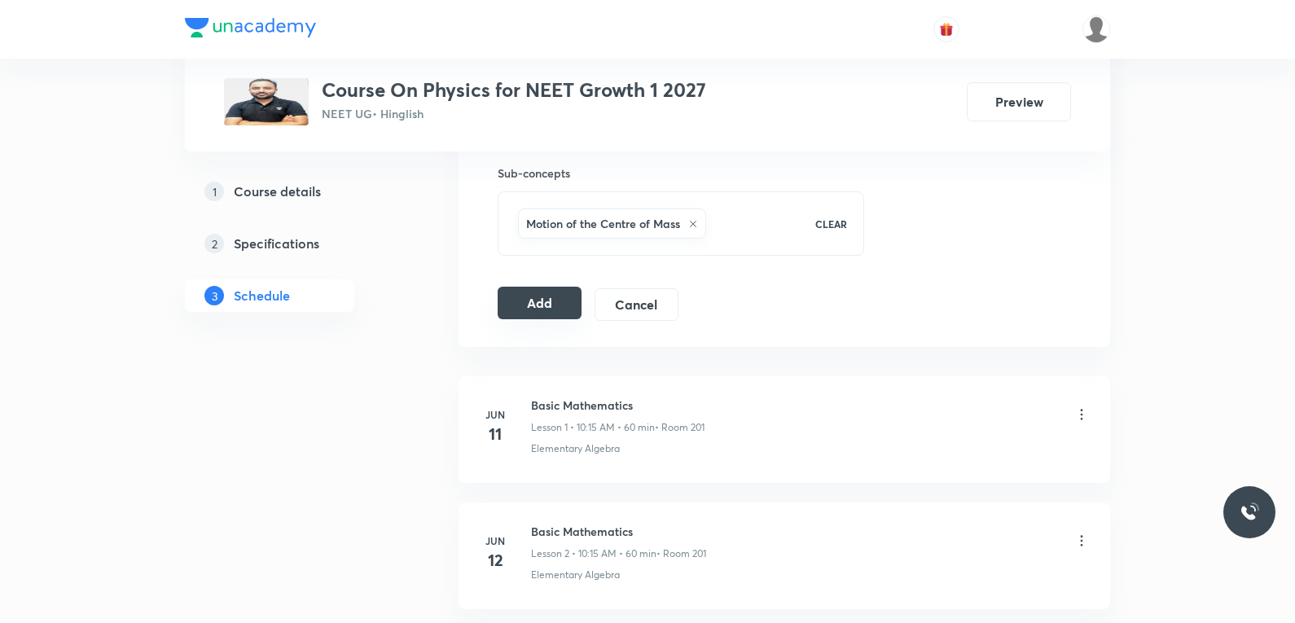
click at [547, 305] on button "Add" at bounding box center [540, 303] width 84 height 33
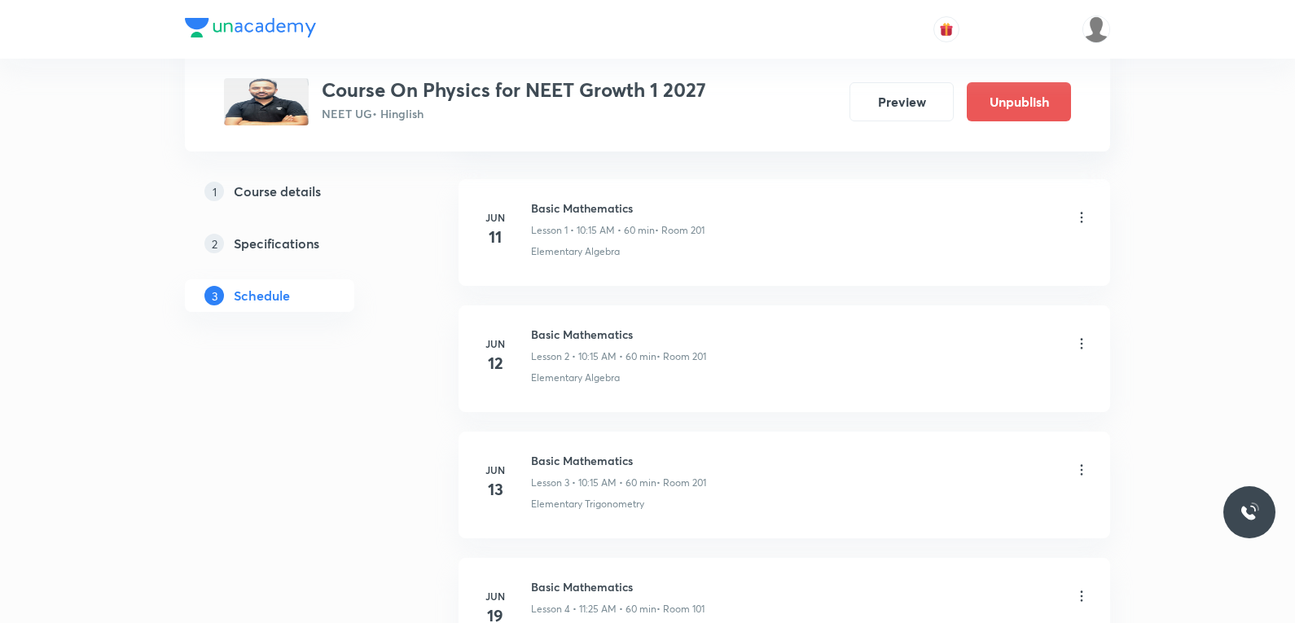
scroll to position [7761, 0]
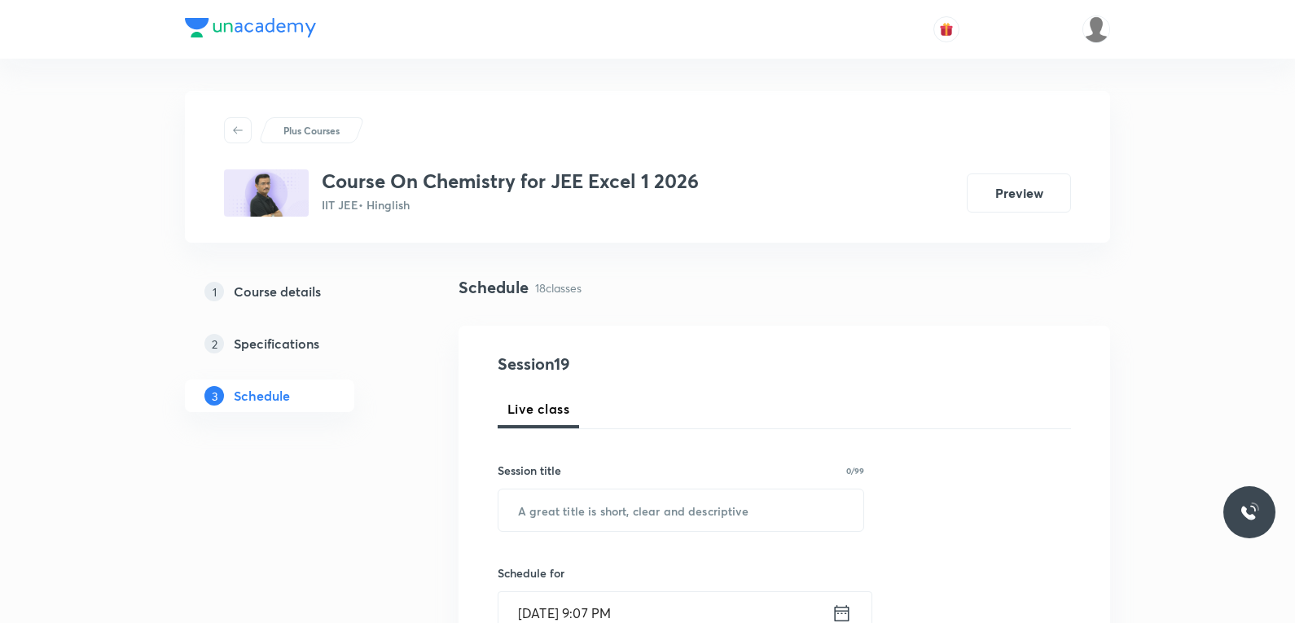
scroll to position [2955, 0]
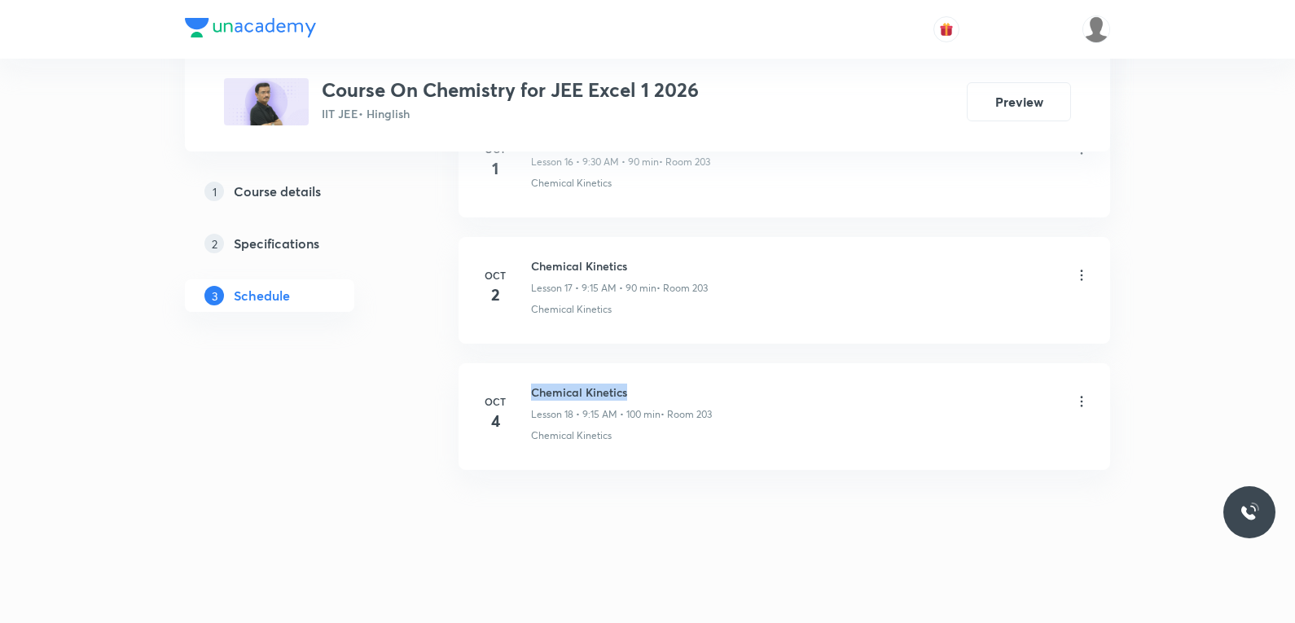
drag, startPoint x: 531, startPoint y: 389, endPoint x: 659, endPoint y: 387, distance: 127.9
click at [659, 387] on h6 "Chemical Kinetics" at bounding box center [621, 392] width 181 height 17
copy h6 "Chemical Kinetics"
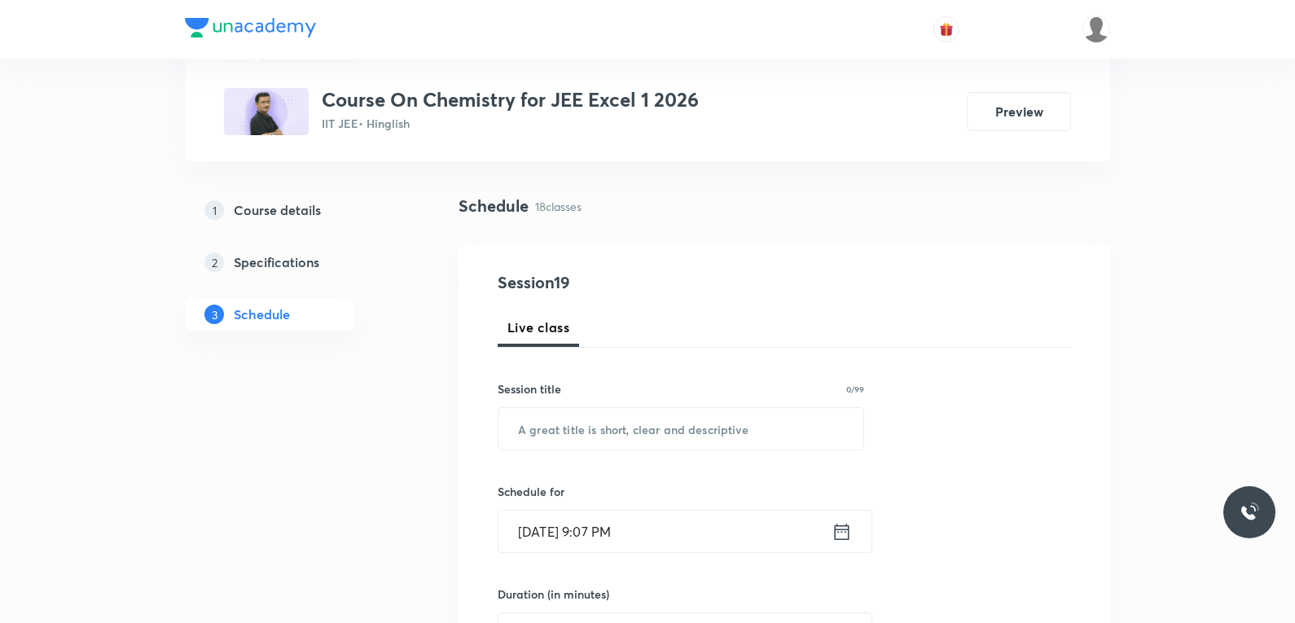
scroll to position [163, 0]
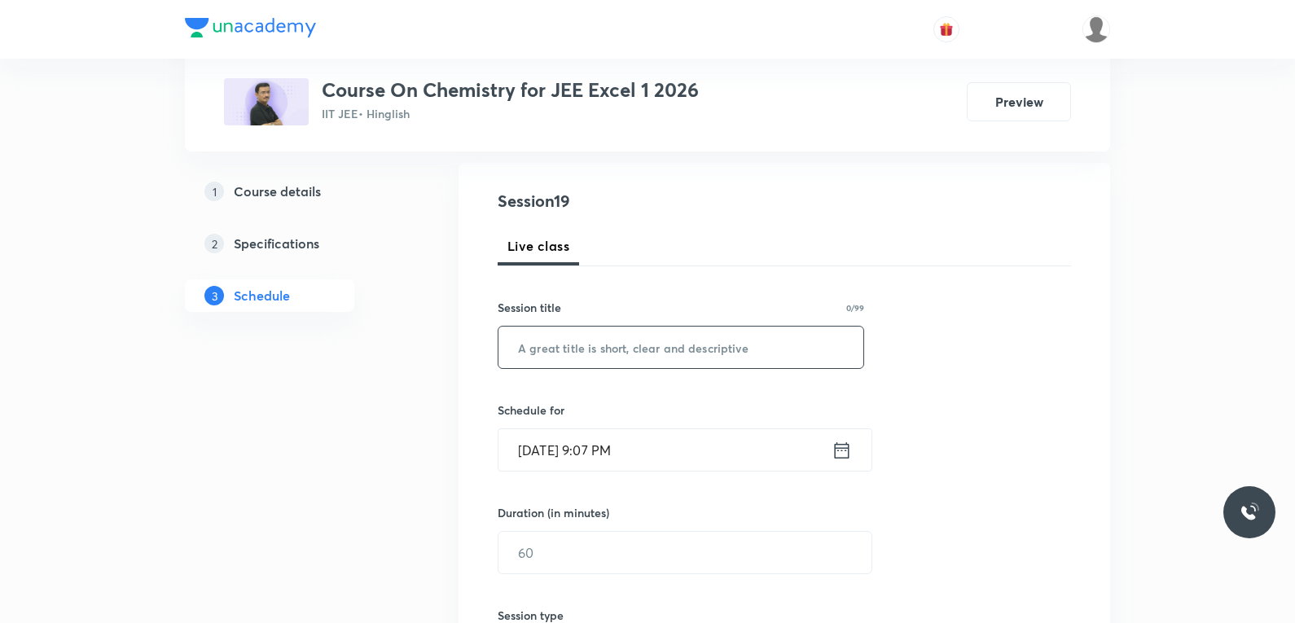
click at [662, 365] on input "text" at bounding box center [680, 348] width 365 height 42
paste input "Chemical Kinetics"
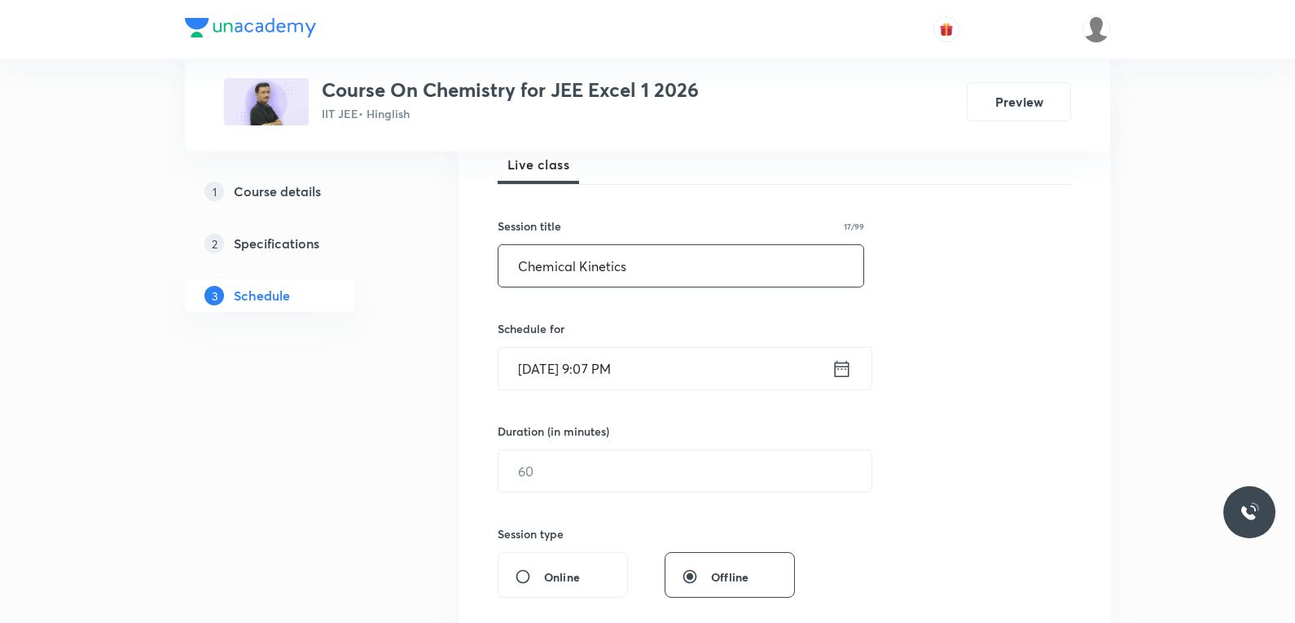
type input "Chemical Kinetics"
click at [576, 371] on input "[DATE] 9:07 PM" at bounding box center [664, 369] width 333 height 42
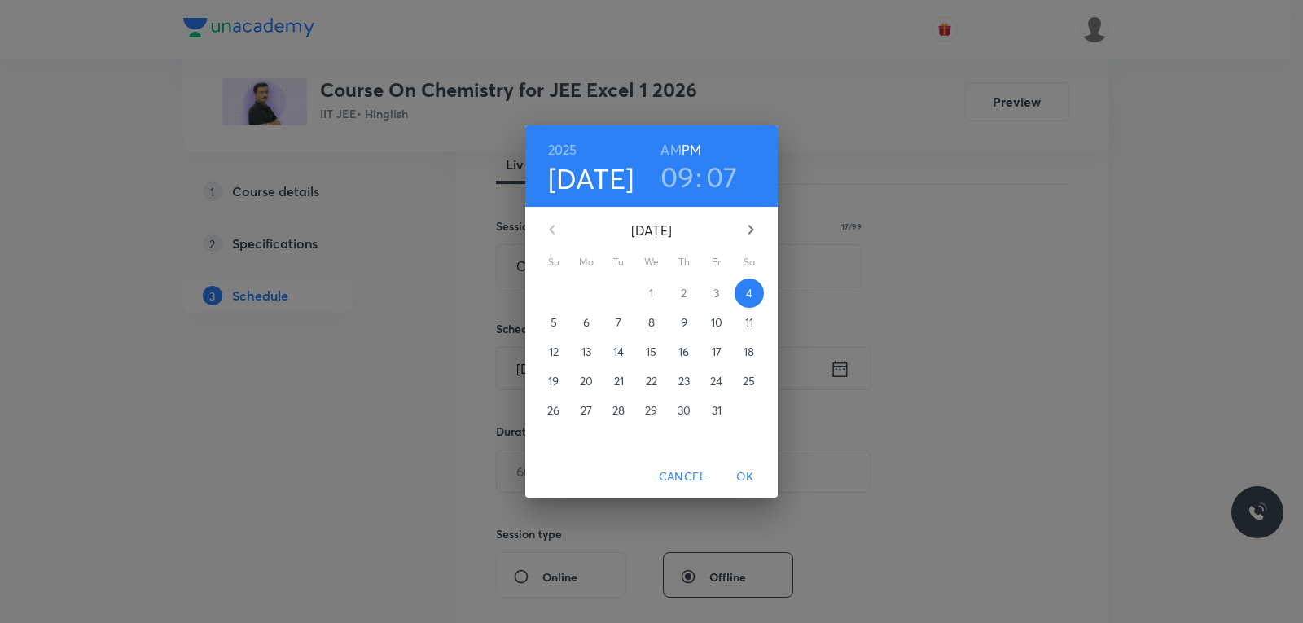
click at [587, 323] on p "6" at bounding box center [586, 322] width 7 height 16
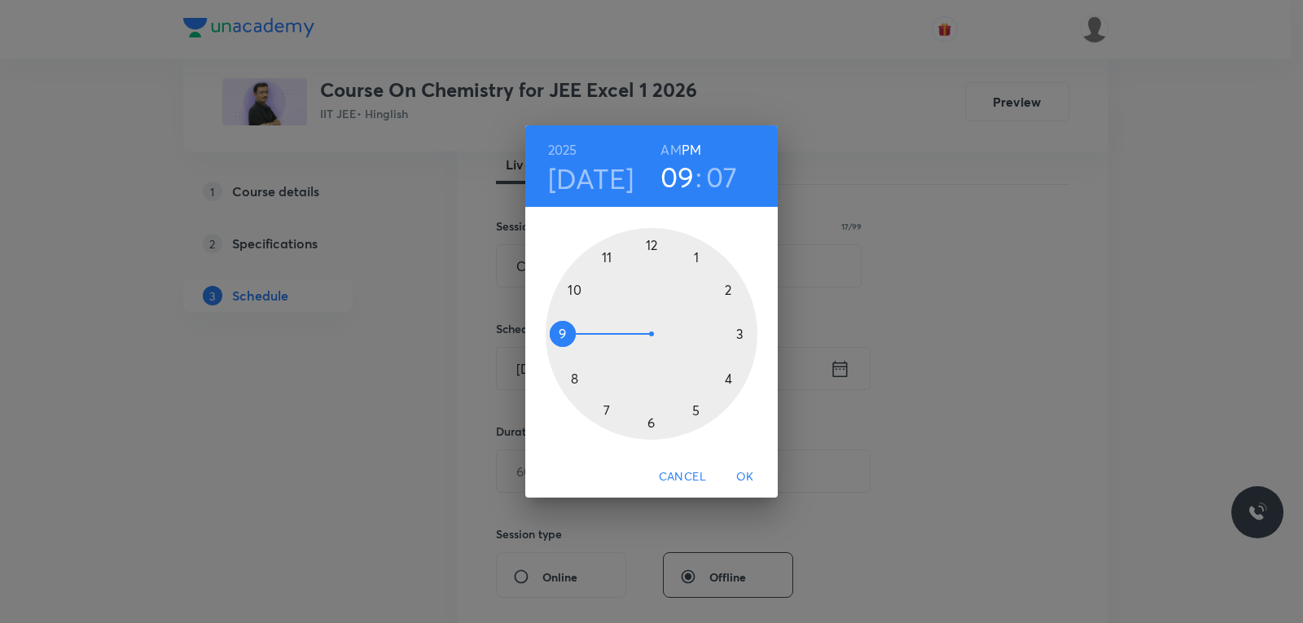
click at [665, 146] on h6 "AM" at bounding box center [671, 149] width 20 height 23
click at [725, 178] on h3 "07" at bounding box center [722, 177] width 32 height 34
drag, startPoint x: 681, startPoint y: 255, endPoint x: 649, endPoint y: 235, distance: 37.3
click at [649, 235] on div at bounding box center [652, 334] width 212 height 212
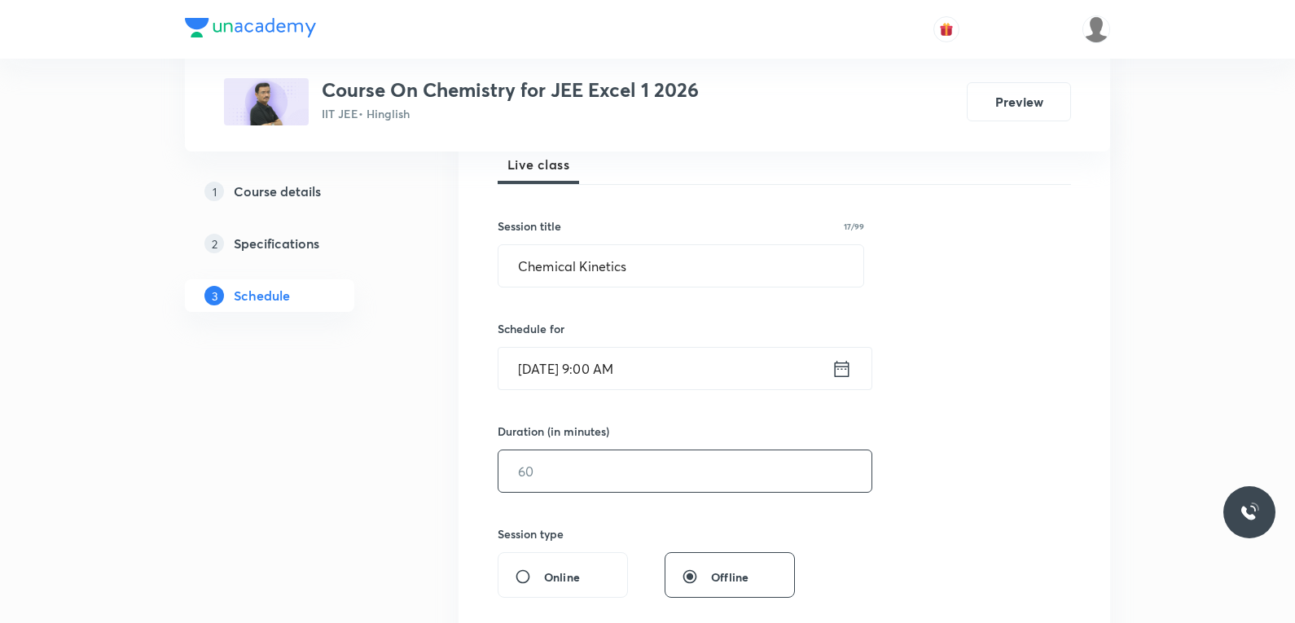
click at [566, 485] on input "text" at bounding box center [684, 471] width 373 height 42
type input "90"
click at [627, 364] on input "[DATE] 9:00 AM" at bounding box center [664, 369] width 333 height 42
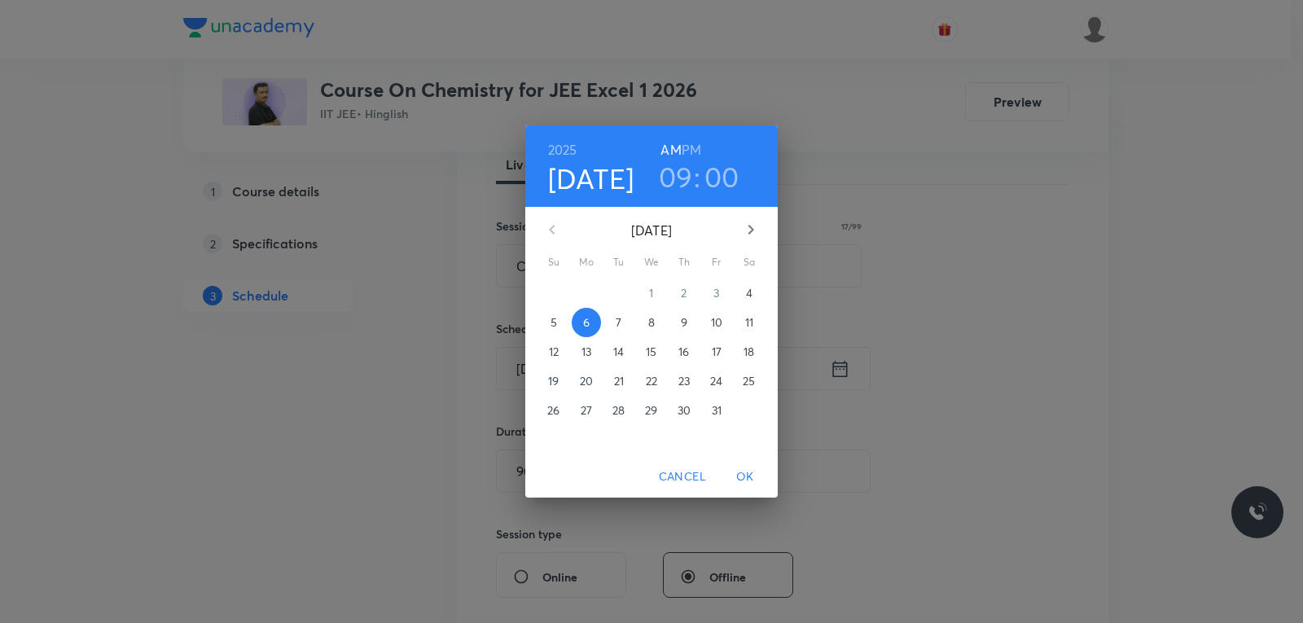
click at [710, 184] on h3 "00" at bounding box center [722, 177] width 35 height 34
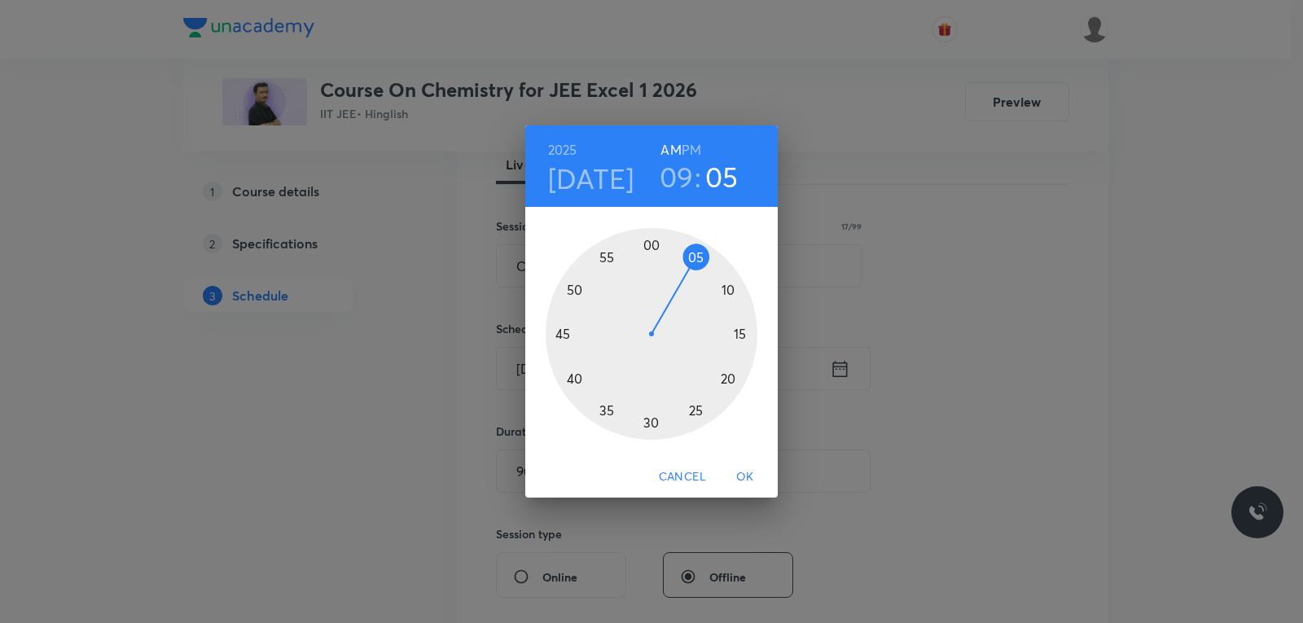
drag, startPoint x: 660, startPoint y: 245, endPoint x: 699, endPoint y: 251, distance: 39.5
click at [699, 251] on div at bounding box center [652, 334] width 212 height 212
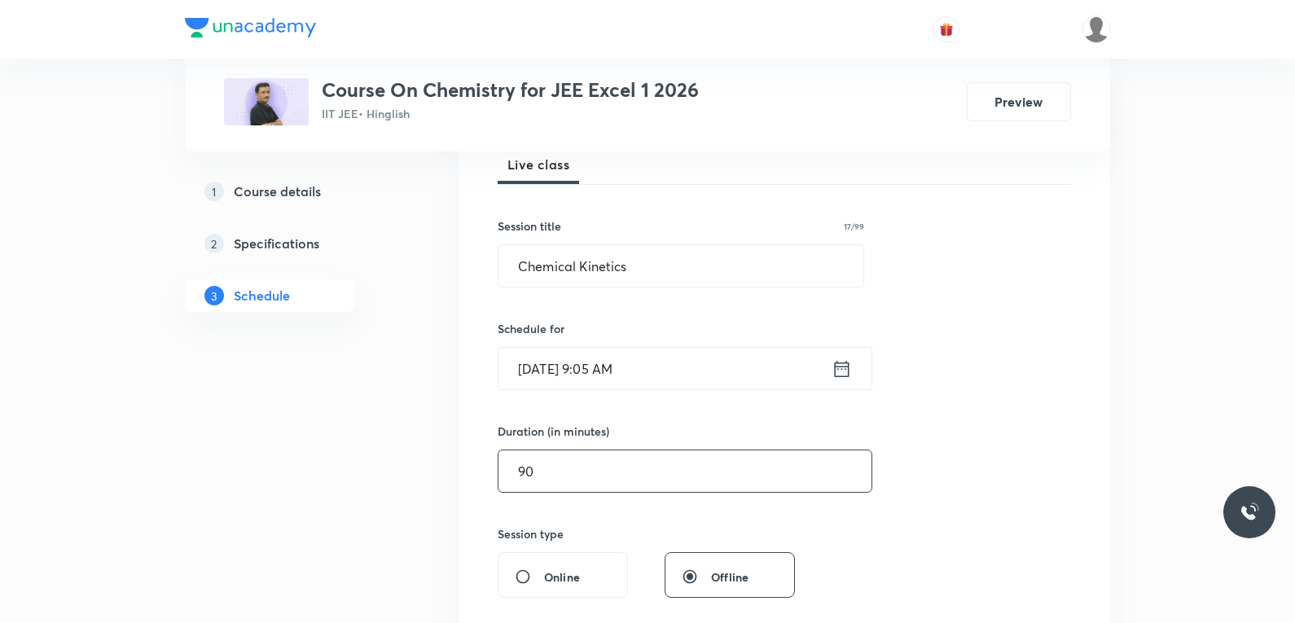
click at [554, 467] on input "90" at bounding box center [684, 471] width 373 height 42
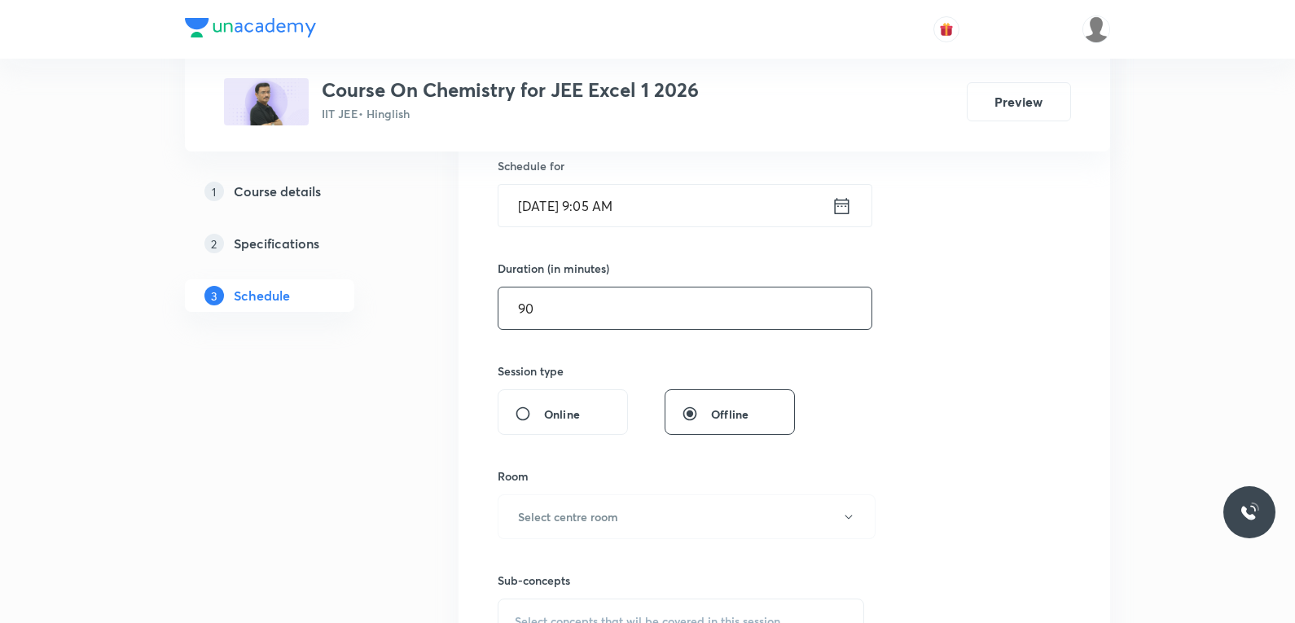
scroll to position [652, 0]
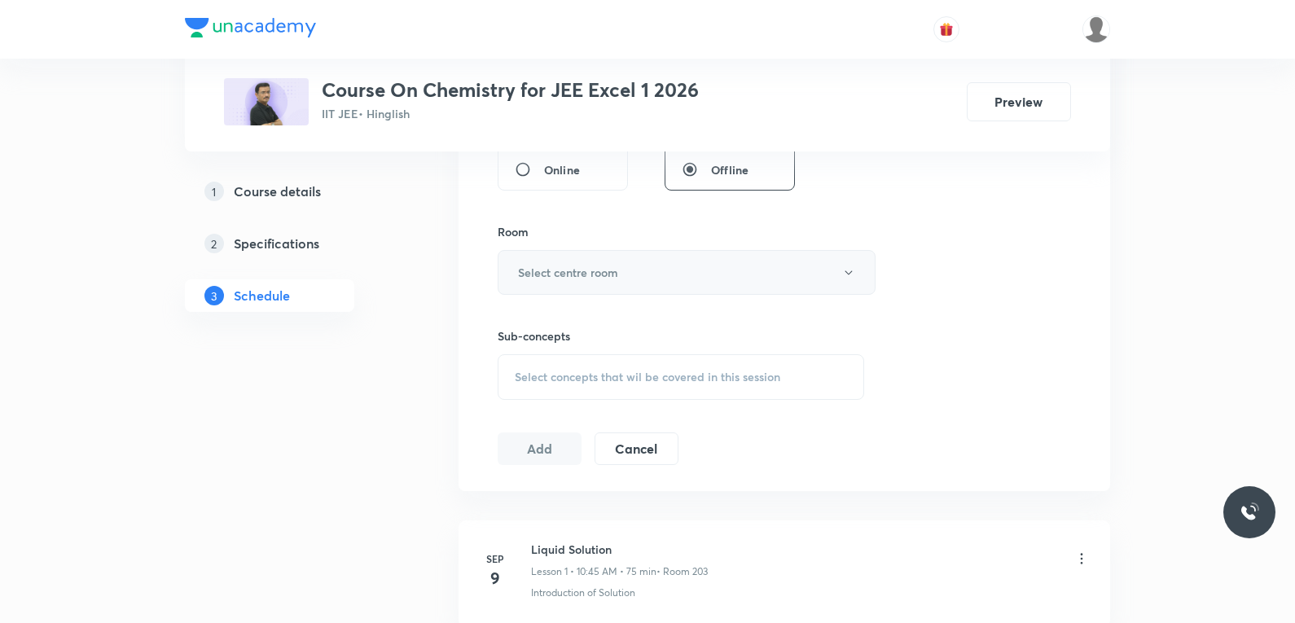
click at [623, 260] on button "Select centre room" at bounding box center [687, 272] width 378 height 45
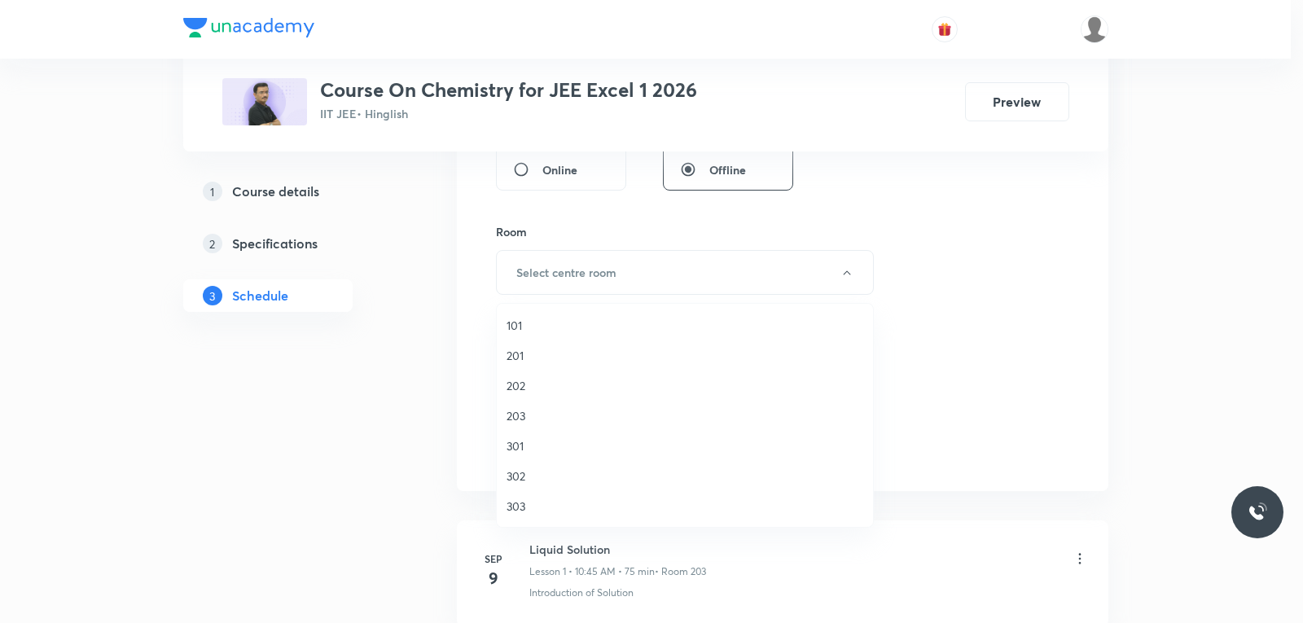
click at [538, 420] on span "203" at bounding box center [685, 415] width 357 height 17
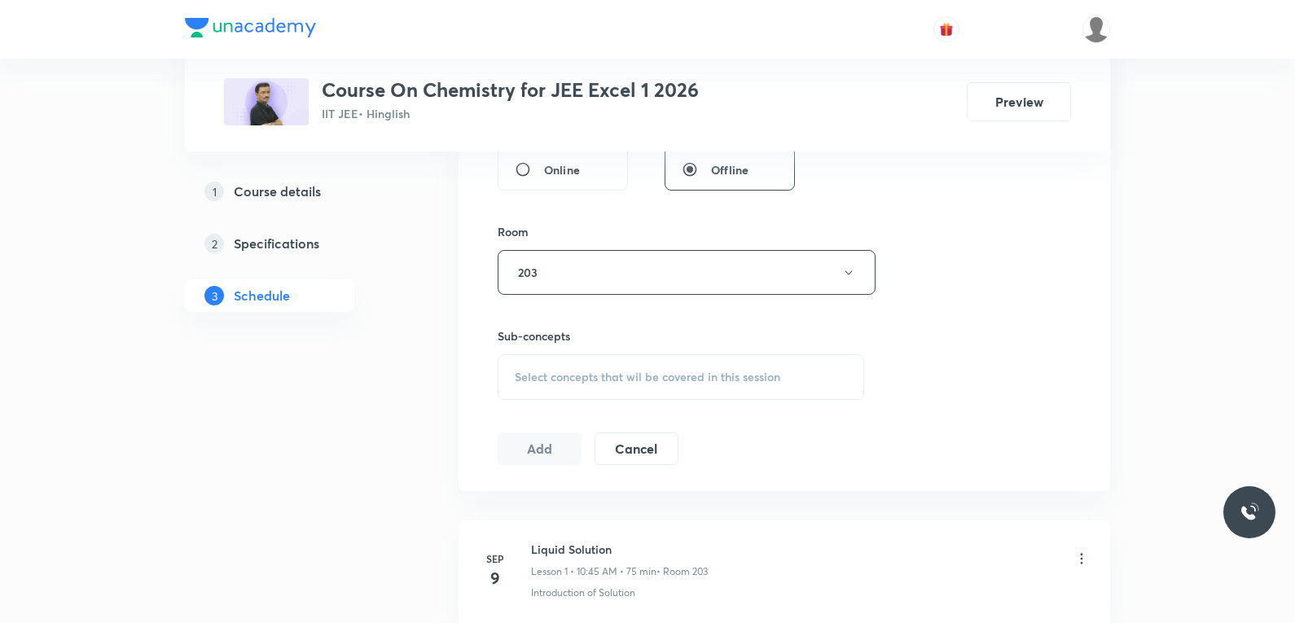
click at [1035, 307] on div "Session 19 Live class Session title 17/99 Chemical Kinetics ​ Schedule for [DAT…" at bounding box center [784, 82] width 573 height 765
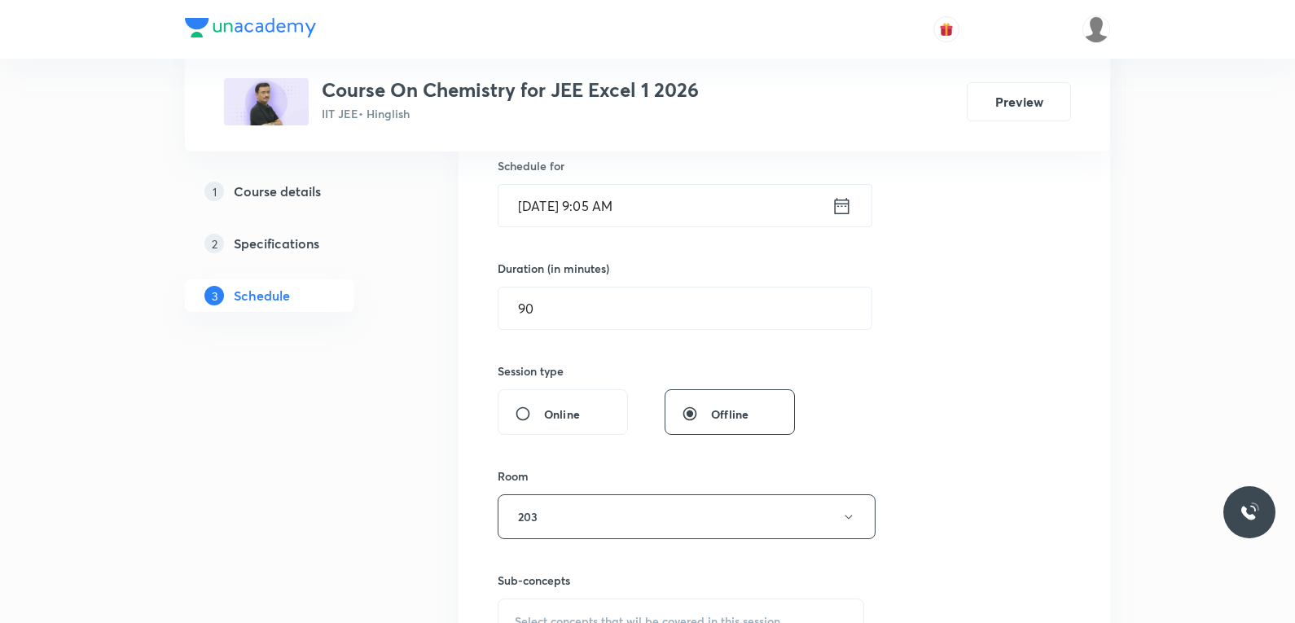
scroll to position [489, 0]
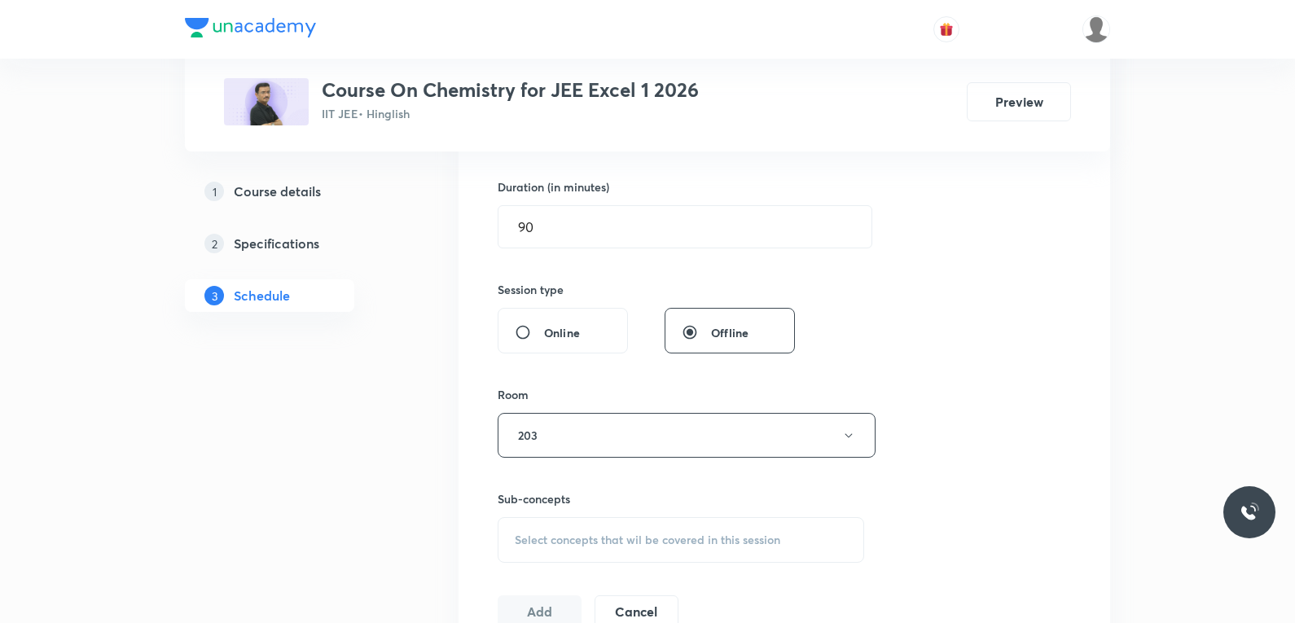
click at [604, 540] on span "Select concepts that wil be covered in this session" at bounding box center [648, 539] width 266 height 13
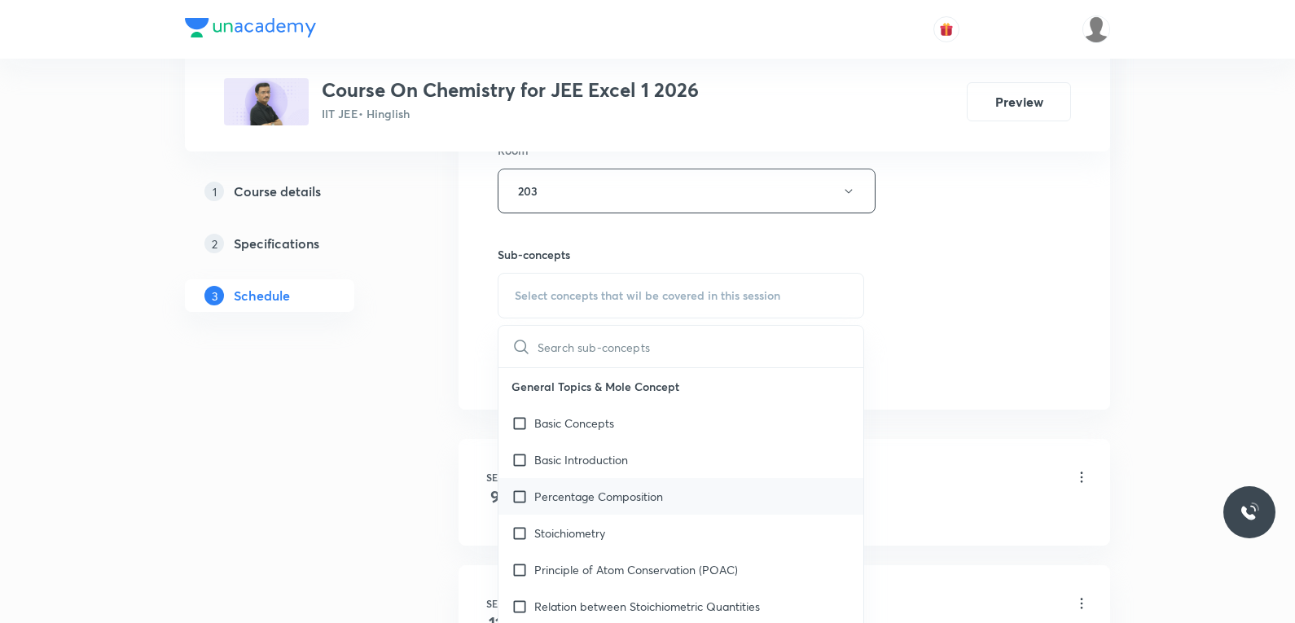
paste input "Chemical Kinetics"
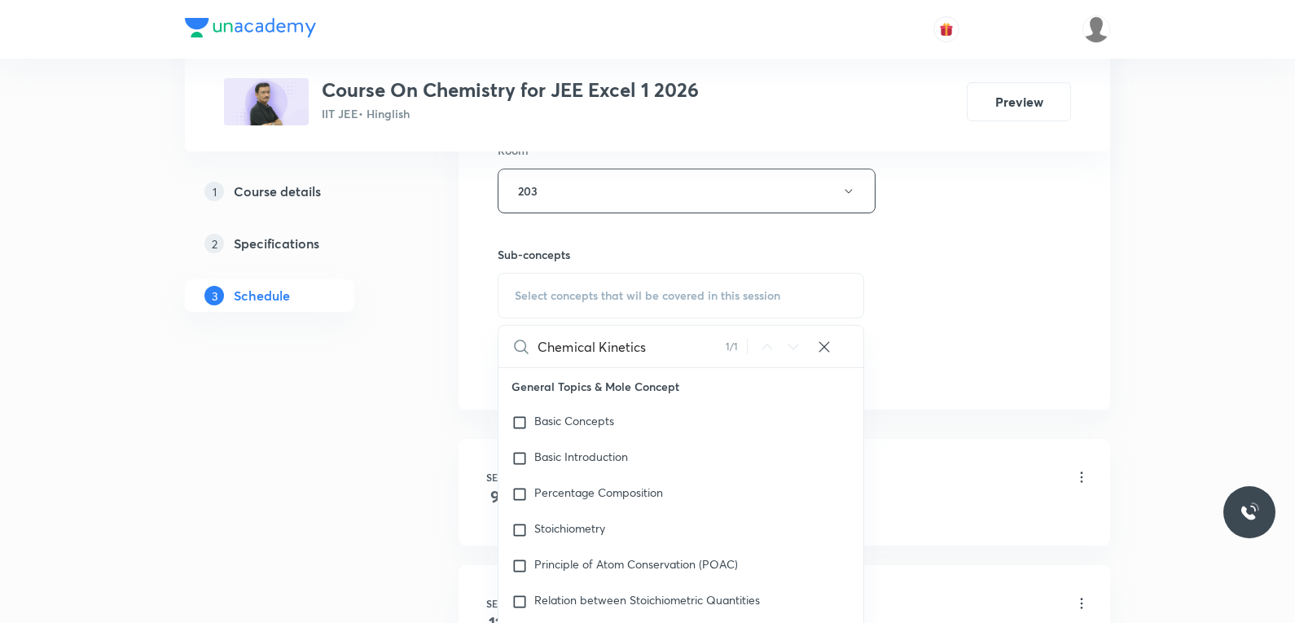
scroll to position [10501, 0]
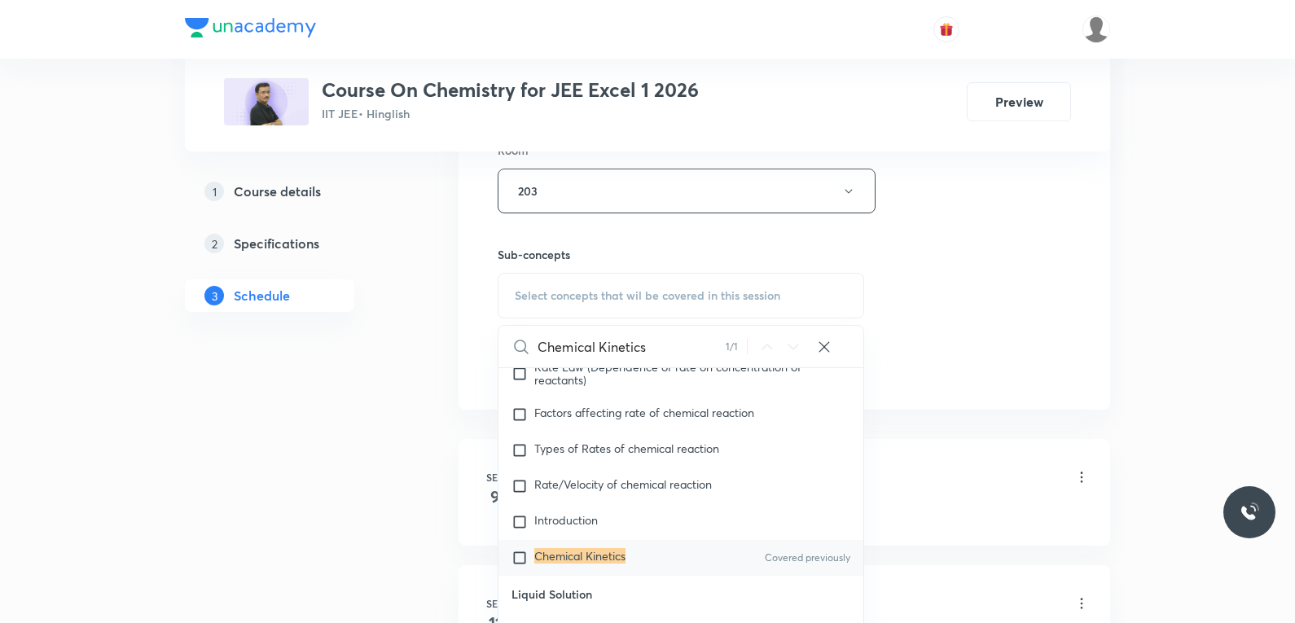
type input "Chemical Kinetics"
click at [590, 564] on mark "Chemical Kinetics" at bounding box center [579, 555] width 91 height 15
checkbox input "true"
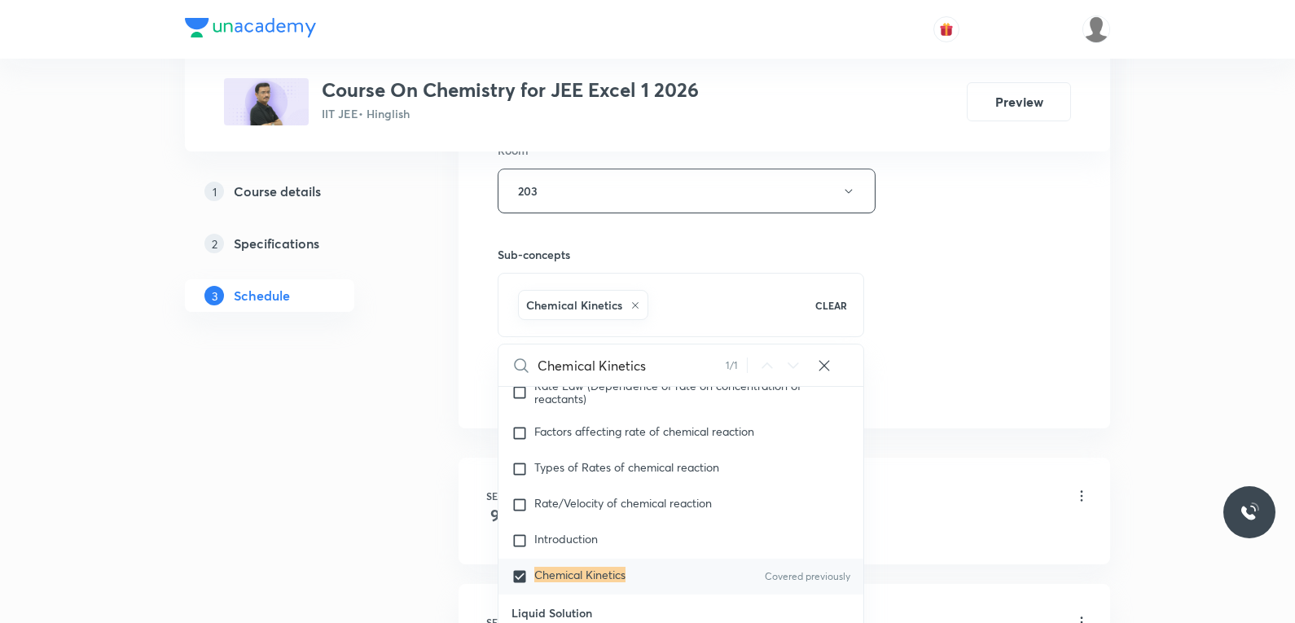
click at [977, 266] on div "Session 19 Live class Session title 17/99 Chemical Kinetics ​ Schedule for [DAT…" at bounding box center [784, 11] width 573 height 784
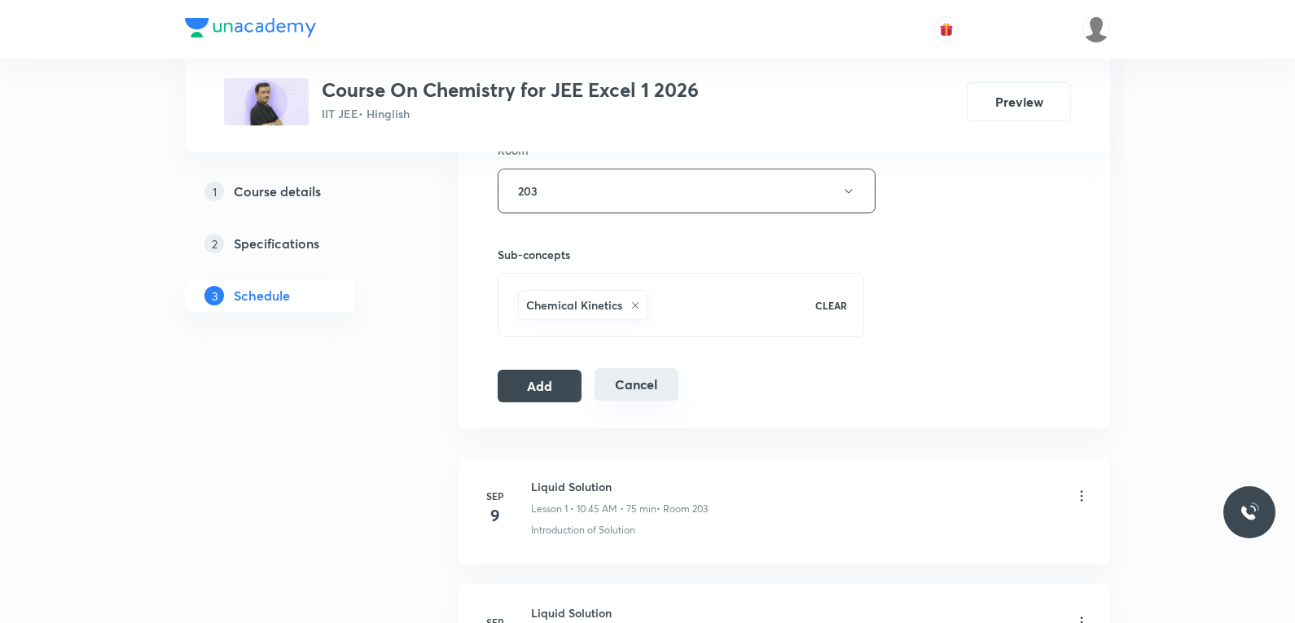
drag, startPoint x: 553, startPoint y: 389, endPoint x: 598, endPoint y: 378, distance: 46.0
click at [553, 389] on button "Add" at bounding box center [540, 386] width 84 height 33
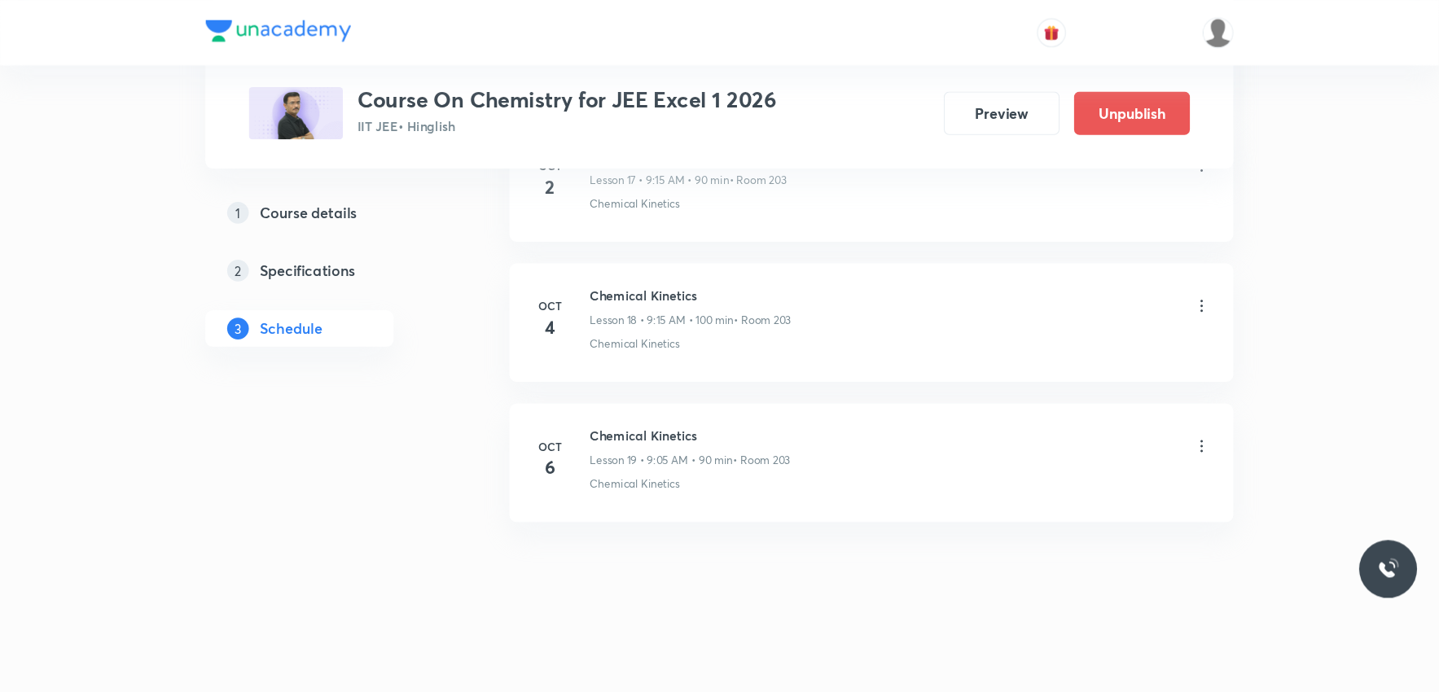
scroll to position [2266, 0]
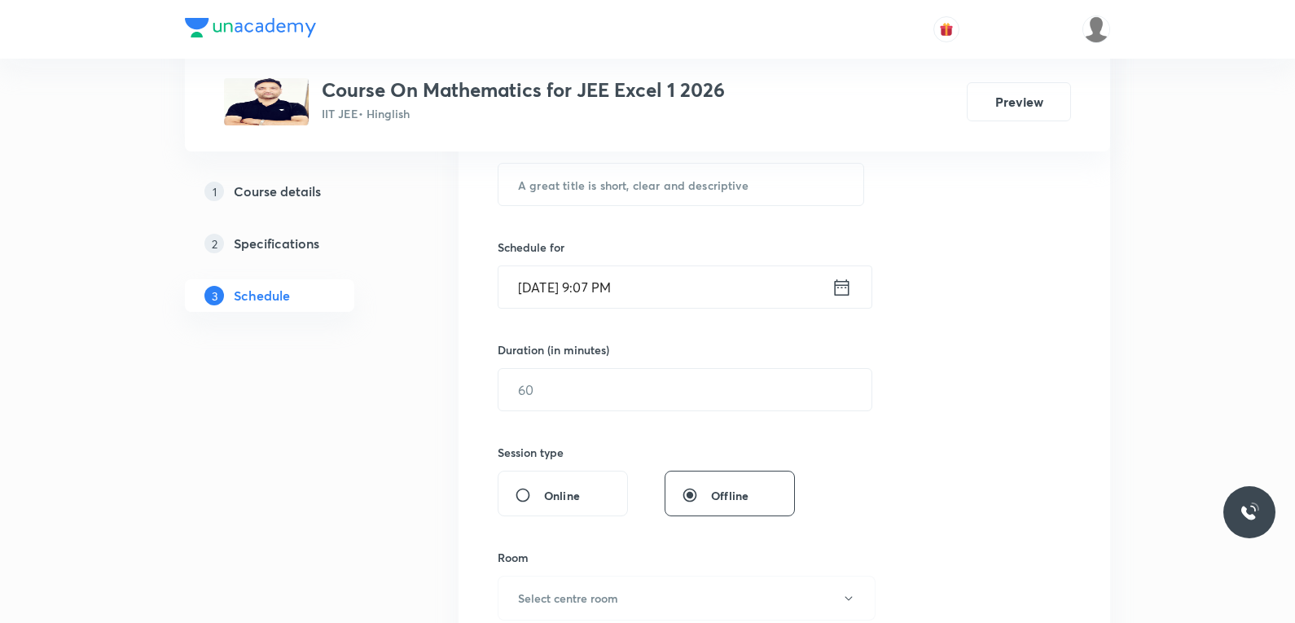
scroll to position [489, 0]
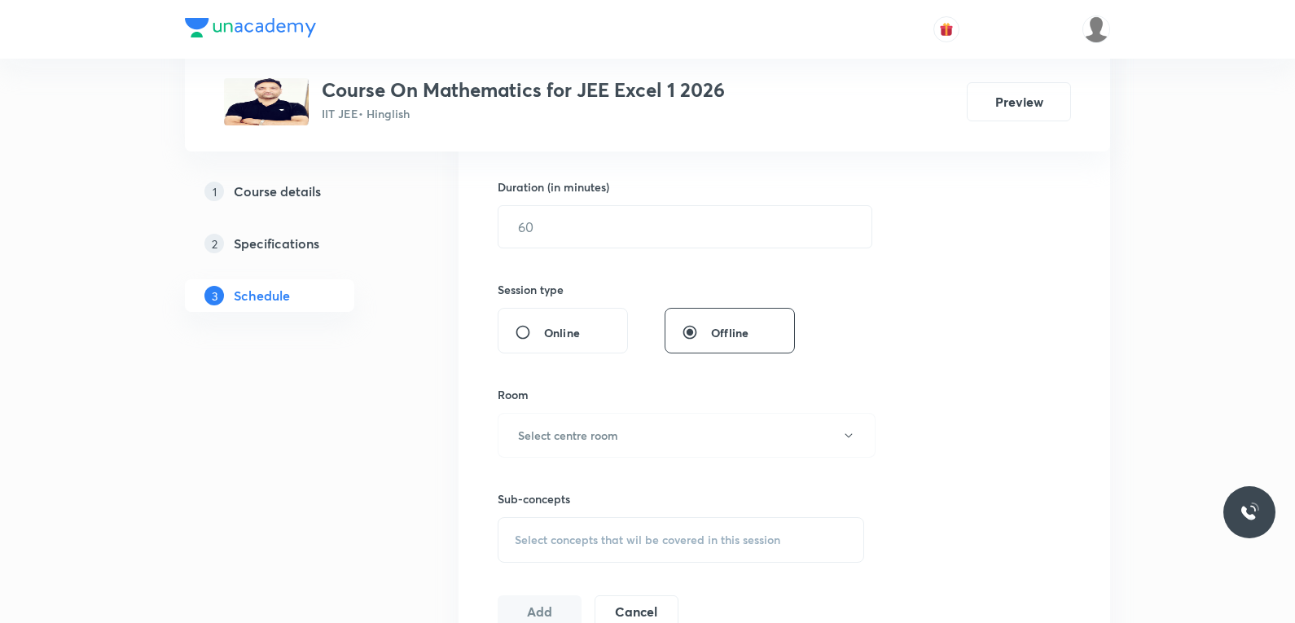
click at [654, 525] on div "Select concepts that wil be covered in this session" at bounding box center [681, 540] width 367 height 46
click at [989, 295] on div "Session 111 Live class Session title 0/99 ​ Schedule for [DATE] 9:07 PM ​ Durat…" at bounding box center [784, 245] width 573 height 765
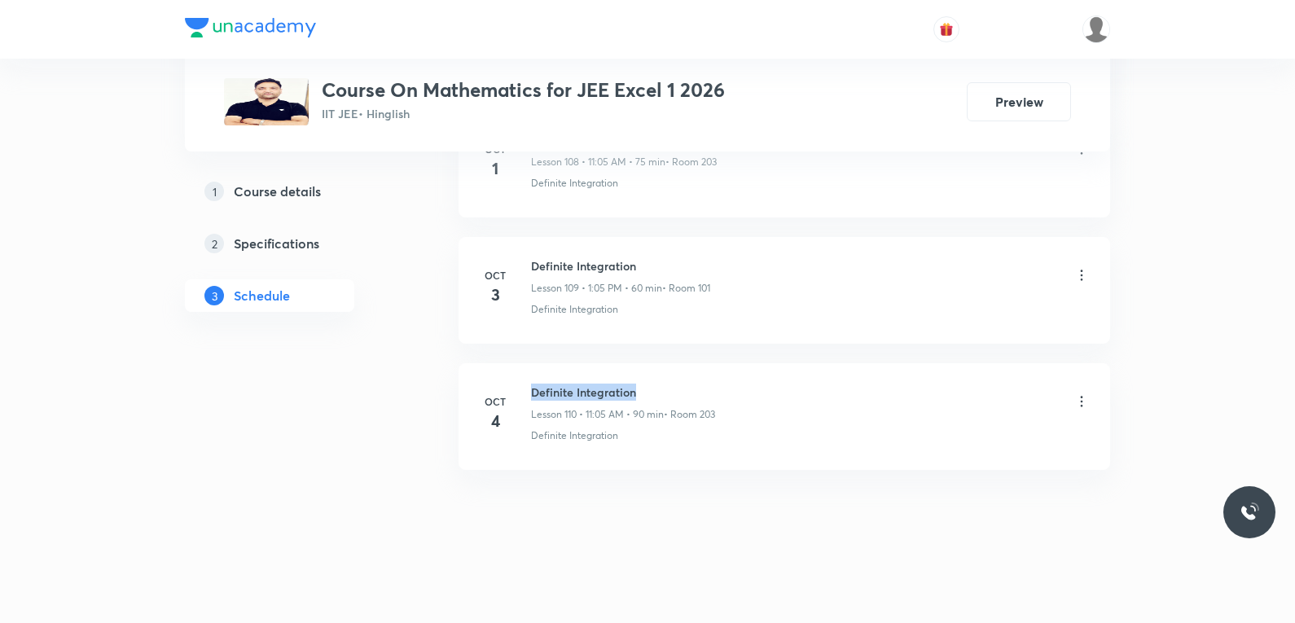
drag, startPoint x: 532, startPoint y: 389, endPoint x: 647, endPoint y: 378, distance: 115.4
click at [647, 378] on li "[DATE] Definite Integration Lesson 110 • 11:05 AM • 90 min • Room 203 Definite …" at bounding box center [785, 416] width 652 height 107
copy h6 "Definite Integration"
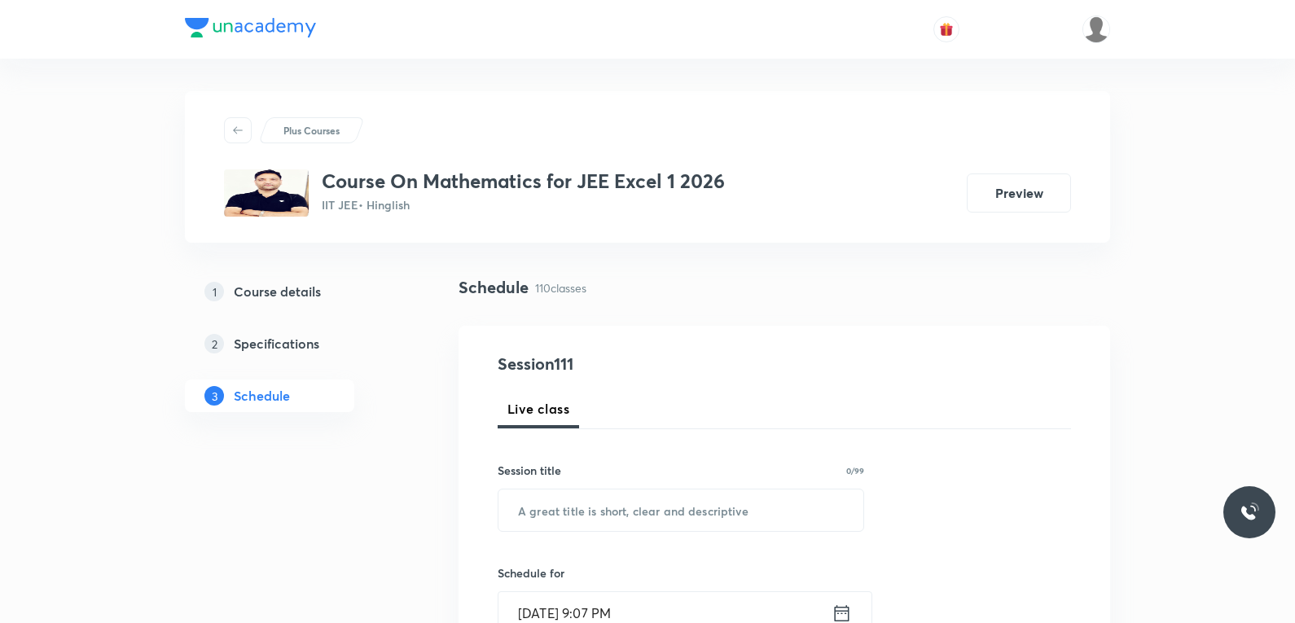
scroll to position [244, 0]
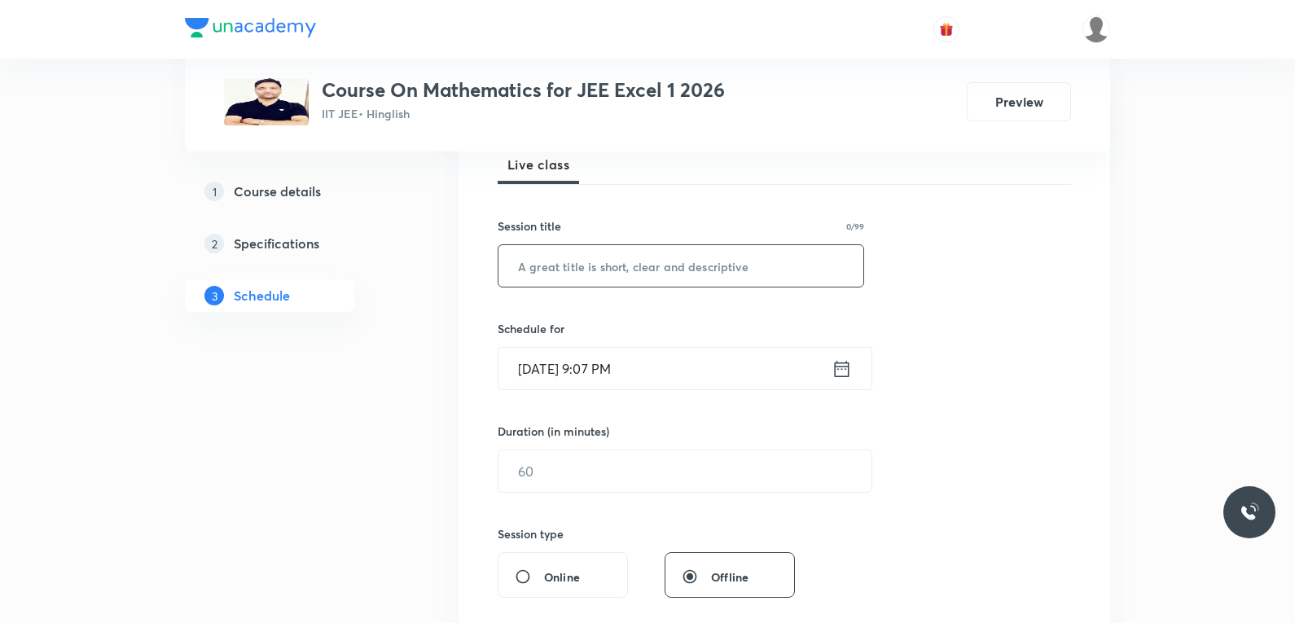
click at [721, 252] on input "text" at bounding box center [680, 266] width 365 height 42
paste input "Definite Integration"
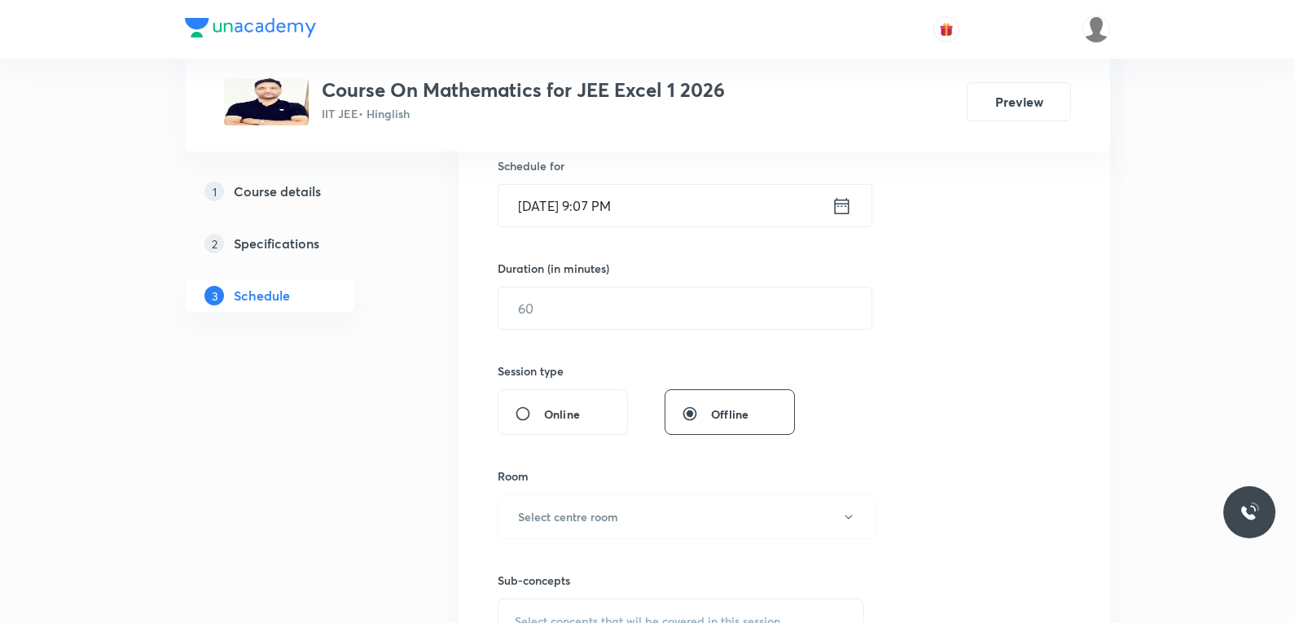
type input "Definite Integration"
click at [593, 204] on input "[DATE] 9:07 PM" at bounding box center [664, 206] width 333 height 42
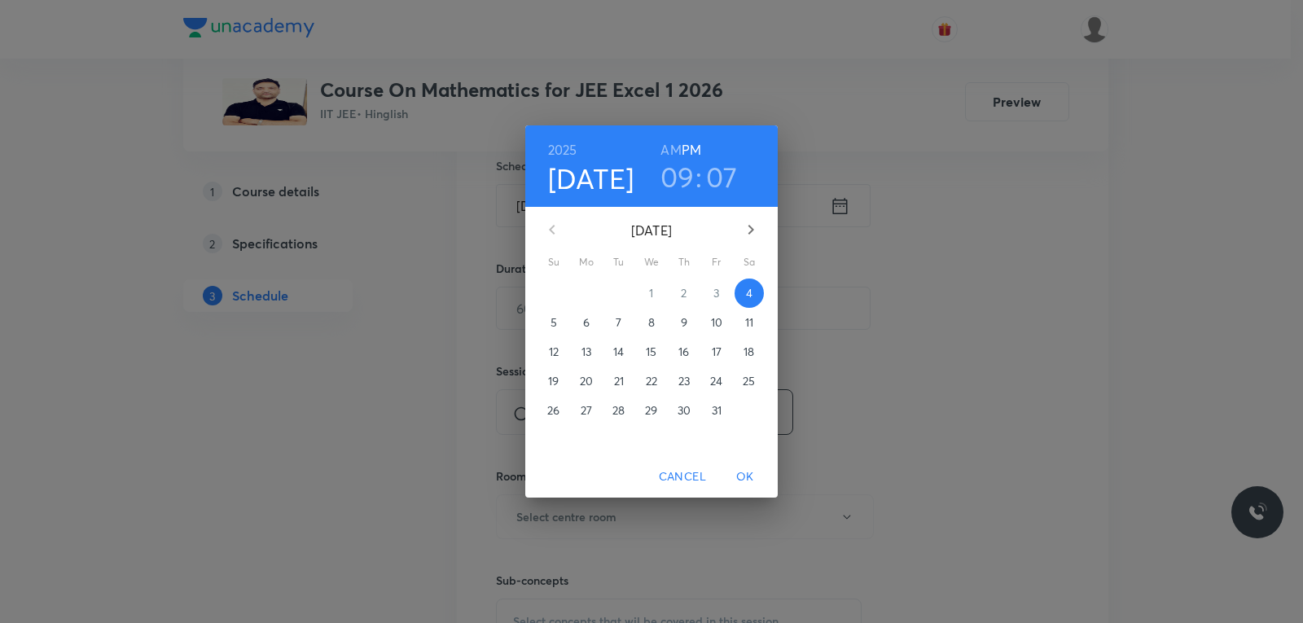
click at [588, 323] on p "6" at bounding box center [586, 322] width 7 height 16
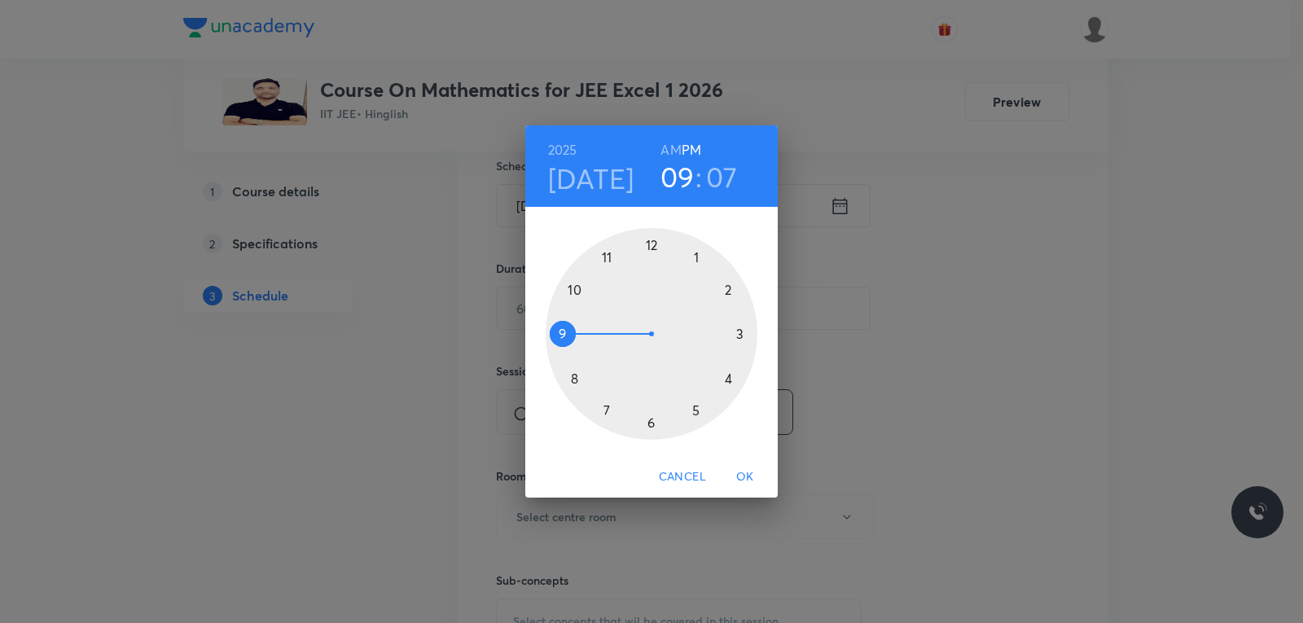
click at [673, 149] on h6 "AM" at bounding box center [671, 149] width 20 height 23
drag, startPoint x: 563, startPoint y: 336, endPoint x: 599, endPoint y: 281, distance: 65.7
click at [599, 281] on div at bounding box center [652, 334] width 212 height 212
drag, startPoint x: 696, startPoint y: 271, endPoint x: 651, endPoint y: 248, distance: 51.4
click at [651, 248] on div at bounding box center [652, 334] width 212 height 212
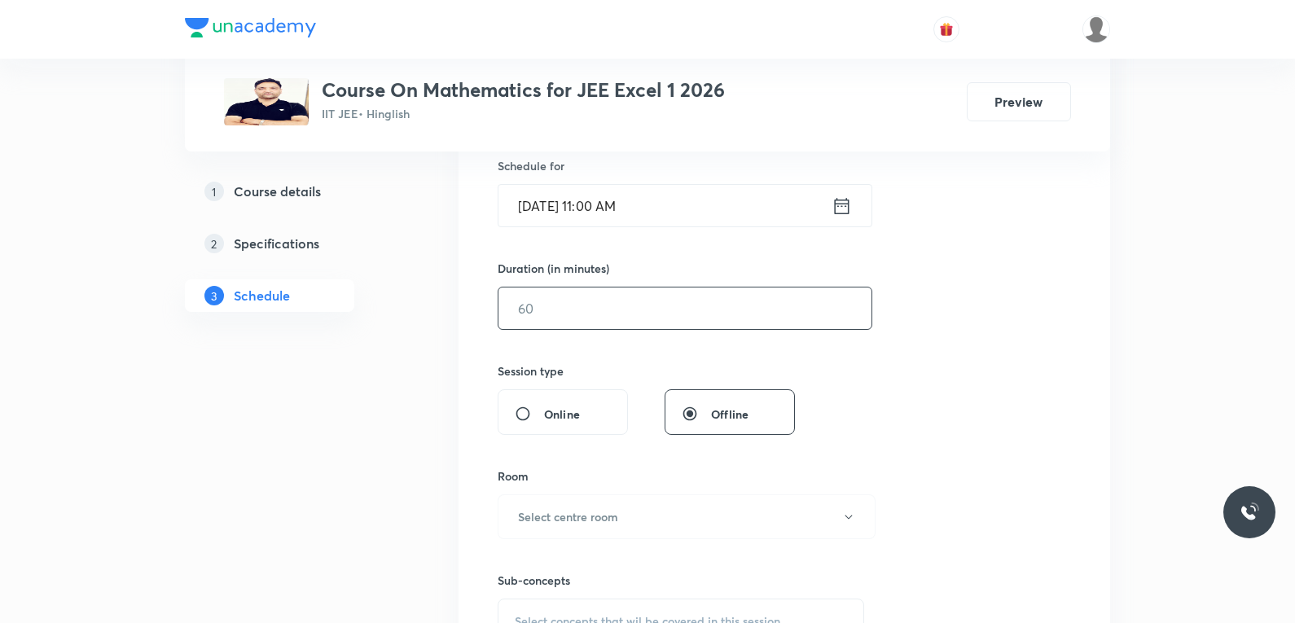
click at [605, 320] on input "text" at bounding box center [684, 309] width 373 height 42
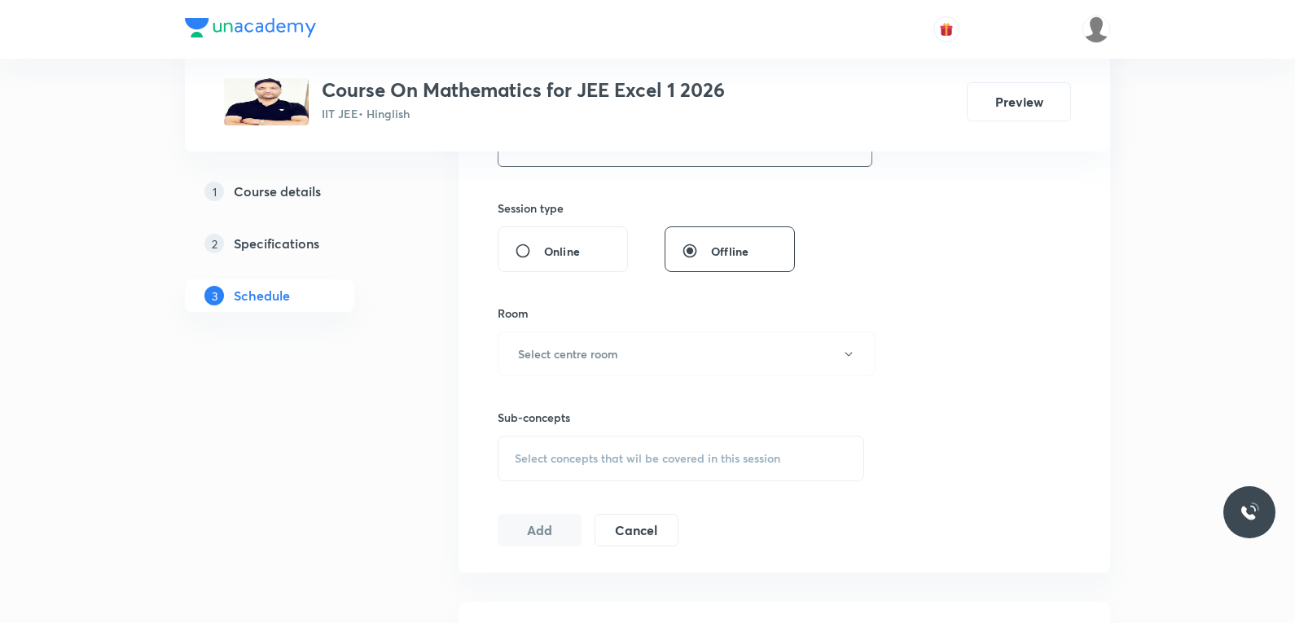
scroll to position [652, 0]
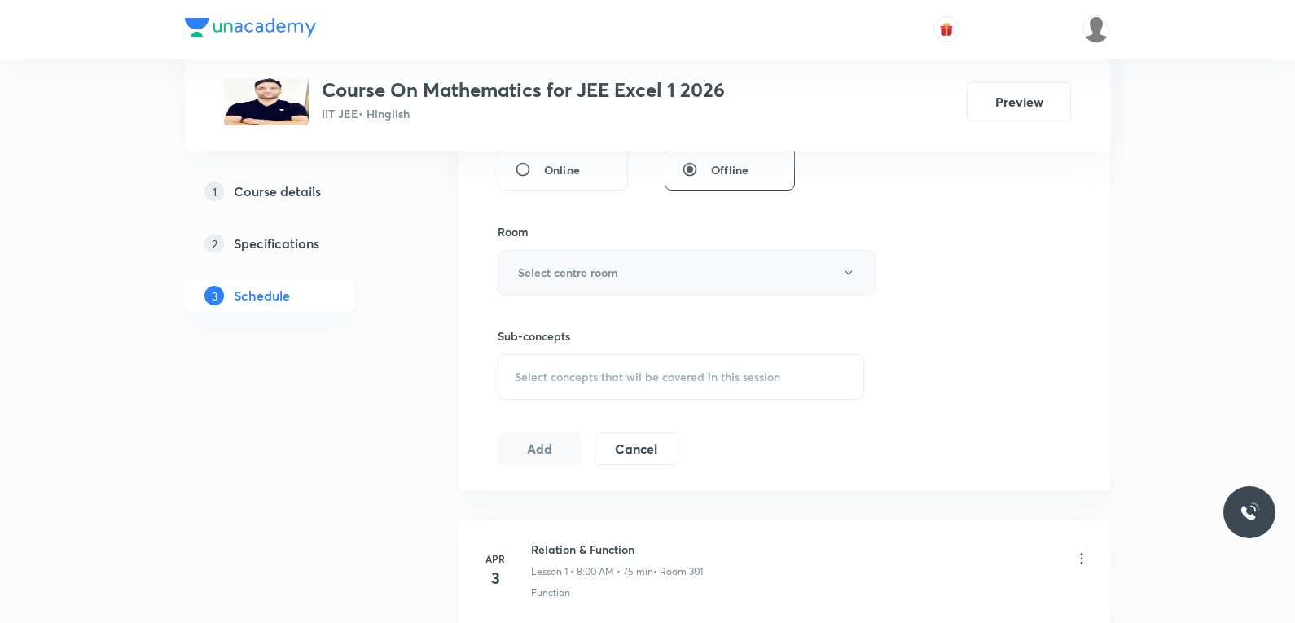
type input "90"
click at [665, 279] on button "Select centre room" at bounding box center [687, 272] width 378 height 45
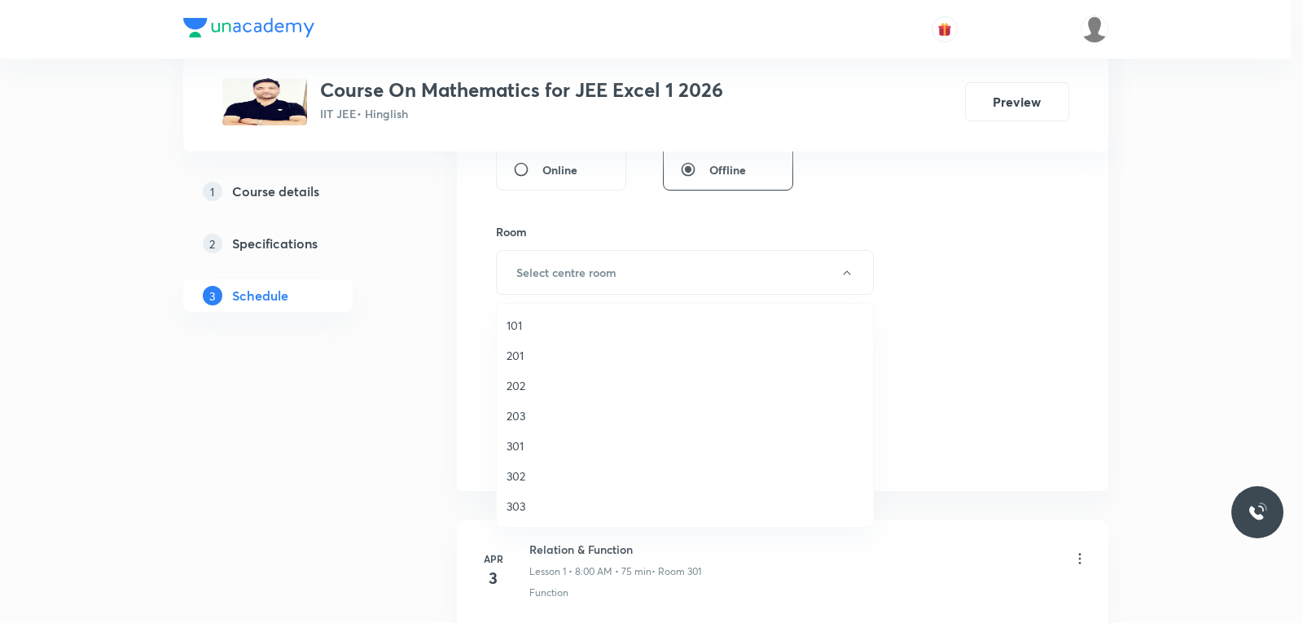
click at [530, 419] on span "203" at bounding box center [685, 415] width 357 height 17
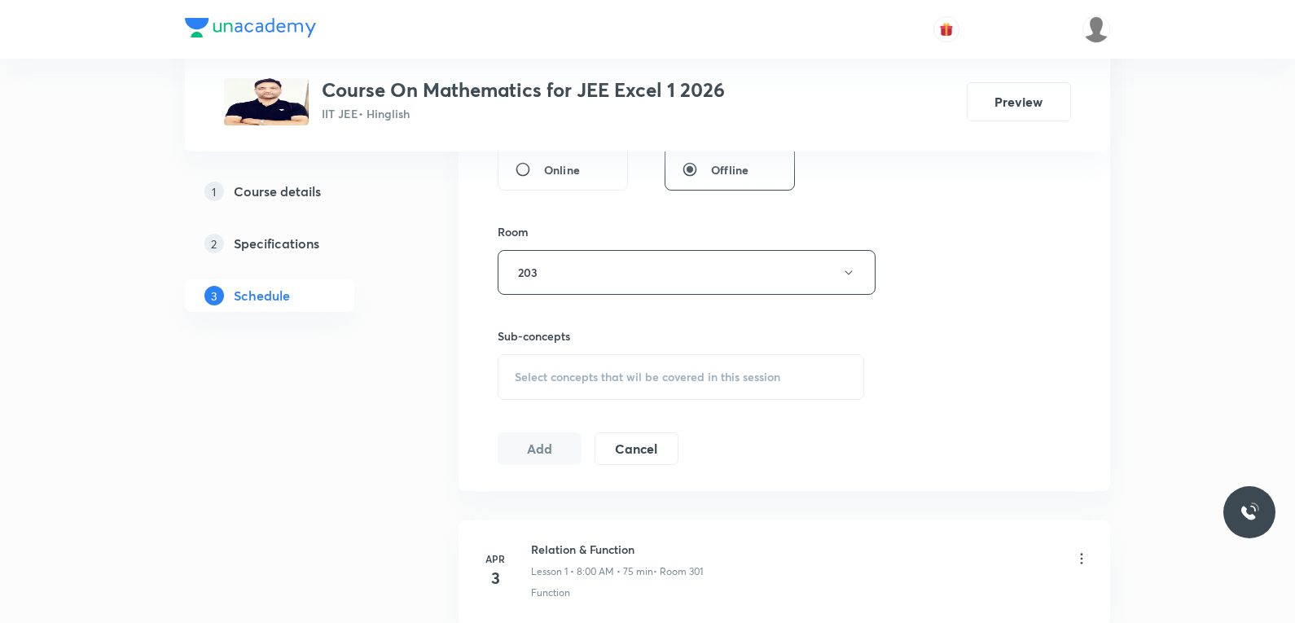
click at [662, 383] on span "Select concepts that wil be covered in this session" at bounding box center [648, 377] width 266 height 13
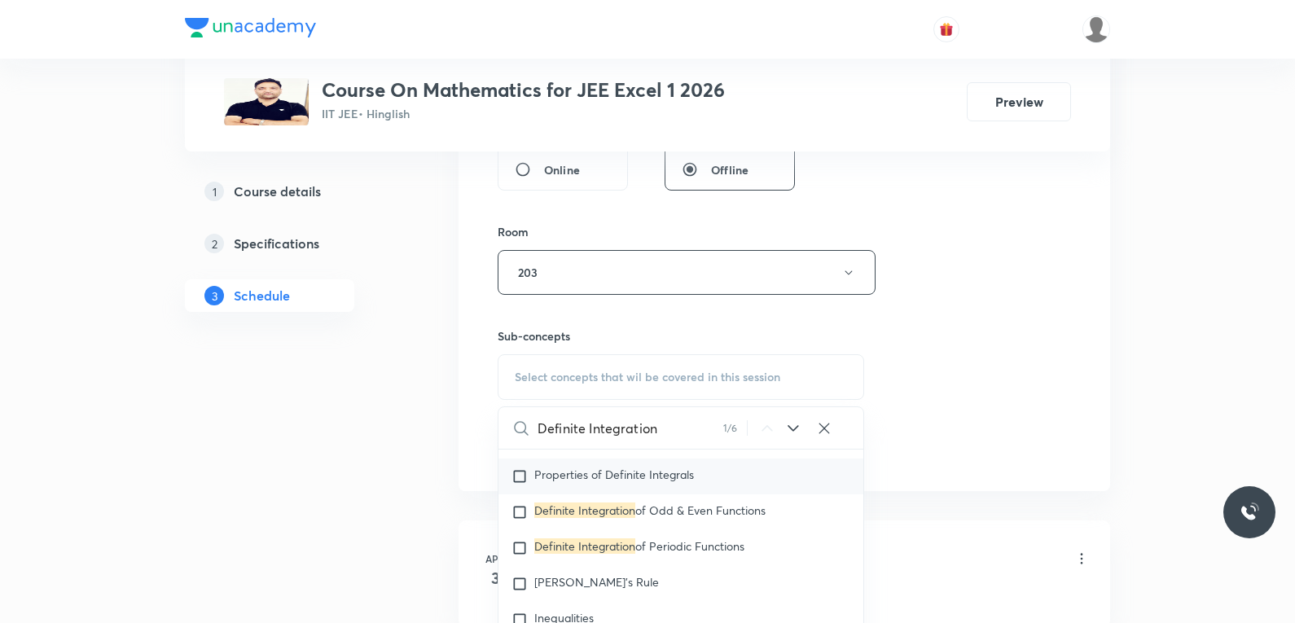
scroll to position [13961, 0]
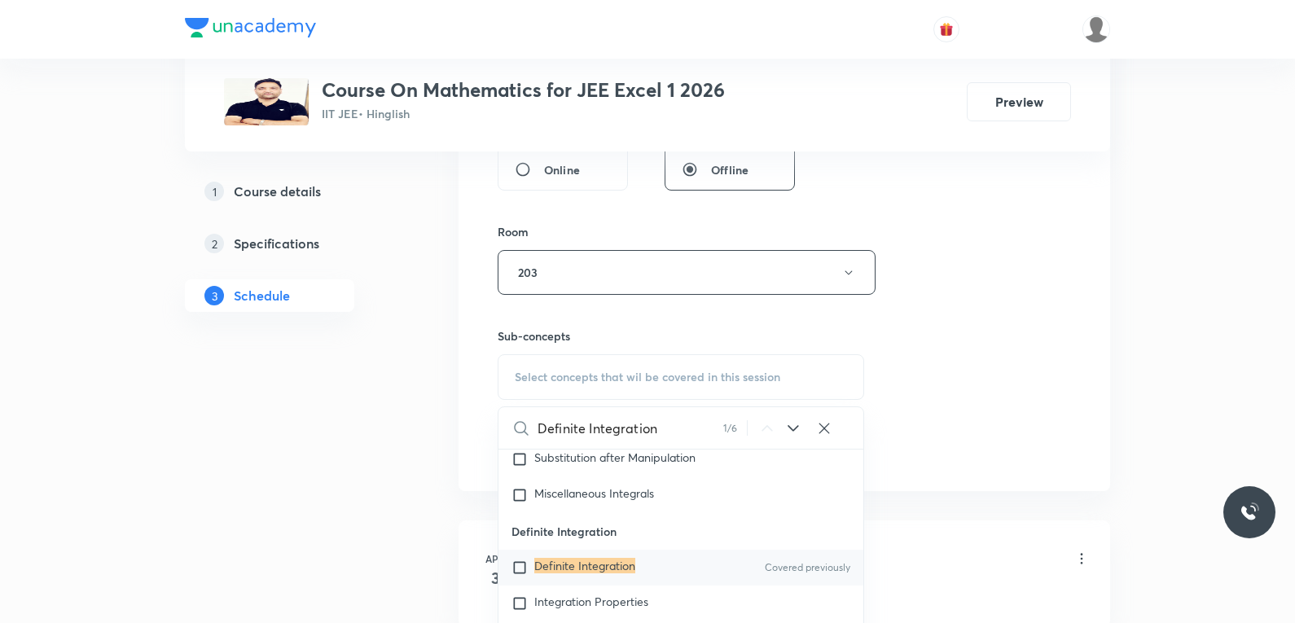
type input "Definite Integration"
drag, startPoint x: 587, startPoint y: 581, endPoint x: 609, endPoint y: 573, distance: 23.5
click at [587, 573] on mark "Definite Integration" at bounding box center [584, 565] width 101 height 15
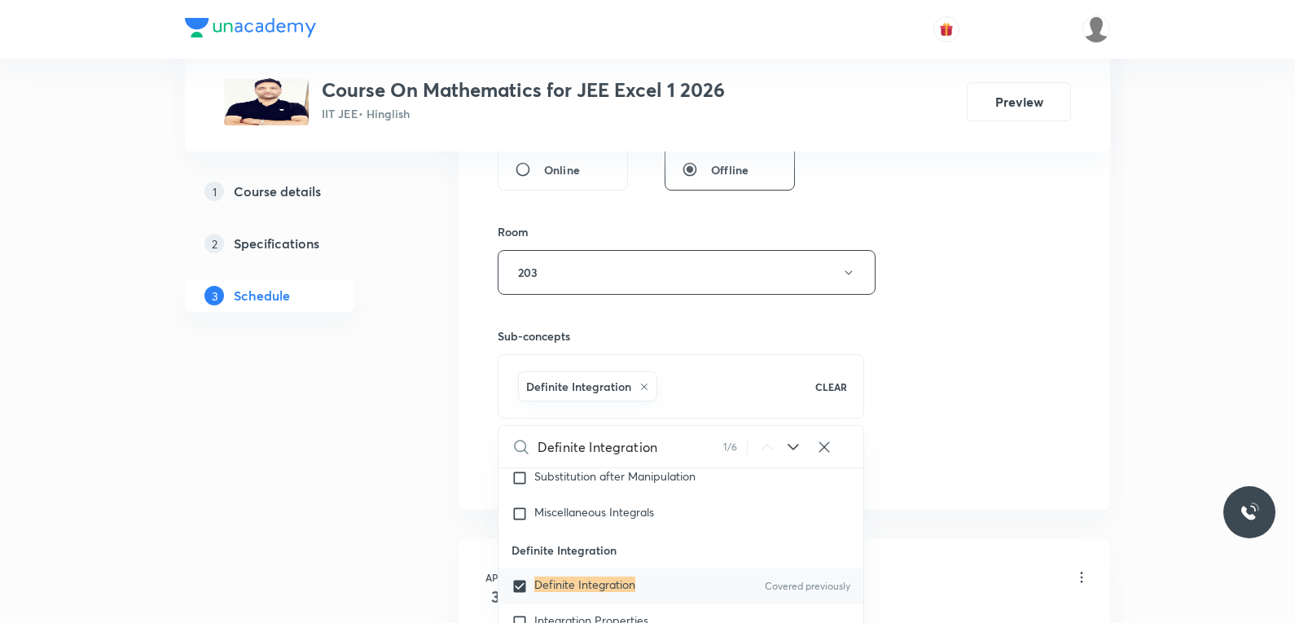
checkbox input "true"
click at [946, 338] on div "Session 111 Live class Session title 20/99 Definite Integration ​ Schedule for …" at bounding box center [784, 92] width 573 height 784
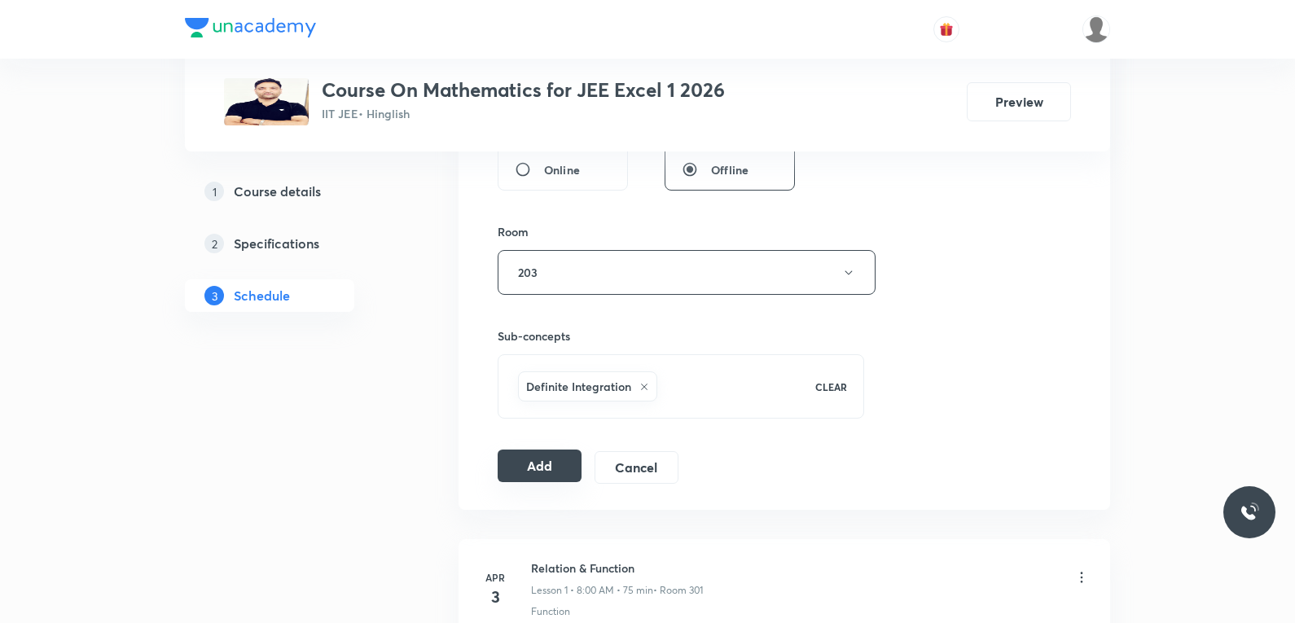
click at [547, 465] on button "Add" at bounding box center [540, 466] width 84 height 33
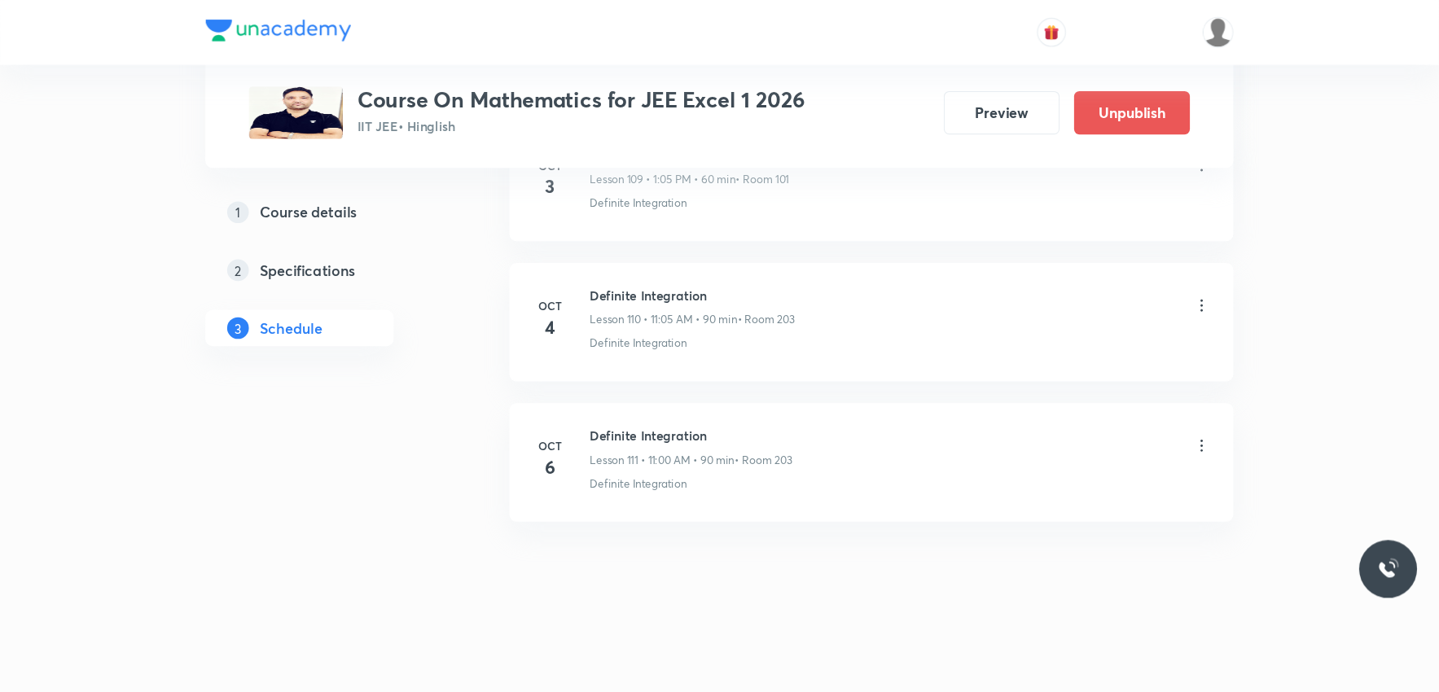
scroll to position [13893, 0]
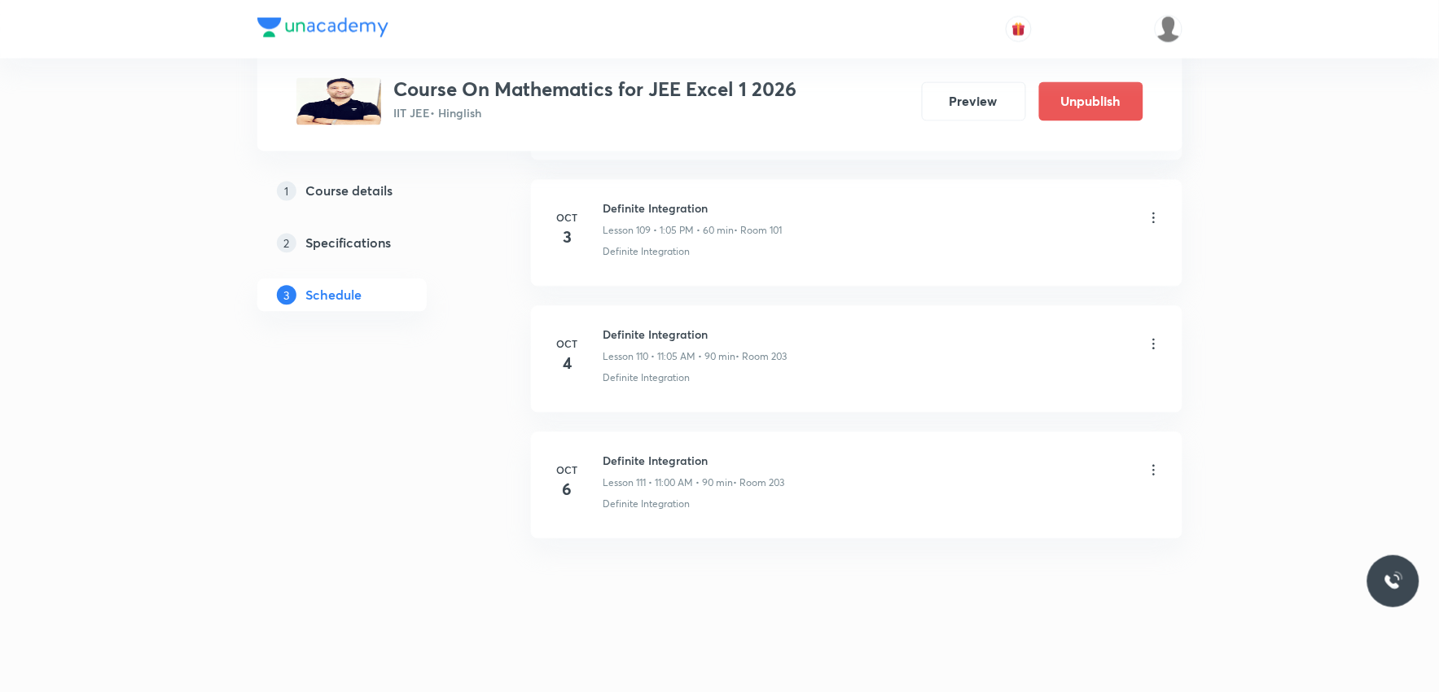
click at [1151, 468] on icon at bounding box center [1154, 471] width 16 height 16
click at [1021, 515] on li "Edit" at bounding box center [1069, 513] width 178 height 30
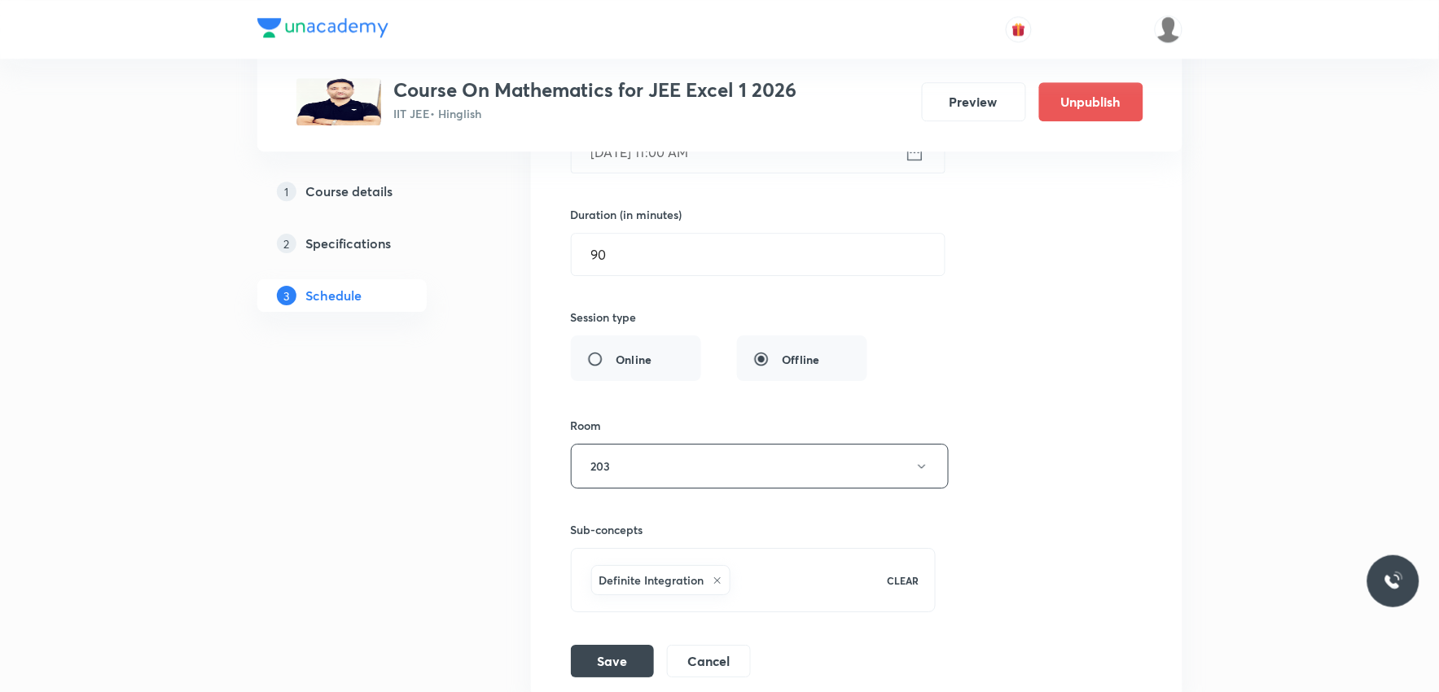
scroll to position [14521, 0]
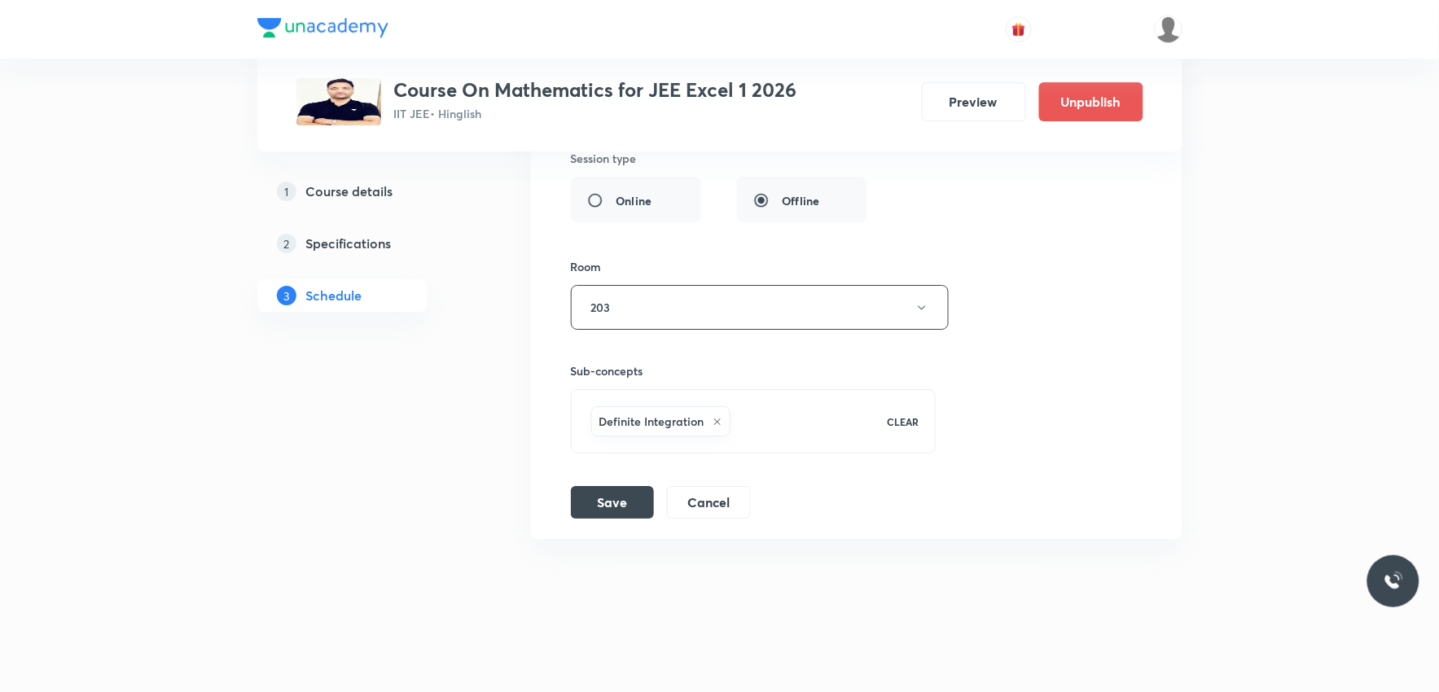
click at [759, 411] on div "Definite Integration" at bounding box center [729, 421] width 282 height 37
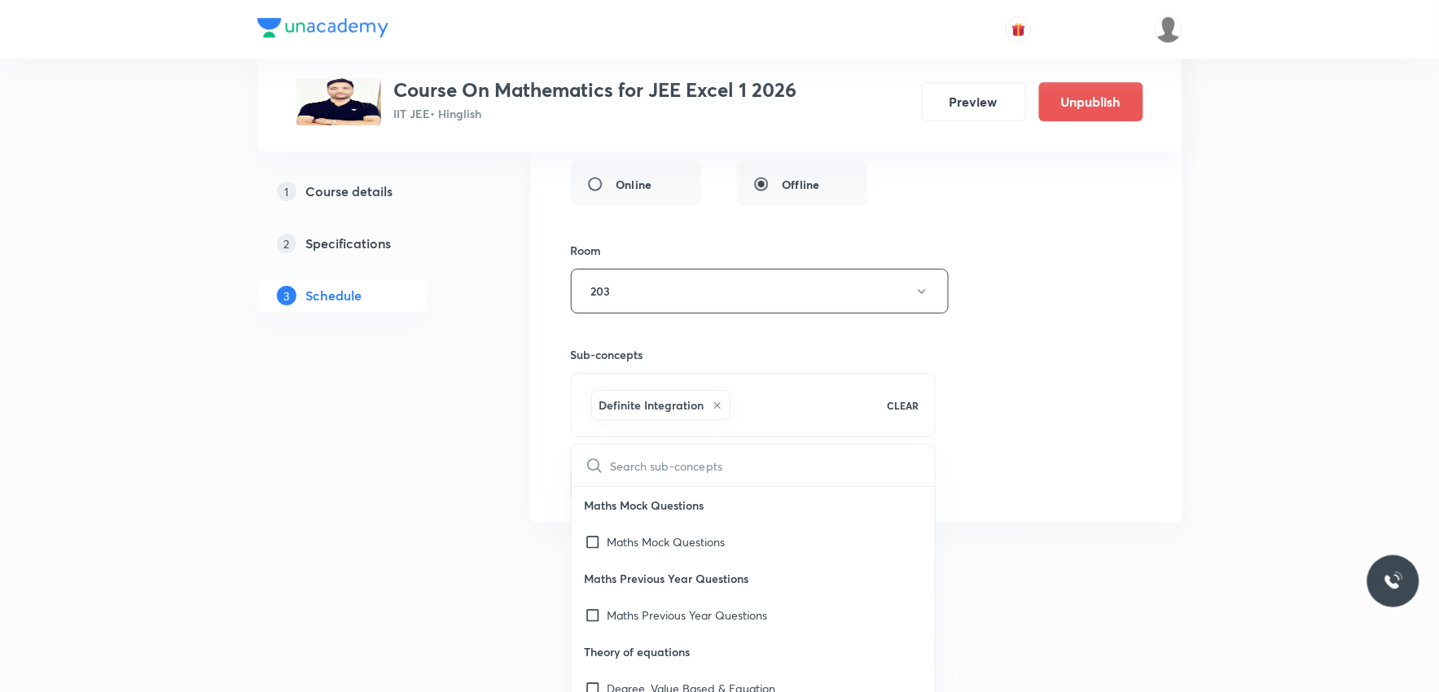
type input "Area under the curve"
checkbox input "true"
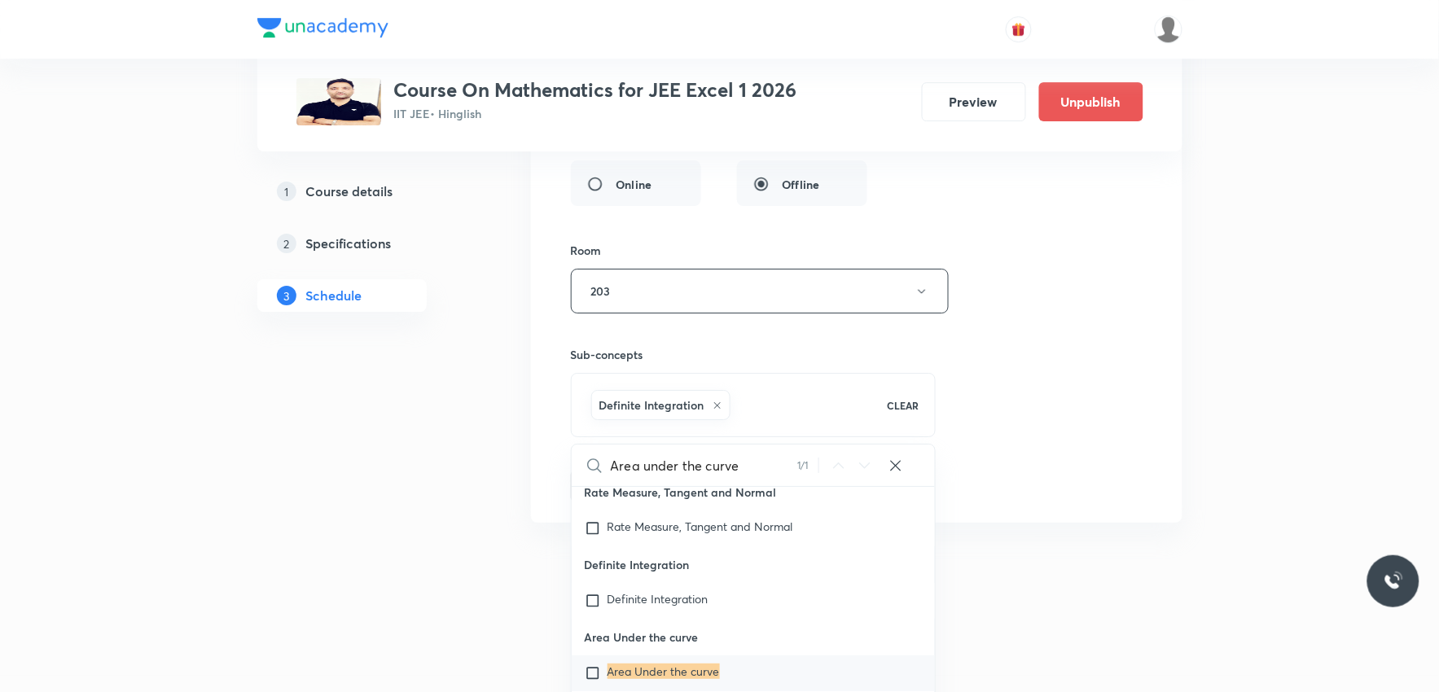
scroll to position [38290, 0]
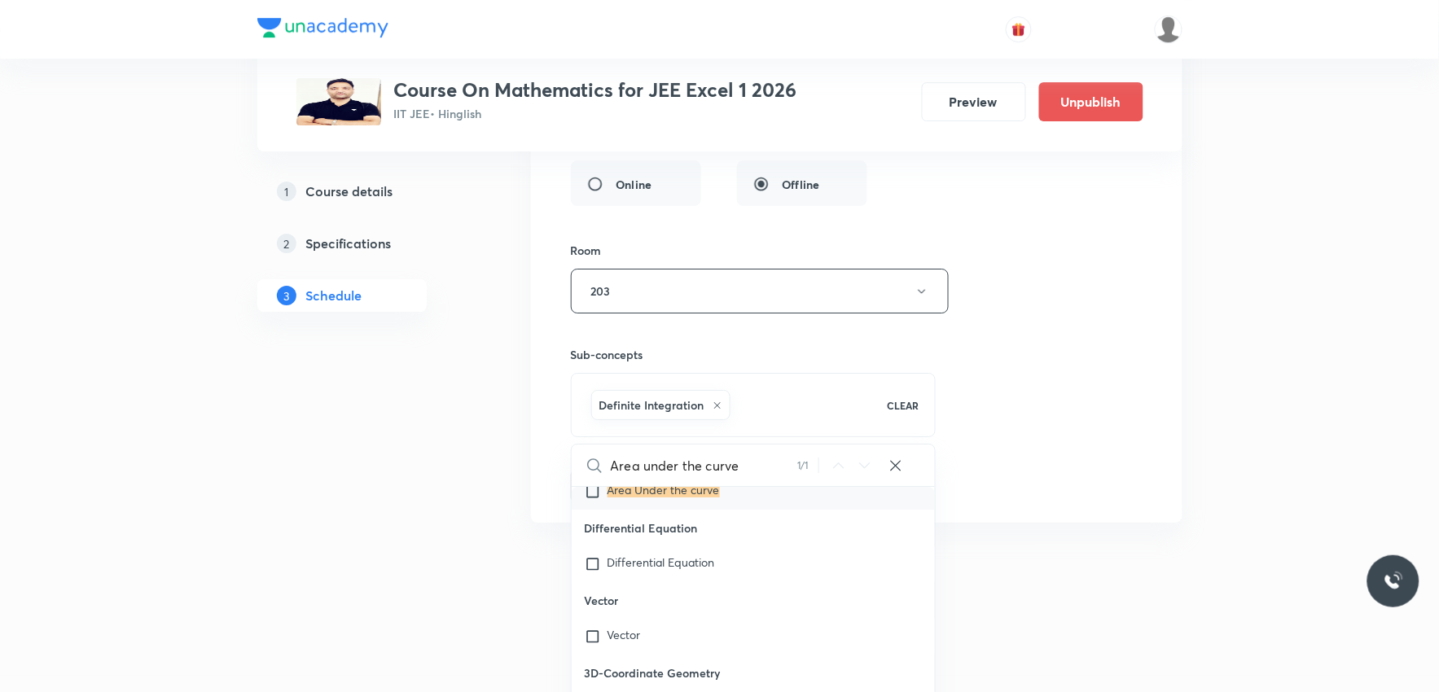
type input "Area under the curve"
click at [676, 500] on p "Area Under the curve" at bounding box center [664, 492] width 112 height 16
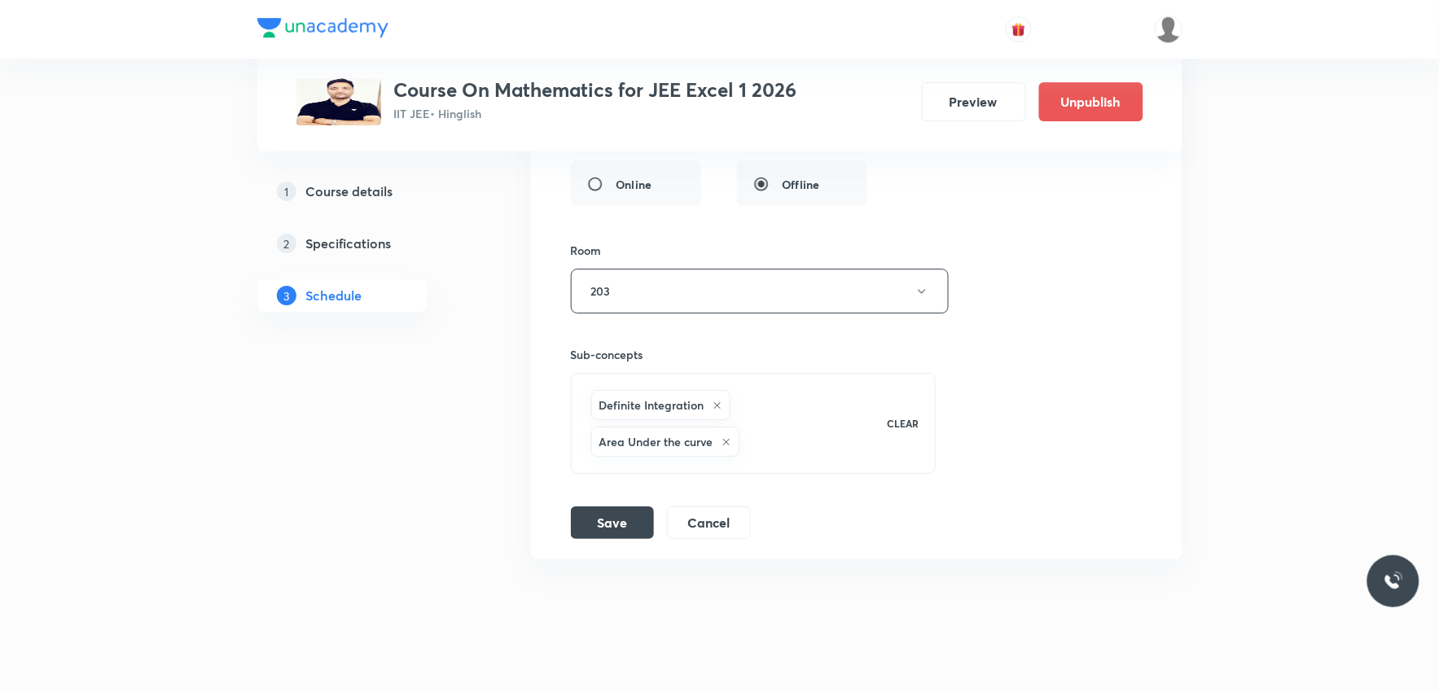
click at [717, 411] on icon at bounding box center [718, 406] width 10 height 10
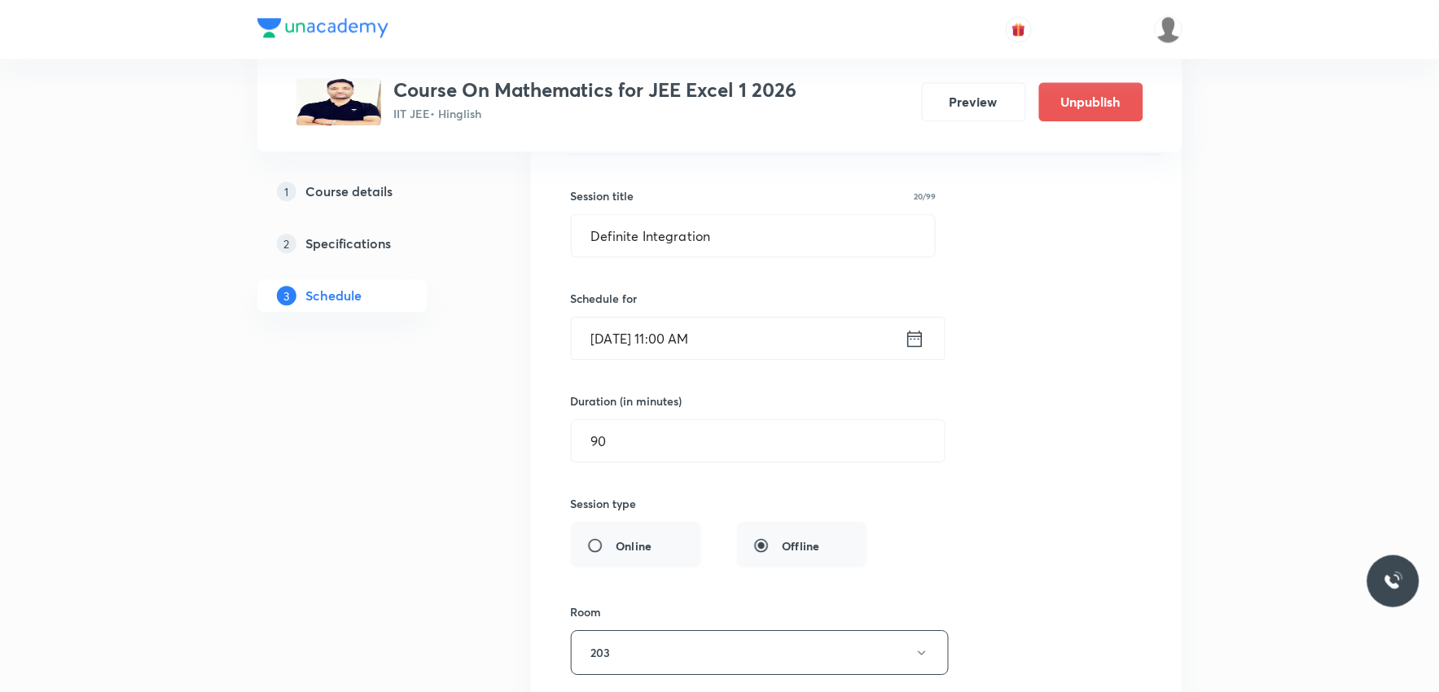
scroll to position [13978, 0]
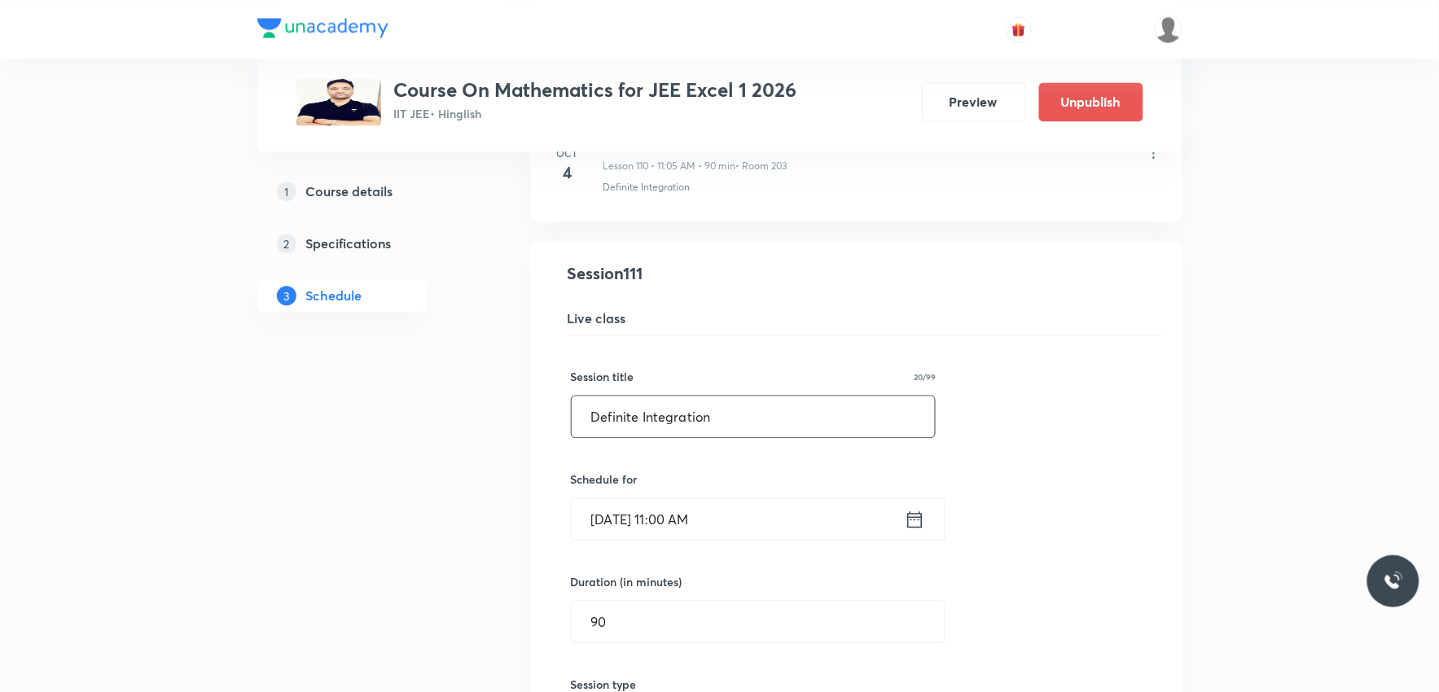
click at [738, 424] on input "Definite Integration" at bounding box center [754, 417] width 364 height 42
paste input "Area under the curve"
click at [624, 437] on input "Area under the curve" at bounding box center [754, 417] width 364 height 42
type input "Area Under The Curve"
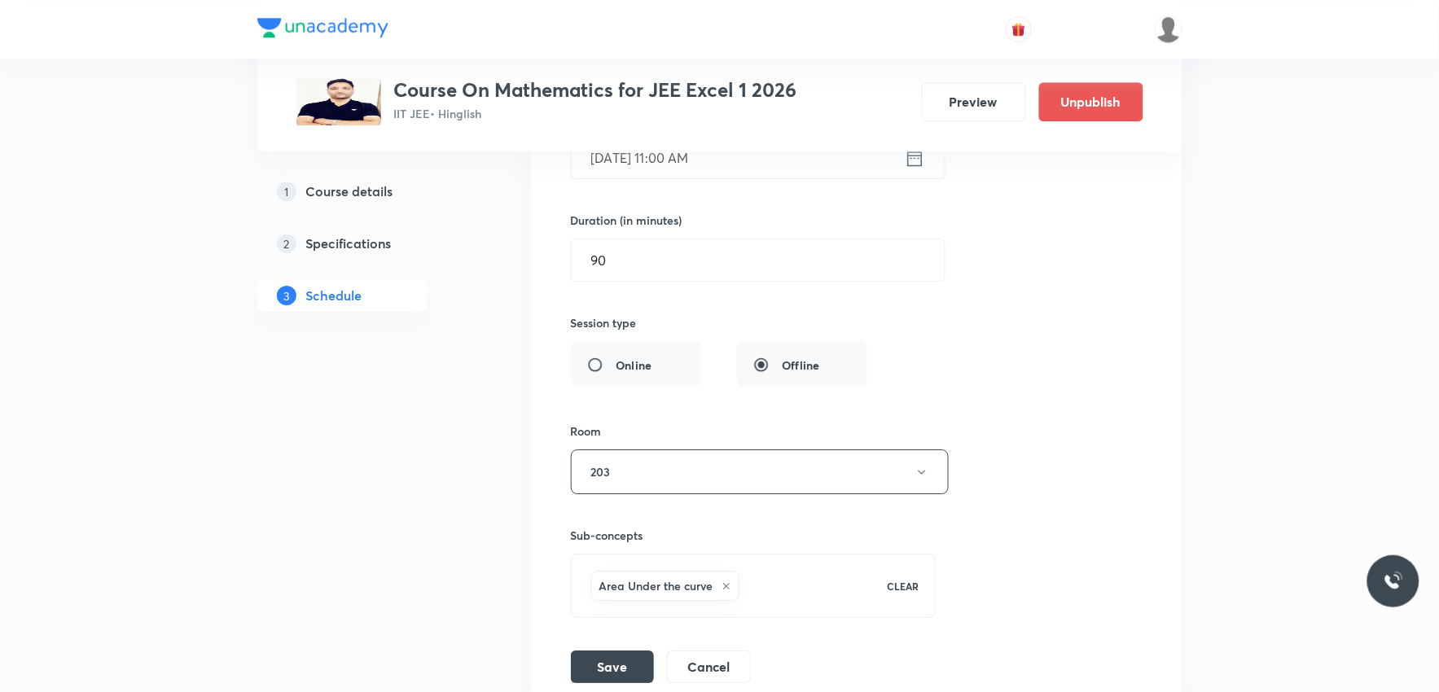
scroll to position [14430, 0]
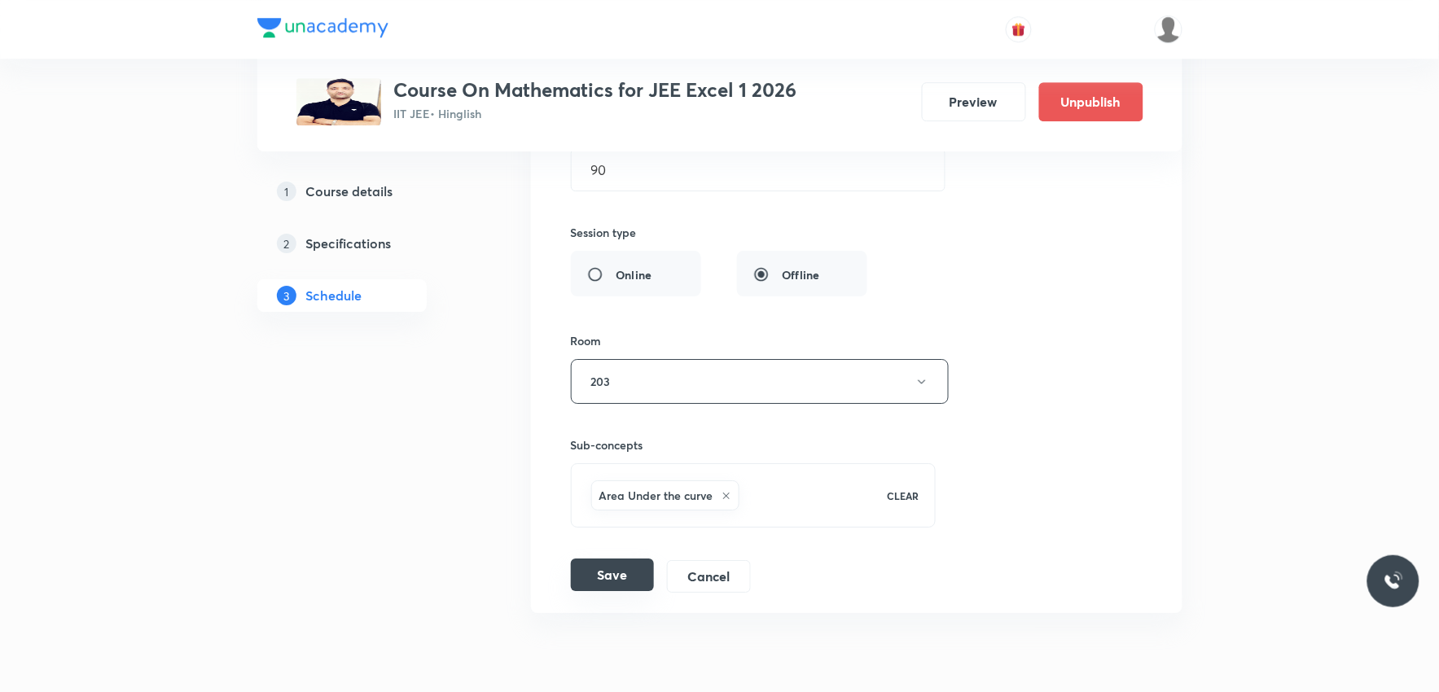
click at [629, 588] on button "Save" at bounding box center [612, 575] width 83 height 33
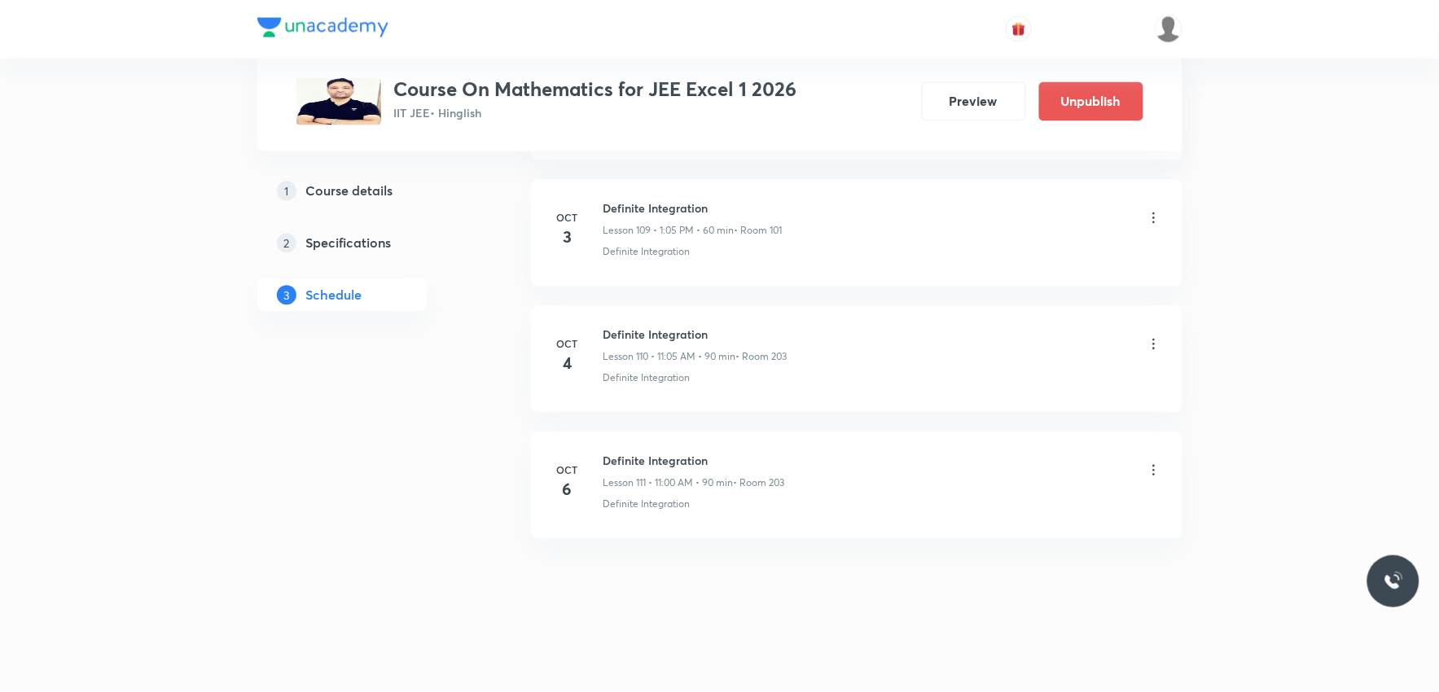
scroll to position [13893, 0]
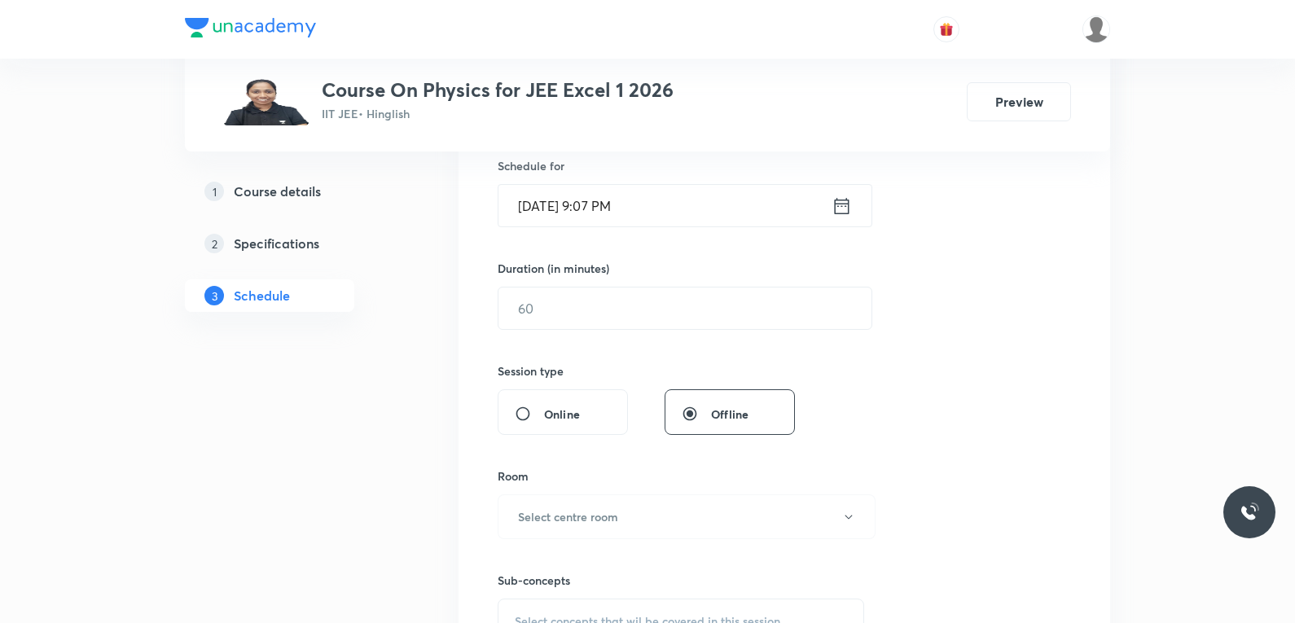
scroll to position [570, 0]
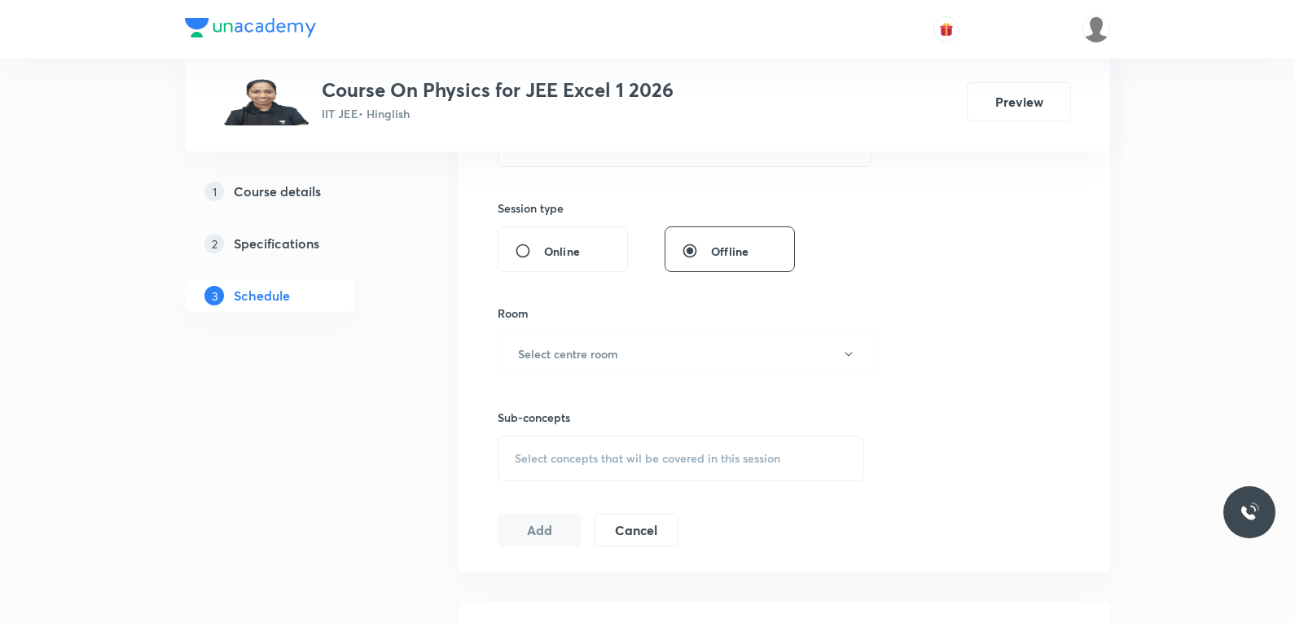
drag, startPoint x: 661, startPoint y: 476, endPoint x: 702, endPoint y: 428, distance: 63.6
click at [661, 477] on div "Select concepts that wil be covered in this session" at bounding box center [681, 459] width 367 height 46
click at [986, 278] on div "Session 107 Live class Session title 0/99 ​ Schedule for [DATE] 9:07 PM ​ Durat…" at bounding box center [784, 164] width 573 height 765
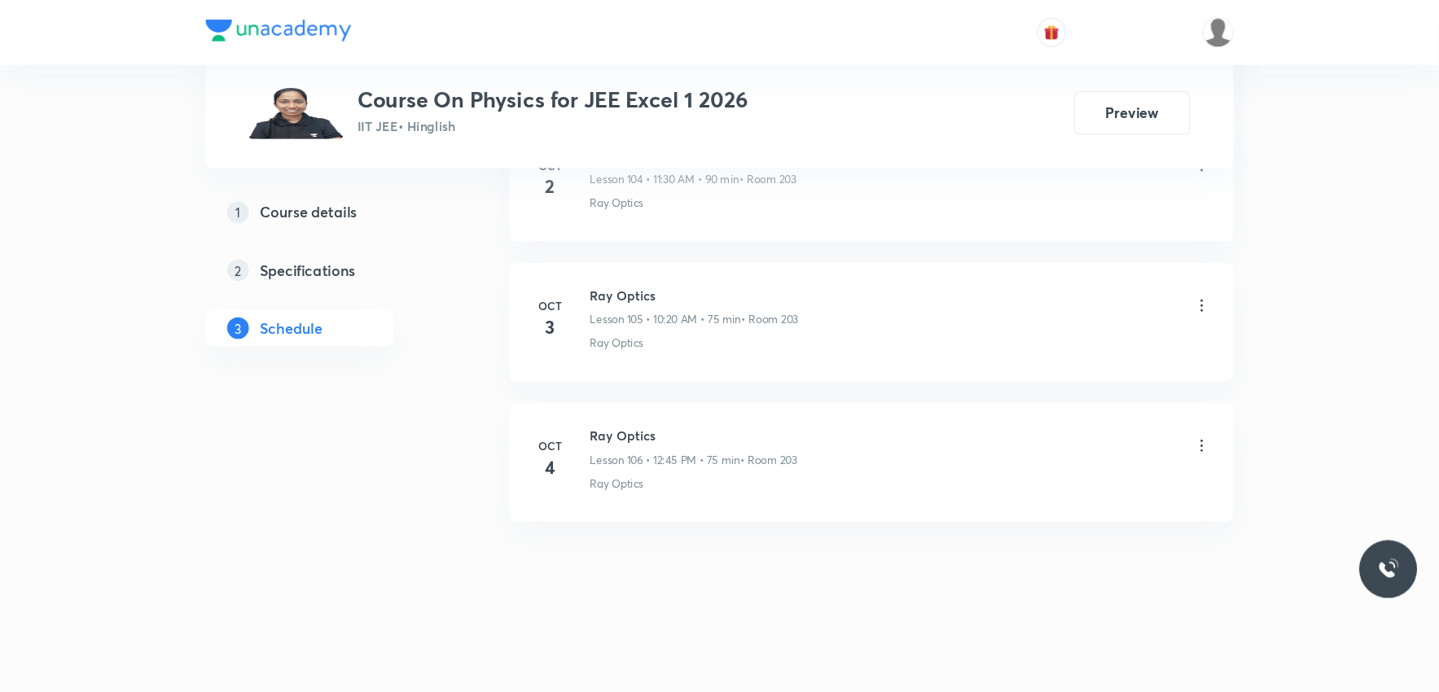
scroll to position [0, 0]
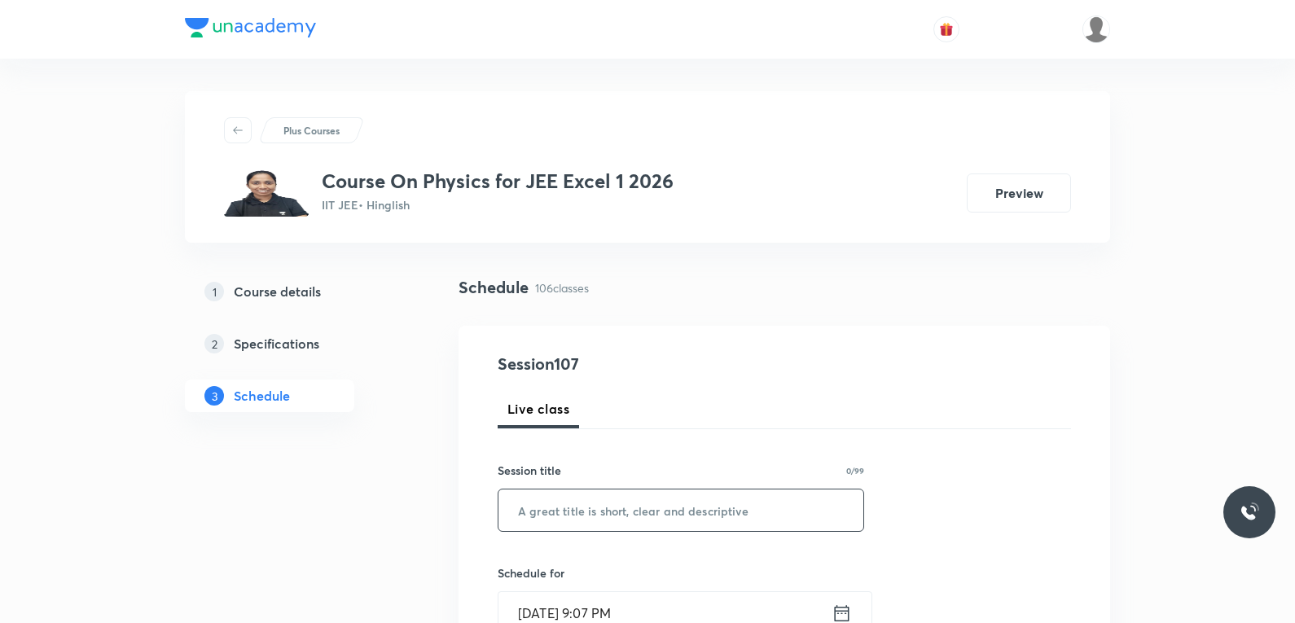
click at [749, 492] on input "text" at bounding box center [680, 511] width 365 height 42
type input "e"
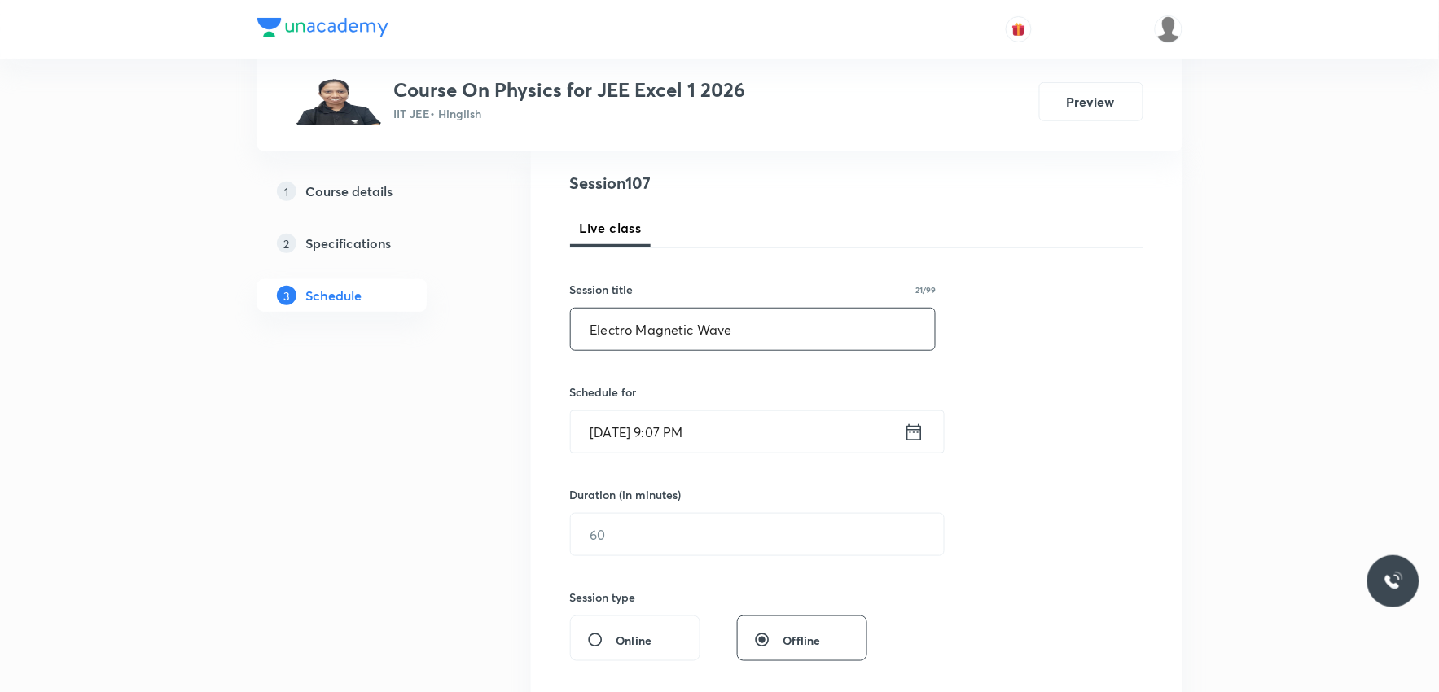
scroll to position [271, 0]
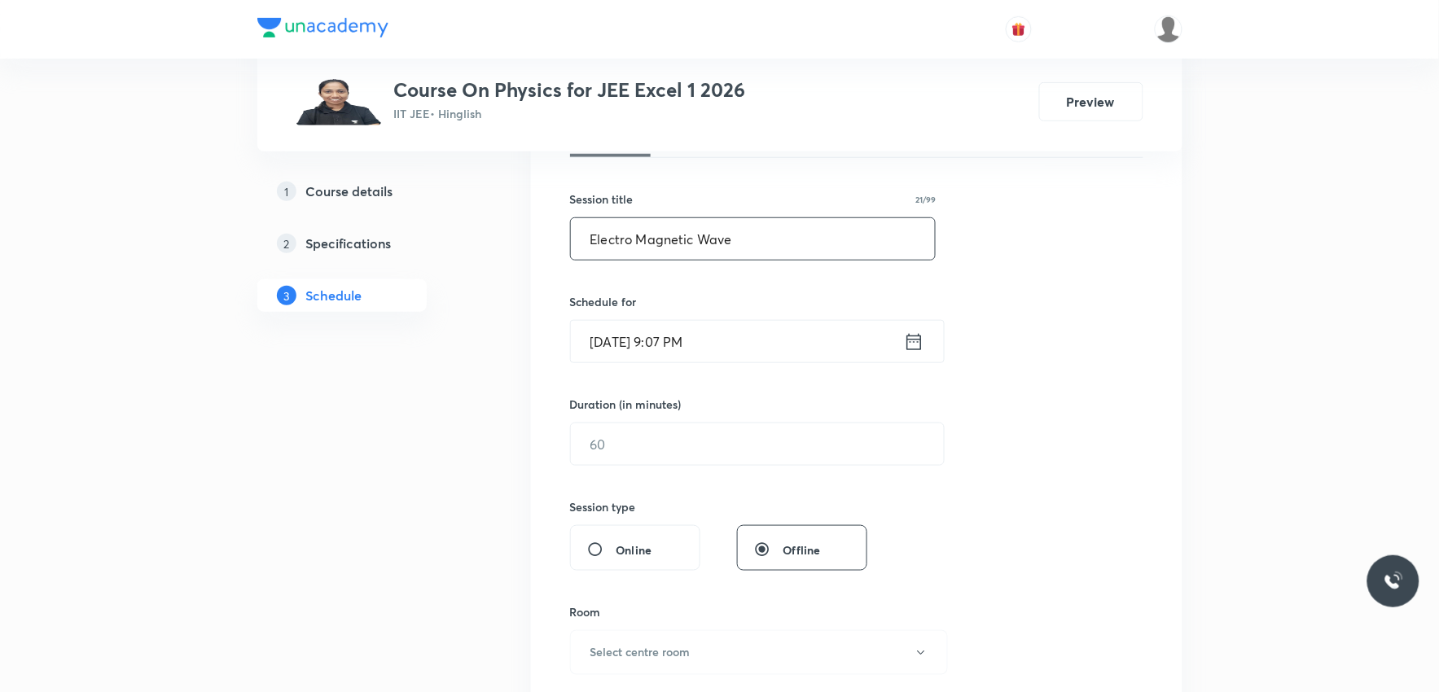
type input "Electro Magnetic Wave"
click at [644, 336] on input "[DATE] 9:07 PM" at bounding box center [737, 342] width 333 height 42
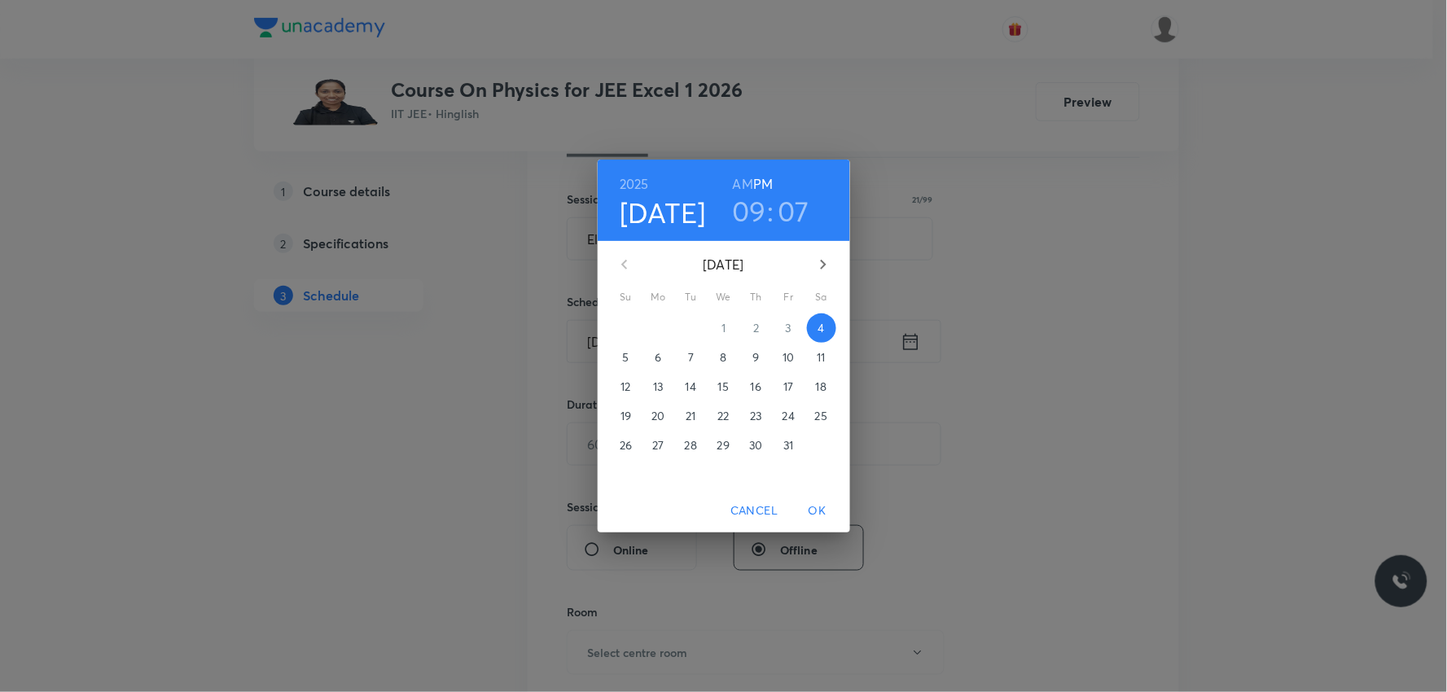
click at [656, 353] on p "6" at bounding box center [658, 357] width 7 height 16
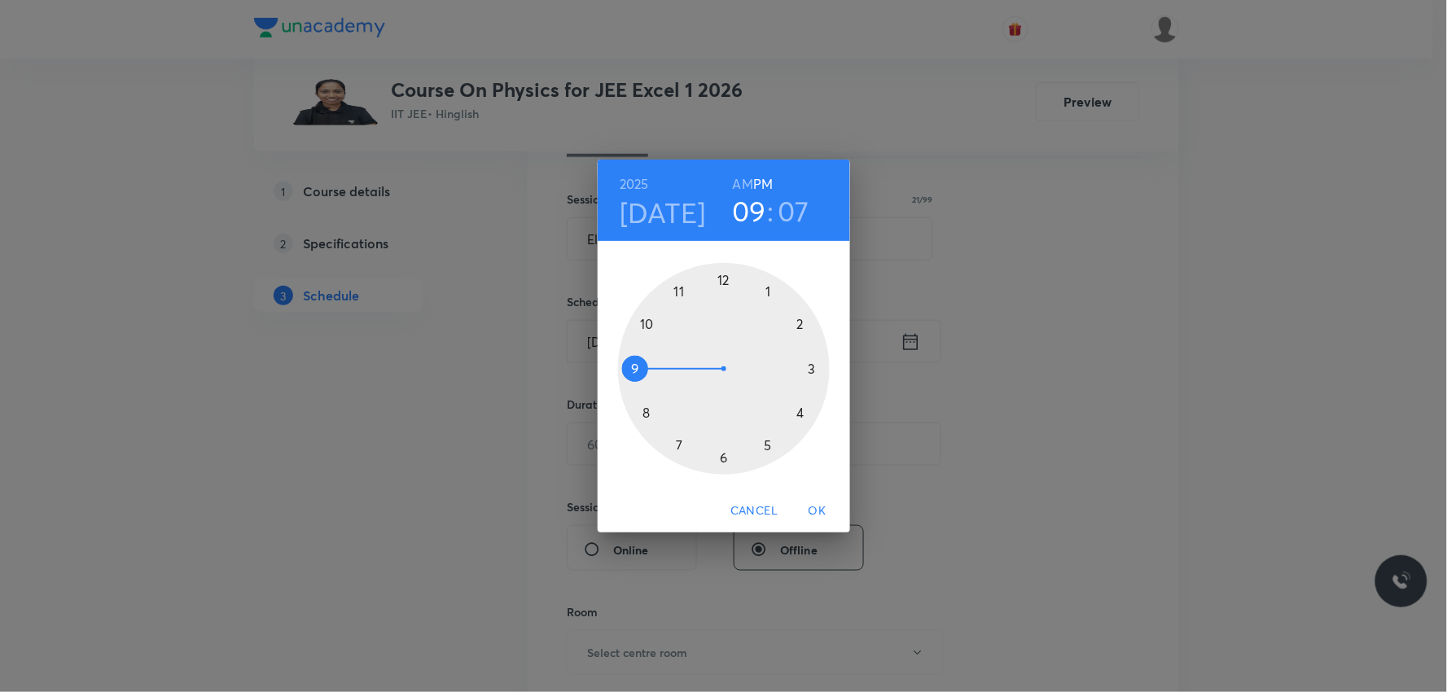
click at [738, 182] on h6 "AM" at bounding box center [743, 184] width 20 height 23
click at [768, 178] on h6 "PM" at bounding box center [763, 184] width 20 height 23
drag, startPoint x: 637, startPoint y: 367, endPoint x: 714, endPoint y: 308, distance: 97.6
click at [714, 308] on div at bounding box center [724, 369] width 212 height 212
drag, startPoint x: 772, startPoint y: 307, endPoint x: 689, endPoint y: 425, distance: 144.4
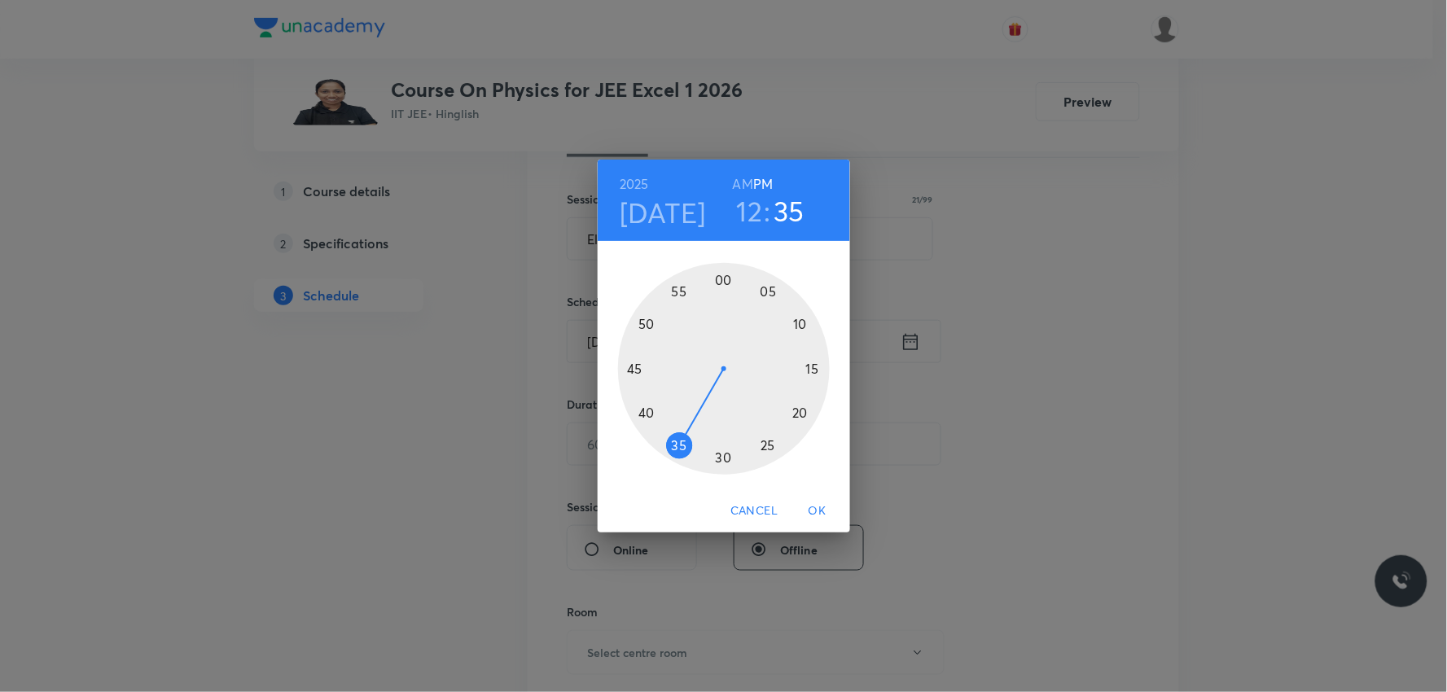
click at [689, 425] on div at bounding box center [724, 369] width 212 height 212
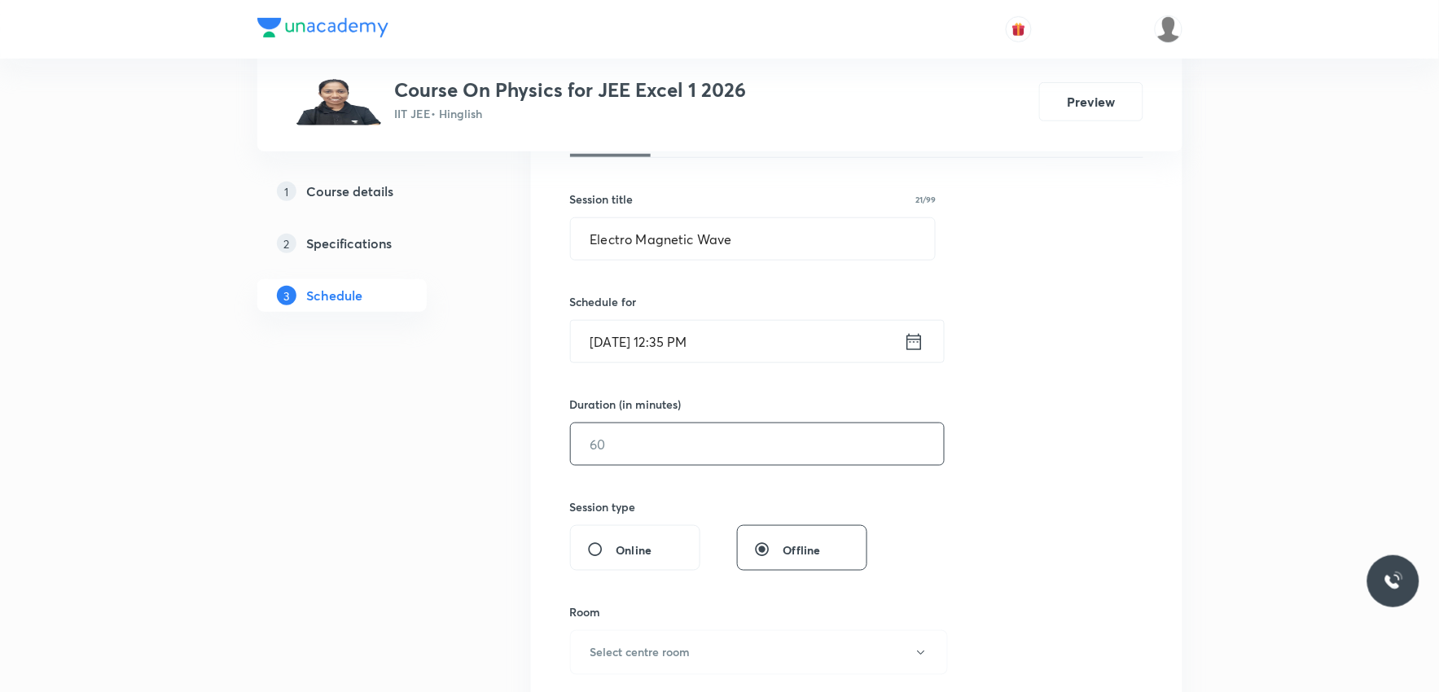
click at [632, 441] on input "text" at bounding box center [757, 445] width 373 height 42
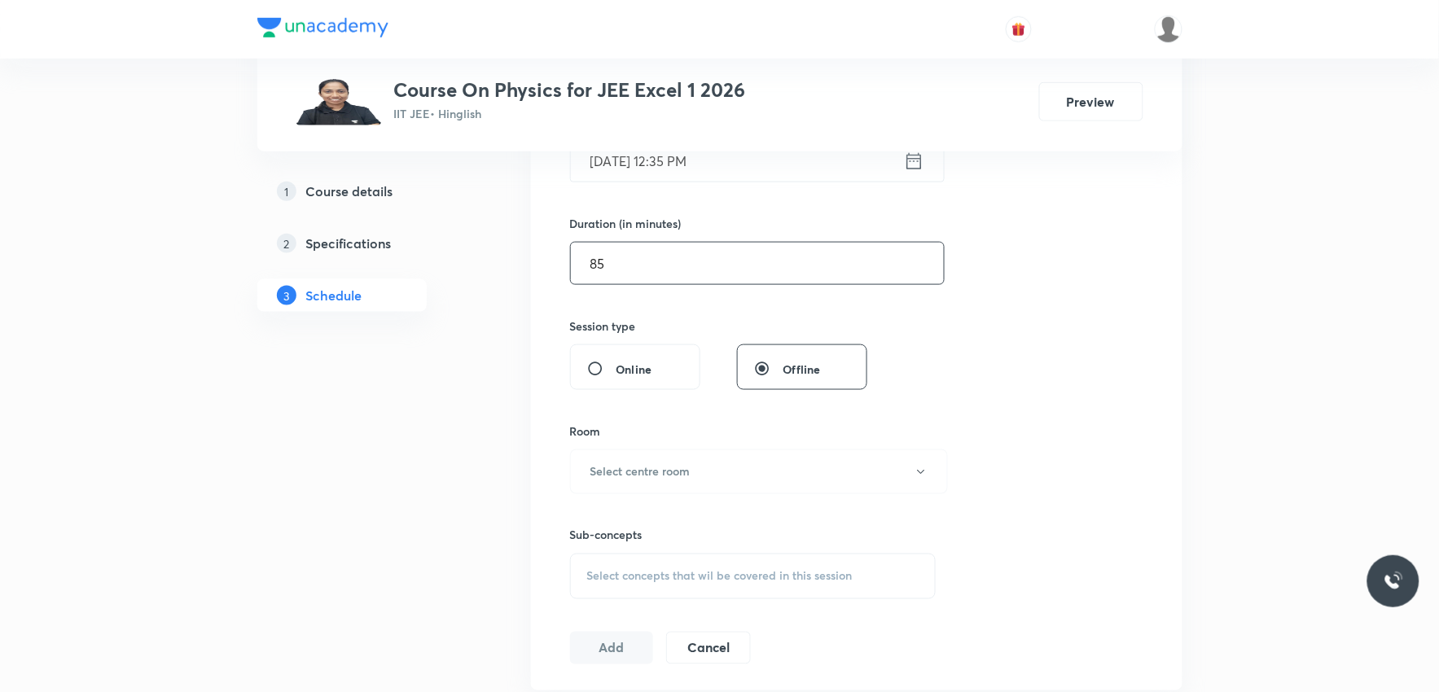
scroll to position [633, 0]
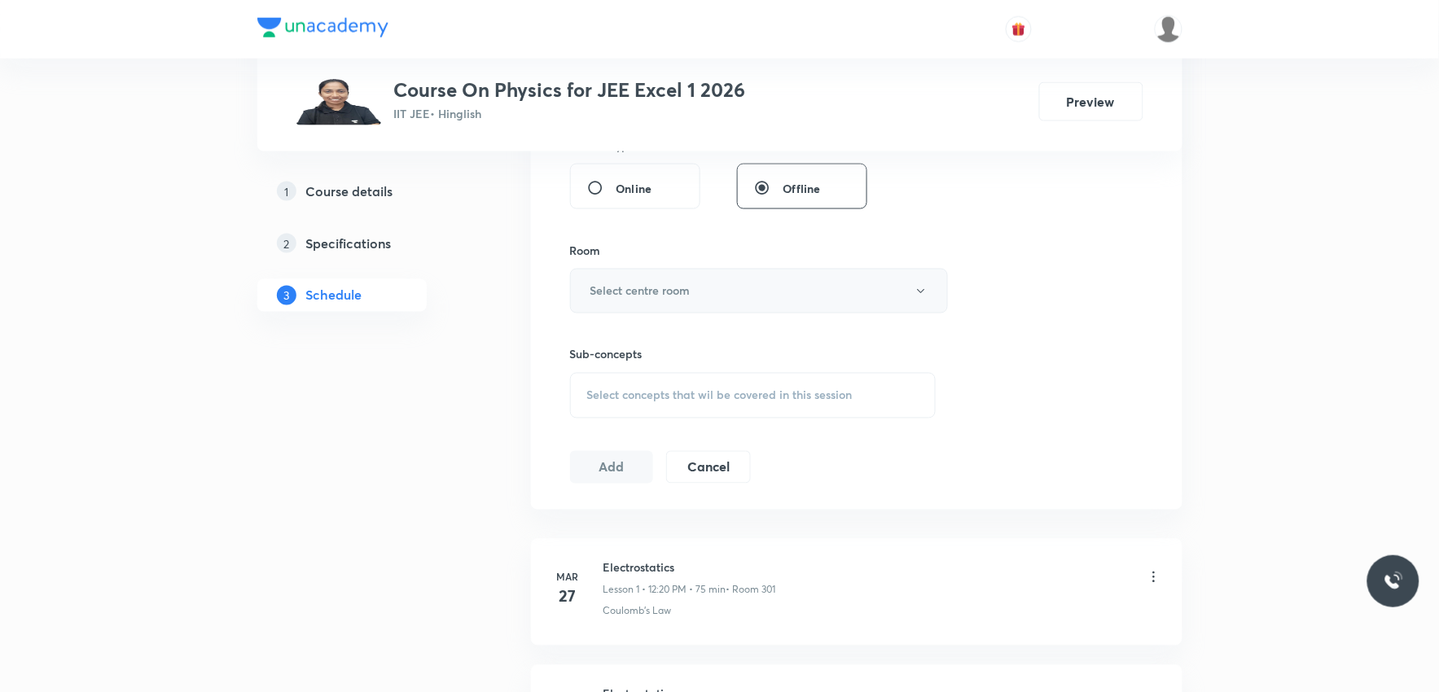
type input "85"
click at [725, 296] on button "Select centre room" at bounding box center [759, 291] width 378 height 45
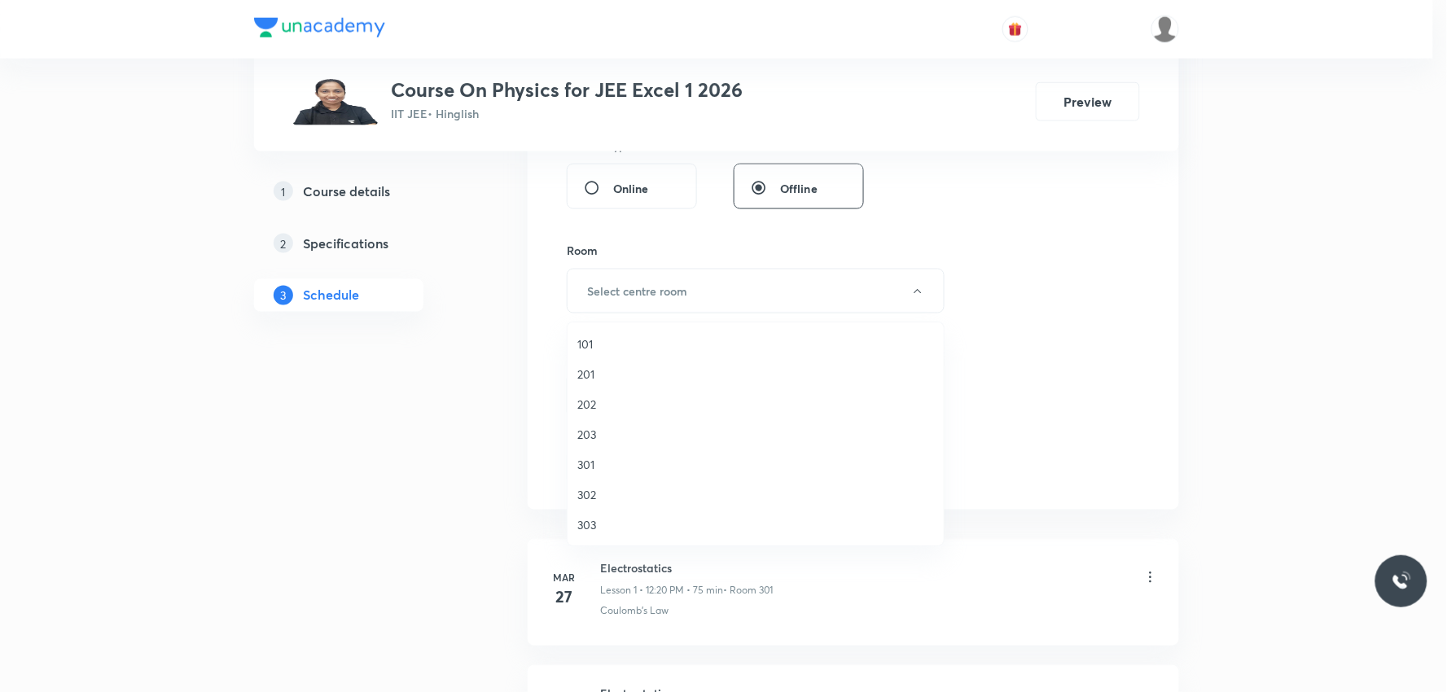
click at [608, 430] on span "203" at bounding box center [755, 434] width 357 height 17
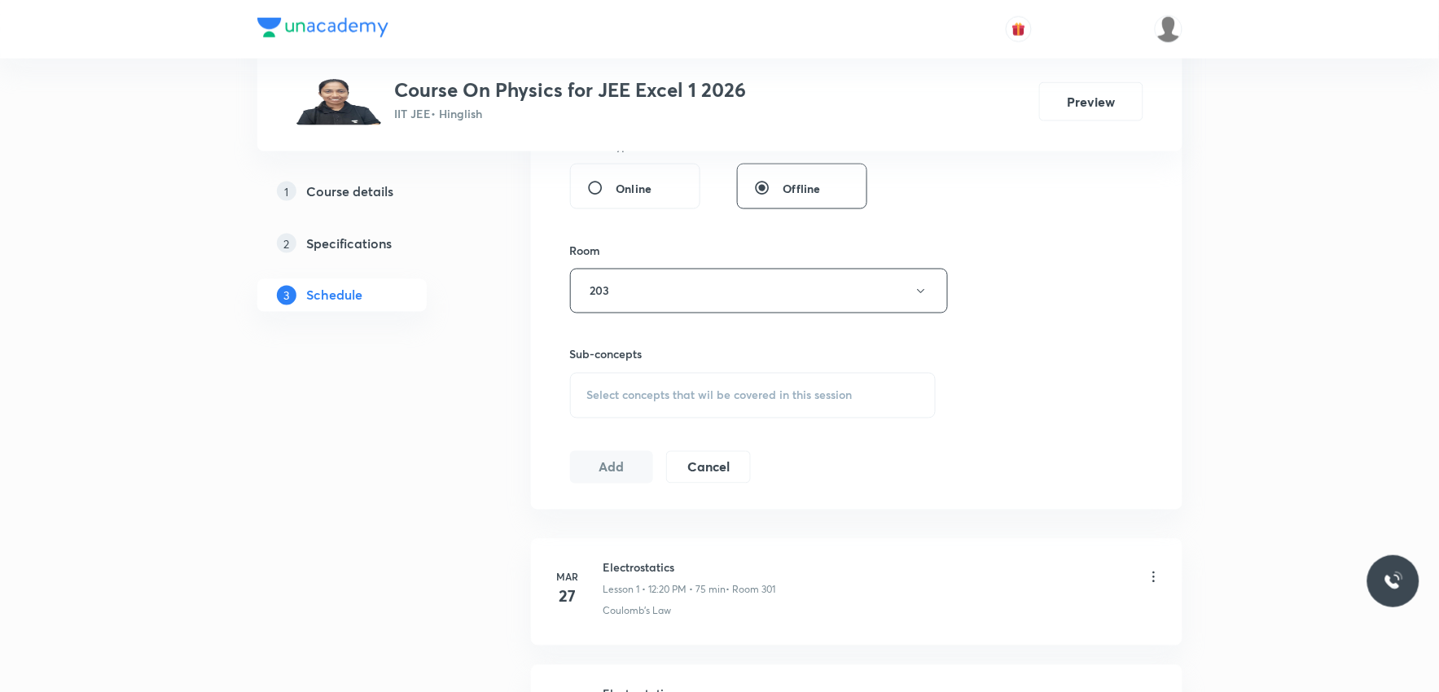
click at [728, 411] on div "Select concepts that wil be covered in this session" at bounding box center [753, 396] width 367 height 46
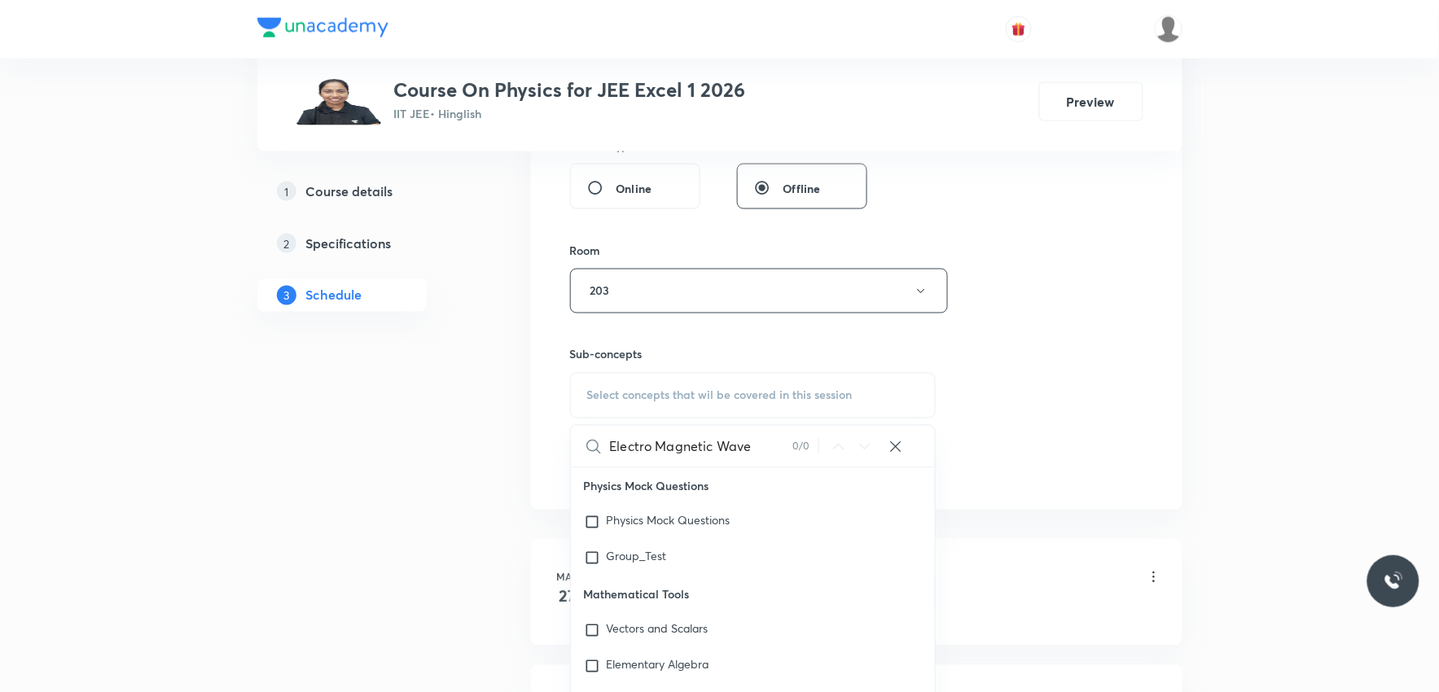
scroll to position [723, 0]
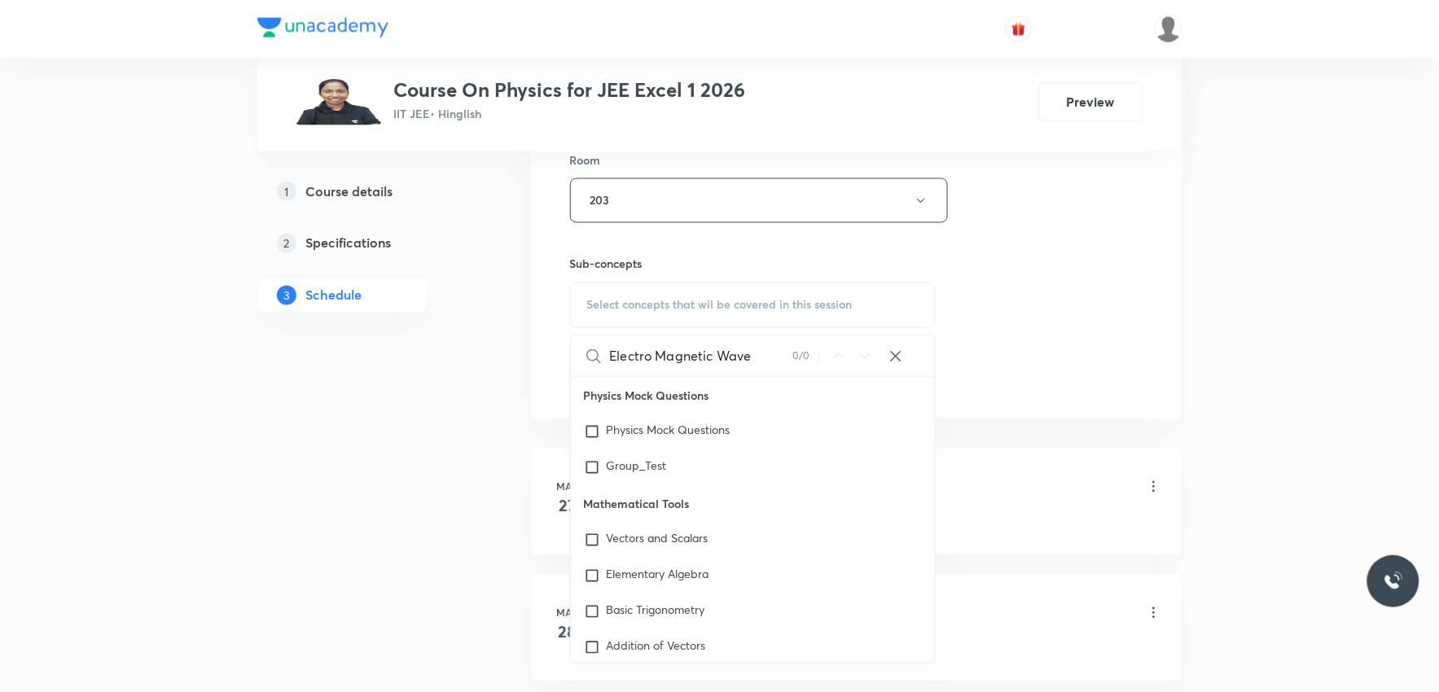
click at [650, 356] on input "Electro Magnetic Wave" at bounding box center [701, 357] width 183 height 42
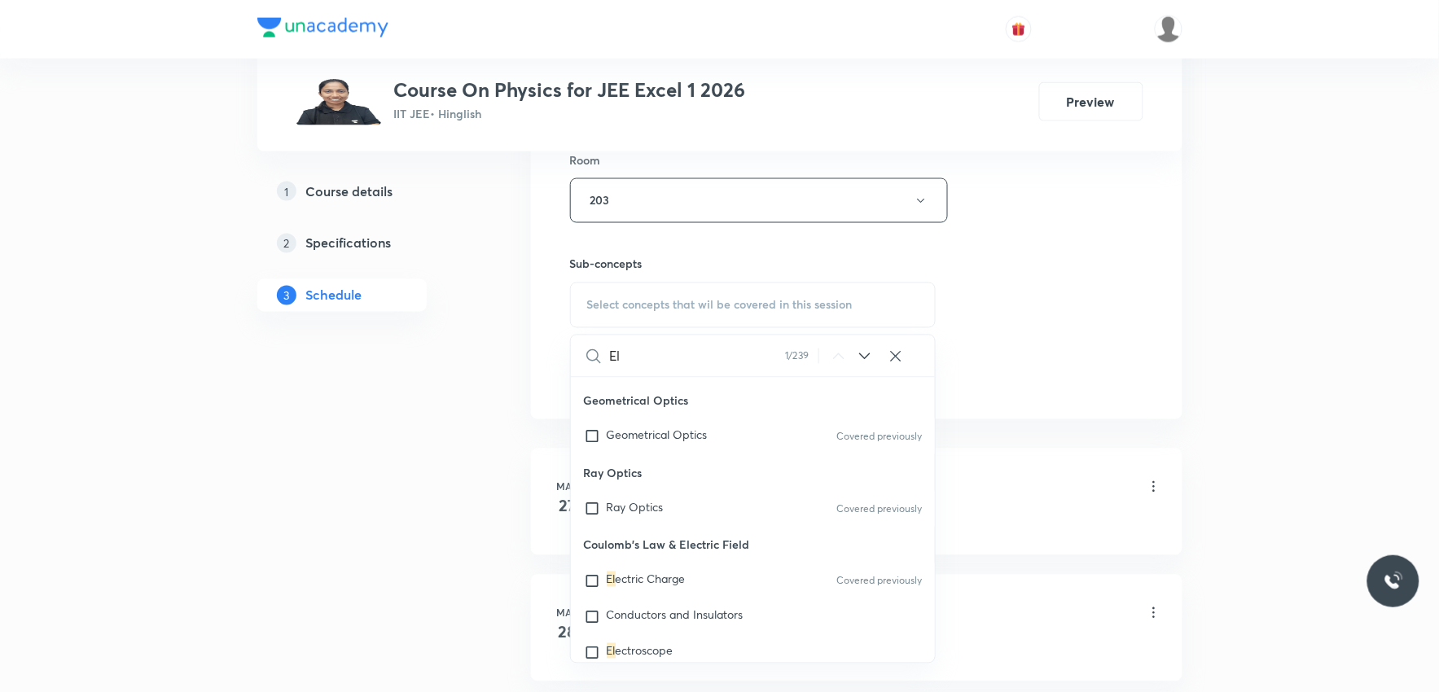
scroll to position [0, 0]
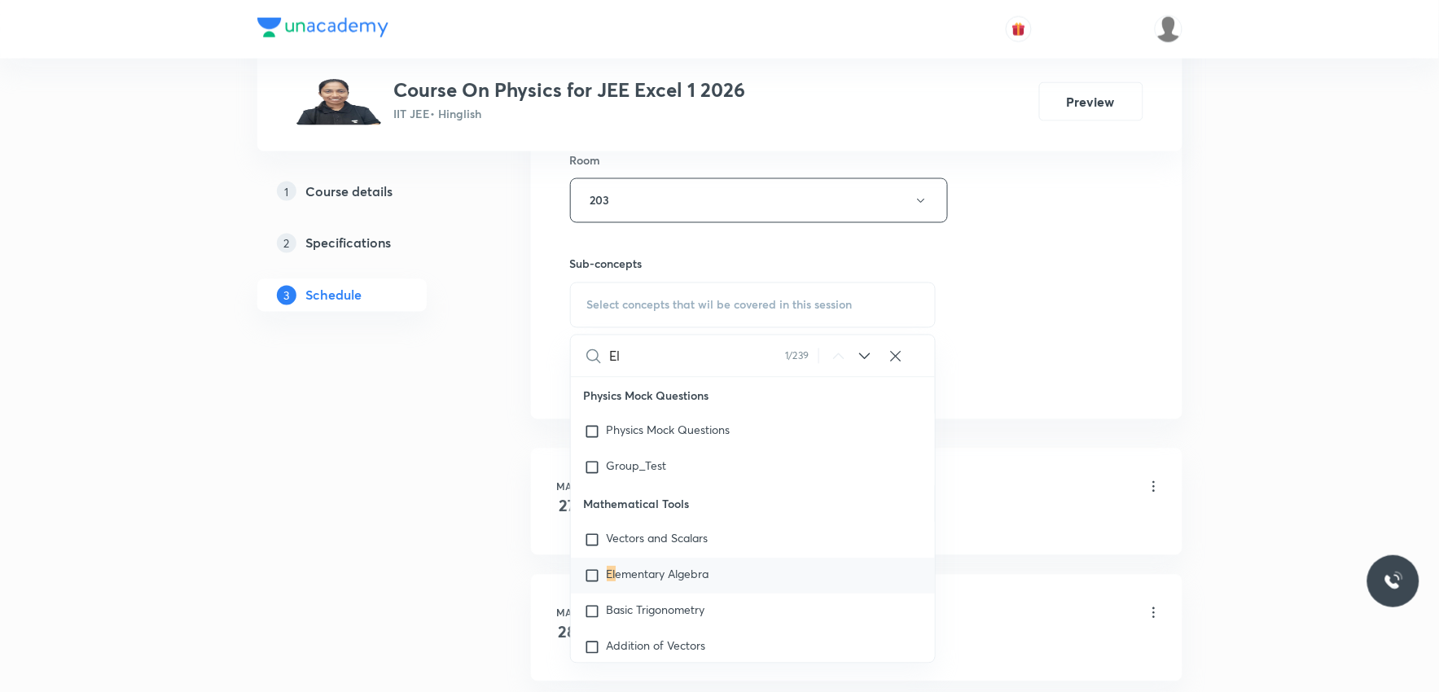
type input "E"
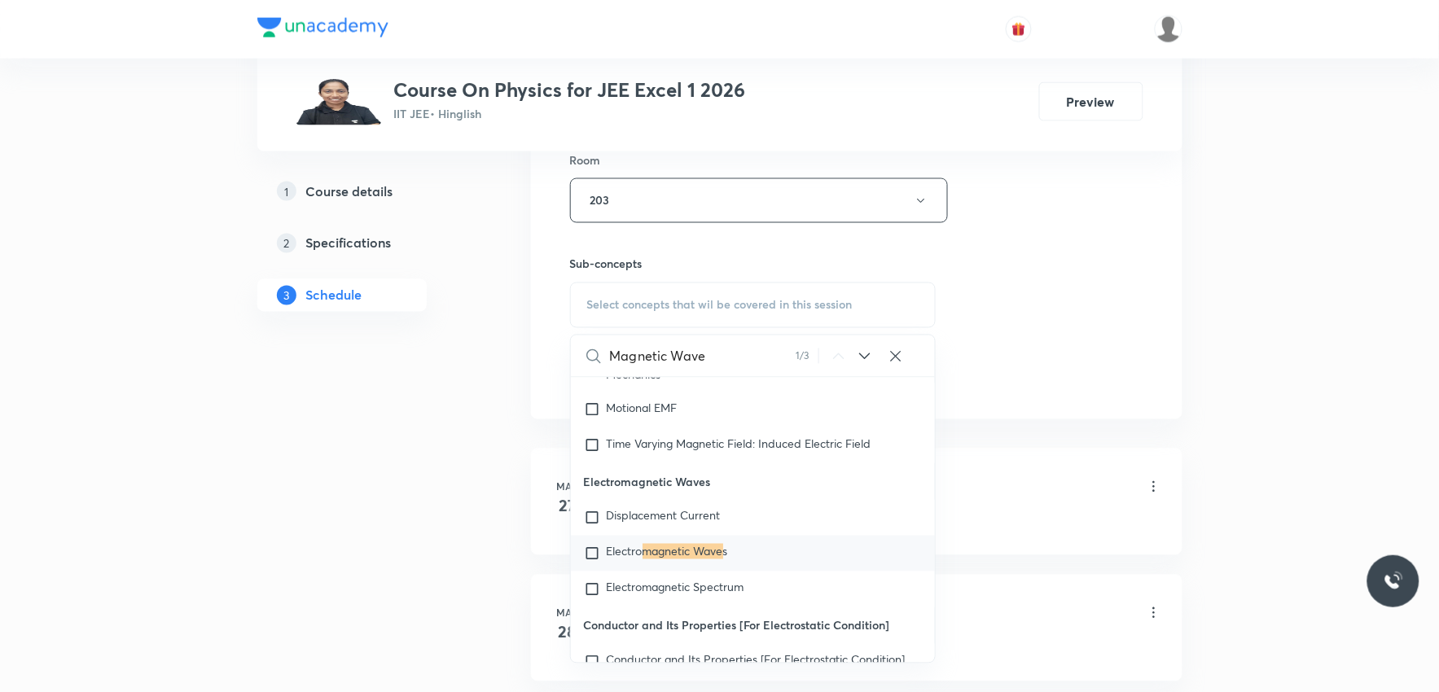
type input "Magnetic Wave"
click at [656, 572] on div "Electro magnetic Wave s" at bounding box center [753, 554] width 365 height 36
checkbox input "true"
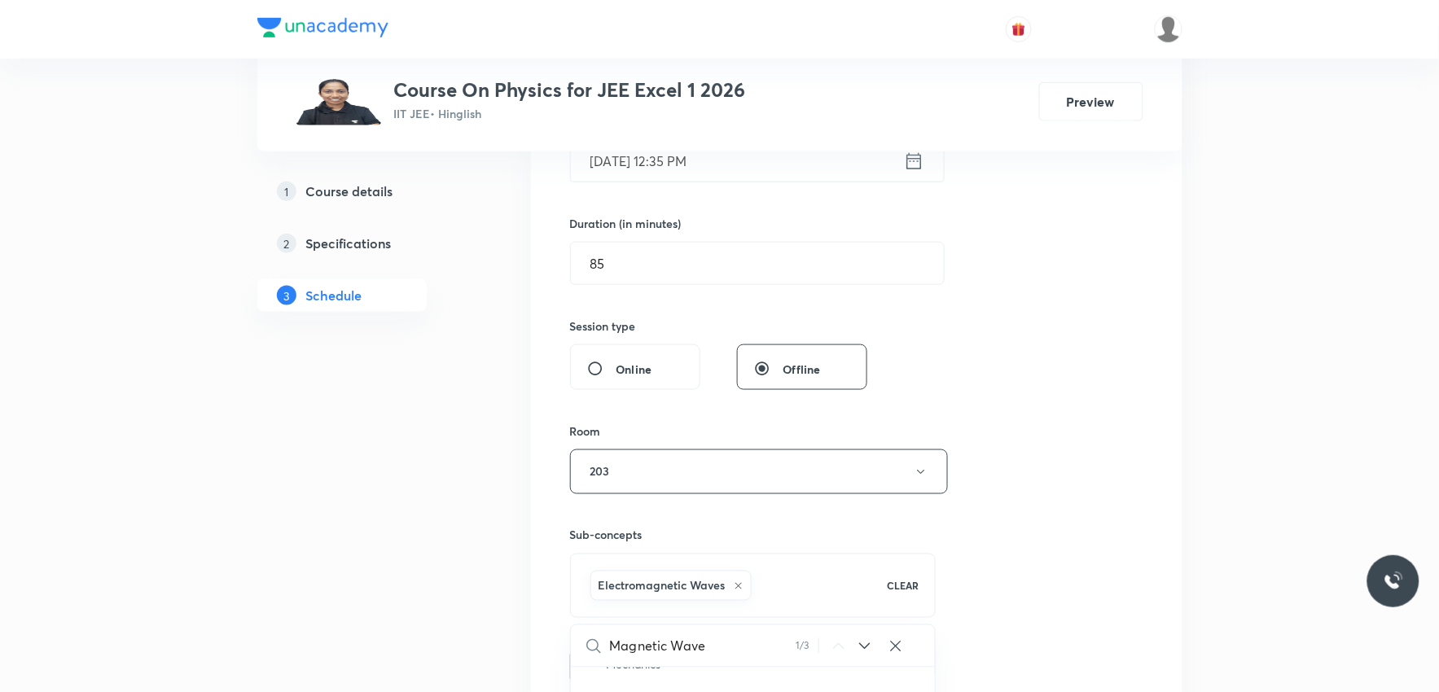
scroll to position [90, 0]
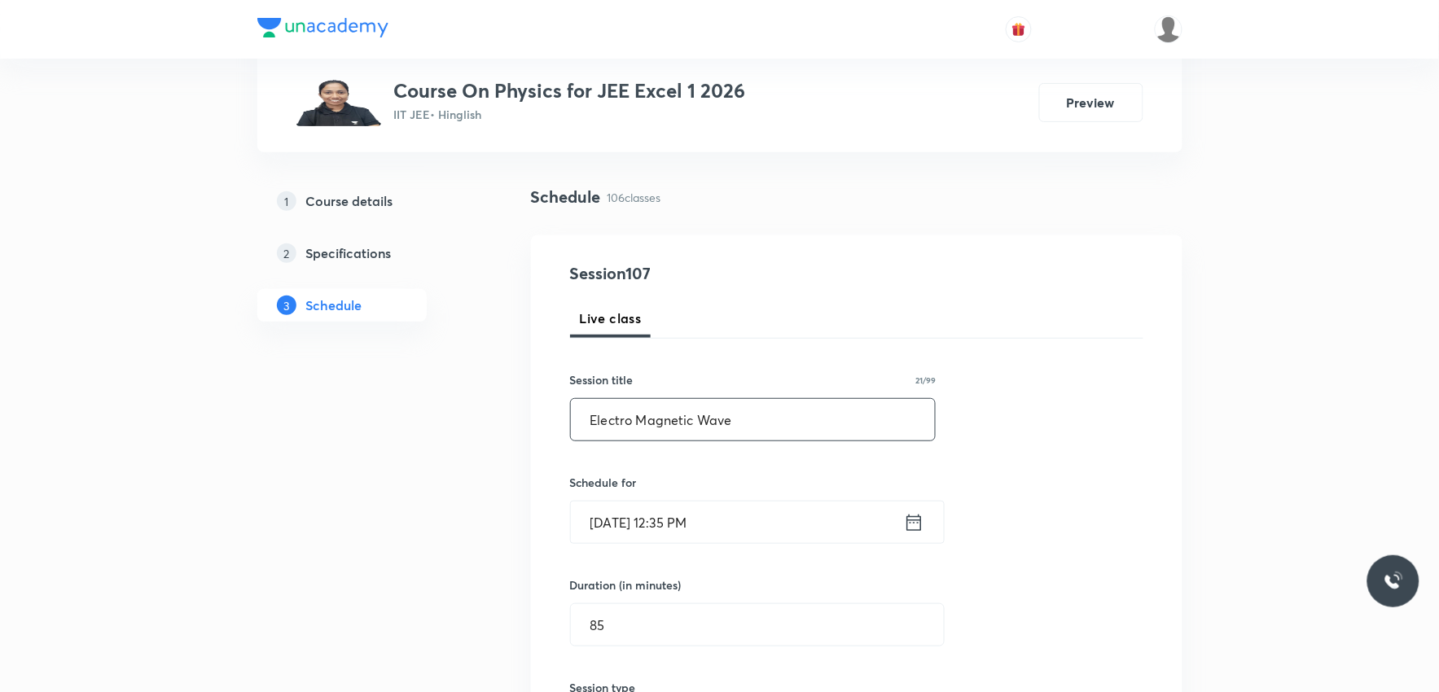
click at [647, 421] on input "Electro Magnetic Wave" at bounding box center [753, 420] width 365 height 42
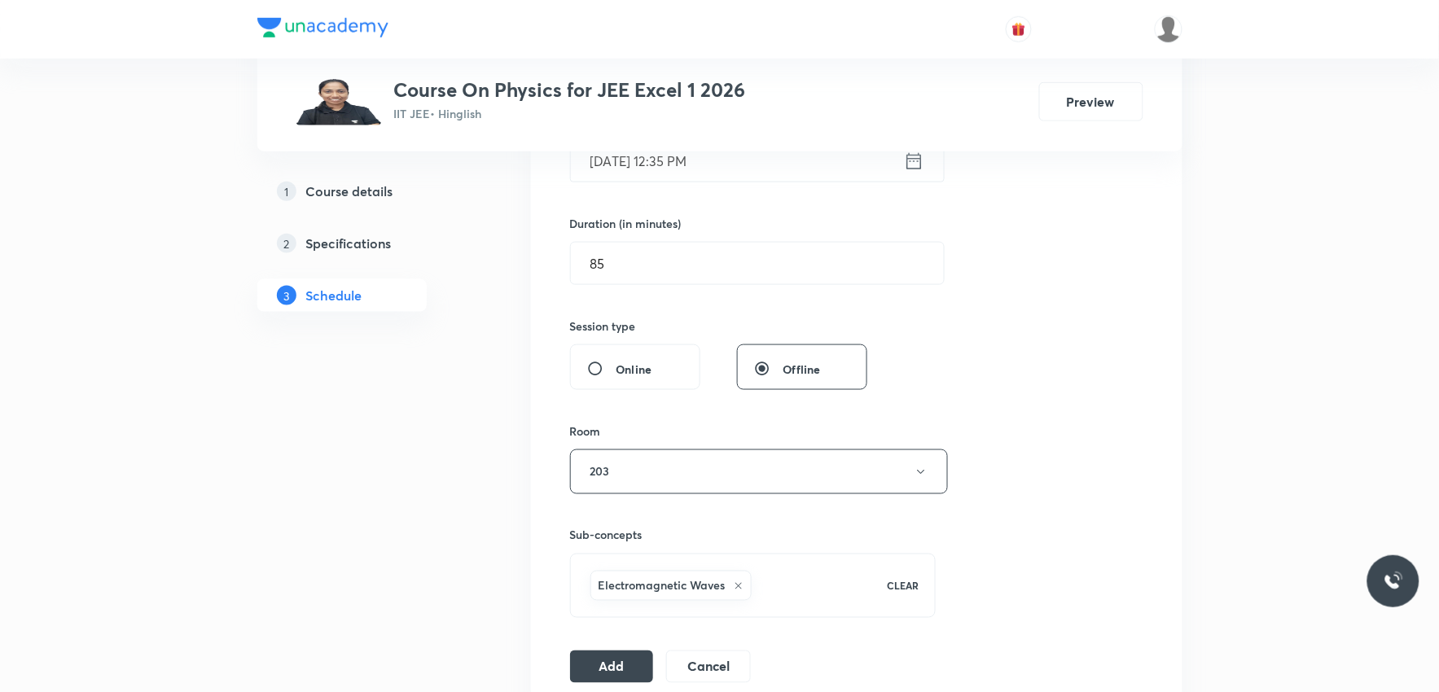
scroll to position [633, 0]
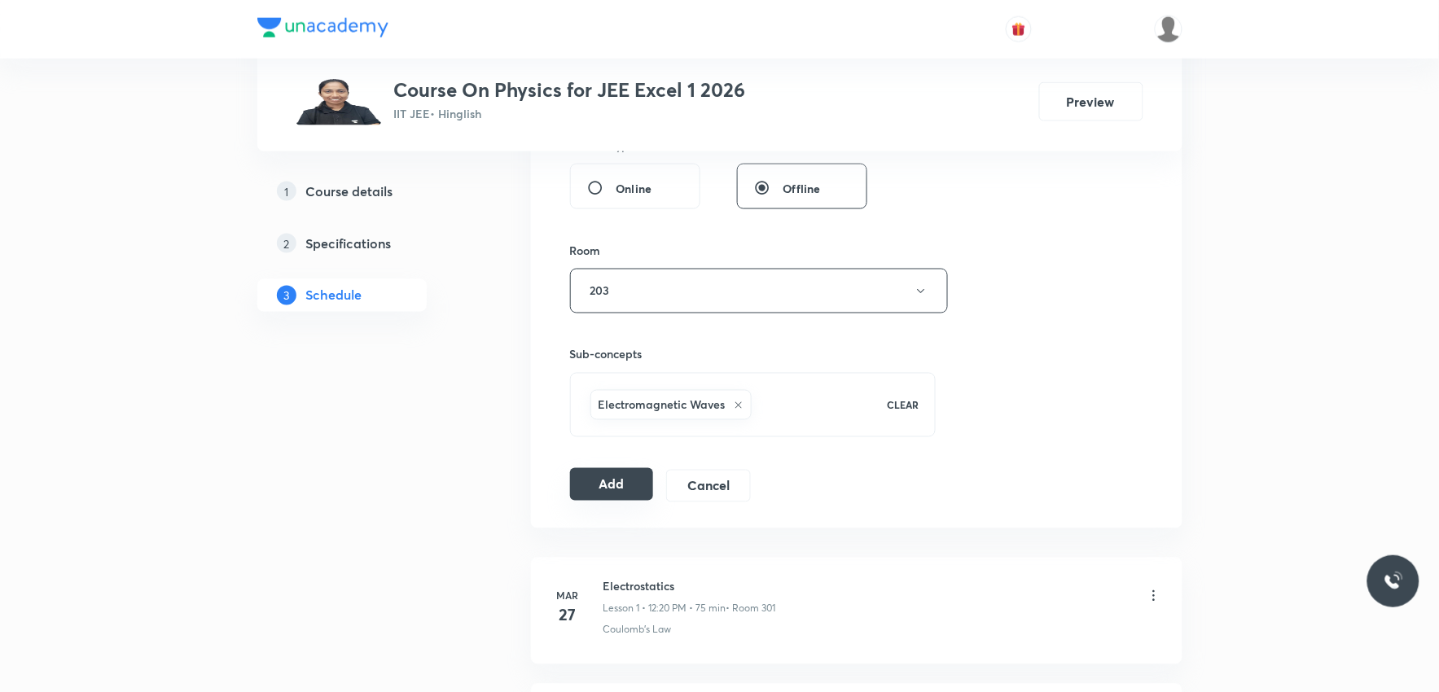
type input "Electromagnetic Wave"
click at [591, 477] on button "Add" at bounding box center [612, 484] width 84 height 33
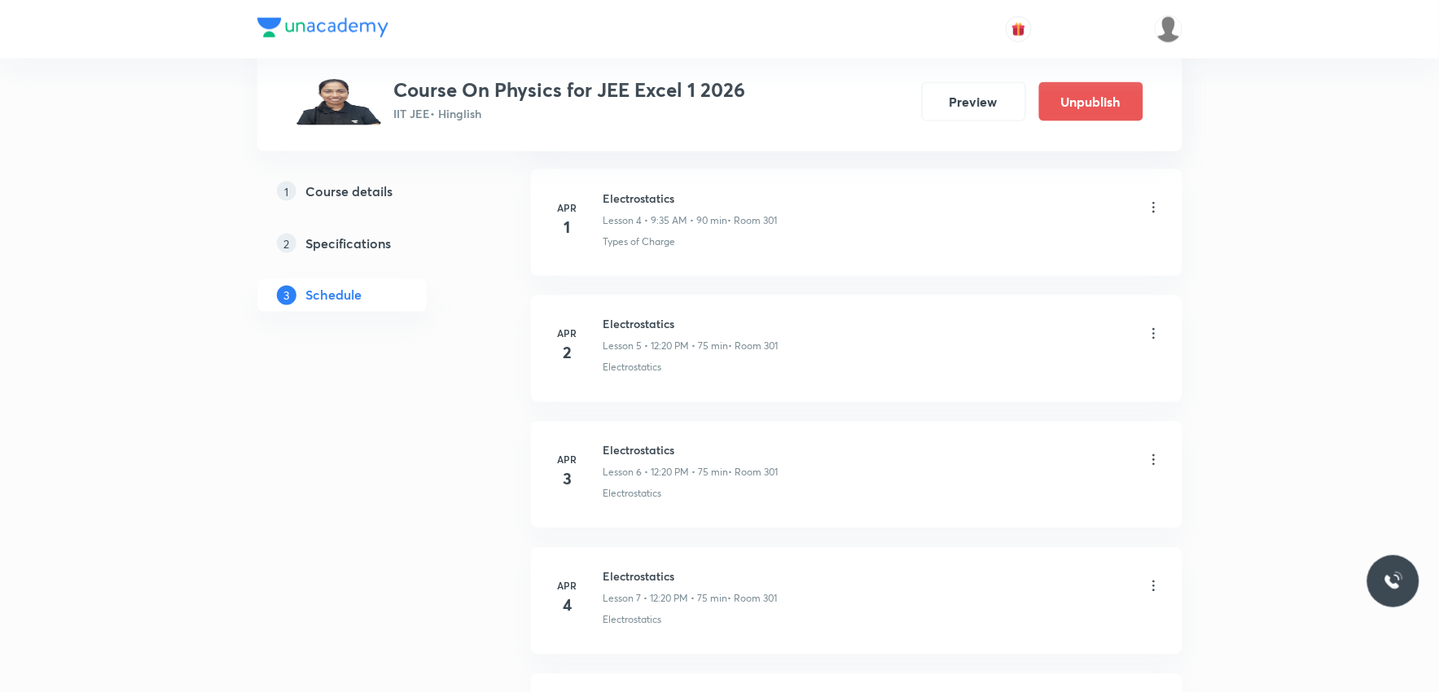
scroll to position [13388, 0]
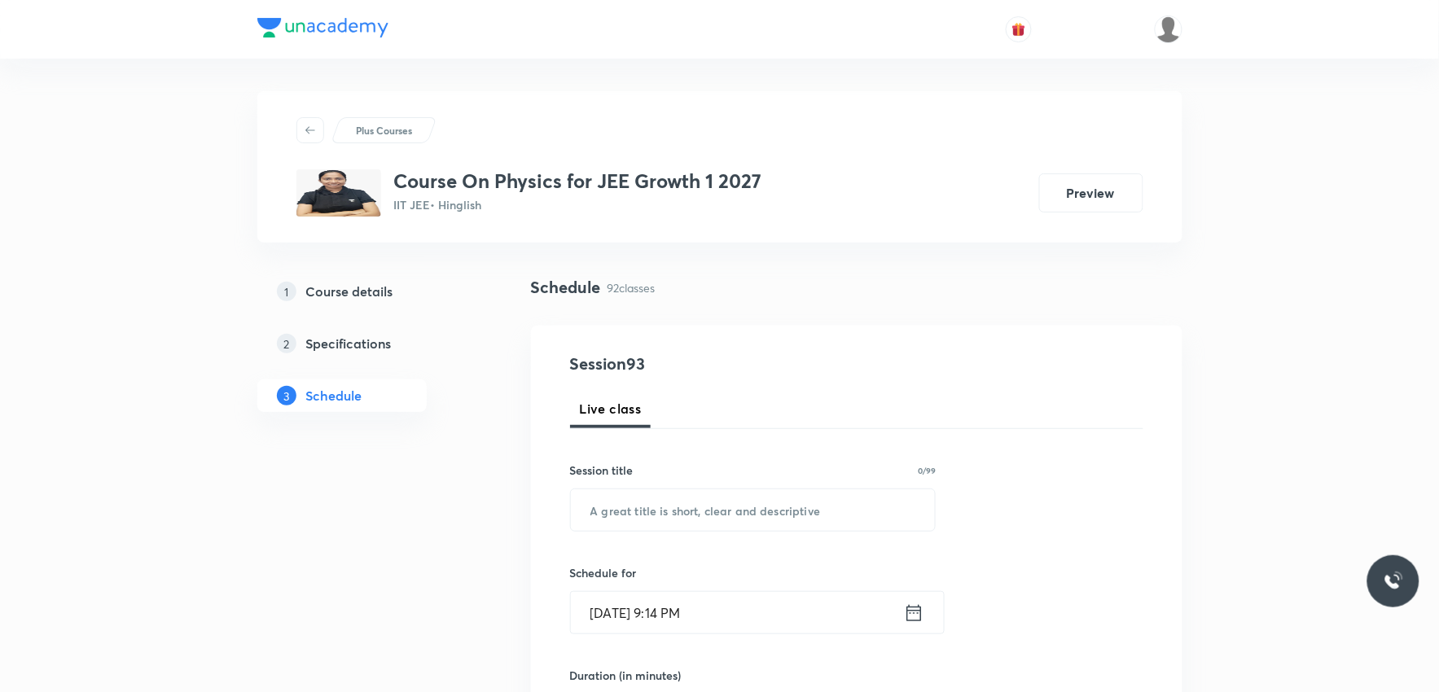
click at [1100, 279] on div "Schedule 92 classes" at bounding box center [857, 287] width 652 height 24
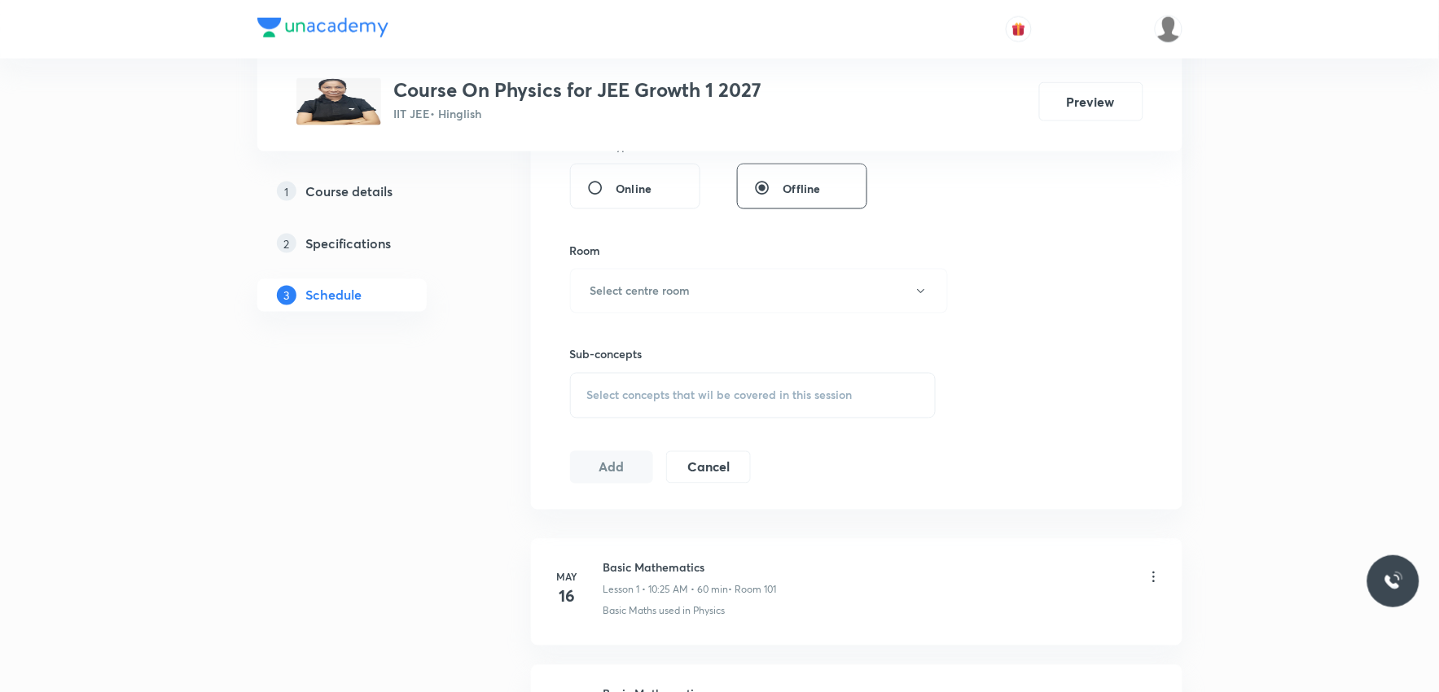
scroll to position [542, 0]
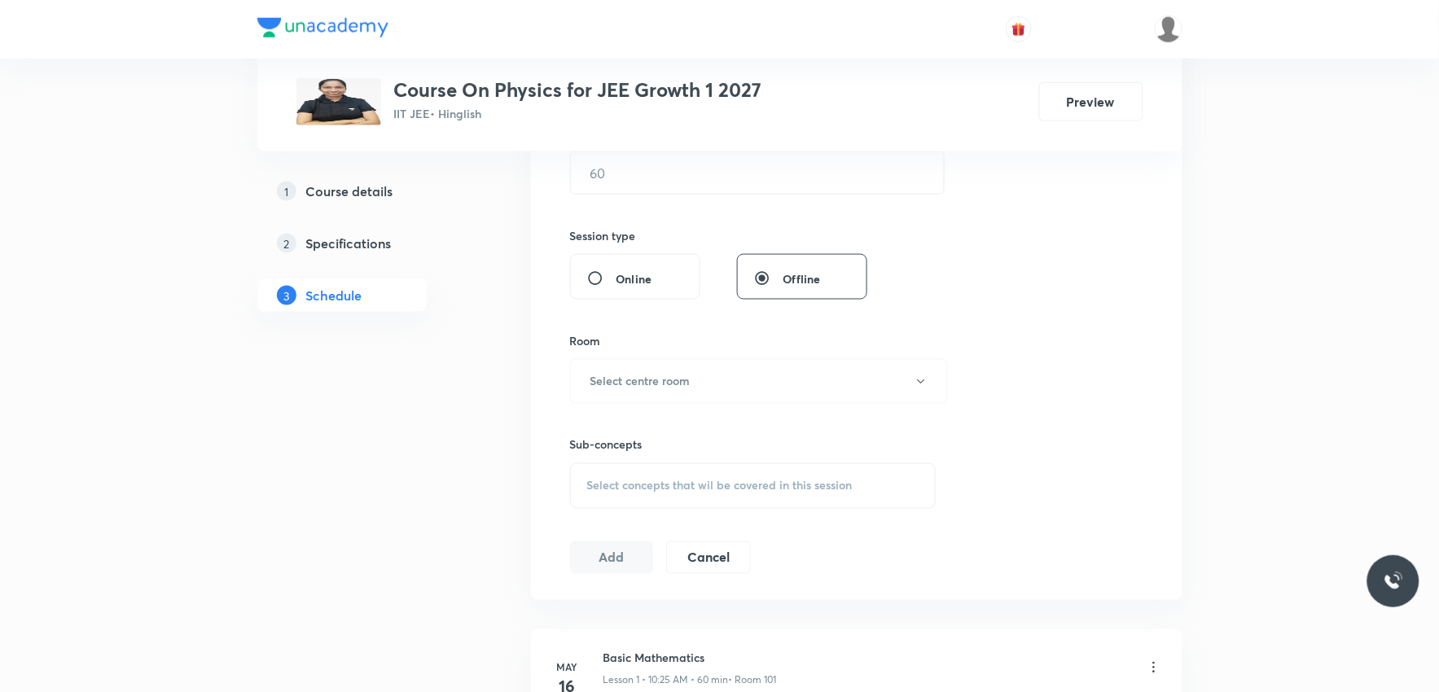
click at [756, 490] on span "Select concepts that wil be covered in this session" at bounding box center [720, 486] width 266 height 13
click at [1030, 217] on div "Session 93 Live class Session title 0/99 ​ Schedule for [DATE] 9:14 PM ​ Durati…" at bounding box center [856, 191] width 573 height 765
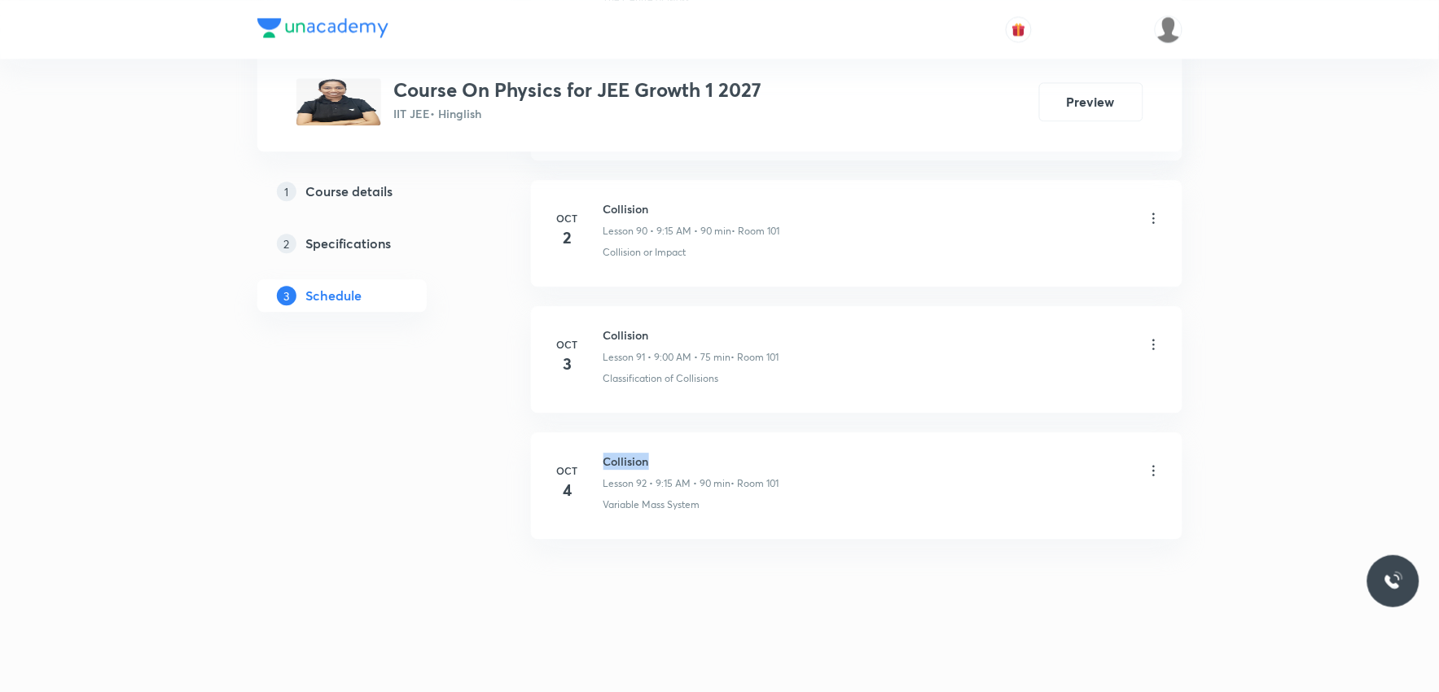
drag, startPoint x: 605, startPoint y: 460, endPoint x: 683, endPoint y: 454, distance: 77.7
click at [683, 454] on h6 "Collision" at bounding box center [692, 461] width 176 height 17
copy h6 "Collision"
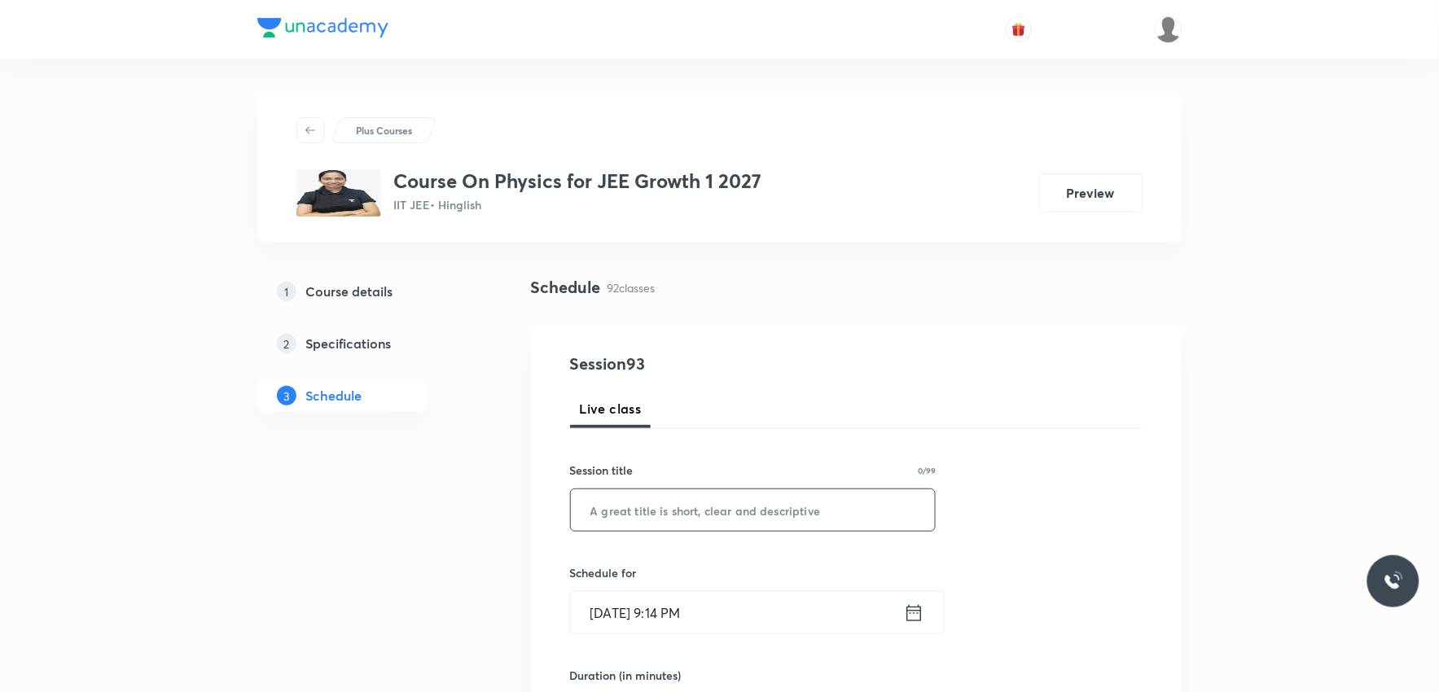
click at [680, 514] on input "text" at bounding box center [753, 511] width 365 height 42
paste input "Collision"
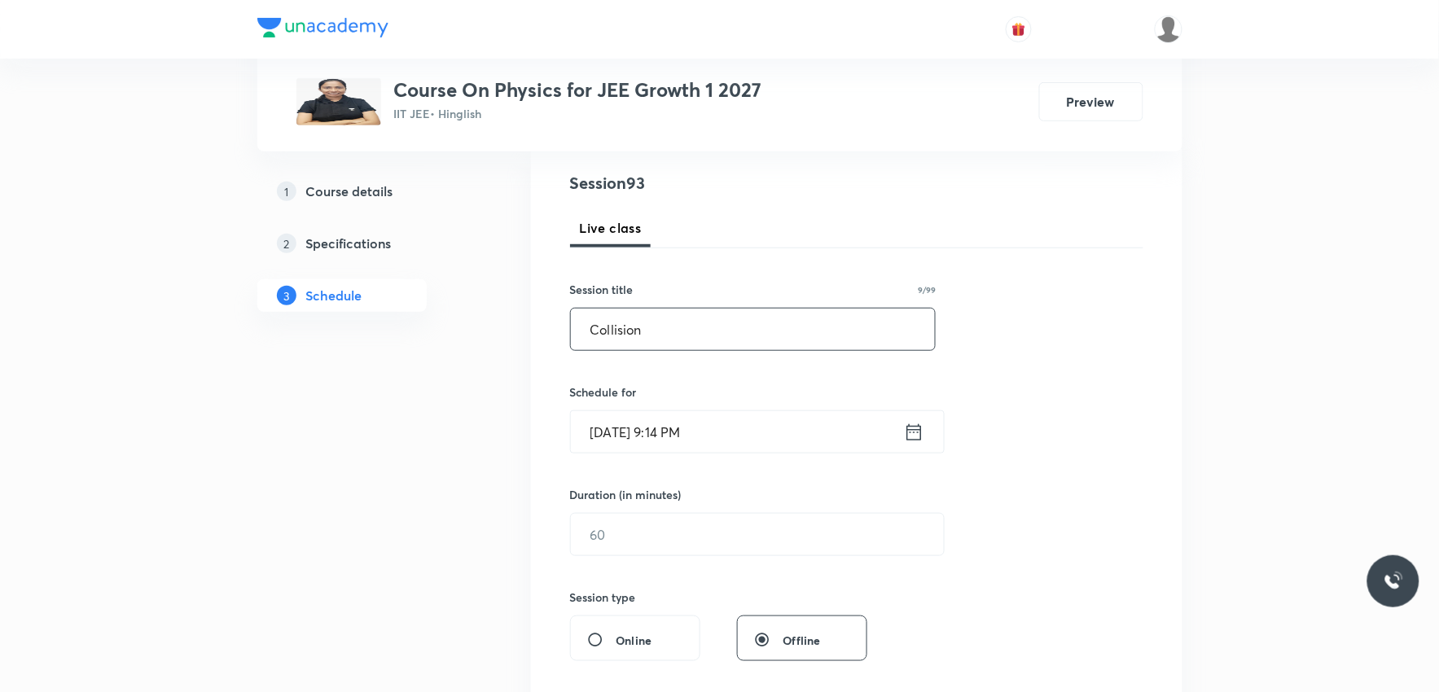
type input "Collision"
click at [648, 430] on input "[DATE] 9:14 PM" at bounding box center [737, 432] width 333 height 42
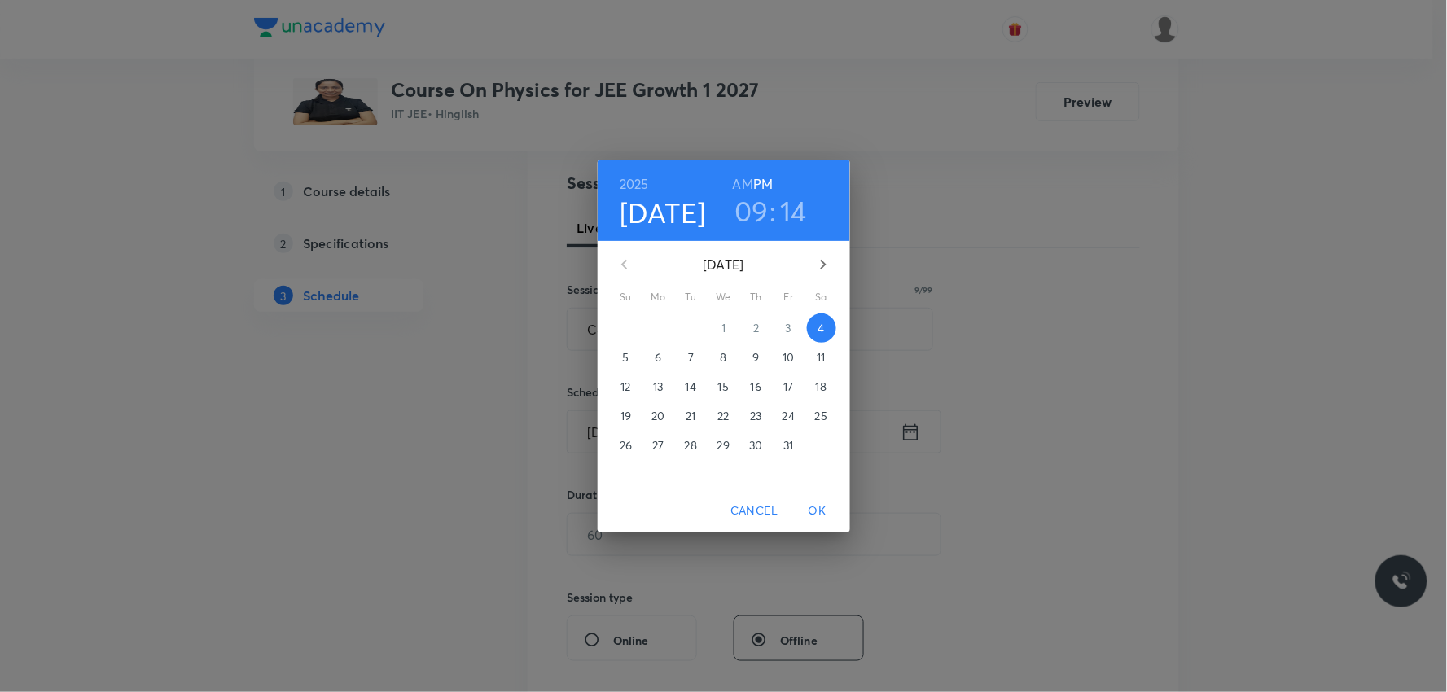
click at [660, 362] on p "6" at bounding box center [658, 357] width 7 height 16
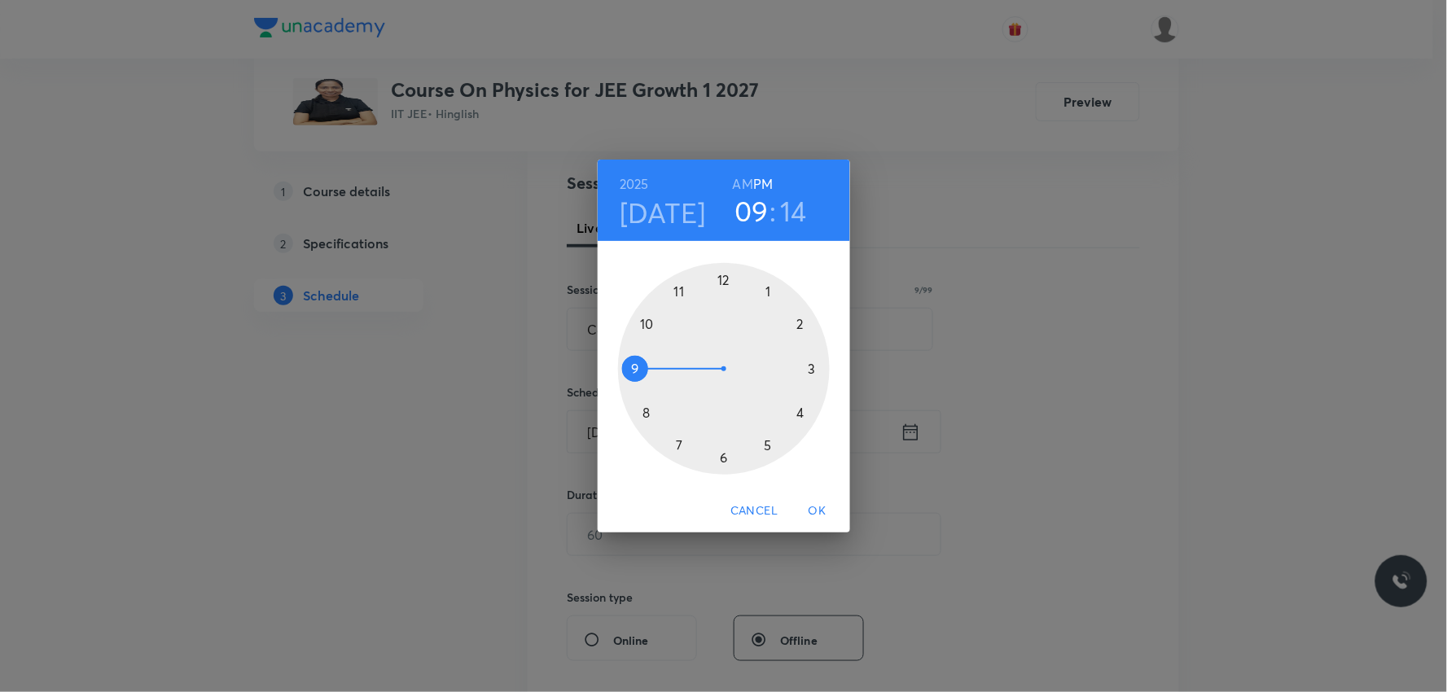
click at [739, 182] on h6 "AM" at bounding box center [743, 184] width 20 height 23
click at [791, 201] on h3 "14" at bounding box center [793, 211] width 27 height 34
drag, startPoint x: 813, startPoint y: 356, endPoint x: 722, endPoint y: 275, distance: 121.8
click at [722, 275] on div at bounding box center [724, 369] width 212 height 212
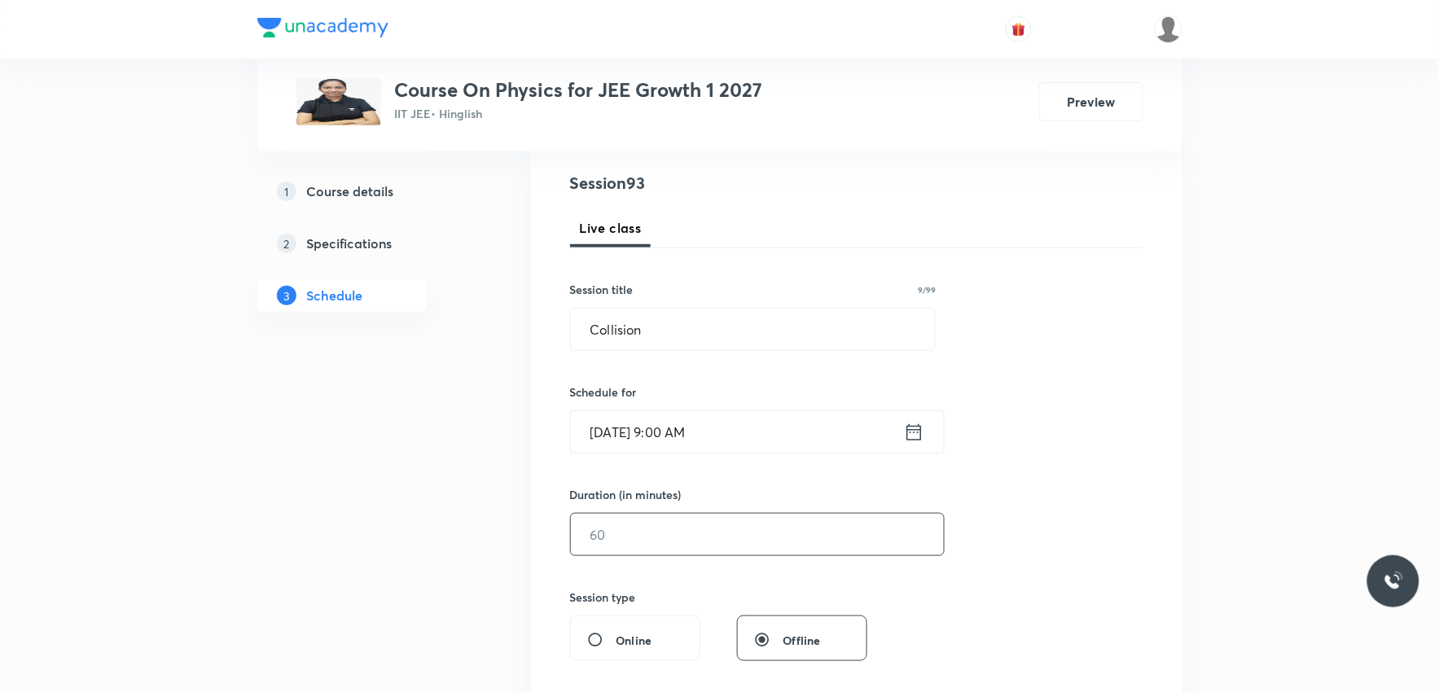
click at [616, 539] on input "text" at bounding box center [757, 535] width 373 height 42
click at [680, 432] on input "Oct 6, 2025, 9:00 AM" at bounding box center [737, 432] width 333 height 42
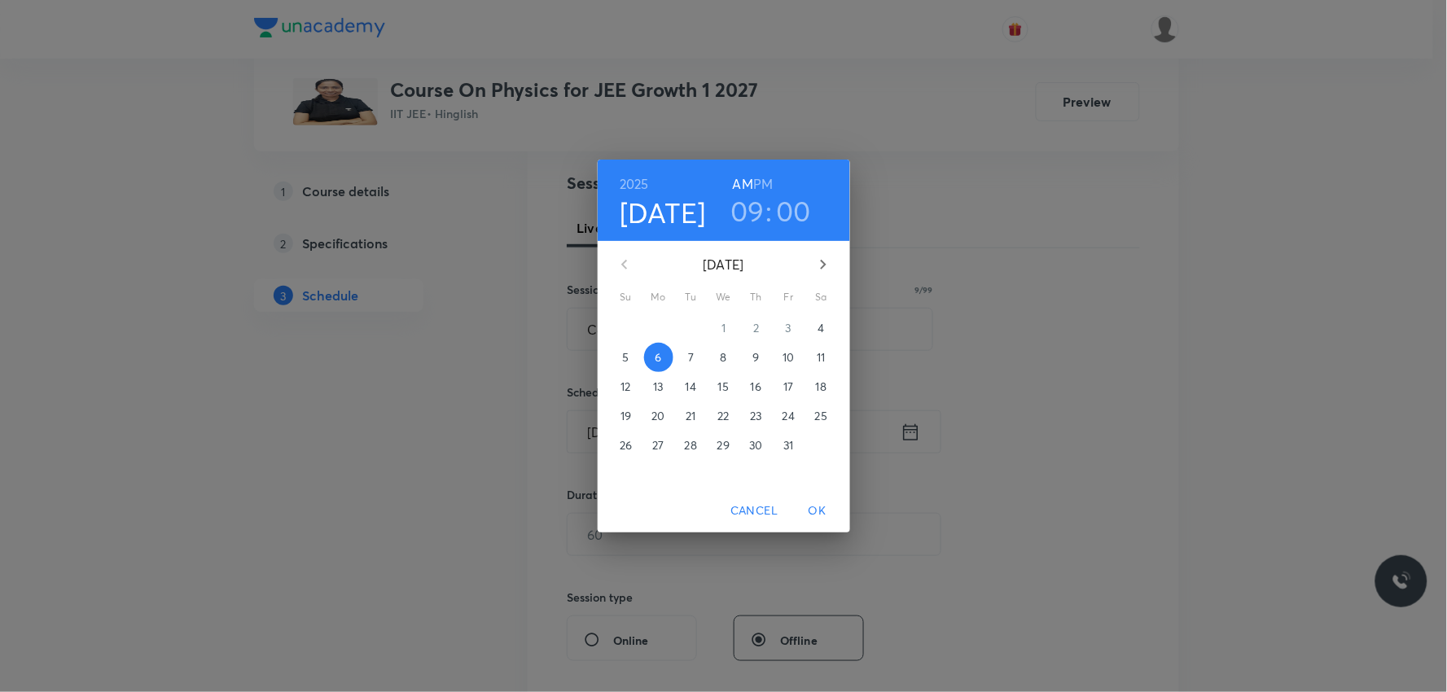
click at [788, 207] on h3 "00" at bounding box center [793, 211] width 35 height 34
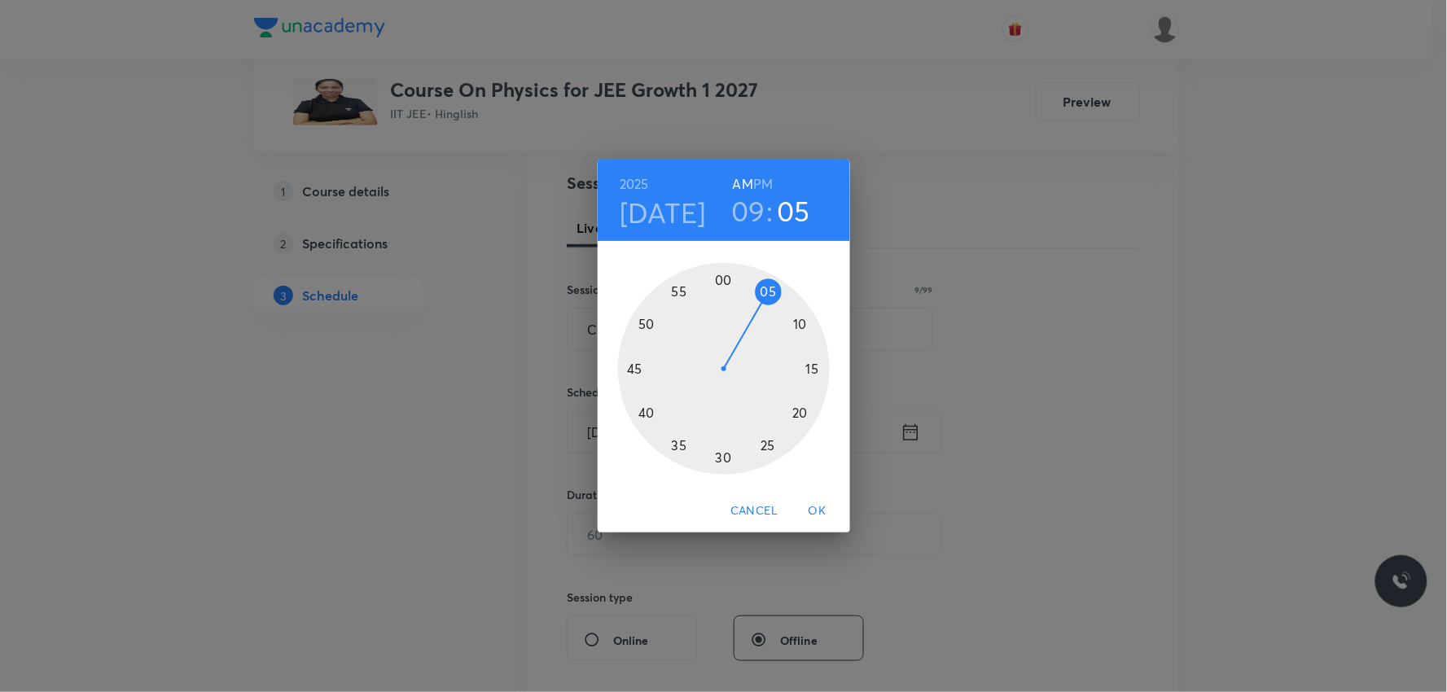
drag, startPoint x: 728, startPoint y: 280, endPoint x: 766, endPoint y: 290, distance: 39.5
click at [766, 290] on div at bounding box center [724, 369] width 212 height 212
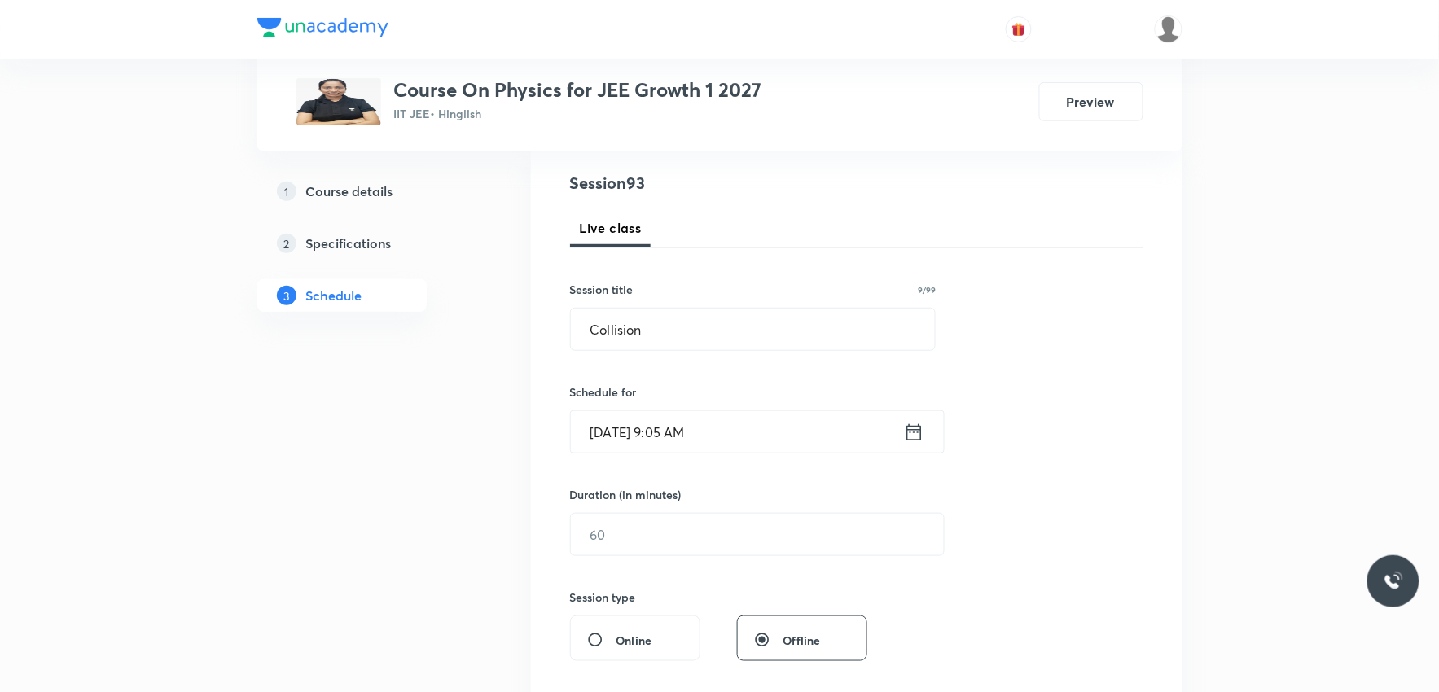
scroll to position [362, 0]
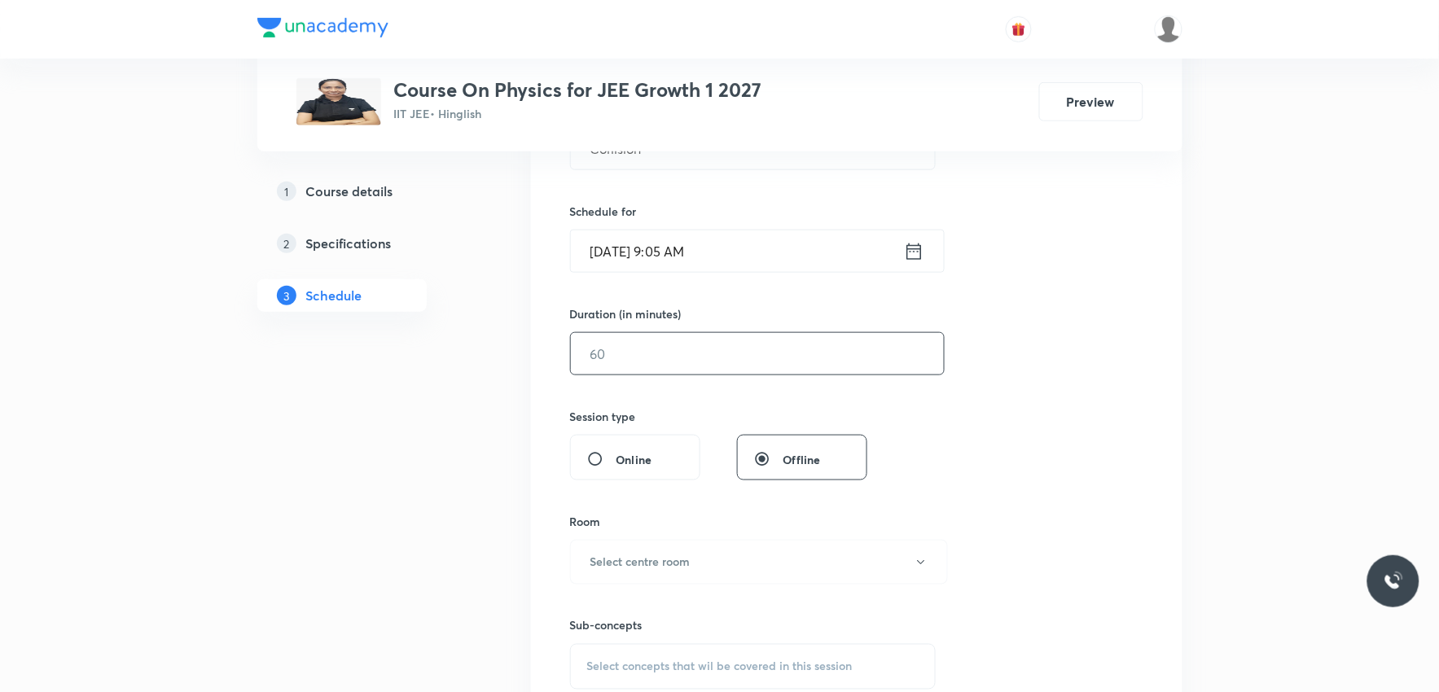
click at [698, 346] on input "text" at bounding box center [757, 354] width 373 height 42
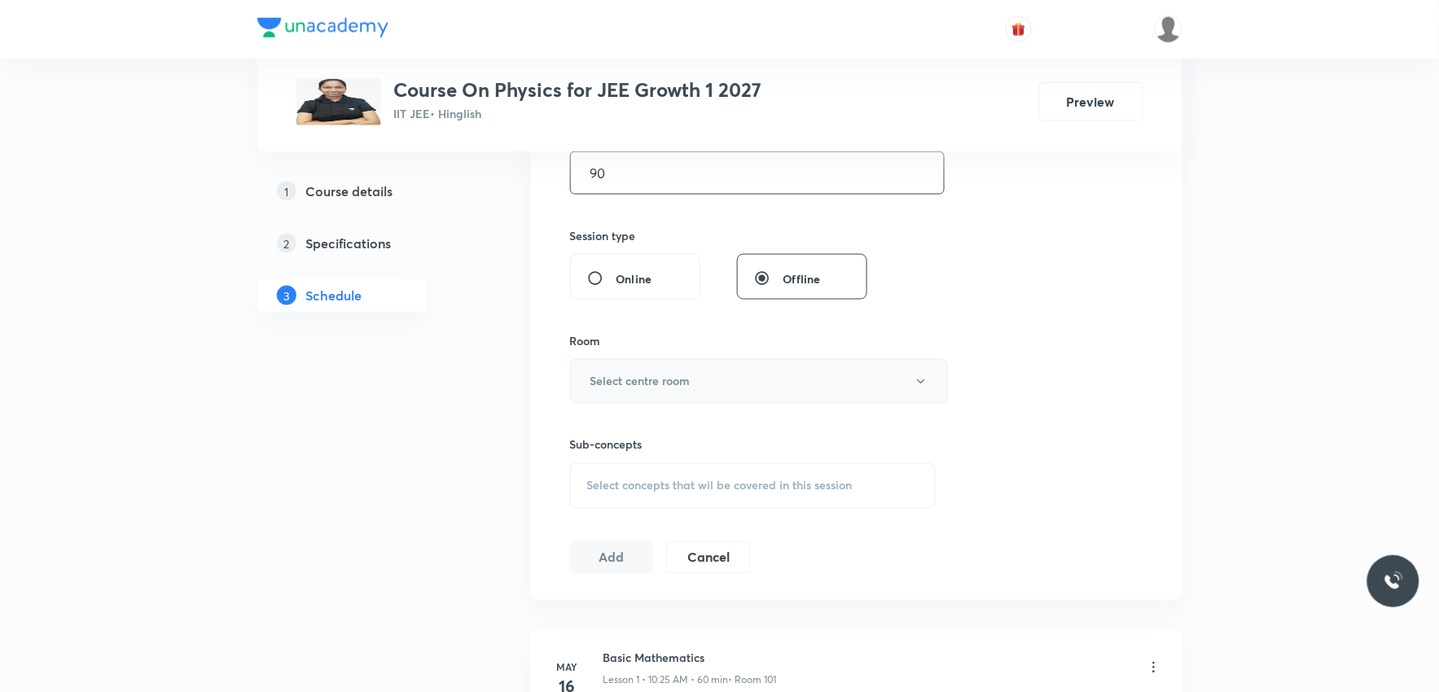
type input "90"
click at [705, 378] on button "Select centre room" at bounding box center [759, 381] width 378 height 45
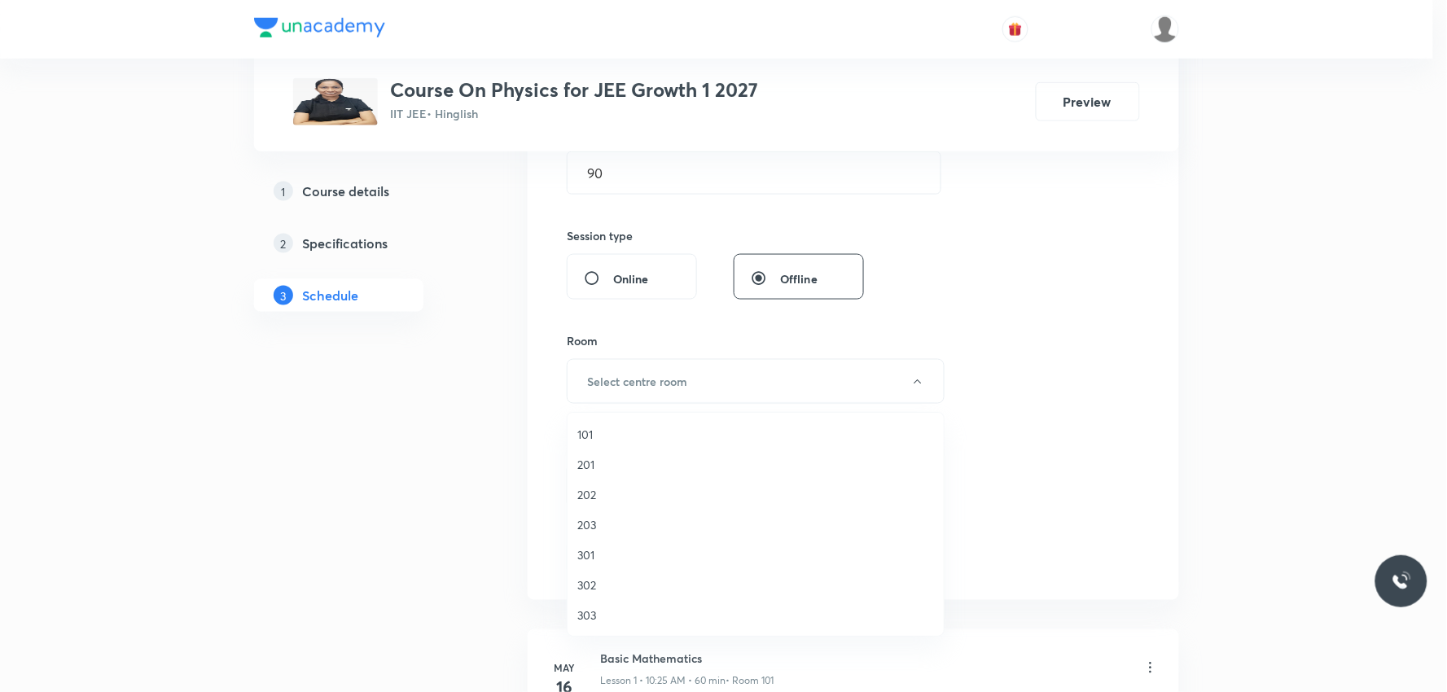
click at [596, 434] on span "101" at bounding box center [755, 434] width 357 height 17
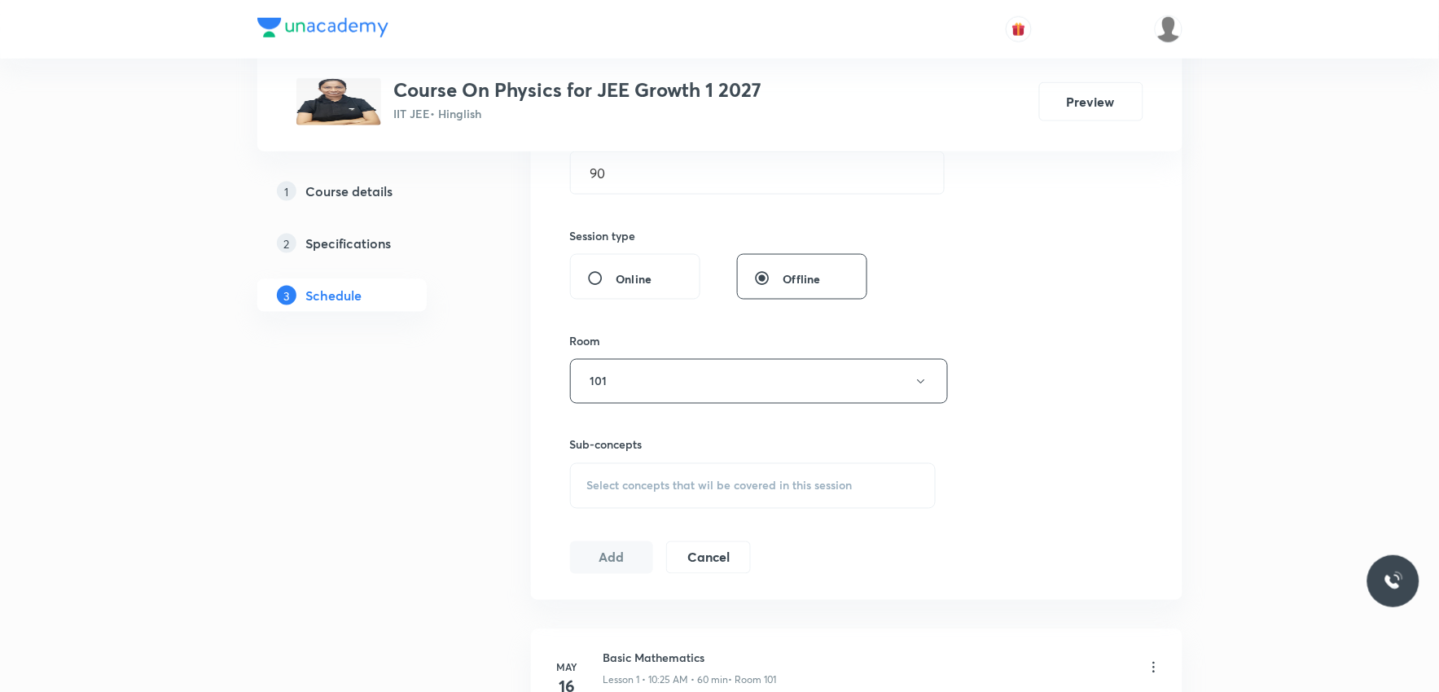
click at [691, 480] on span "Select concepts that wil be covered in this session" at bounding box center [720, 486] width 266 height 13
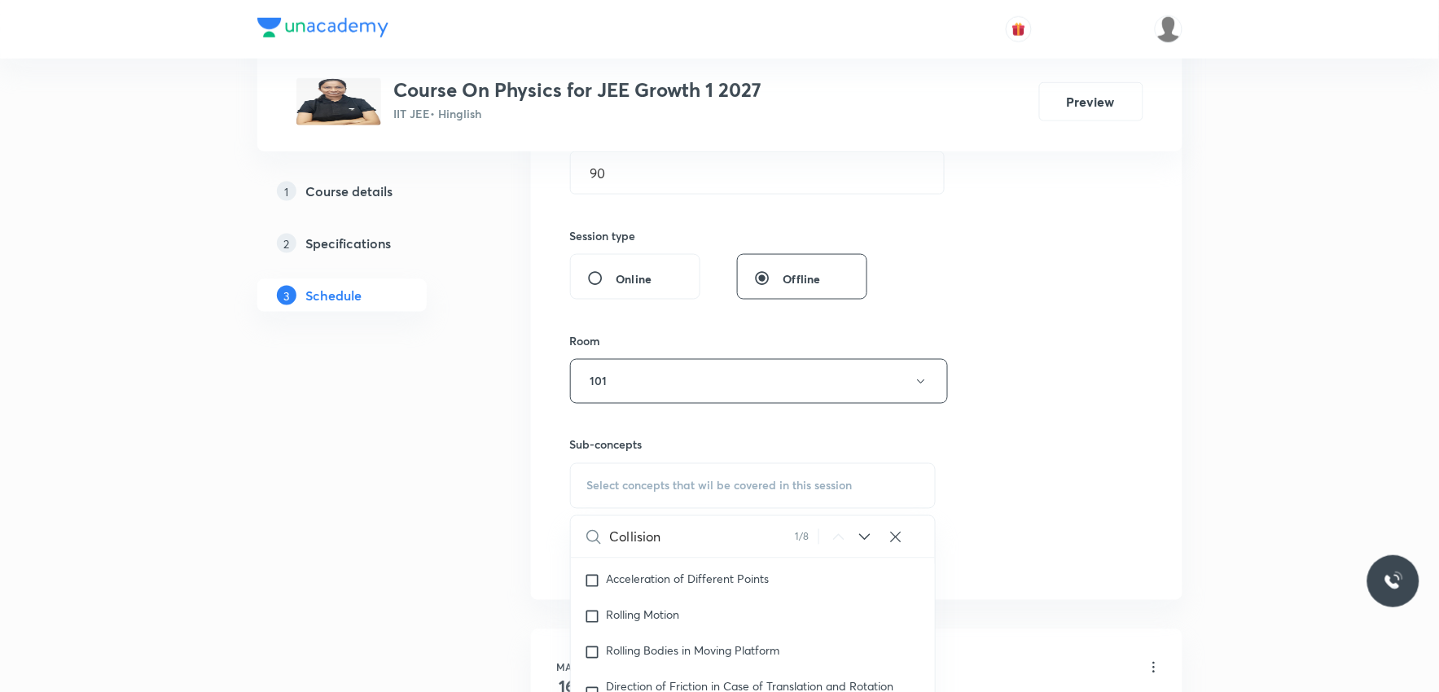
scroll to position [723, 0]
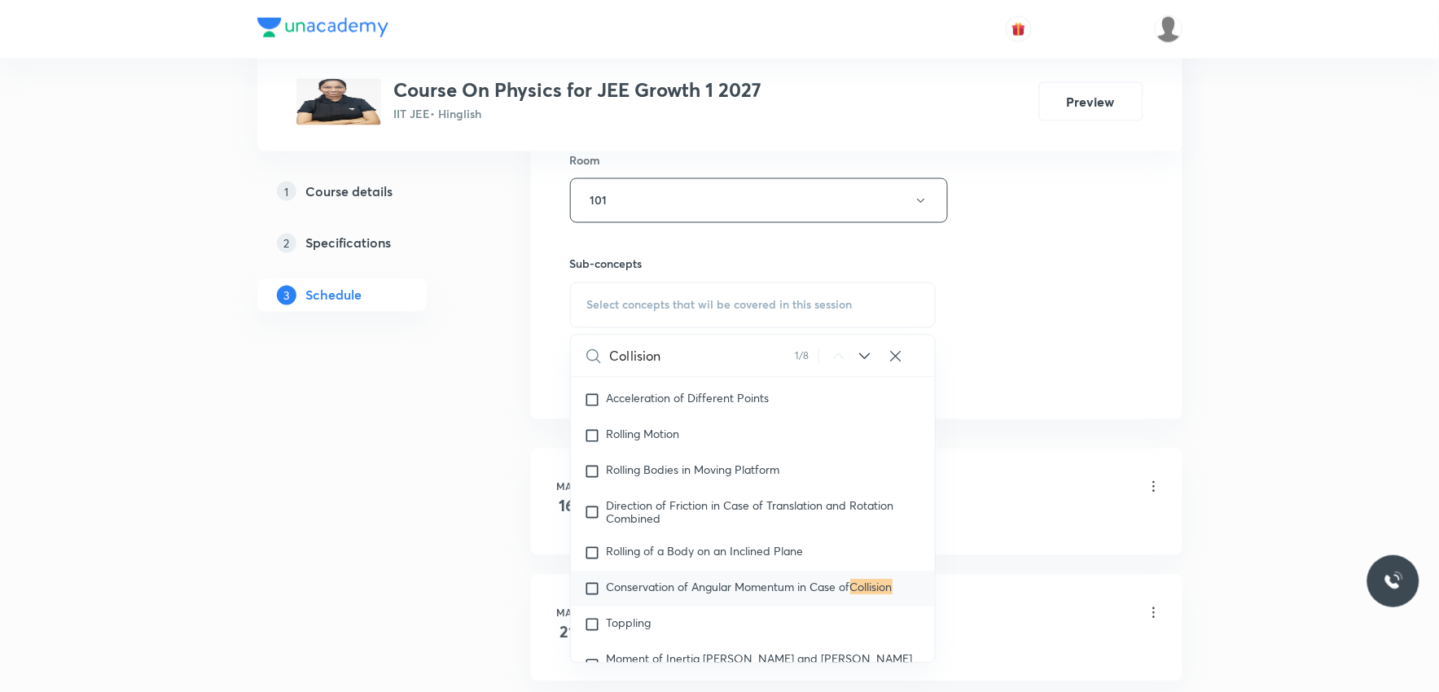
type input "Collision"
click at [1088, 345] on div "Session 93 Live class Session title 9/99 Collision ​ Schedule for Oct 6, 2025, …" at bounding box center [856, 11] width 573 height 765
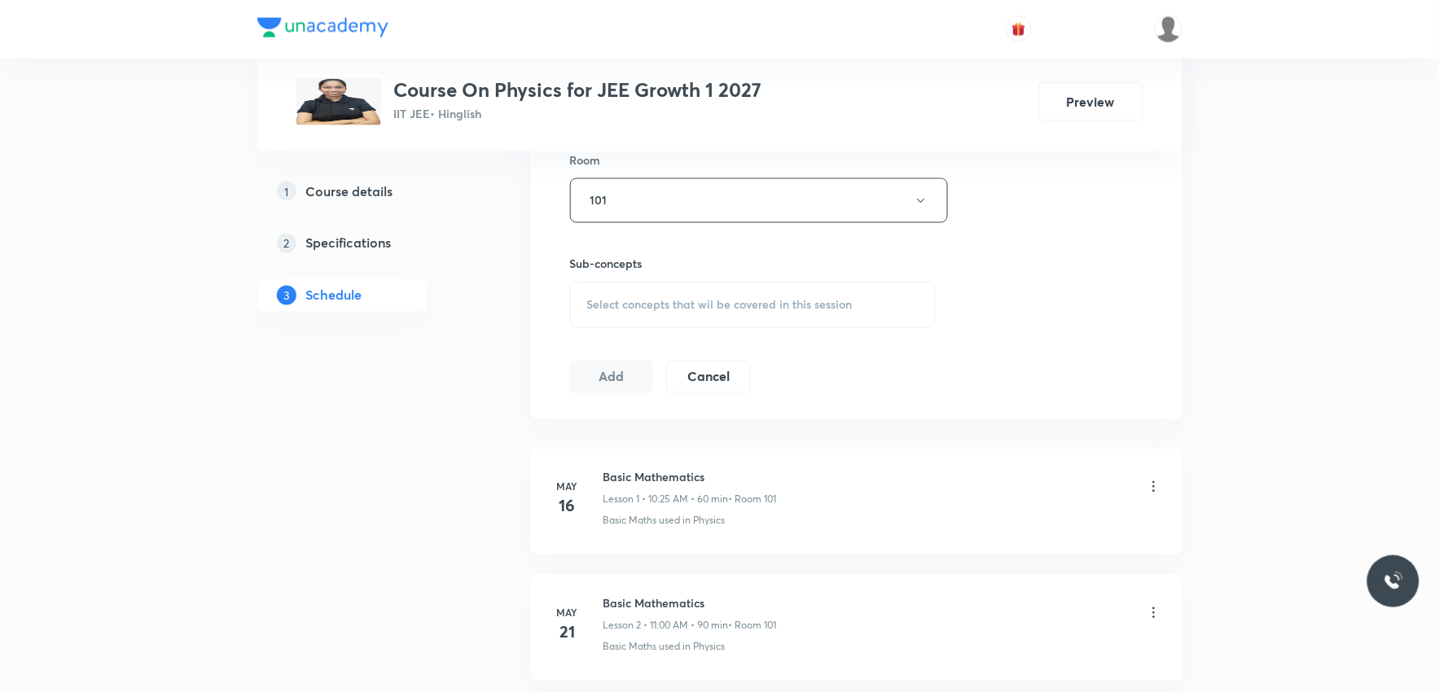
scroll to position [12242, 0]
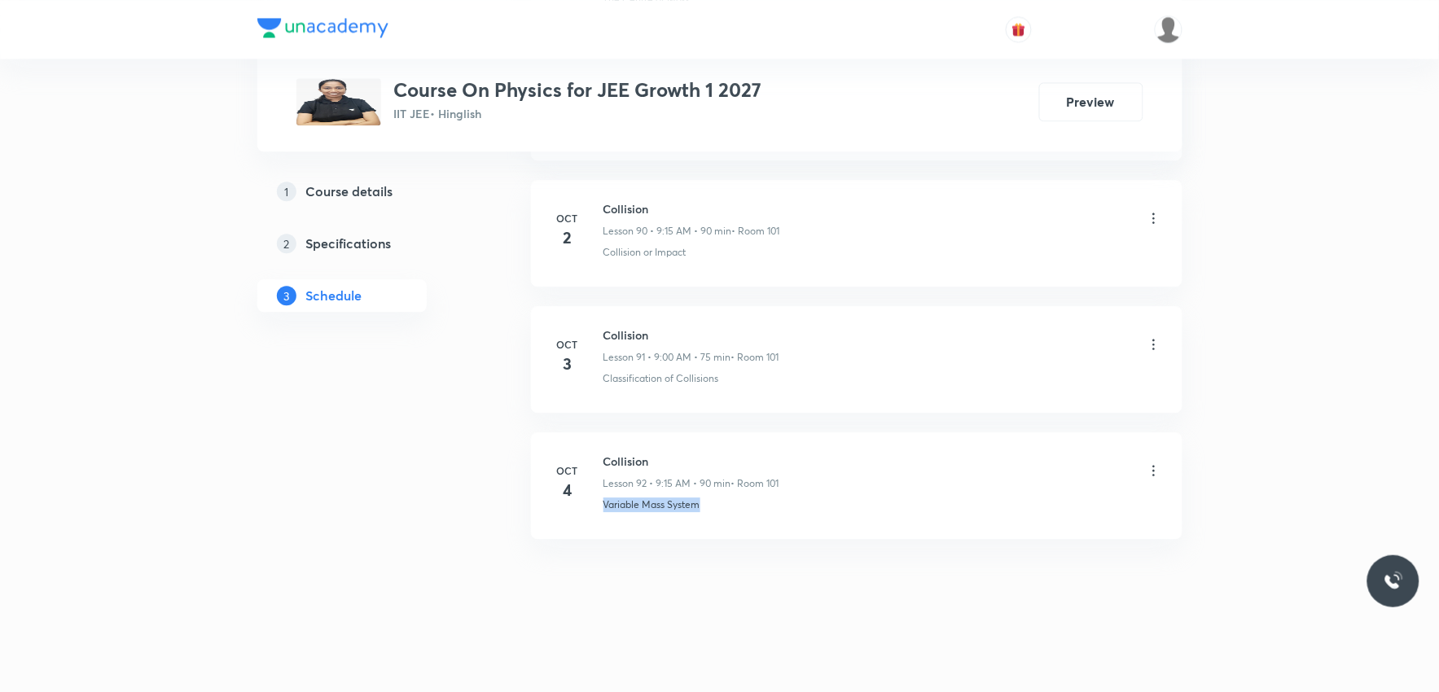
drag, startPoint x: 603, startPoint y: 510, endPoint x: 741, endPoint y: 513, distance: 138.5
click at [741, 513] on li "Oct 4 Collision Lesson 92 • 9:15 AM • 90 min • Room 101 Variable Mass System" at bounding box center [857, 485] width 652 height 107
copy p "Variable Mass System"
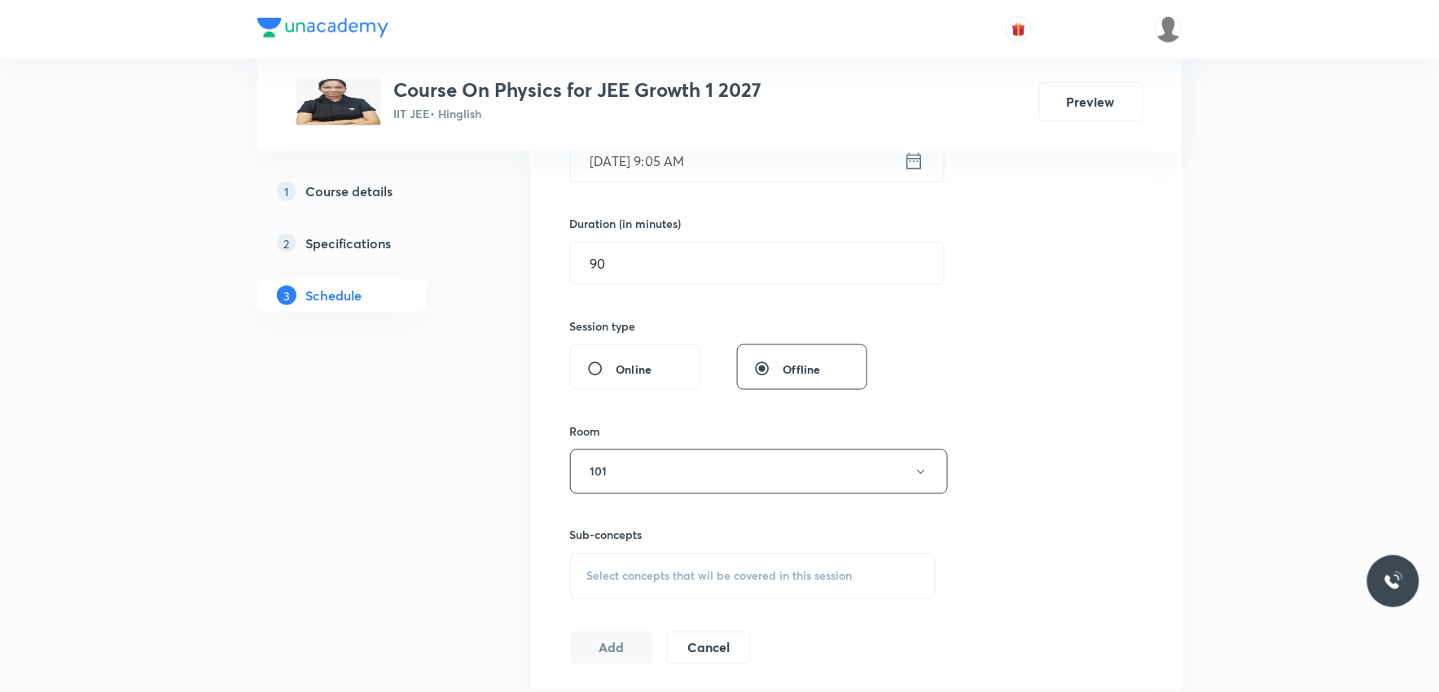
scroll to position [723, 0]
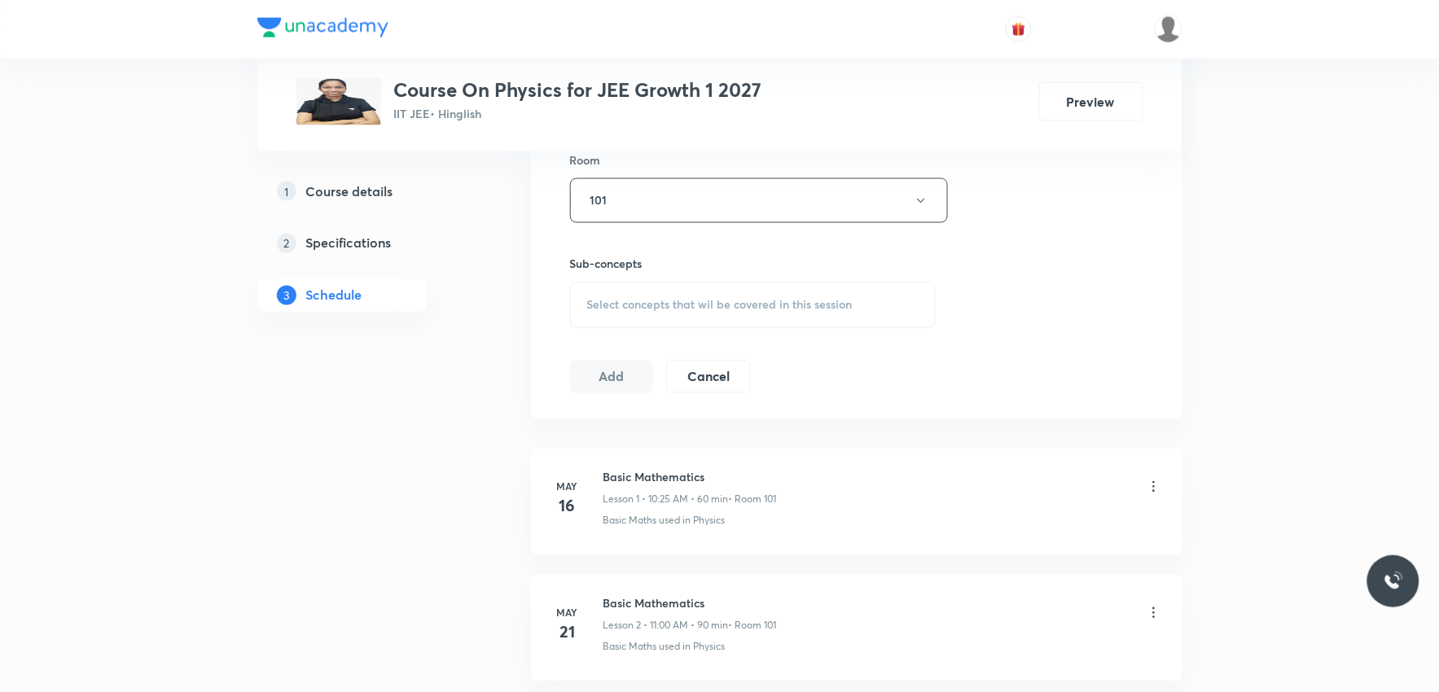
click at [780, 299] on span "Select concepts that wil be covered in this session" at bounding box center [720, 305] width 266 height 13
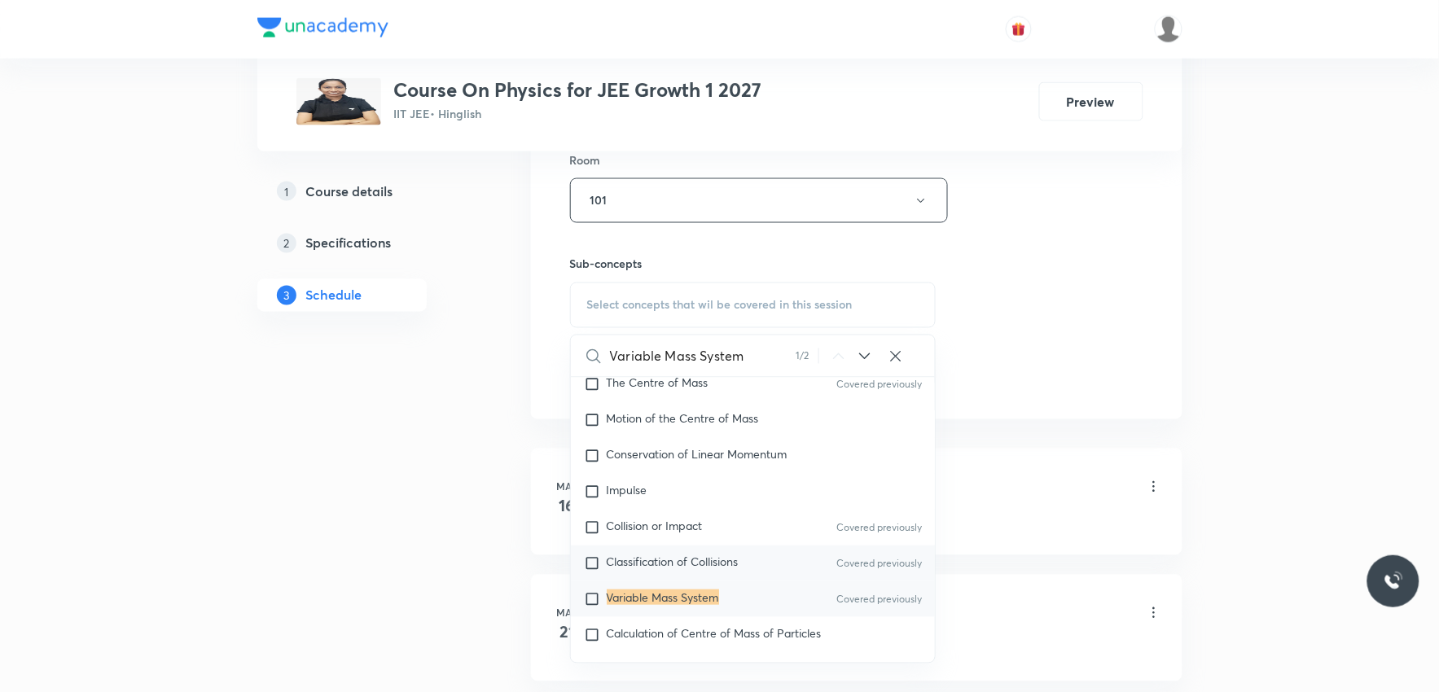
scroll to position [6061, 0]
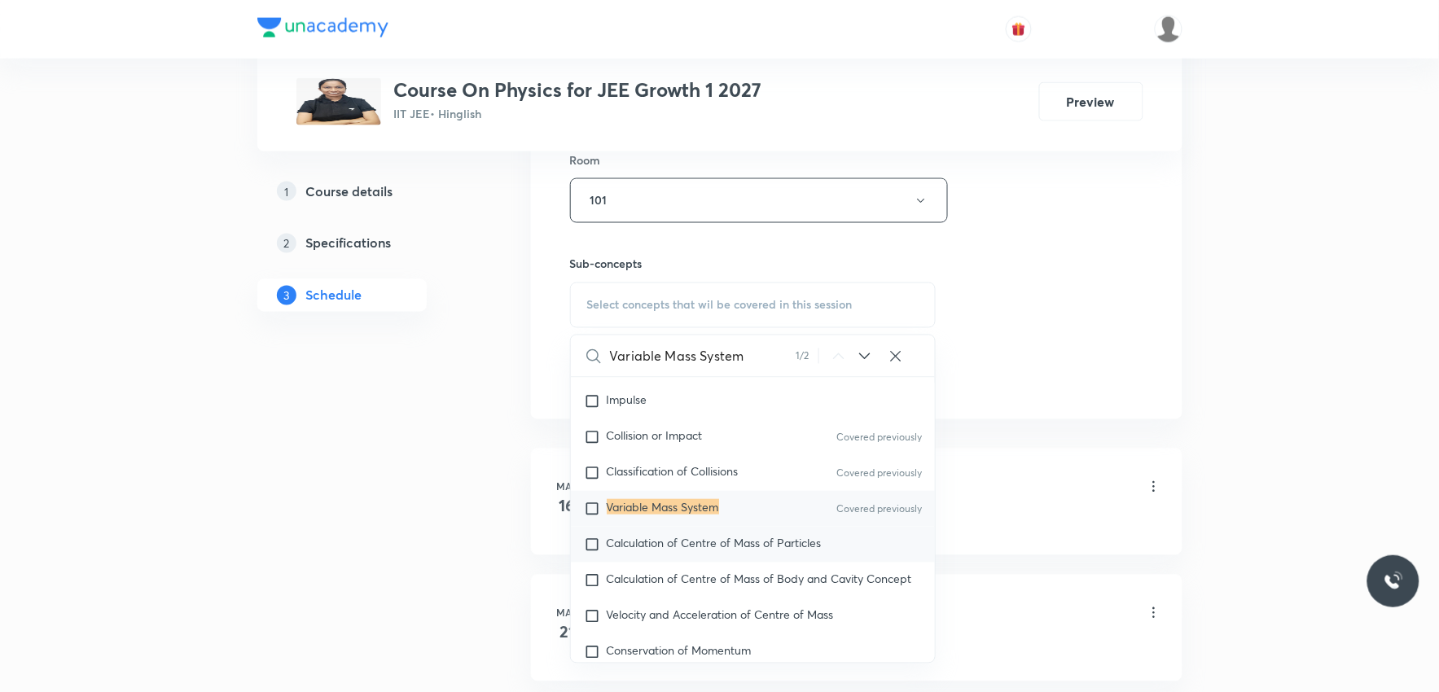
type input "Variable Mass System"
click at [682, 535] on span "Calculation of Centre of Mass of Particles" at bounding box center [714, 542] width 215 height 15
checkbox input "true"
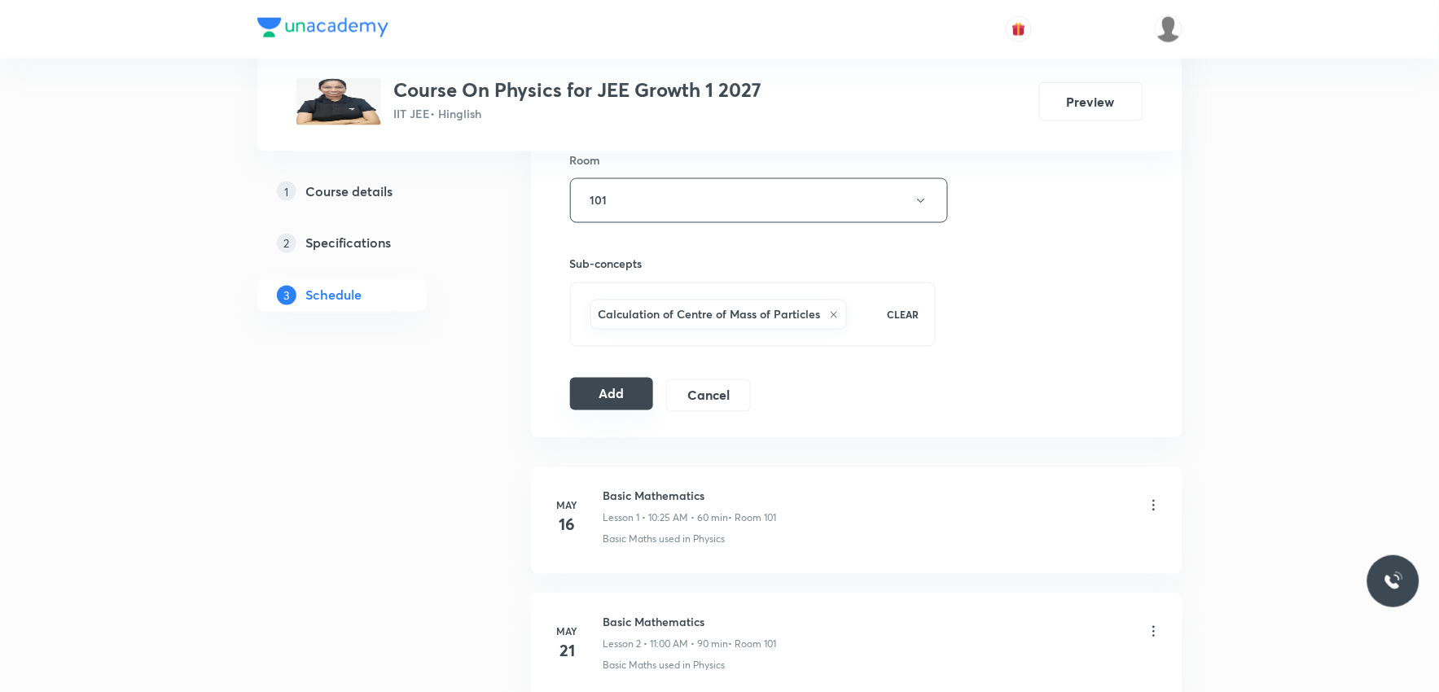
click at [636, 393] on button "Add" at bounding box center [612, 394] width 84 height 33
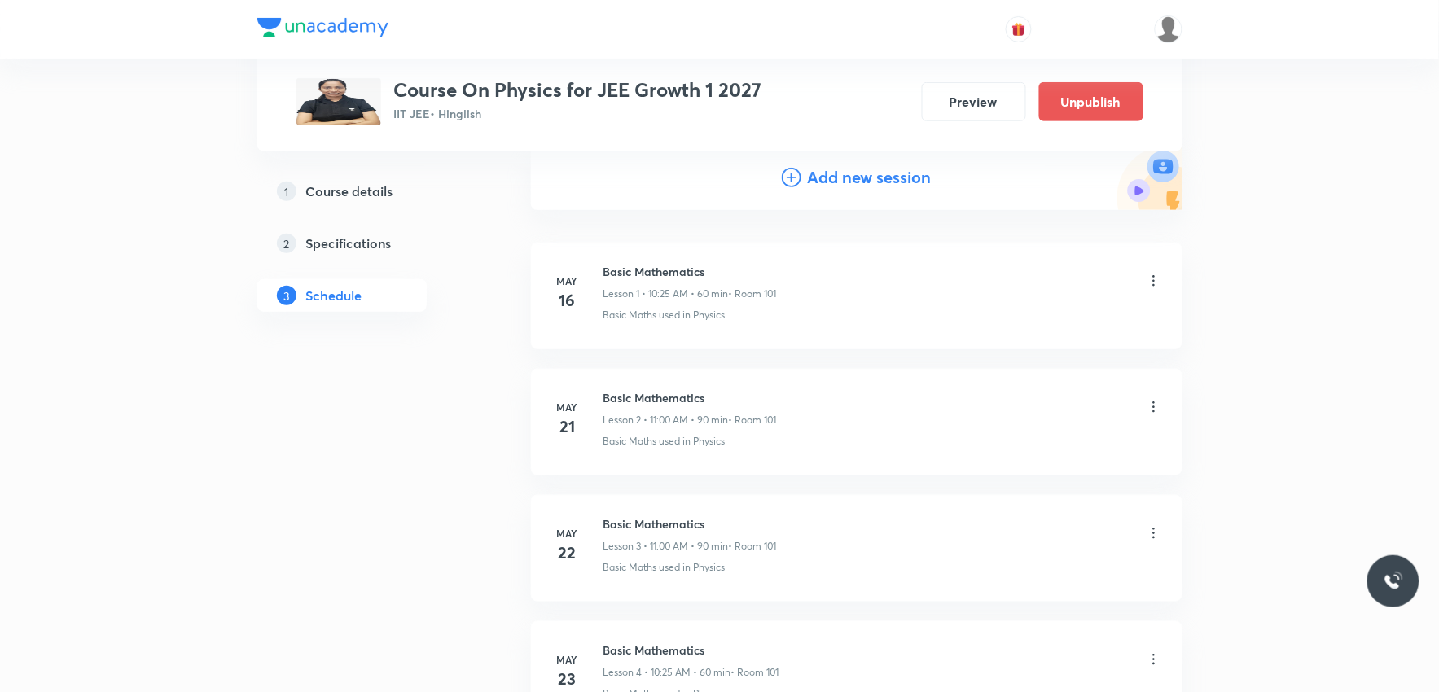
scroll to position [11619, 0]
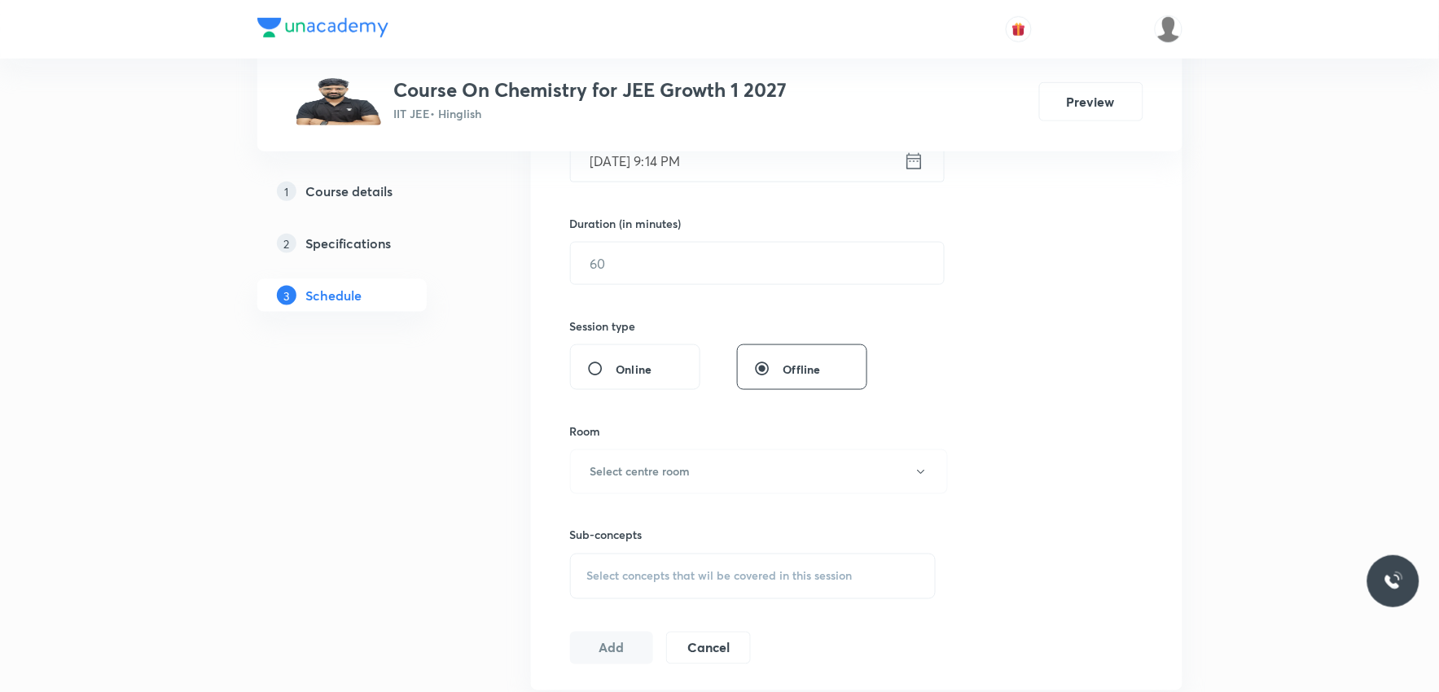
scroll to position [542, 0]
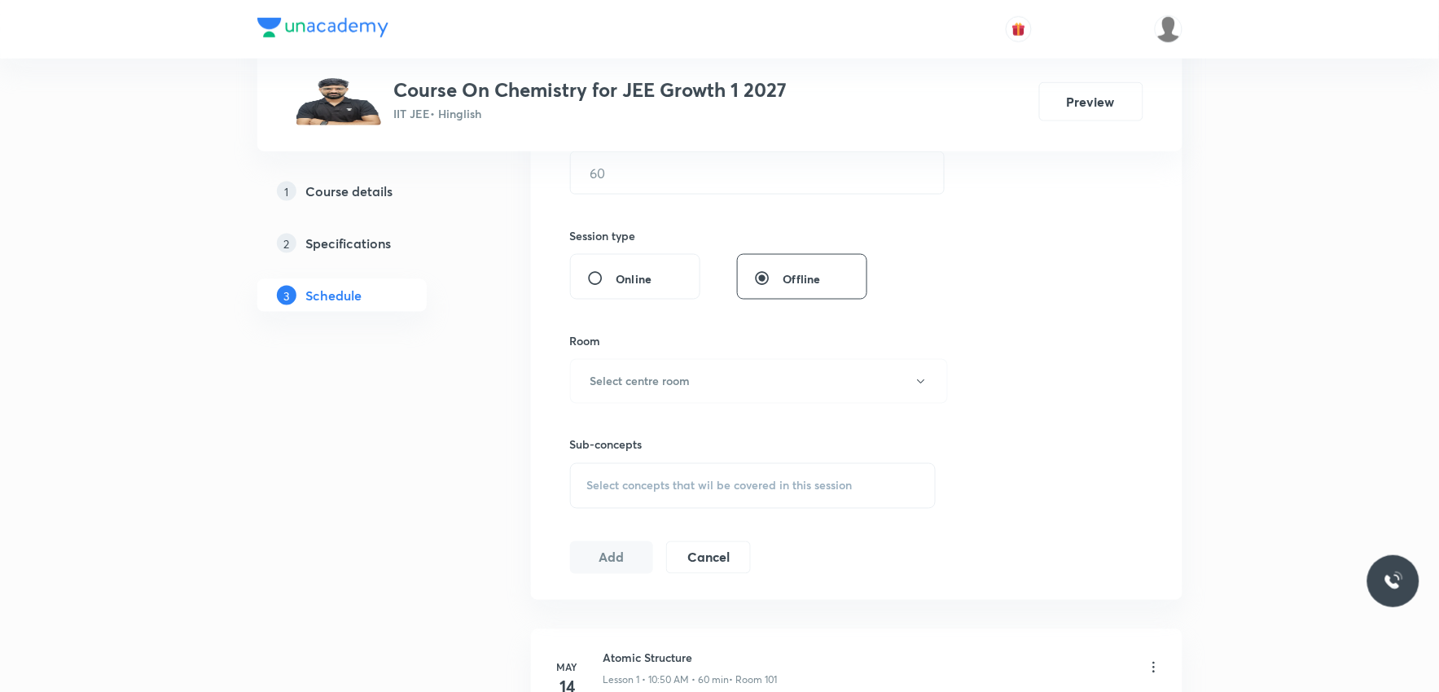
click at [691, 483] on span "Select concepts that wil be covered in this session" at bounding box center [720, 486] width 266 height 13
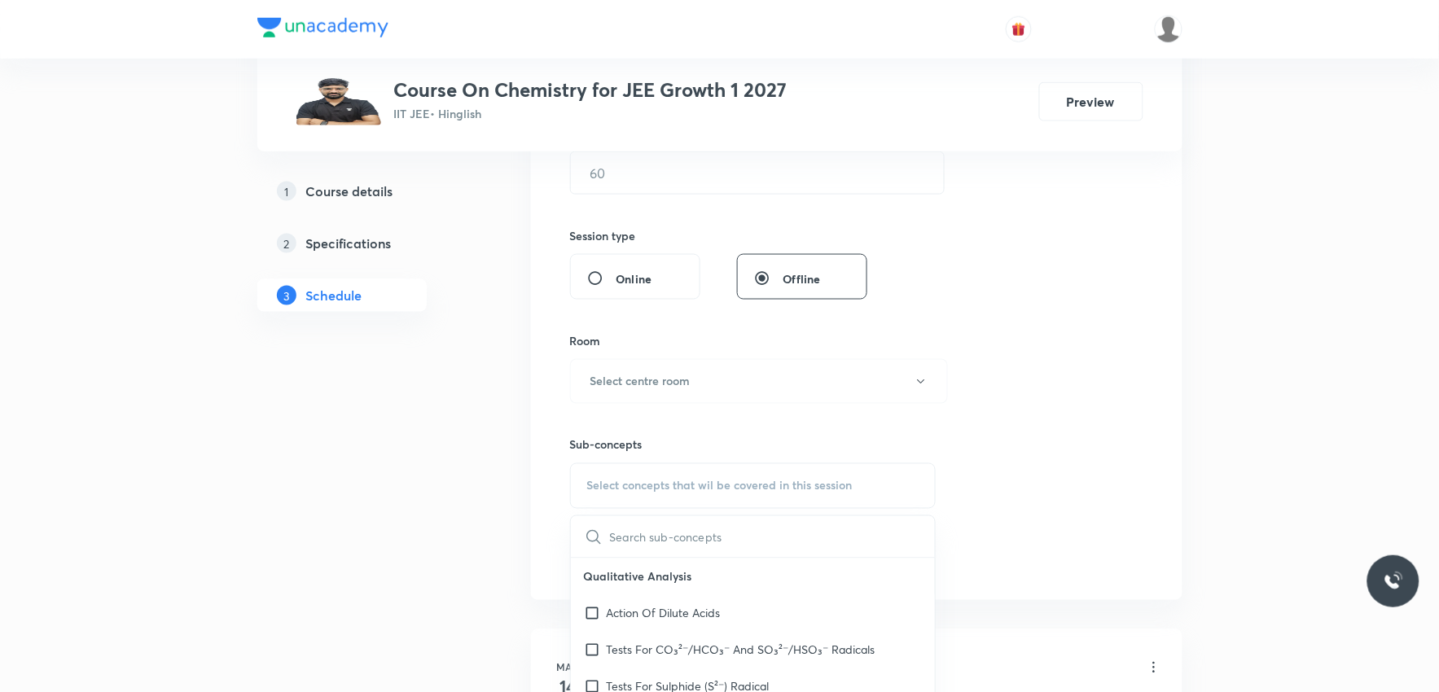
click at [1028, 243] on div "Session 61 Live class Session title 0/99 ​ Schedule for [DATE] 9:14 PM ​ Durati…" at bounding box center [856, 191] width 573 height 765
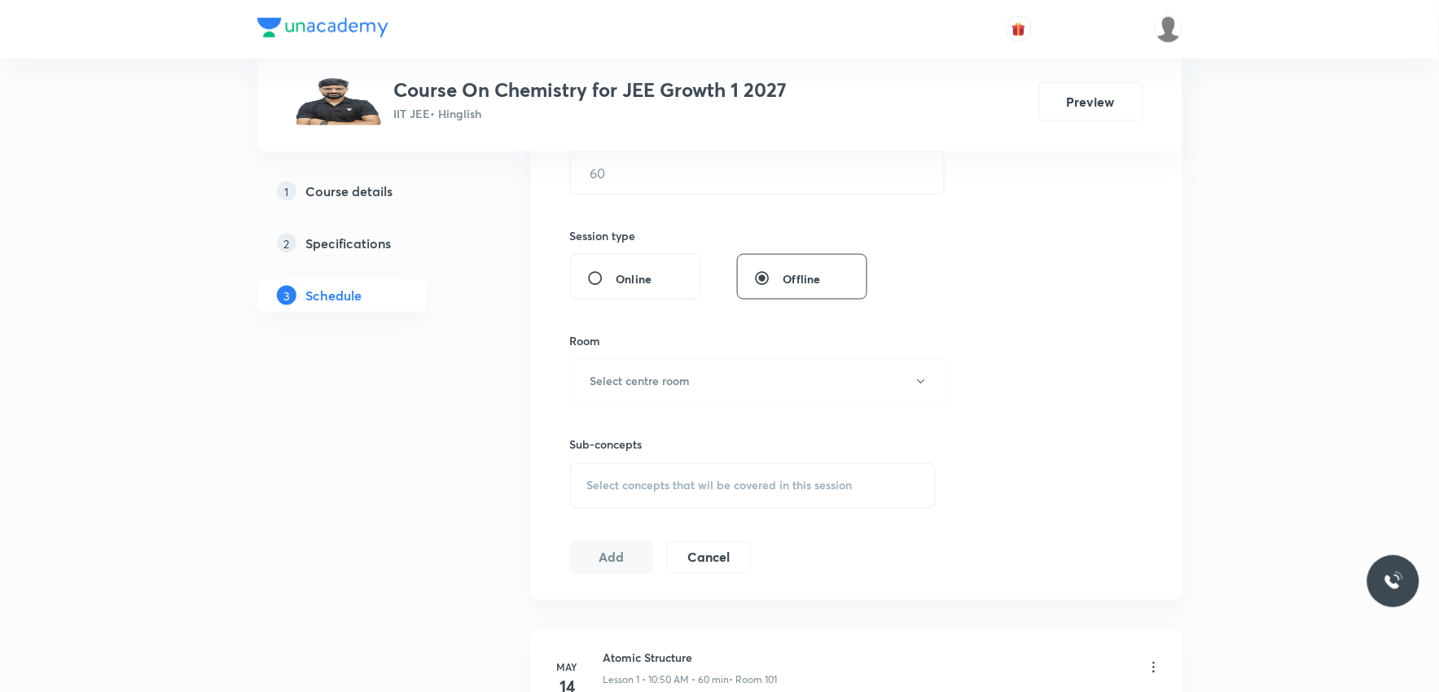
scroll to position [8197, 0]
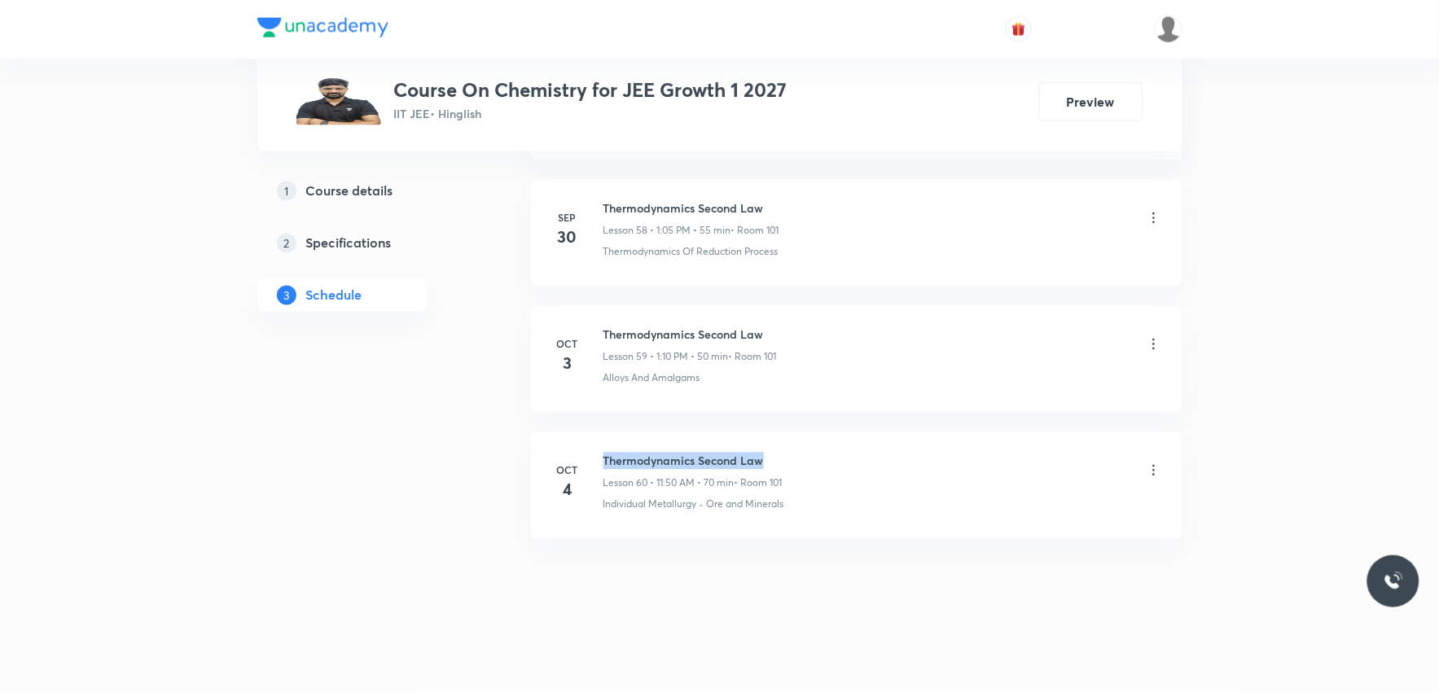
drag, startPoint x: 605, startPoint y: 456, endPoint x: 893, endPoint y: 450, distance: 287.6
click at [893, 450] on li "[DATE] Thermodynamics Second Law Lesson 60 • 11:50 AM • 70 min • Room 101 Indiv…" at bounding box center [857, 485] width 652 height 107
copy h6 "Thermodynamics Second Law"
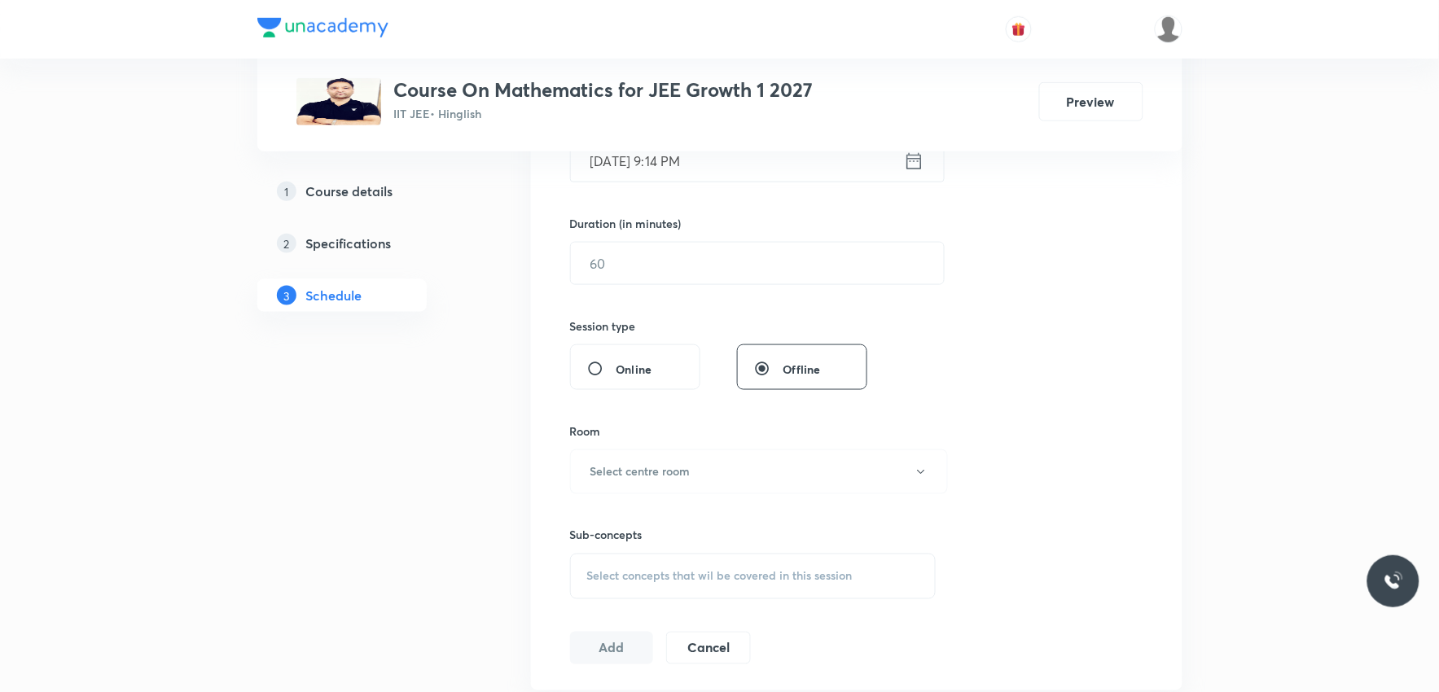
scroll to position [633, 0]
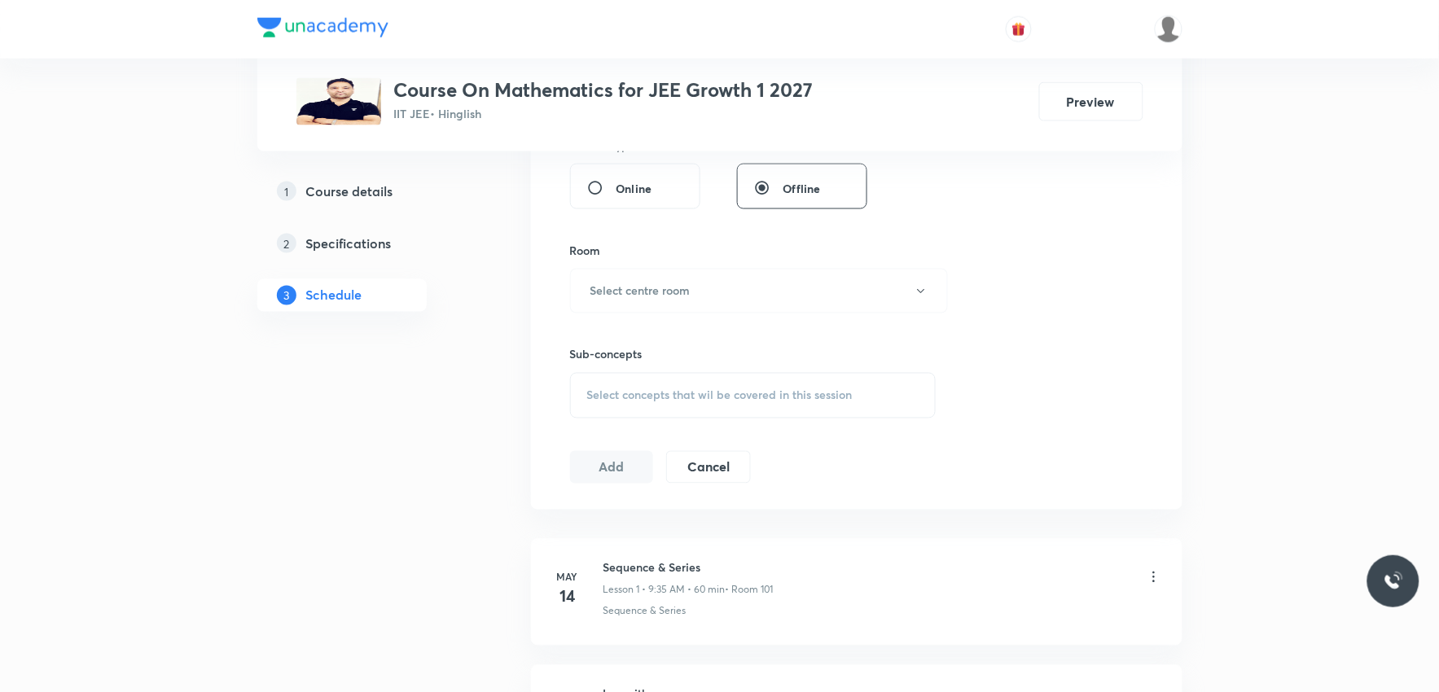
click at [784, 393] on span "Select concepts that wil be covered in this session" at bounding box center [720, 395] width 266 height 13
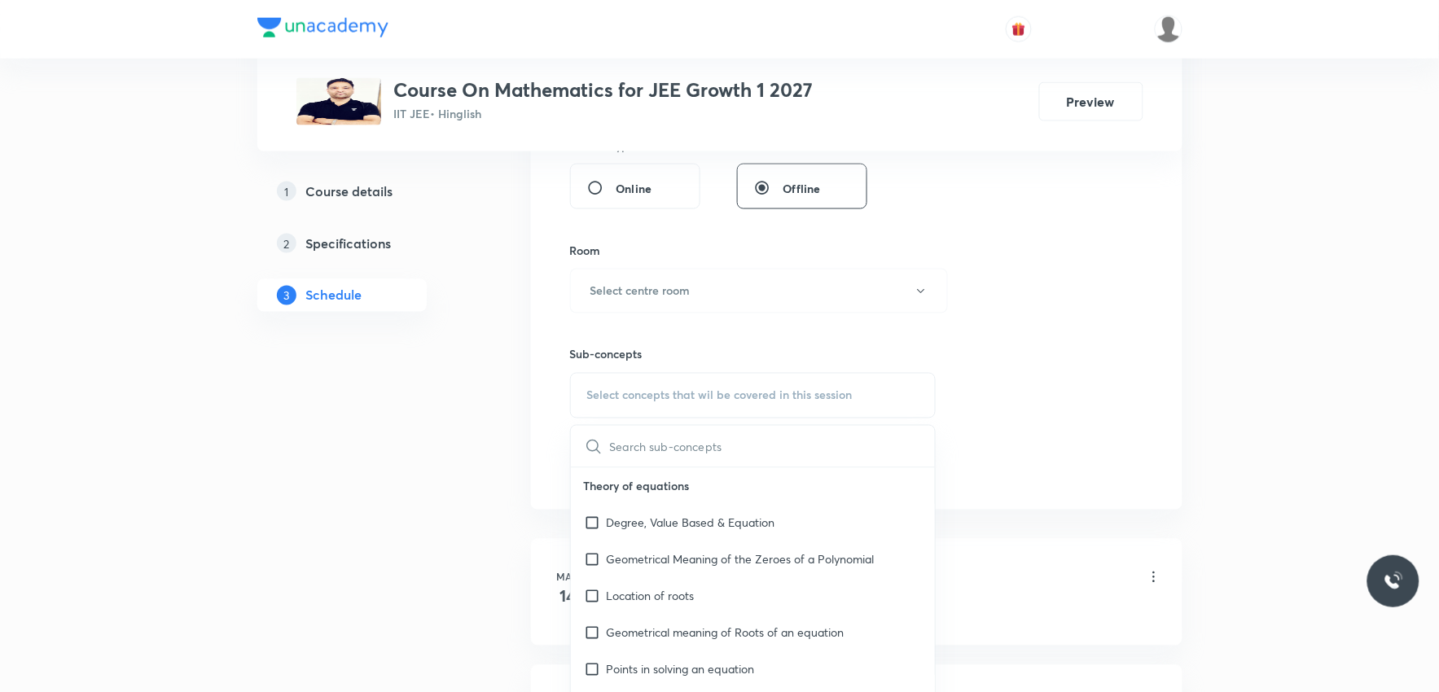
click at [1053, 286] on div "Session 90 Live class Session title 0/99 ​ Schedule for [DATE] 9:14 PM ​ Durati…" at bounding box center [856, 101] width 573 height 765
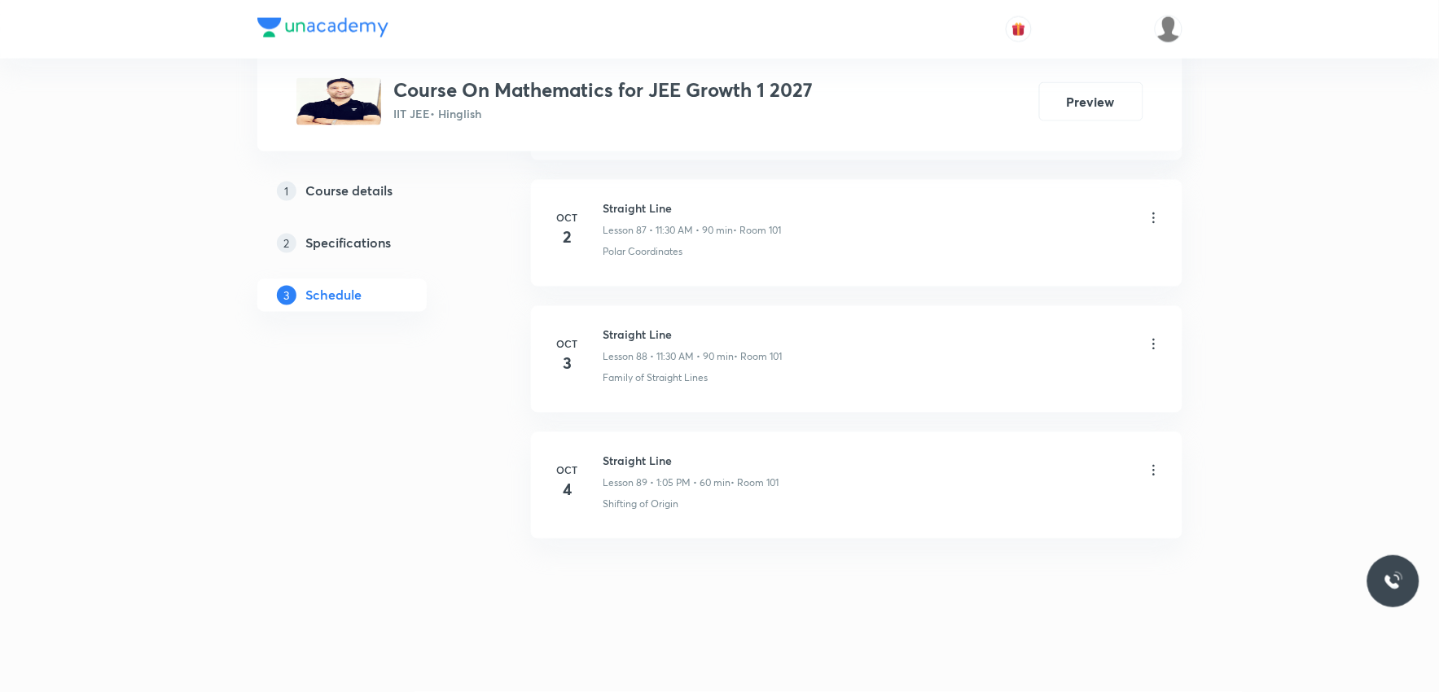
scroll to position [0, 0]
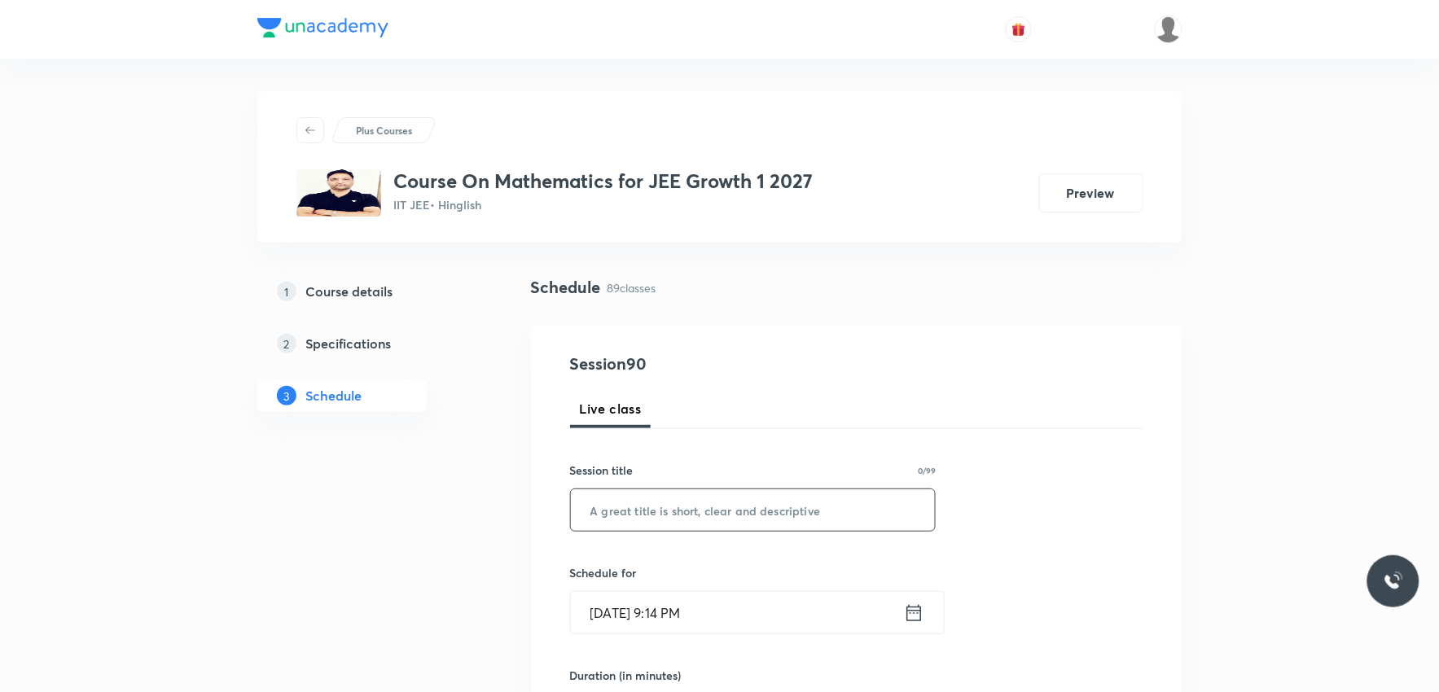
click at [812, 522] on input "text" at bounding box center [753, 511] width 365 height 42
paste input "family of line"
click at [590, 518] on input "family of line" at bounding box center [753, 511] width 365 height 42
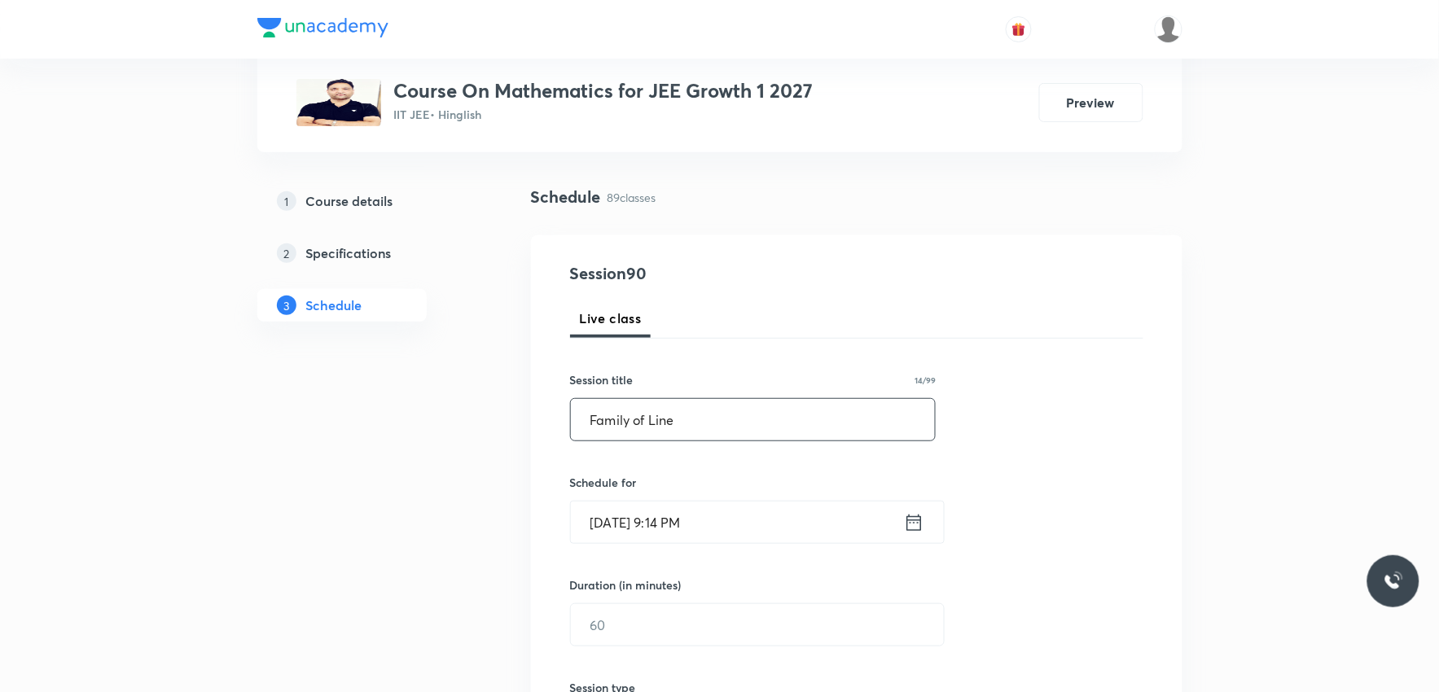
type input "Family of Line"
click at [1095, 404] on div "Session 90 Live class Session title 14/99 Family of Line ​ Schedule for [DATE] …" at bounding box center [856, 643] width 573 height 765
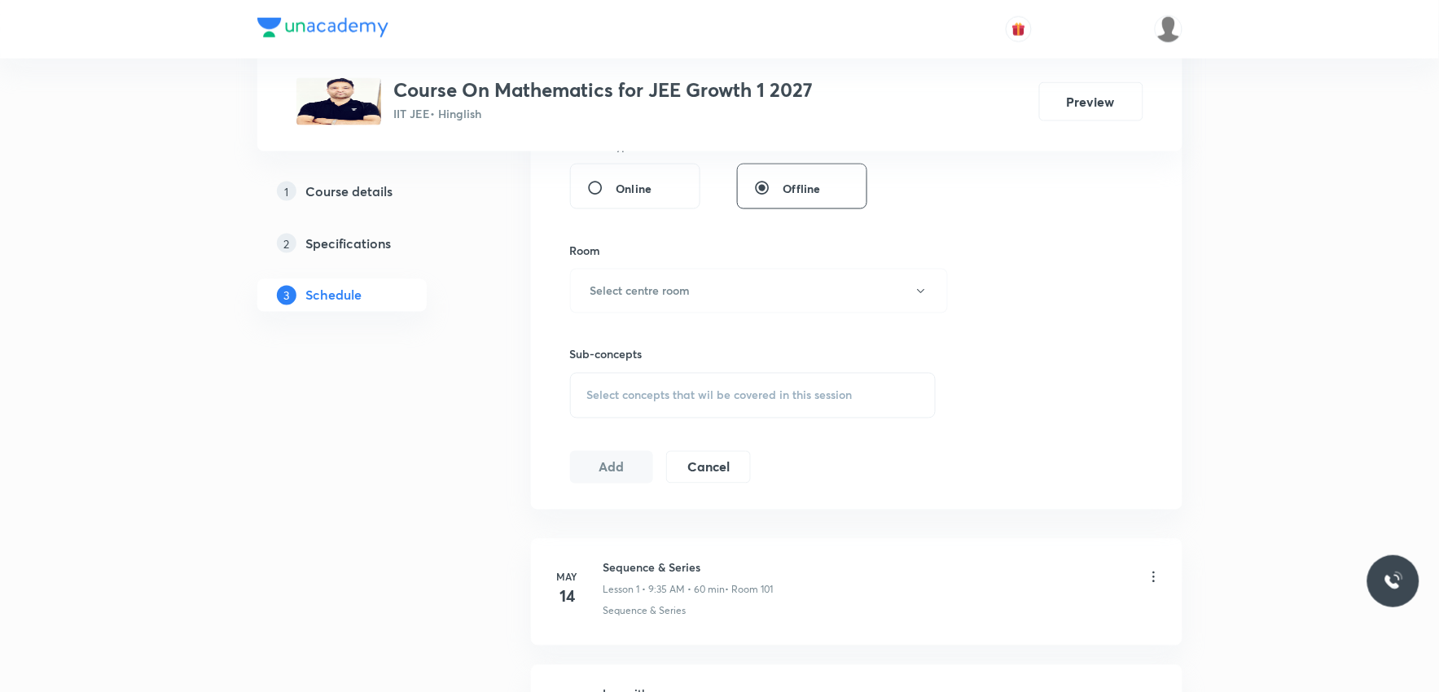
click at [736, 375] on div "Select concepts that wil be covered in this session" at bounding box center [753, 396] width 367 height 46
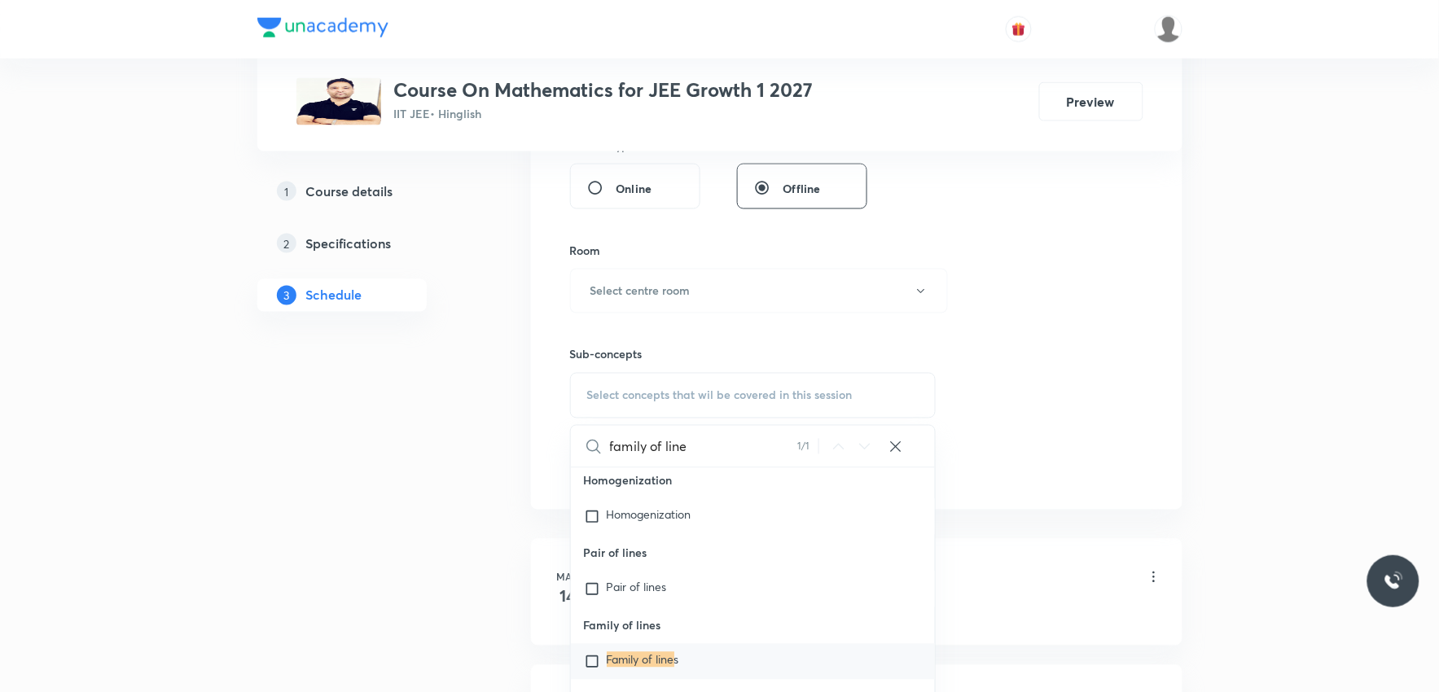
scroll to position [814, 0]
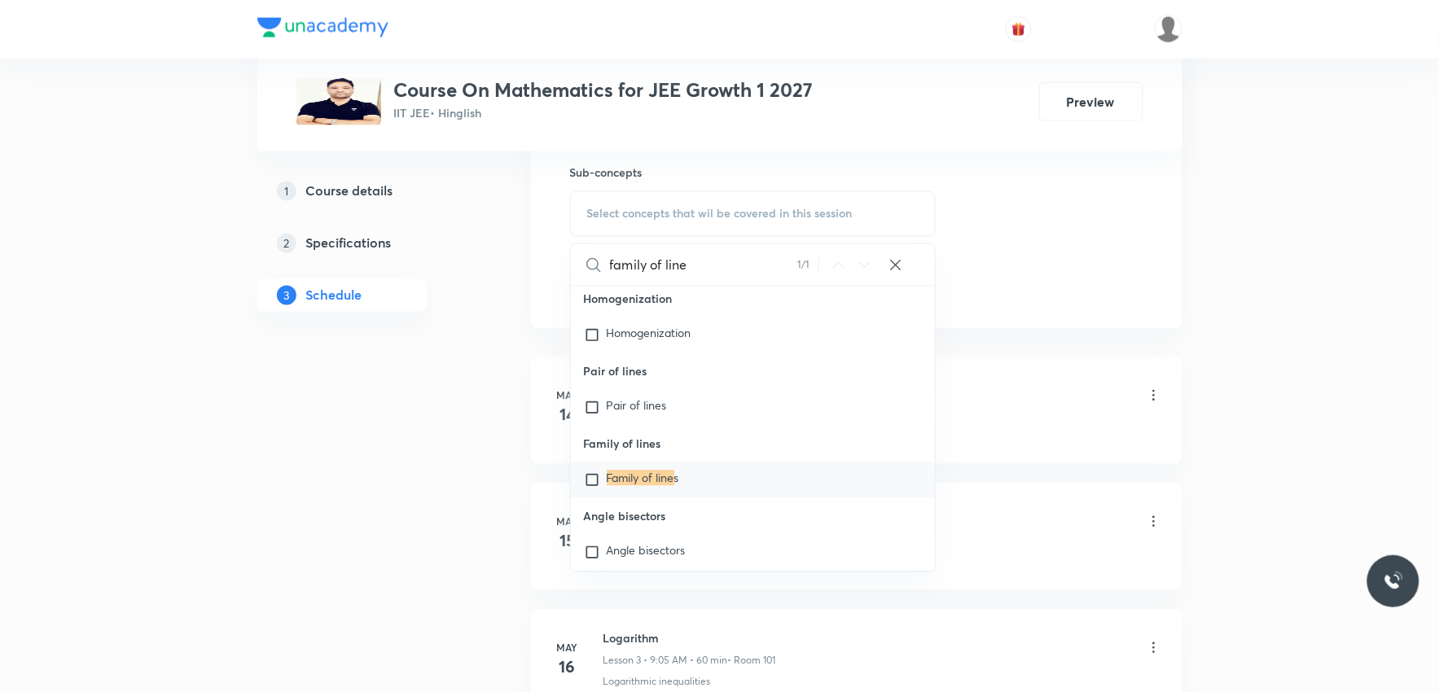
type input "family of line"
click at [661, 486] on mark "Family of line" at bounding box center [641, 478] width 68 height 15
checkbox input "true"
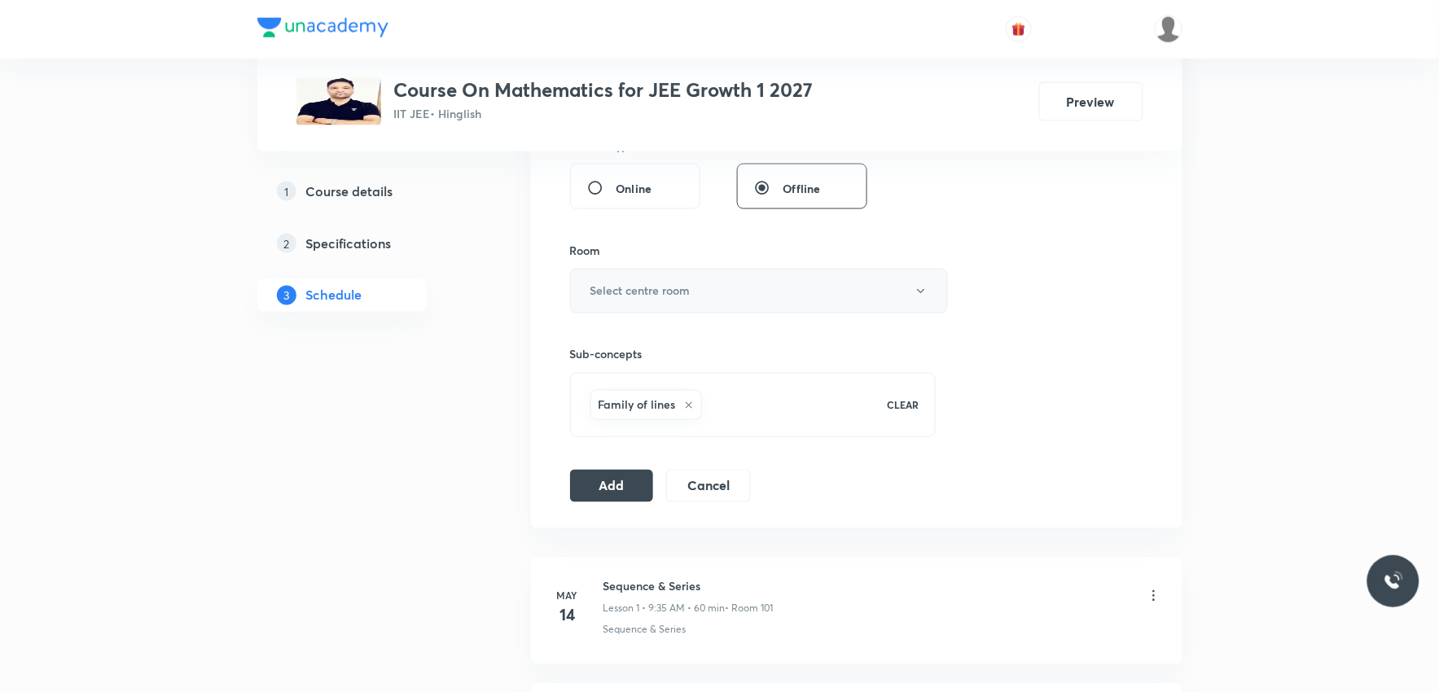
scroll to position [542, 0]
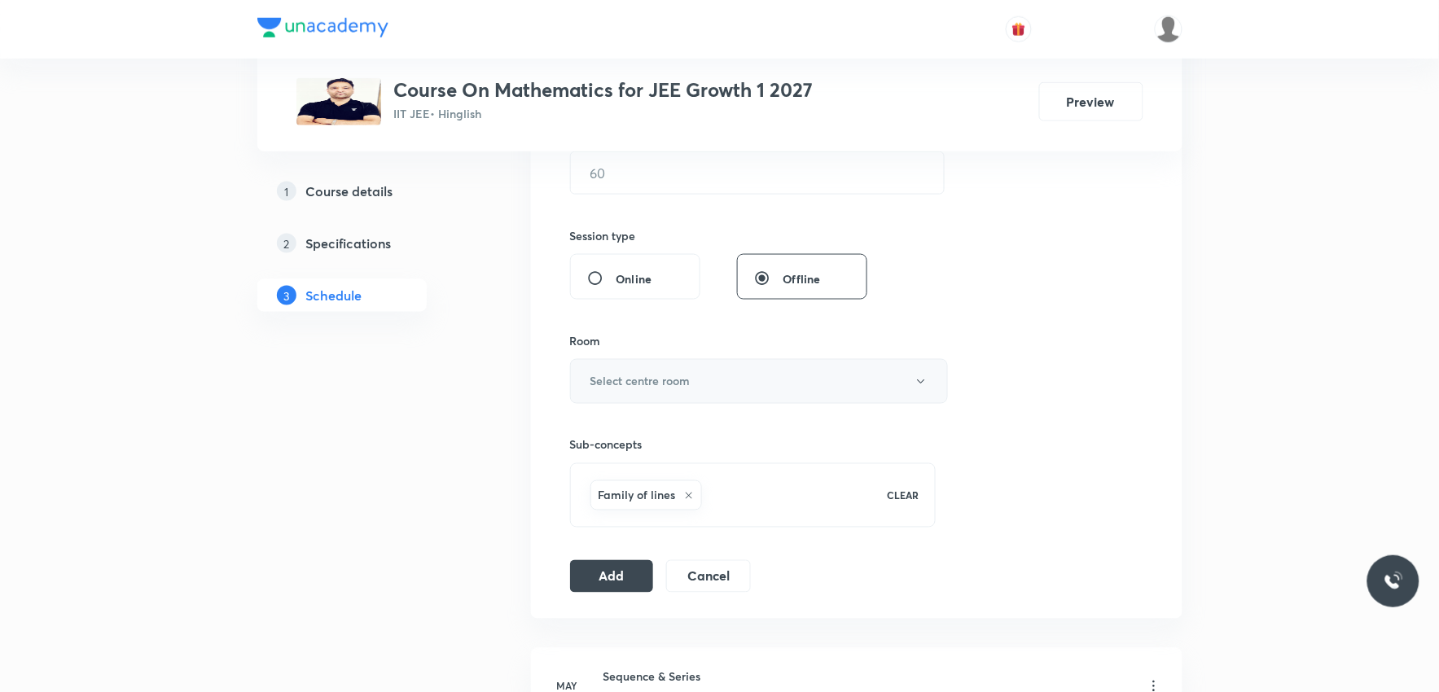
click at [678, 380] on h6 "Select centre room" at bounding box center [641, 381] width 100 height 17
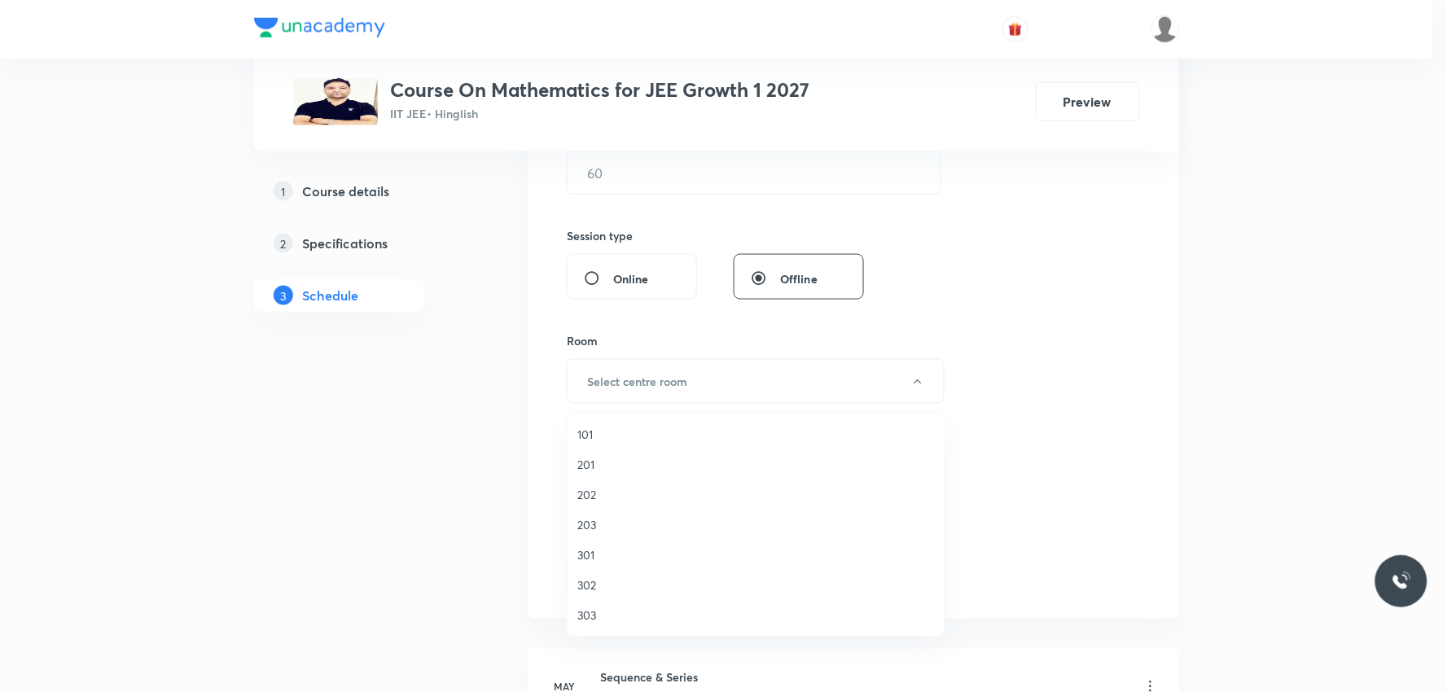
click at [619, 440] on span "101" at bounding box center [755, 434] width 357 height 17
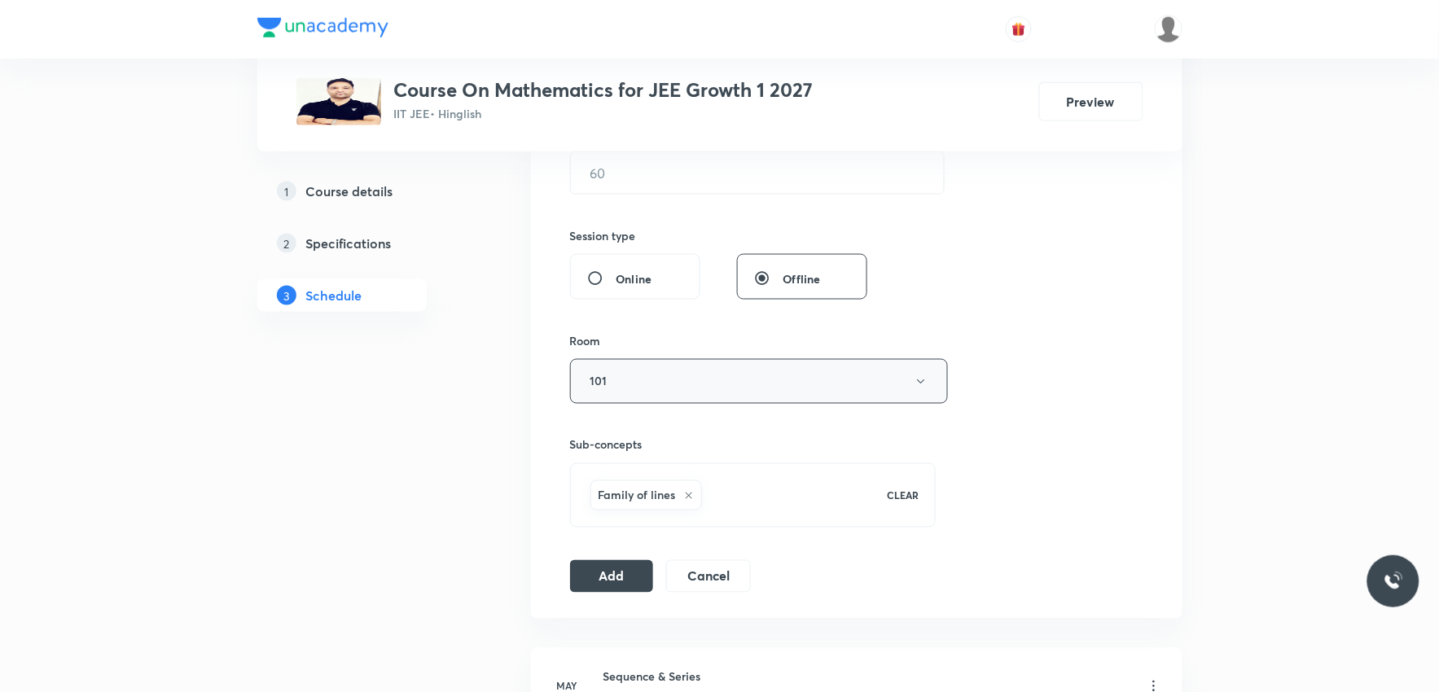
scroll to position [362, 0]
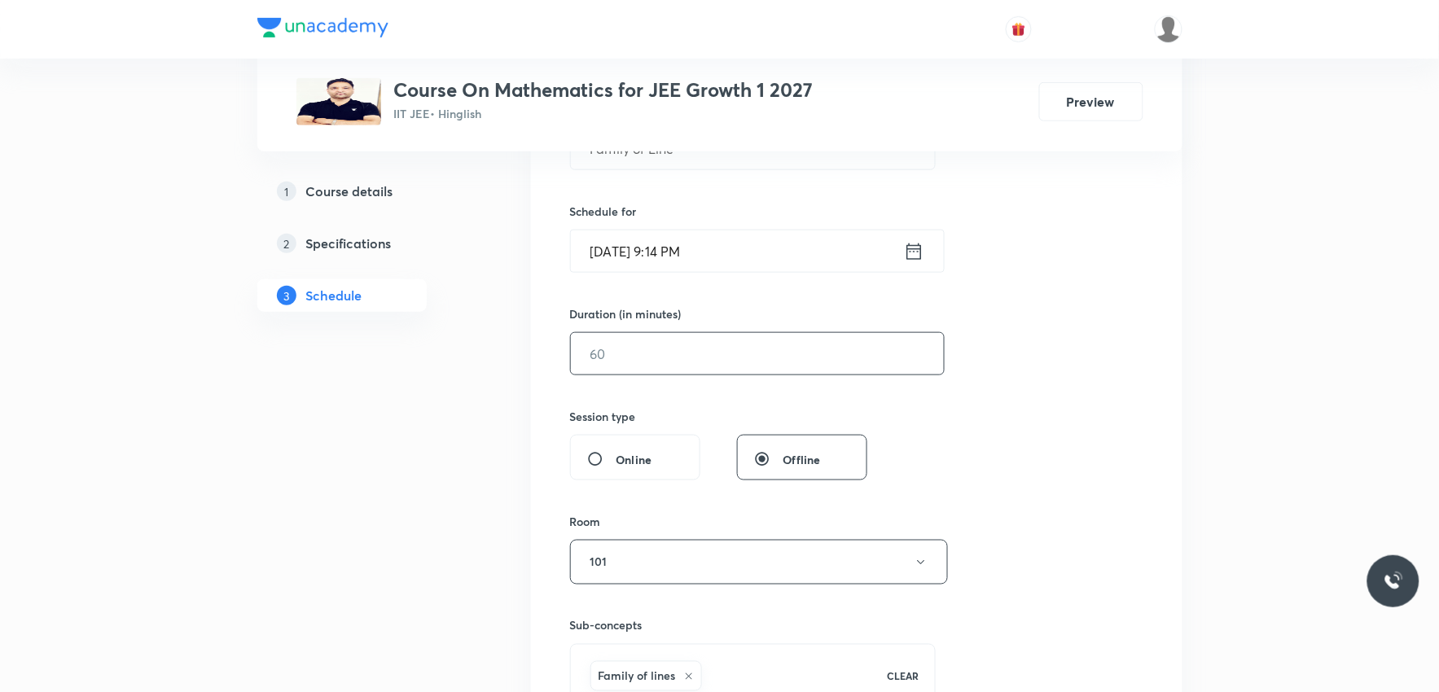
click at [673, 357] on input "text" at bounding box center [757, 354] width 373 height 42
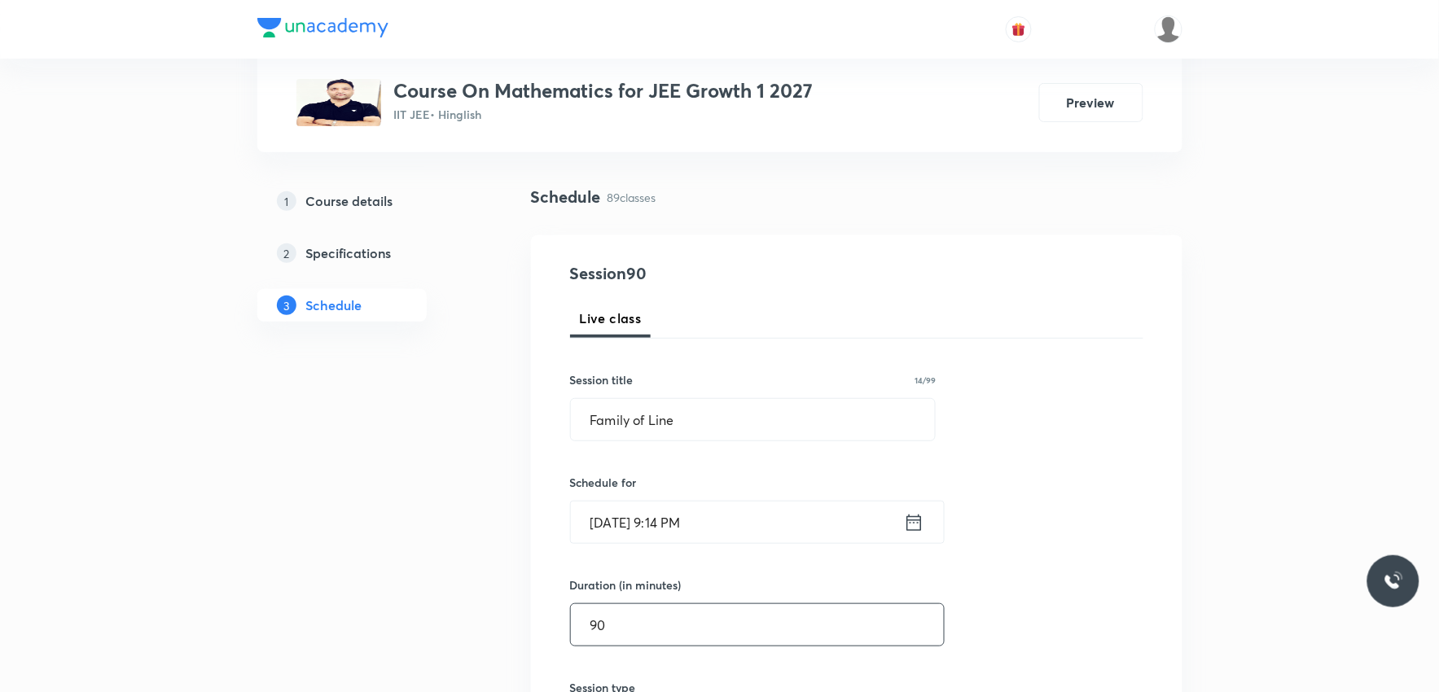
type input "90"
click at [670, 518] on input "Oct 4, 2025, 9:14 PM" at bounding box center [737, 523] width 333 height 42
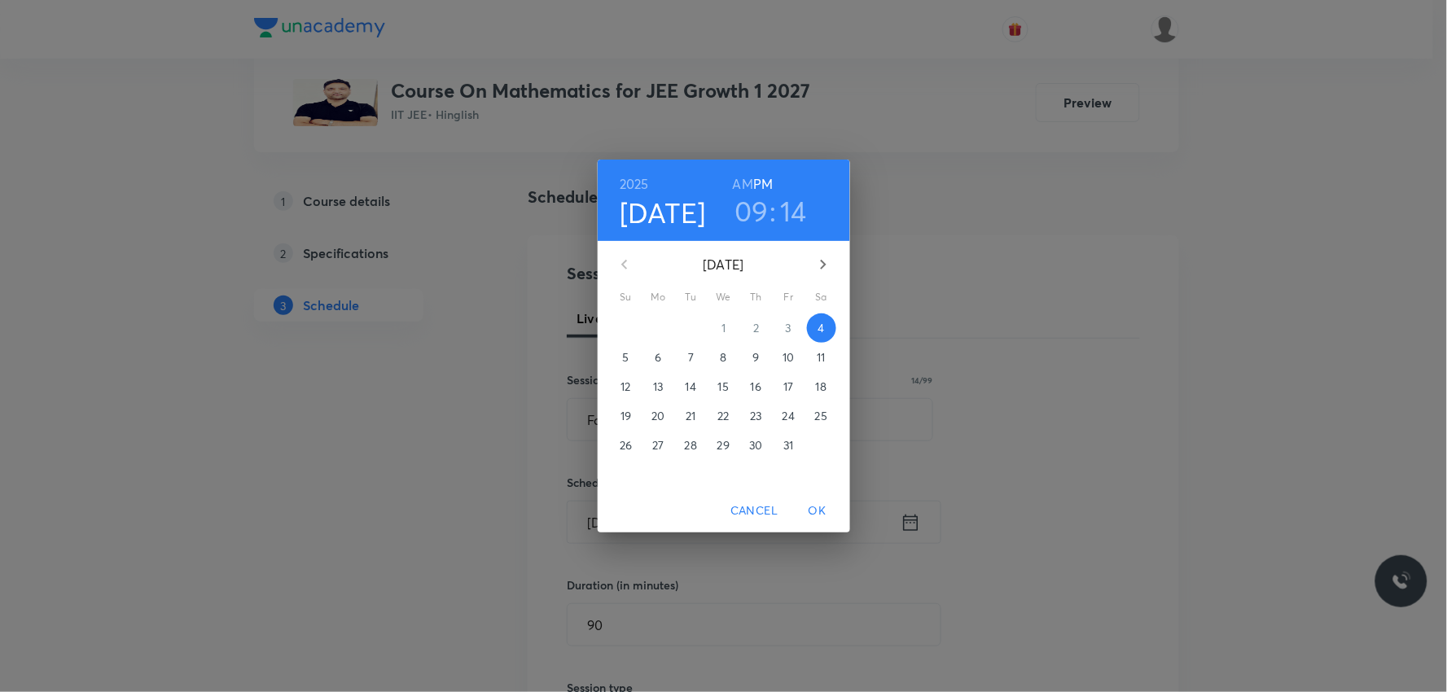
click at [742, 185] on h6 "AM" at bounding box center [743, 184] width 20 height 23
click at [770, 186] on h6 "PM" at bounding box center [763, 184] width 20 height 23
click at [660, 356] on p "6" at bounding box center [658, 357] width 7 height 16
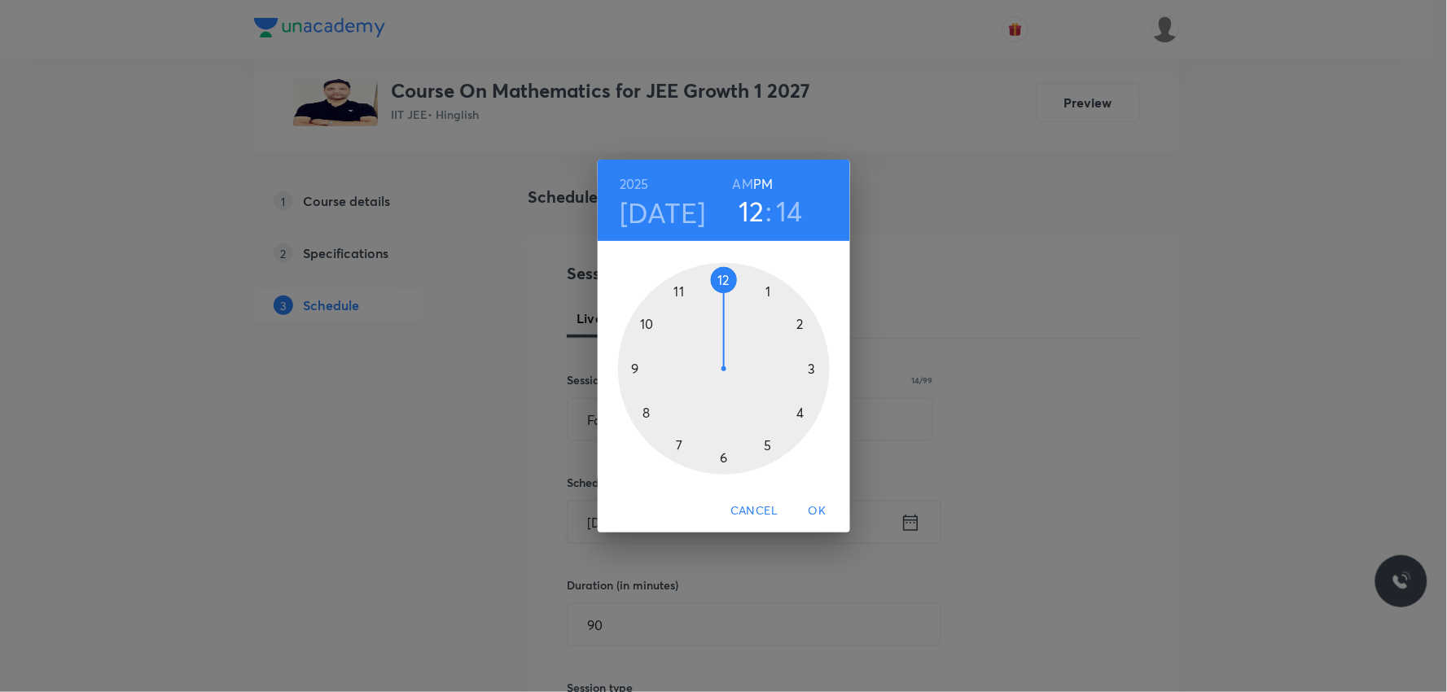
drag, startPoint x: 646, startPoint y: 363, endPoint x: 721, endPoint y: 304, distance: 95.7
click at [721, 304] on div at bounding box center [724, 369] width 212 height 212
drag, startPoint x: 813, startPoint y: 361, endPoint x: 684, endPoint y: 433, distance: 147.7
click at [684, 433] on div at bounding box center [724, 369] width 212 height 212
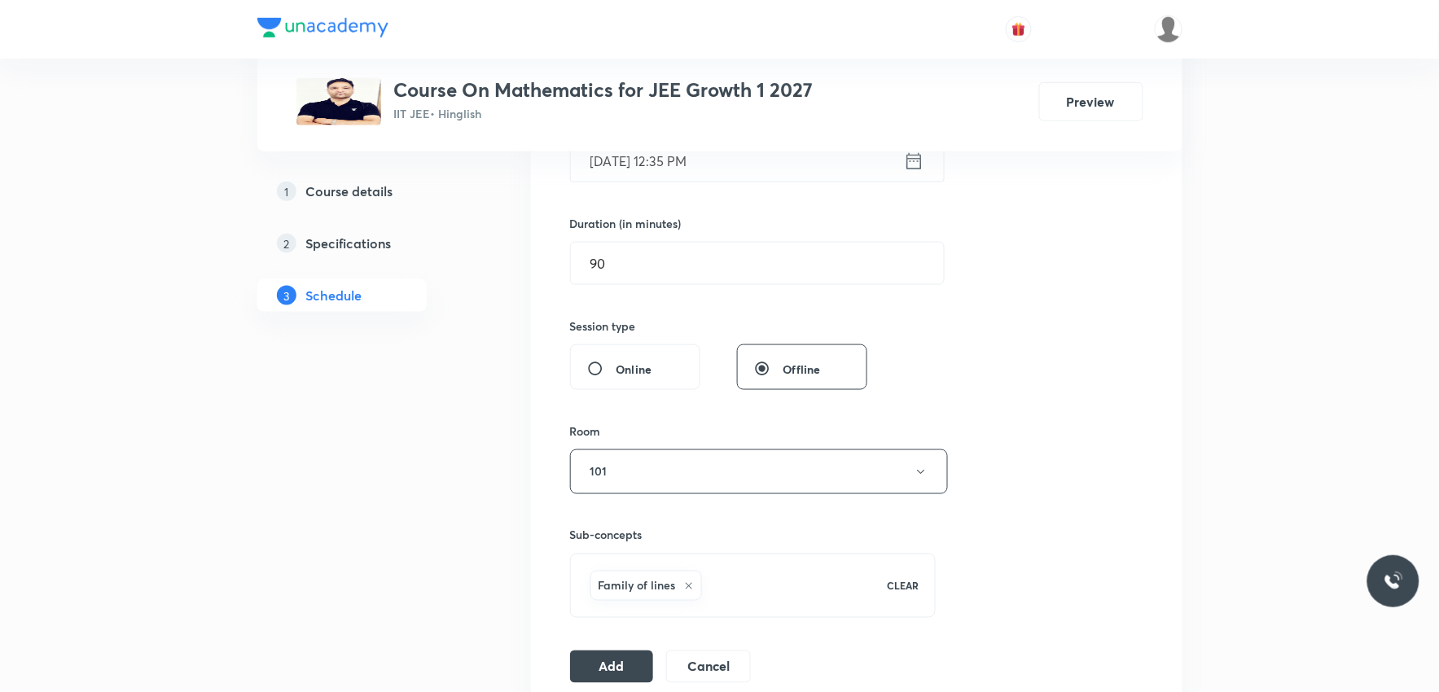
scroll to position [633, 0]
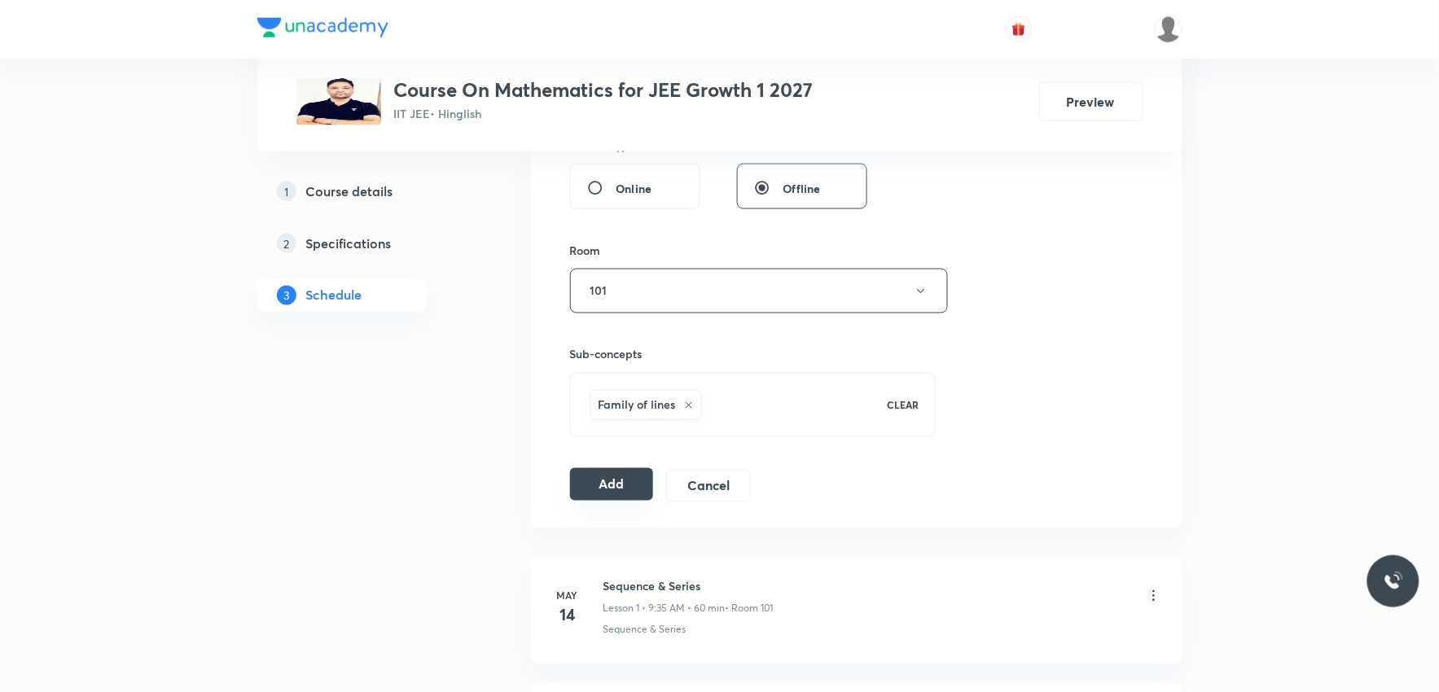
click at [634, 485] on button "Add" at bounding box center [612, 484] width 84 height 33
click at [1173, 33] on img at bounding box center [1169, 29] width 28 height 28
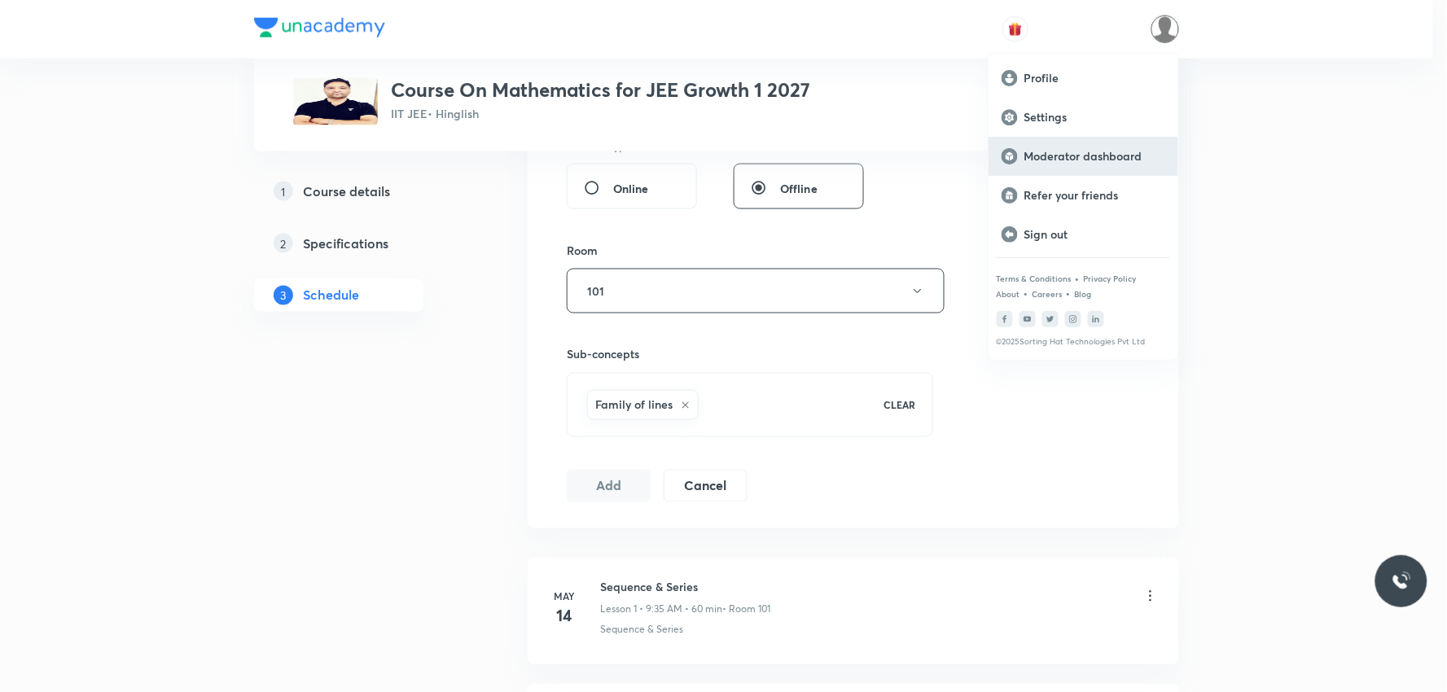
click at [1085, 157] on p "Moderator dashboard" at bounding box center [1095, 156] width 141 height 15
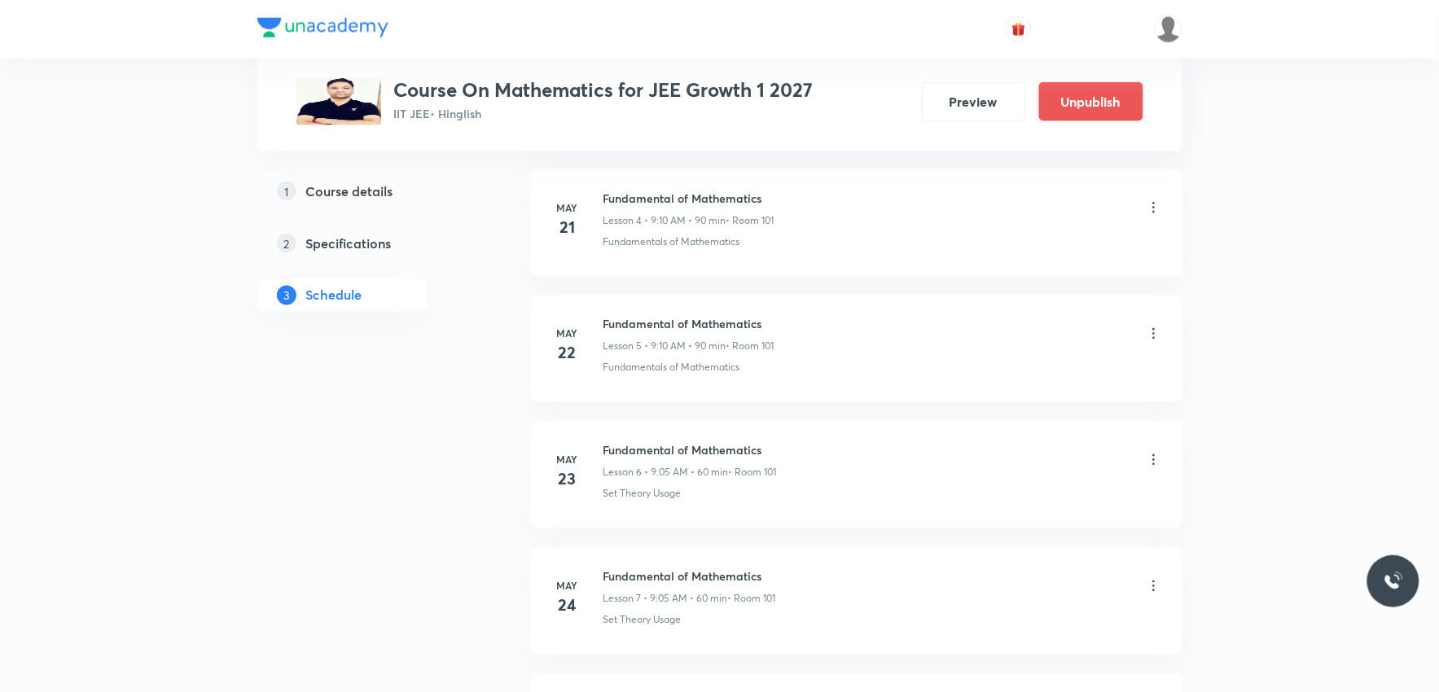
scroll to position [11240, 0]
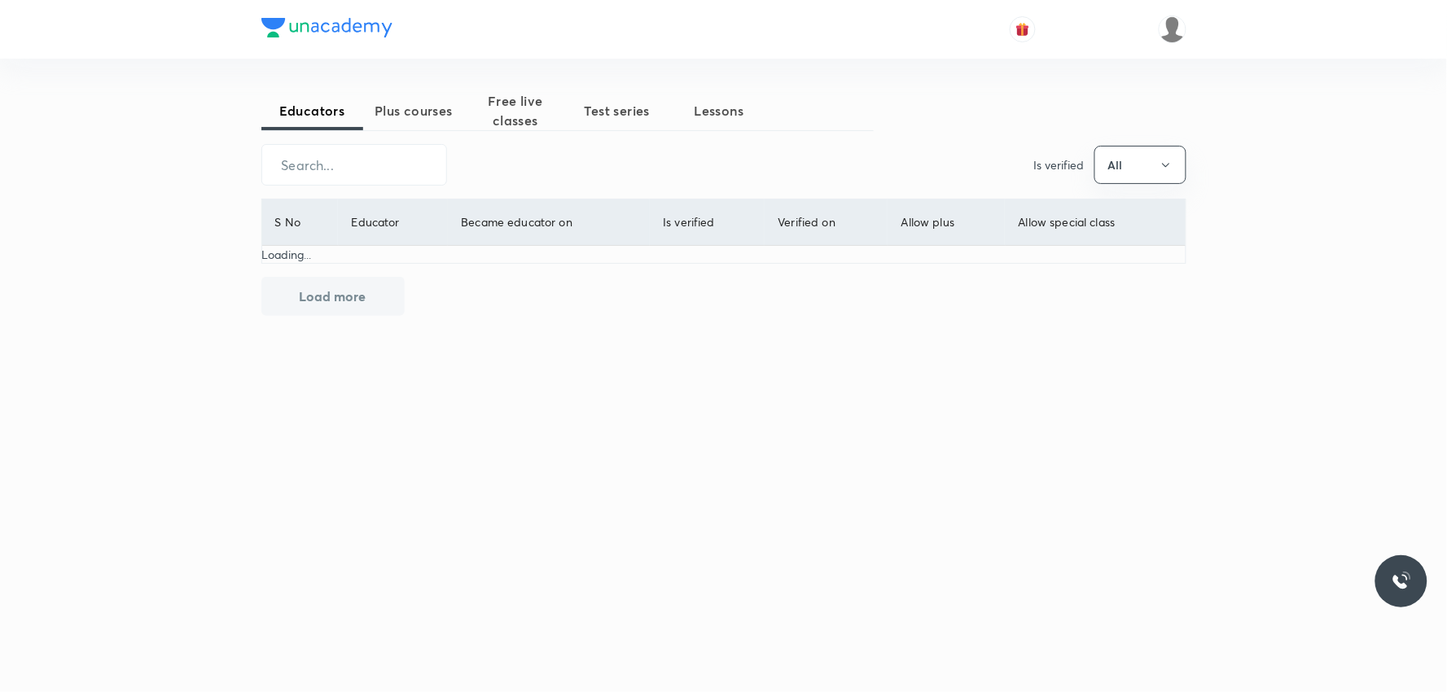
click at [430, 112] on span "Plus courses" at bounding box center [414, 111] width 102 height 20
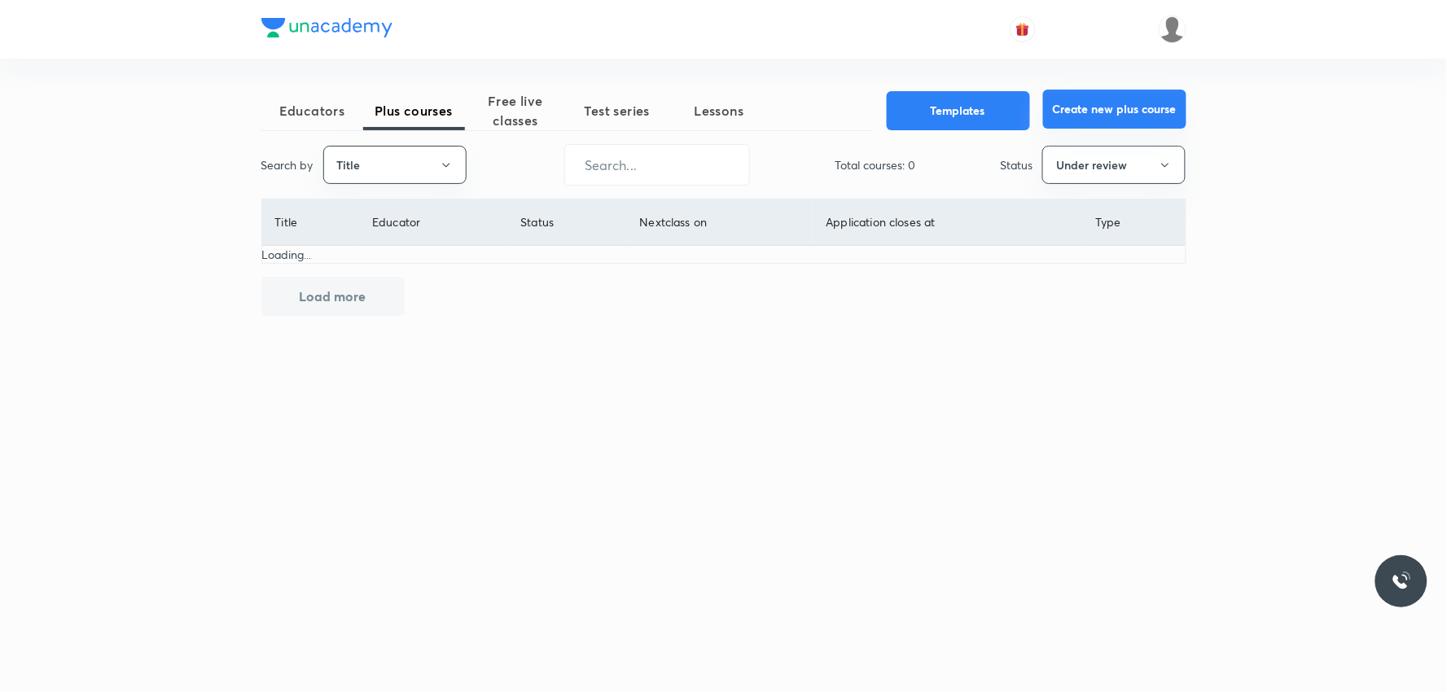
click at [1091, 108] on button "Create new plus course" at bounding box center [1114, 109] width 143 height 39
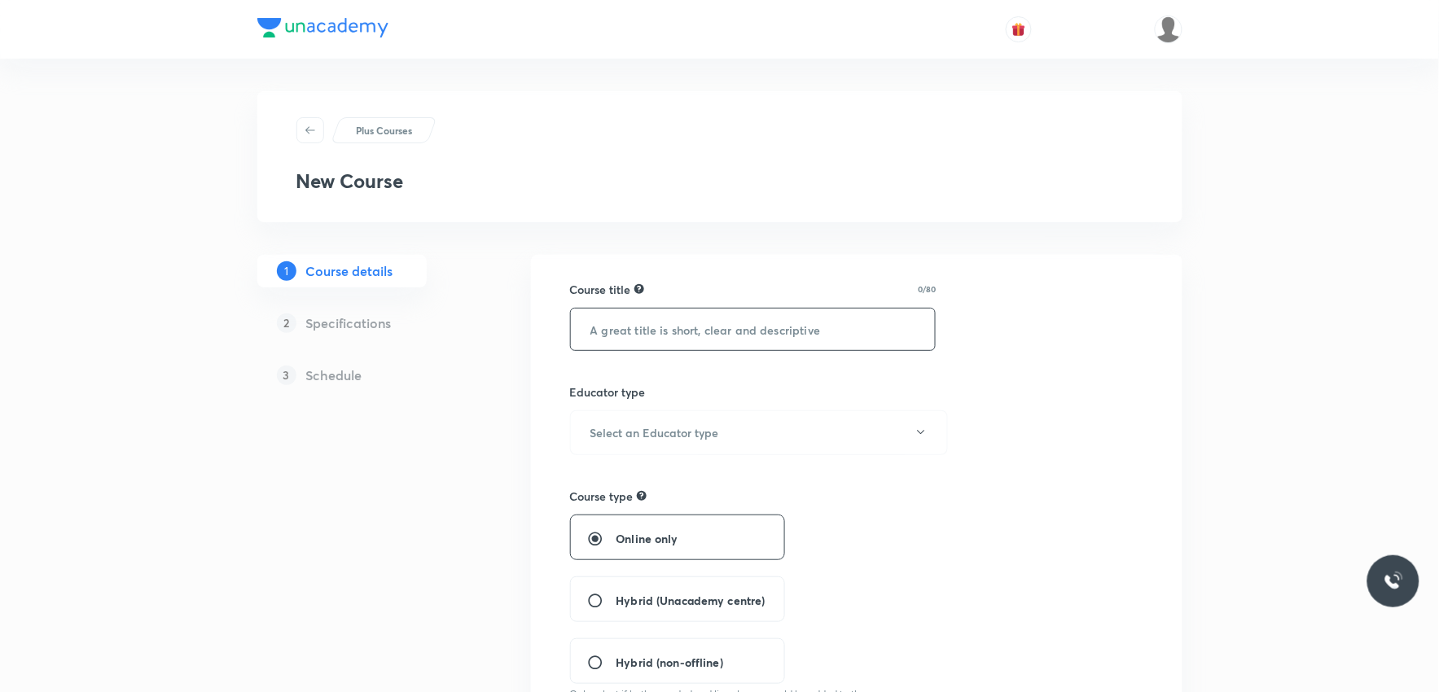
click at [713, 332] on input "text" at bounding box center [753, 330] width 365 height 42
paste input "Course On Chemistry for JEE Growth 1 2027"
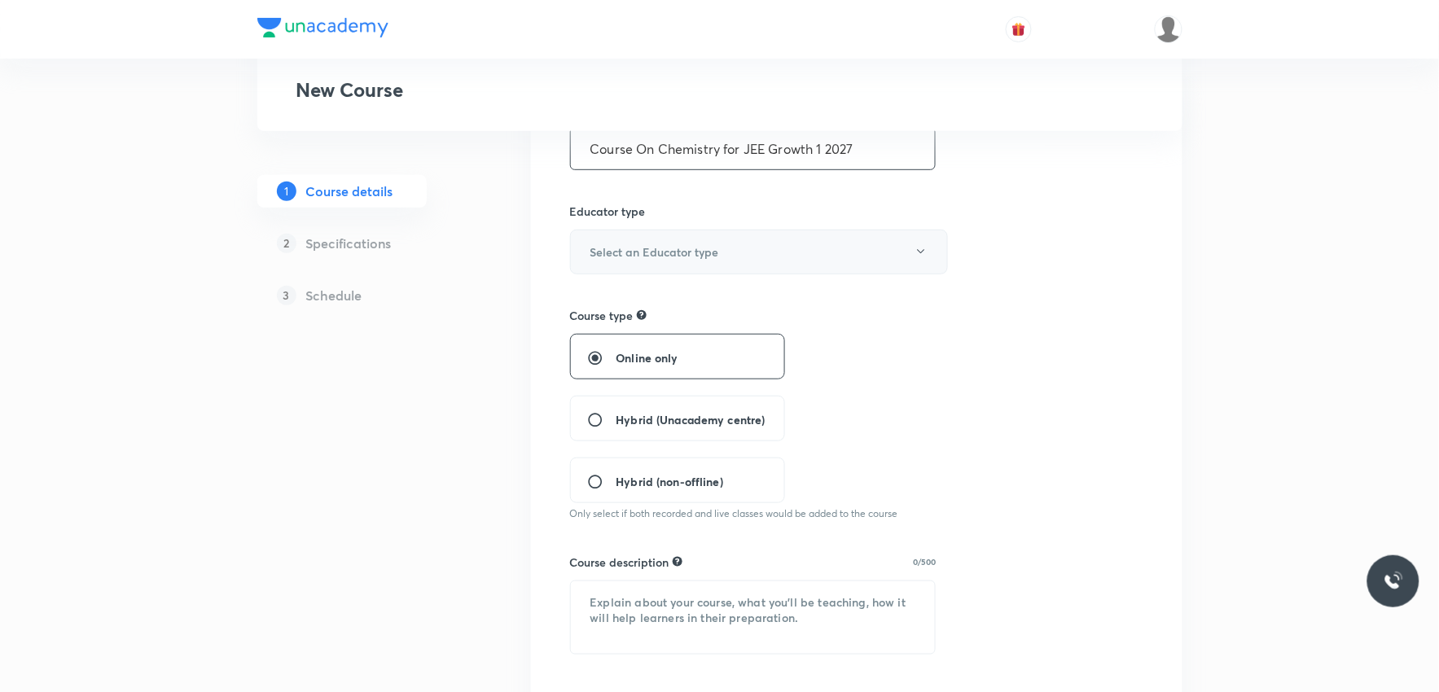
type input "Course On Chemistry for JEE Growth 1 2027"
click at [683, 248] on h6 "Select an Educator type" at bounding box center [655, 252] width 129 height 17
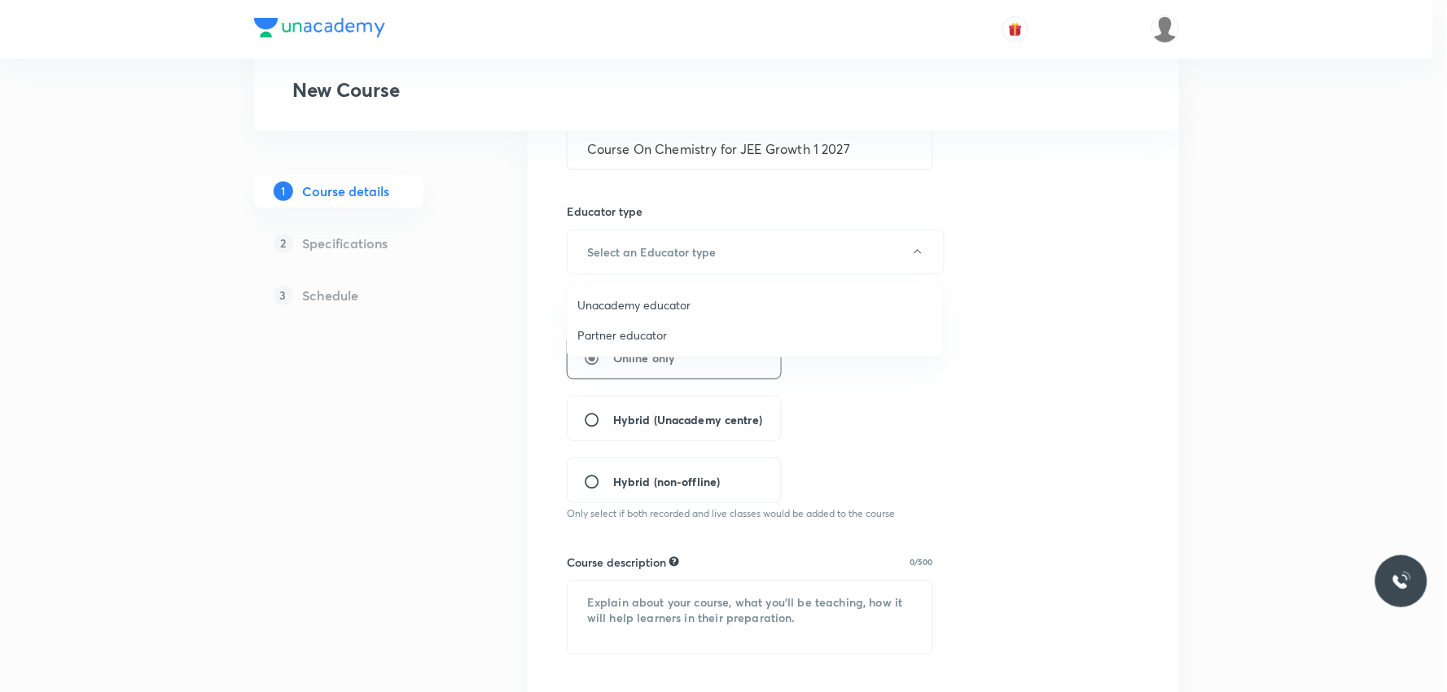
click at [665, 305] on span "Unacademy educator" at bounding box center [755, 304] width 357 height 17
radio input "false"
click at [650, 407] on div "Hybrid (Unacademy centre)" at bounding box center [677, 419] width 215 height 46
click at [735, 419] on span "Hybrid (Unacademy centre)" at bounding box center [691, 419] width 149 height 17
click at [617, 419] on input "Hybrid (Unacademy centre)" at bounding box center [601, 420] width 29 height 16
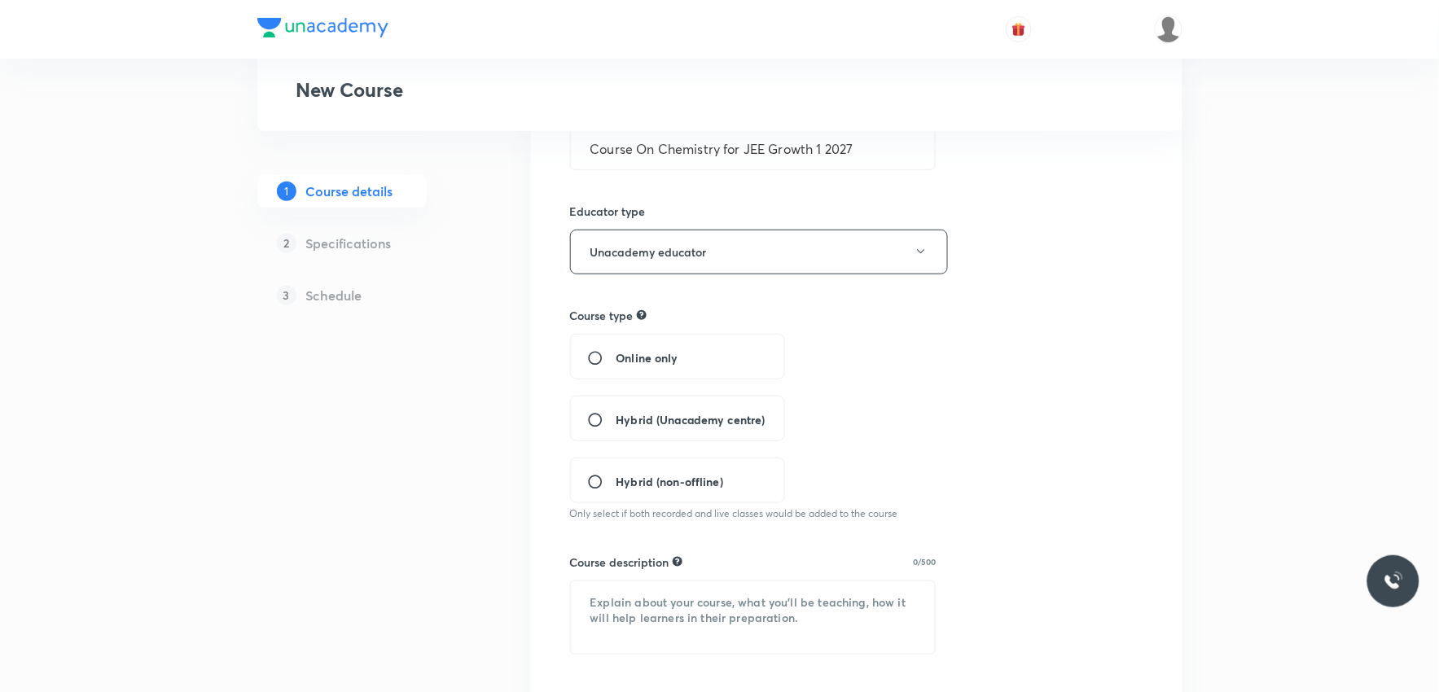
radio input "true"
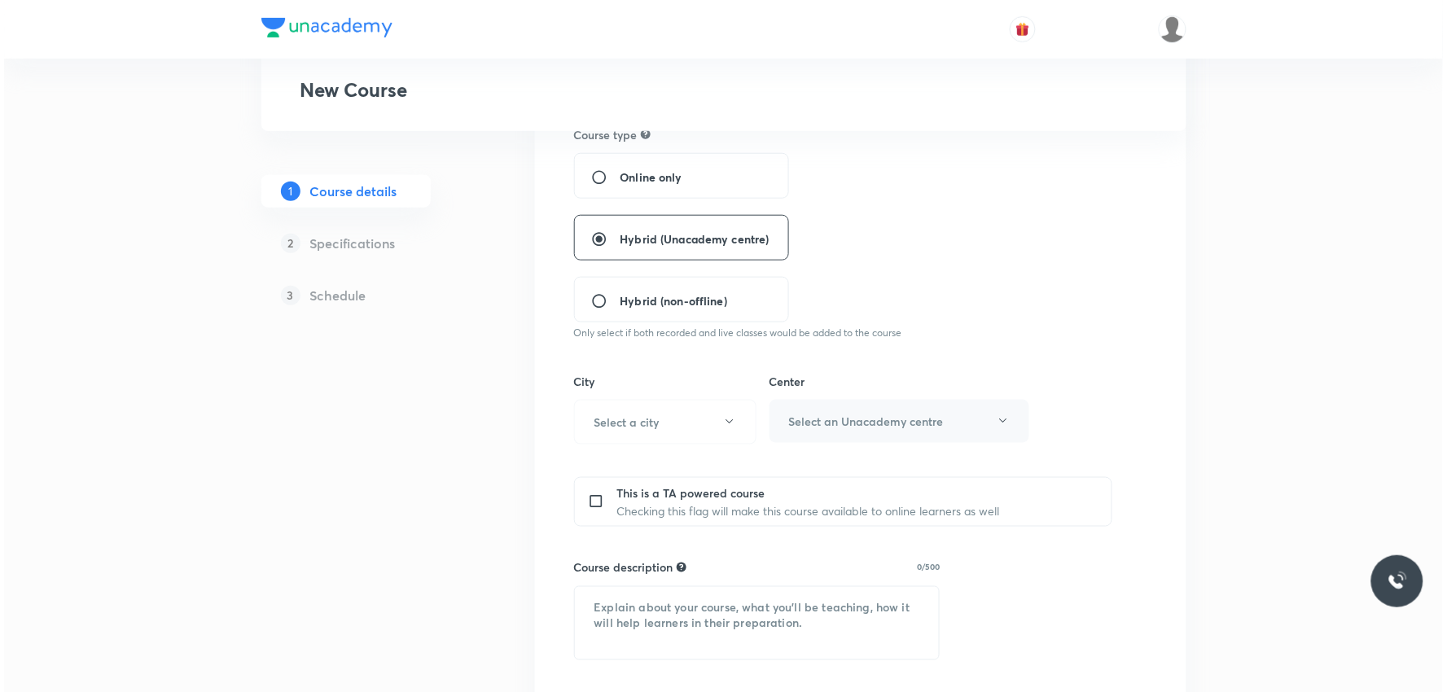
scroll to position [452, 0]
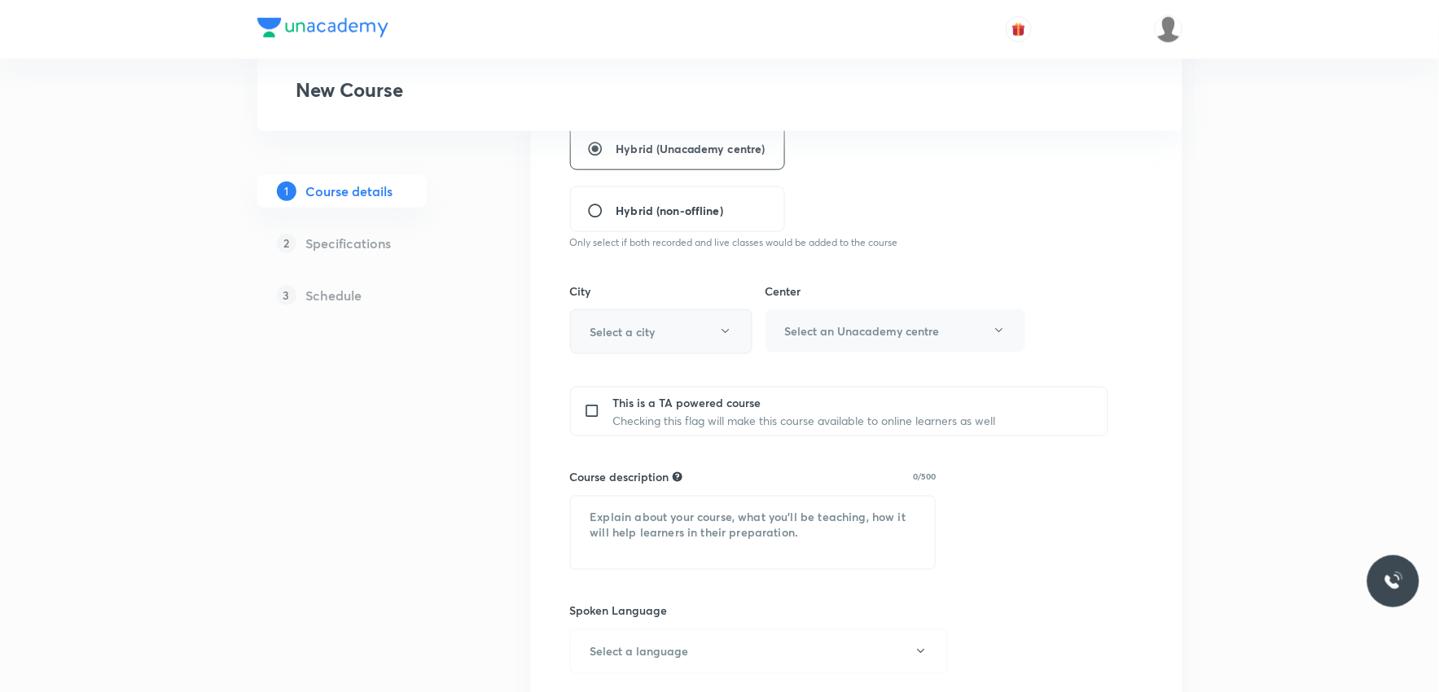
click at [670, 326] on button "Select a city" at bounding box center [661, 332] width 182 height 45
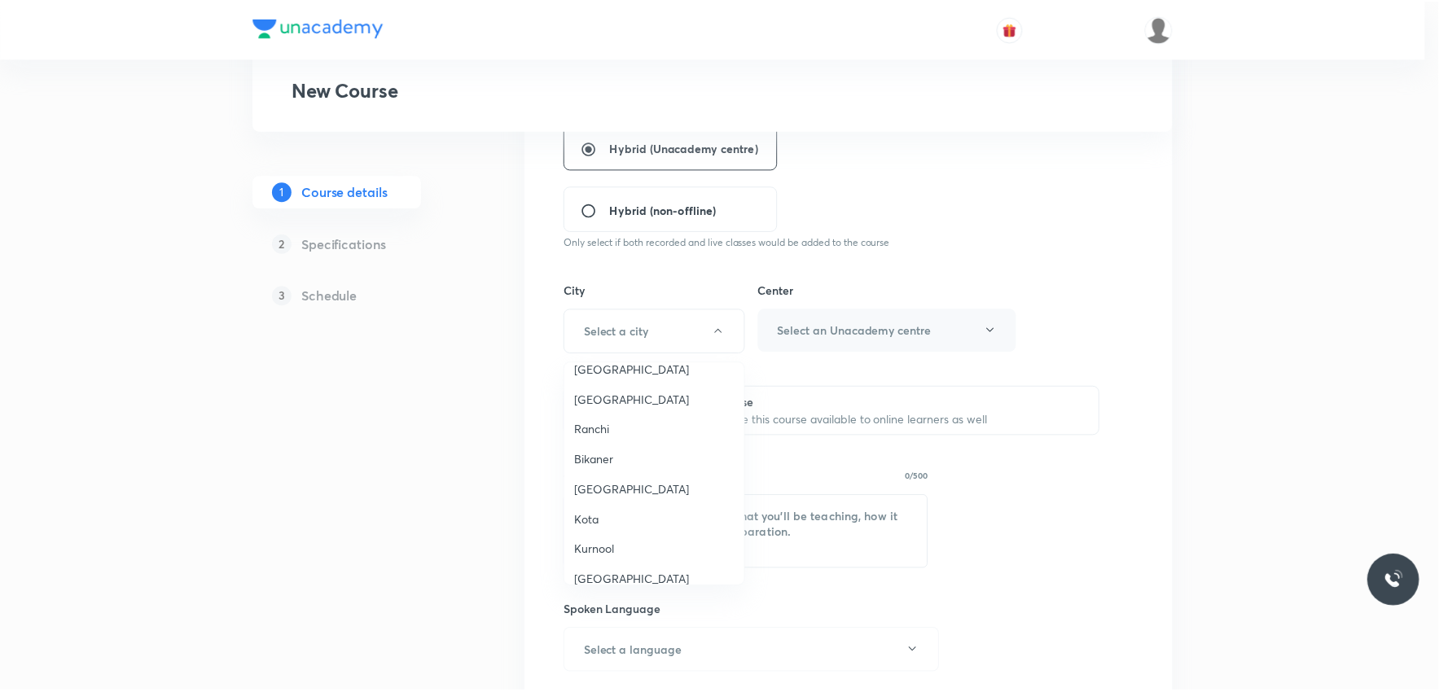
scroll to position [1538, 0]
click at [621, 543] on span "Bikaner" at bounding box center [657, 551] width 161 height 17
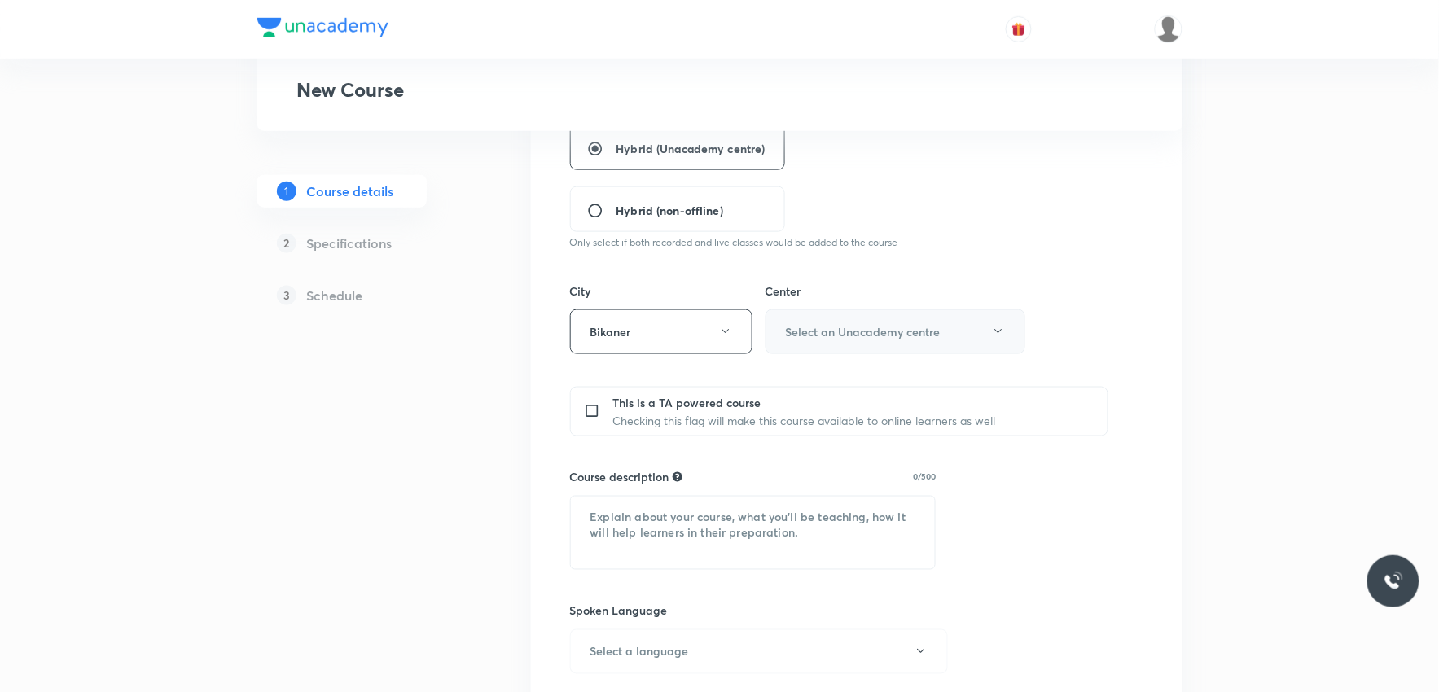
click at [869, 339] on h6 "Select an Unacademy centre" at bounding box center [863, 331] width 155 height 17
click at [849, 385] on span "Kanta Khaturia Colony" at bounding box center [892, 384] width 239 height 17
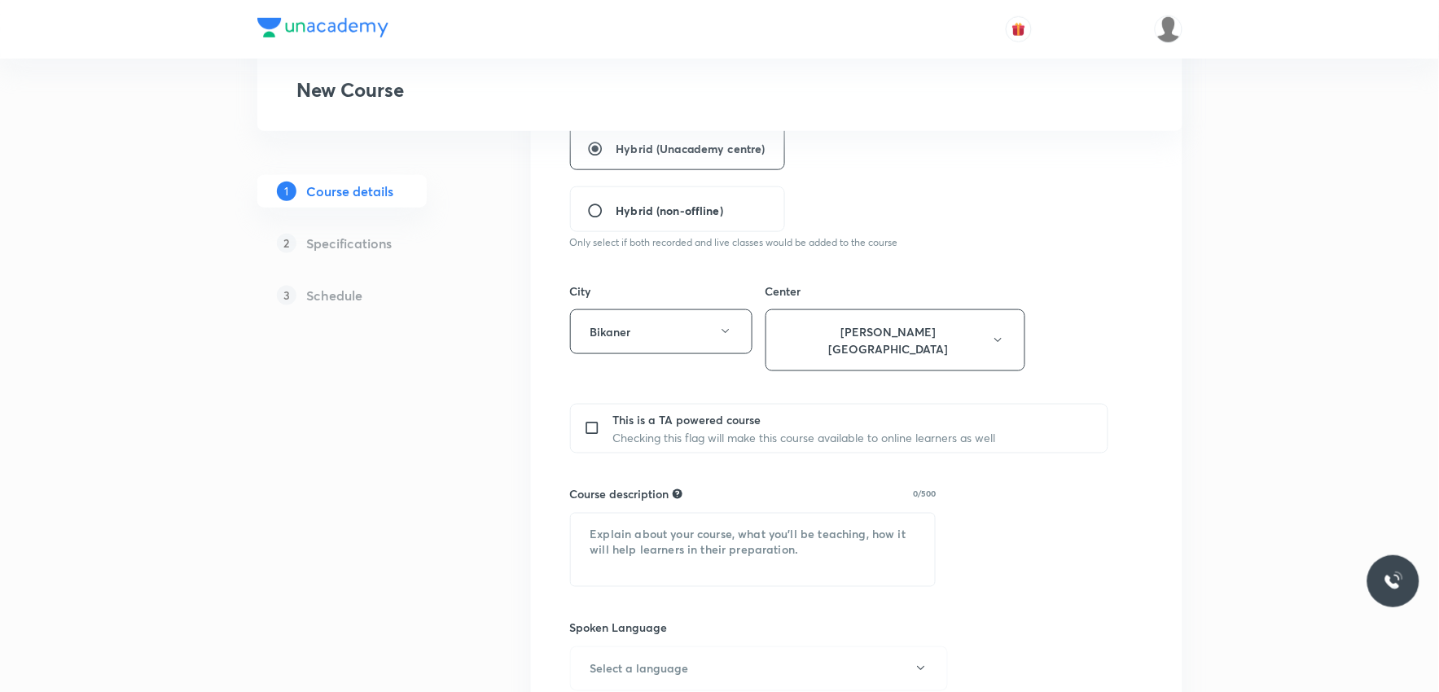
scroll to position [542, 0]
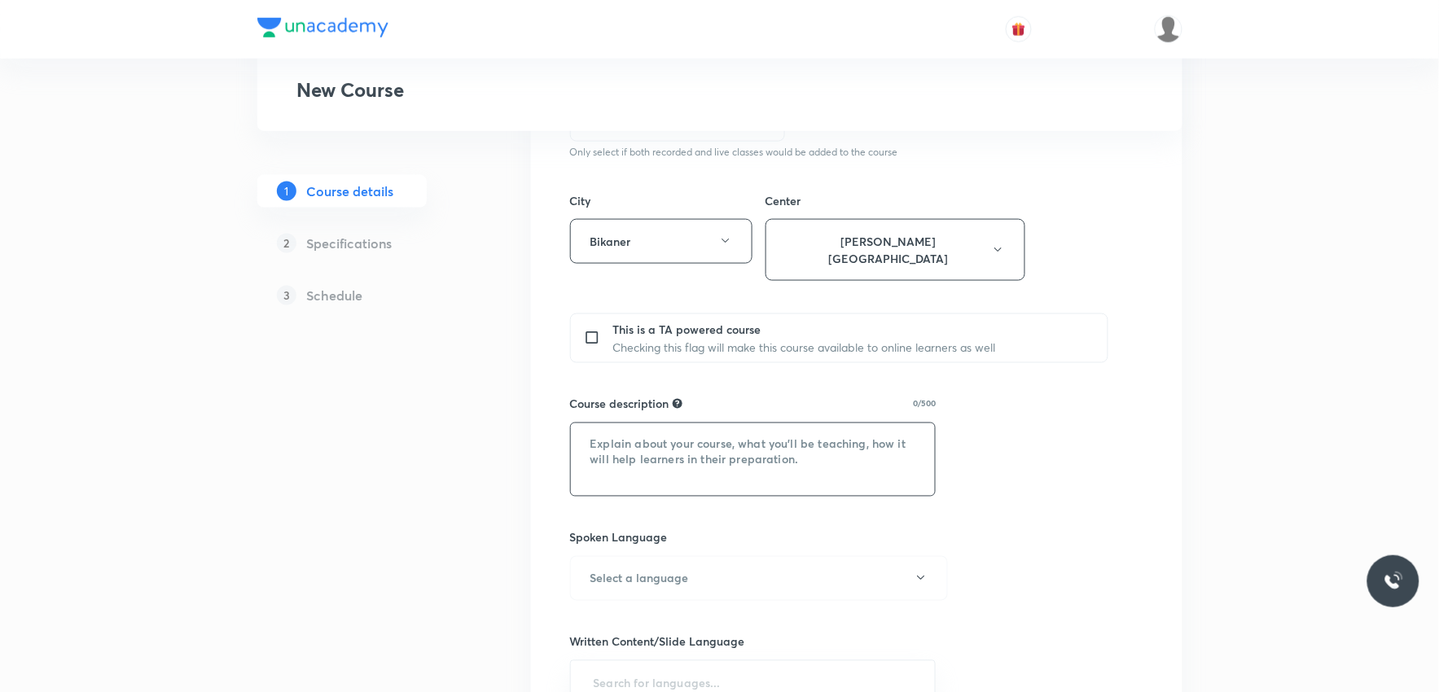
click at [736, 428] on textarea at bounding box center [753, 460] width 365 height 72
paste textarea ""In this course, Dr. Vikas Jakhar Sir will provide in-depth knowledge of Chemis…"
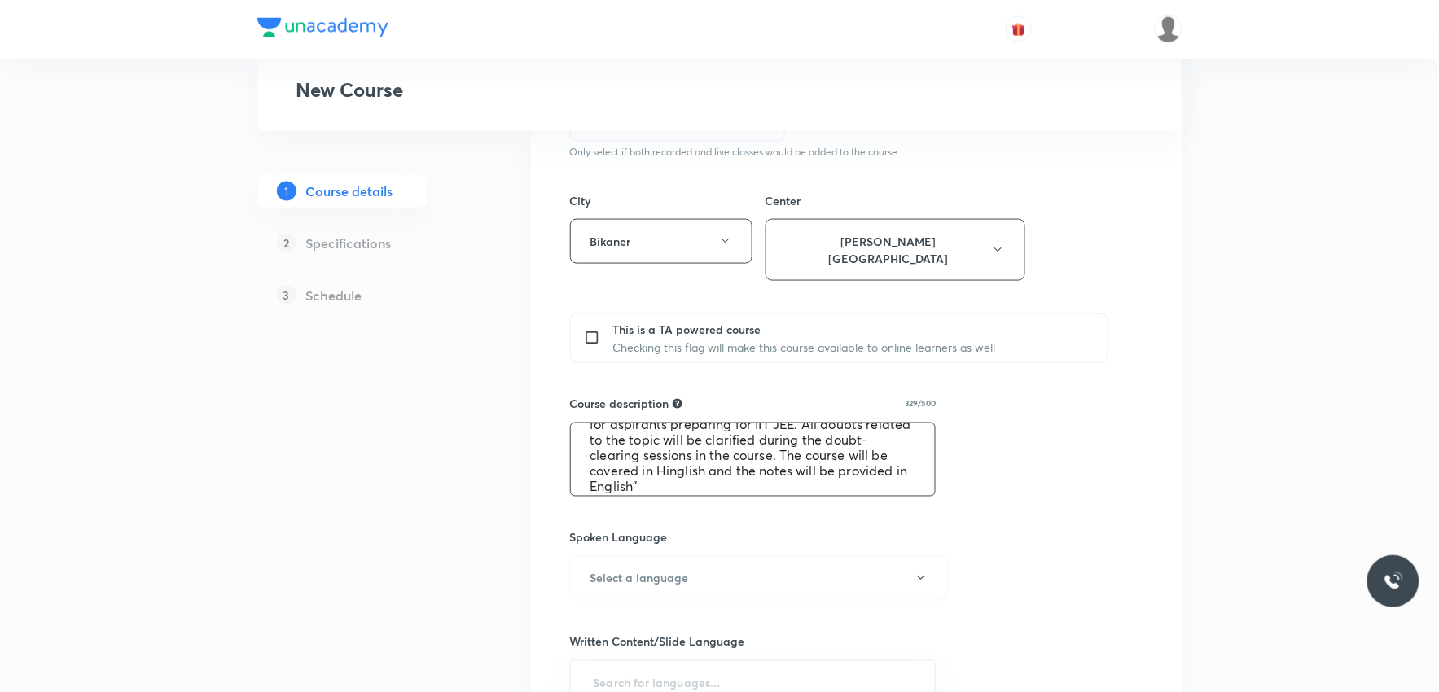
scroll to position [0, 0]
click at [680, 428] on textarea ""In this course, Dr. Vikas Jakhar Sir will provide in-depth knowledge of Chemis…" at bounding box center [753, 460] width 365 height 72
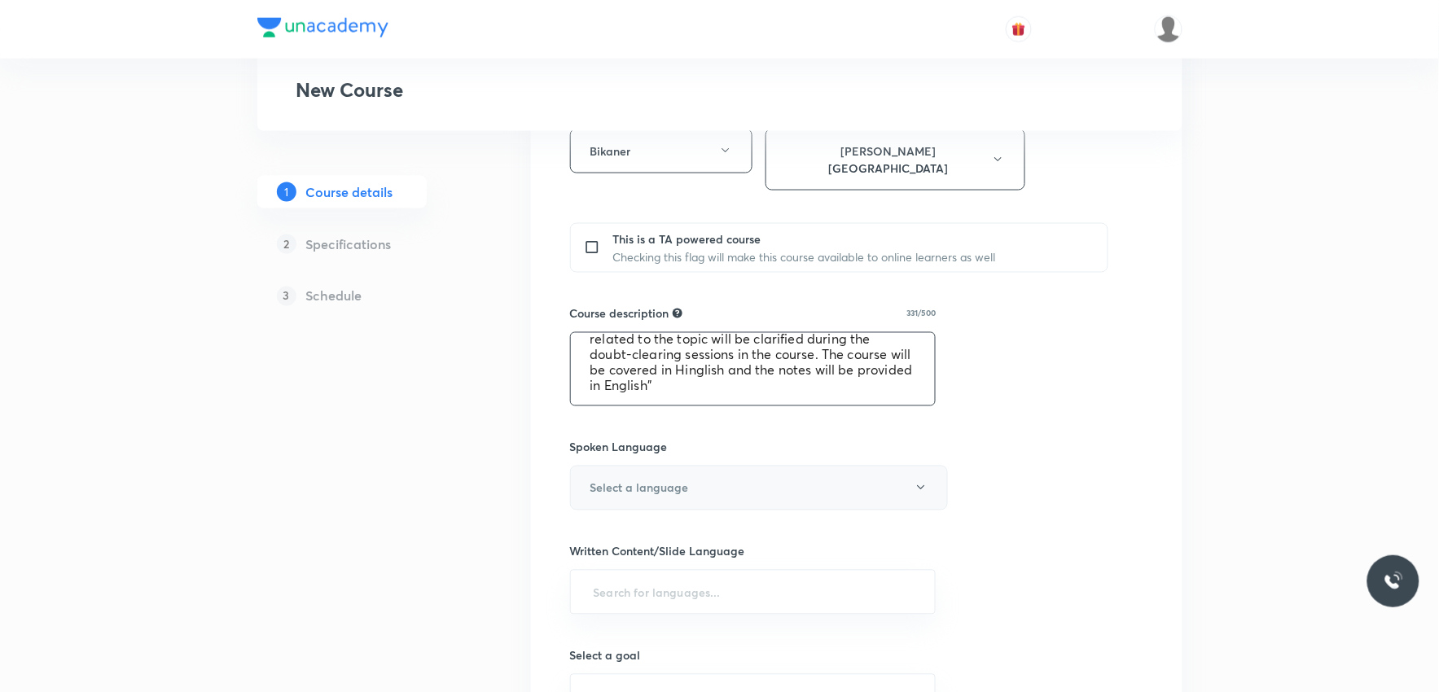
type textarea ""In this course, Jugal Singh Charan Sir will provide in-depth knowledge of Chem…"
click at [740, 476] on button "Select a language" at bounding box center [759, 488] width 378 height 45
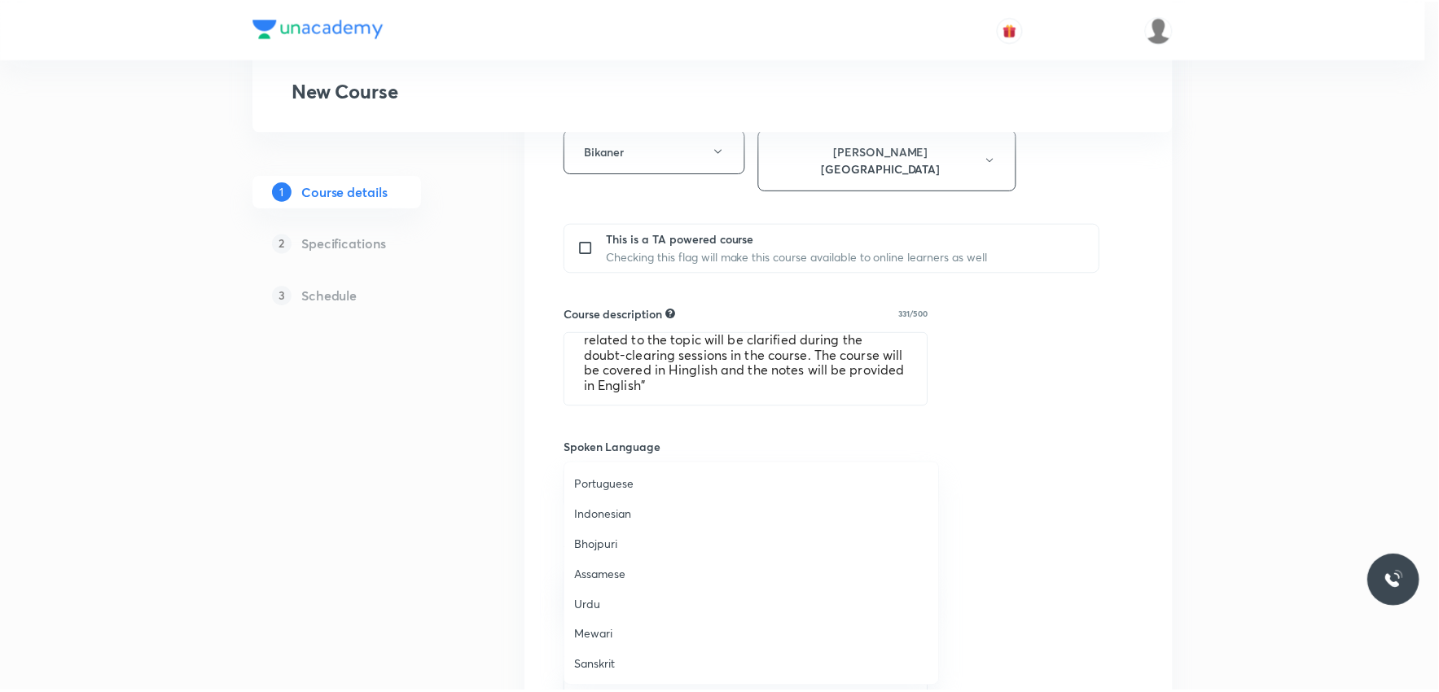
scroll to position [482, 0]
drag, startPoint x: 619, startPoint y: 660, endPoint x: 731, endPoint y: 626, distance: 116.7
click at [619, 661] on span "Hinglish" at bounding box center [755, 665] width 357 height 17
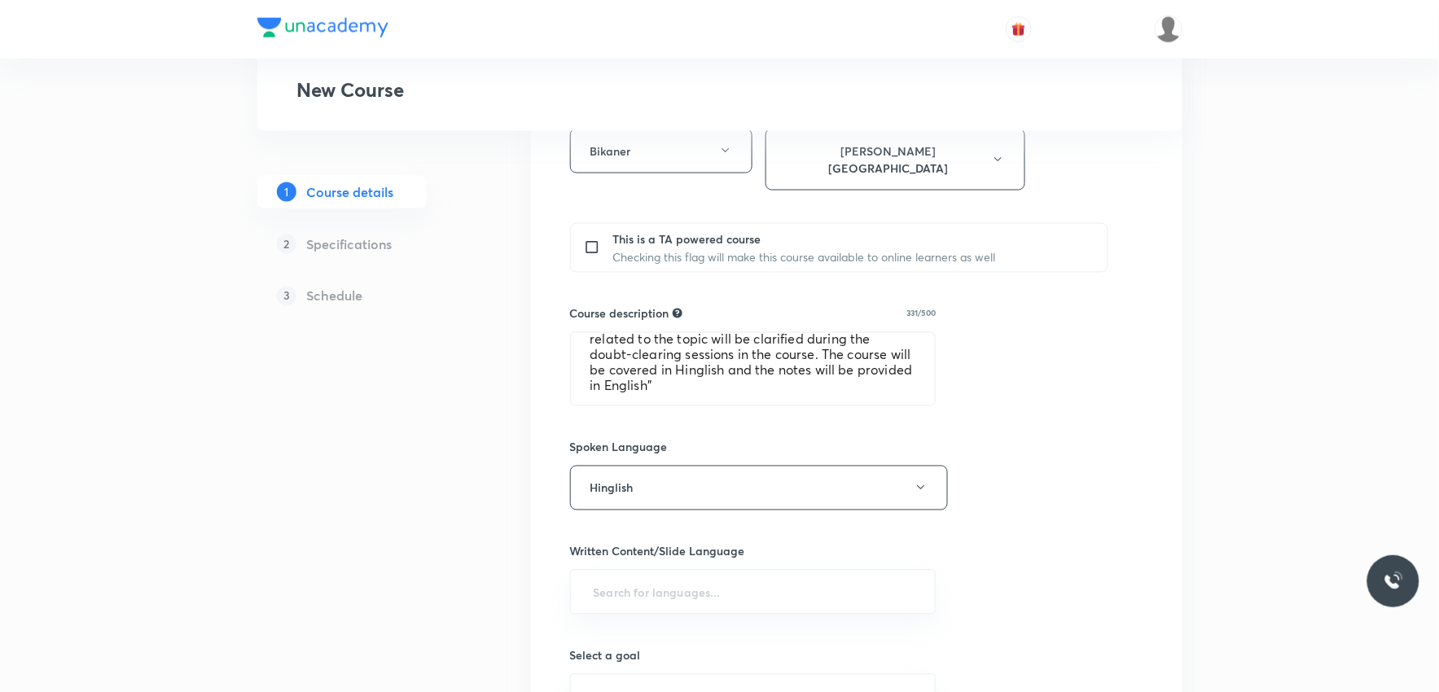
scroll to position [814, 0]
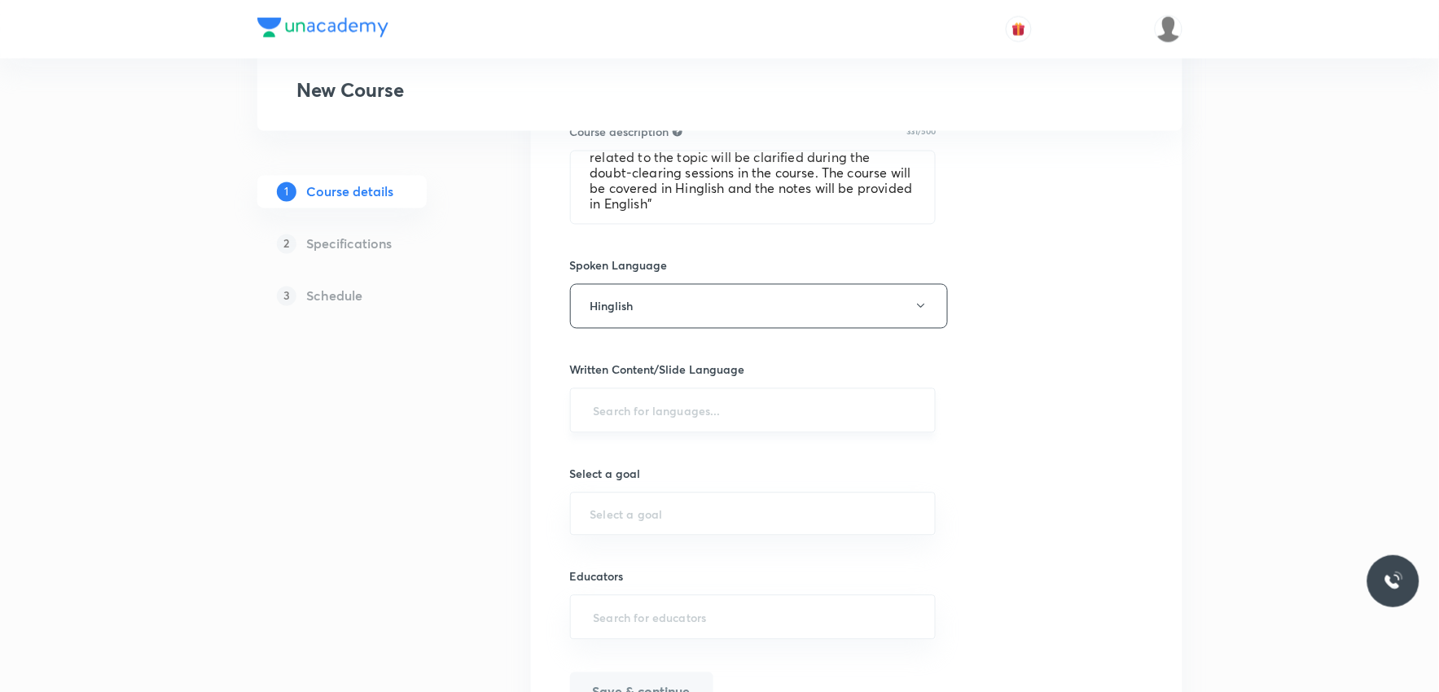
click at [757, 413] on div "​" at bounding box center [753, 411] width 367 height 45
type input "e"
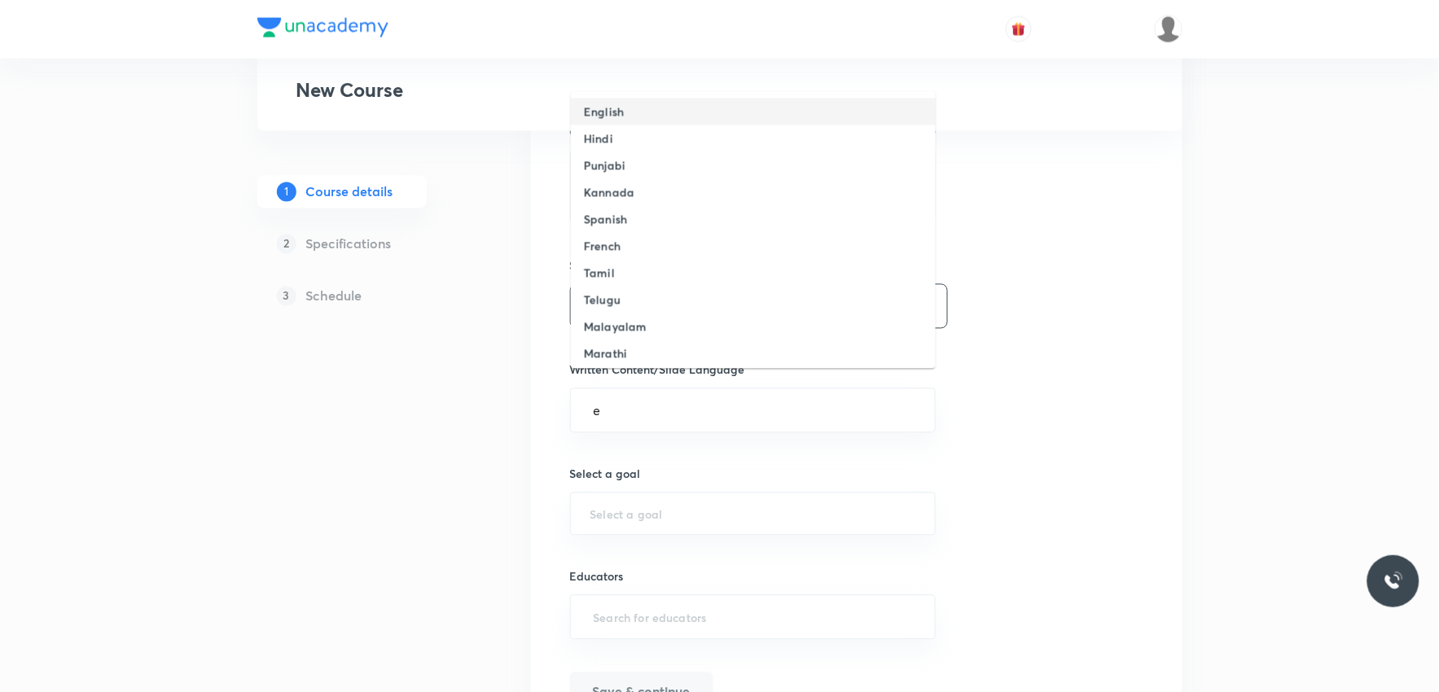
click at [633, 108] on li "English" at bounding box center [753, 112] width 365 height 27
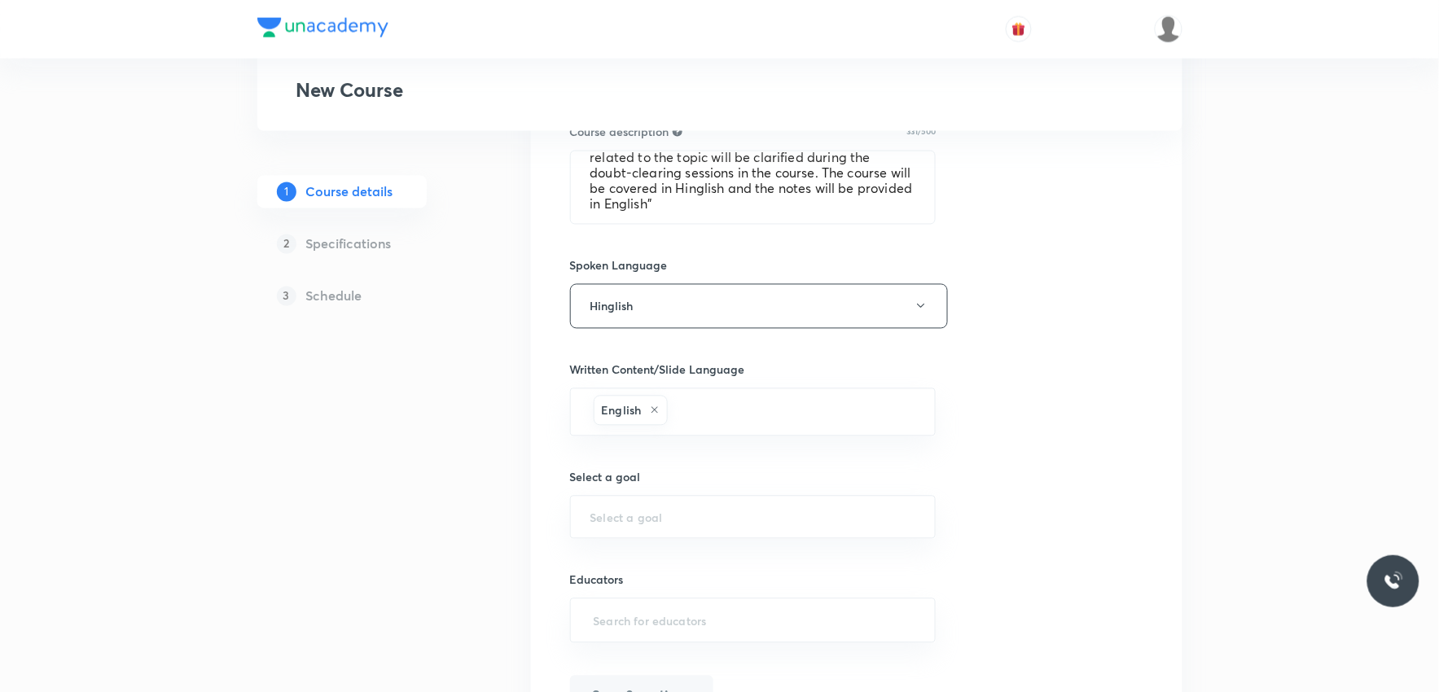
scroll to position [899, 0]
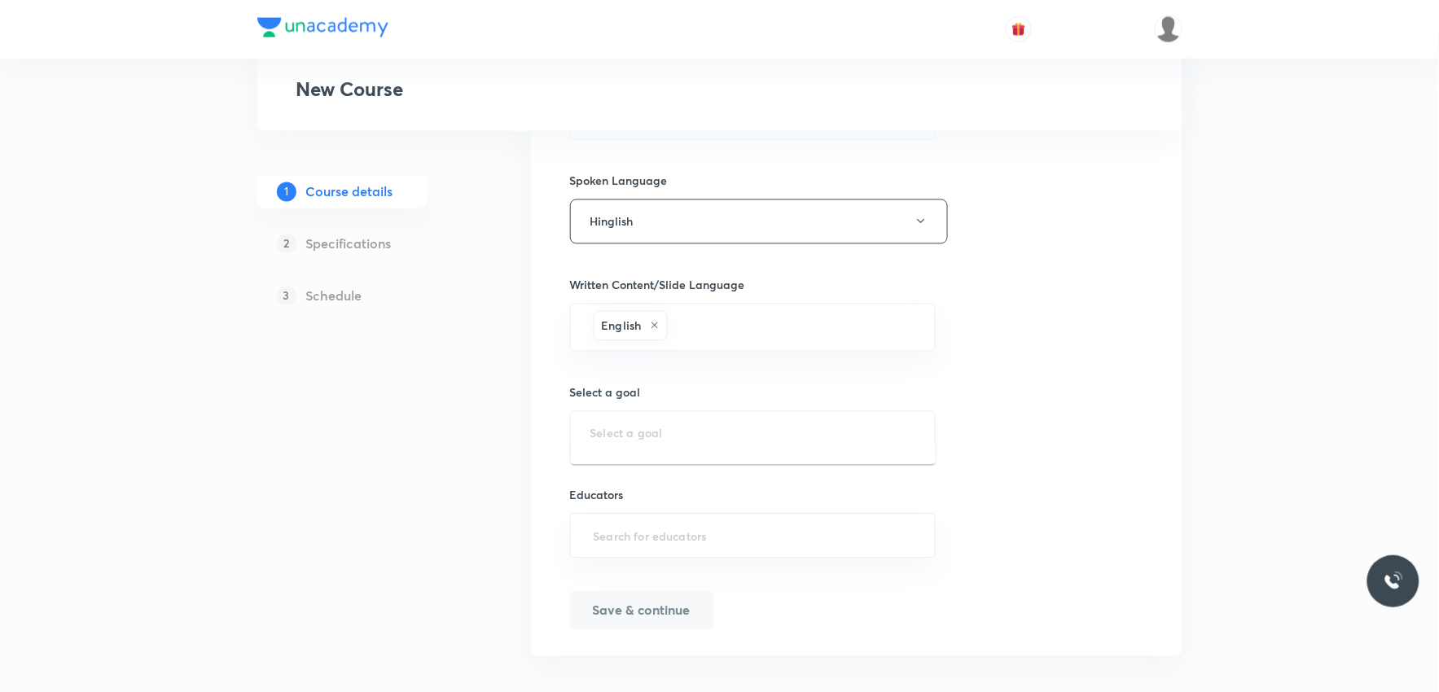
click at [695, 425] on input "text" at bounding box center [754, 432] width 326 height 15
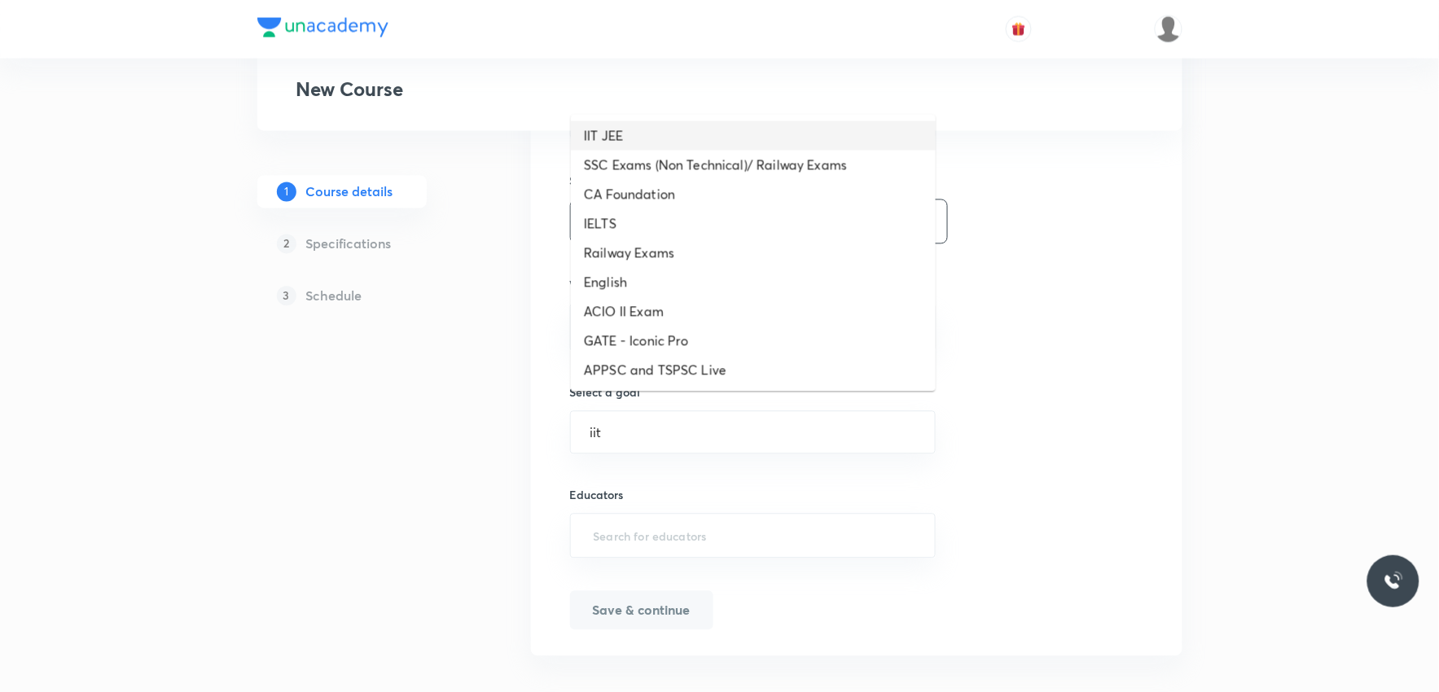
click at [622, 134] on li "IIT JEE" at bounding box center [753, 135] width 365 height 29
type input "IIT JEE"
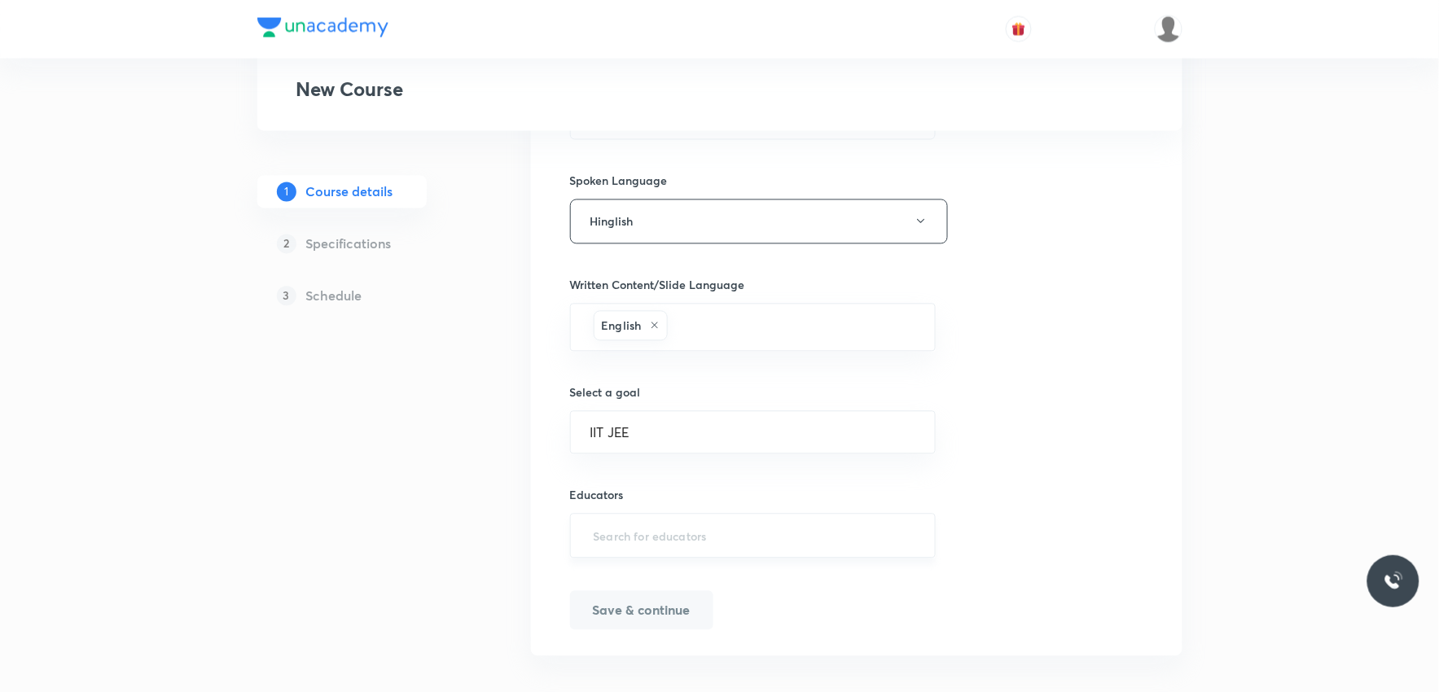
click at [638, 521] on input "text" at bounding box center [754, 536] width 326 height 30
paste input "jugalcharan83"
type input "jugalcharan83"
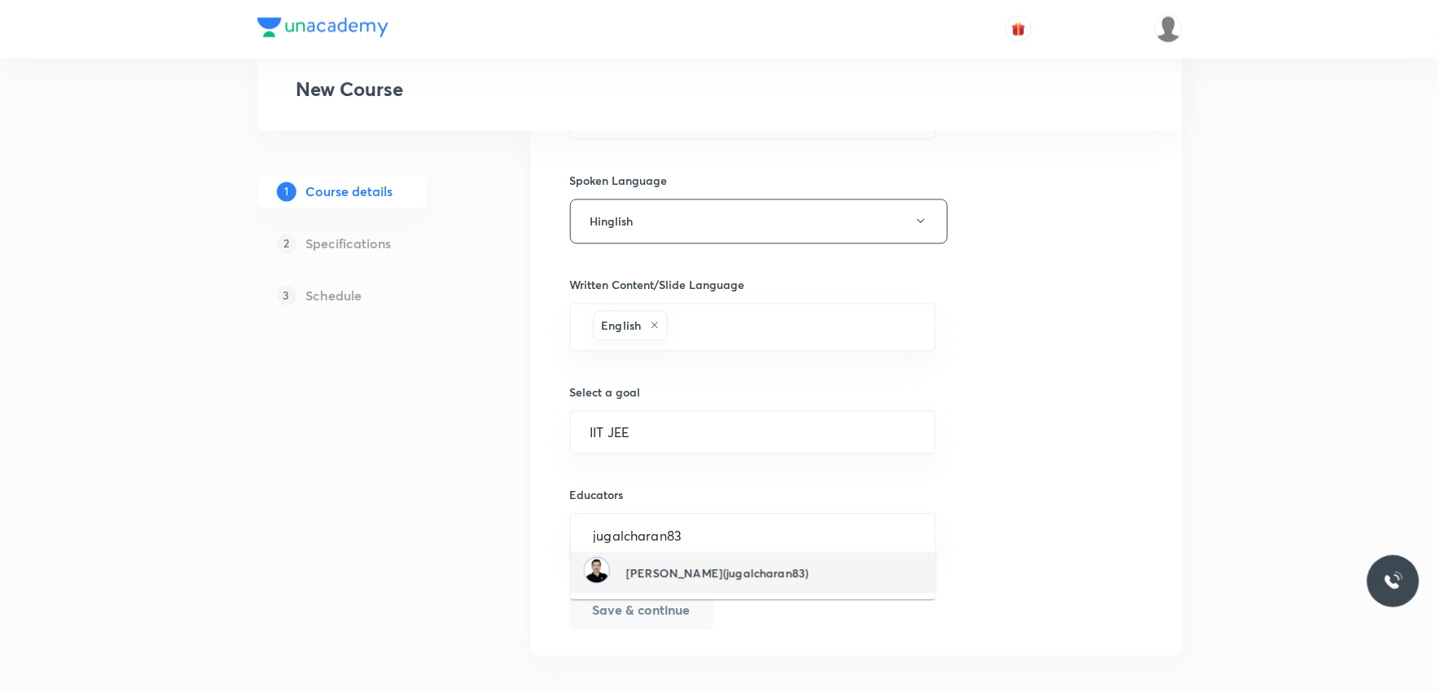
click at [741, 571] on h6 "Jugal Singh Charan(jugalcharan83)" at bounding box center [717, 573] width 182 height 17
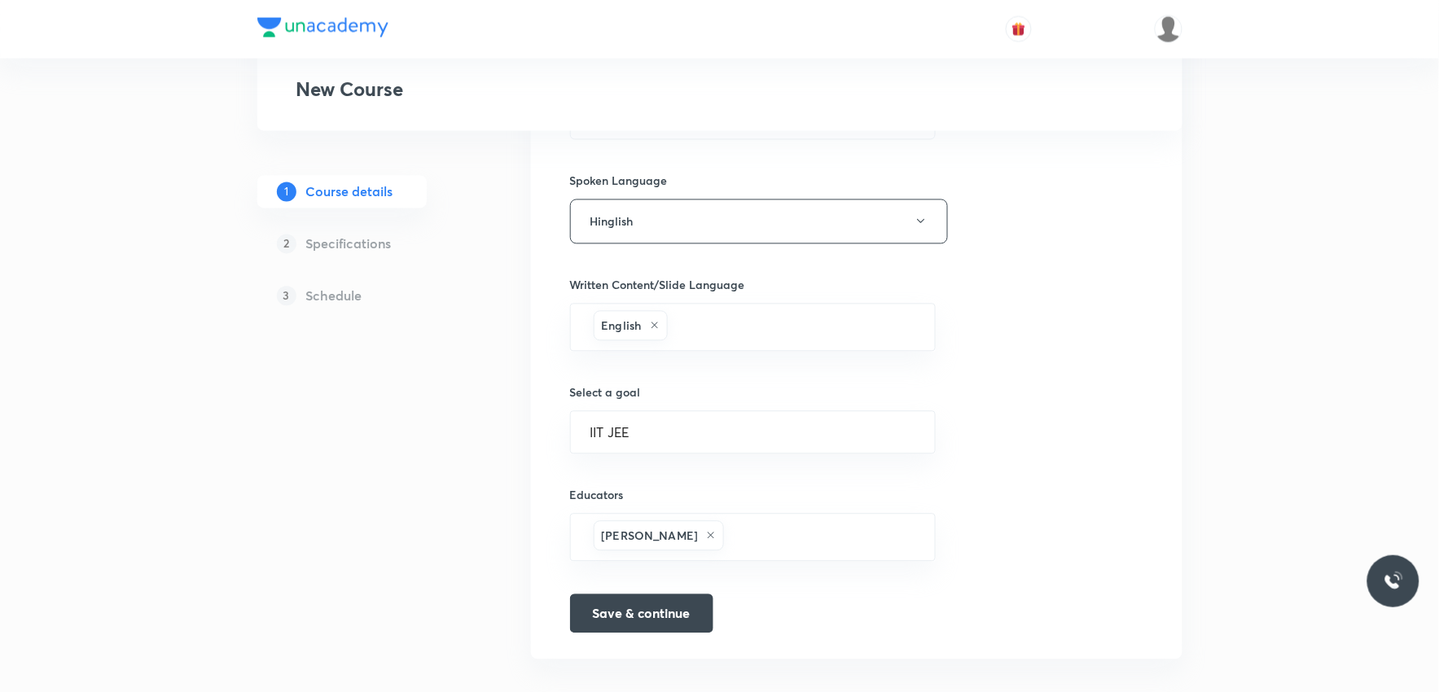
scroll to position [902, 0]
click at [621, 595] on button "Save & continue" at bounding box center [641, 609] width 143 height 39
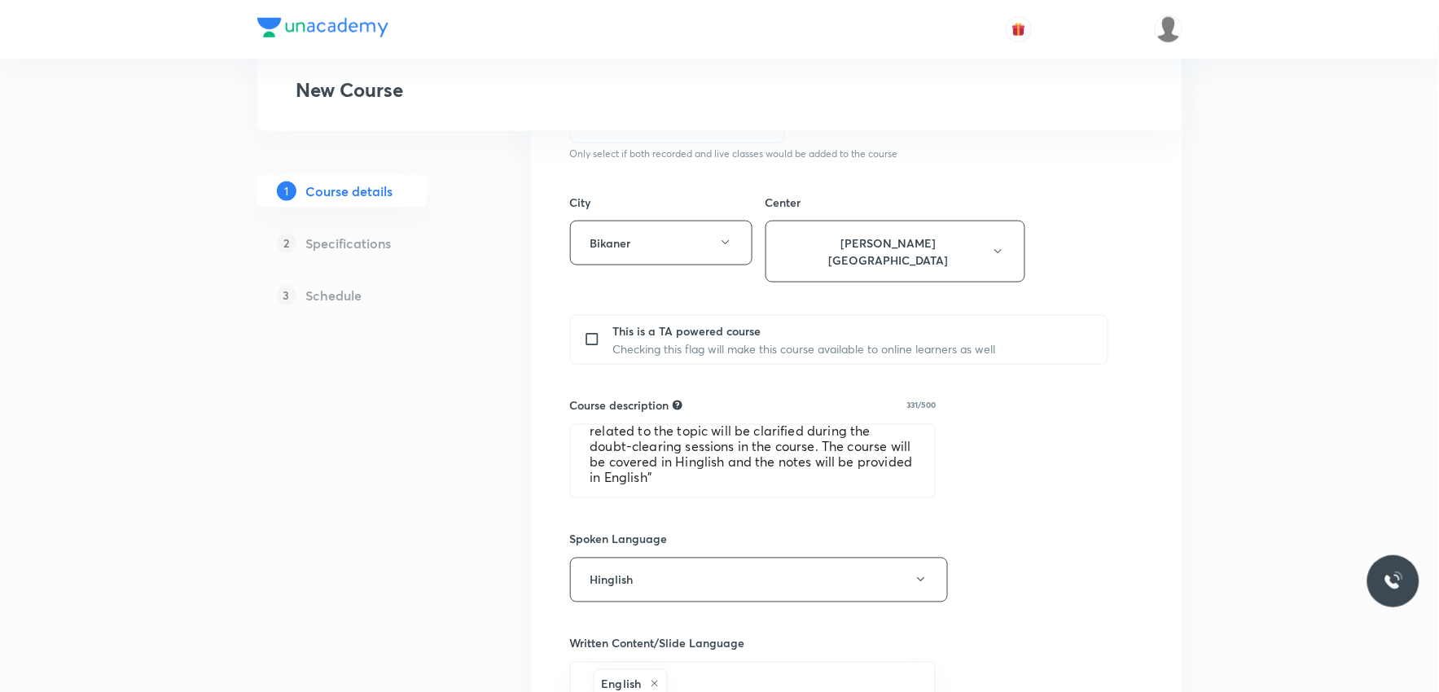
scroll to position [471, 0]
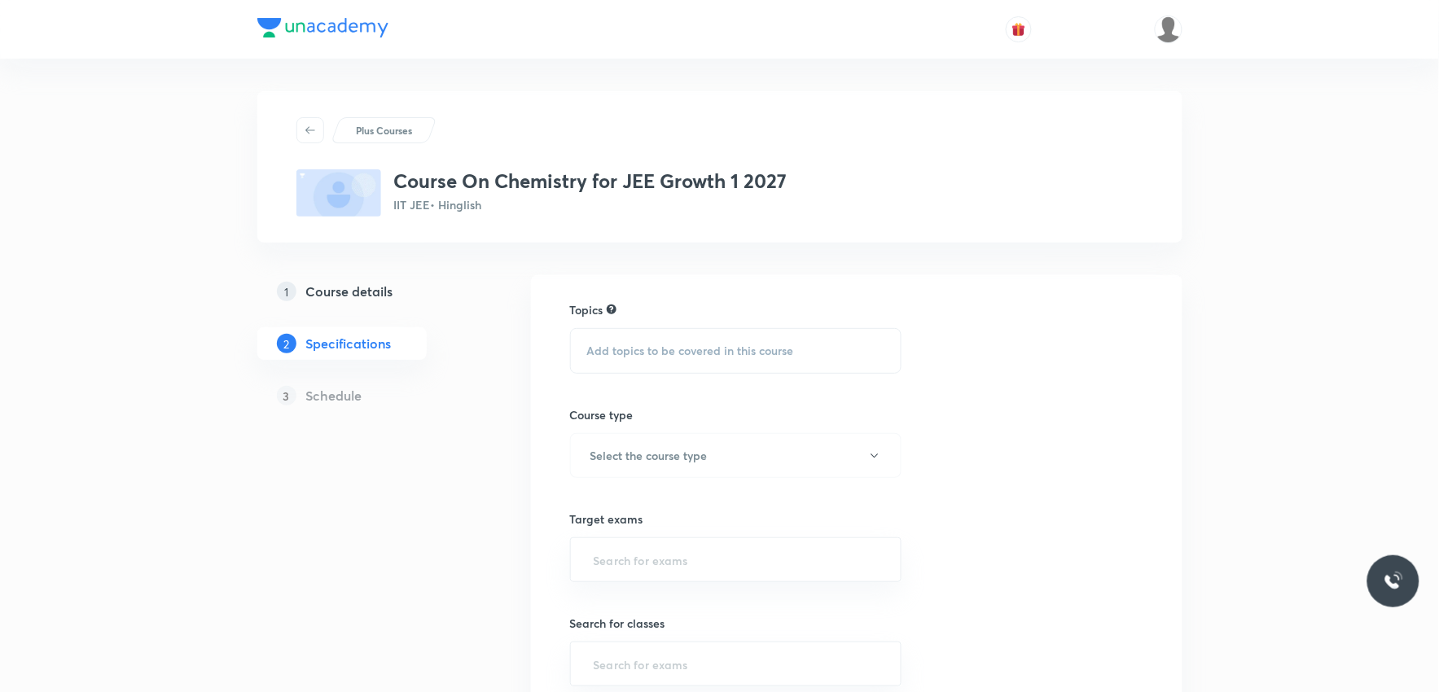
click at [652, 346] on span "Add topics to be covered in this course" at bounding box center [690, 351] width 207 height 13
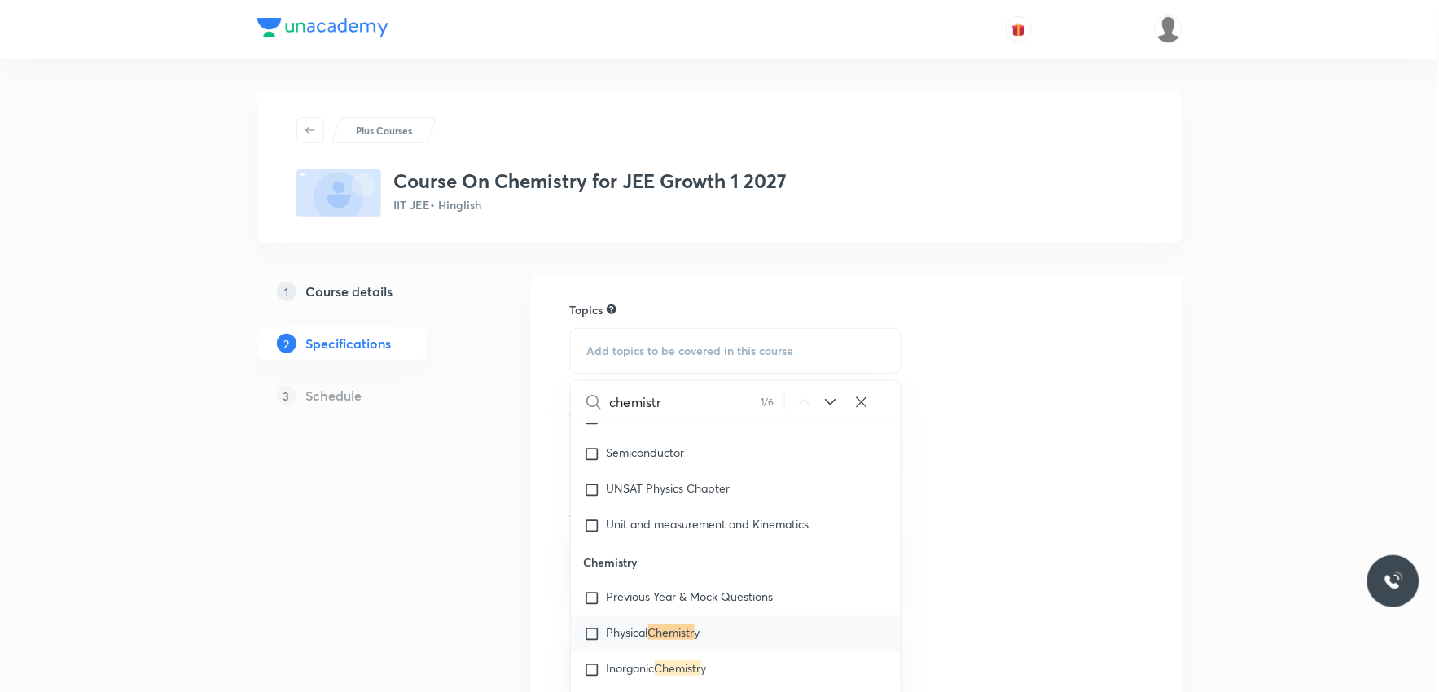
scroll to position [90, 0]
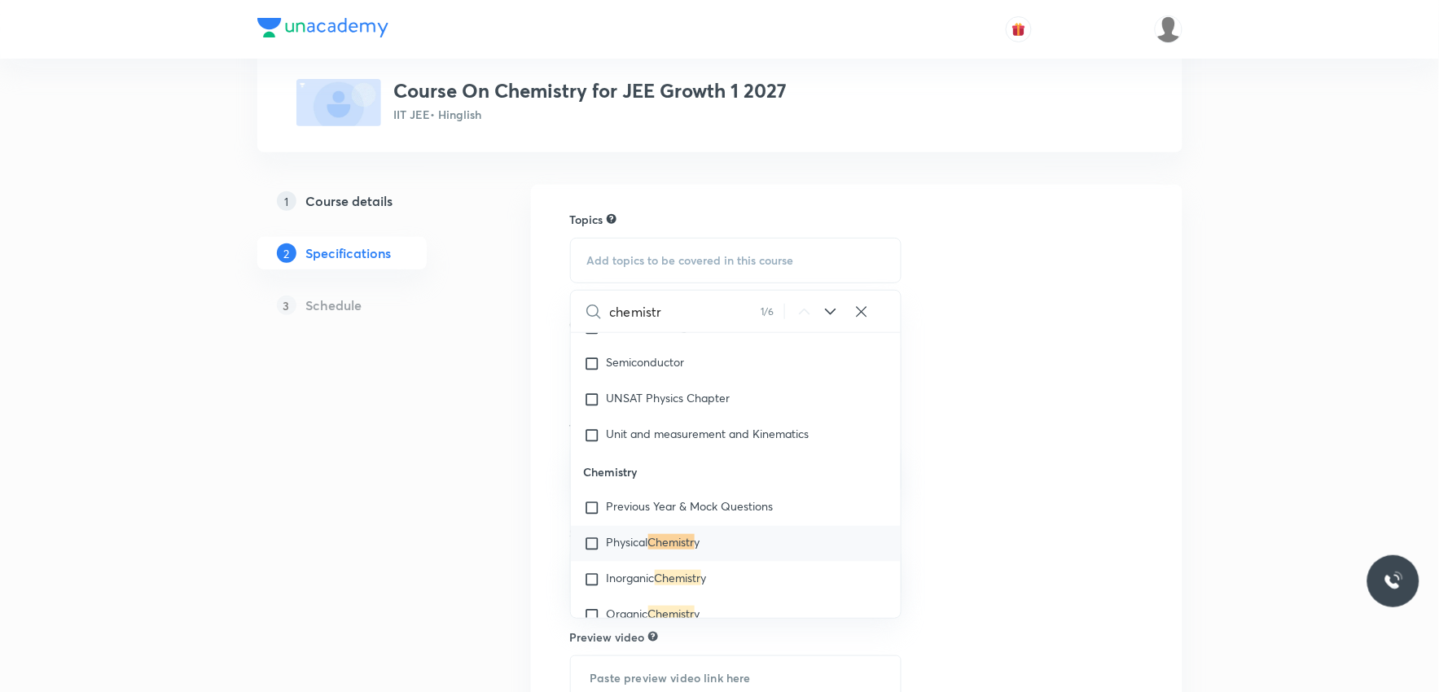
type input "chemistr"
click at [652, 542] on mark "Chemistr" at bounding box center [671, 541] width 46 height 15
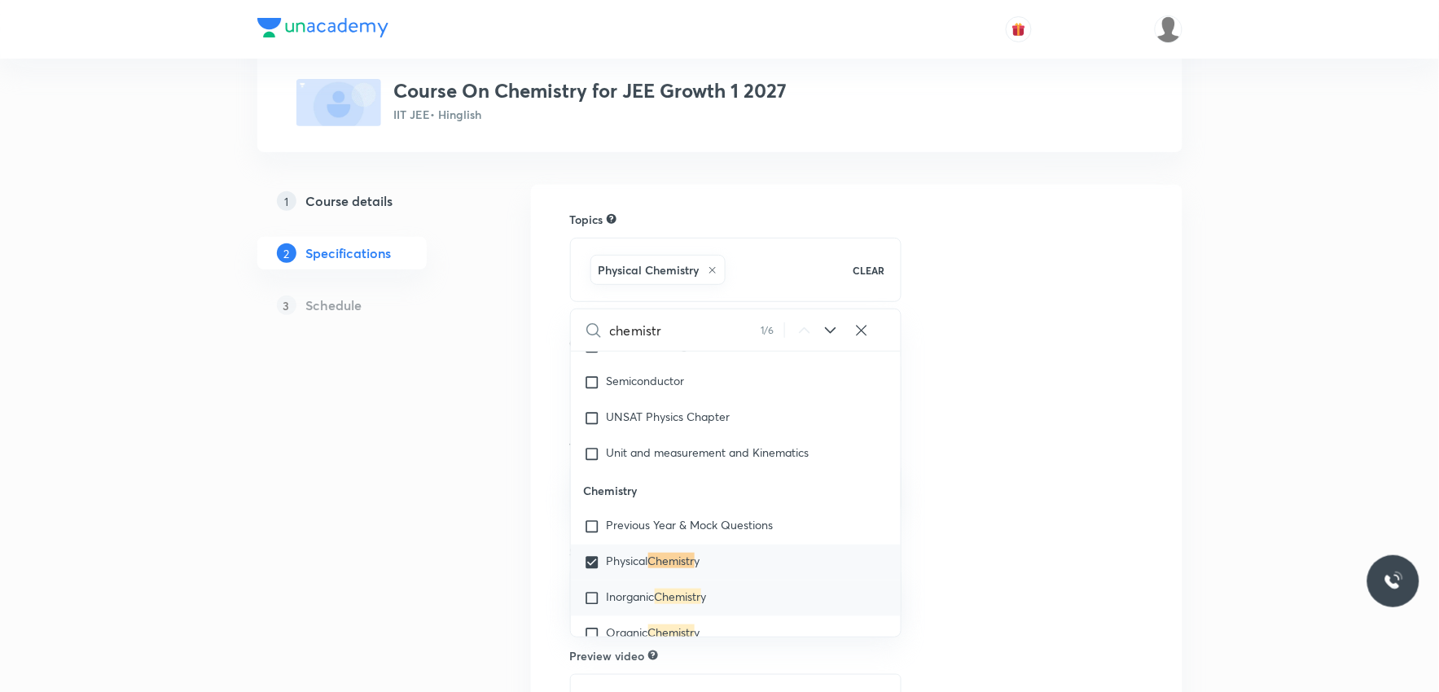
click at [643, 589] on span "Inorganic" at bounding box center [631, 596] width 48 height 15
checkbox input "true"
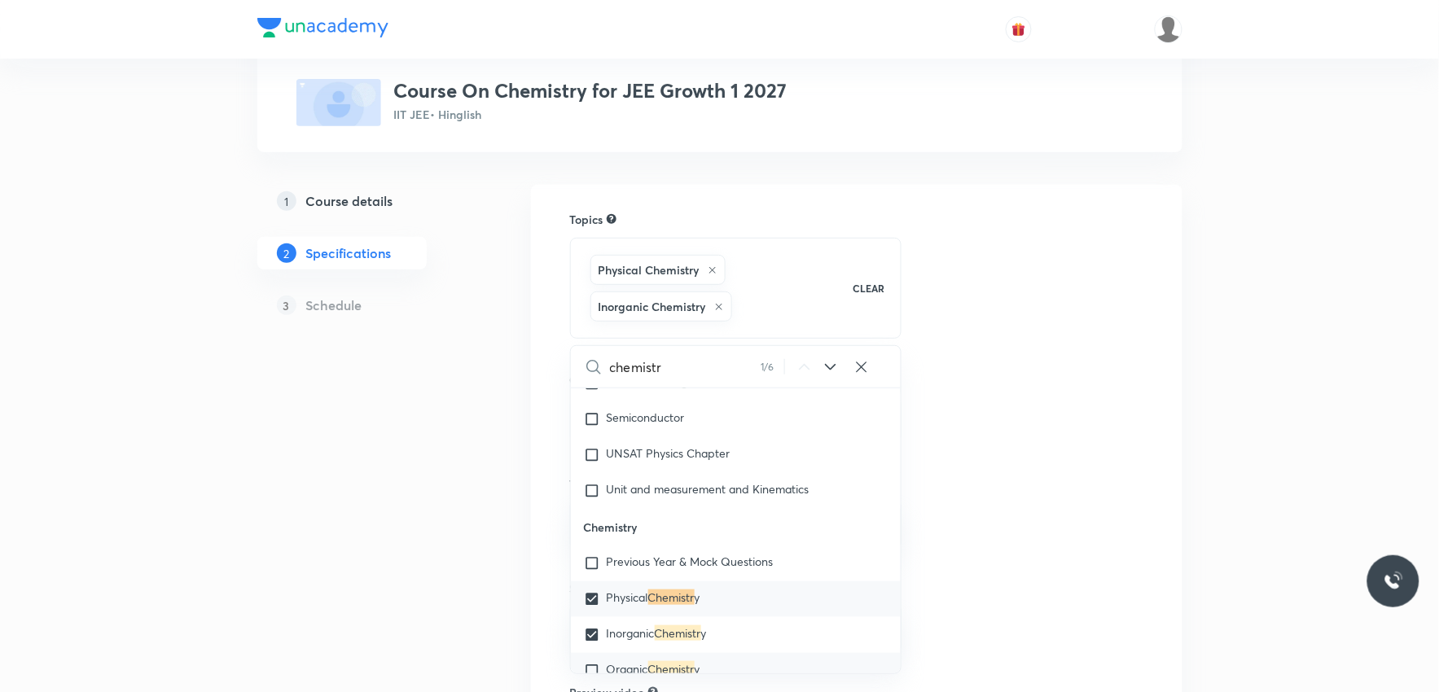
click at [639, 663] on span "Organic" at bounding box center [628, 668] width 42 height 15
checkbox input "true"
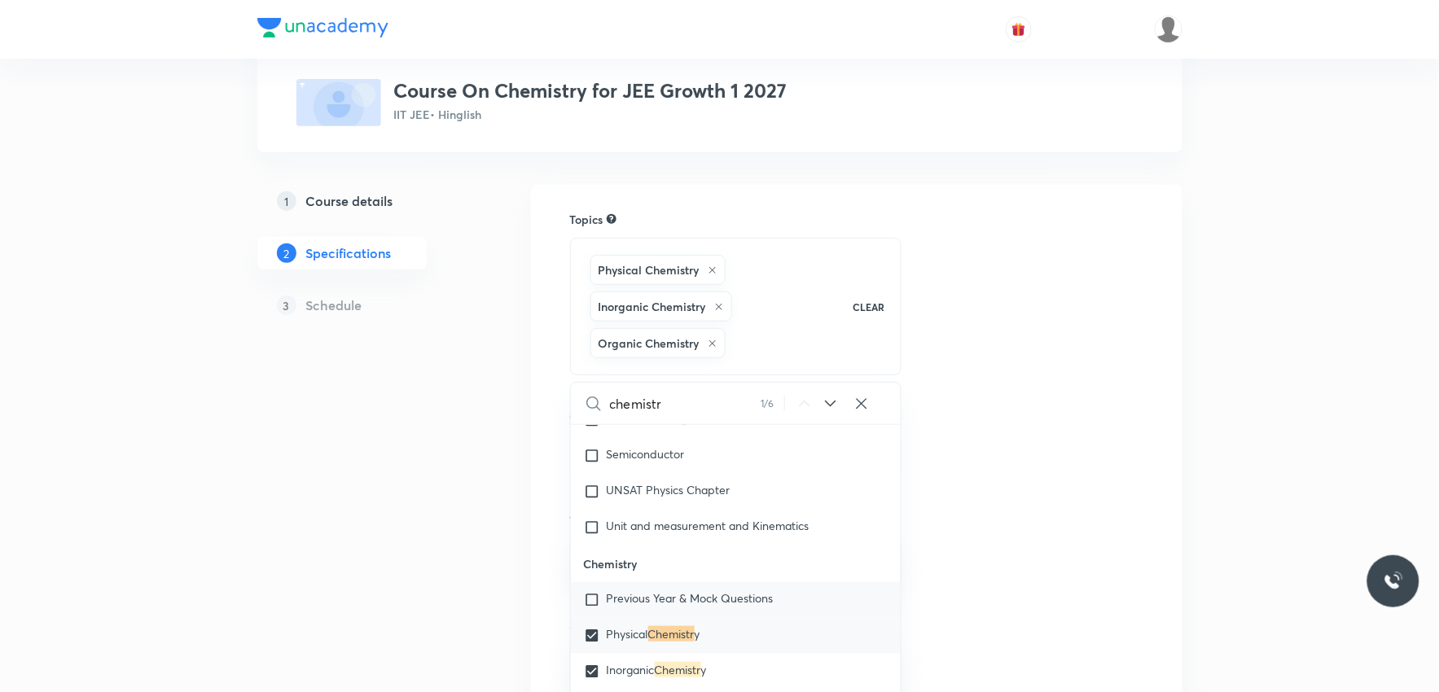
click at [672, 599] on span "Previous Year & Mock Questions" at bounding box center [690, 598] width 167 height 15
checkbox input "true"
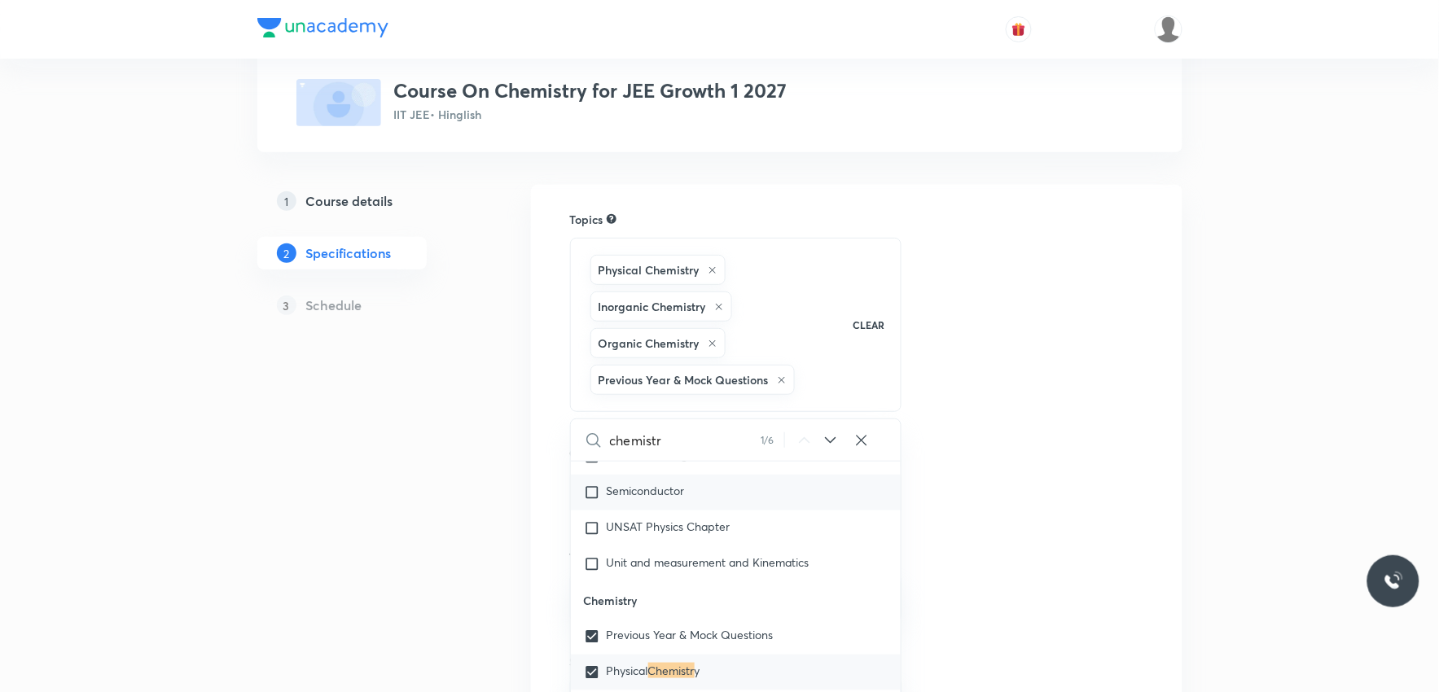
scroll to position [1684, 0]
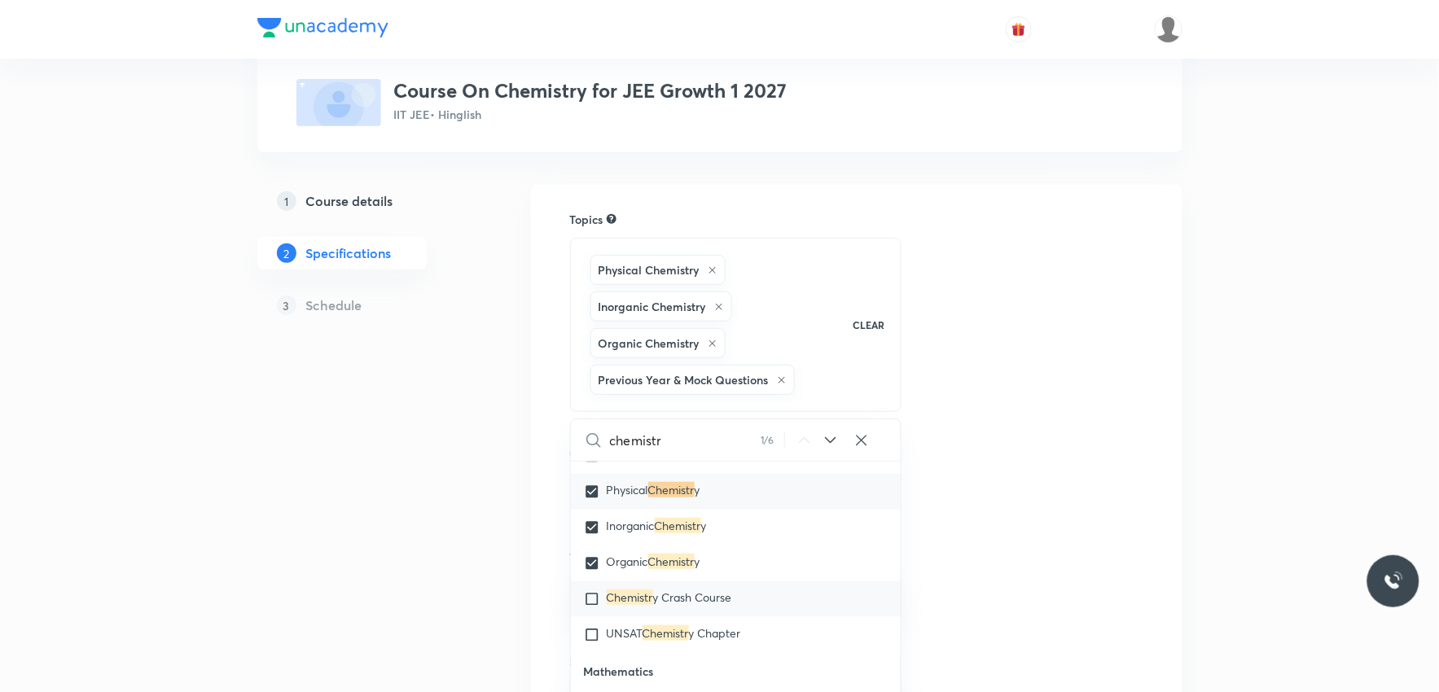
click at [655, 643] on div "UNSAT Chemistr y Chapter" at bounding box center [736, 635] width 331 height 36
checkbox input "true"
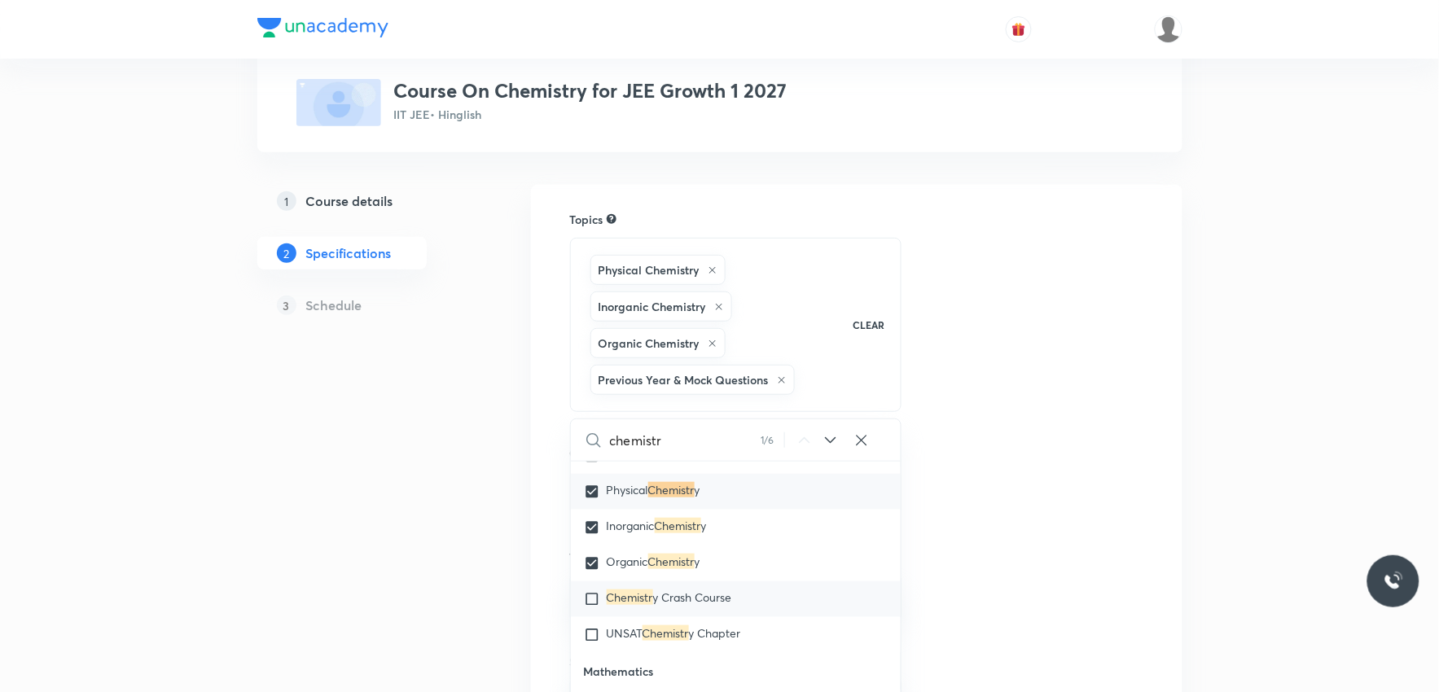
checkbox input "true"
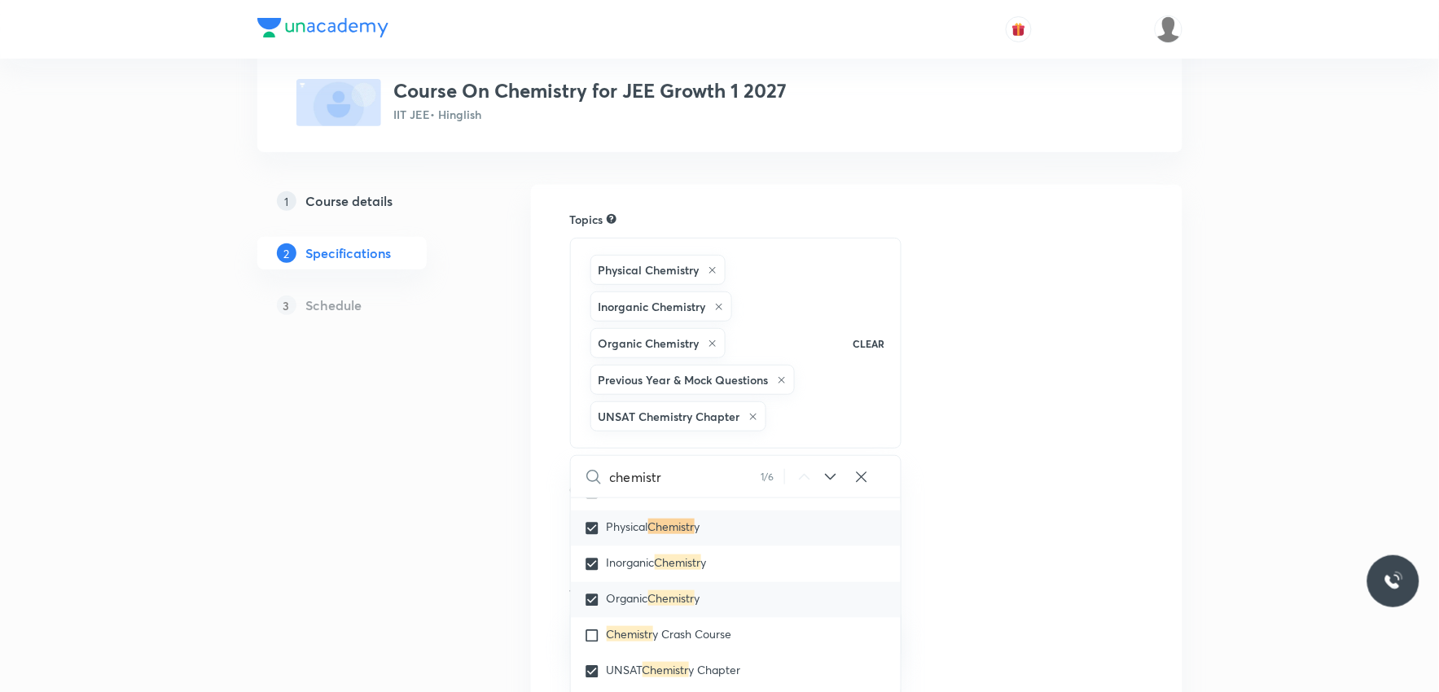
click at [658, 635] on span "y Crash Course" at bounding box center [692, 633] width 79 height 15
checkbox input "true"
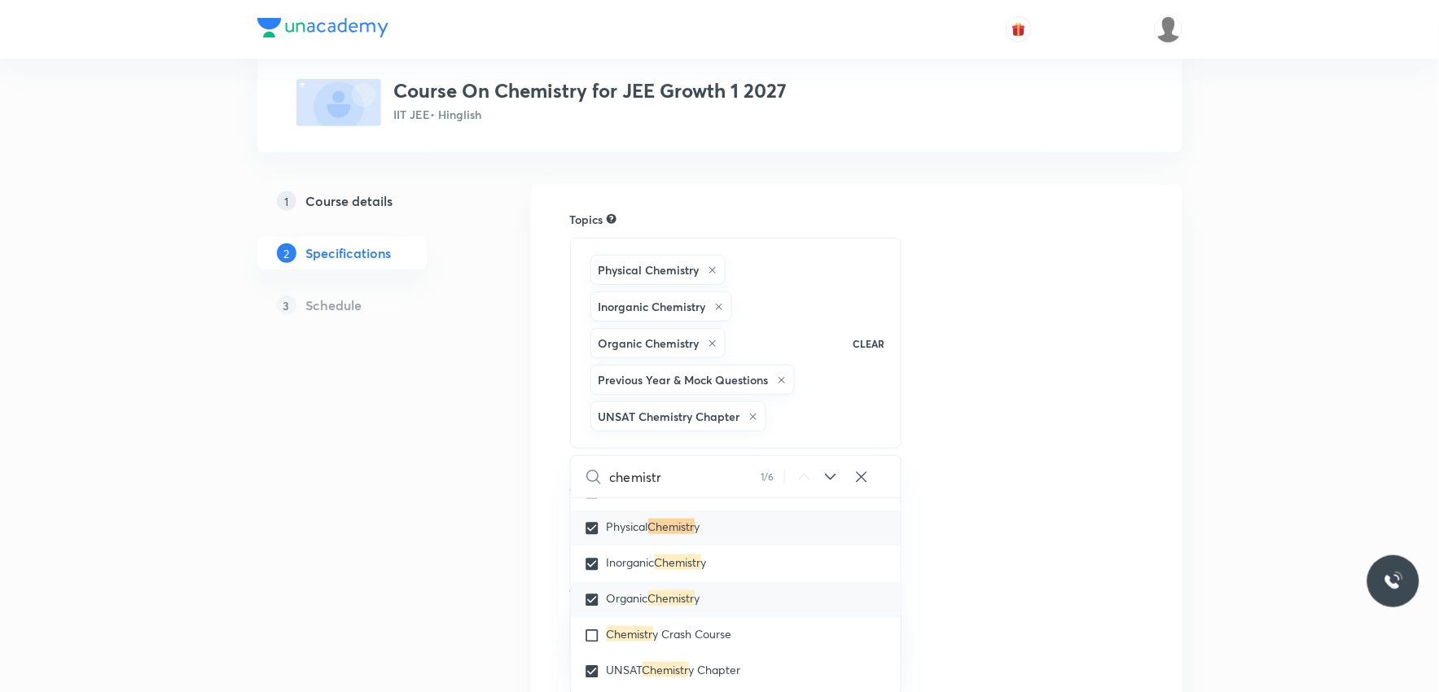
checkbox input "true"
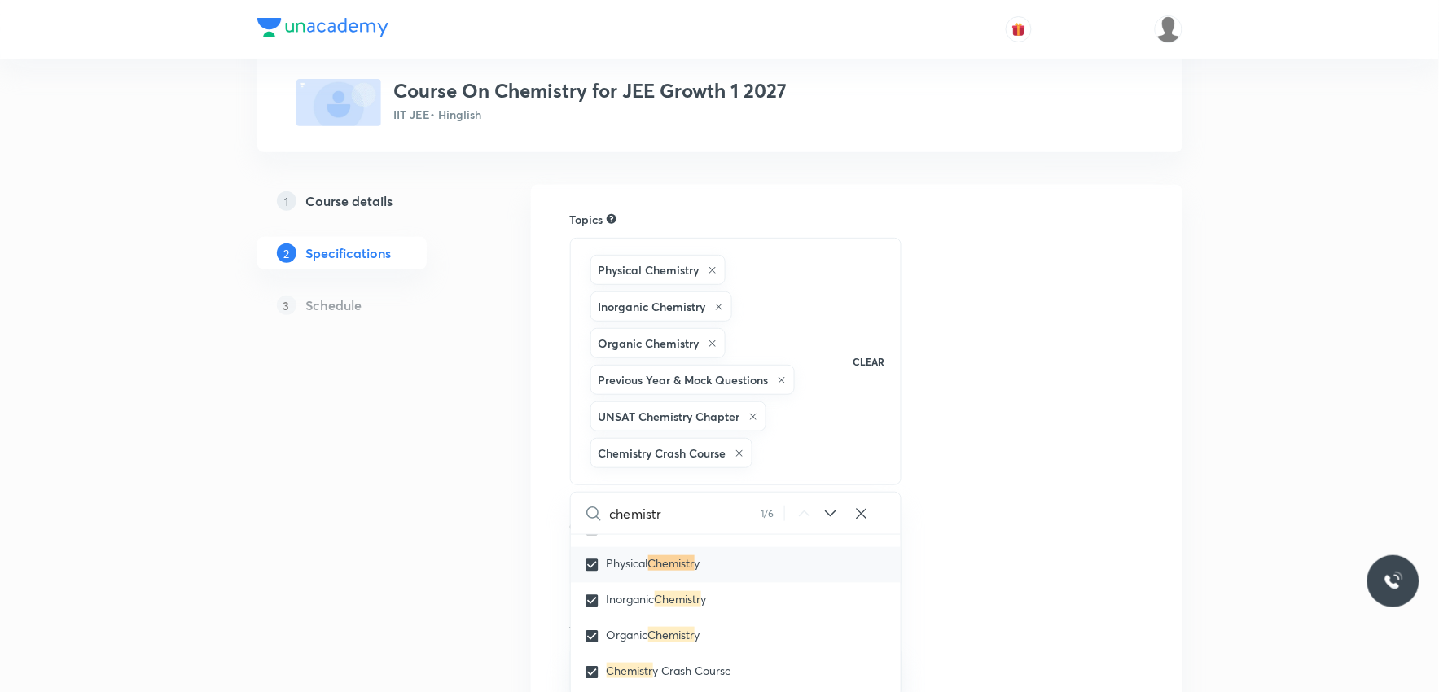
click at [1080, 376] on div "Topics Physical Chemistry Inorganic Chemistry Organic Chemistry Previous Year &…" at bounding box center [856, 633] width 573 height 845
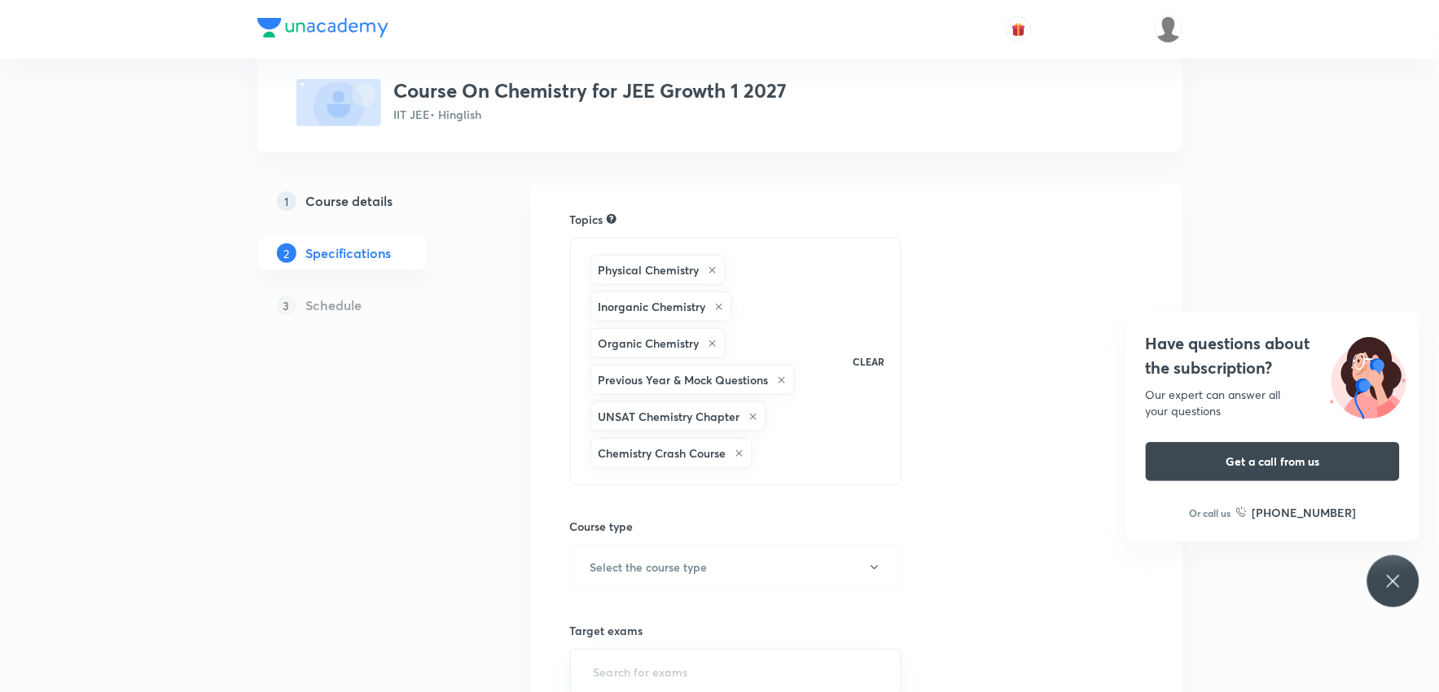
scroll to position [271, 0]
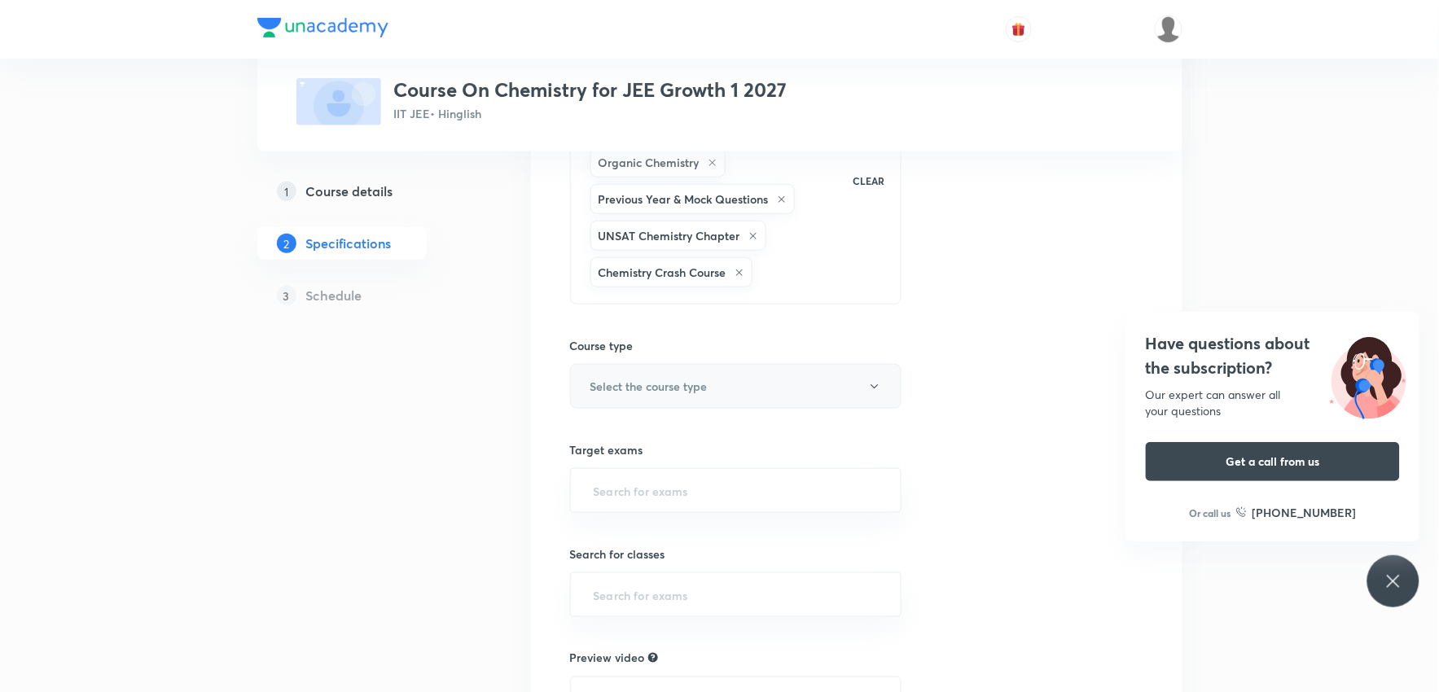
click at [686, 388] on h6 "Select the course type" at bounding box center [649, 386] width 117 height 17
click at [635, 467] on span "Theory Course" at bounding box center [755, 470] width 357 height 17
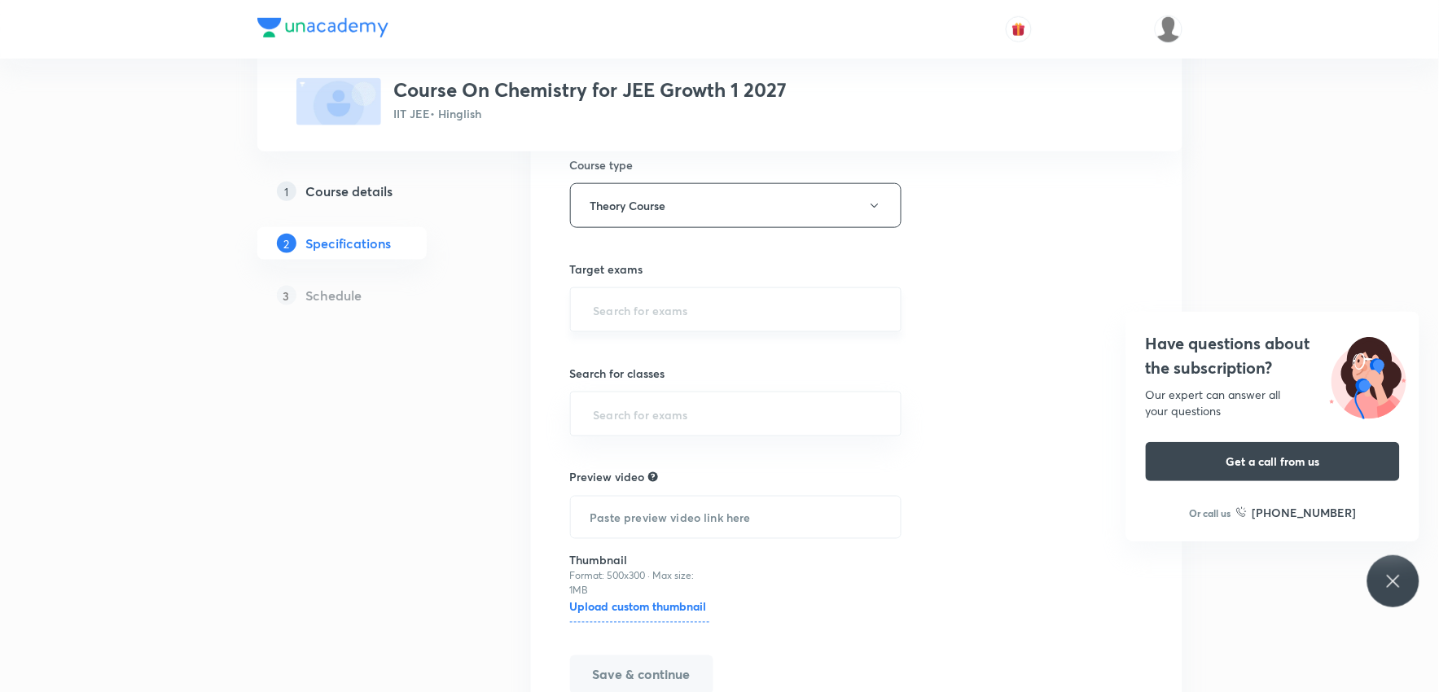
click at [669, 292] on div "​" at bounding box center [736, 310] width 332 height 45
type input "iit"
click at [649, 394] on li "IIT JEE 2027" at bounding box center [736, 387] width 330 height 29
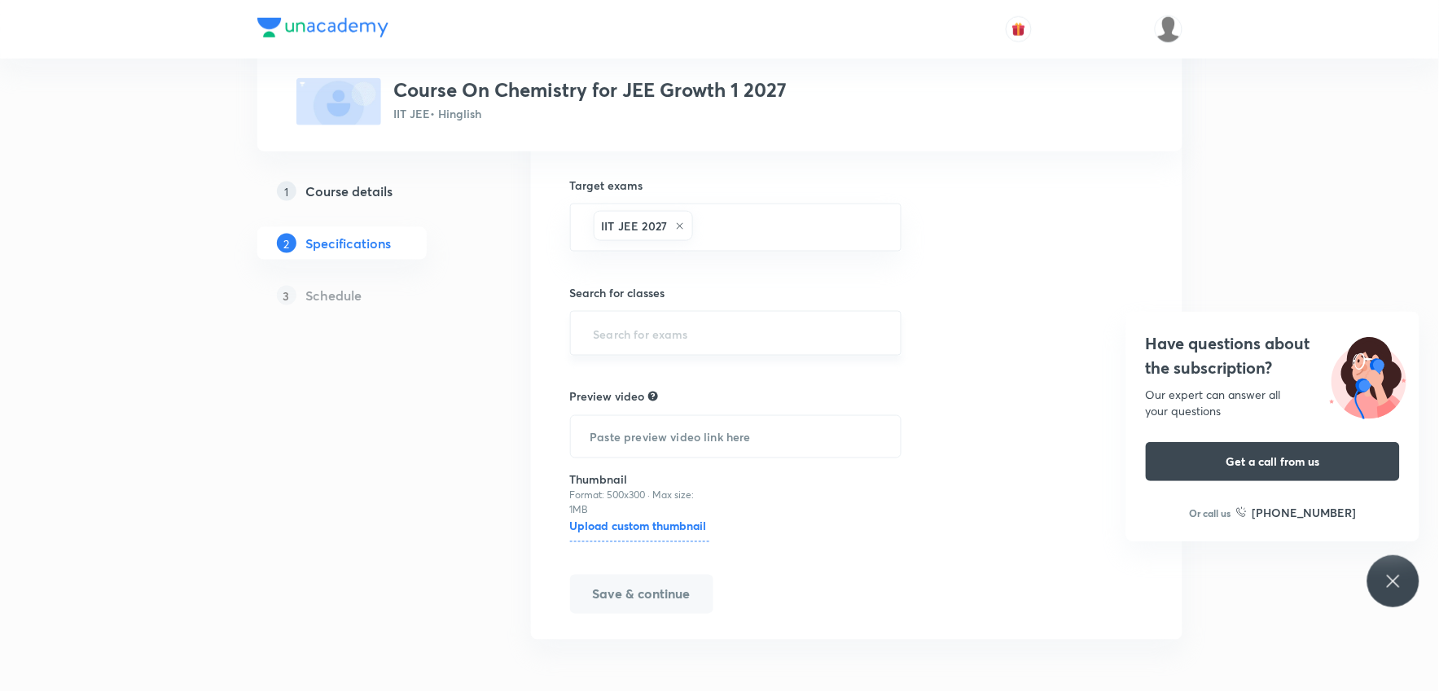
click at [636, 351] on div "​" at bounding box center [736, 333] width 332 height 45
type input "class"
click at [660, 377] on li "Class 11" at bounding box center [736, 381] width 330 height 29
click at [663, 600] on button "Save & continue" at bounding box center [641, 594] width 143 height 39
click at [1399, 587] on icon at bounding box center [1393, 581] width 12 height 12
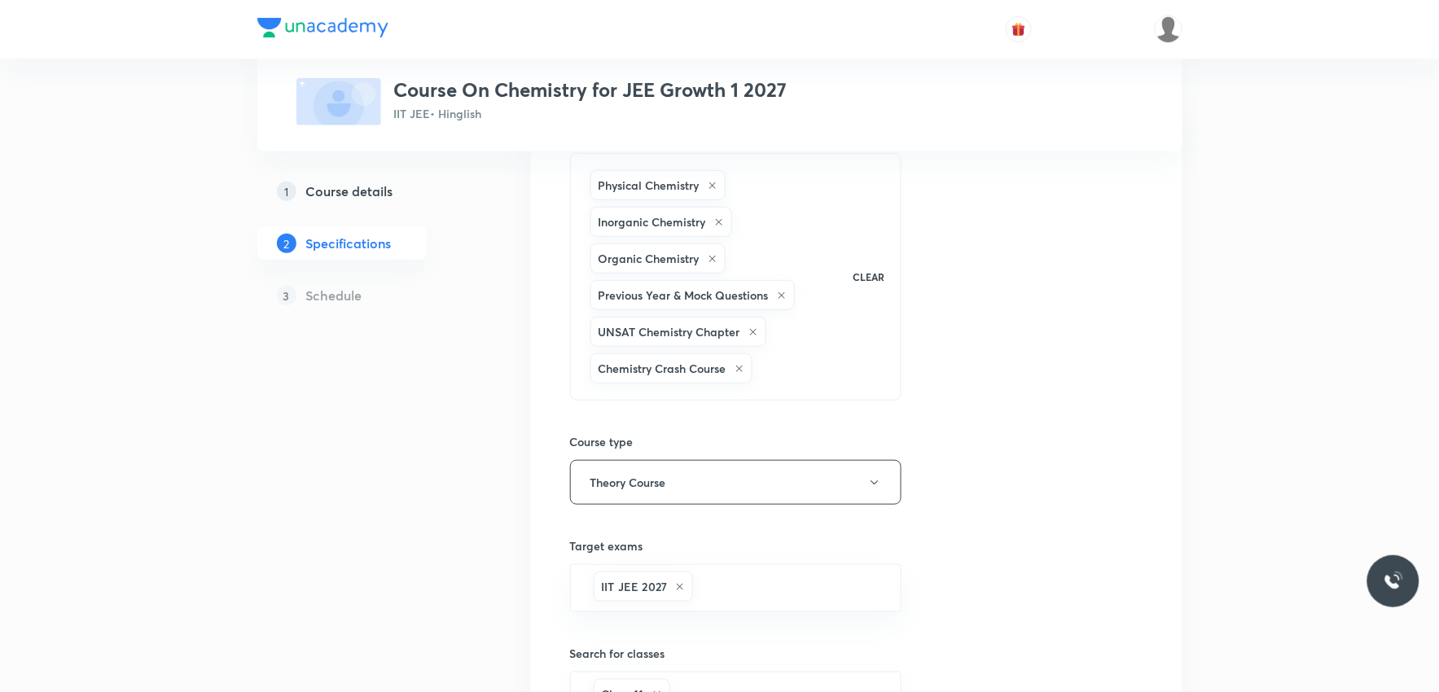
scroll to position [0, 0]
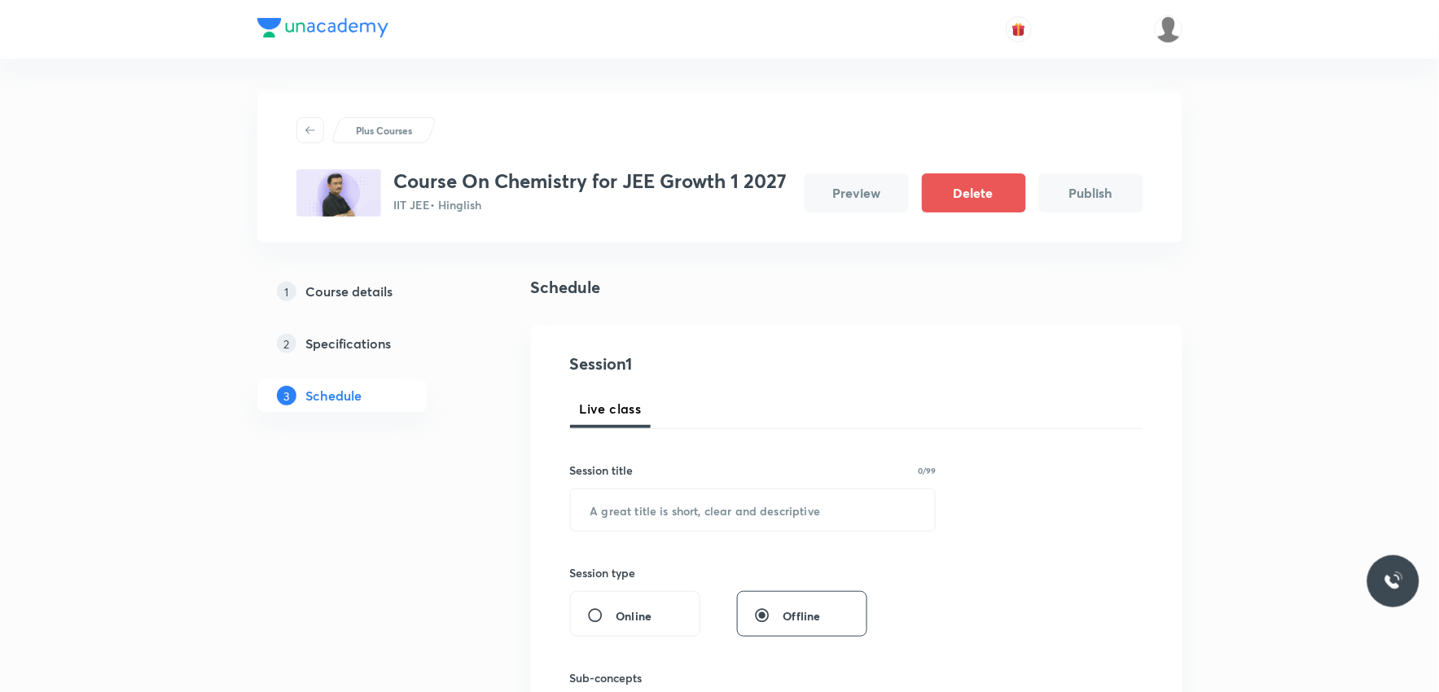
scroll to position [90, 0]
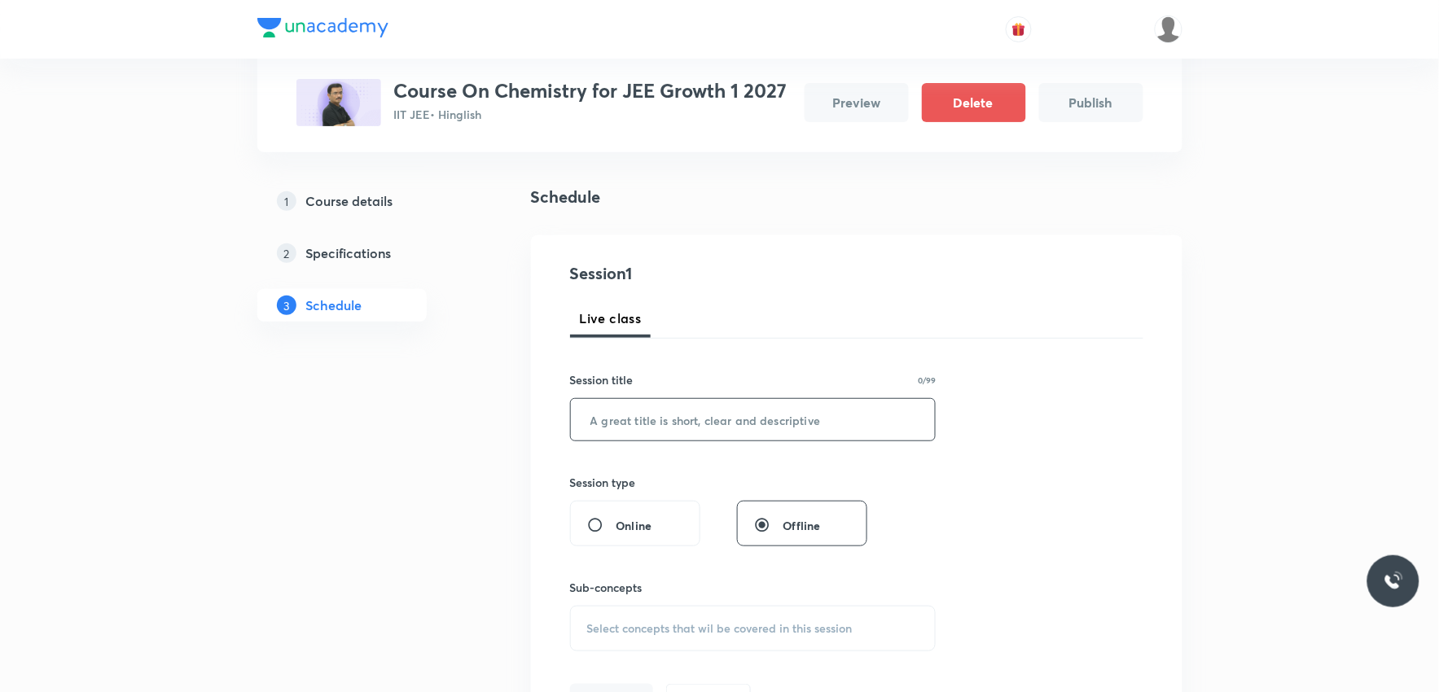
click at [725, 415] on input "text" at bounding box center [753, 420] width 365 height 42
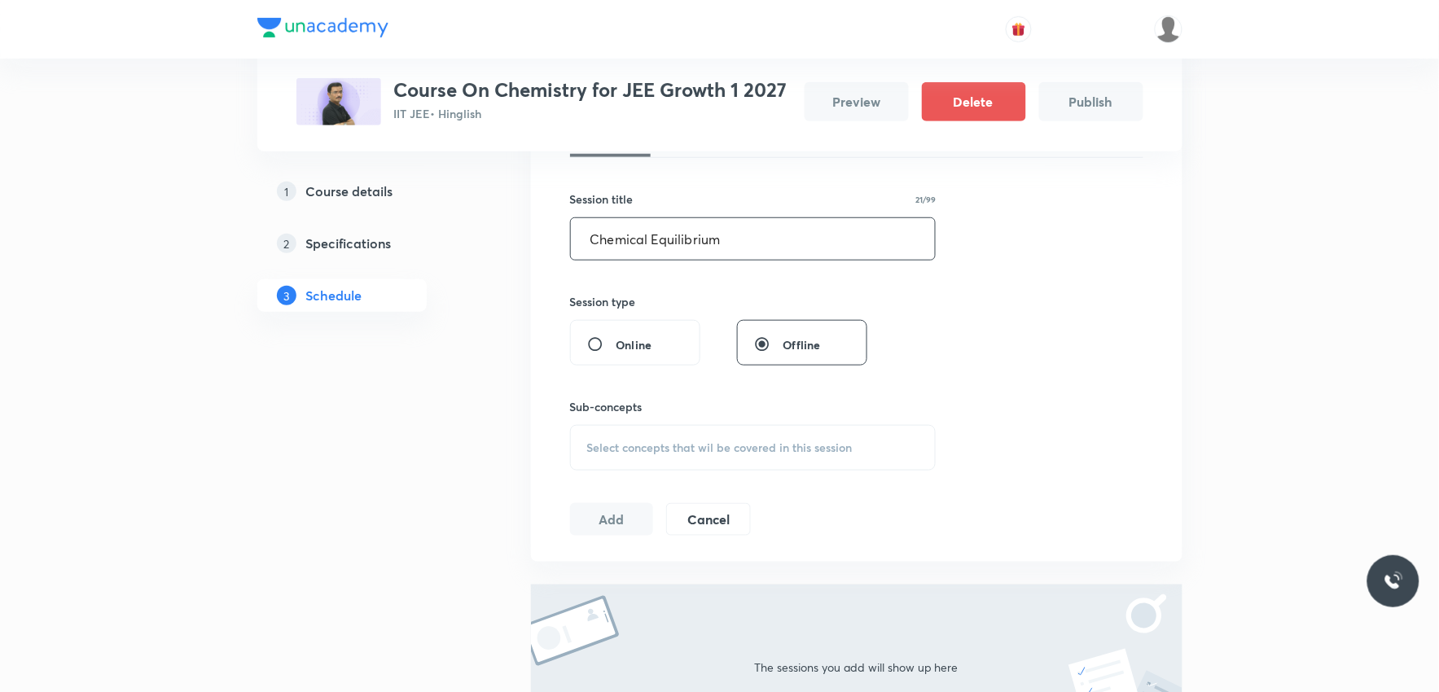
type input "Chemical Equilibrium"
click at [723, 454] on span "Select concepts that wil be covered in this session" at bounding box center [720, 447] width 266 height 13
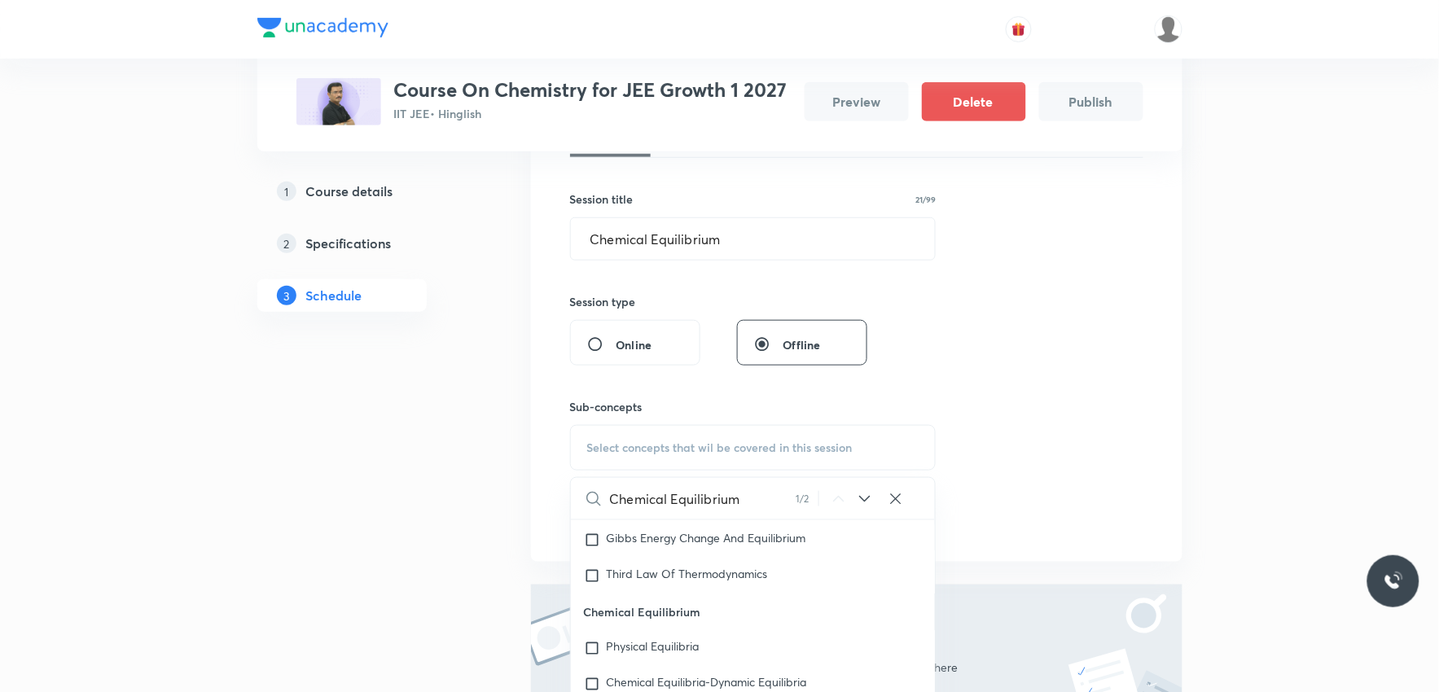
scroll to position [452, 0]
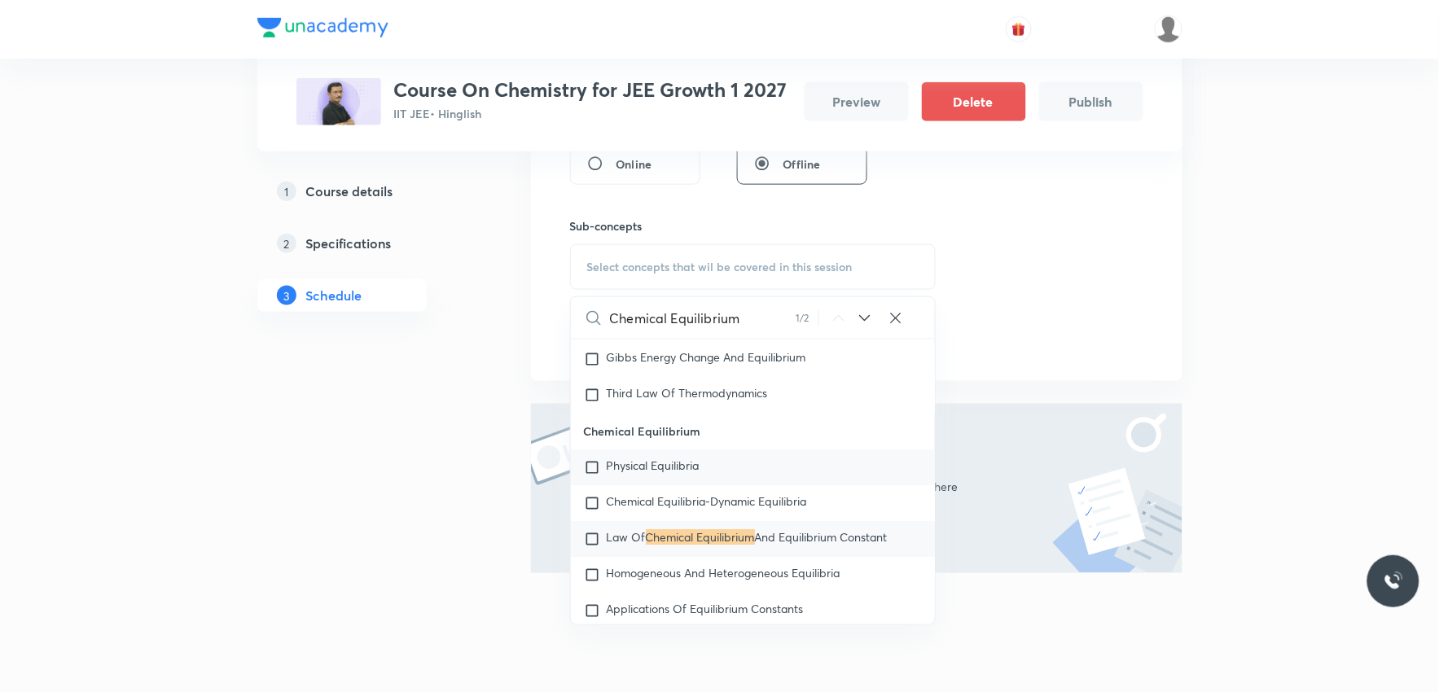
type input "Chemical Equilibrium"
click at [679, 470] on span "Physical Equilibria" at bounding box center [653, 466] width 93 height 15
checkbox input "true"
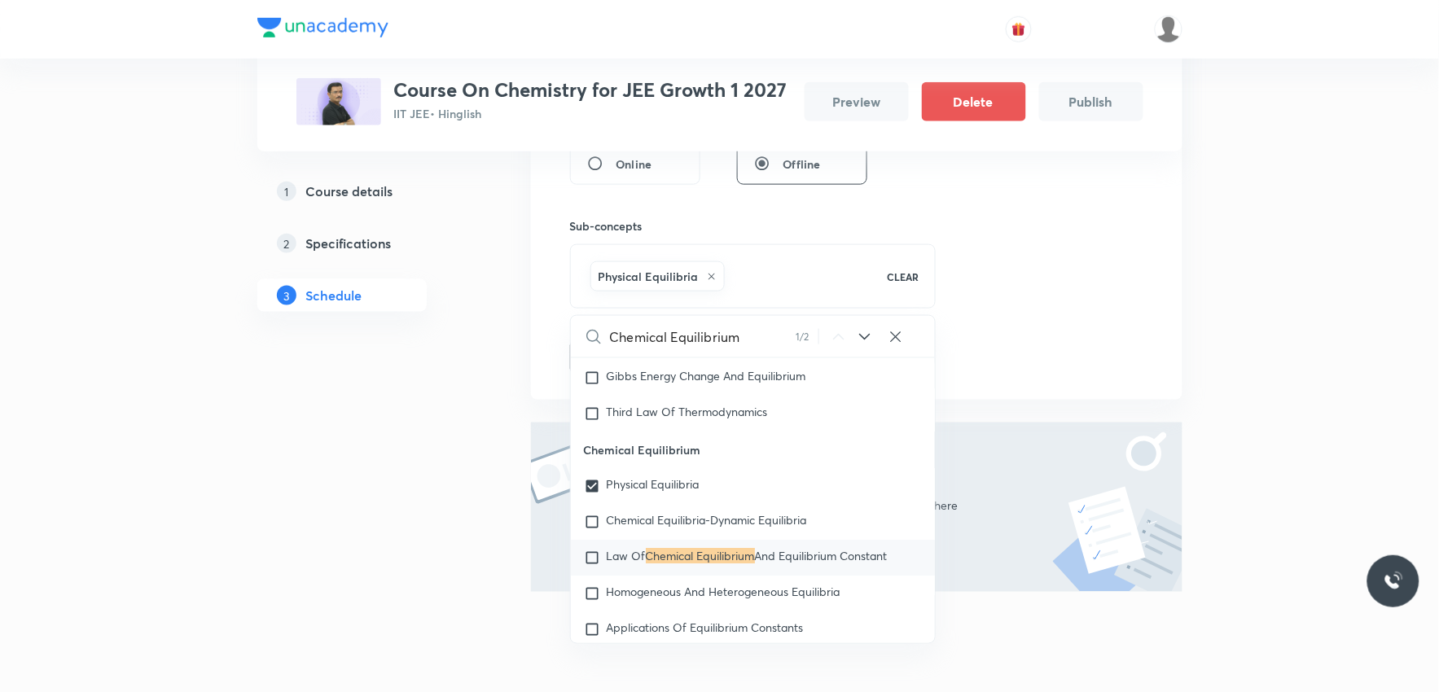
click at [1080, 247] on div "Session 1 Live class Session title 21/99 Chemical Equilibrium ​ Session type On…" at bounding box center [856, 137] width 573 height 474
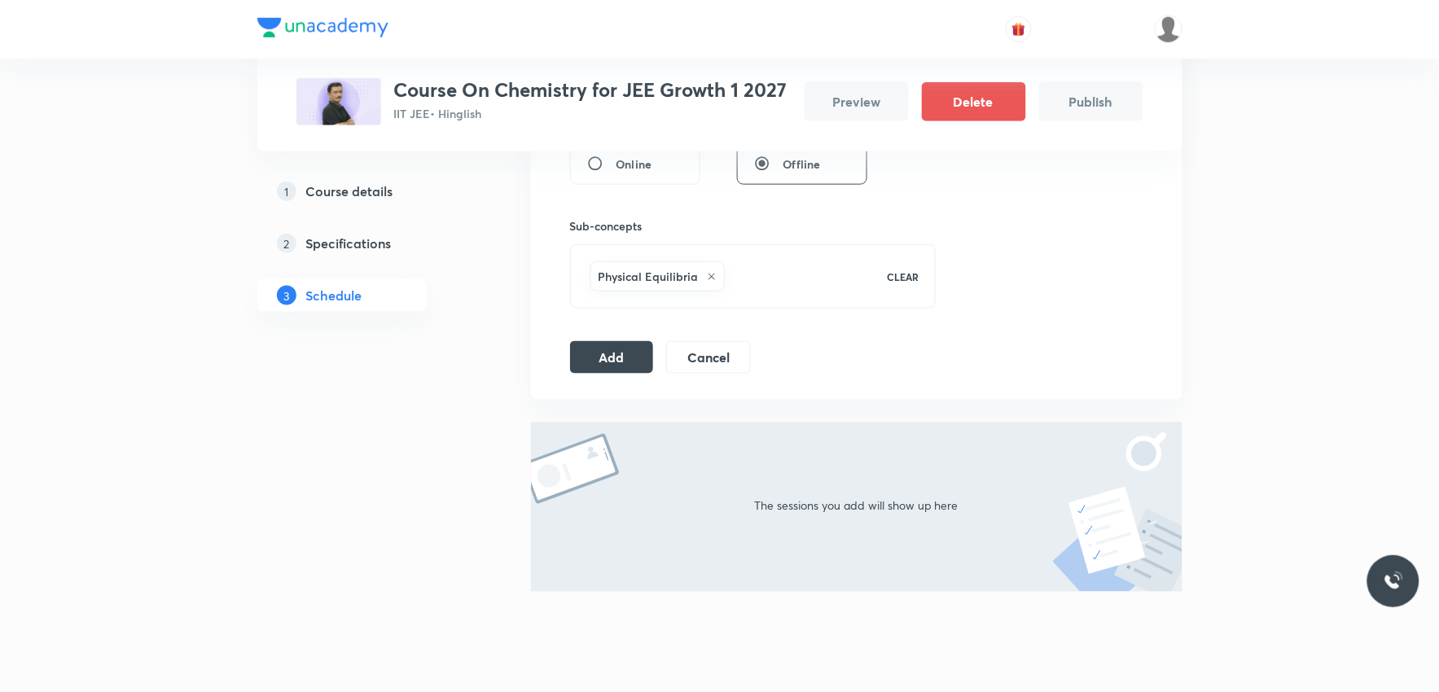
scroll to position [362, 0]
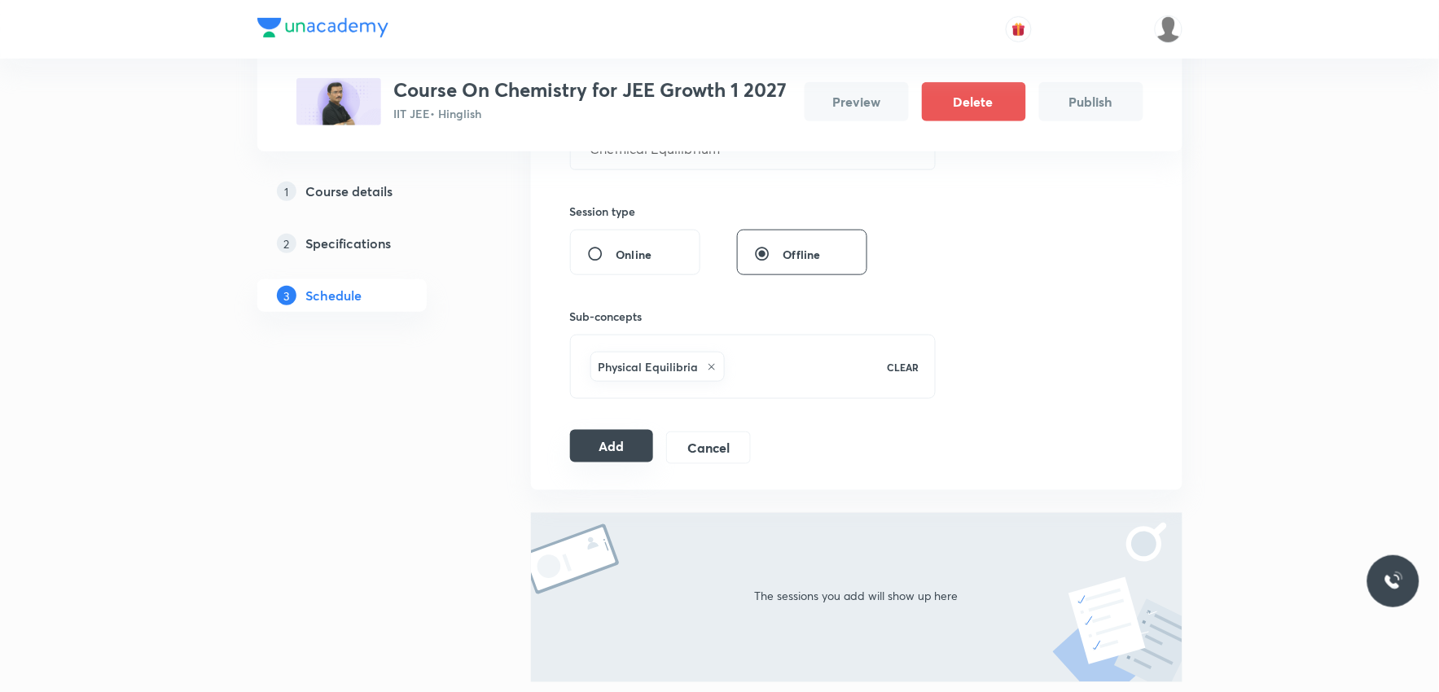
click at [608, 448] on button "Add" at bounding box center [612, 446] width 84 height 33
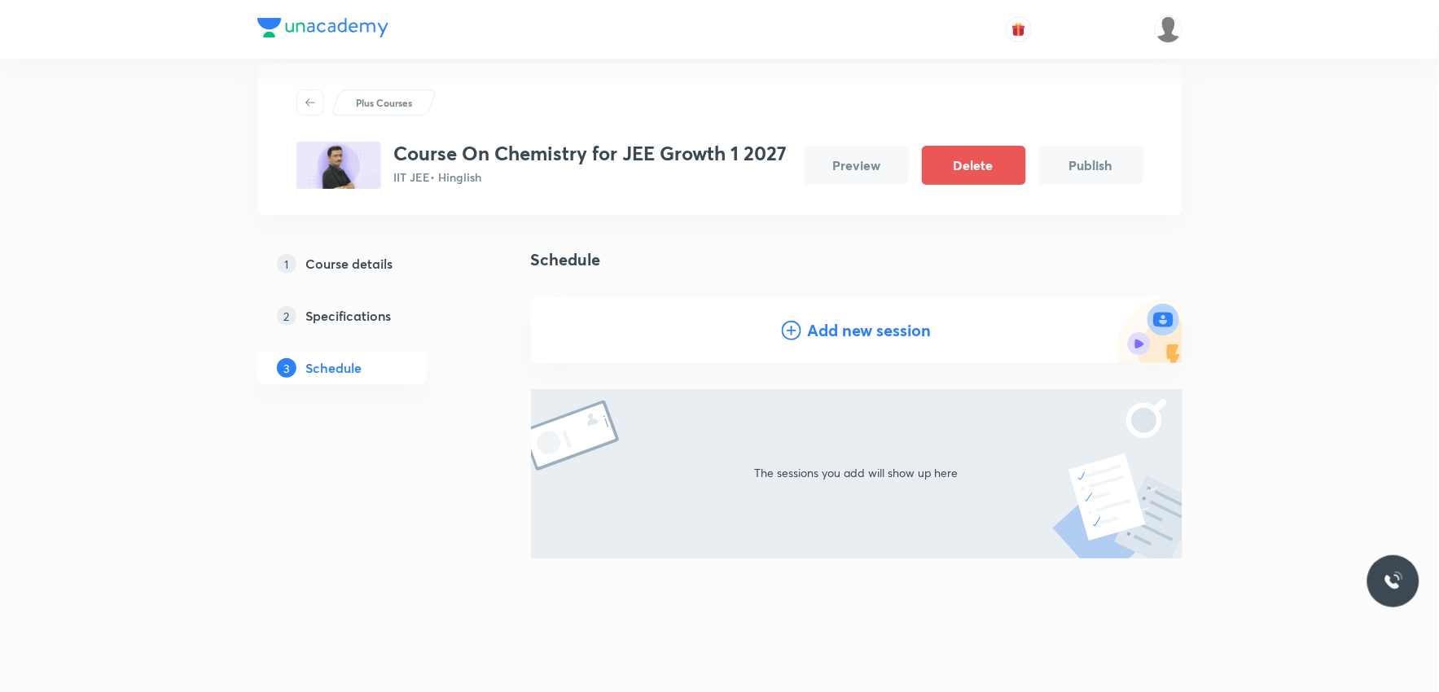
scroll to position [0, 0]
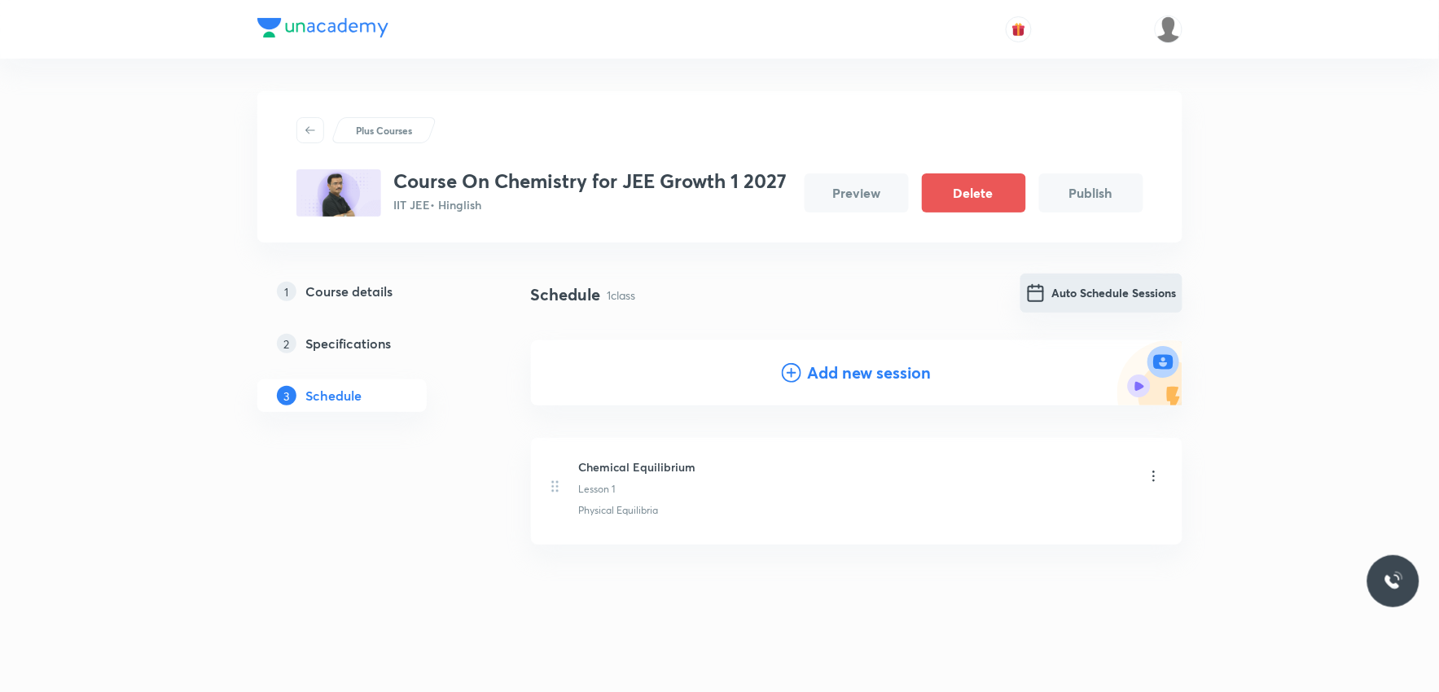
click at [1137, 294] on button "Auto Schedule Sessions" at bounding box center [1102, 293] width 162 height 39
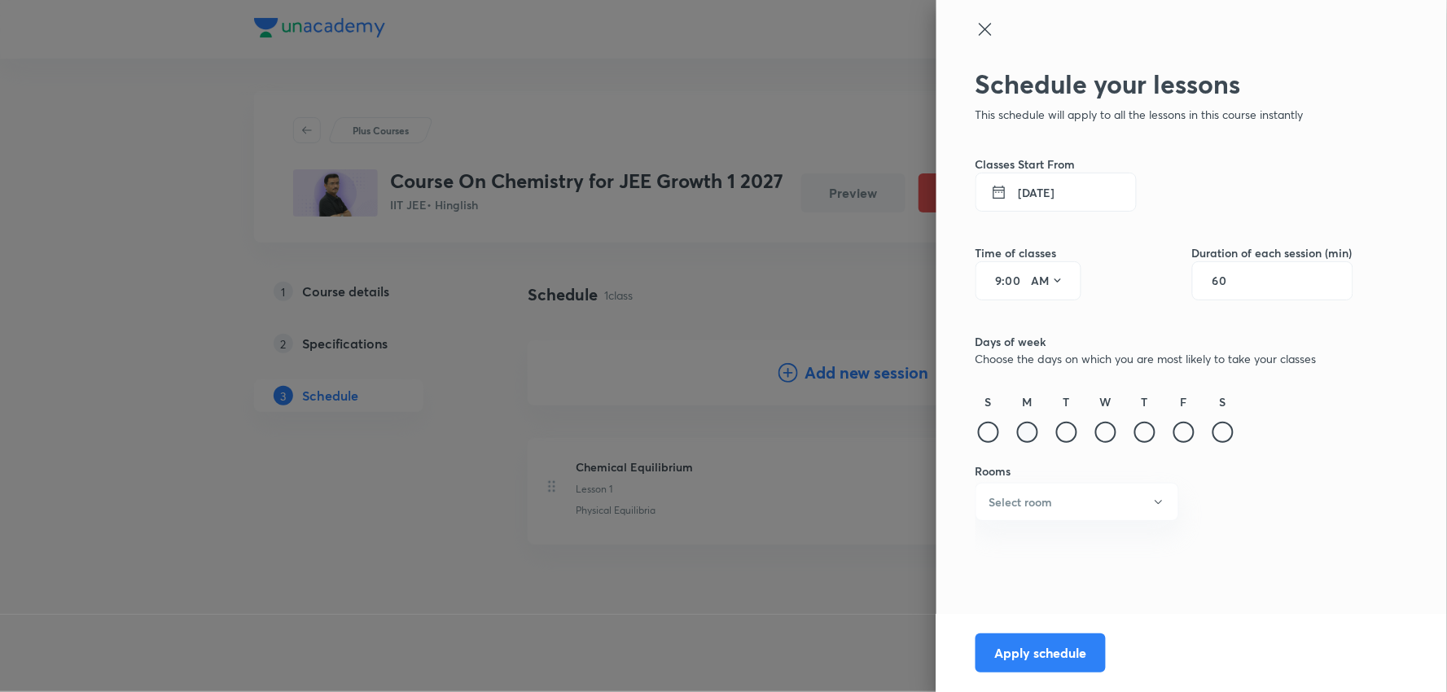
click at [1028, 434] on div at bounding box center [1027, 432] width 21 height 21
click at [1059, 432] on div at bounding box center [1066, 432] width 21 height 21
click at [1112, 426] on div at bounding box center [1105, 432] width 21 height 21
click at [1138, 432] on div at bounding box center [1145, 432] width 21 height 21
click at [1188, 432] on div at bounding box center [1184, 432] width 21 height 21
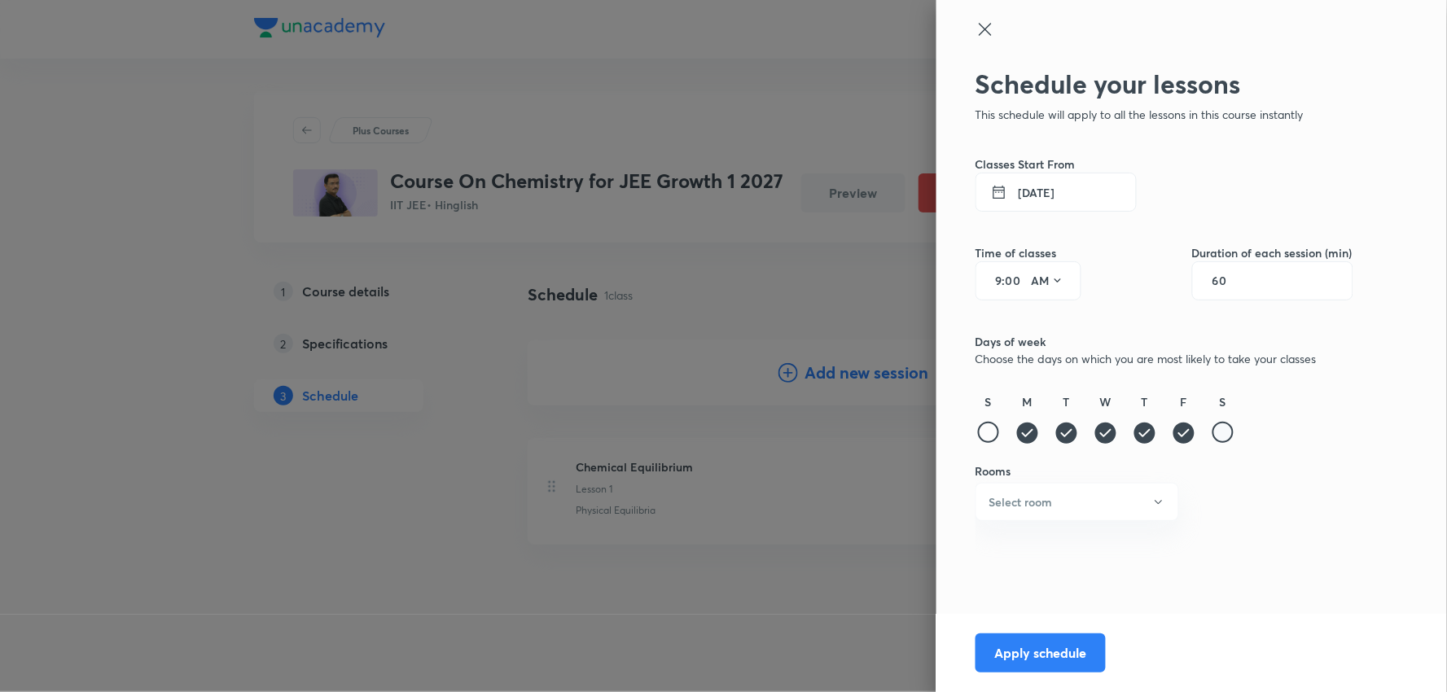
click at [1223, 432] on div at bounding box center [1223, 432] width 21 height 21
click at [1271, 274] on div "60" at bounding box center [1272, 280] width 161 height 39
click at [1245, 279] on div "60" at bounding box center [1272, 280] width 161 height 39
click at [1218, 285] on input "60" at bounding box center [1228, 280] width 31 height 13
type input "90"
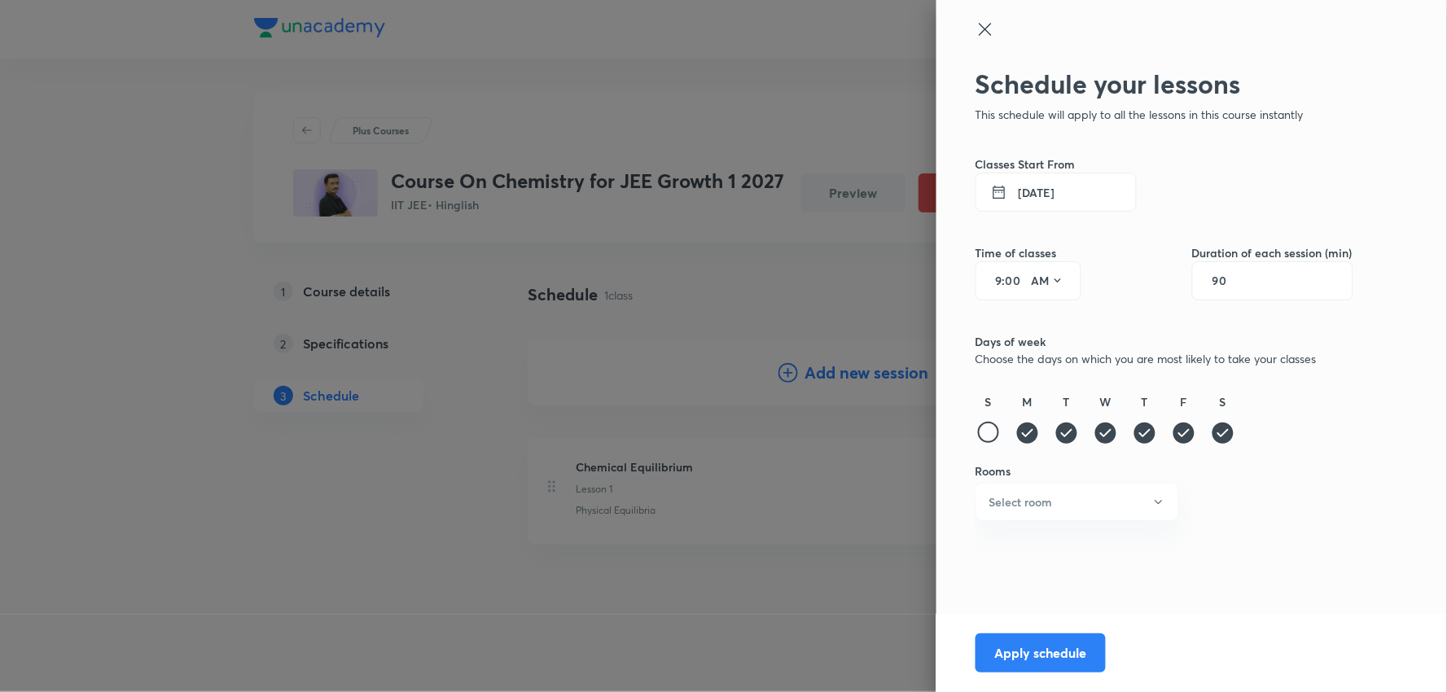
click at [1000, 283] on input "9" at bounding box center [993, 280] width 20 height 13
type input "11"
type input "30"
click at [1033, 193] on button "4 Oct 2025" at bounding box center [1056, 192] width 161 height 39
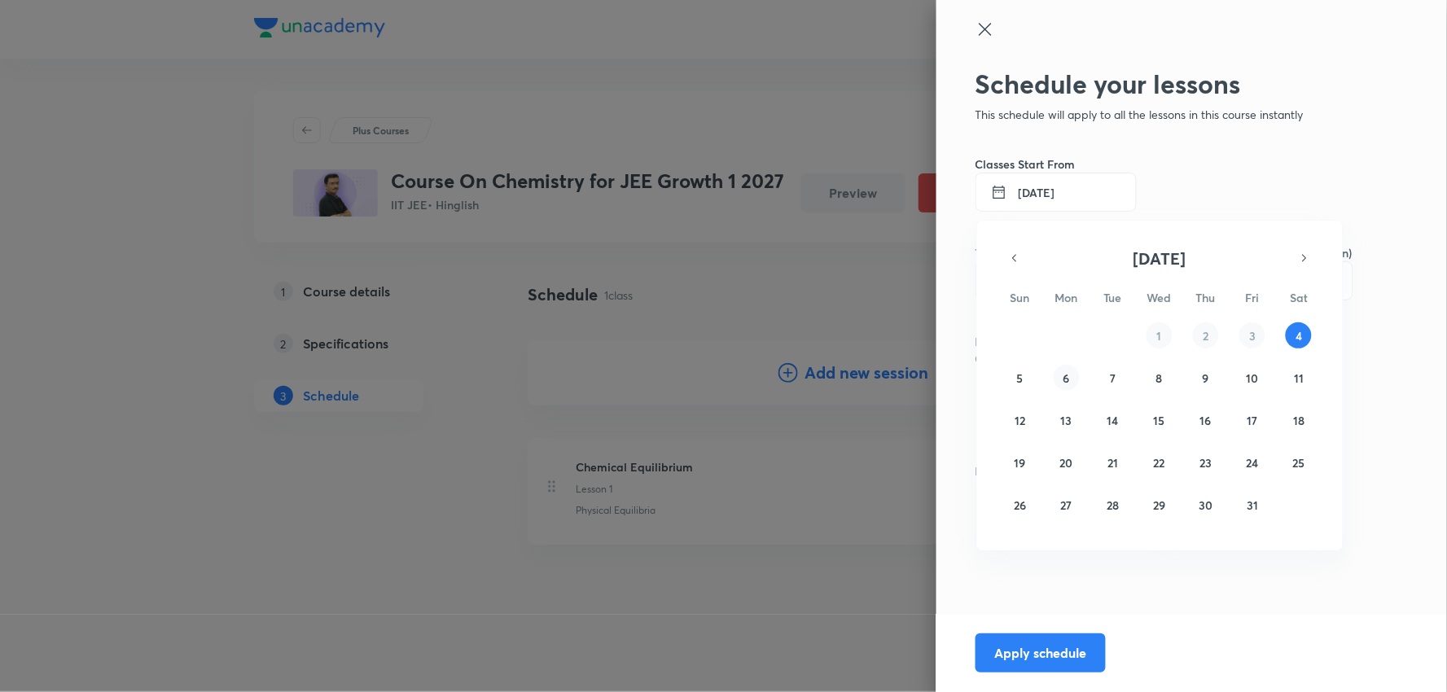
click at [1070, 380] on button "6" at bounding box center [1067, 378] width 26 height 26
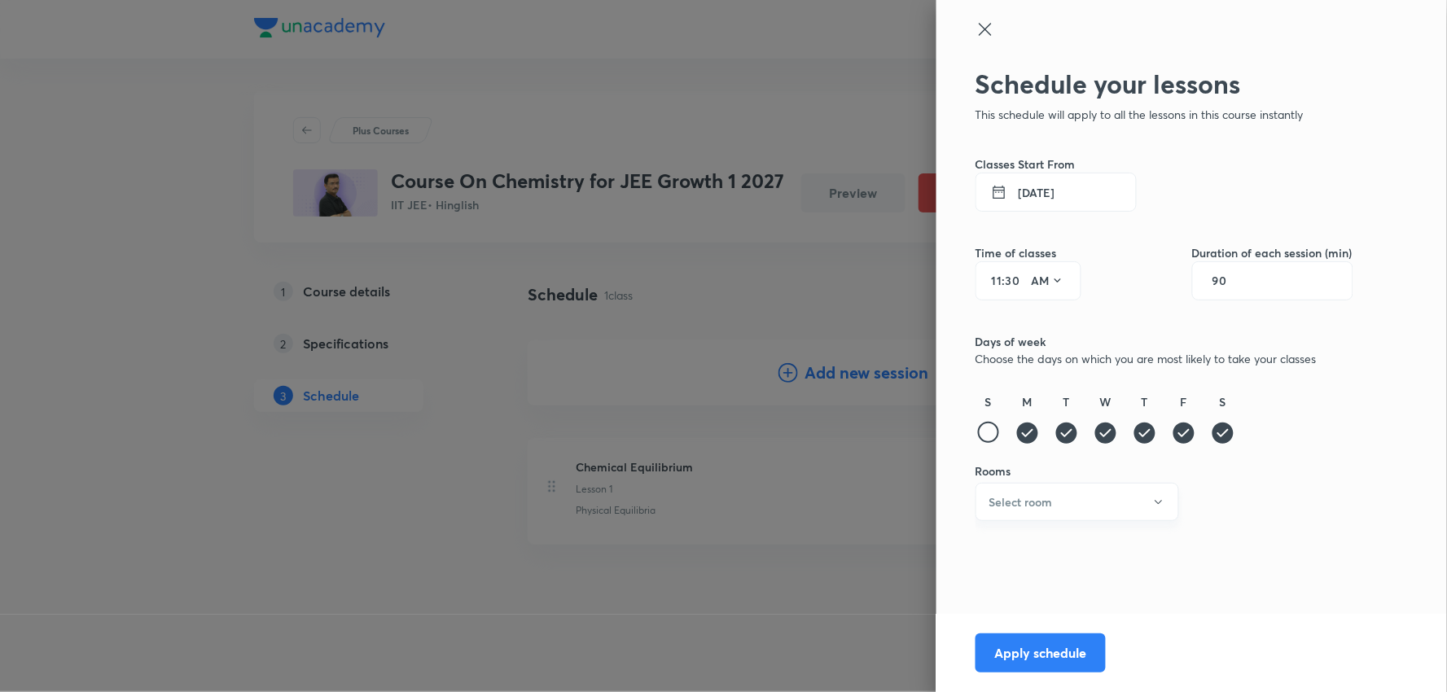
click at [1106, 500] on button "Select room" at bounding box center [1078, 502] width 204 height 38
click at [1026, 481] on span "101" at bounding box center [1078, 484] width 182 height 17
click at [1052, 652] on button "Apply schedule" at bounding box center [1041, 651] width 130 height 39
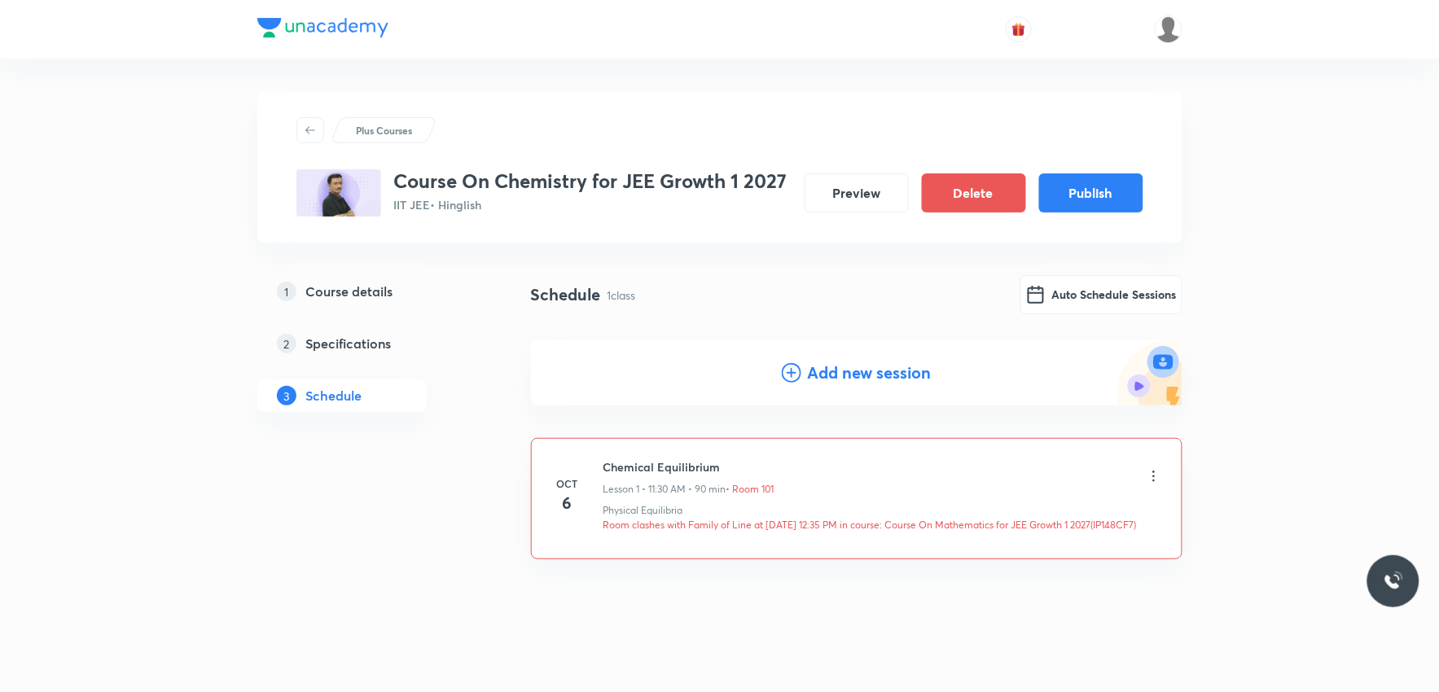
click at [1154, 477] on icon at bounding box center [1154, 476] width 16 height 16
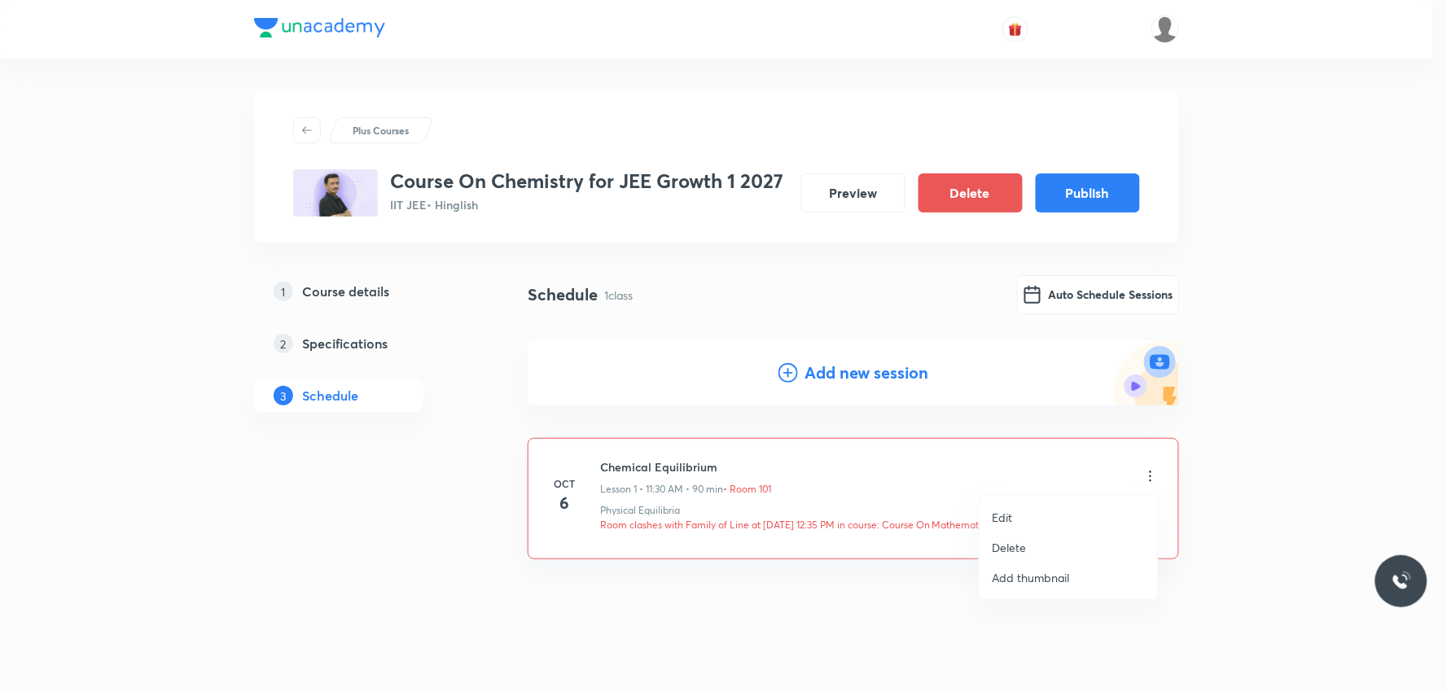
click at [1020, 516] on li "Edit" at bounding box center [1069, 518] width 178 height 30
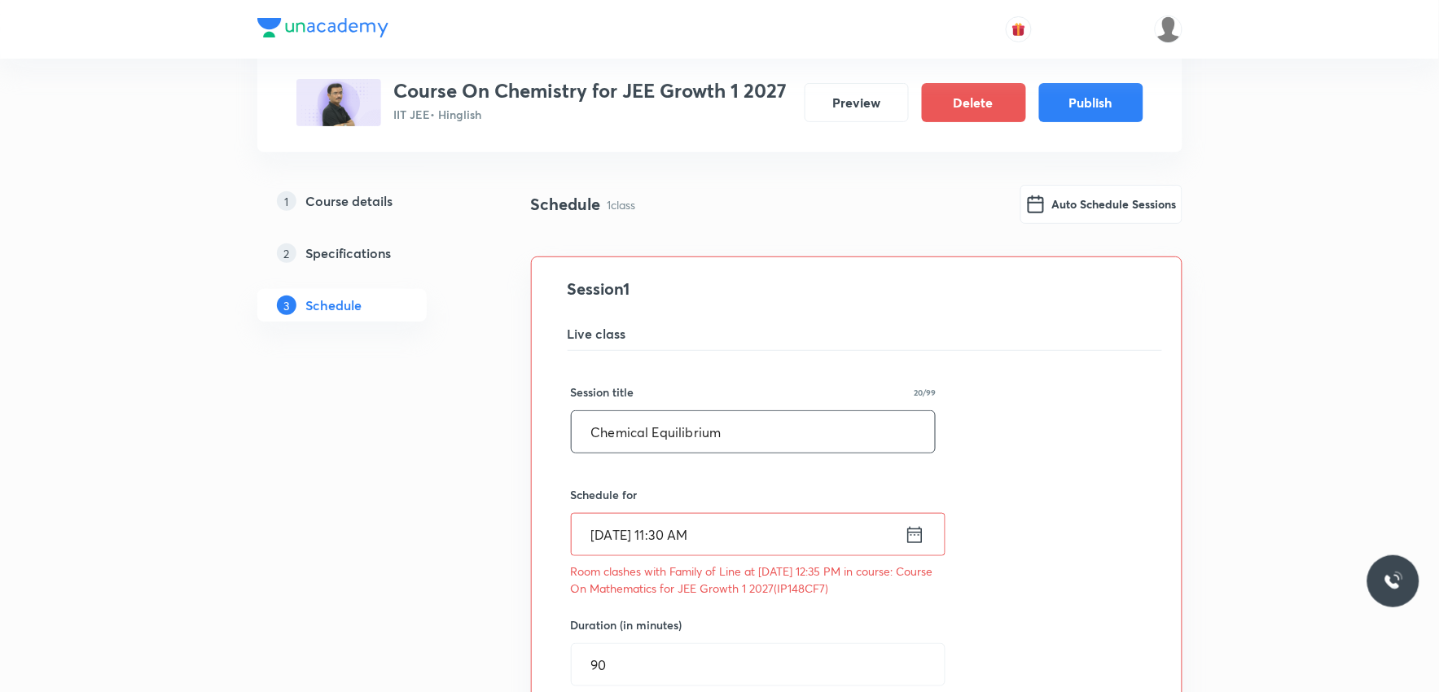
scroll to position [181, 0]
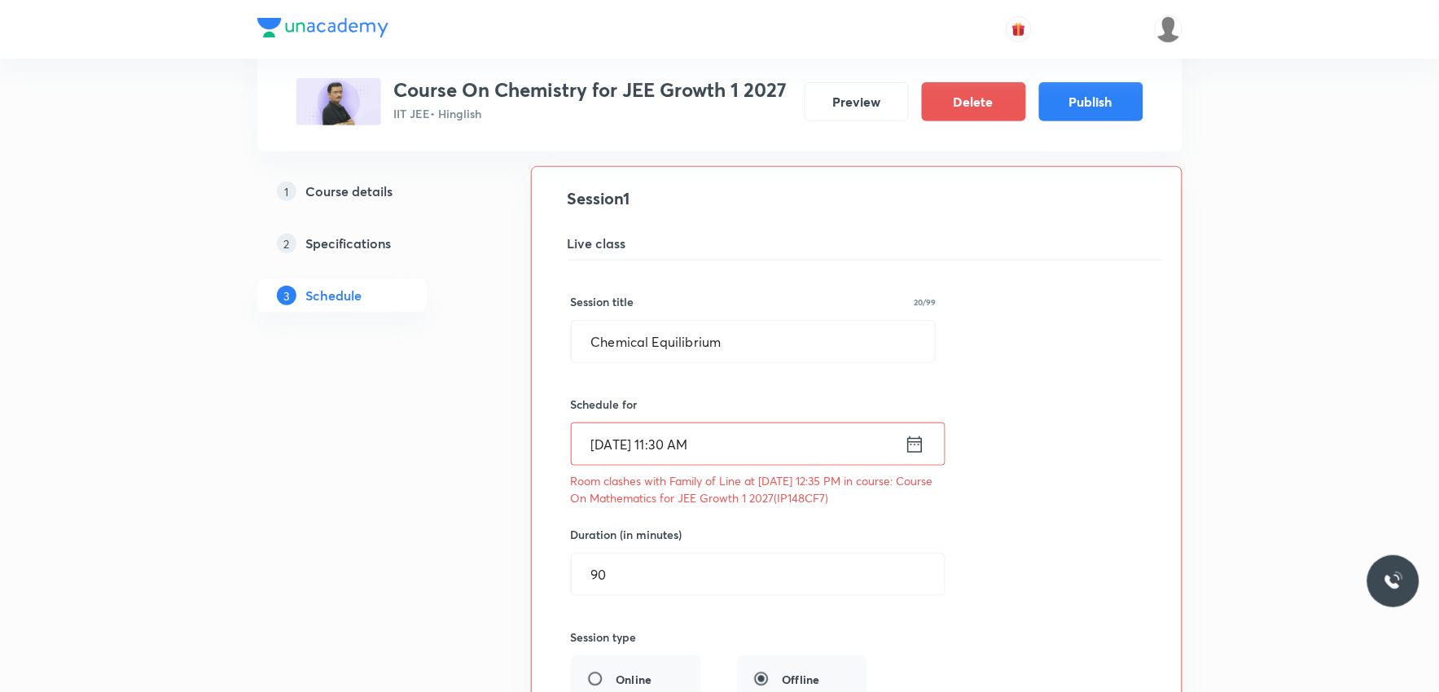
click at [689, 448] on input "Oct 6, 2025, 11:30 AM" at bounding box center [738, 445] width 333 height 42
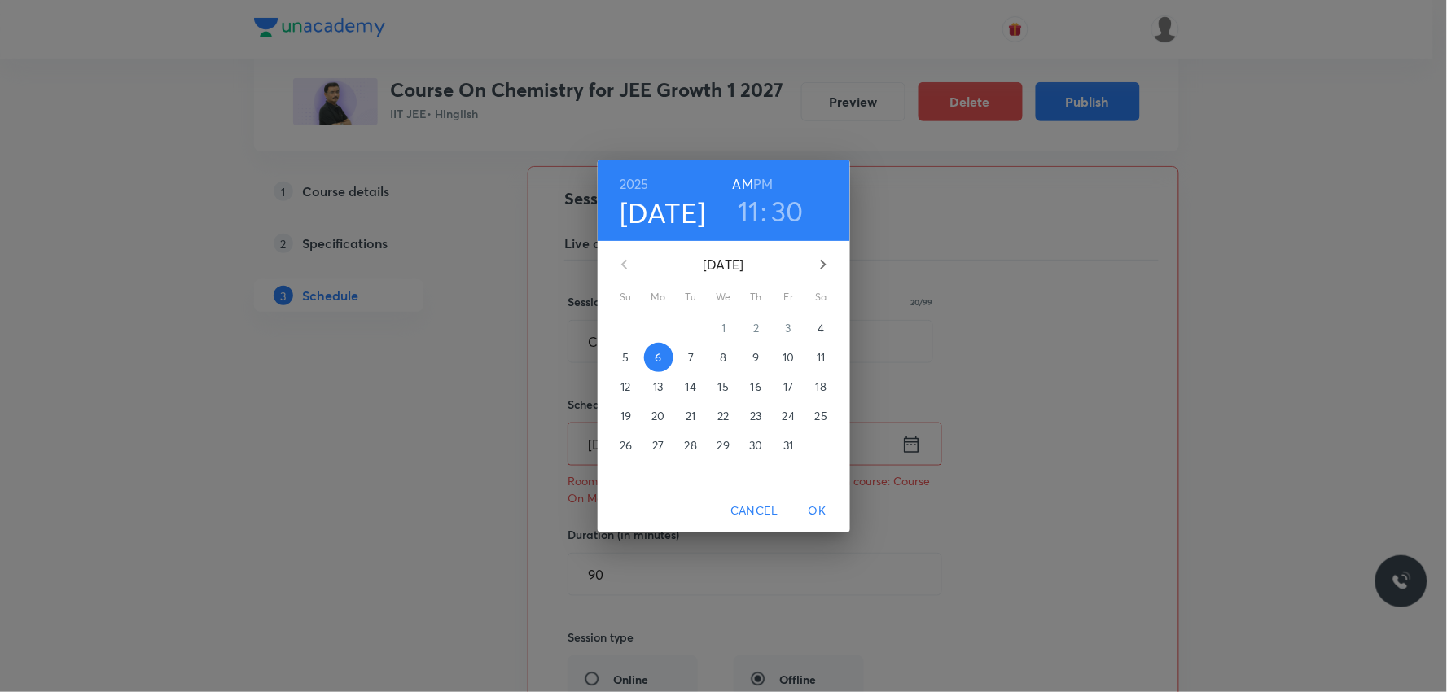
click at [779, 217] on h3 "30" at bounding box center [787, 211] width 33 height 34
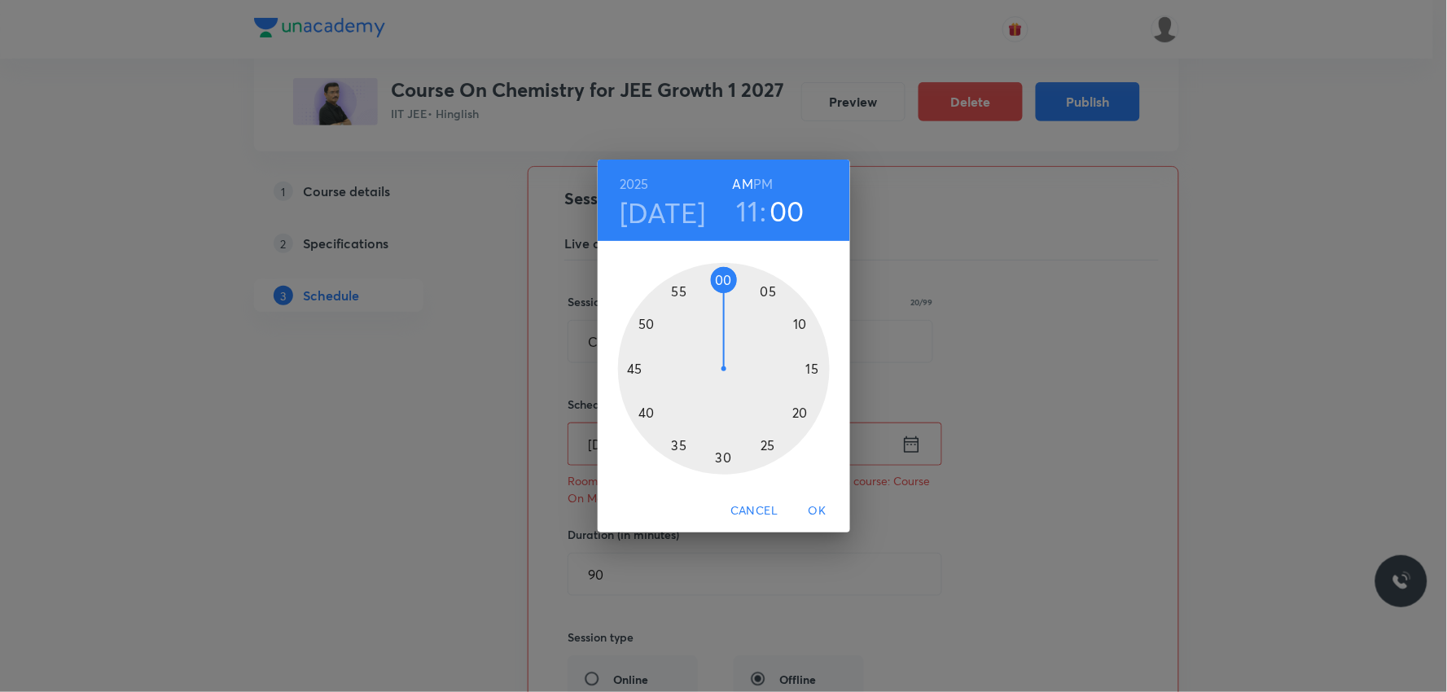
drag, startPoint x: 719, startPoint y: 460, endPoint x: 725, endPoint y: 304, distance: 156.5
click at [725, 304] on div at bounding box center [724, 369] width 212 height 212
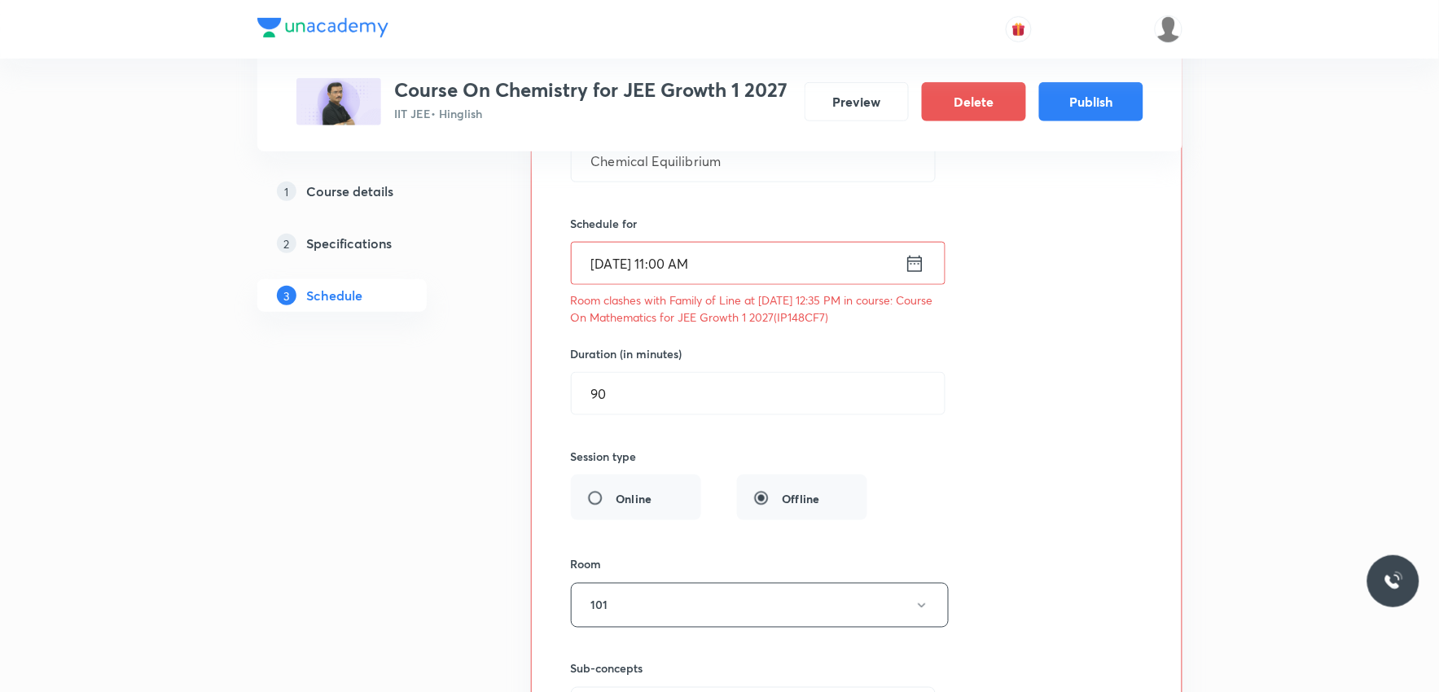
scroll to position [633, 0]
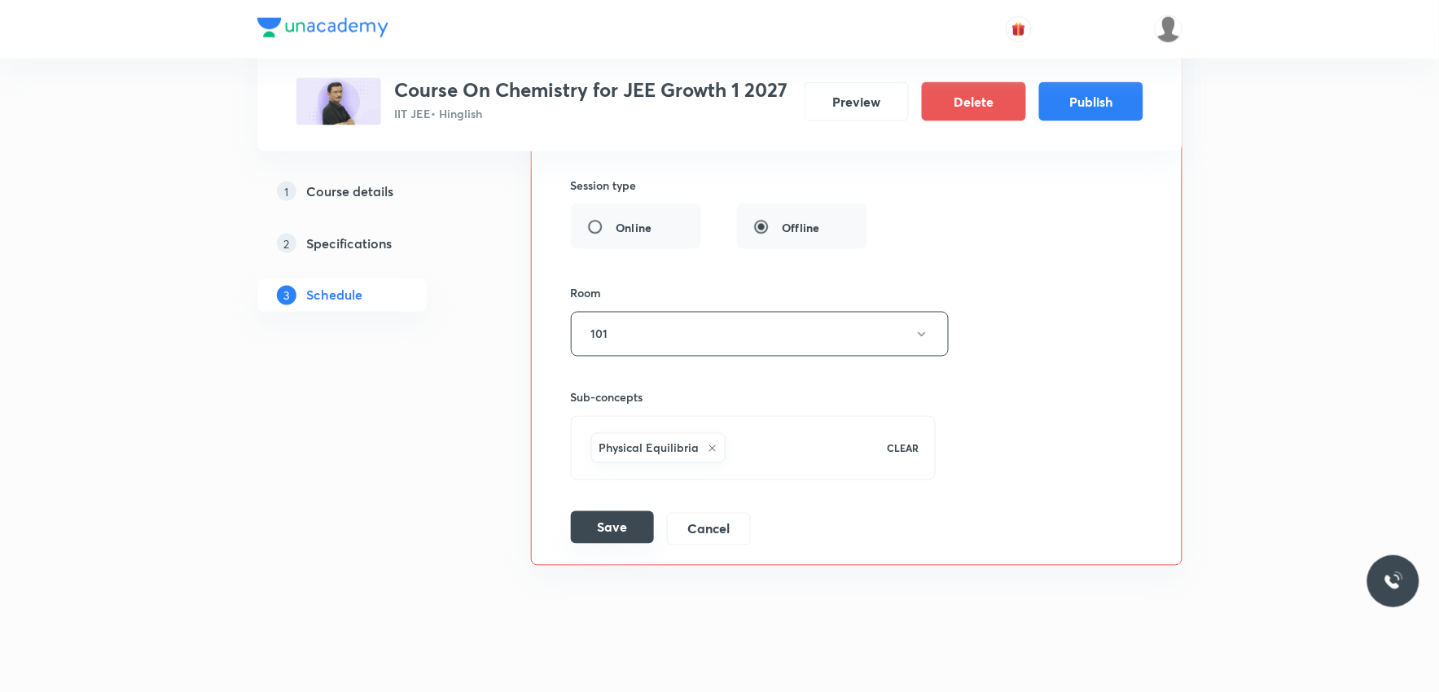
click at [607, 538] on button "Save" at bounding box center [612, 528] width 83 height 33
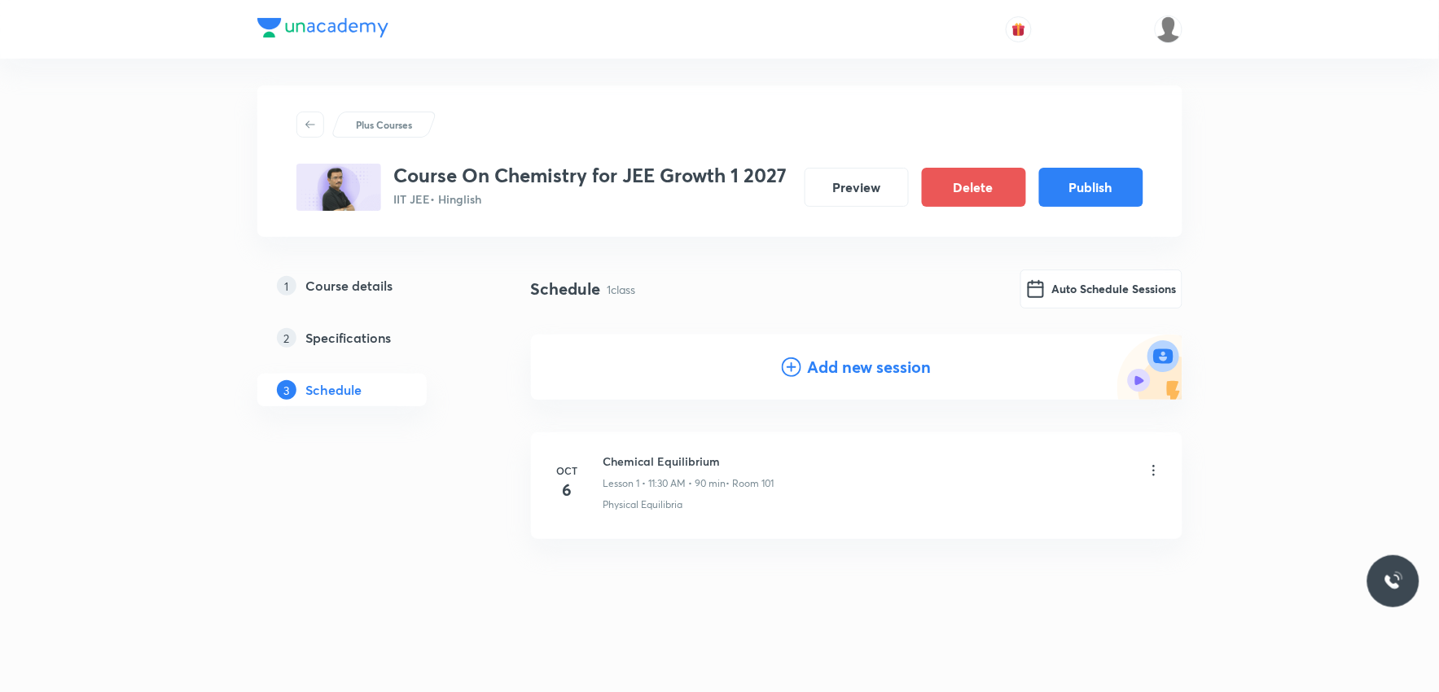
scroll to position [5, 0]
click at [1083, 191] on button "Publish" at bounding box center [1091, 186] width 104 height 39
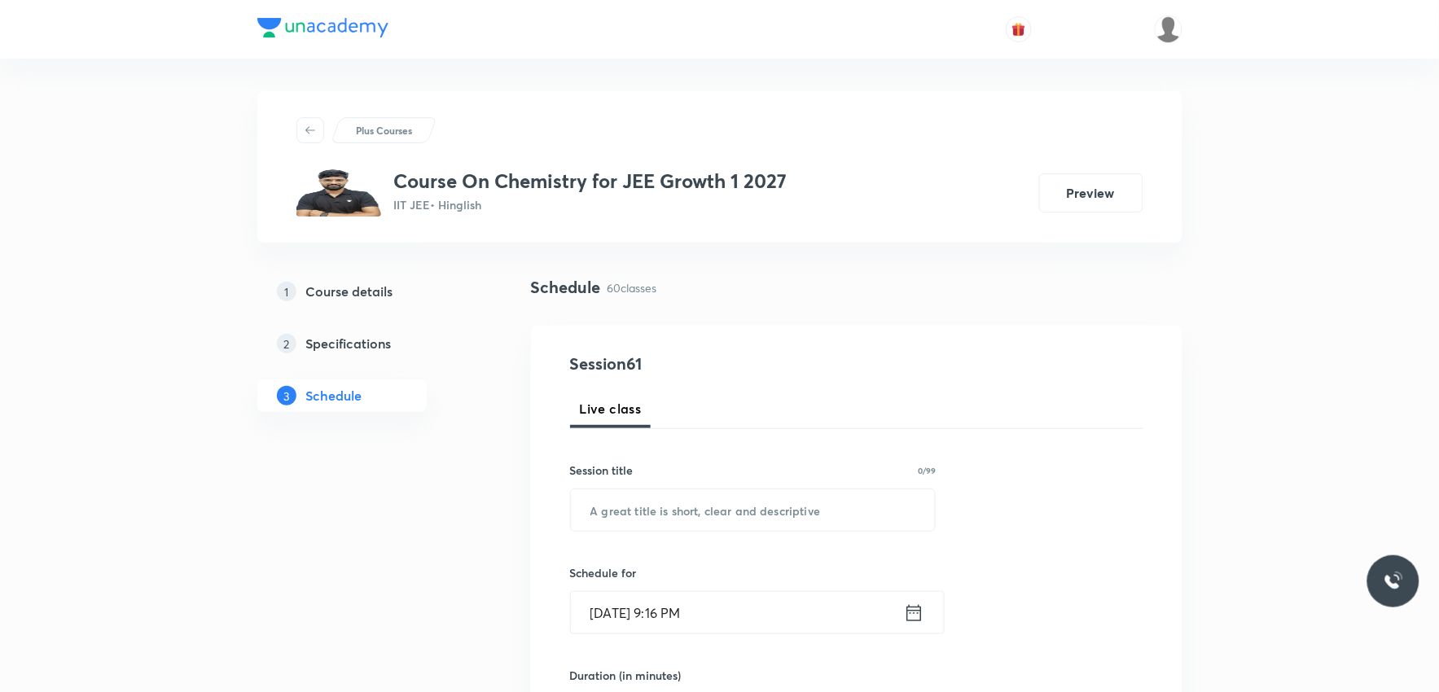
click at [359, 290] on h5 "Course details" at bounding box center [349, 292] width 87 height 20
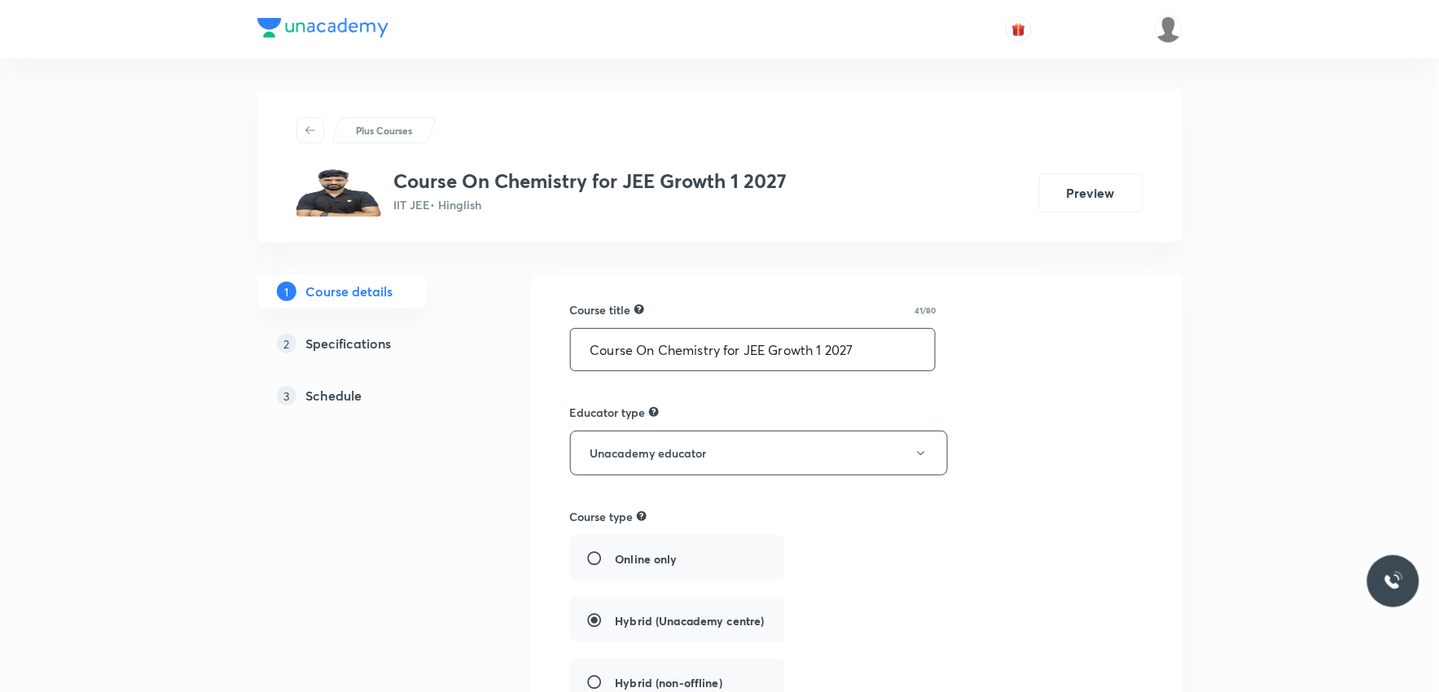
drag, startPoint x: 587, startPoint y: 353, endPoint x: 875, endPoint y: 361, distance: 287.6
click at [875, 361] on input "Course On Chemistry for JEE Growth 1 2027" at bounding box center [753, 350] width 365 height 42
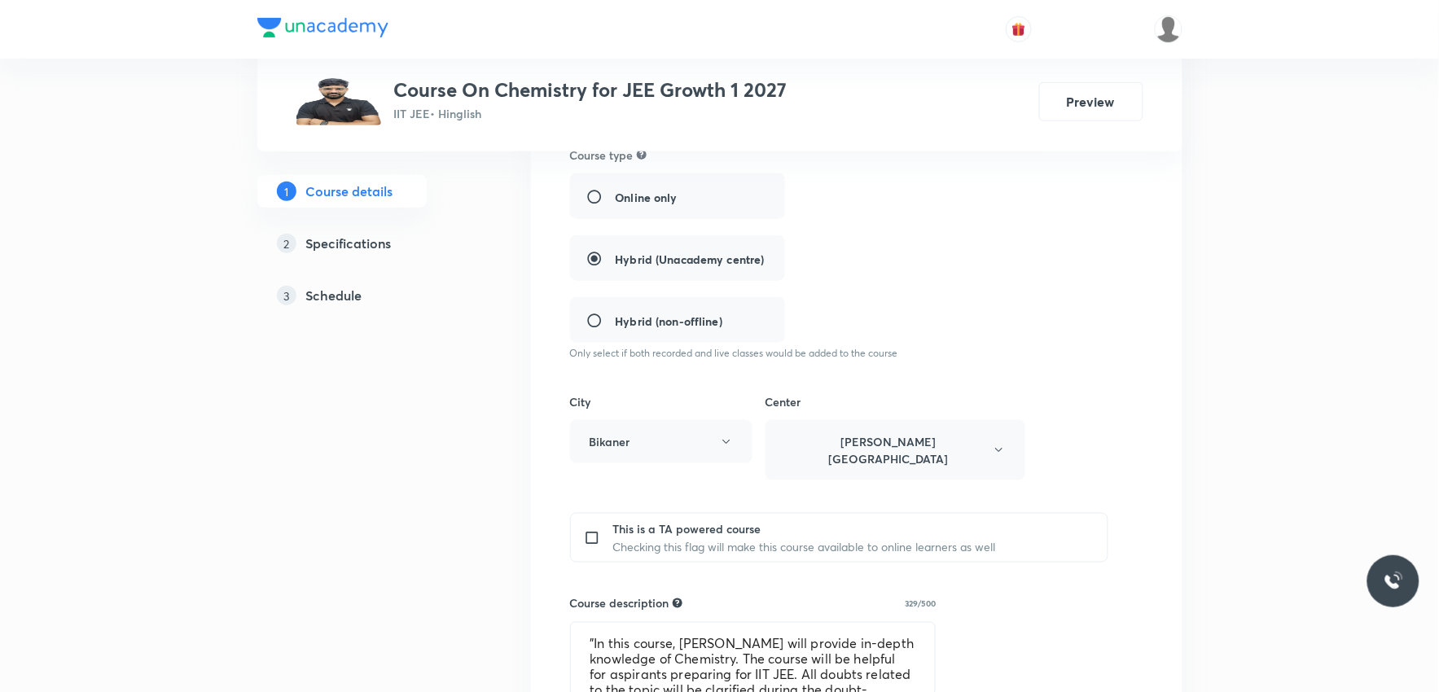
scroll to position [633, 0]
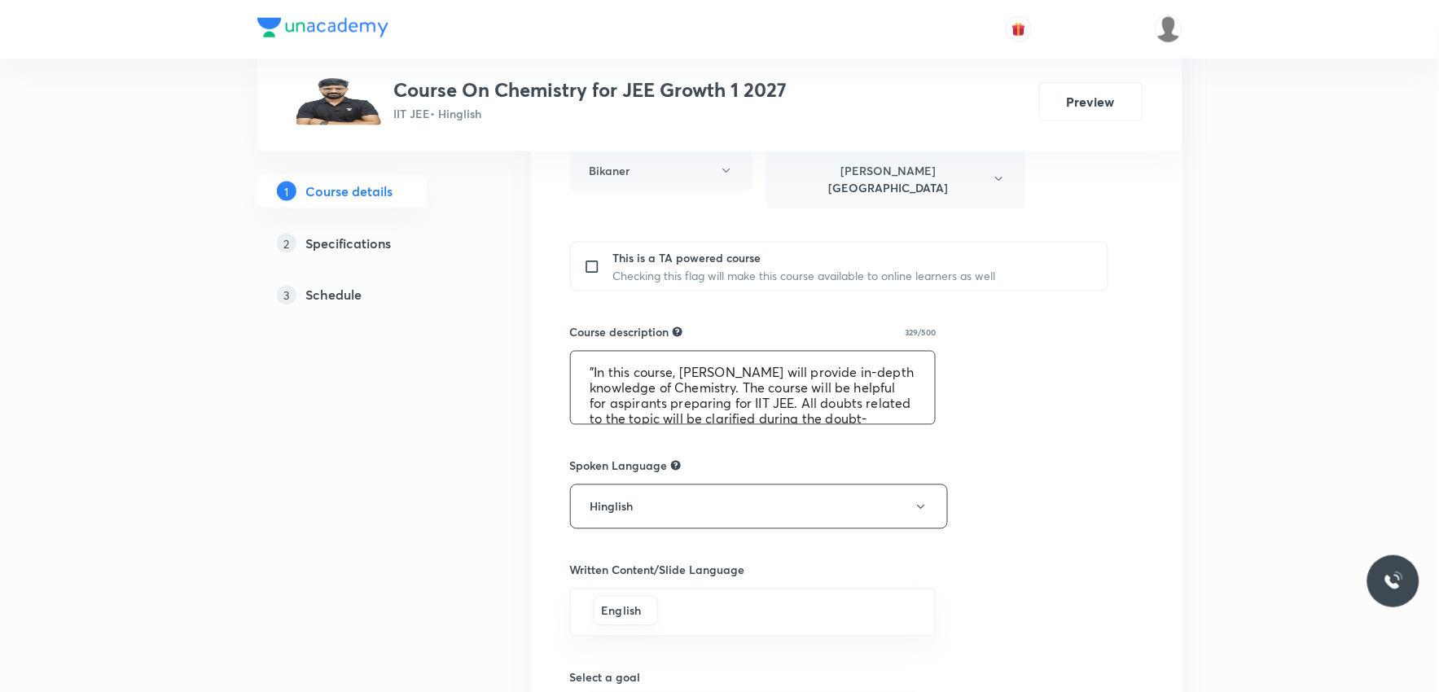
click at [719, 352] on textarea ""In this course, Dr. Vikas Jakhar Sir will provide in-depth knowledge of Chemis…" at bounding box center [753, 388] width 365 height 72
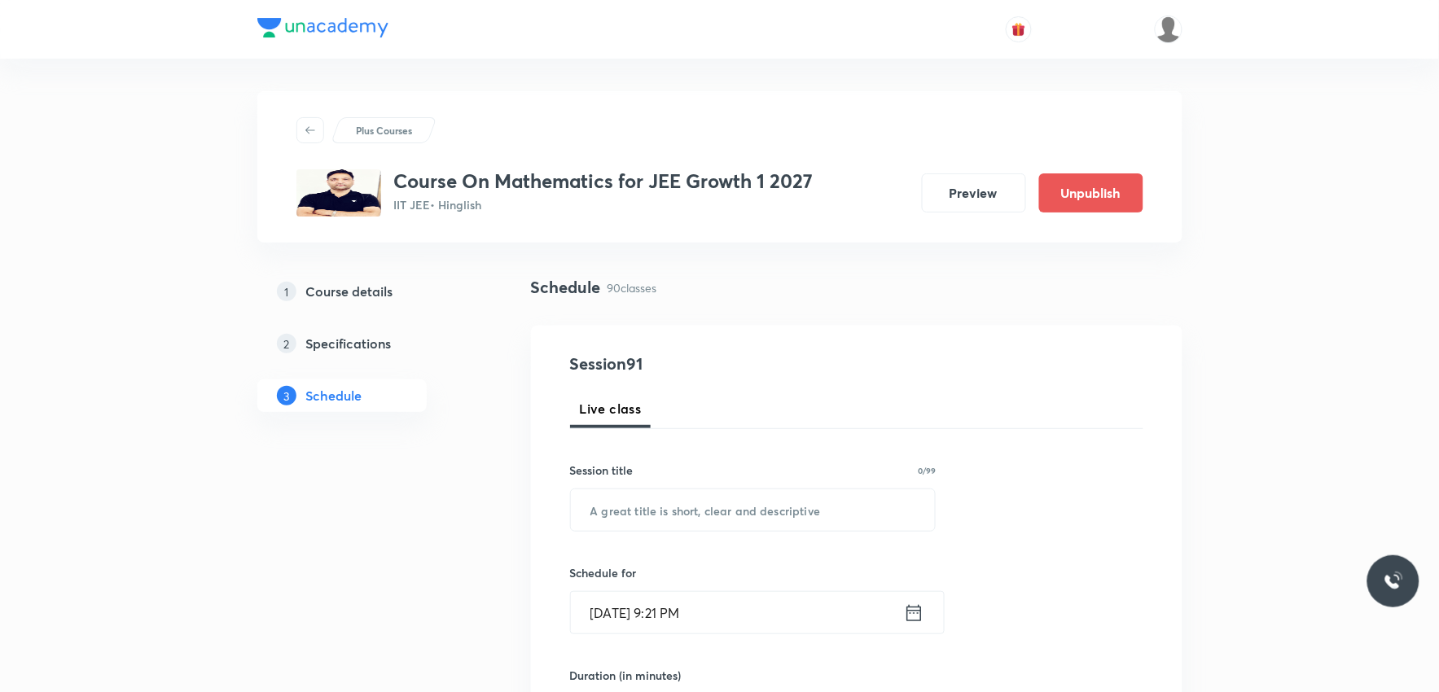
scroll to position [11988, 0]
